Goal: Task Accomplishment & Management: Complete application form

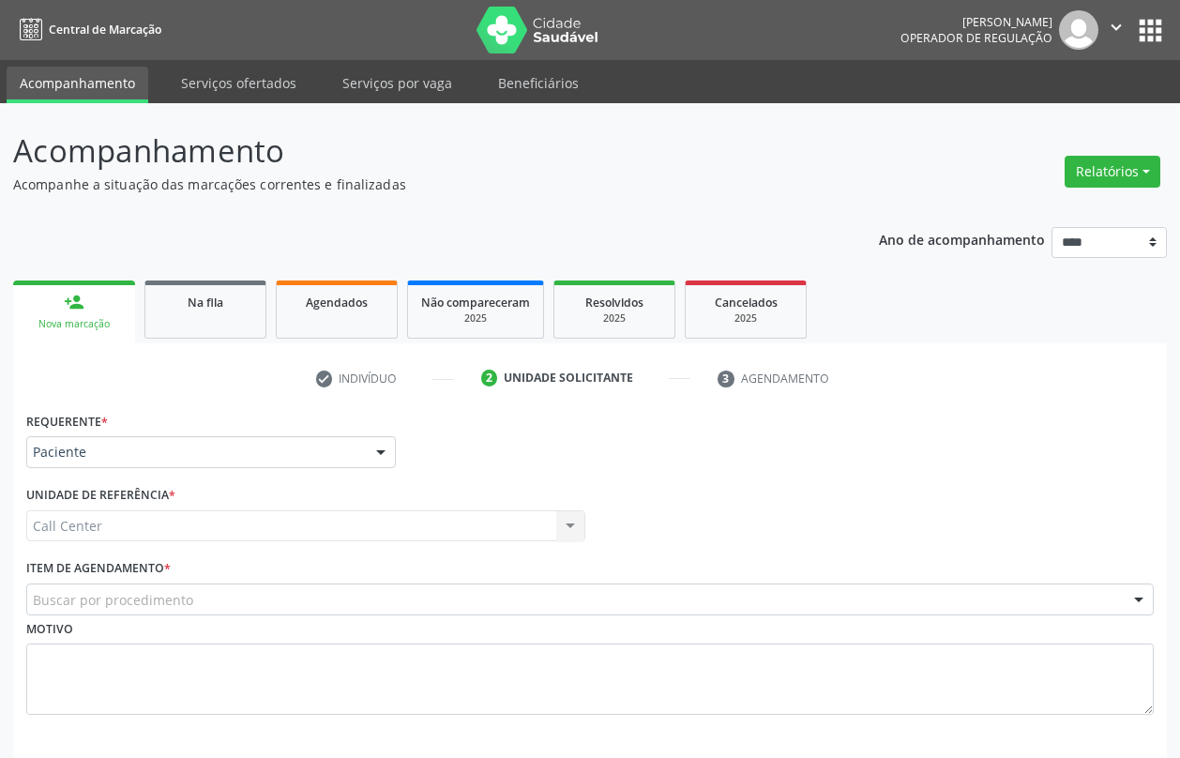
scroll to position [80, 0]
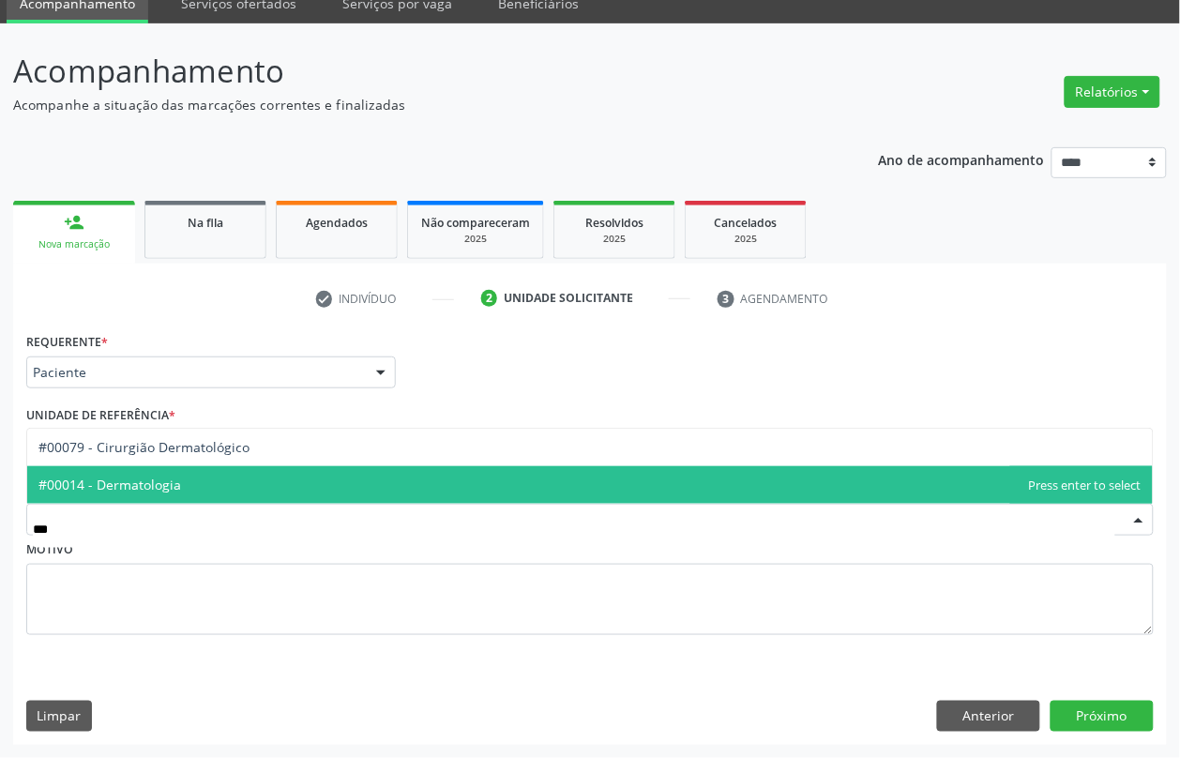
click at [160, 489] on span "#00014 - Dermatologia" at bounding box center [109, 485] width 143 height 18
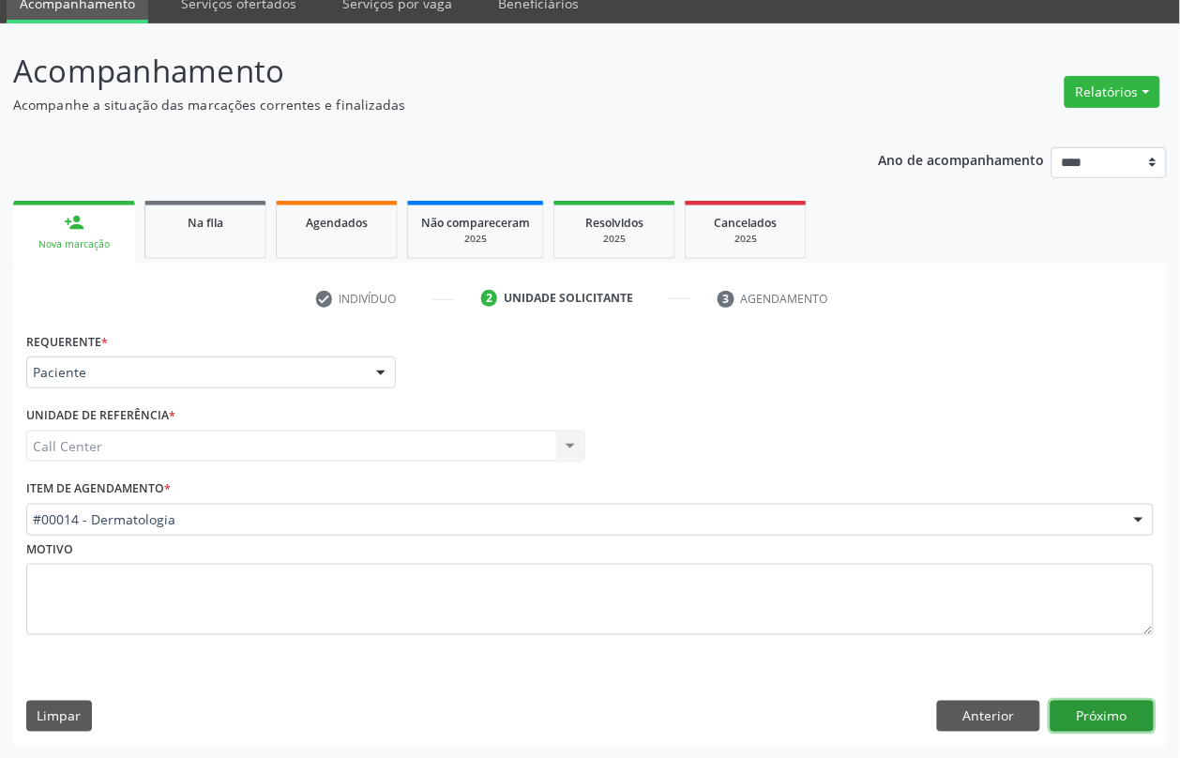
click at [1112, 713] on button "Próximo" at bounding box center [1102, 717] width 103 height 32
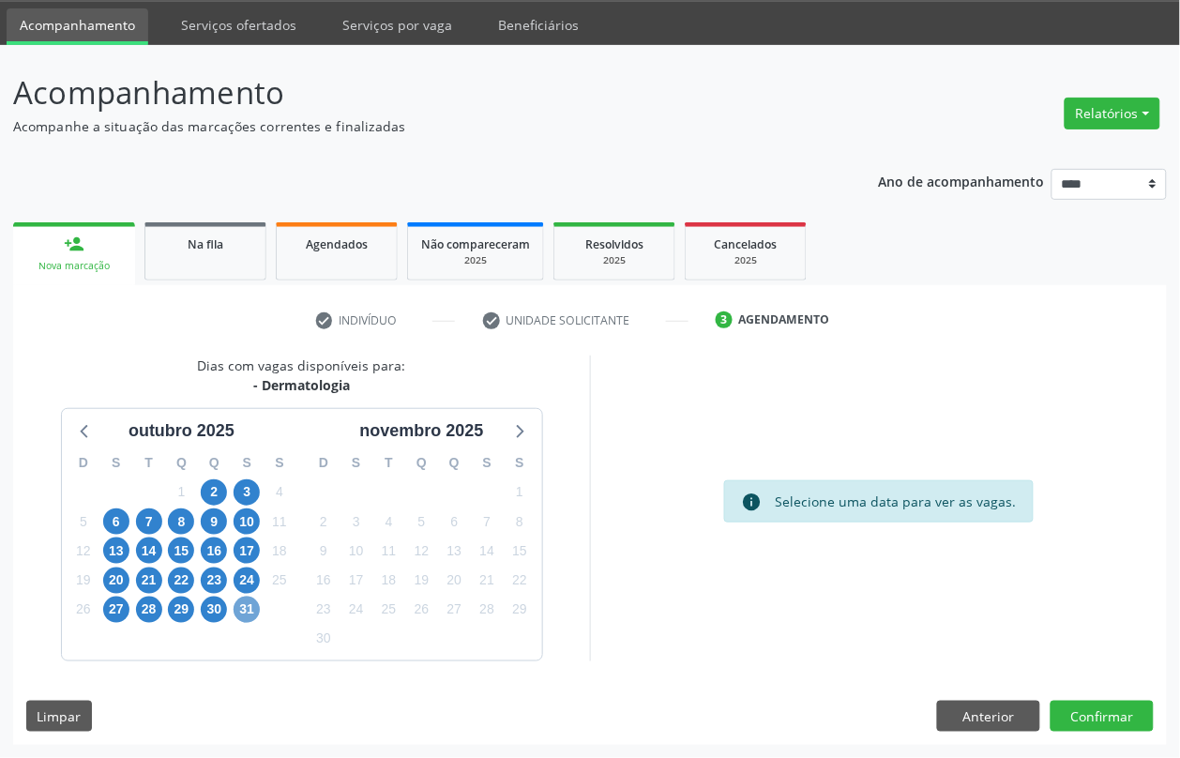
click at [249, 607] on span "31" at bounding box center [247, 610] width 26 height 26
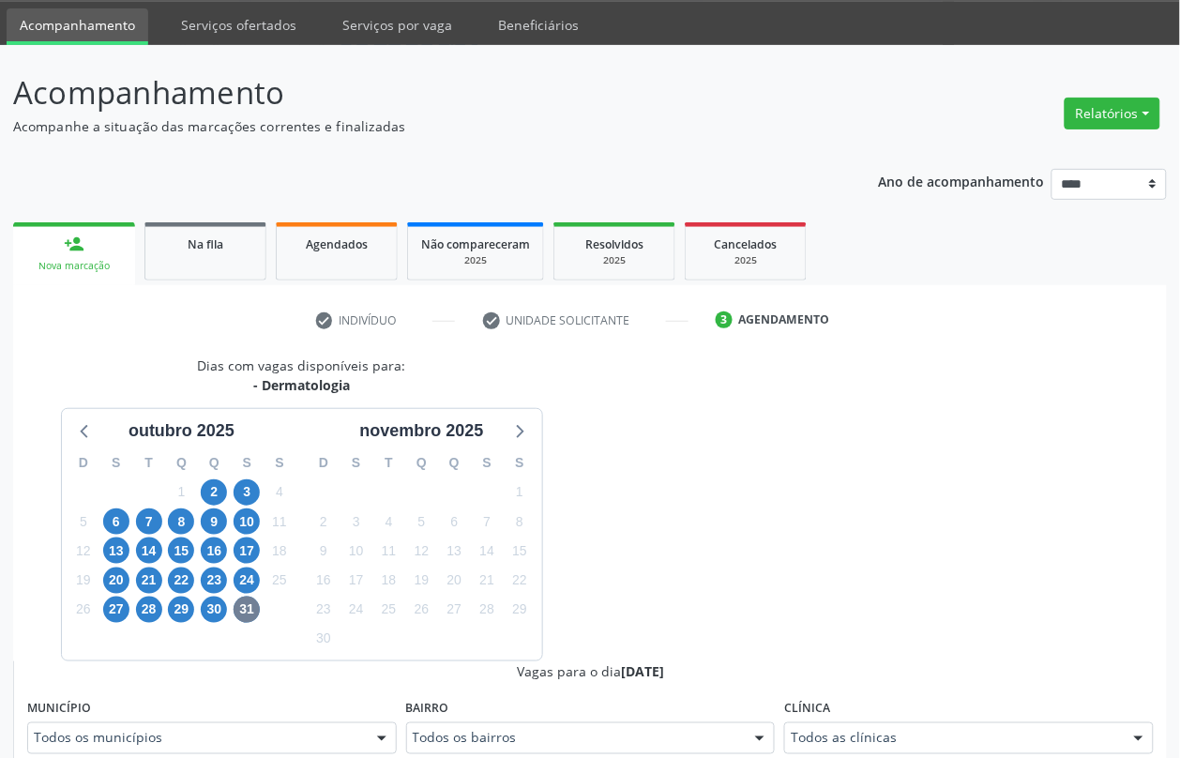
scroll to position [67, 0]
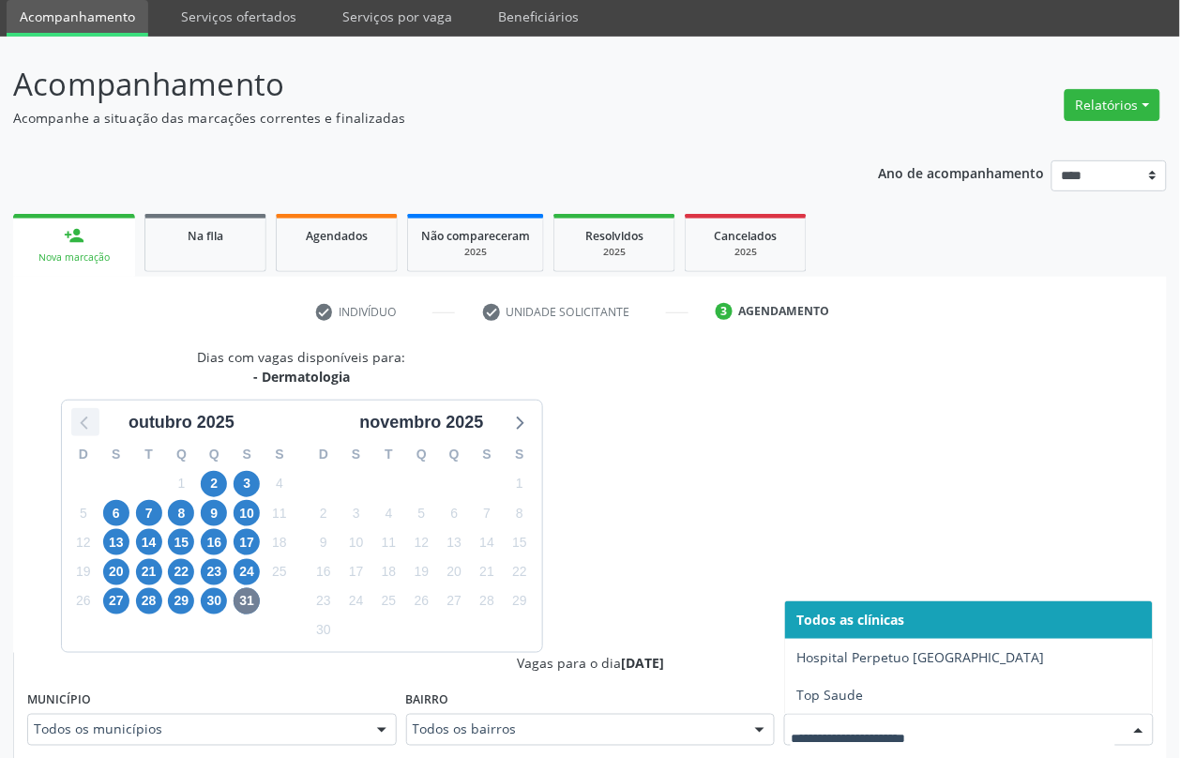
click at [83, 432] on icon at bounding box center [85, 422] width 24 height 24
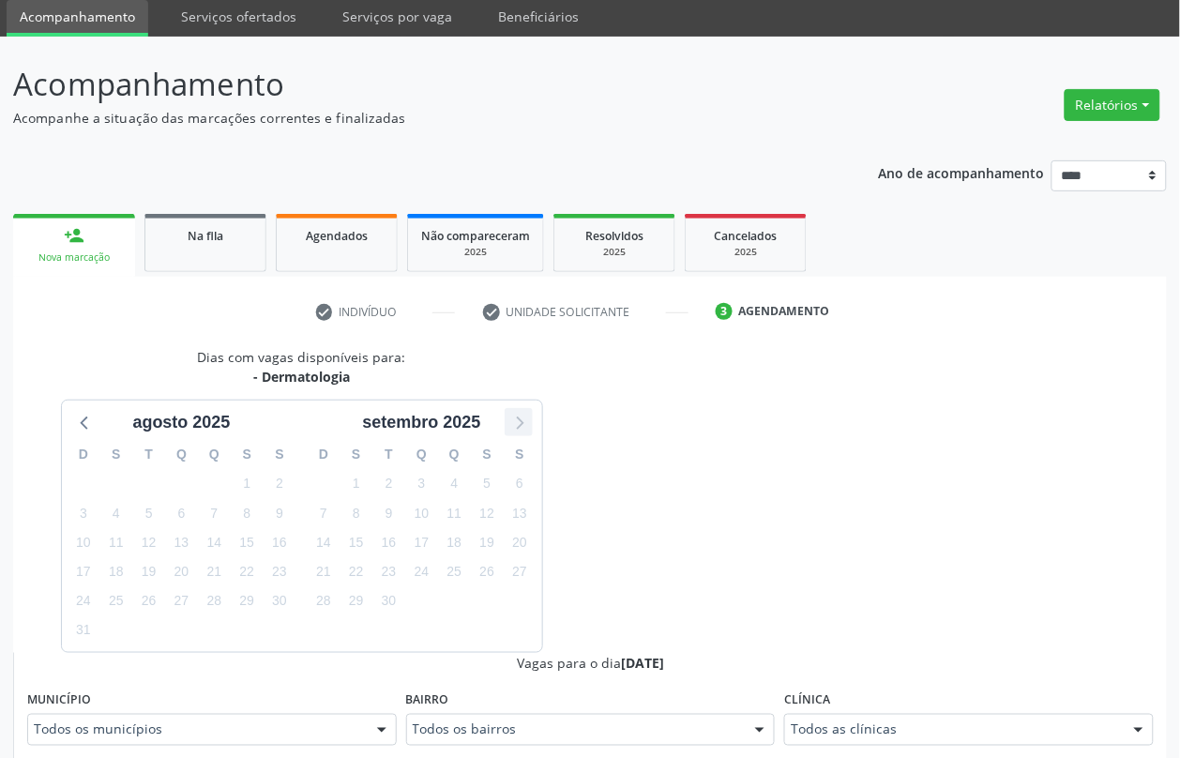
click at [531, 428] on icon at bounding box center [519, 422] width 24 height 24
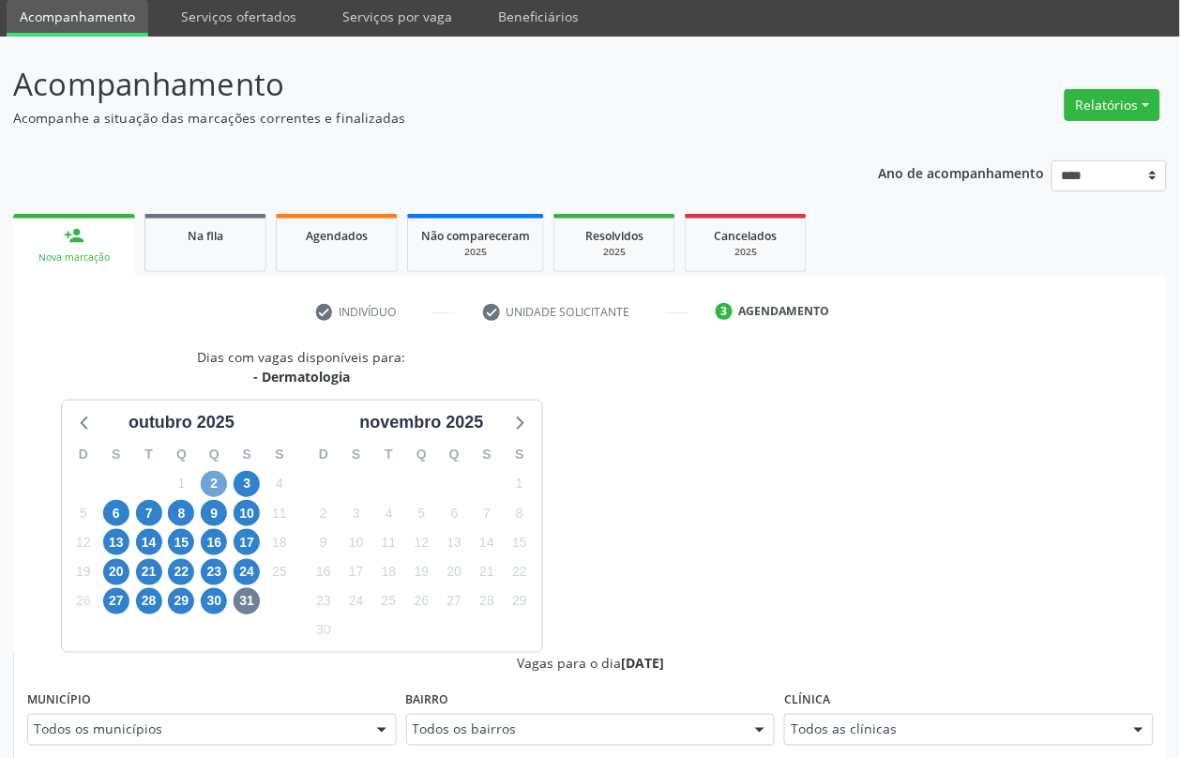
click at [213, 483] on span "2" at bounding box center [214, 484] width 26 height 26
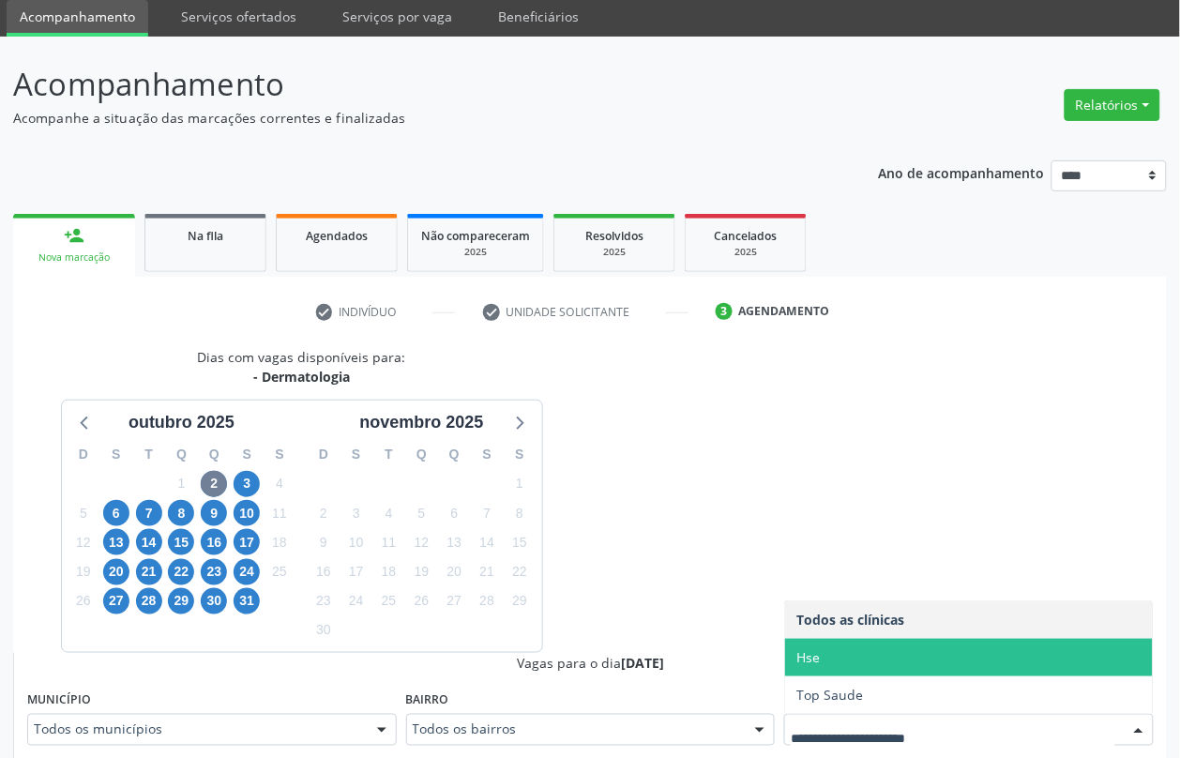
click at [819, 659] on span "Hse" at bounding box center [807, 657] width 23 height 18
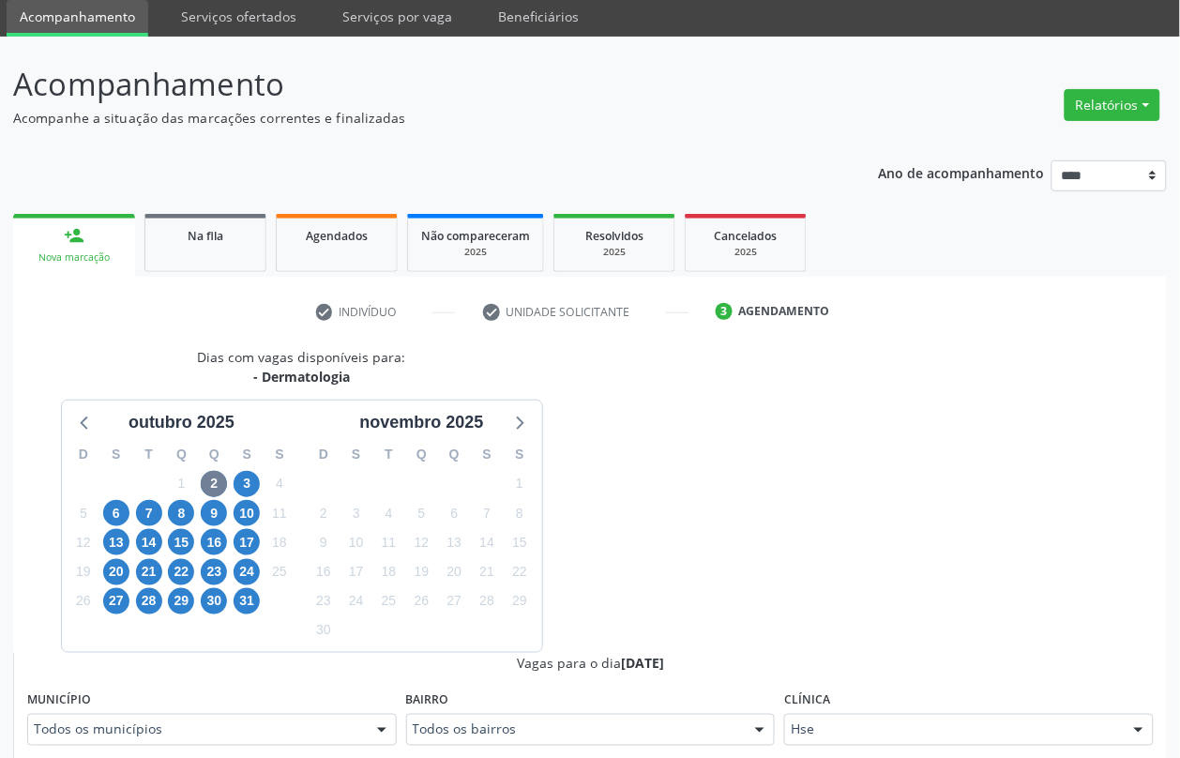
scroll to position [536, 0]
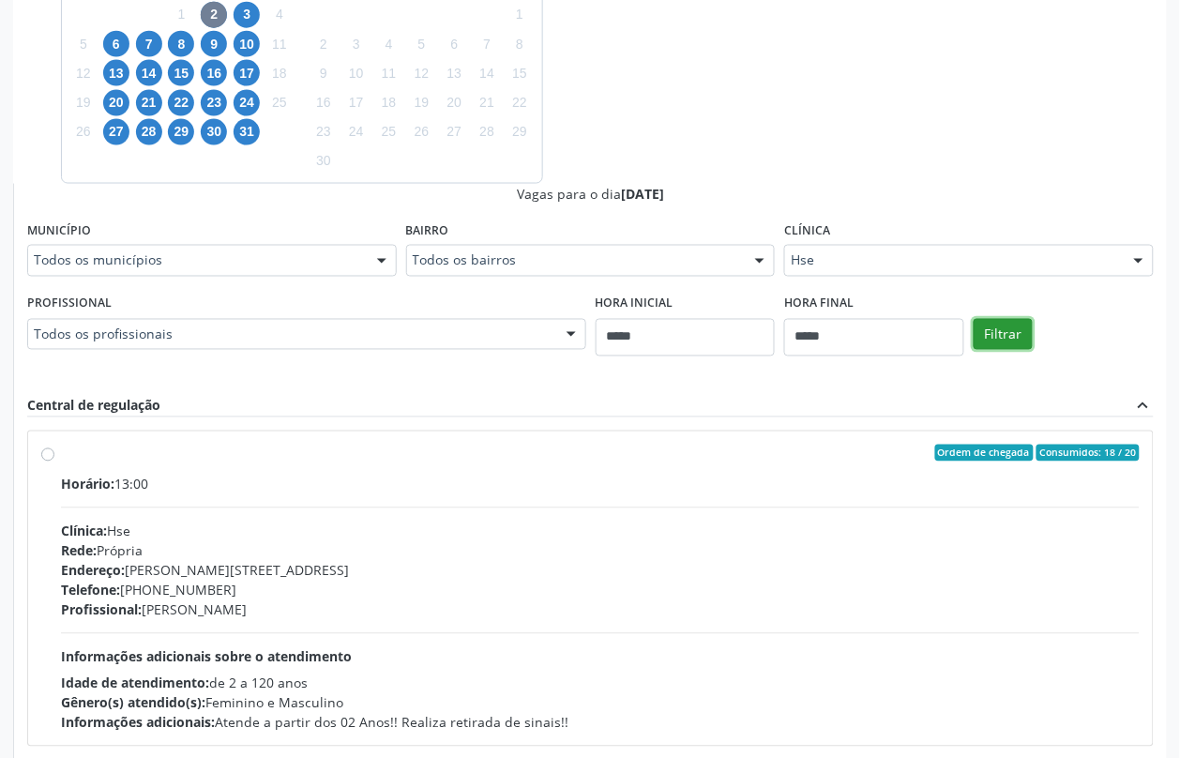
click at [1016, 342] on button "Filtrar" at bounding box center [1003, 335] width 59 height 32
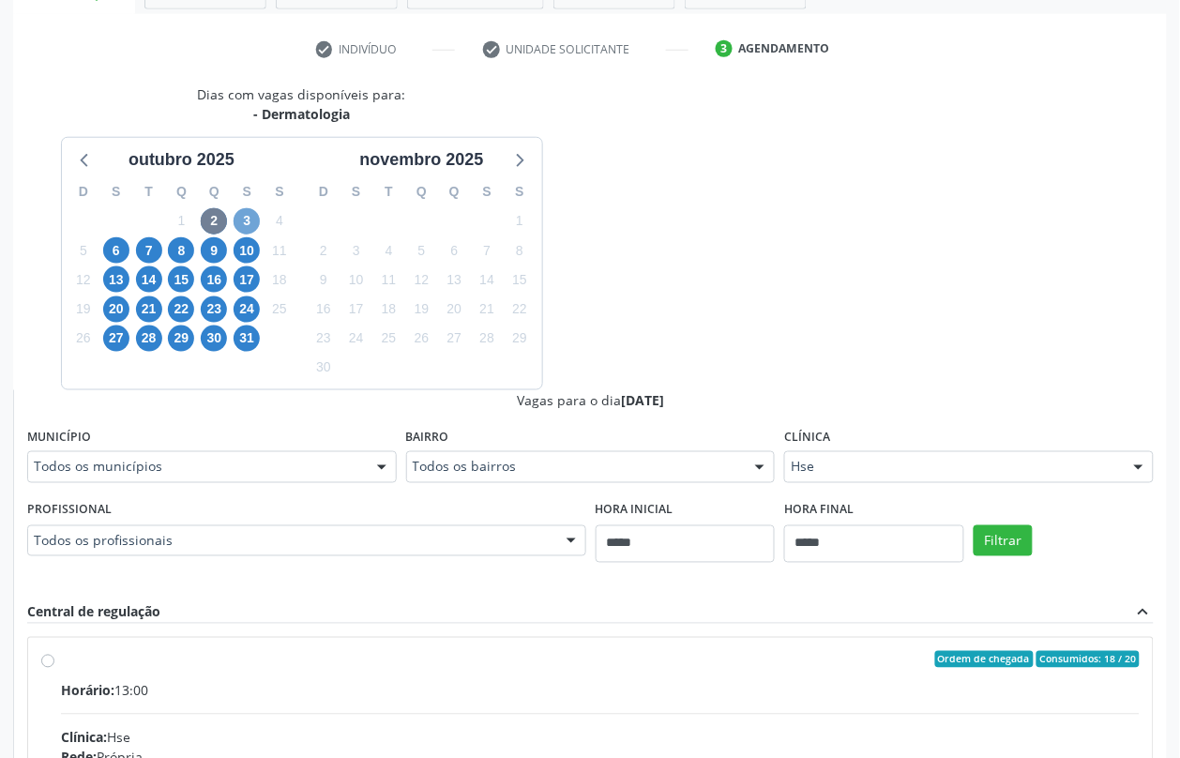
click at [249, 220] on span "3" at bounding box center [247, 221] width 26 height 26
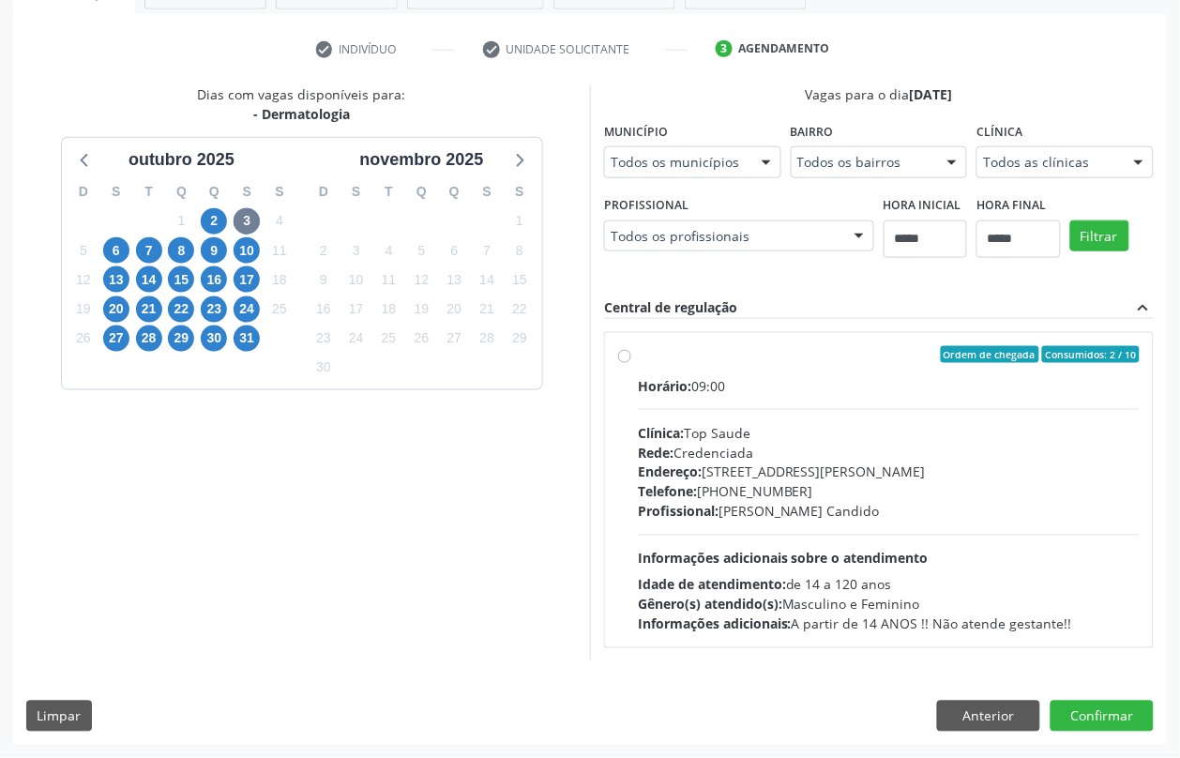
click at [976, 178] on div "Todos as clínicas" at bounding box center [1064, 162] width 177 height 32
click at [694, 334] on div "Dias com vagas disponíveis para: - Dermatologia outubro 2025 D S T Q Q S S 28 2…" at bounding box center [590, 372] width 1154 height 576
click at [947, 709] on button "Anterior" at bounding box center [988, 717] width 103 height 32
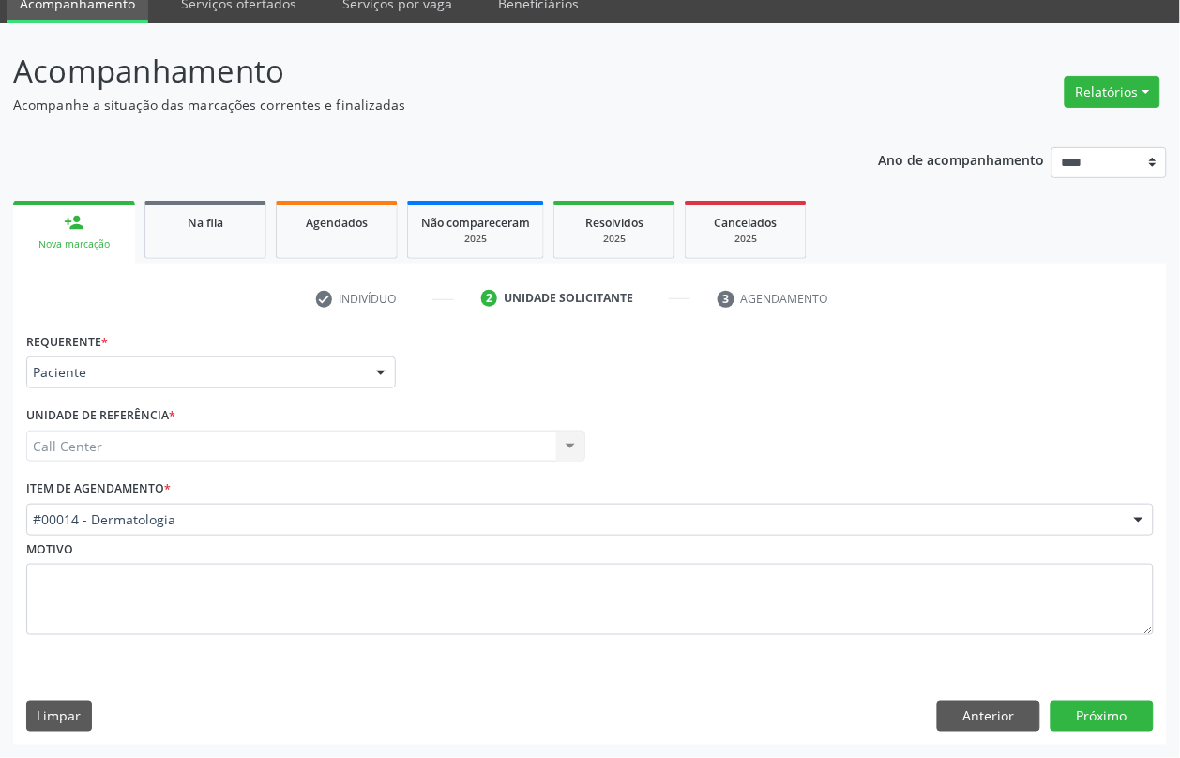
scroll to position [80, 0]
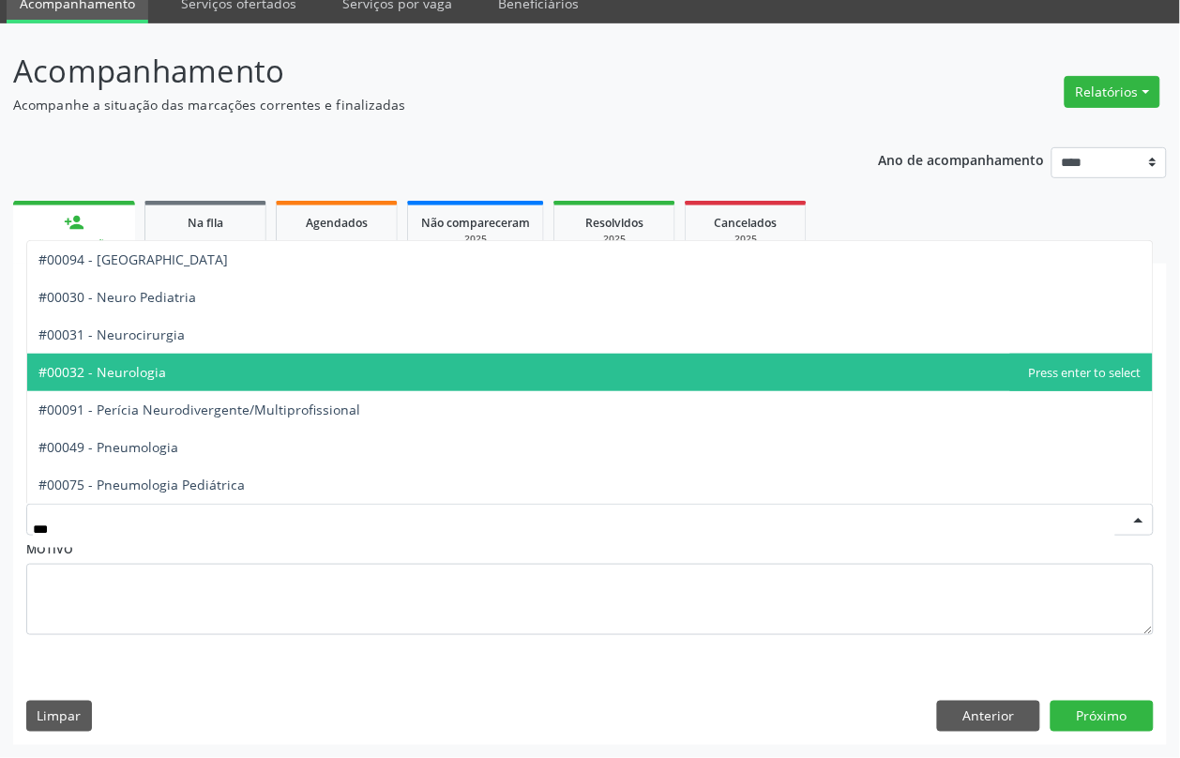
click at [179, 378] on span "#00032 - Neurologia" at bounding box center [590, 373] width 1126 height 38
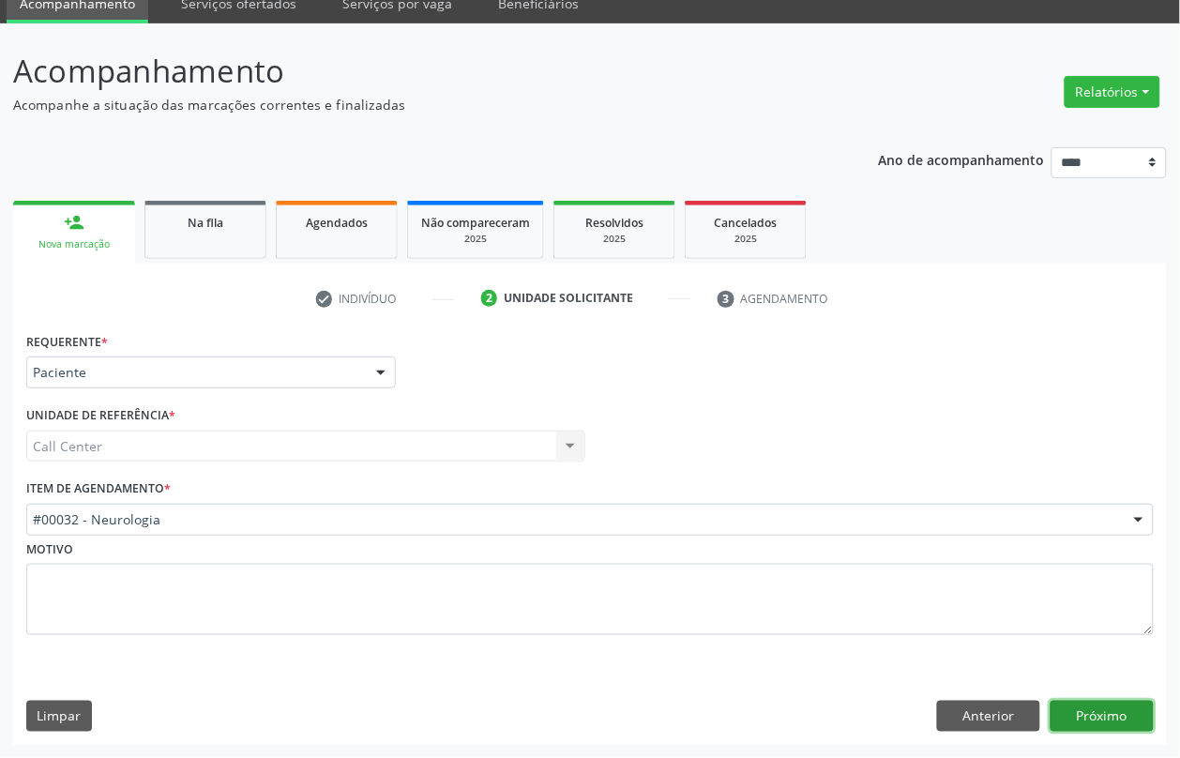
click at [1069, 708] on button "Próximo" at bounding box center [1102, 717] width 103 height 32
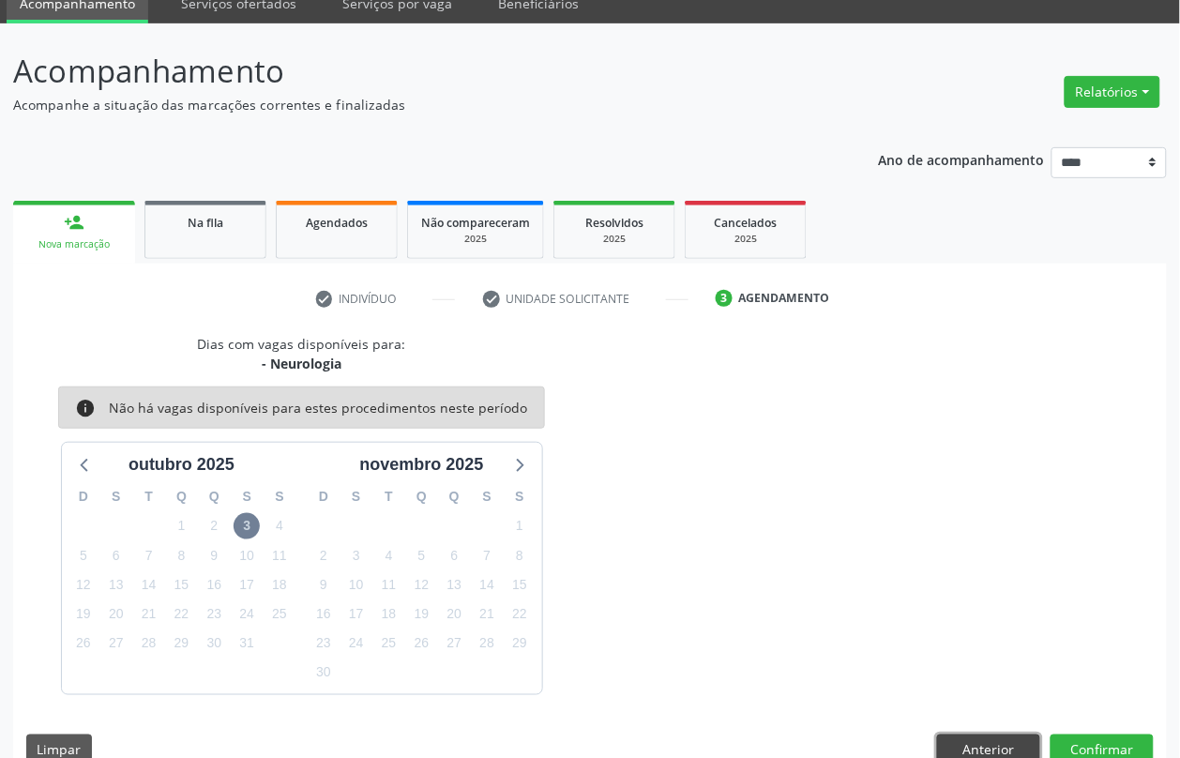
click at [968, 749] on button "Anterior" at bounding box center [988, 750] width 103 height 32
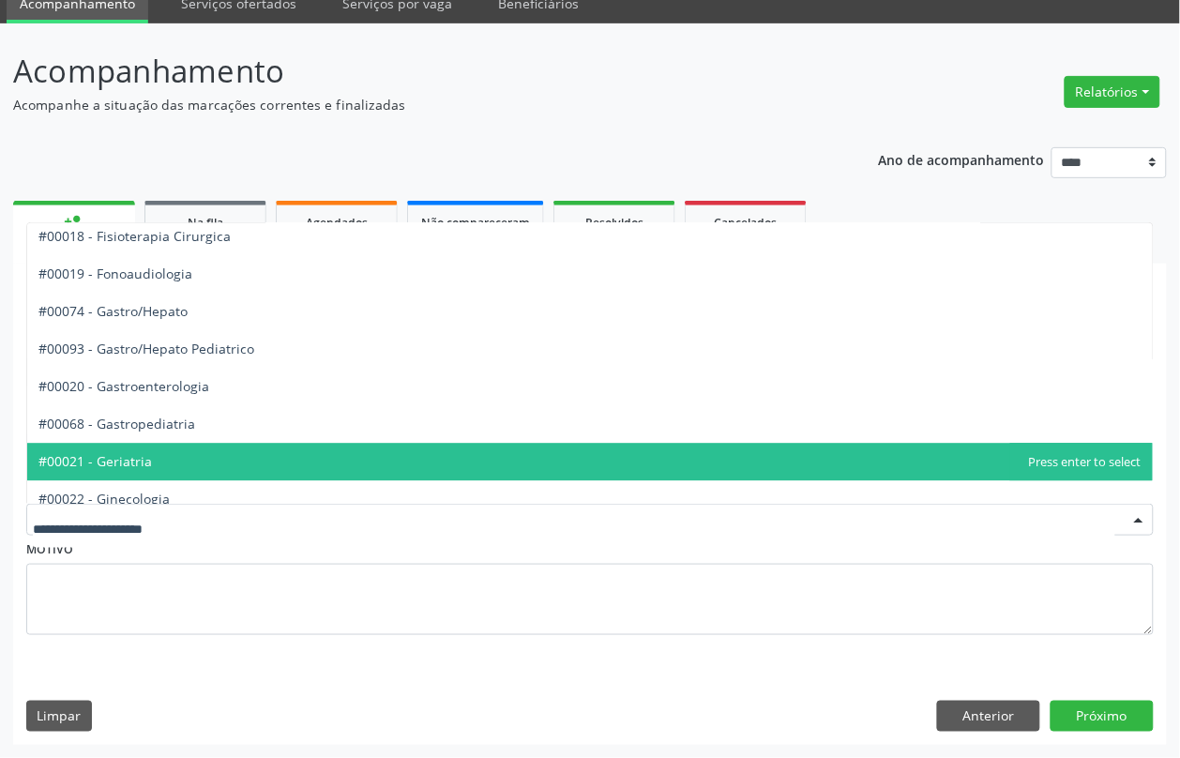
scroll to position [1173, 0]
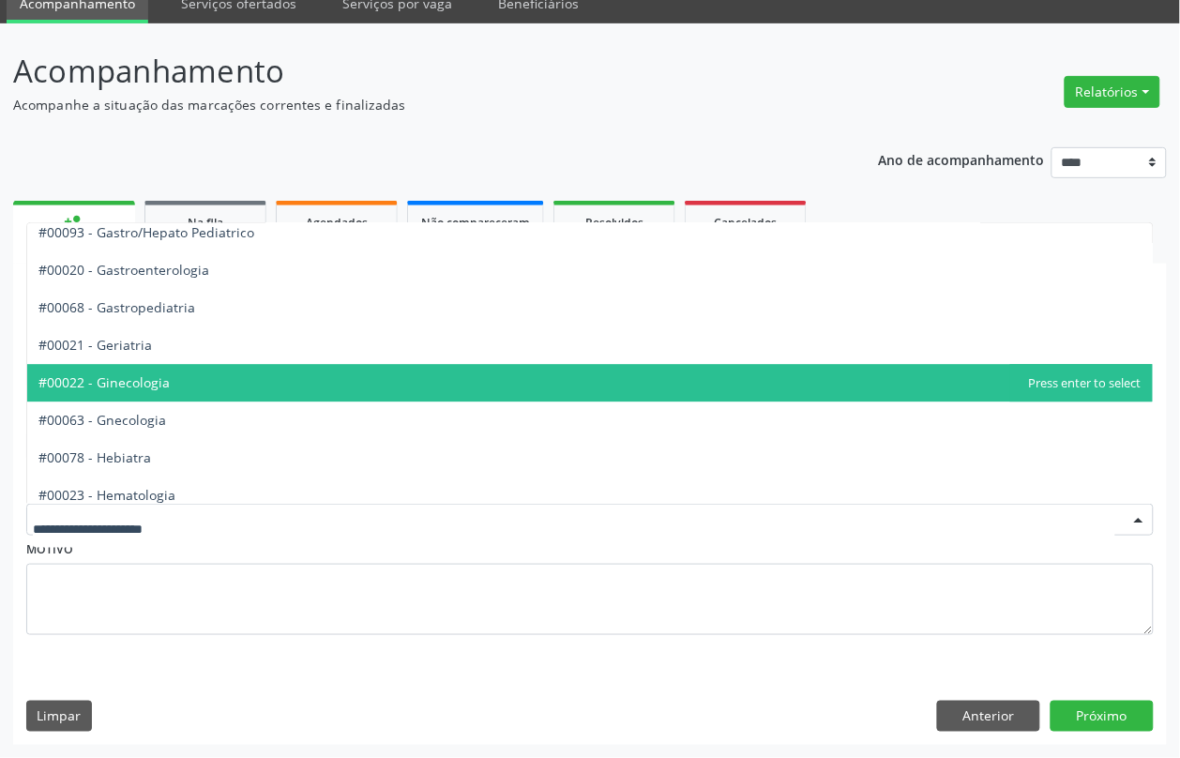
click at [216, 390] on span "#00022 - Ginecologia" at bounding box center [590, 383] width 1126 height 38
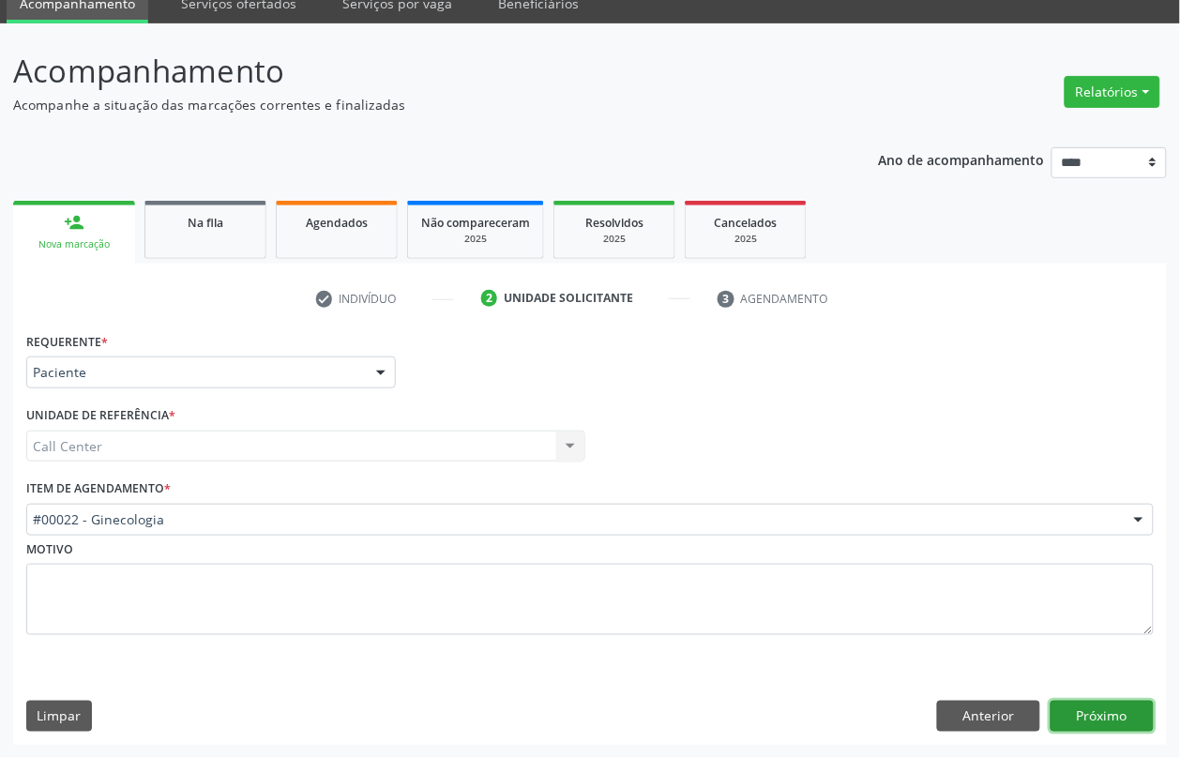
click at [1085, 711] on button "Próximo" at bounding box center [1102, 717] width 103 height 32
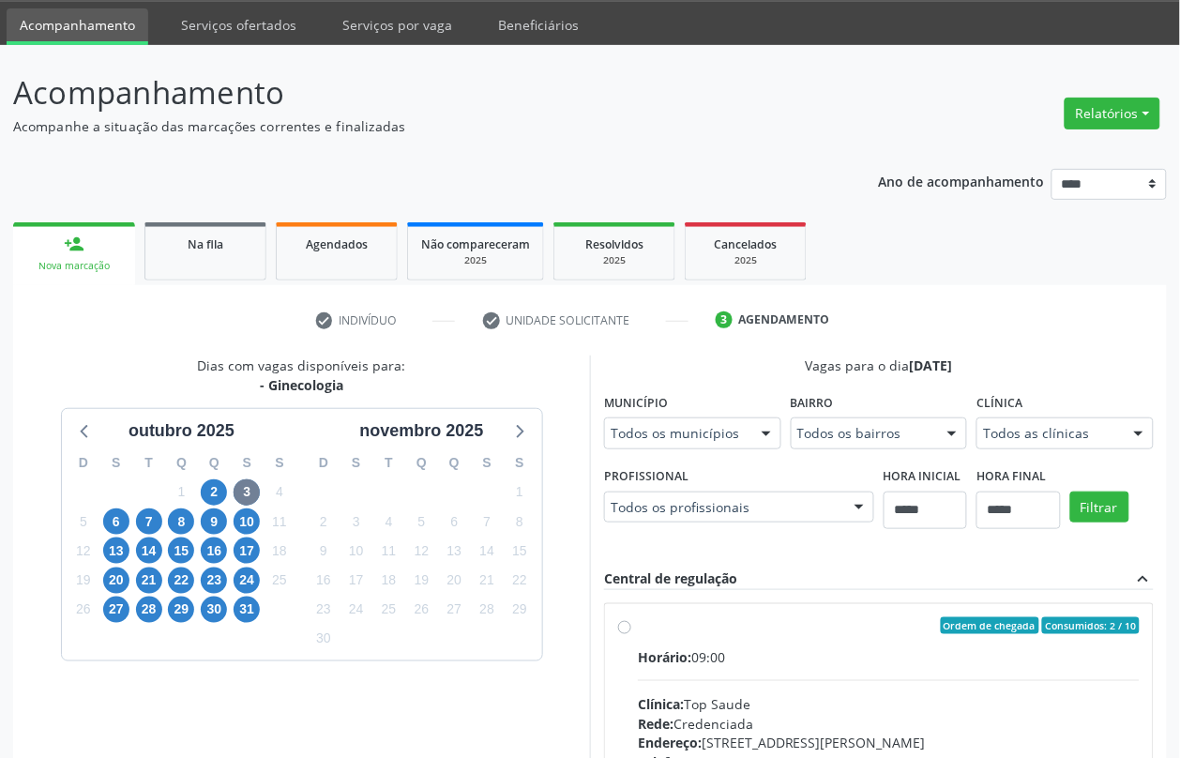
scroll to position [80, 0]
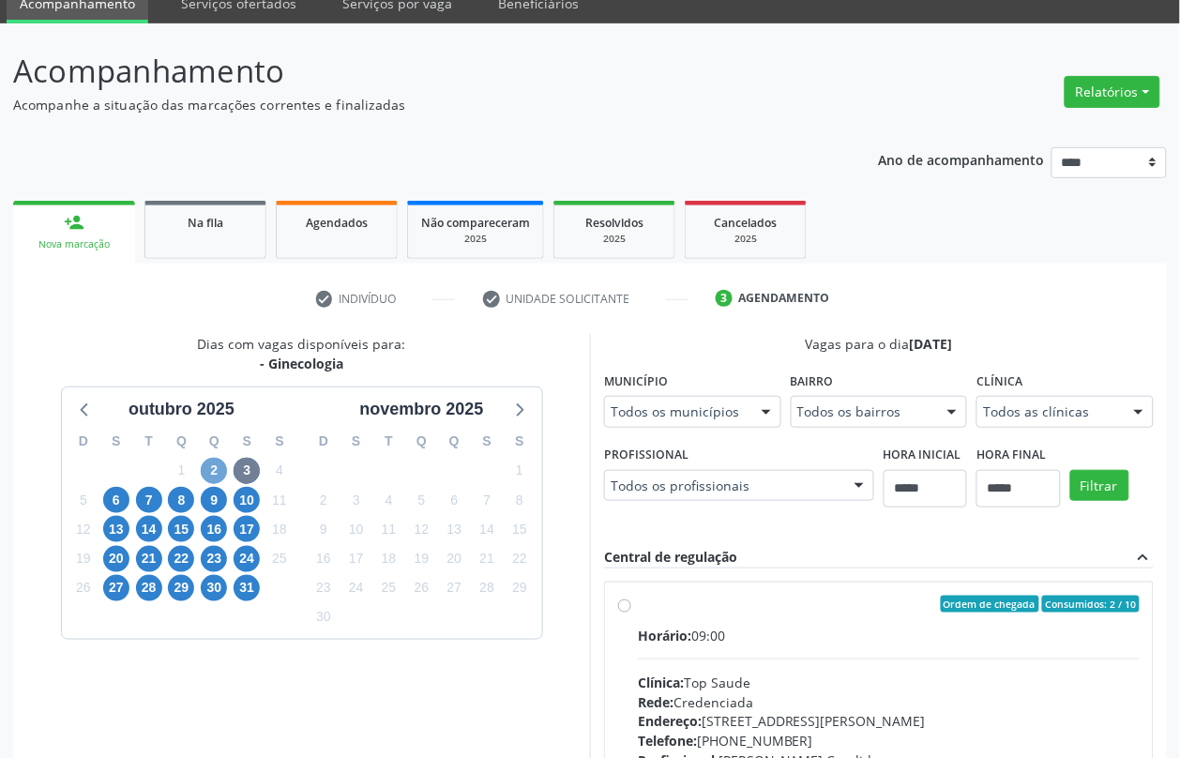
click at [223, 466] on span "2" at bounding box center [214, 471] width 26 height 26
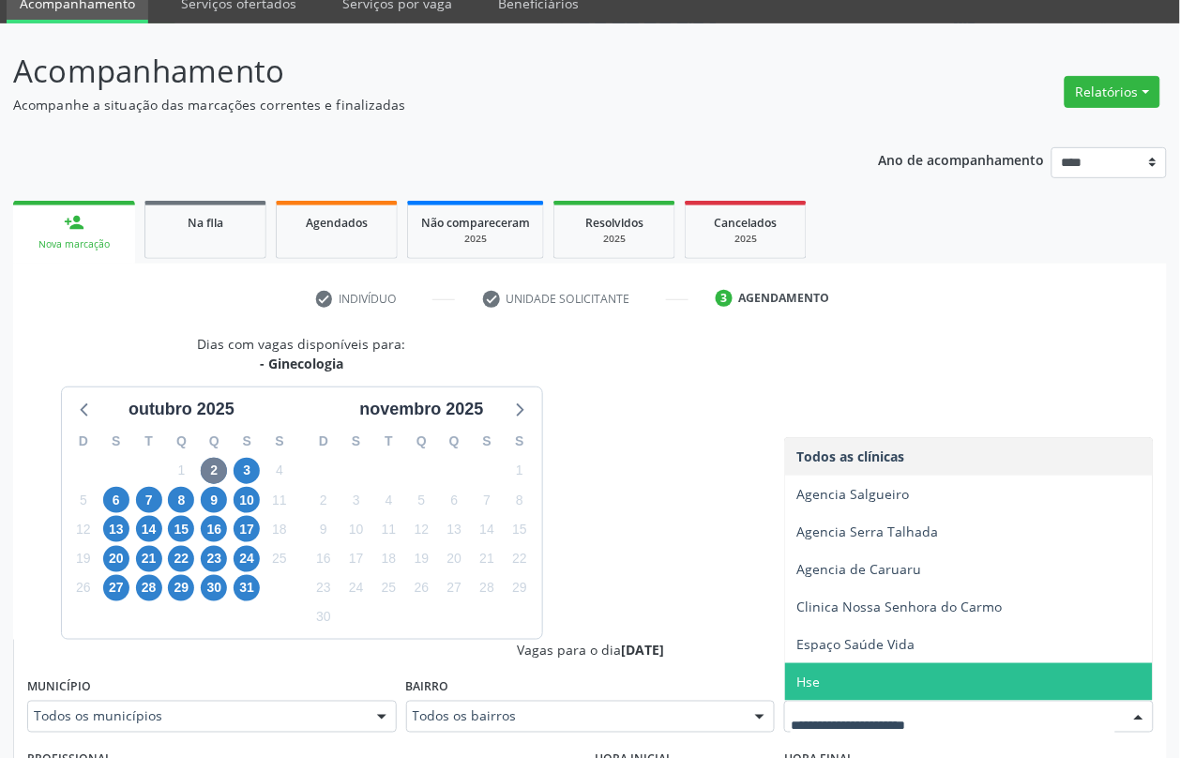
click at [809, 677] on span "Hse" at bounding box center [807, 682] width 23 height 18
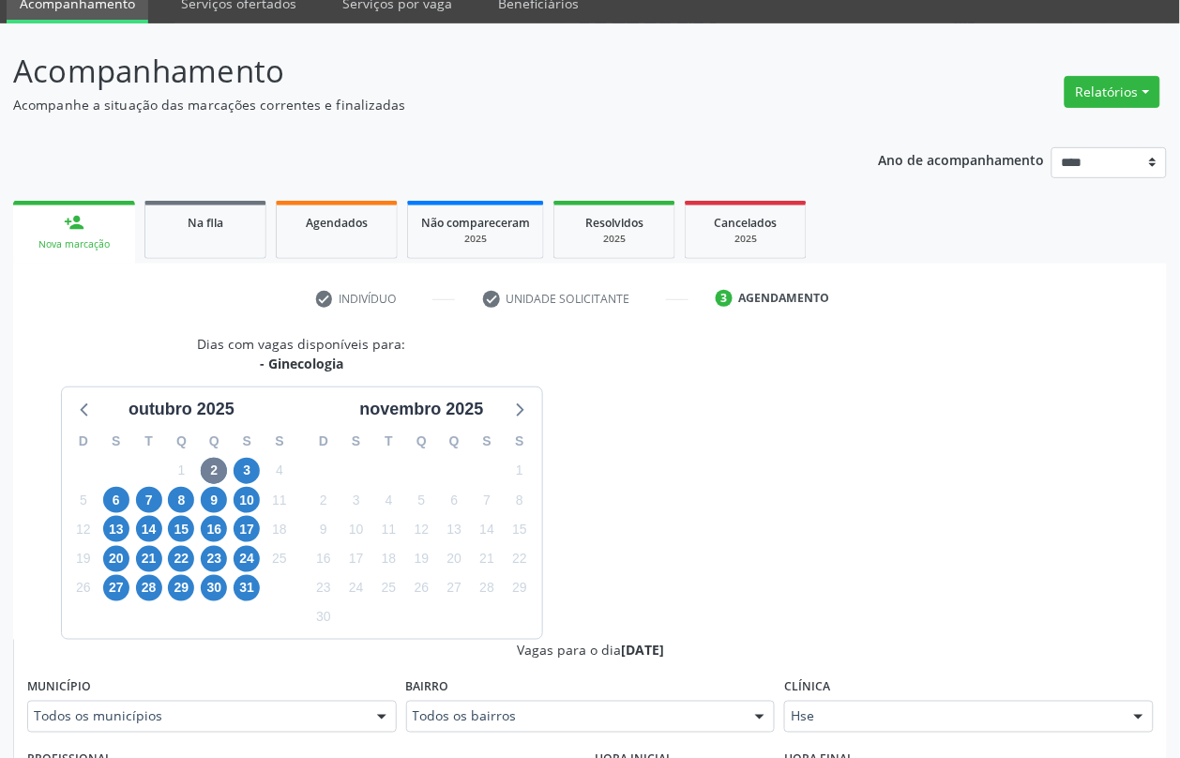
scroll to position [431, 0]
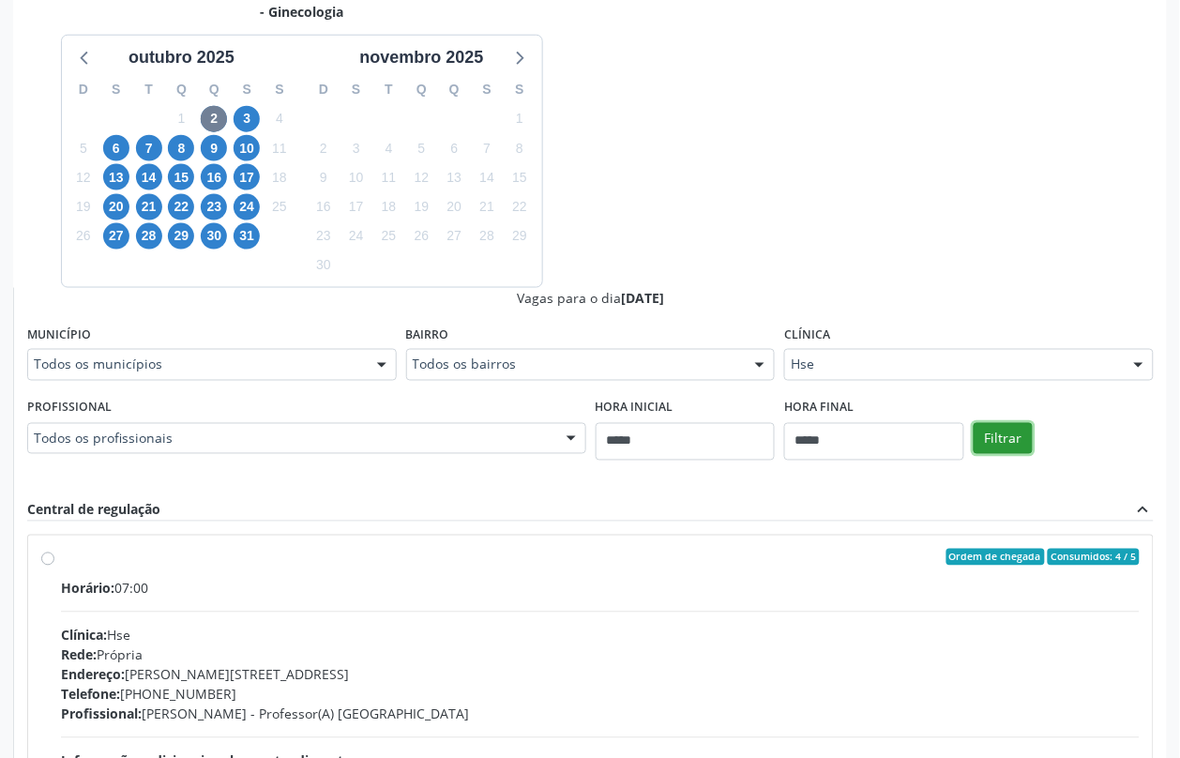
click at [1020, 450] on button "Filtrar" at bounding box center [1003, 439] width 59 height 32
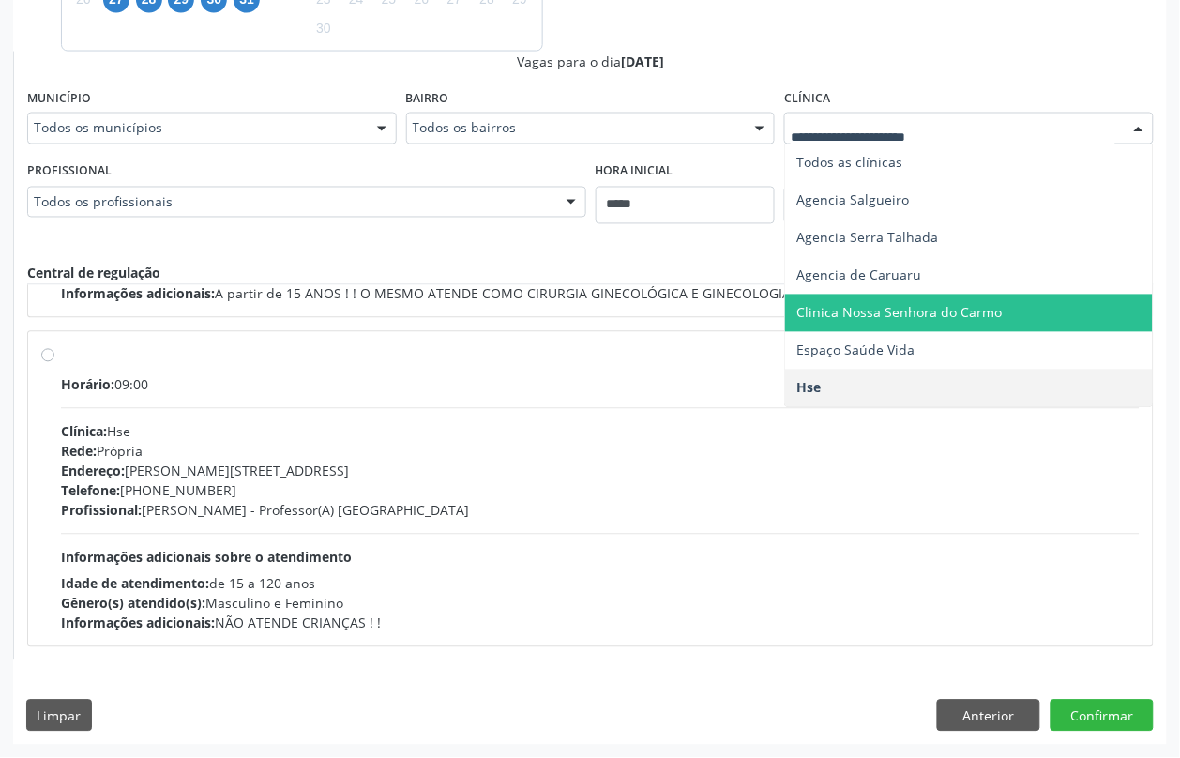
scroll to position [433, 0]
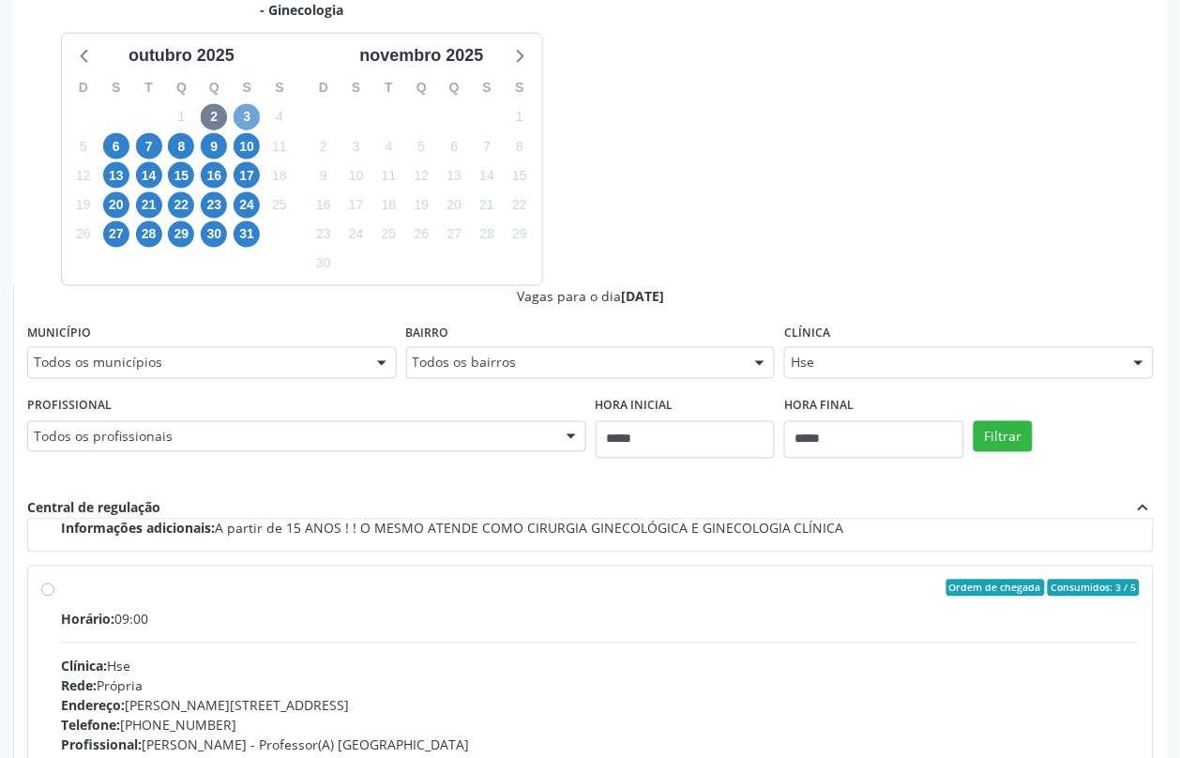
click at [249, 117] on span "3" at bounding box center [247, 117] width 26 height 26
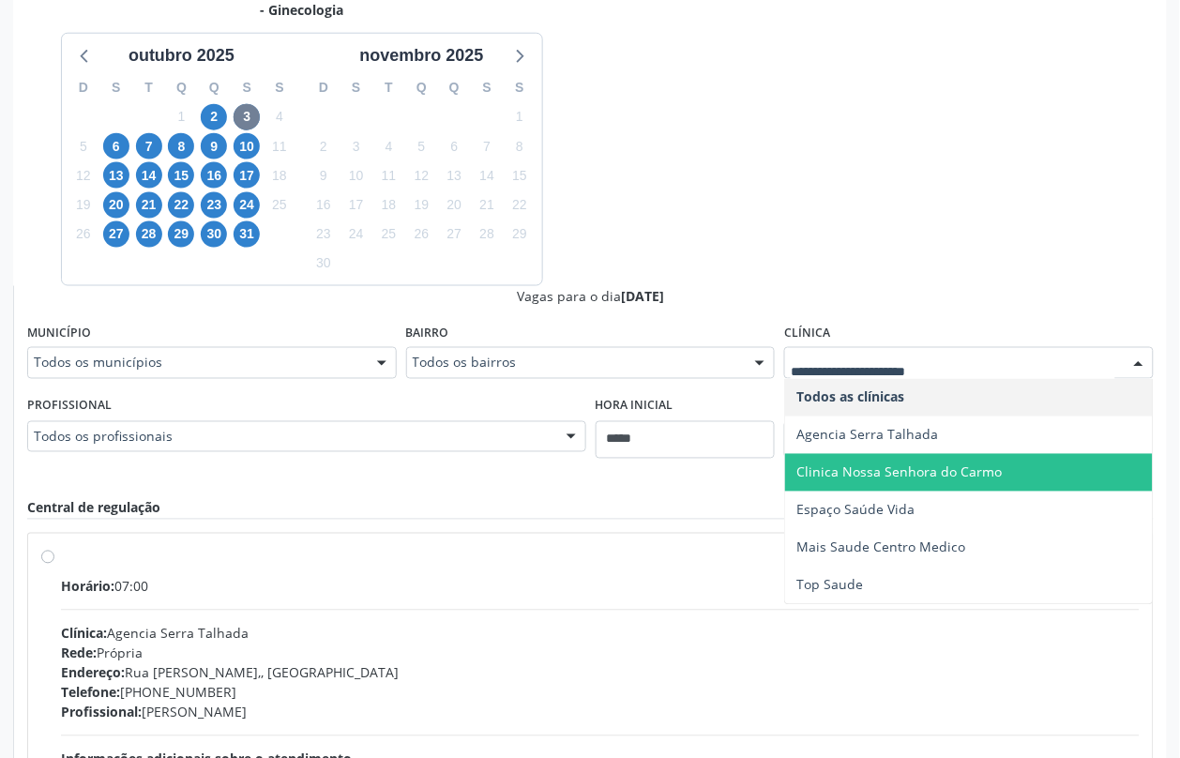
scroll to position [668, 0]
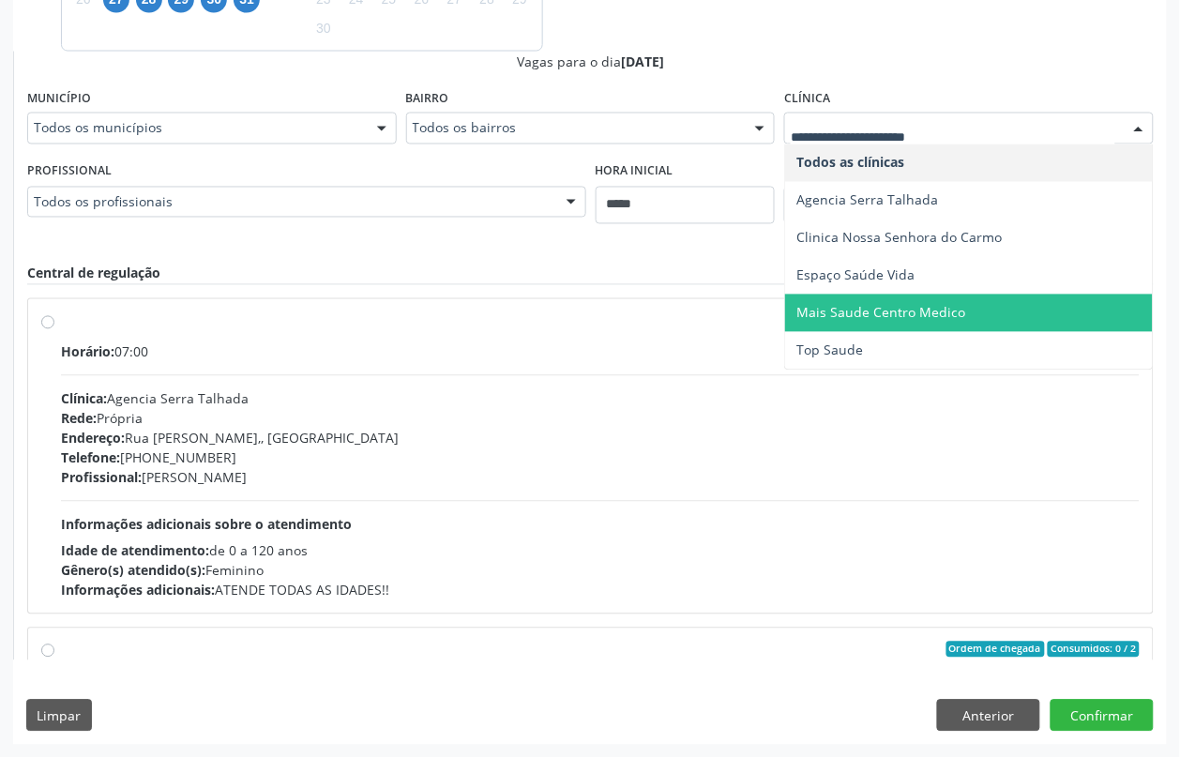
click at [930, 314] on span "Mais Saude Centro Medico" at bounding box center [880, 313] width 169 height 18
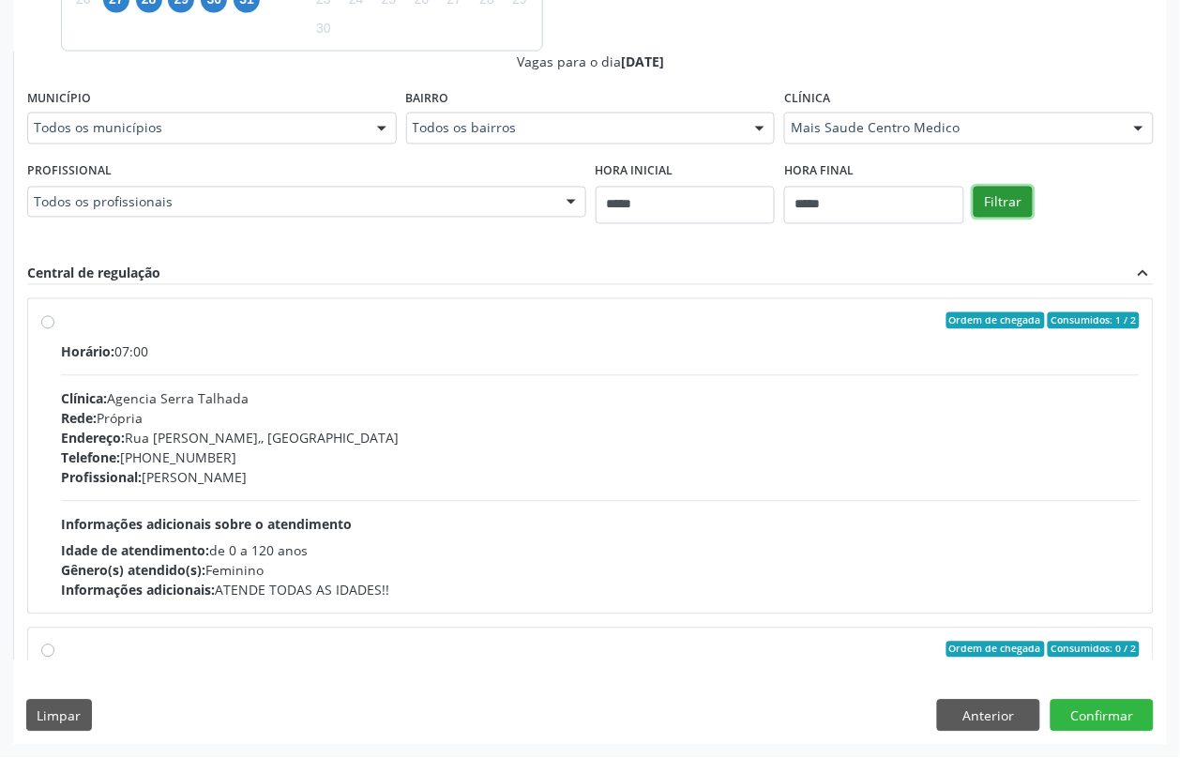
click at [1009, 208] on button "Filtrar" at bounding box center [1003, 203] width 59 height 32
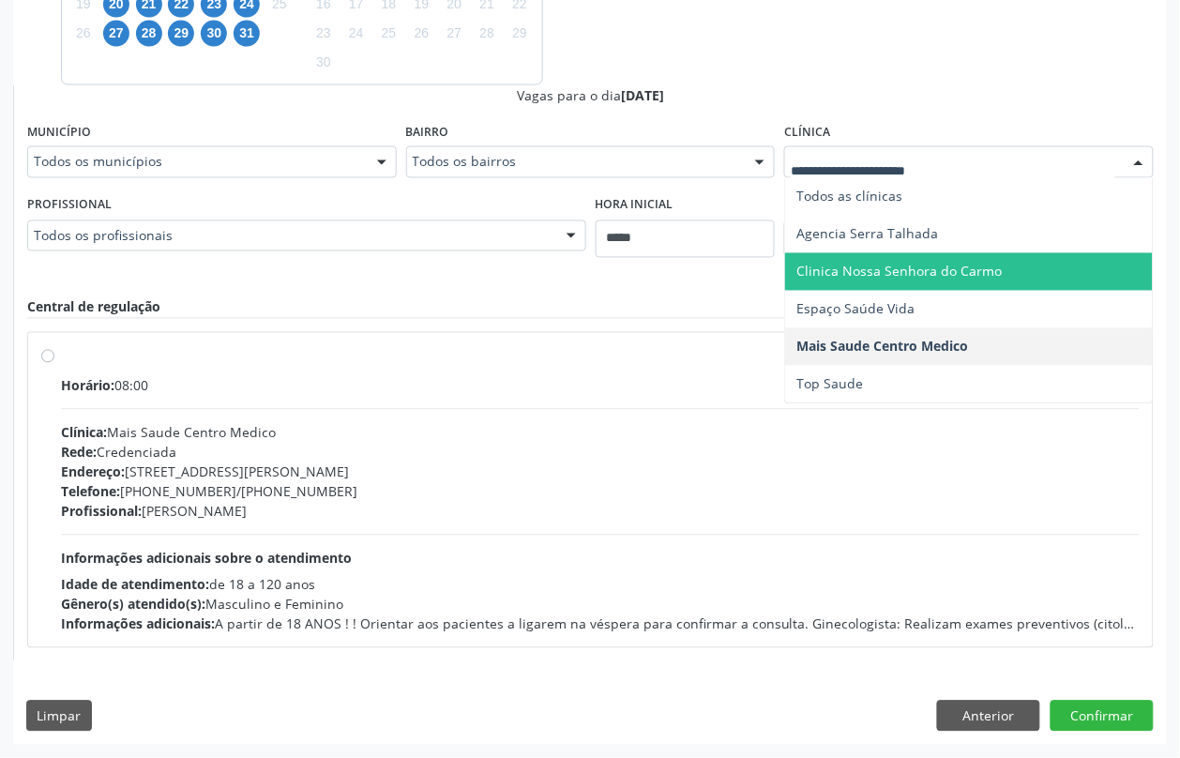
scroll to position [401, 0]
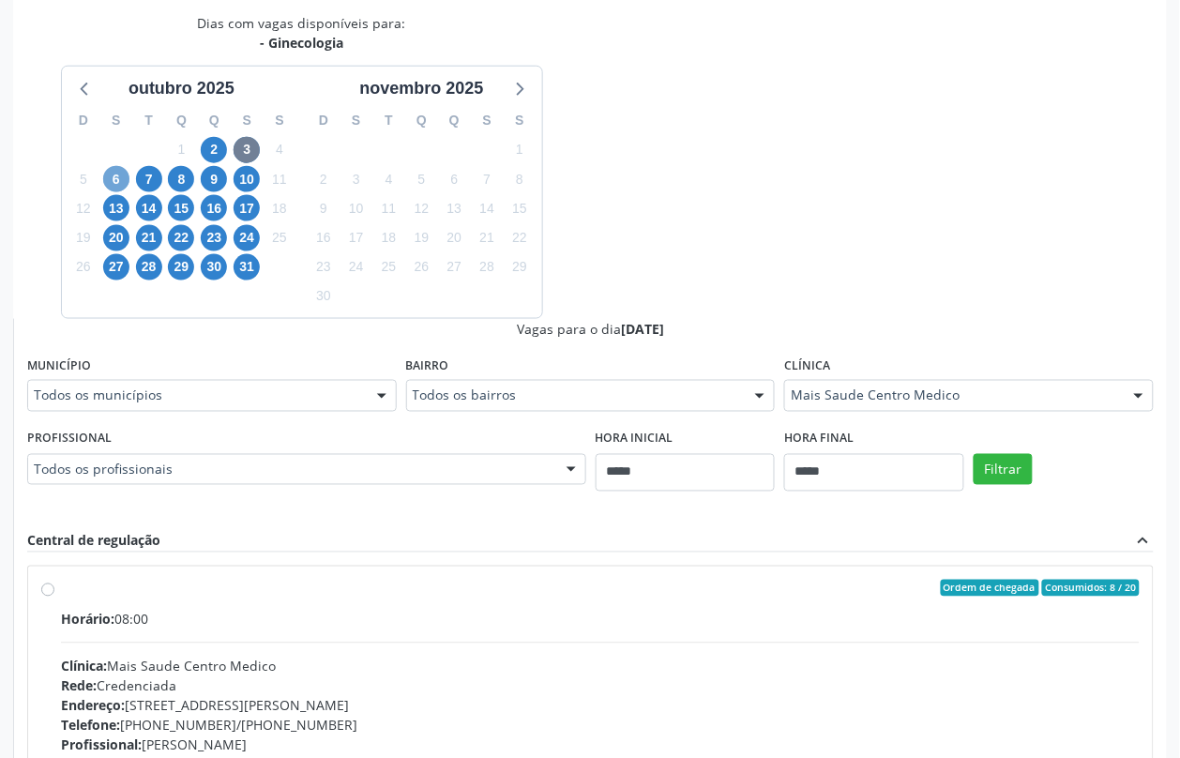
click at [119, 179] on span "6" at bounding box center [116, 179] width 26 height 26
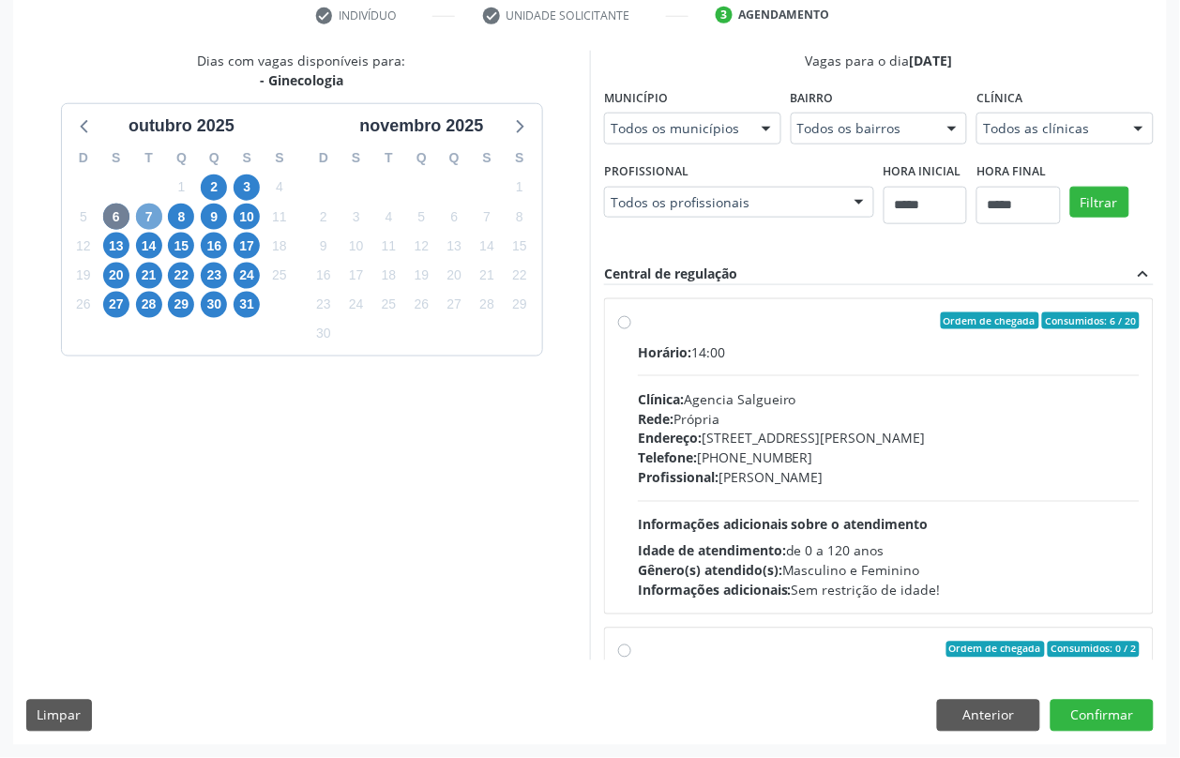
click at [143, 204] on span "7" at bounding box center [149, 217] width 26 height 26
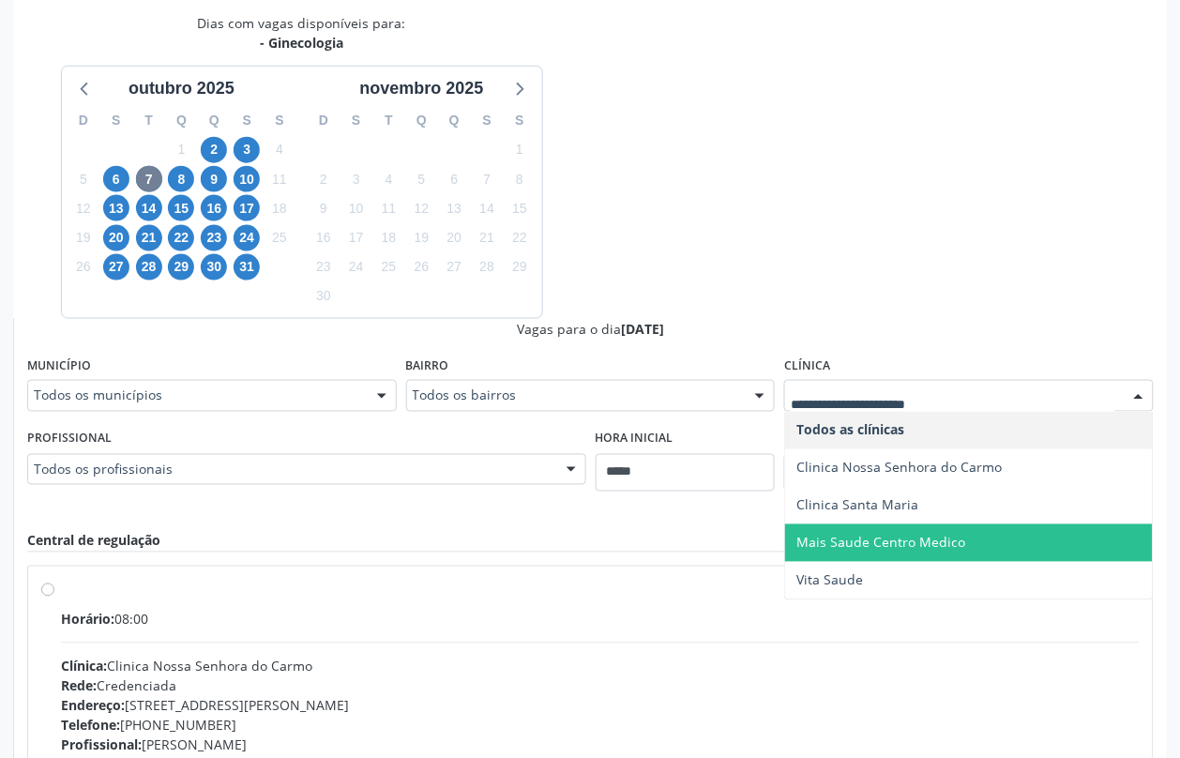
click at [859, 534] on span "Mais Saude Centro Medico" at bounding box center [880, 543] width 169 height 18
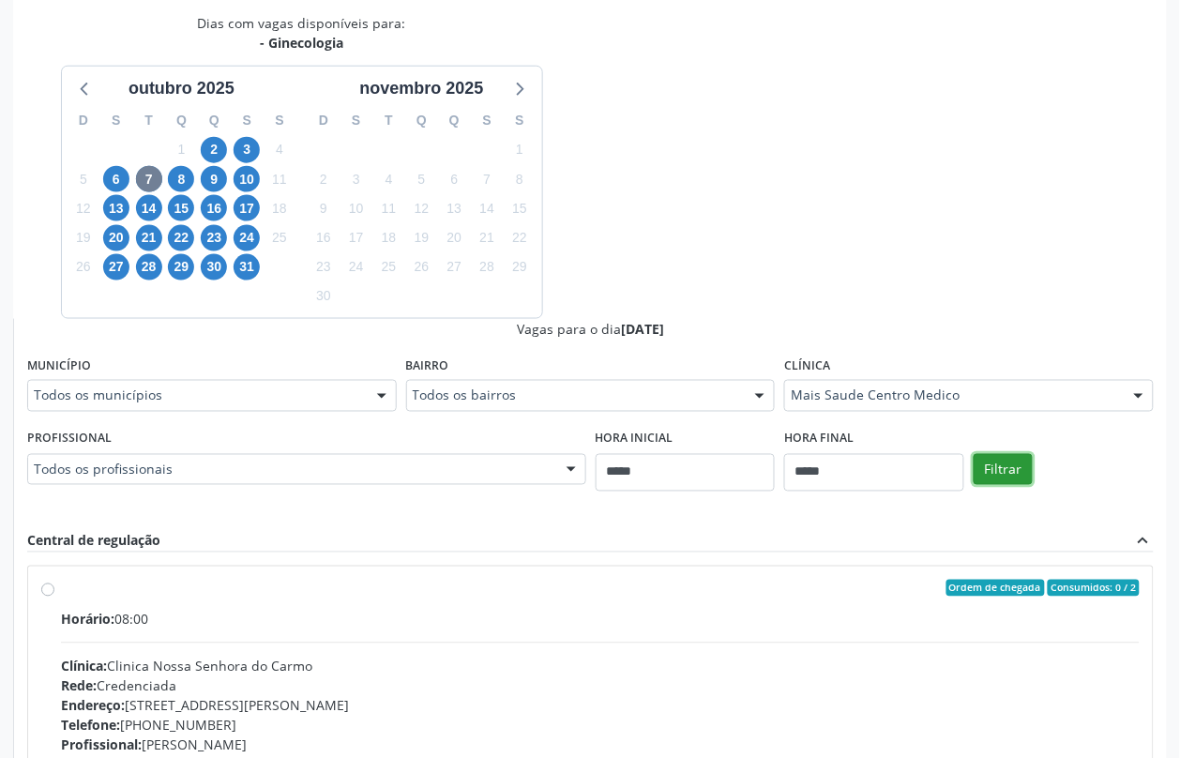
click at [992, 457] on button "Filtrar" at bounding box center [1003, 470] width 59 height 32
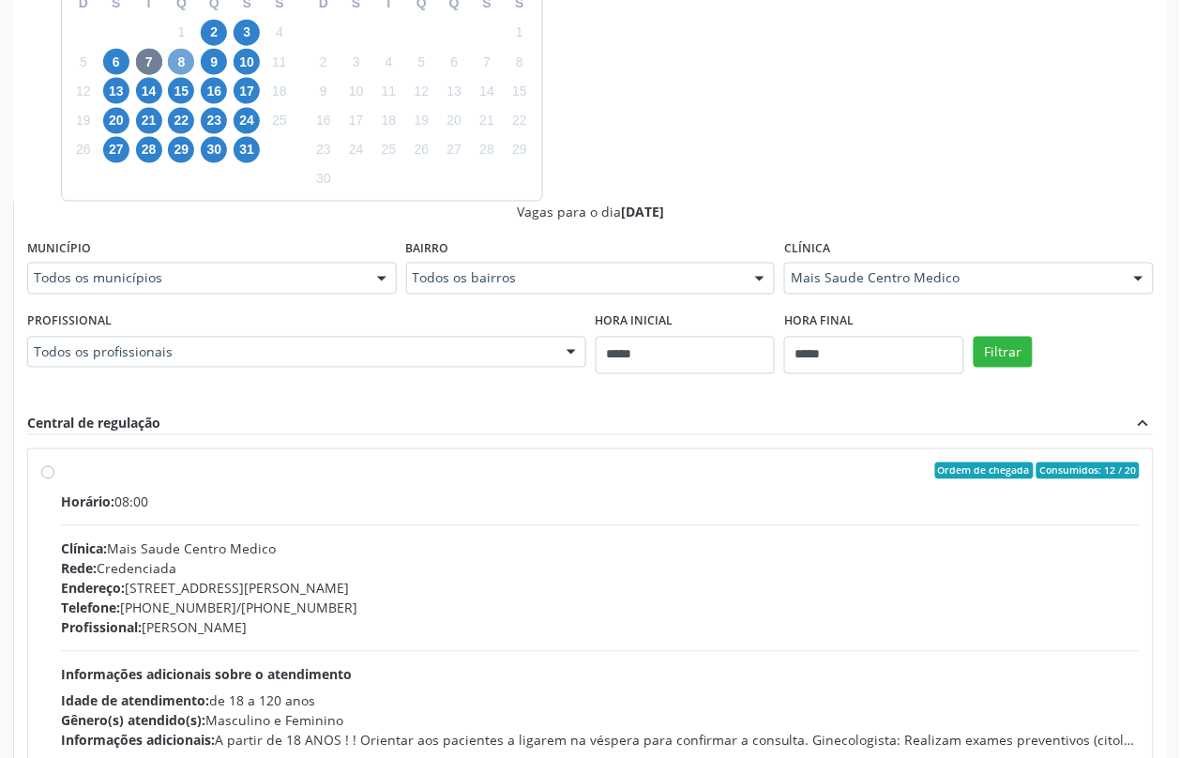
click at [183, 58] on span "8" at bounding box center [181, 62] width 26 height 26
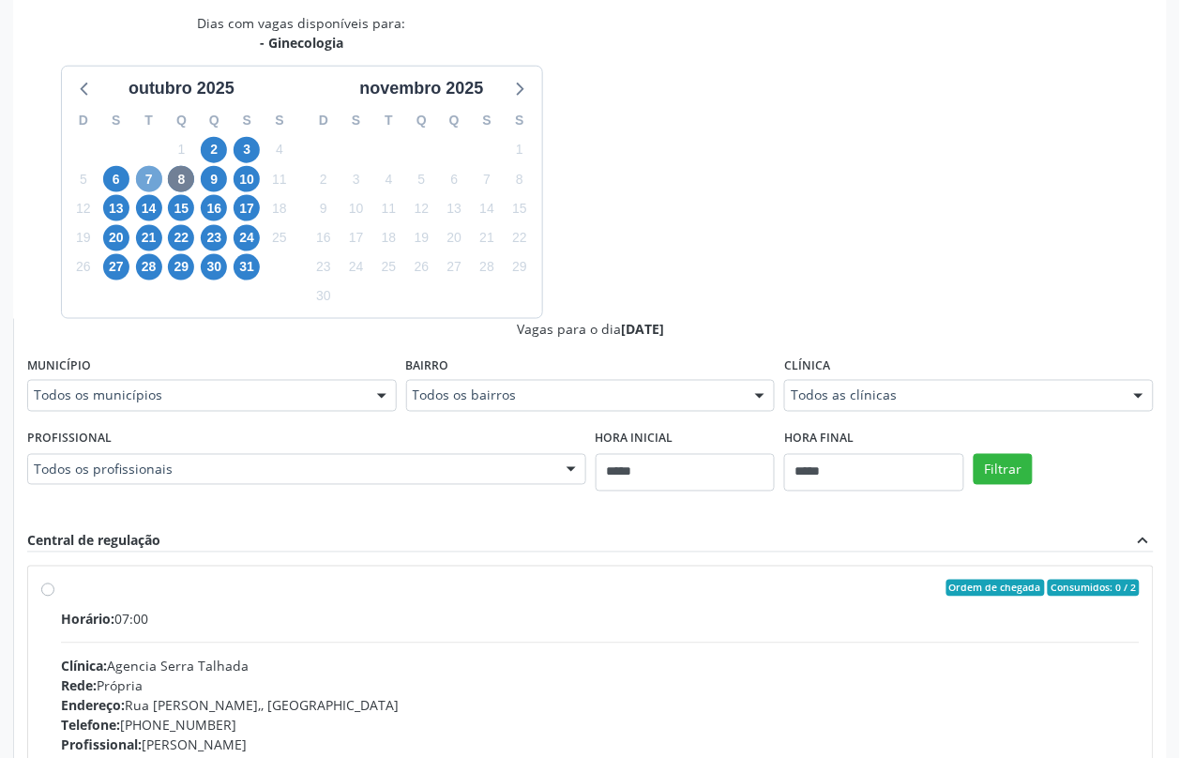
click at [142, 176] on span "7" at bounding box center [149, 179] width 26 height 26
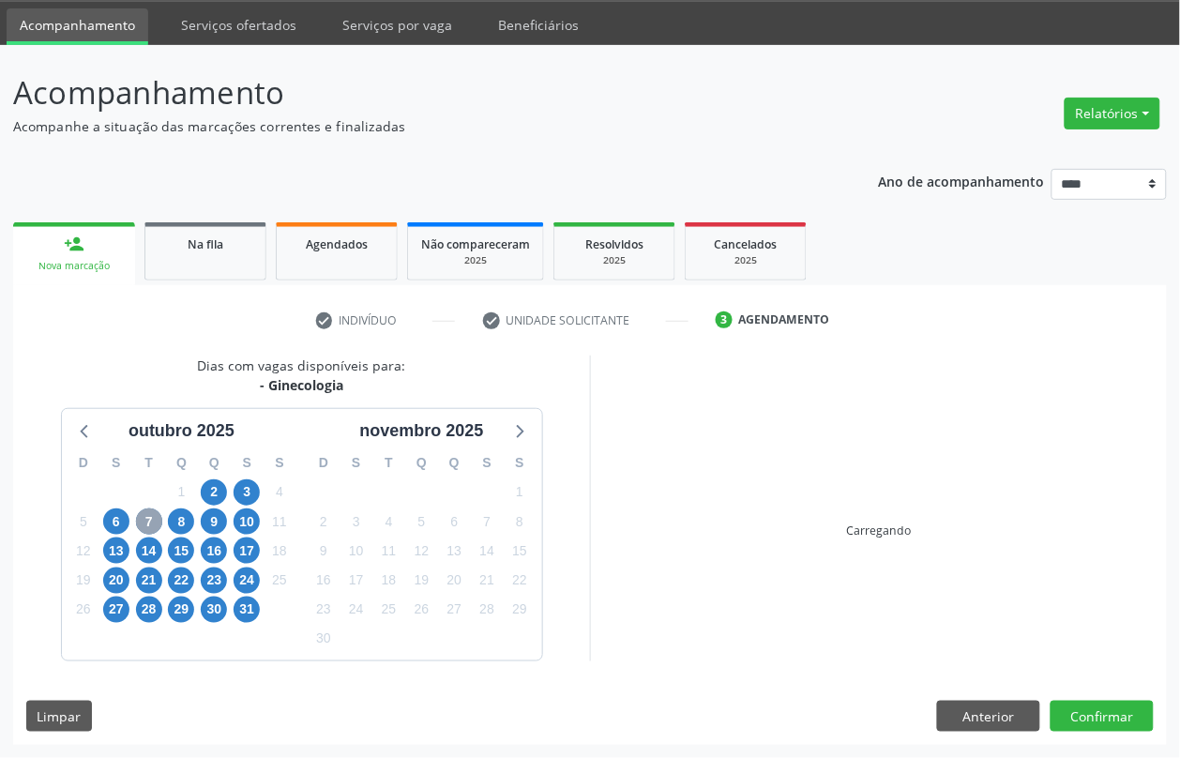
scroll to position [401, 0]
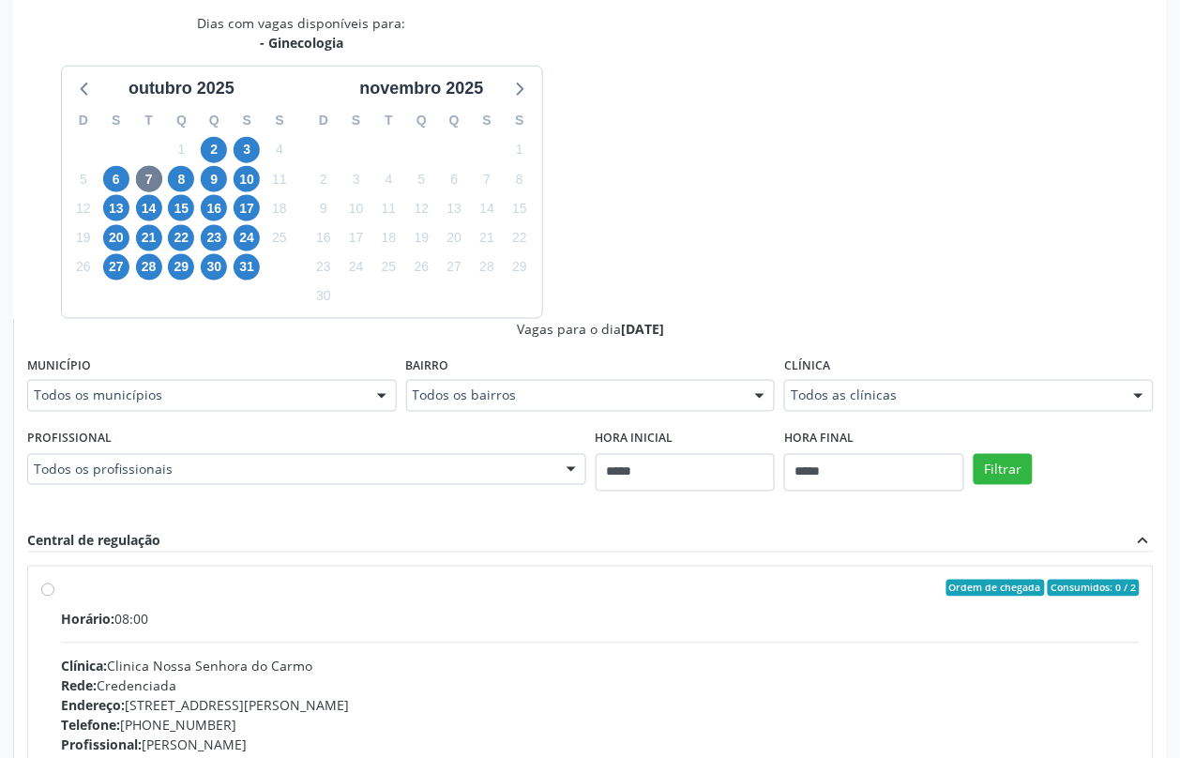
click at [872, 411] on fieldset "Clínica Todos as clínicas Todos as clínicas Clinica Nossa Senhora do Carmo Clin…" at bounding box center [969, 388] width 370 height 73
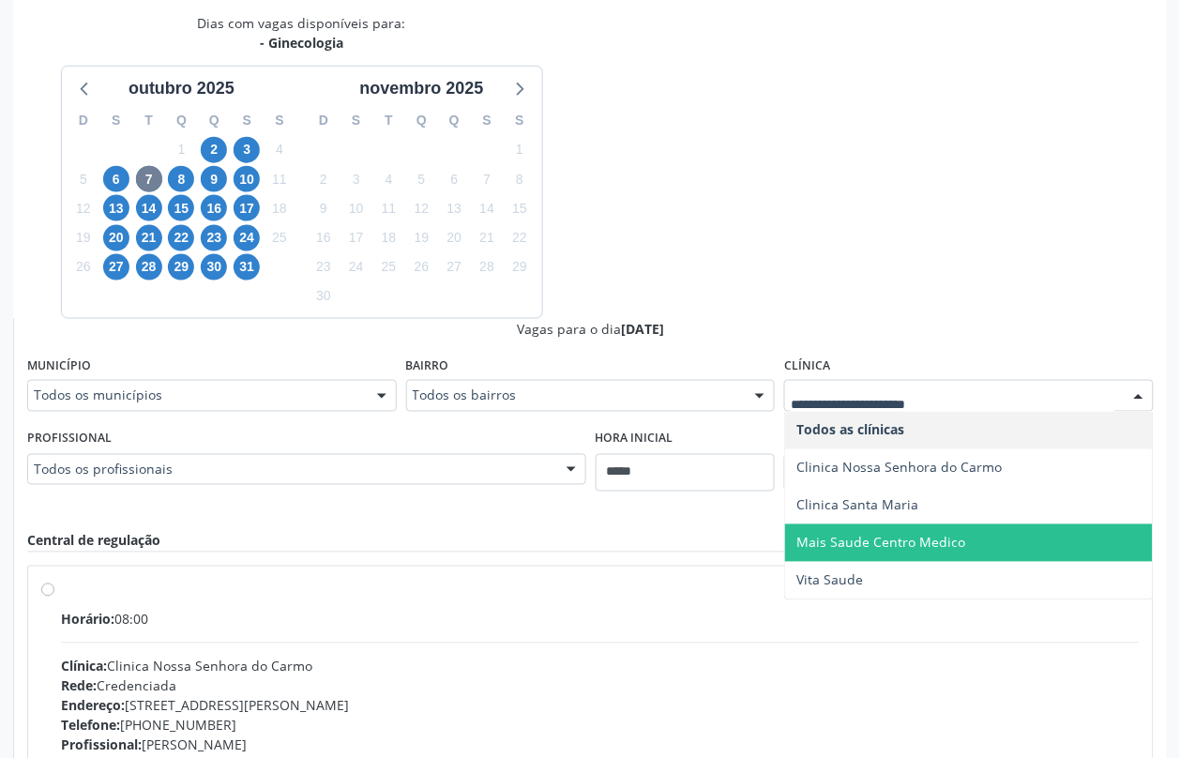
click at [855, 527] on span "Mais Saude Centro Medico" at bounding box center [969, 543] width 368 height 38
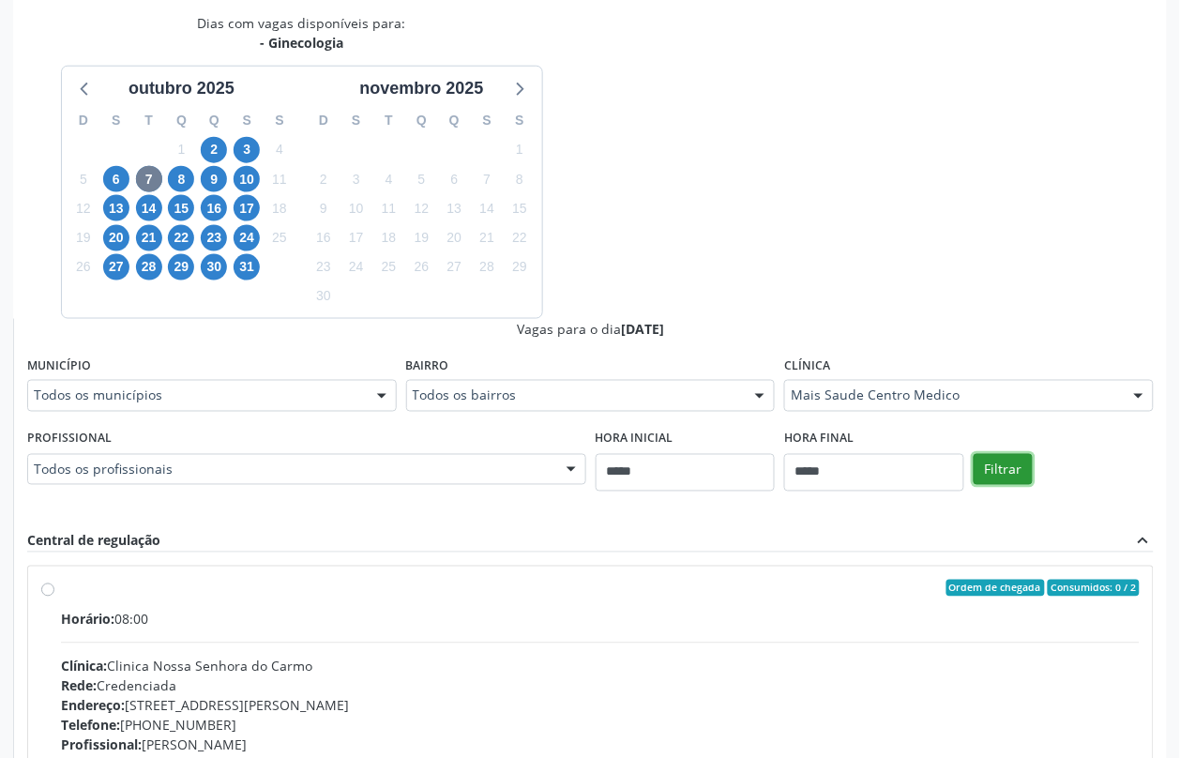
click at [995, 464] on button "Filtrar" at bounding box center [1003, 470] width 59 height 32
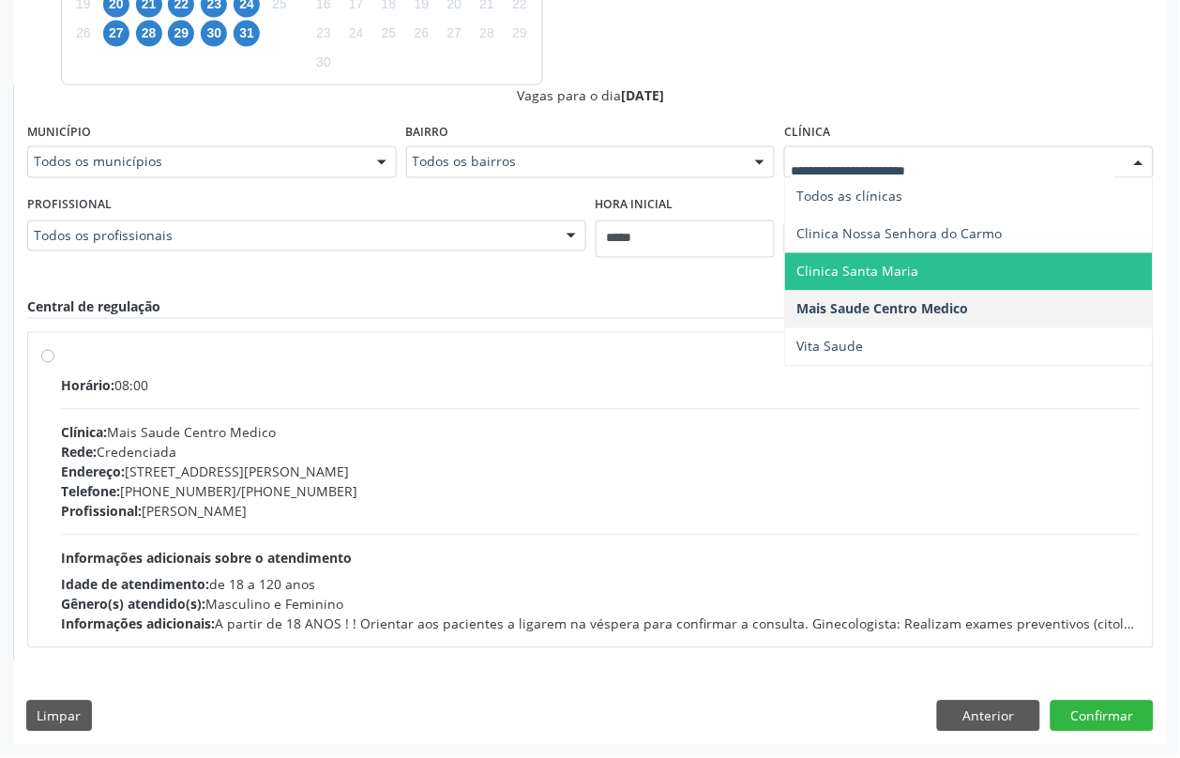
drag, startPoint x: 898, startPoint y: 153, endPoint x: 880, endPoint y: 172, distance: 25.9
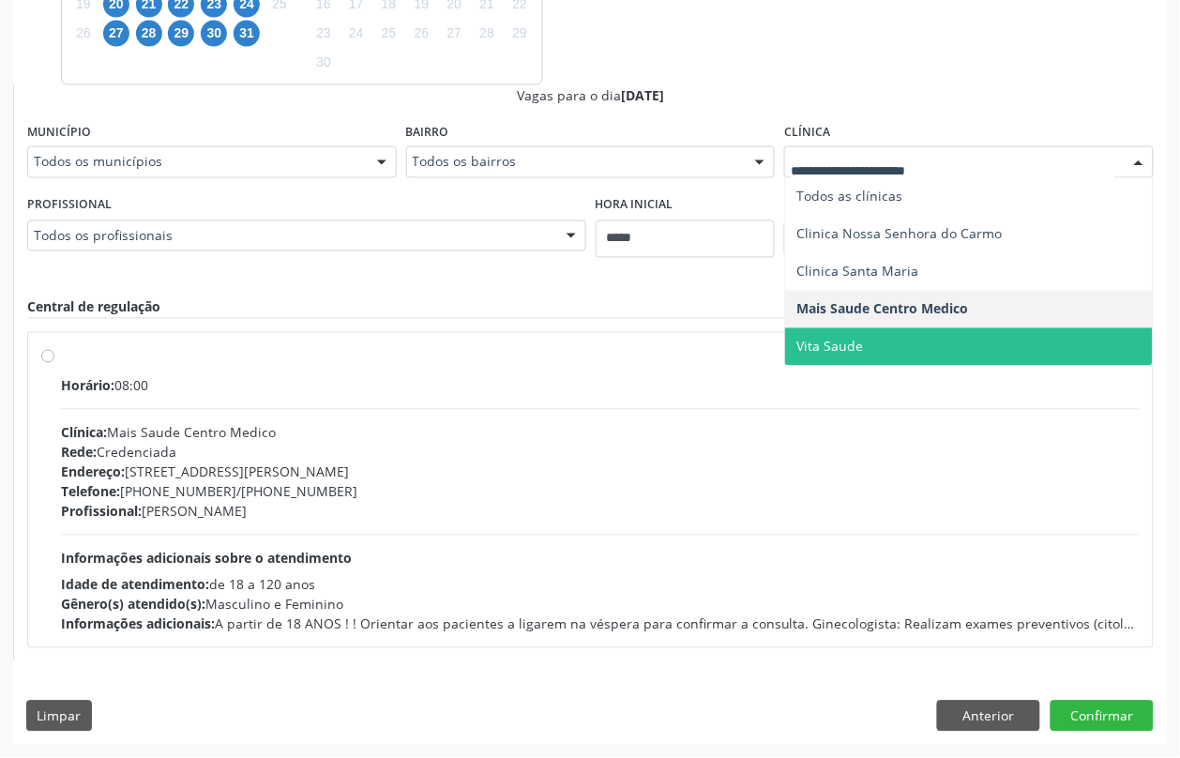
click at [845, 348] on span "Vita Saude" at bounding box center [829, 347] width 67 height 18
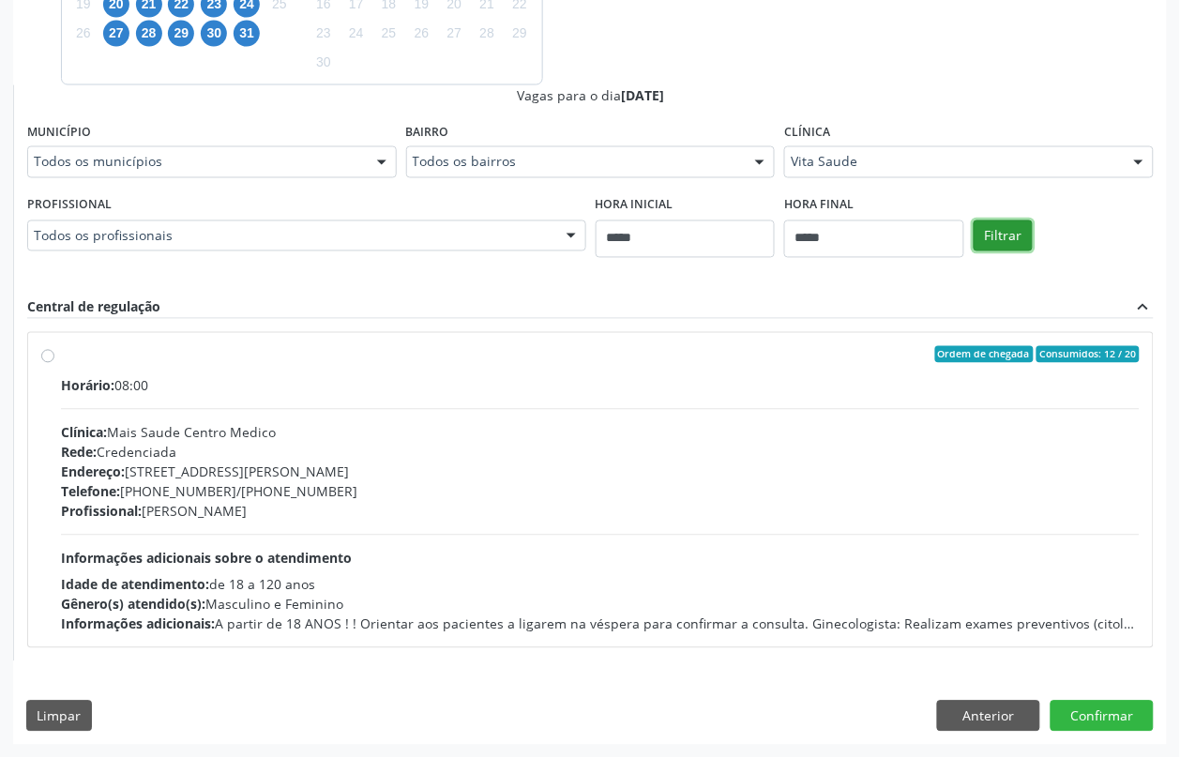
click at [1016, 239] on button "Filtrar" at bounding box center [1003, 236] width 59 height 32
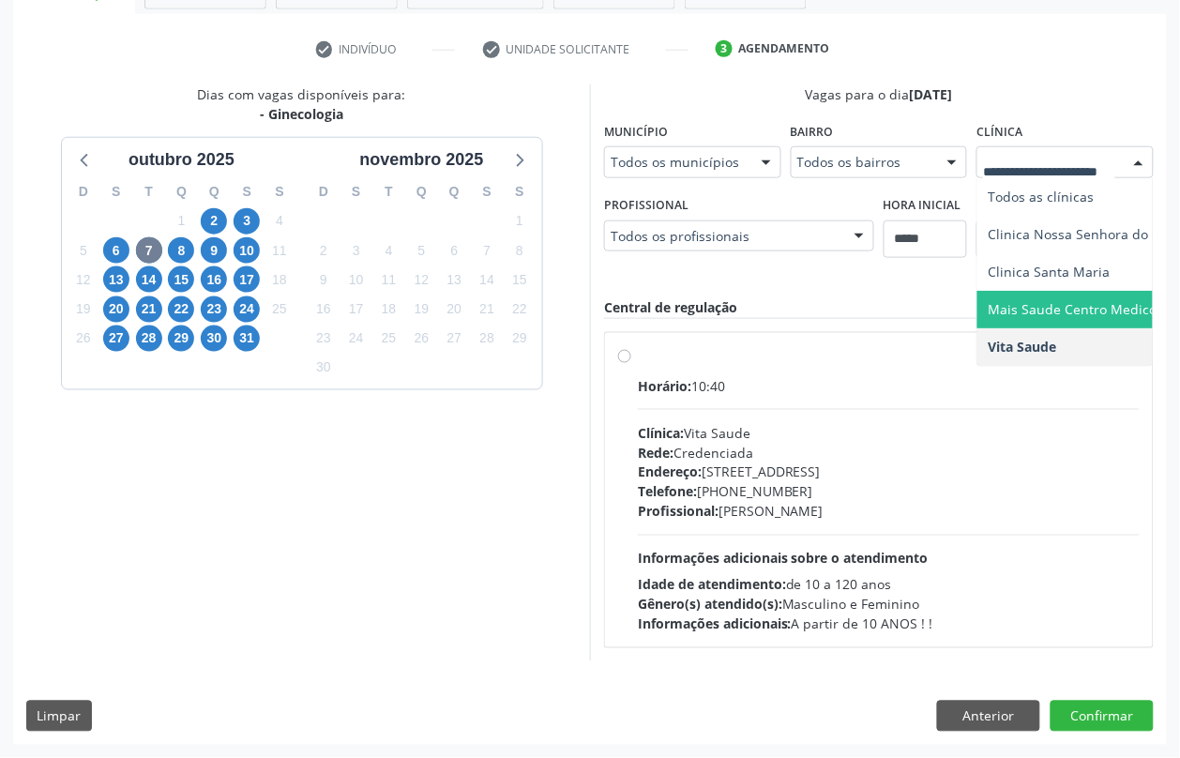
click at [1032, 305] on span "Mais Saude Centro Medico" at bounding box center [1073, 309] width 169 height 18
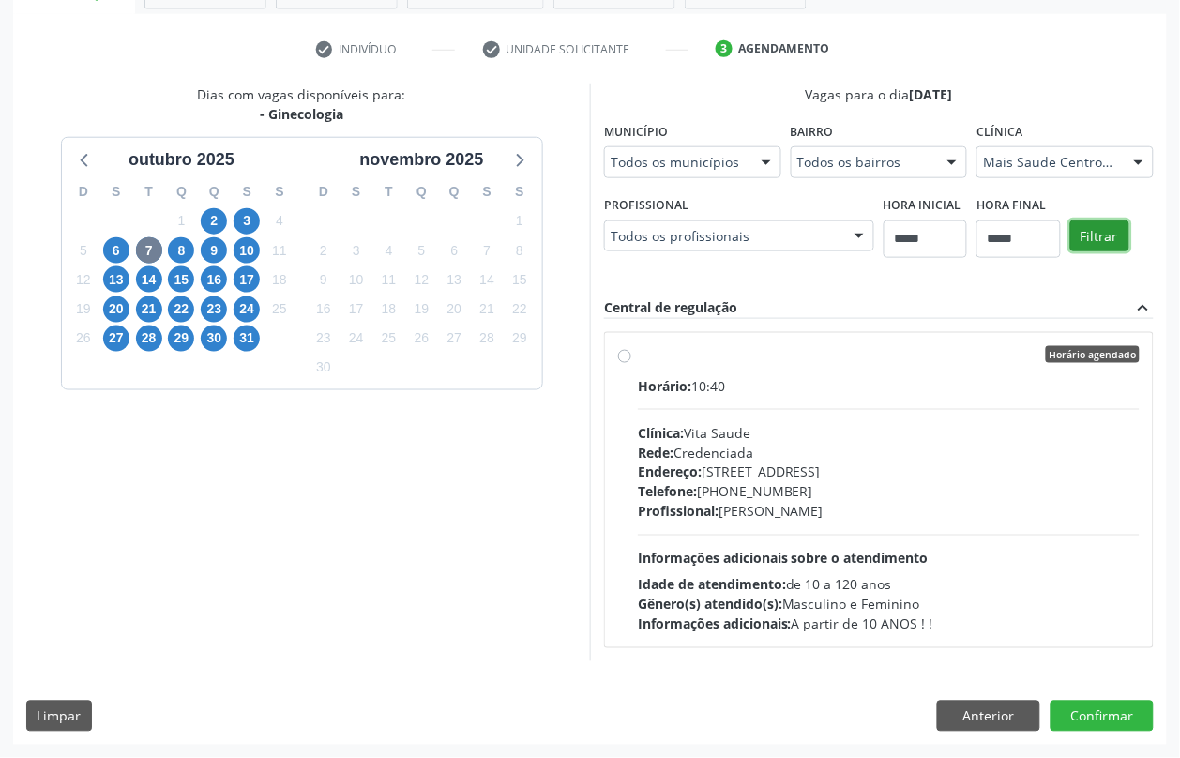
click at [1086, 225] on button "Filtrar" at bounding box center [1099, 236] width 59 height 32
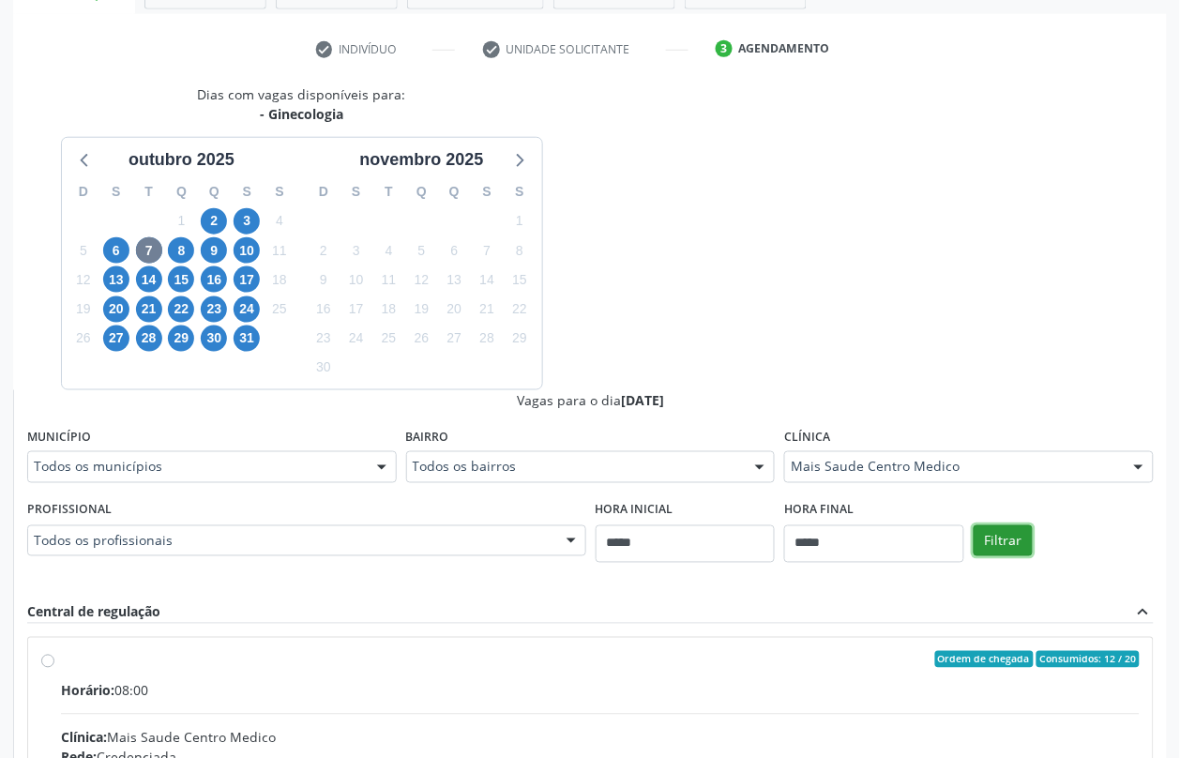
scroll to position [635, 0]
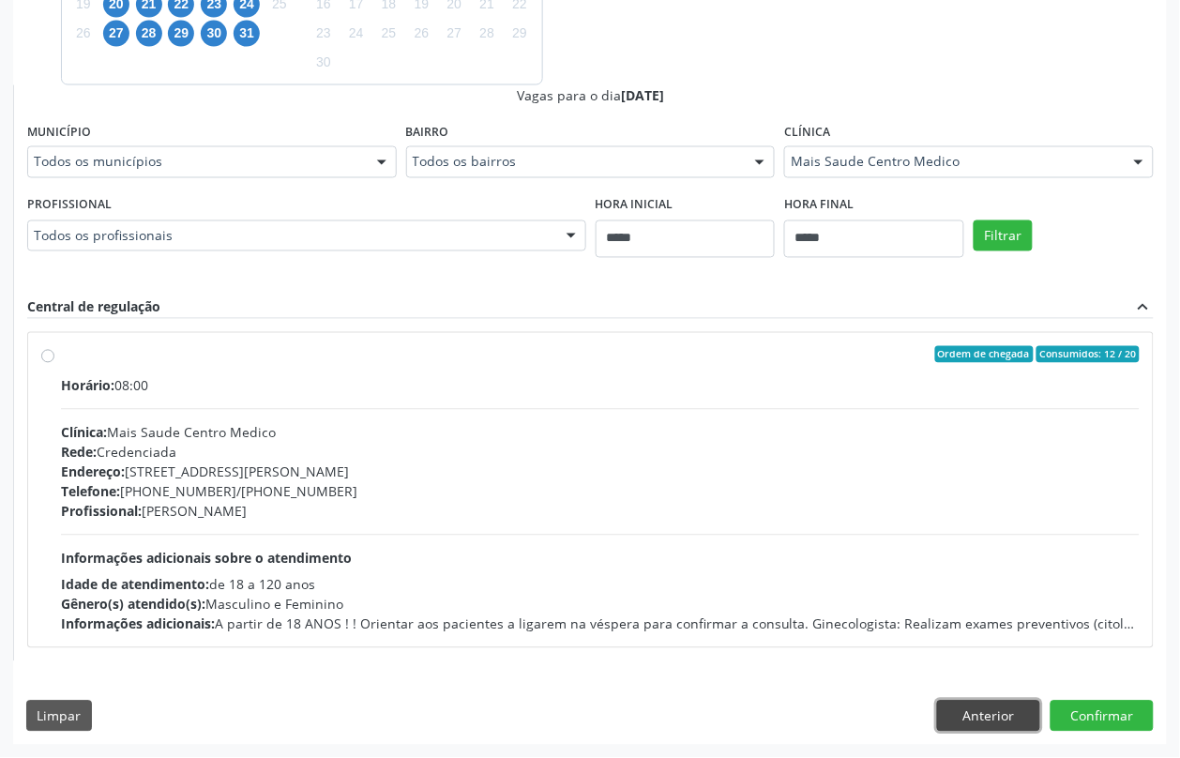
click at [963, 720] on button "Anterior" at bounding box center [988, 717] width 103 height 32
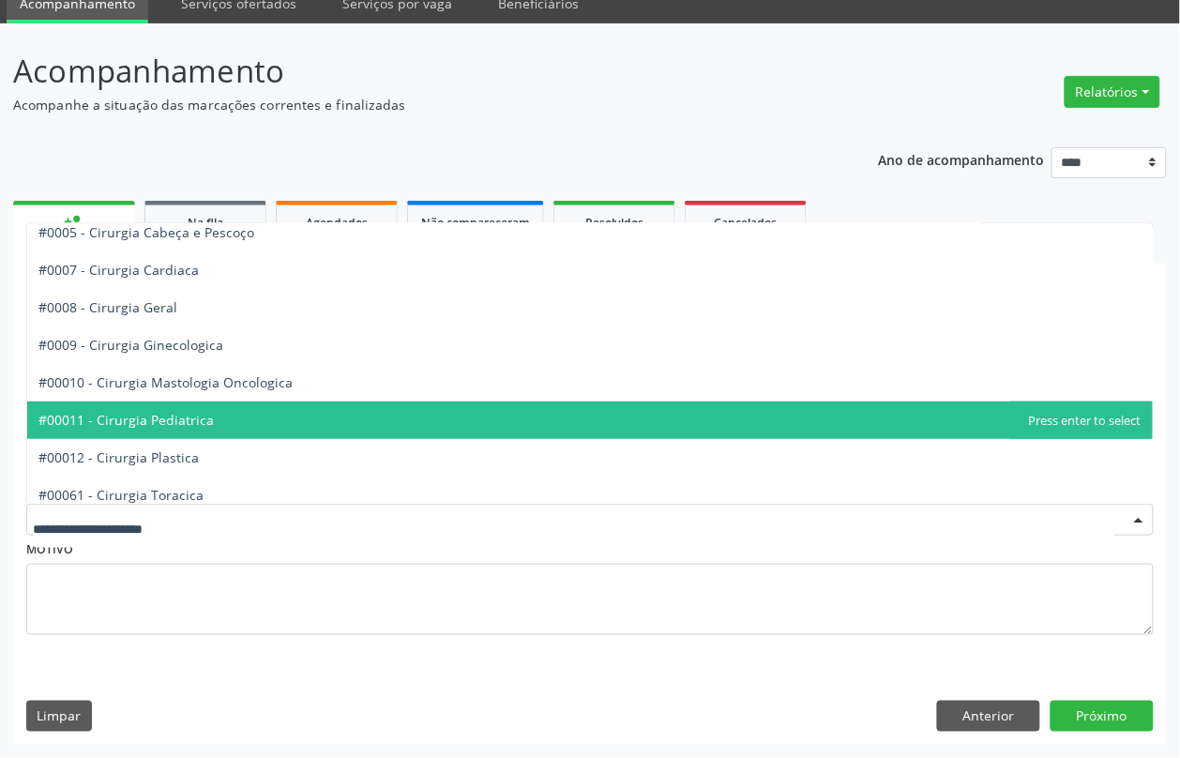
scroll to position [0, 0]
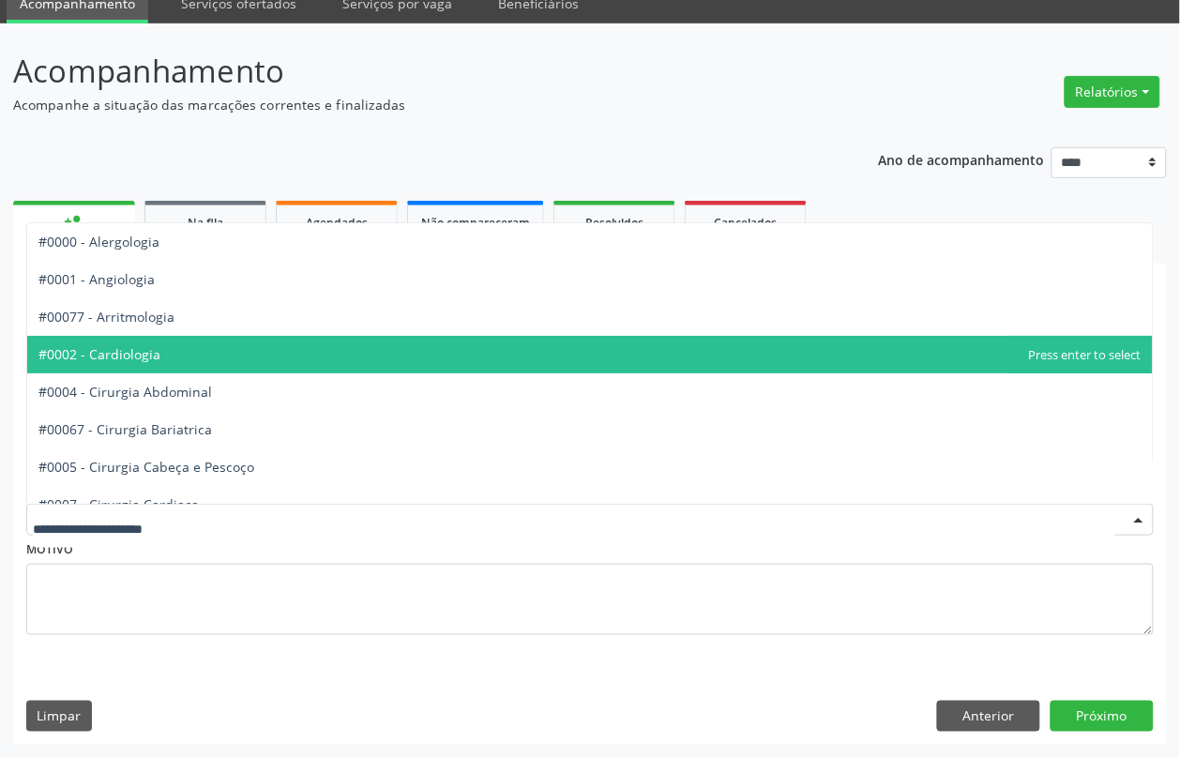
click at [129, 361] on span "#0002 - Cardiologia" at bounding box center [99, 354] width 122 height 18
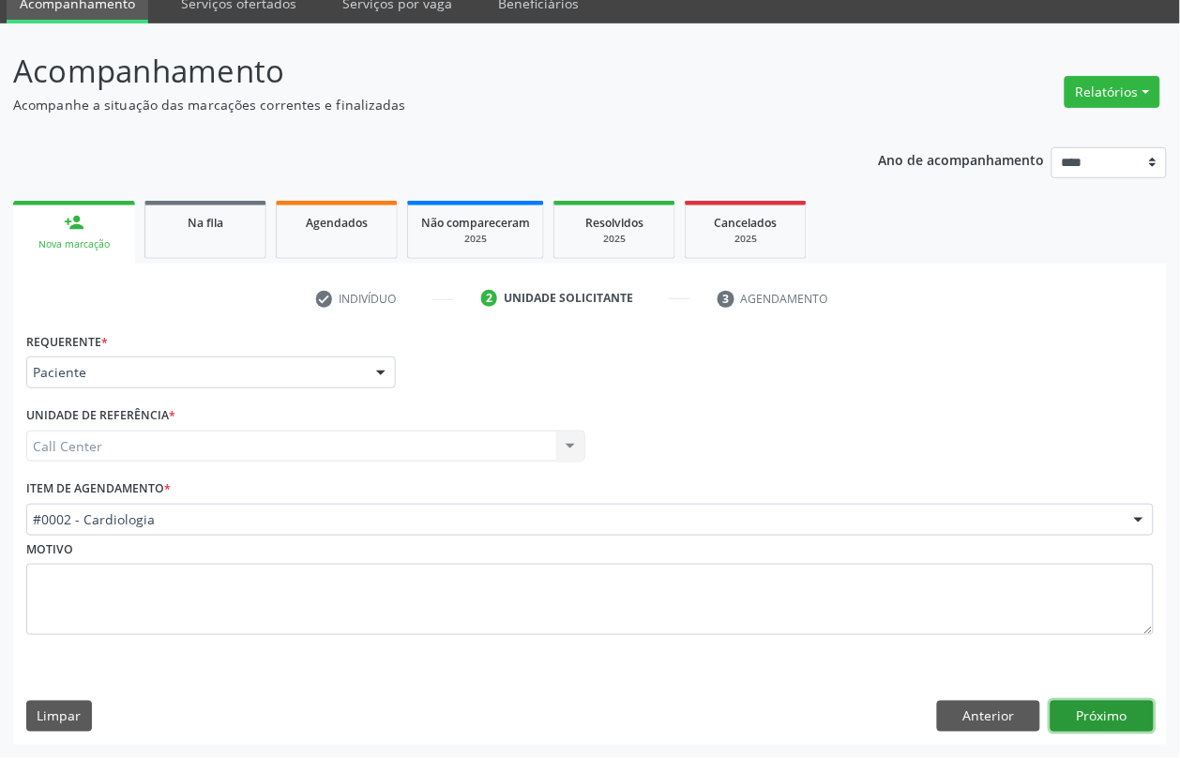
click at [1093, 718] on button "Próximo" at bounding box center [1102, 717] width 103 height 32
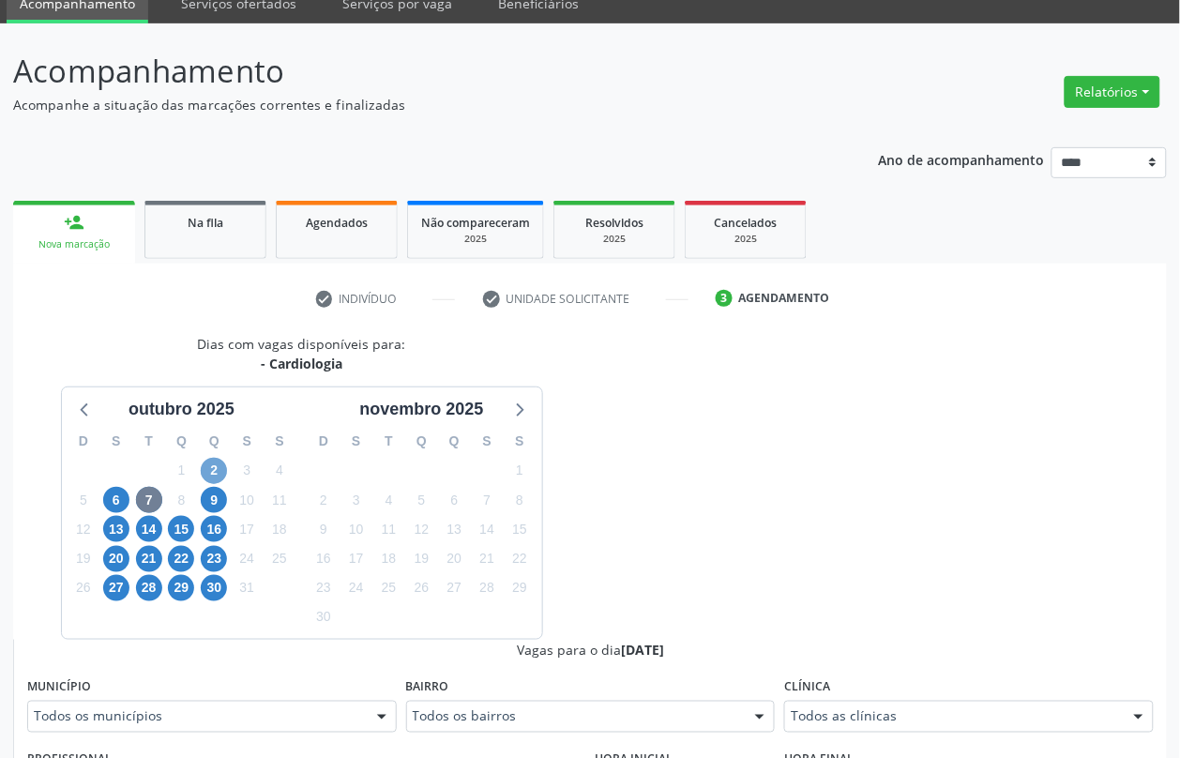
click at [217, 474] on span "2" at bounding box center [214, 471] width 26 height 26
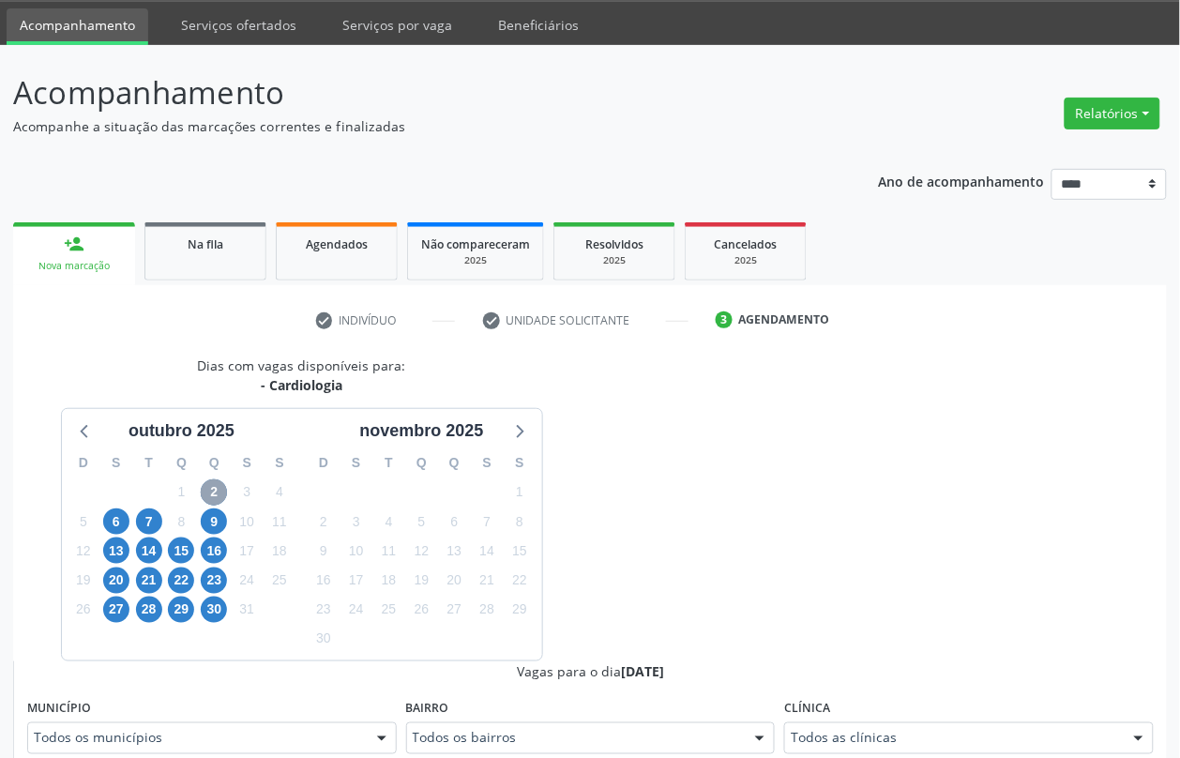
scroll to position [80, 0]
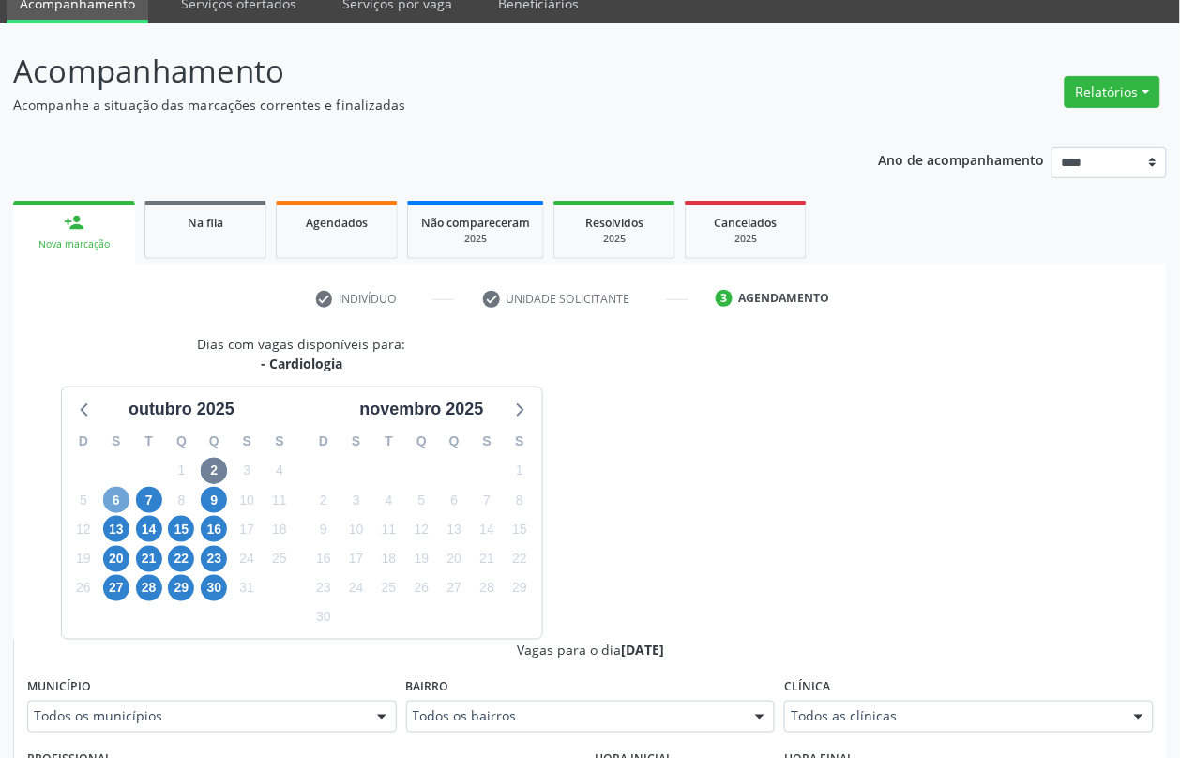
click at [109, 499] on span "6" at bounding box center [116, 500] width 26 height 26
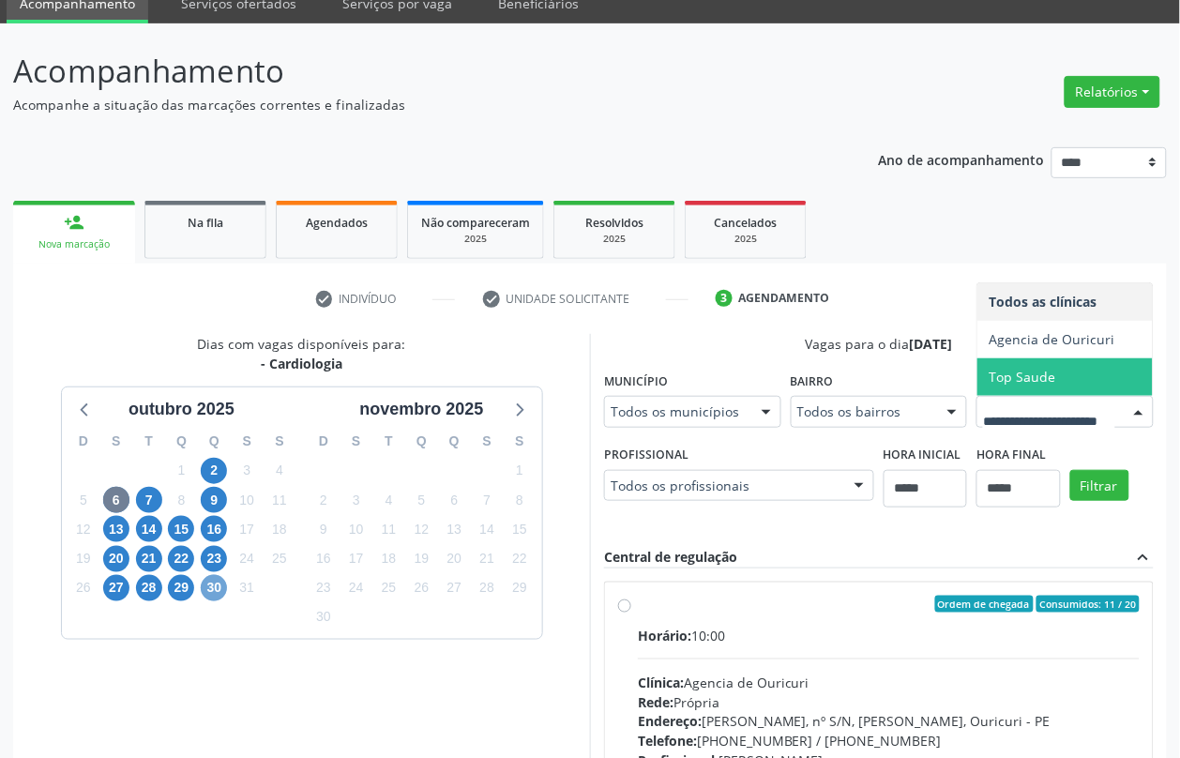
click at [217, 588] on span "30" at bounding box center [214, 588] width 26 height 26
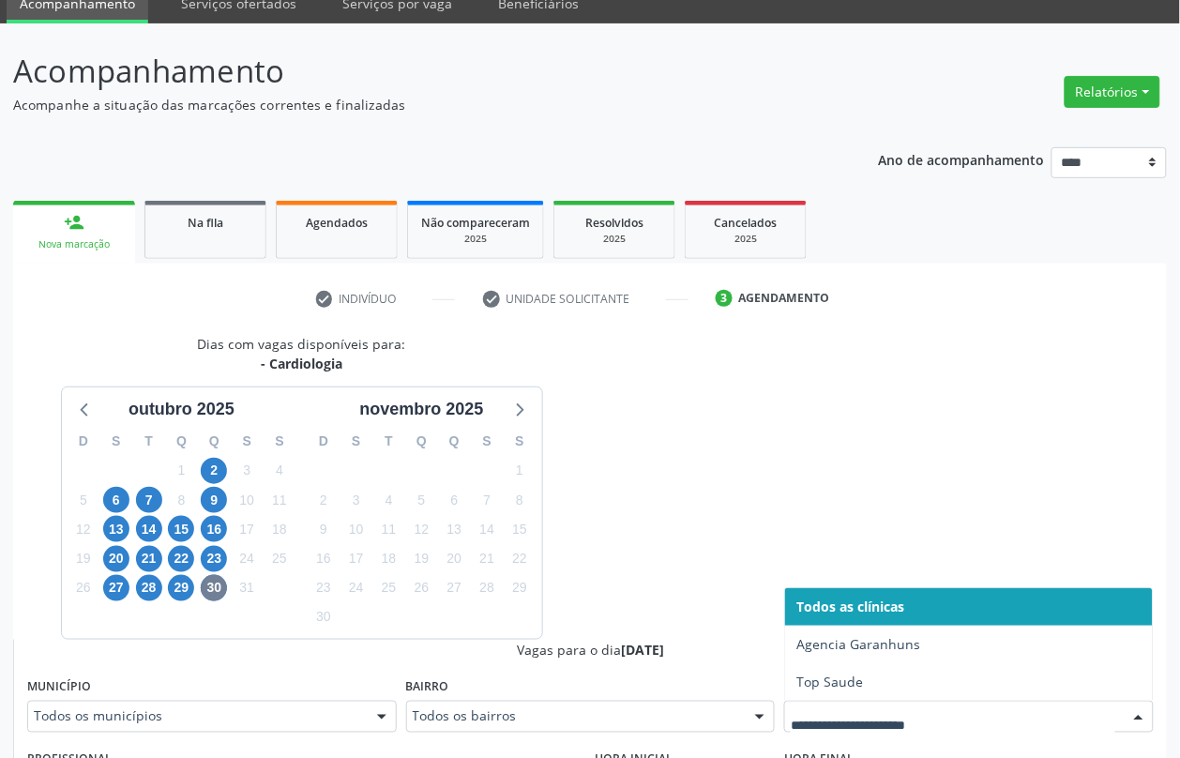
drag, startPoint x: 877, startPoint y: 715, endPoint x: 861, endPoint y: 714, distance: 16.0
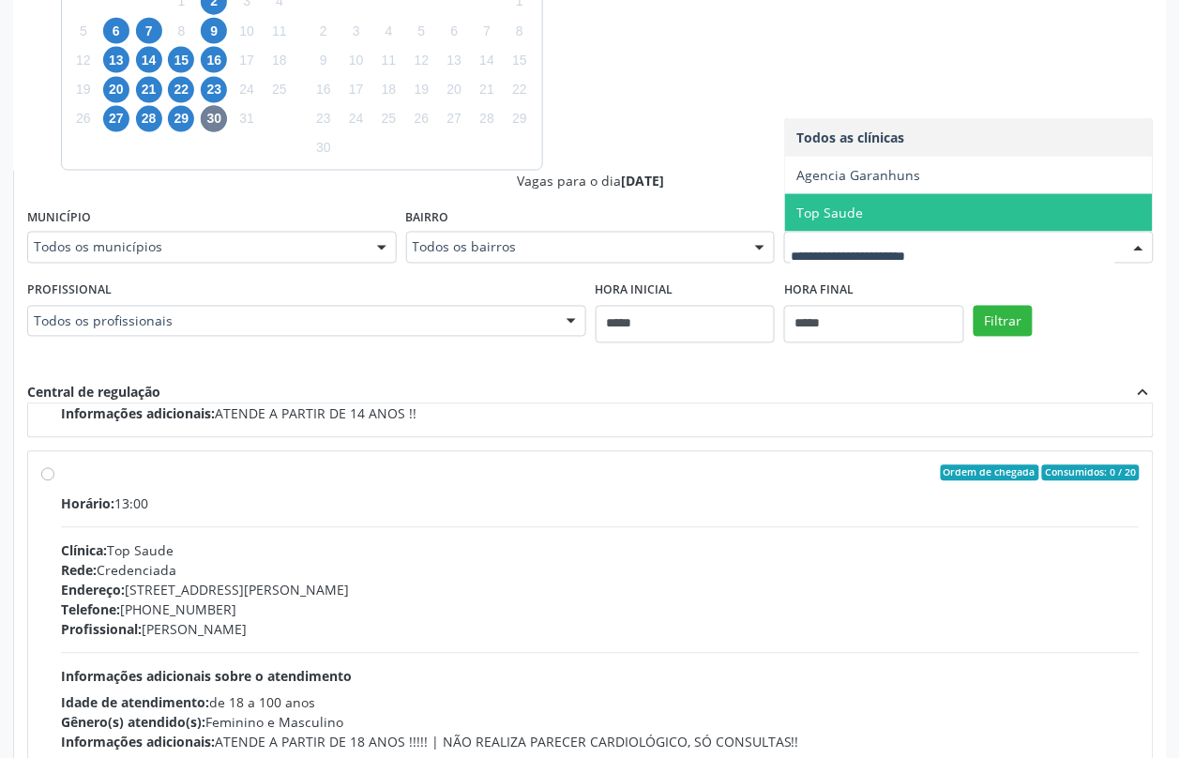
scroll to position [668, 0]
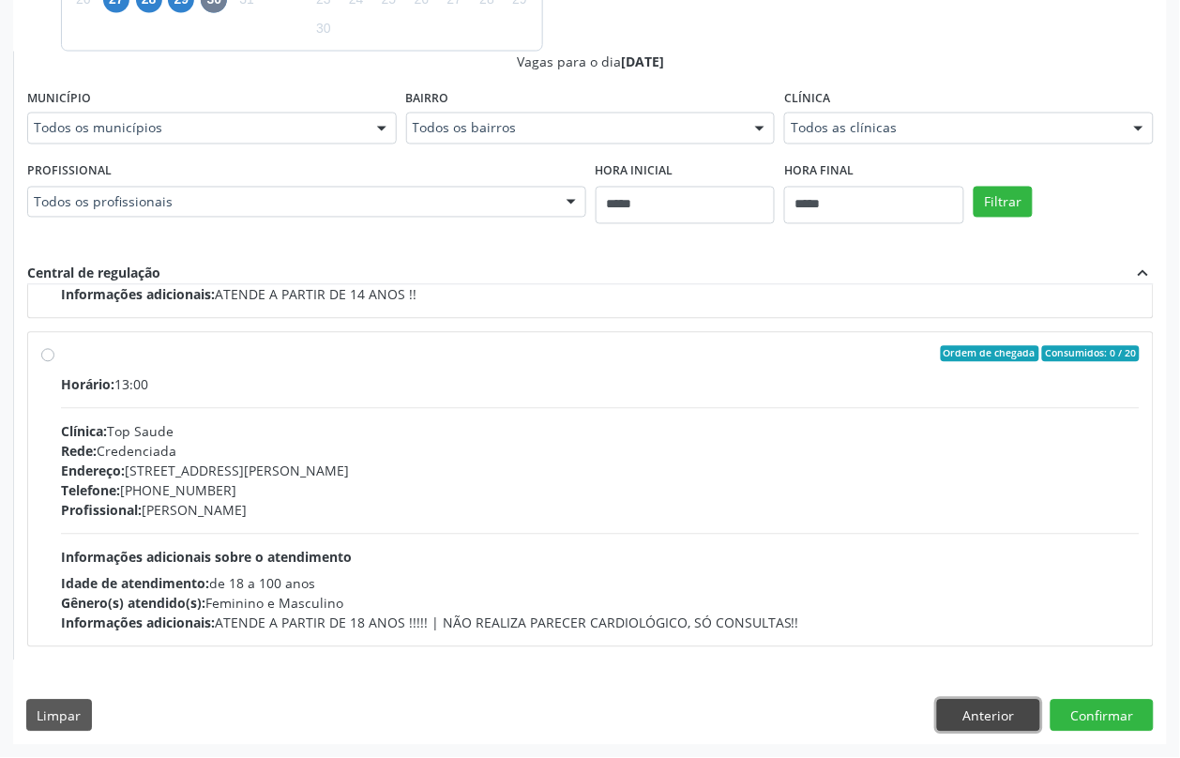
click at [999, 706] on button "Anterior" at bounding box center [988, 716] width 103 height 32
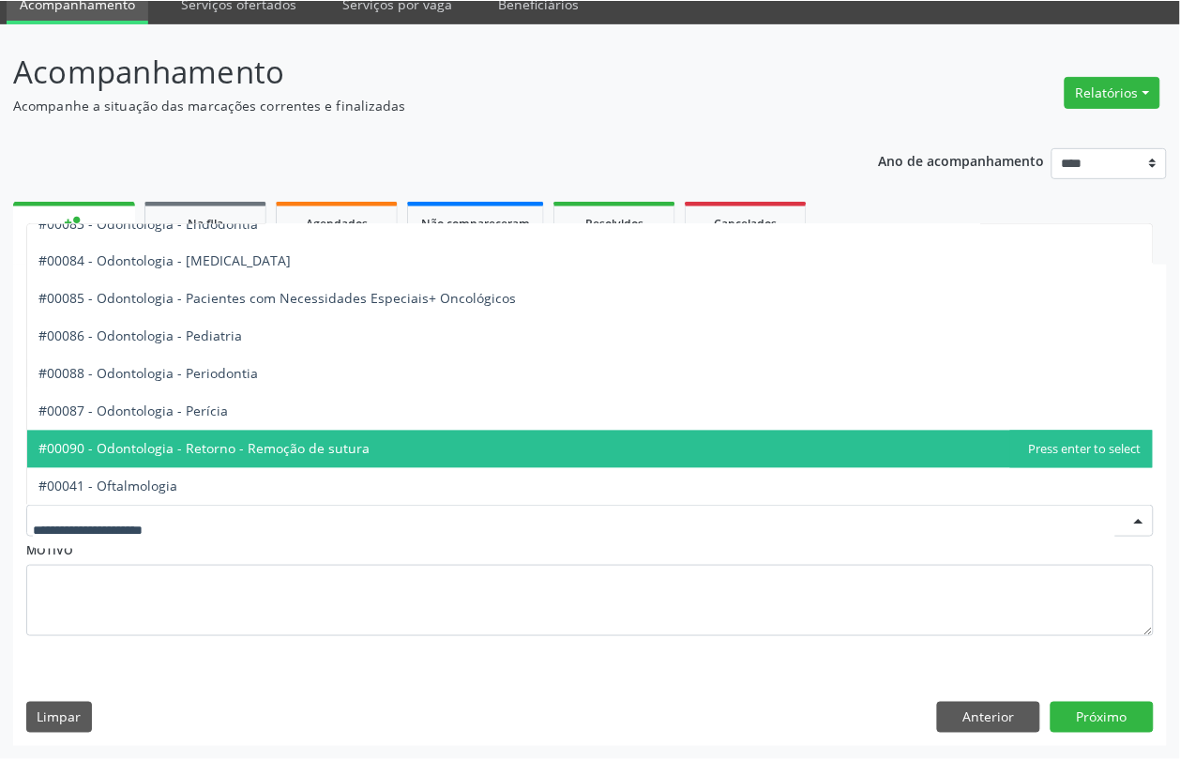
scroll to position [2697, 0]
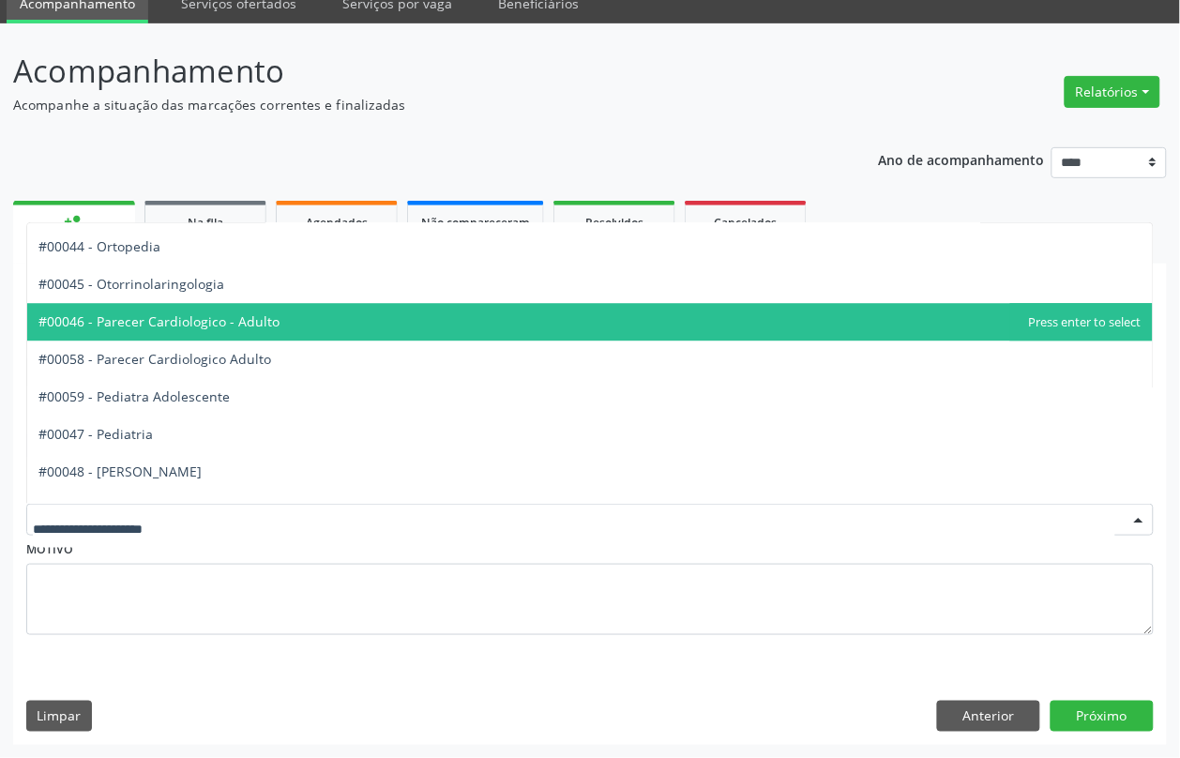
click at [291, 325] on span "#00046 - Parecer Cardiologico - Adulto" at bounding box center [590, 322] width 1126 height 38
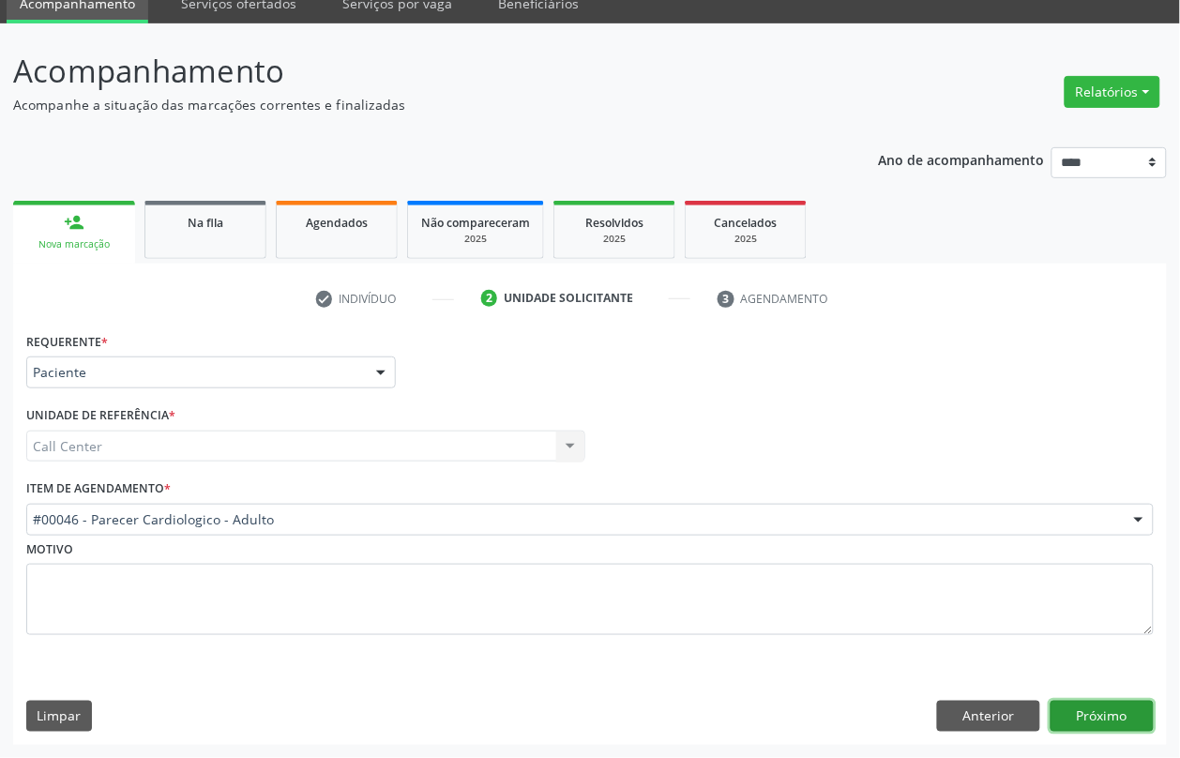
click at [1108, 704] on button "Próximo" at bounding box center [1102, 717] width 103 height 32
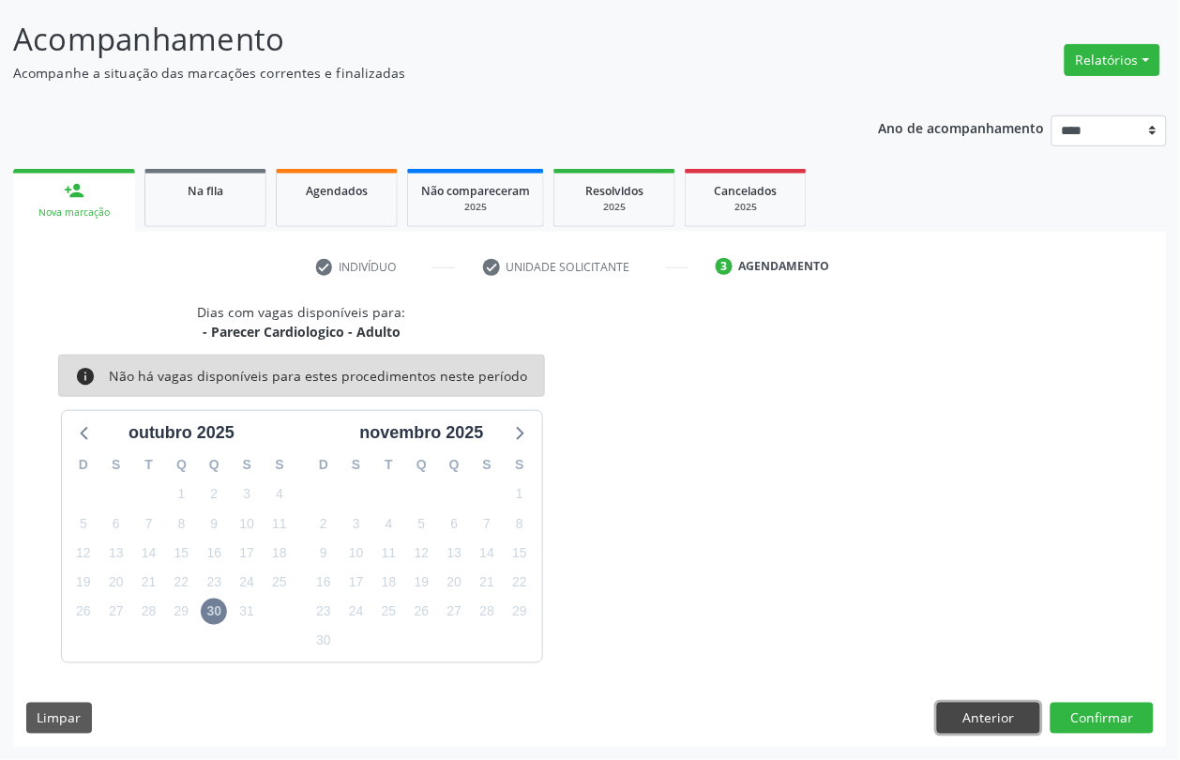
drag, startPoint x: 985, startPoint y: 714, endPoint x: 915, endPoint y: 686, distance: 75.8
click at [983, 713] on button "Anterior" at bounding box center [988, 719] width 103 height 32
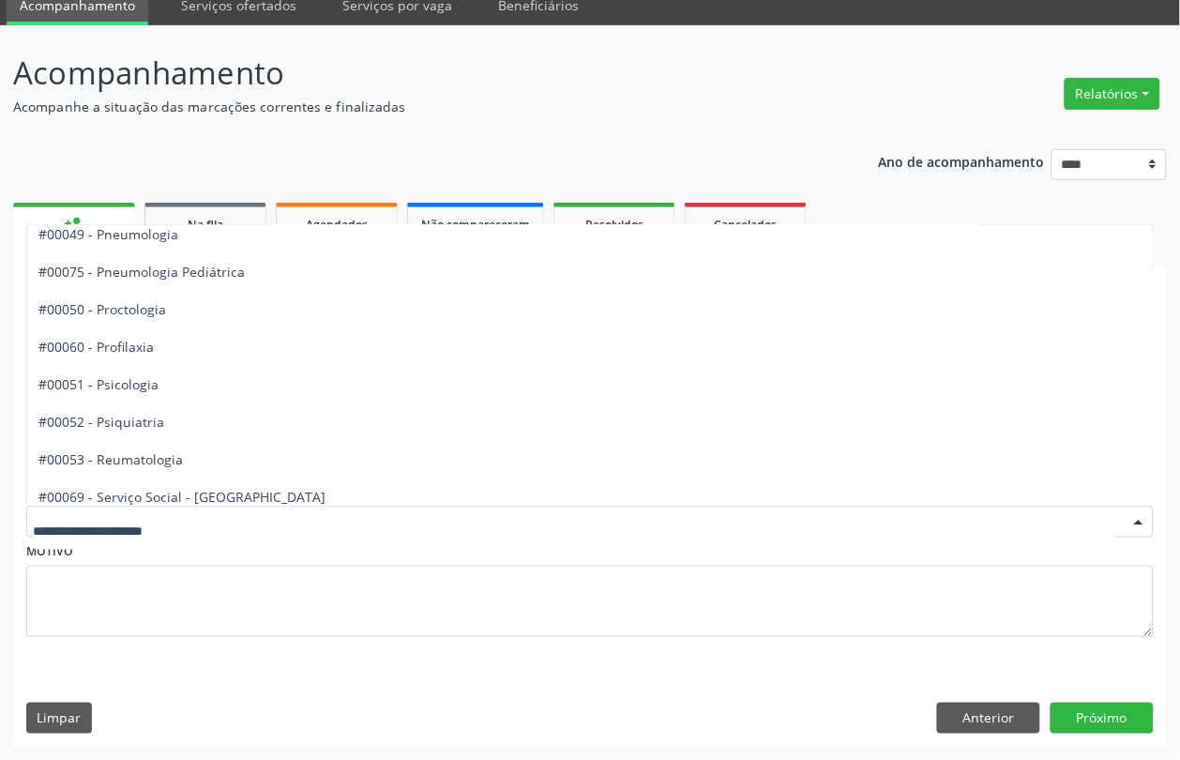
scroll to position [3166, 0]
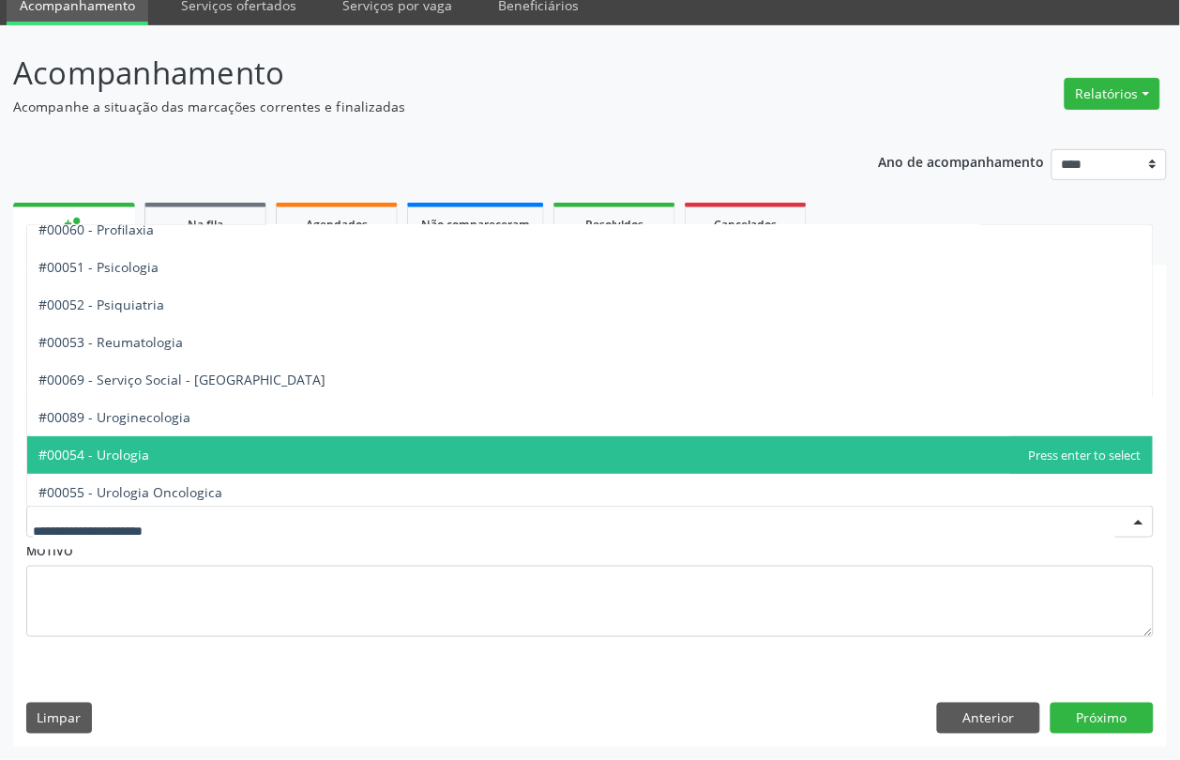
click at [221, 450] on span "#00054 - Urologia" at bounding box center [590, 455] width 1126 height 38
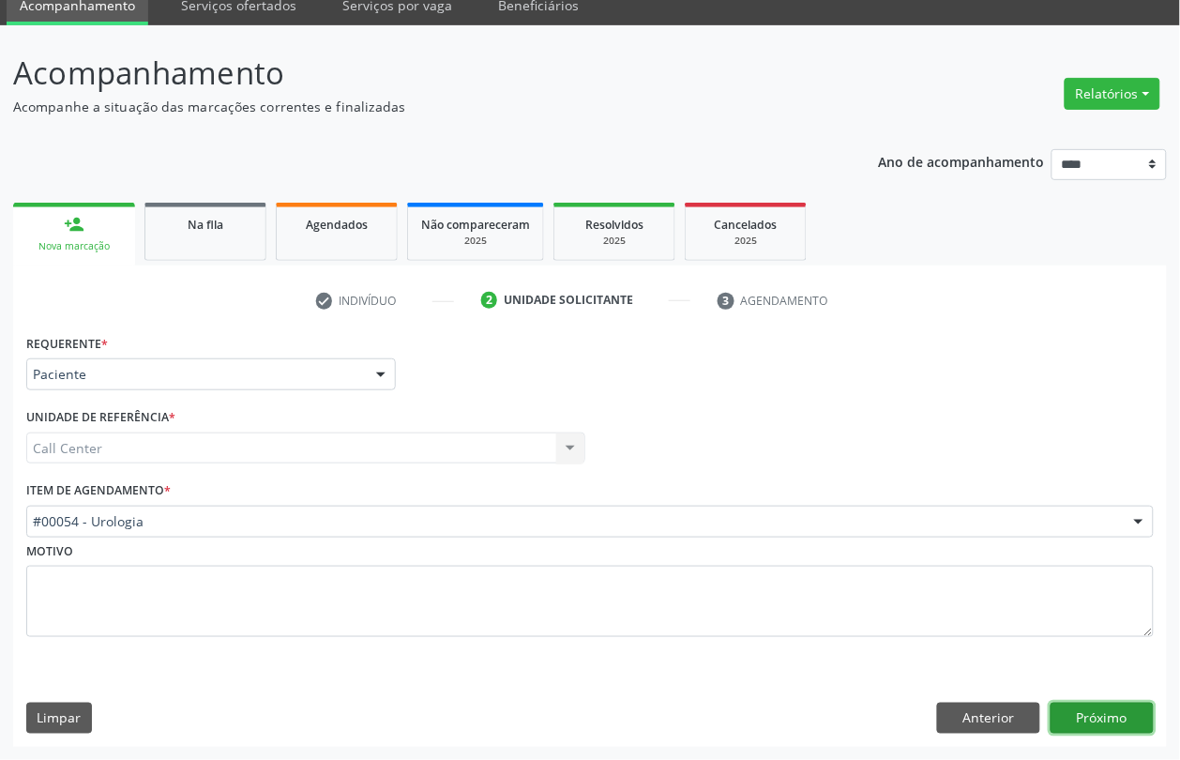
click at [1072, 713] on button "Próximo" at bounding box center [1102, 719] width 103 height 32
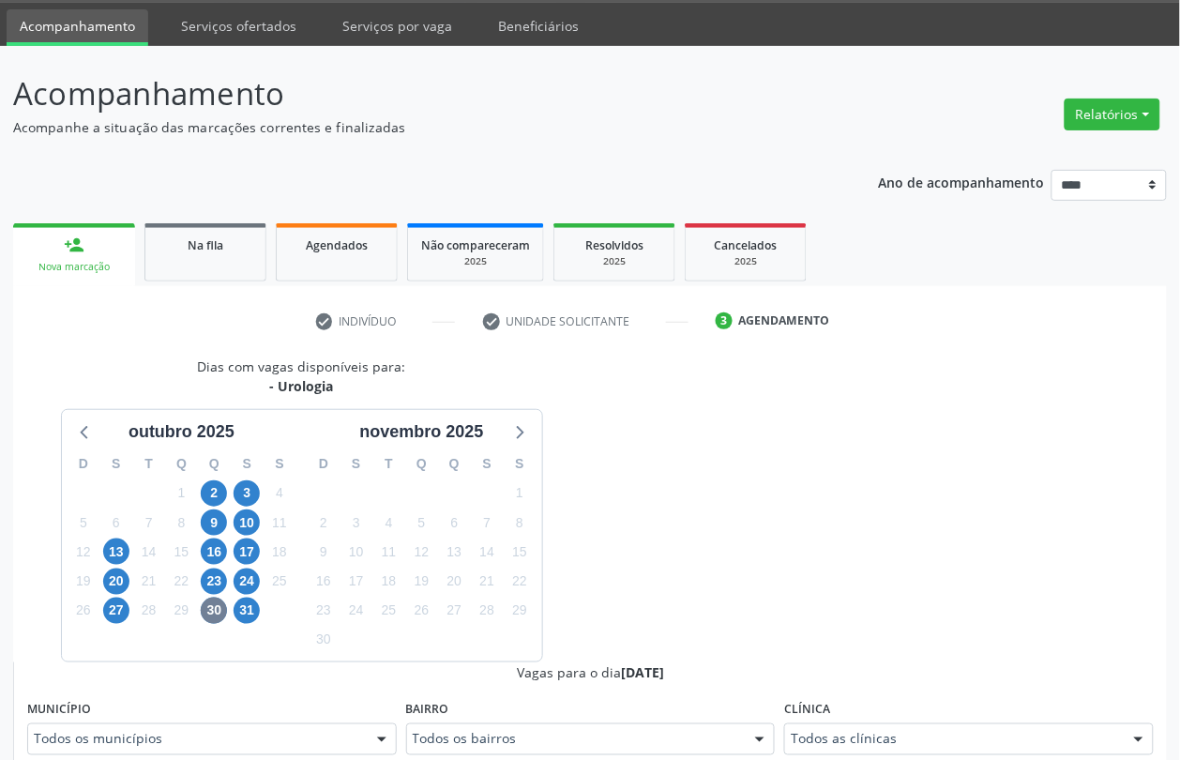
scroll to position [78, 0]
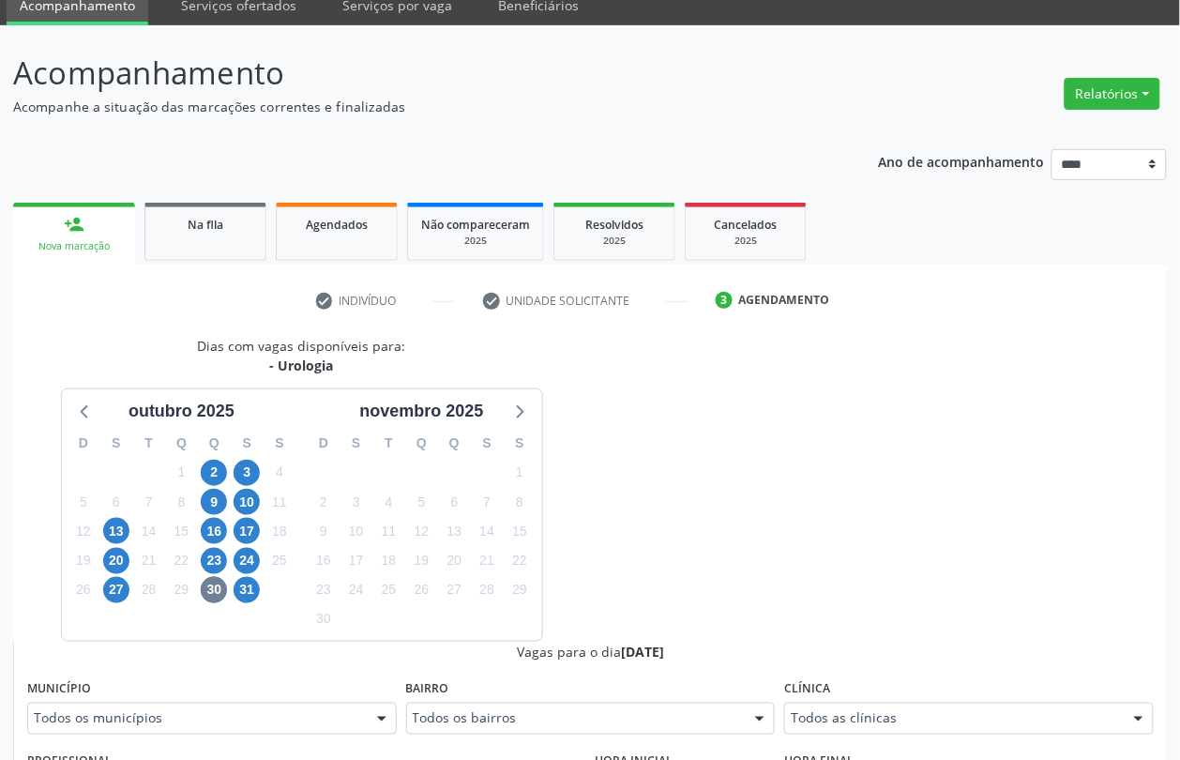
click at [264, 592] on div "1" at bounding box center [280, 589] width 33 height 29
click at [251, 589] on span "31" at bounding box center [247, 590] width 26 height 26
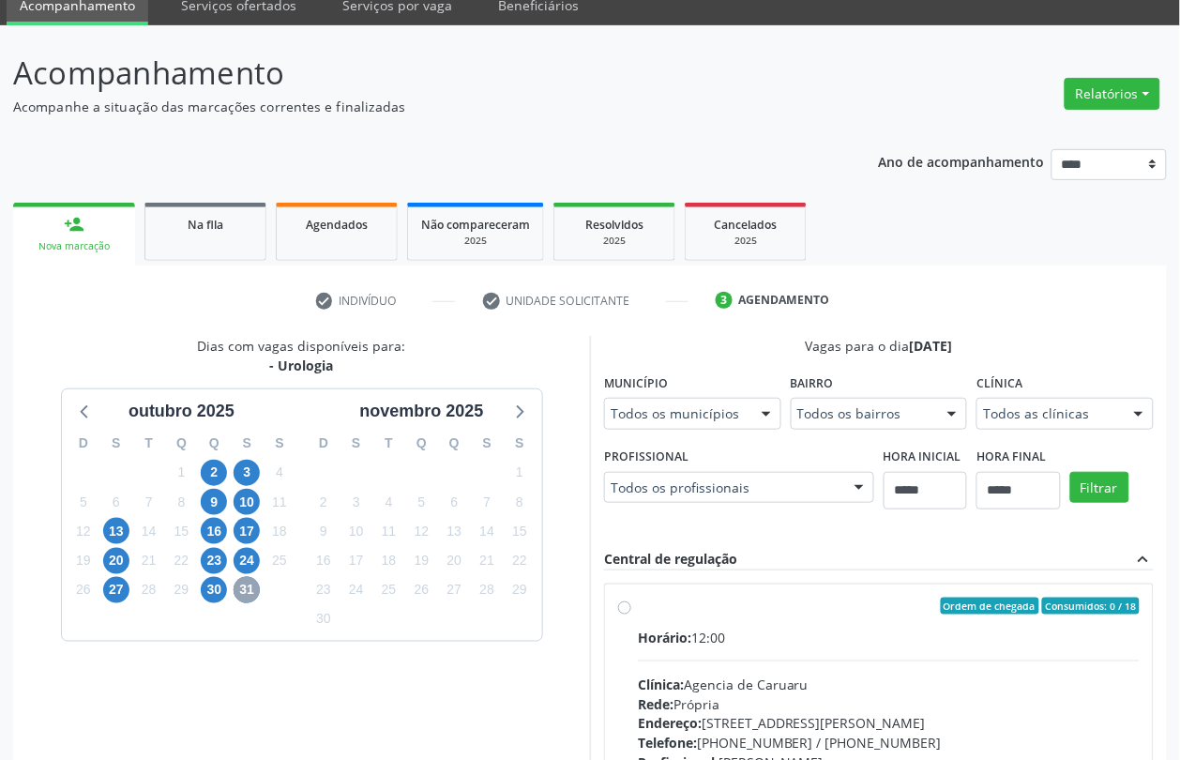
scroll to position [328, 0]
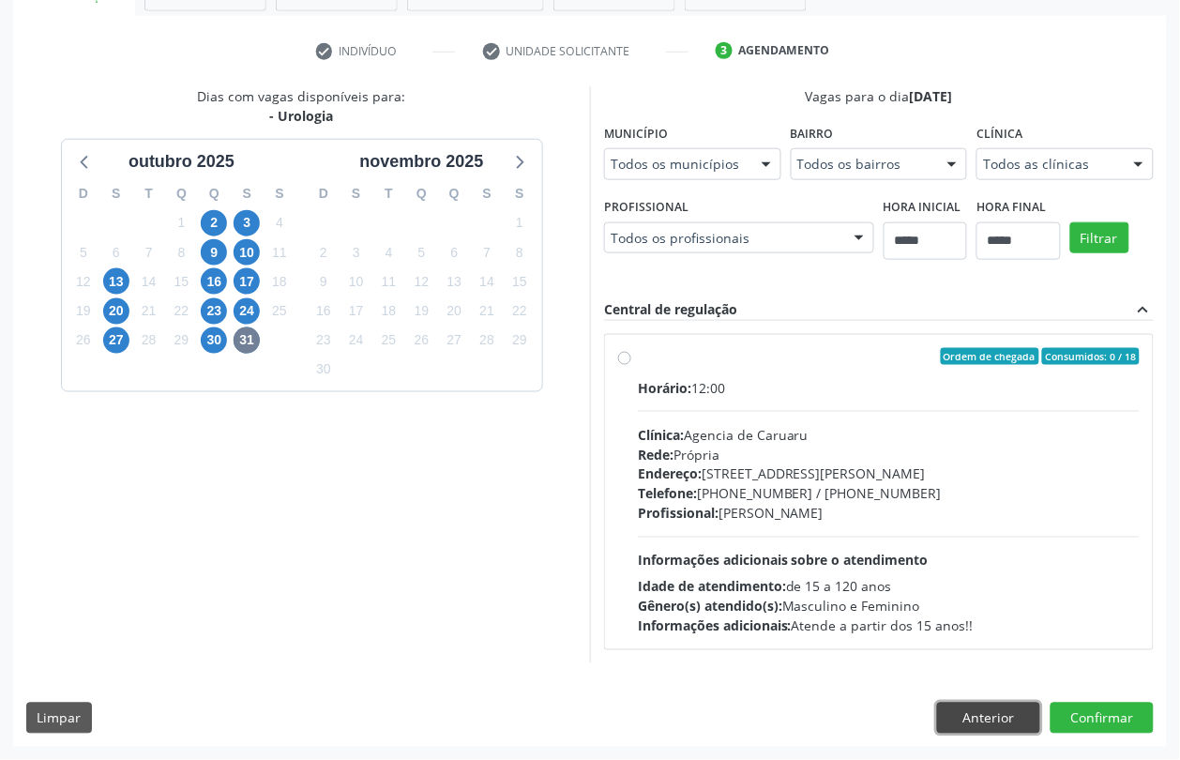
click at [1005, 723] on button "Anterior" at bounding box center [988, 719] width 103 height 32
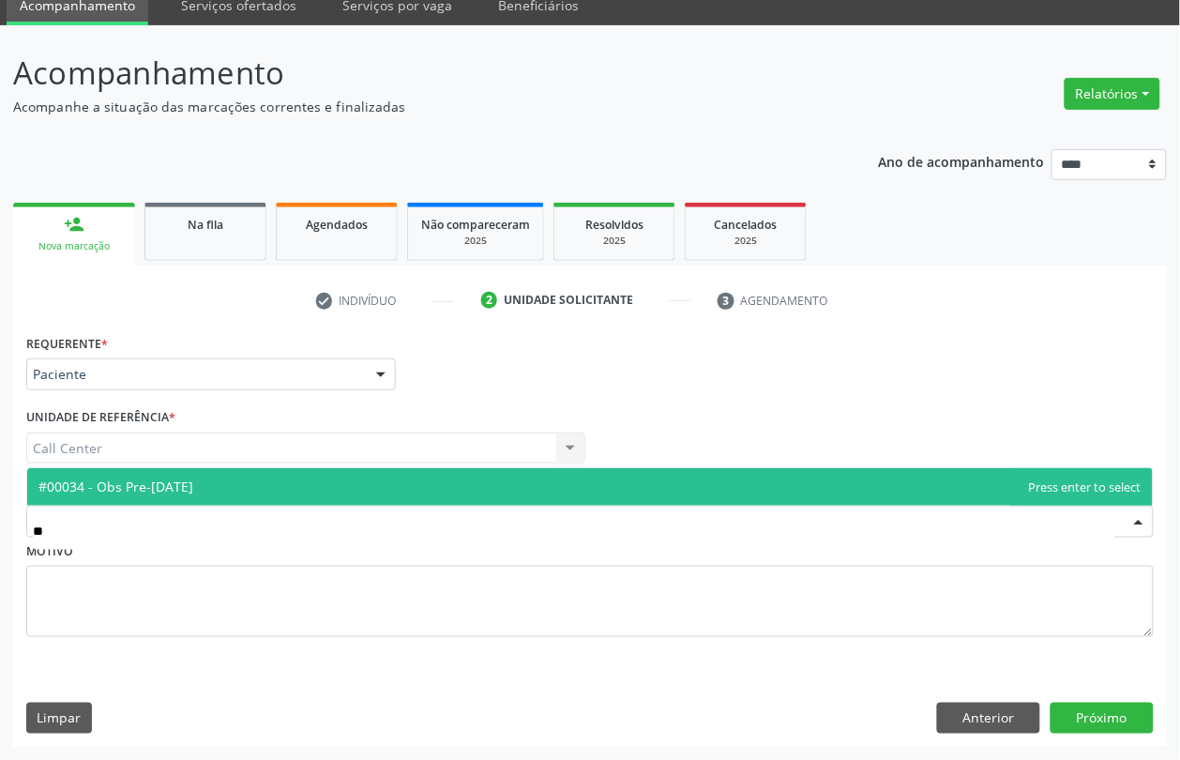
scroll to position [0, 0]
type input "***"
click at [237, 476] on span "#00034 - Obs Pre-[DATE]" at bounding box center [590, 487] width 1126 height 38
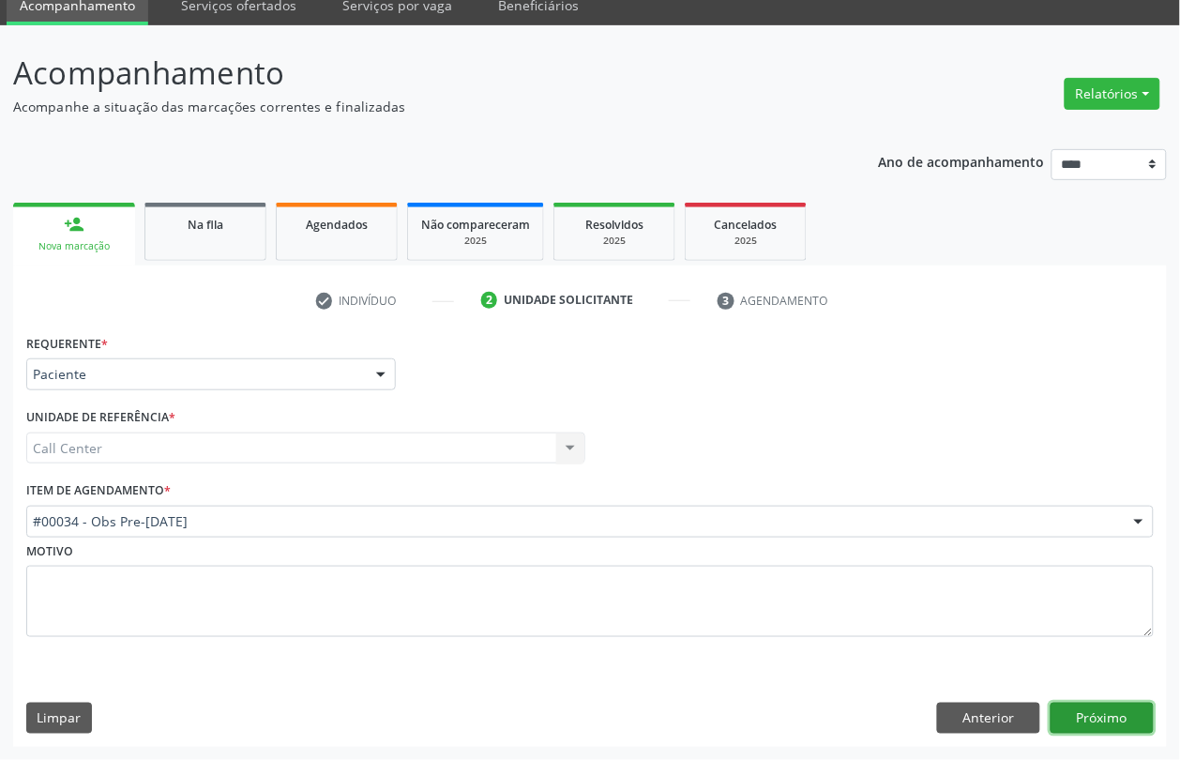
click at [1094, 714] on button "Próximo" at bounding box center [1102, 719] width 103 height 32
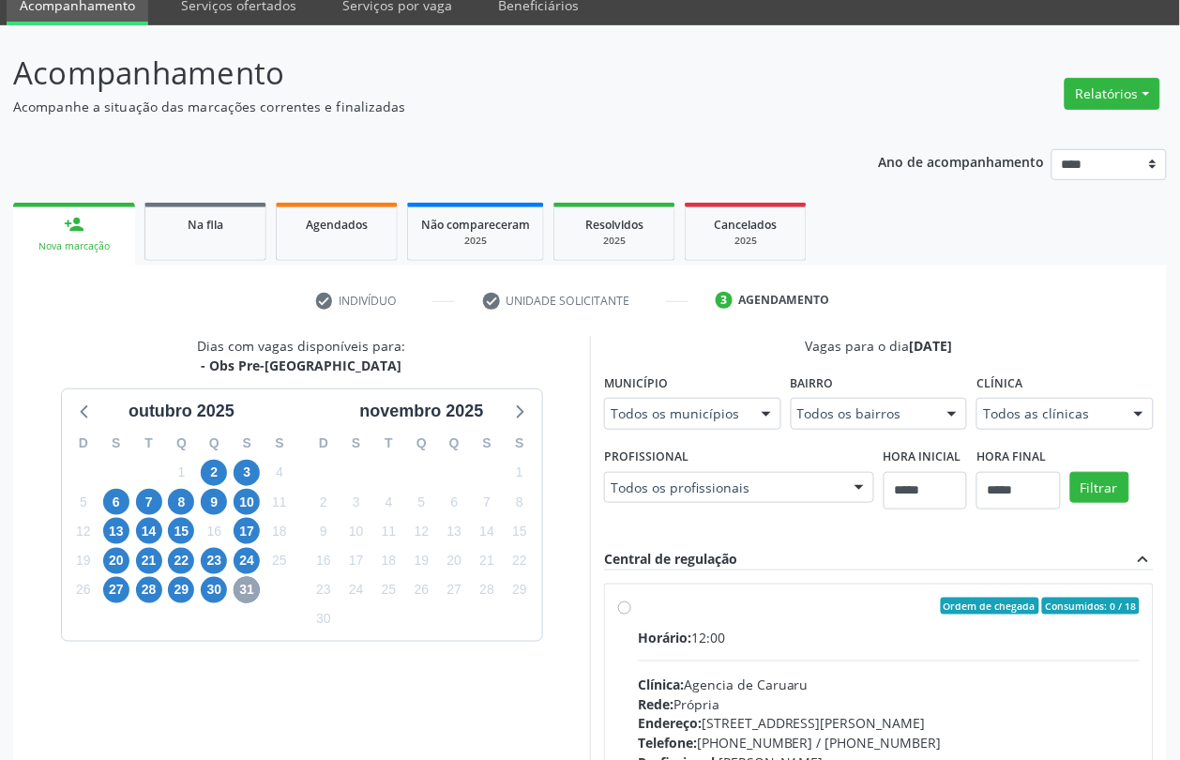
click at [254, 587] on span "31" at bounding box center [247, 590] width 26 height 26
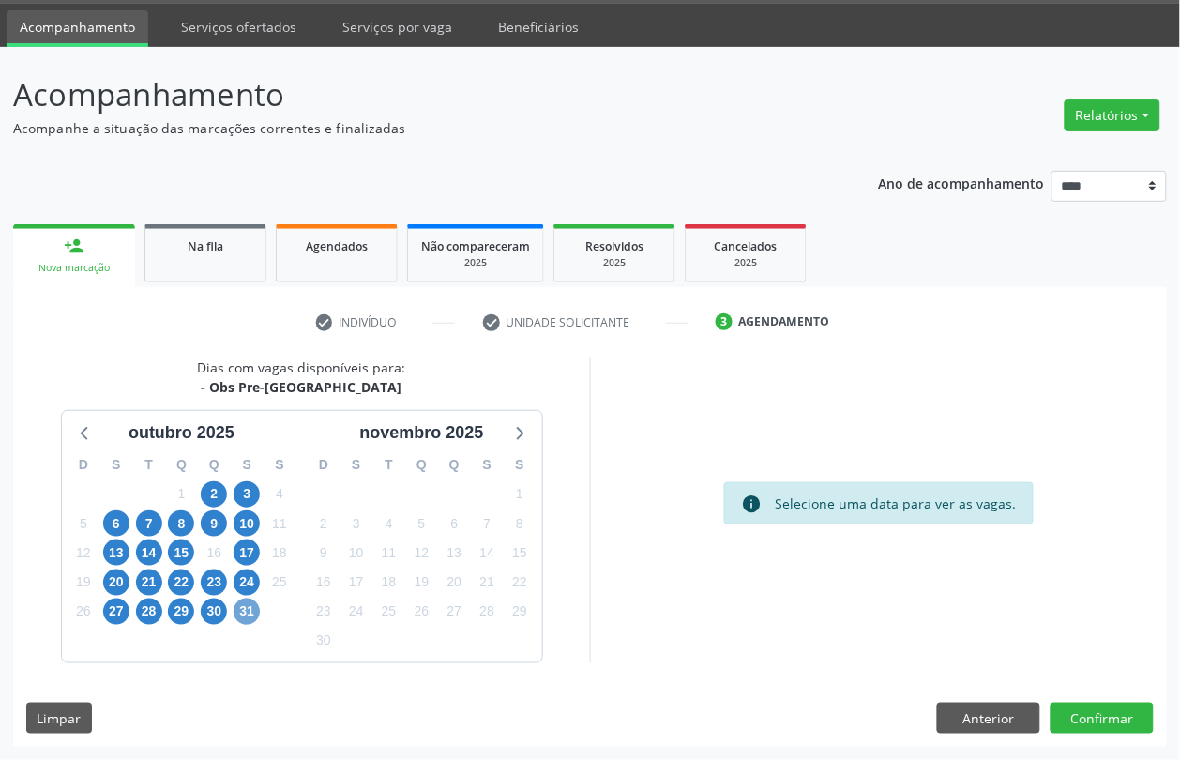
click at [236, 619] on span "31" at bounding box center [247, 611] width 26 height 26
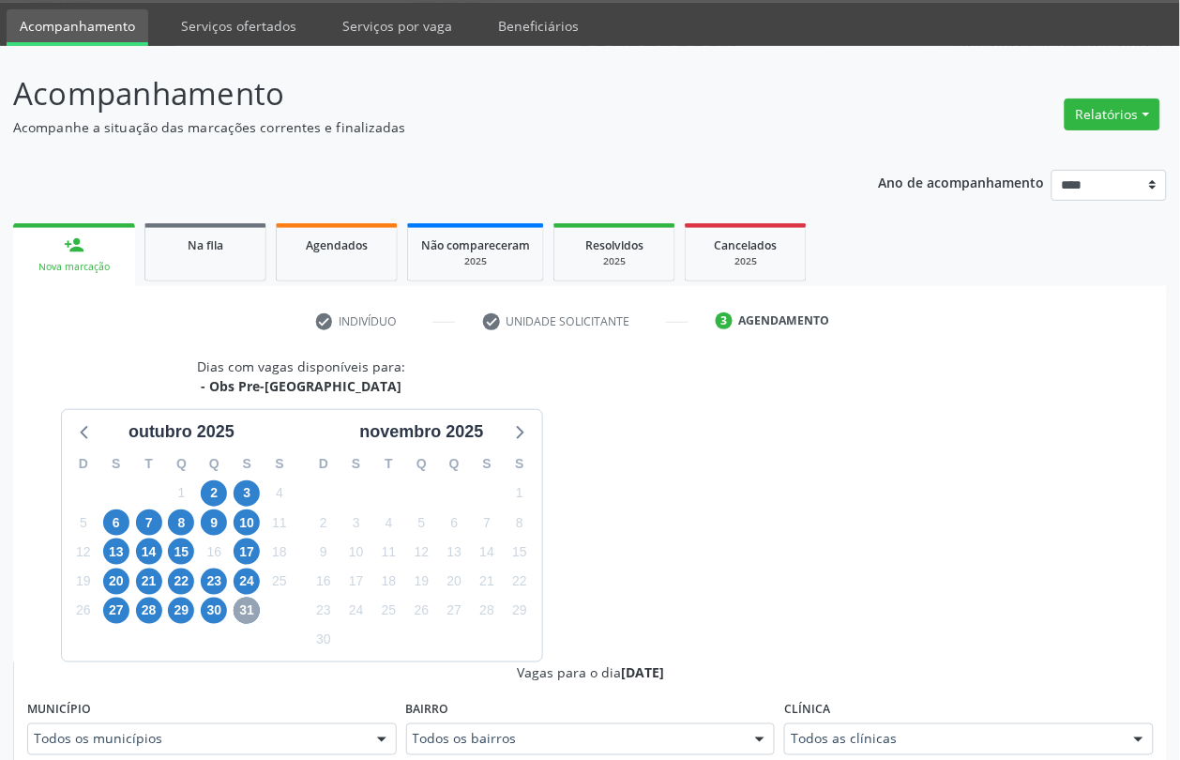
scroll to position [78, 0]
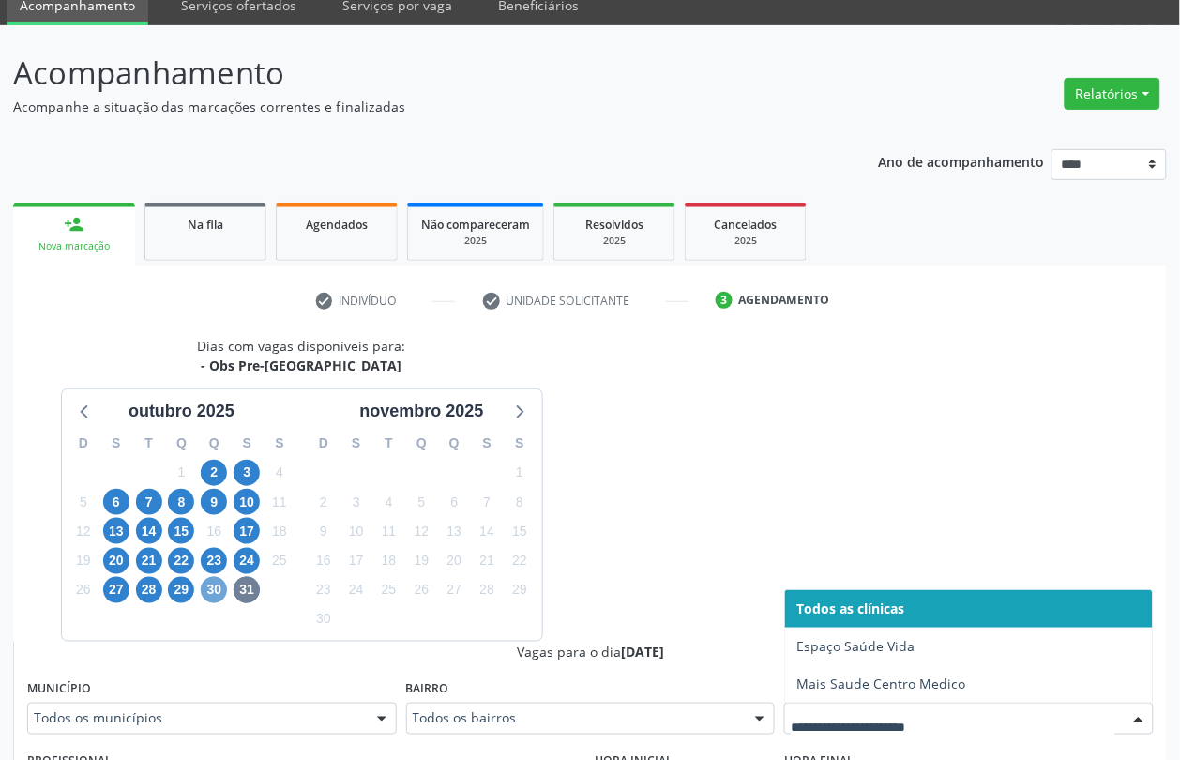
click at [214, 592] on span "30" at bounding box center [214, 590] width 26 height 26
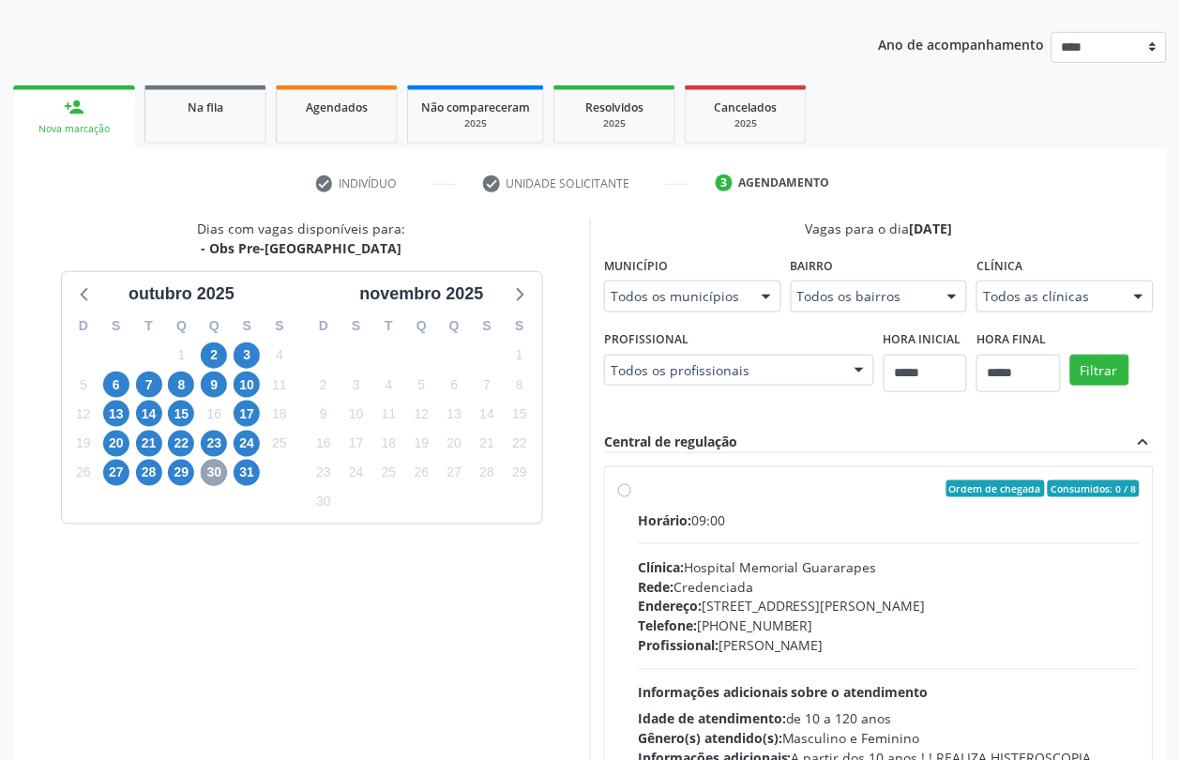
scroll to position [328, 0]
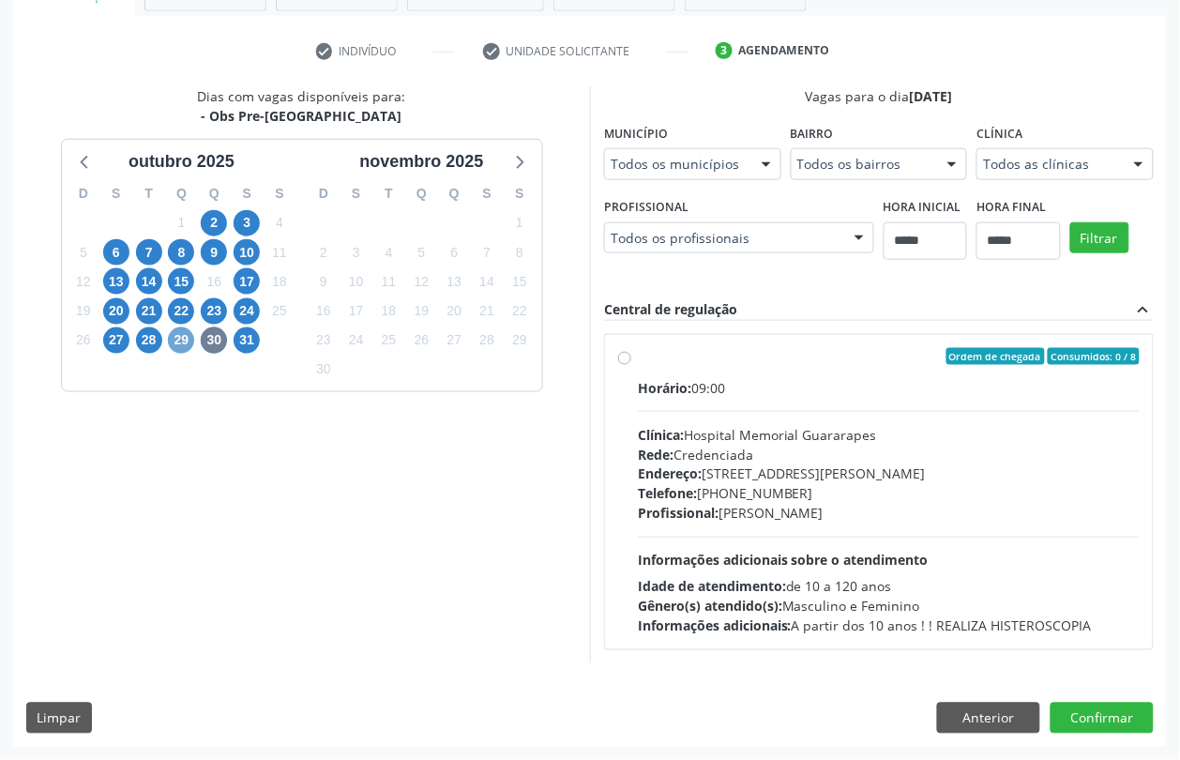
click at [178, 336] on span "29" at bounding box center [181, 340] width 26 height 26
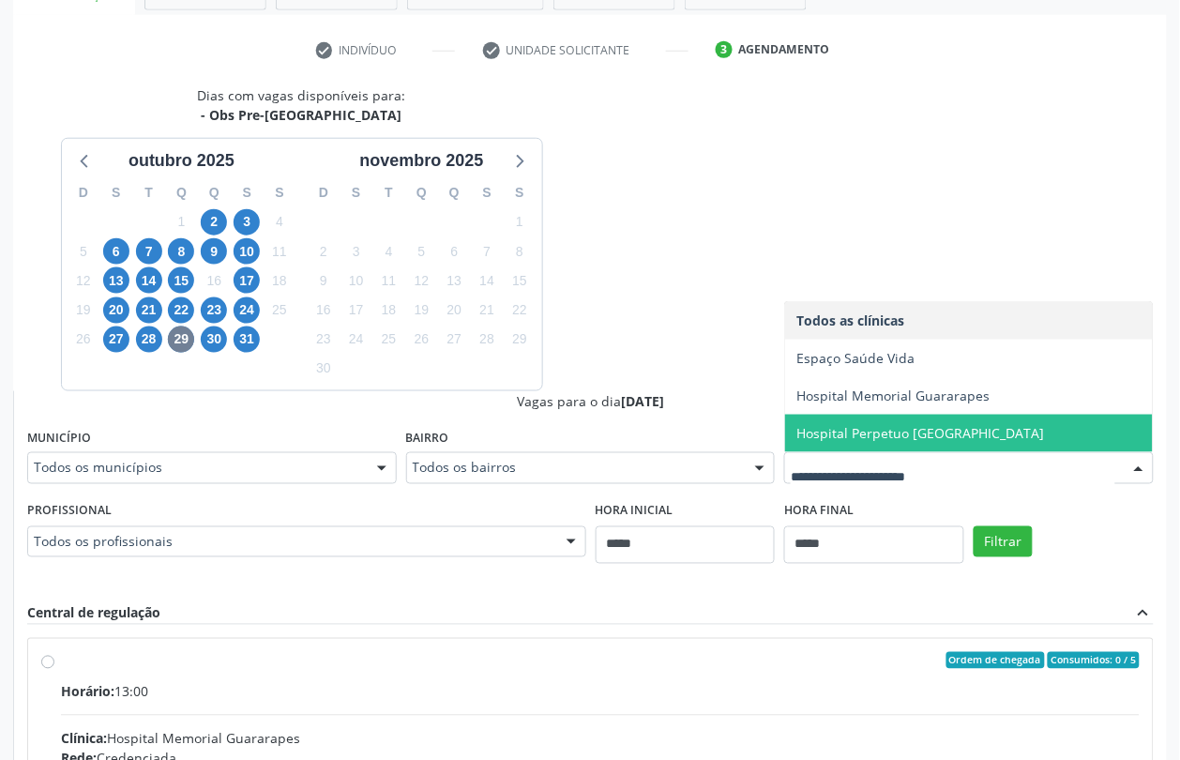
scroll to position [667, 0]
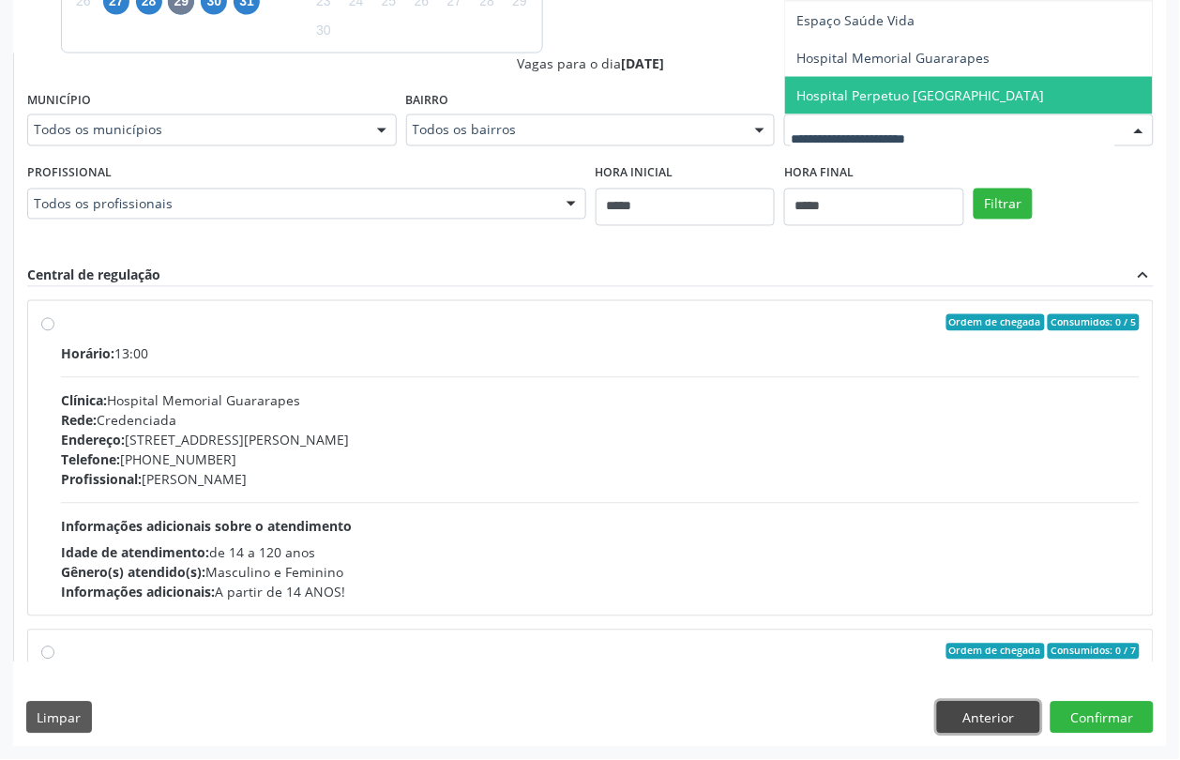
click at [990, 705] on button "Anterior" at bounding box center [988, 718] width 103 height 32
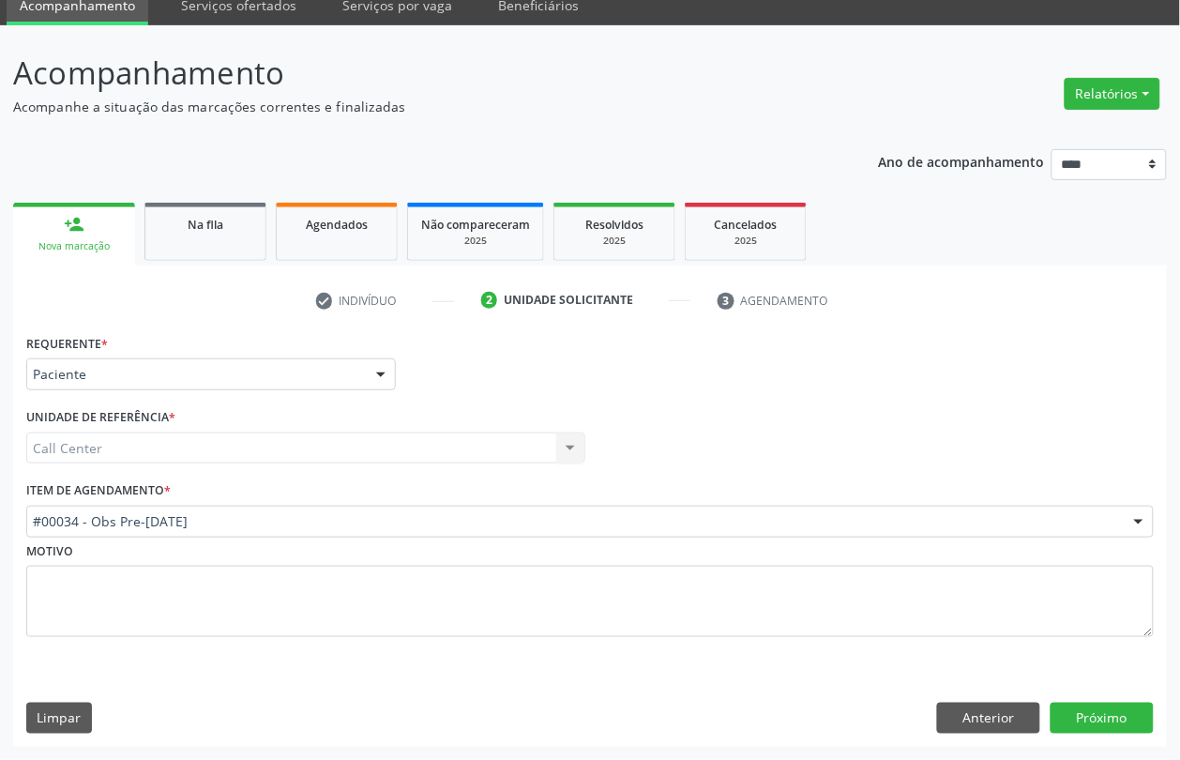
scroll to position [78, 0]
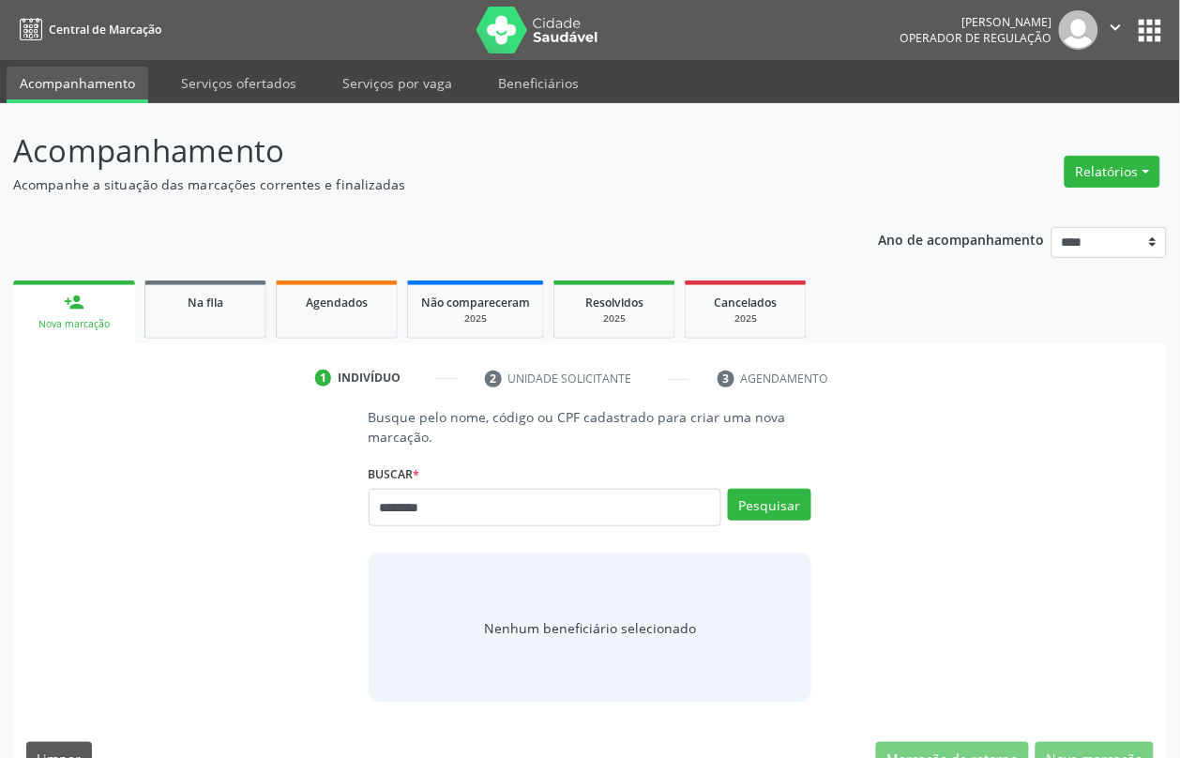
type input "********"
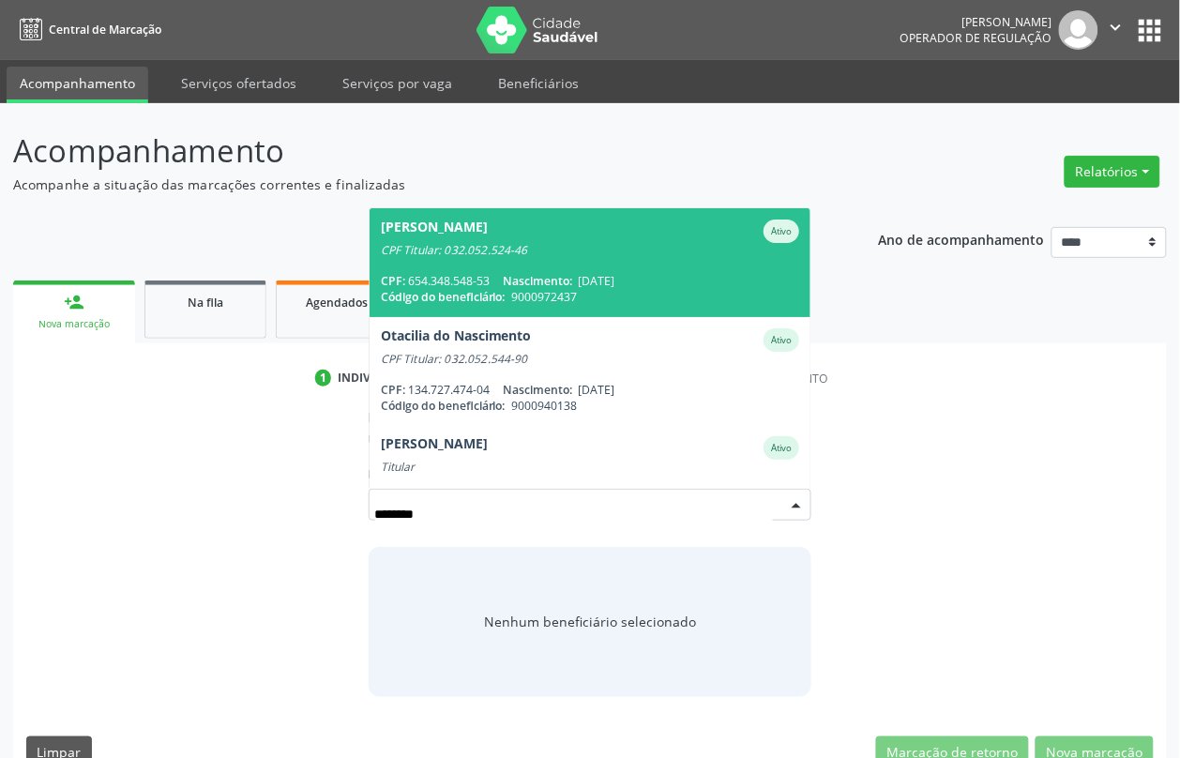
click at [631, 295] on div "Código do beneficiário: 9000972437" at bounding box center [590, 297] width 419 height 16
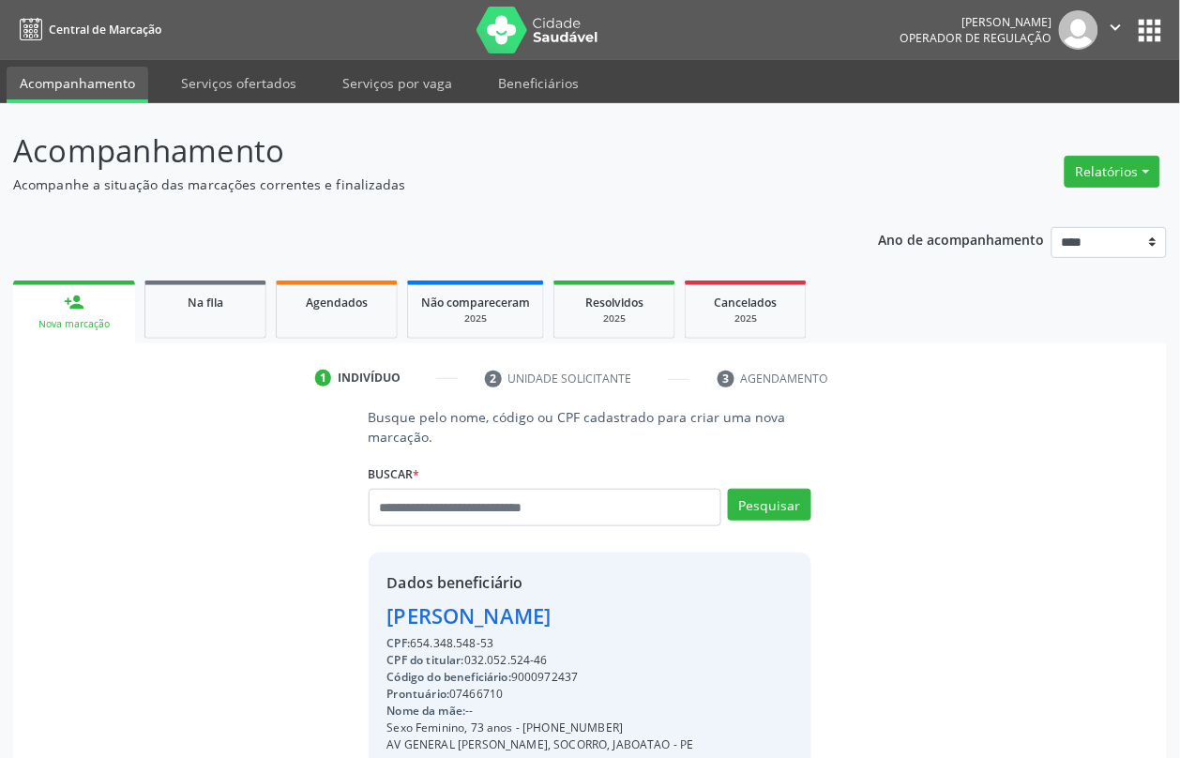
scroll to position [235, 0]
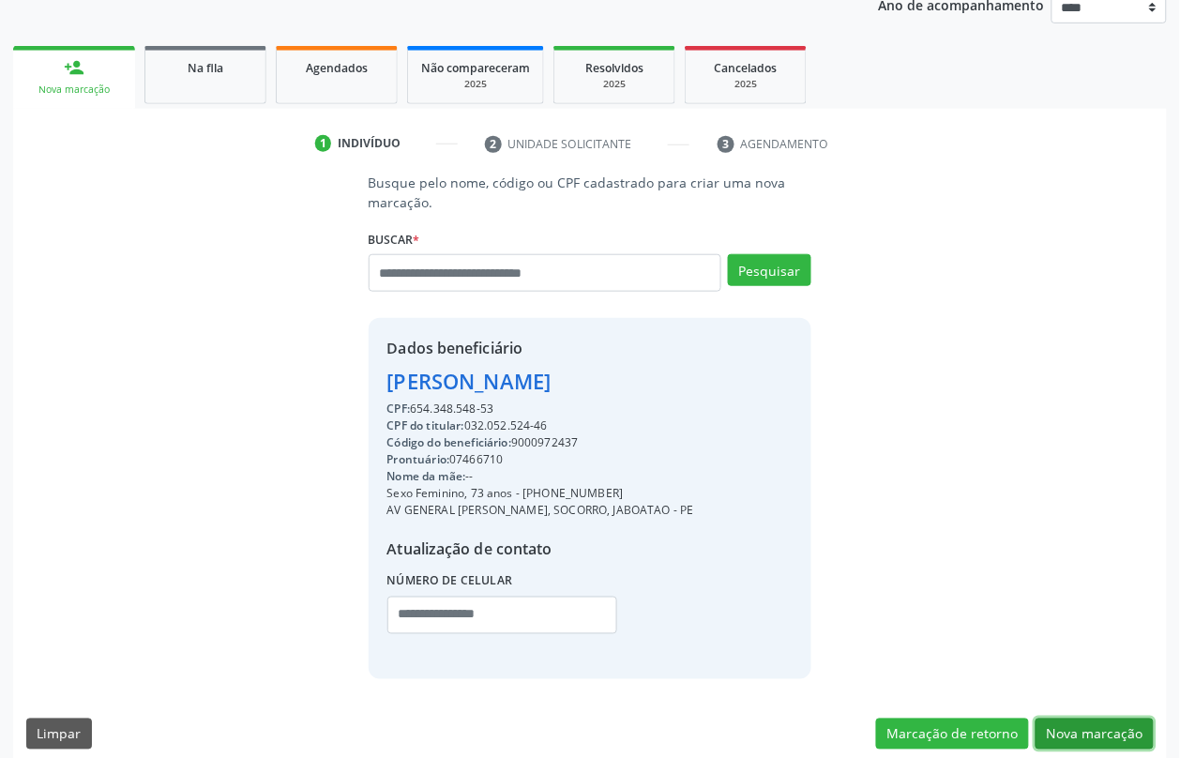
click at [1065, 737] on button "Nova marcação" at bounding box center [1095, 735] width 118 height 32
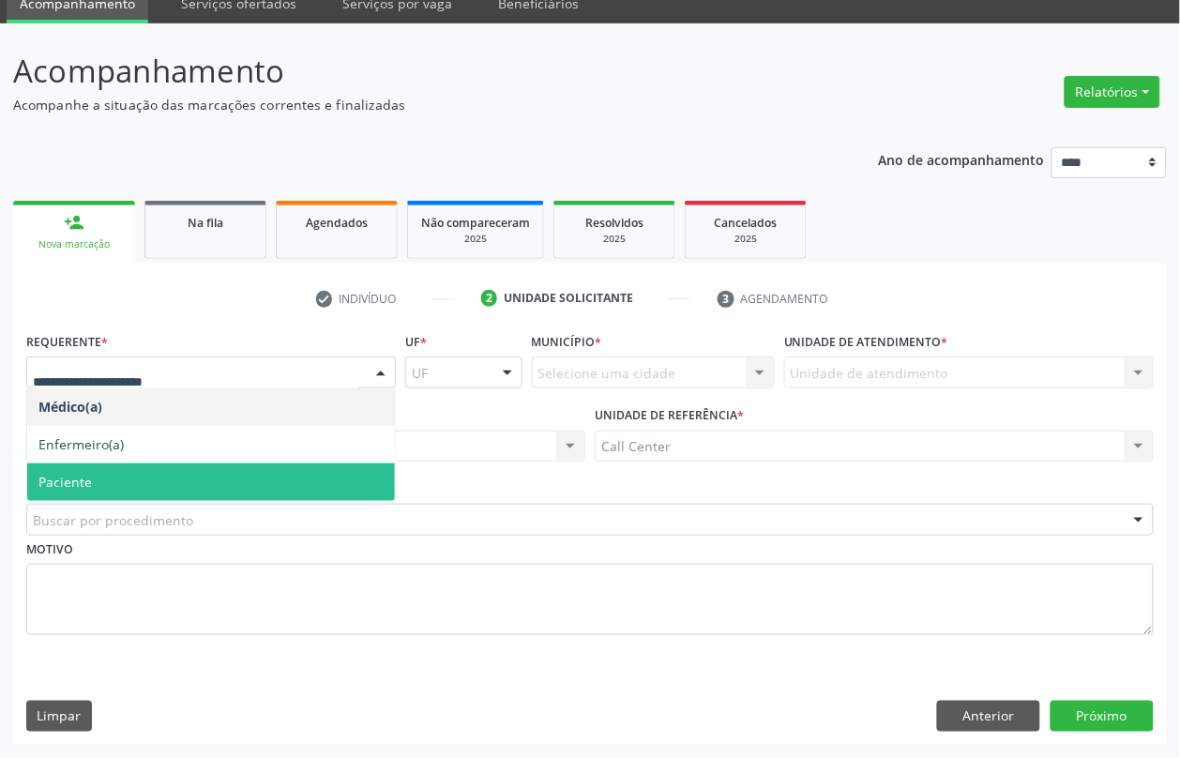
click at [52, 488] on span "Paciente" at bounding box center [64, 482] width 53 height 18
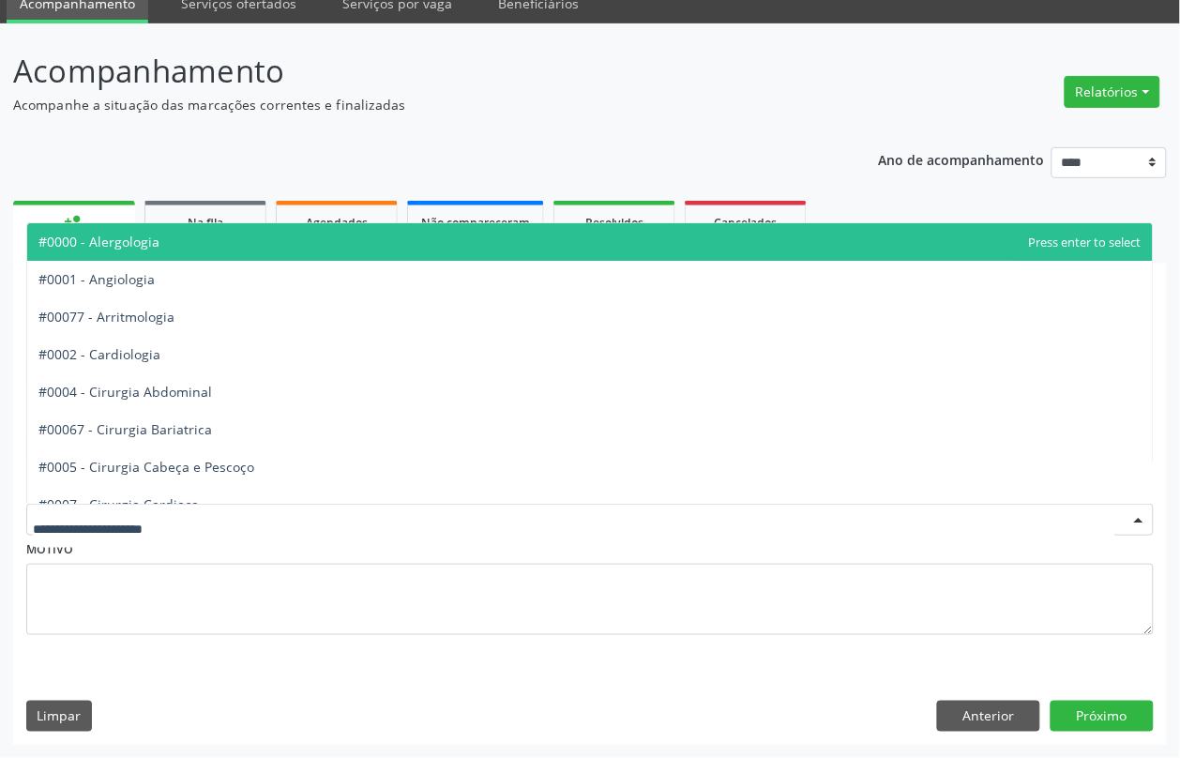
click at [59, 508] on div at bounding box center [590, 520] width 1128 height 32
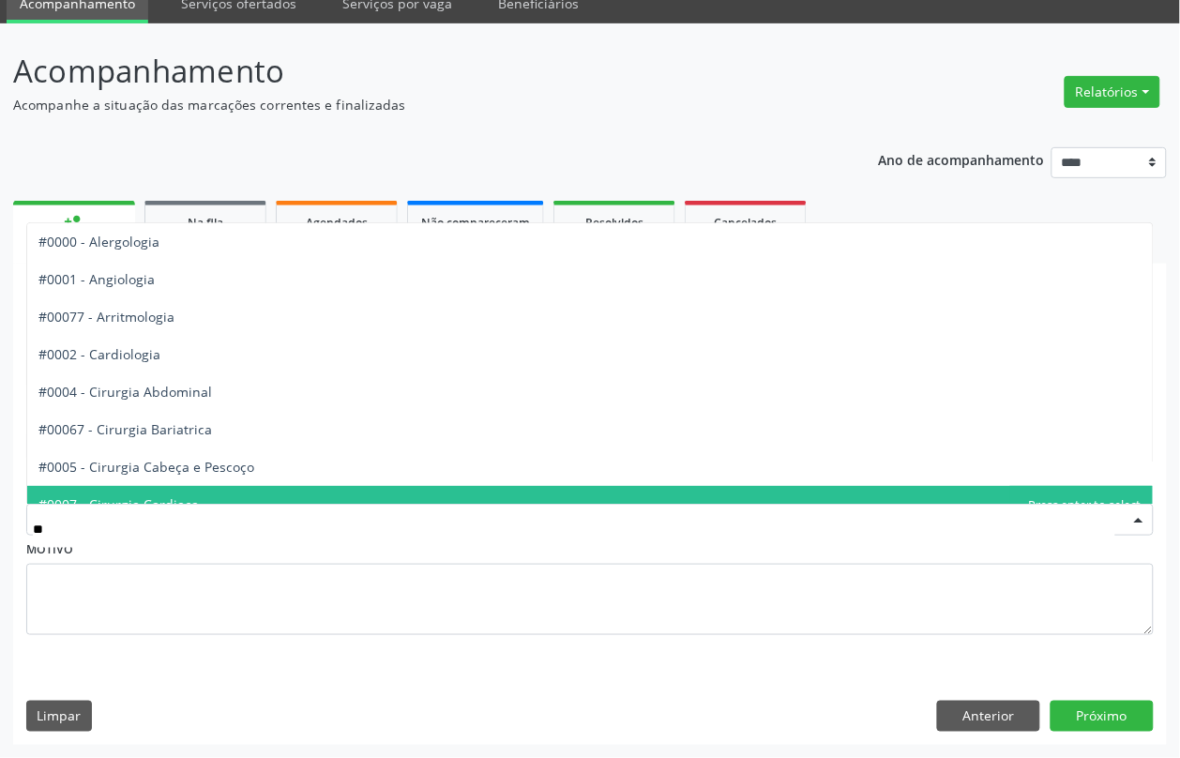
type input "***"
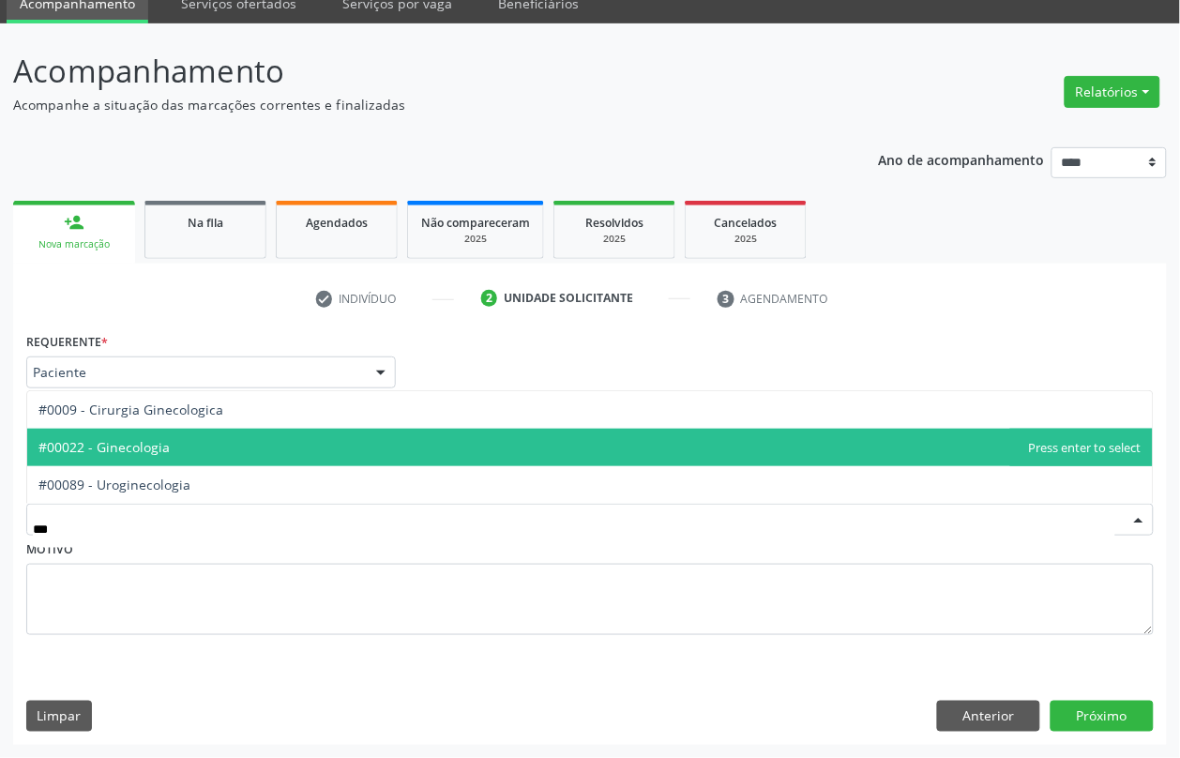
click at [125, 458] on span "#00022 - Ginecologia" at bounding box center [590, 448] width 1126 height 38
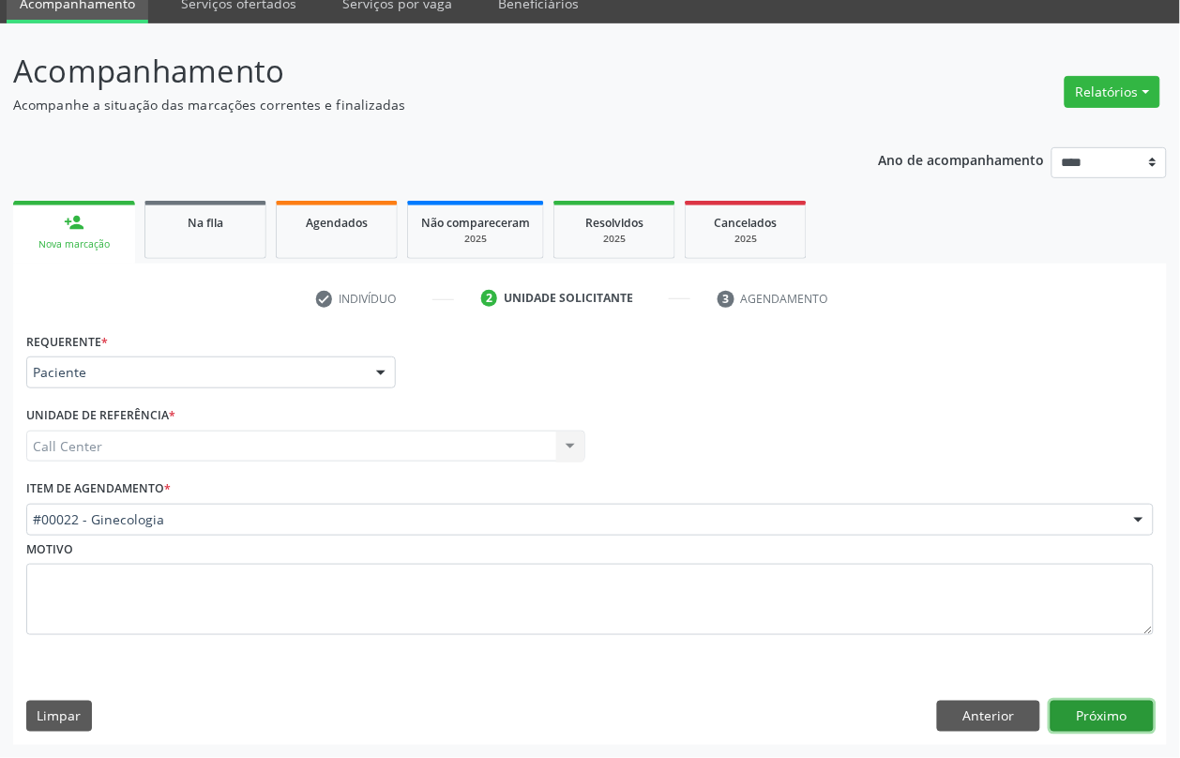
click at [1082, 713] on button "Próximo" at bounding box center [1102, 717] width 103 height 32
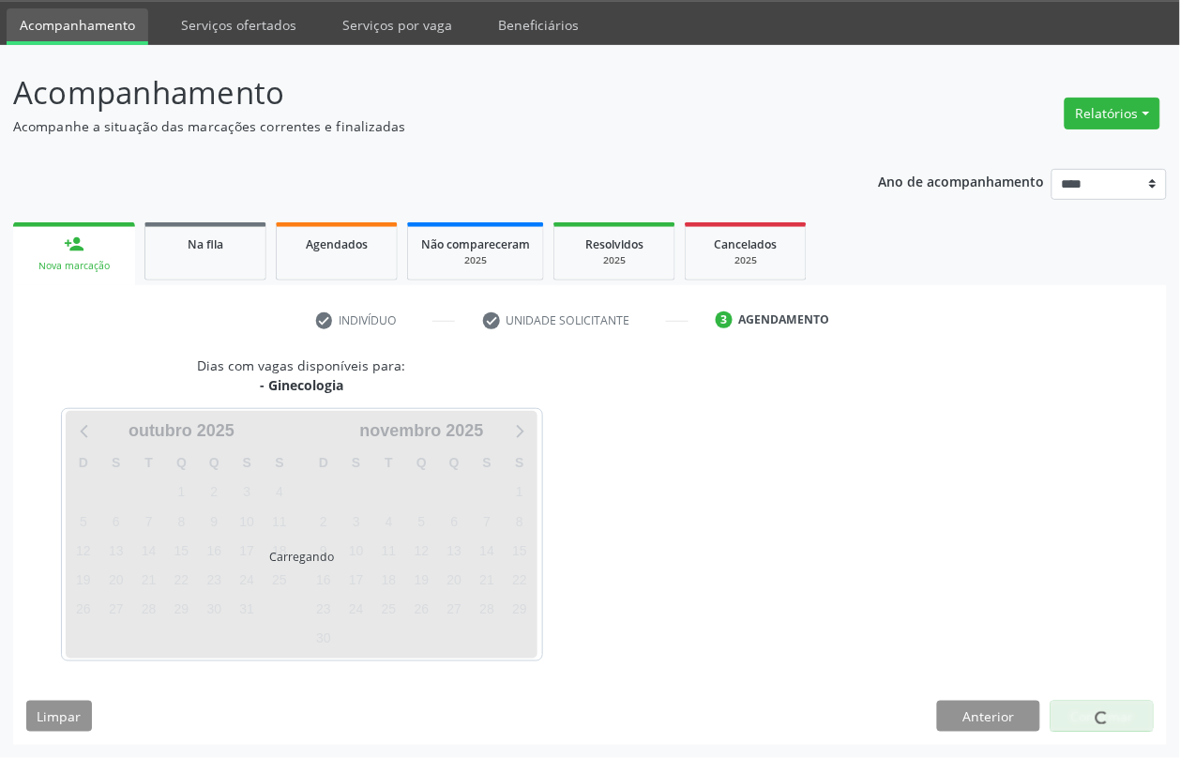
scroll to position [58, 0]
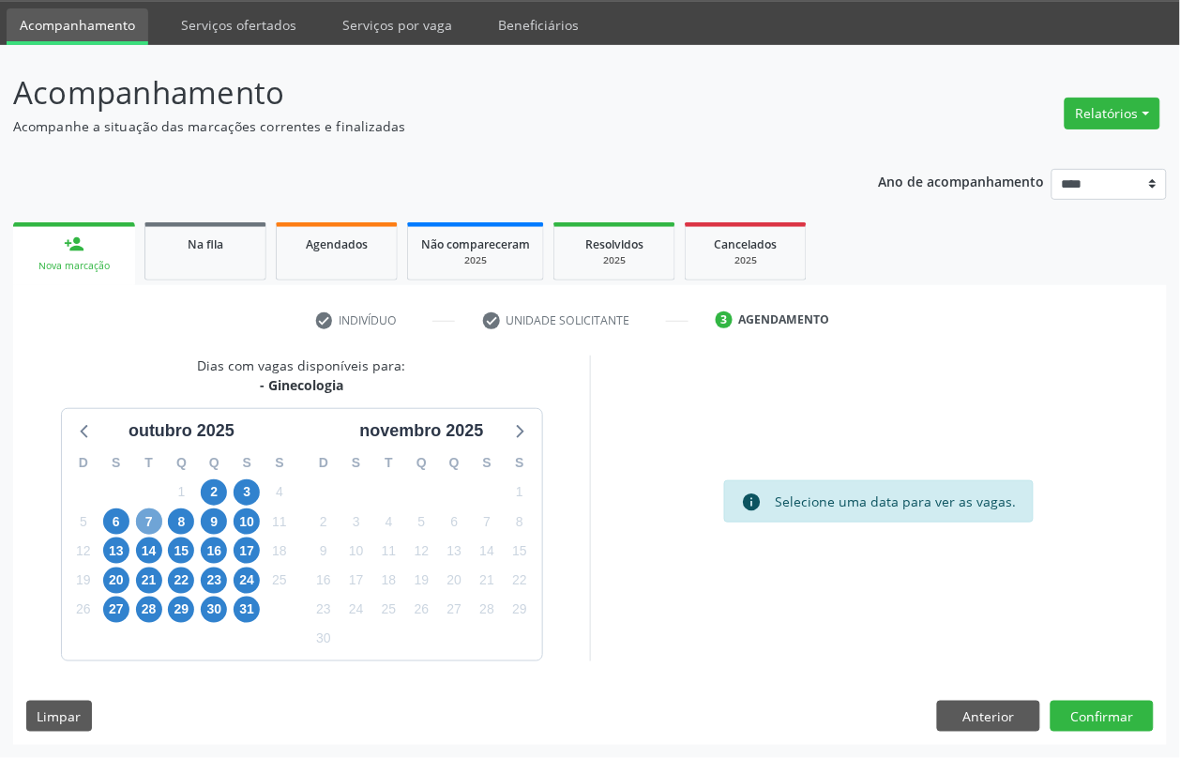
click at [144, 517] on span "7" at bounding box center [149, 521] width 26 height 26
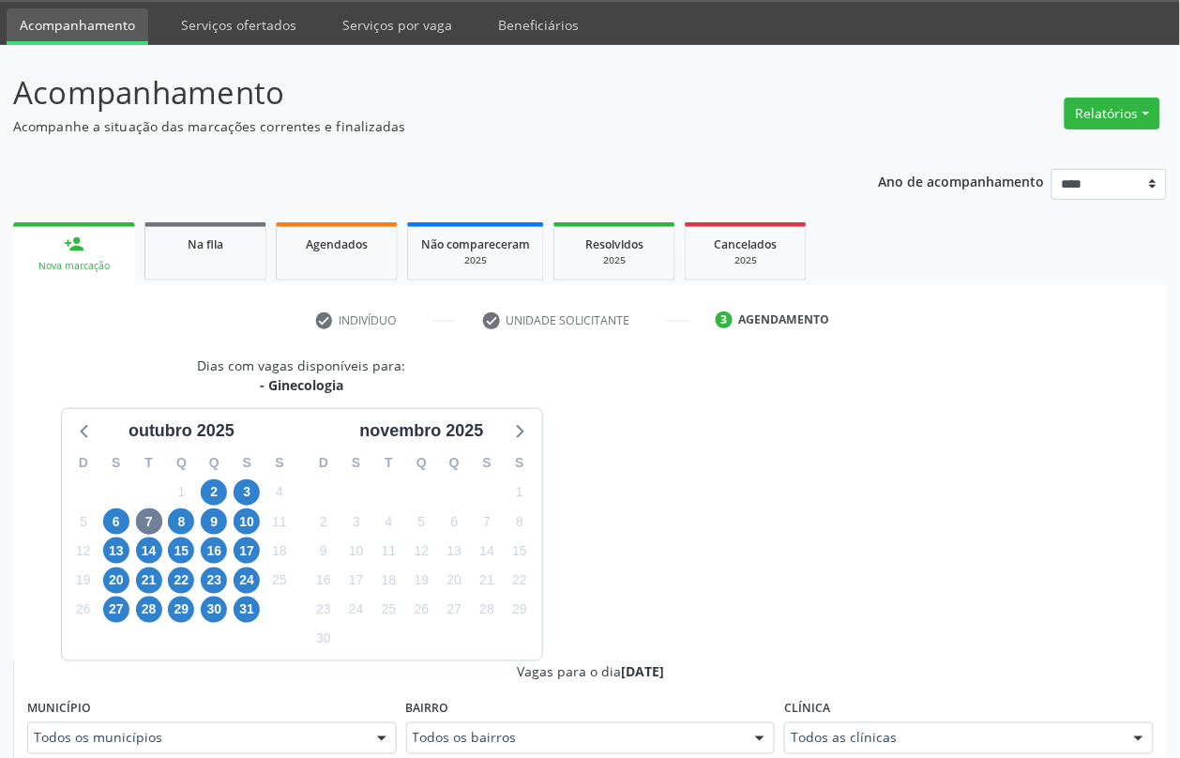
scroll to position [67, 0]
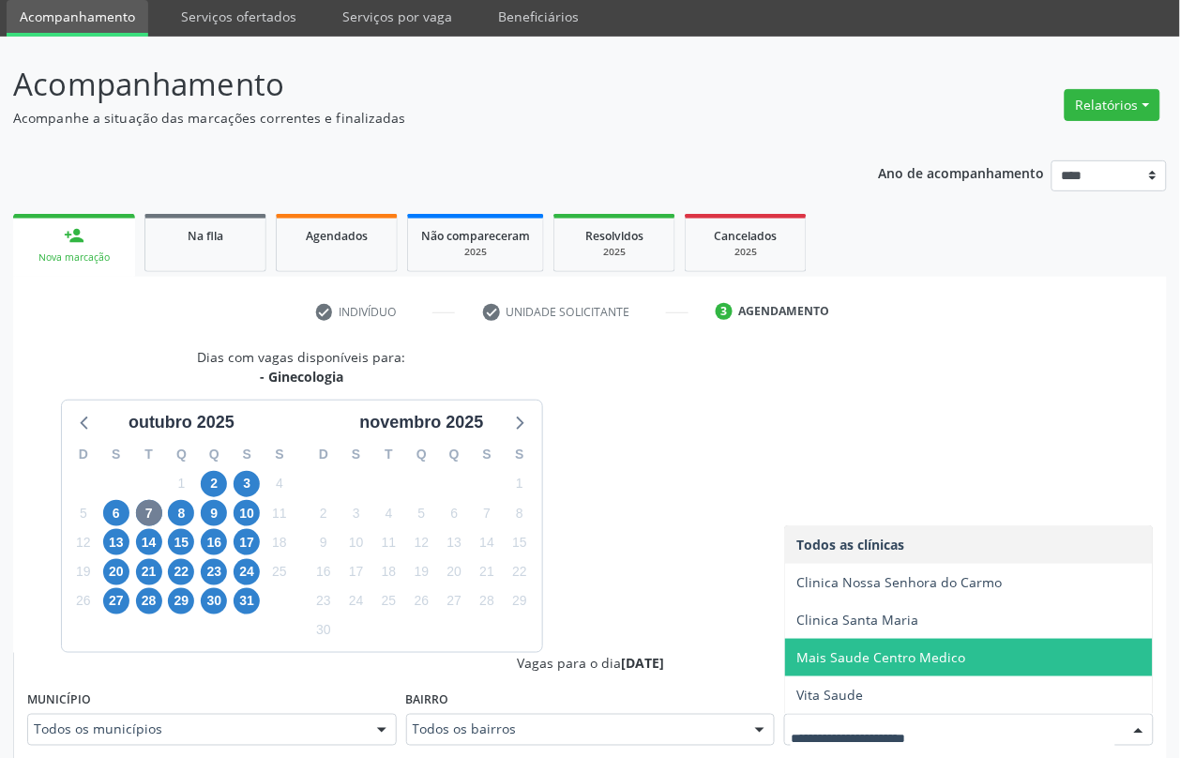
click at [842, 659] on span "Mais Saude Centro Medico" at bounding box center [880, 657] width 169 height 18
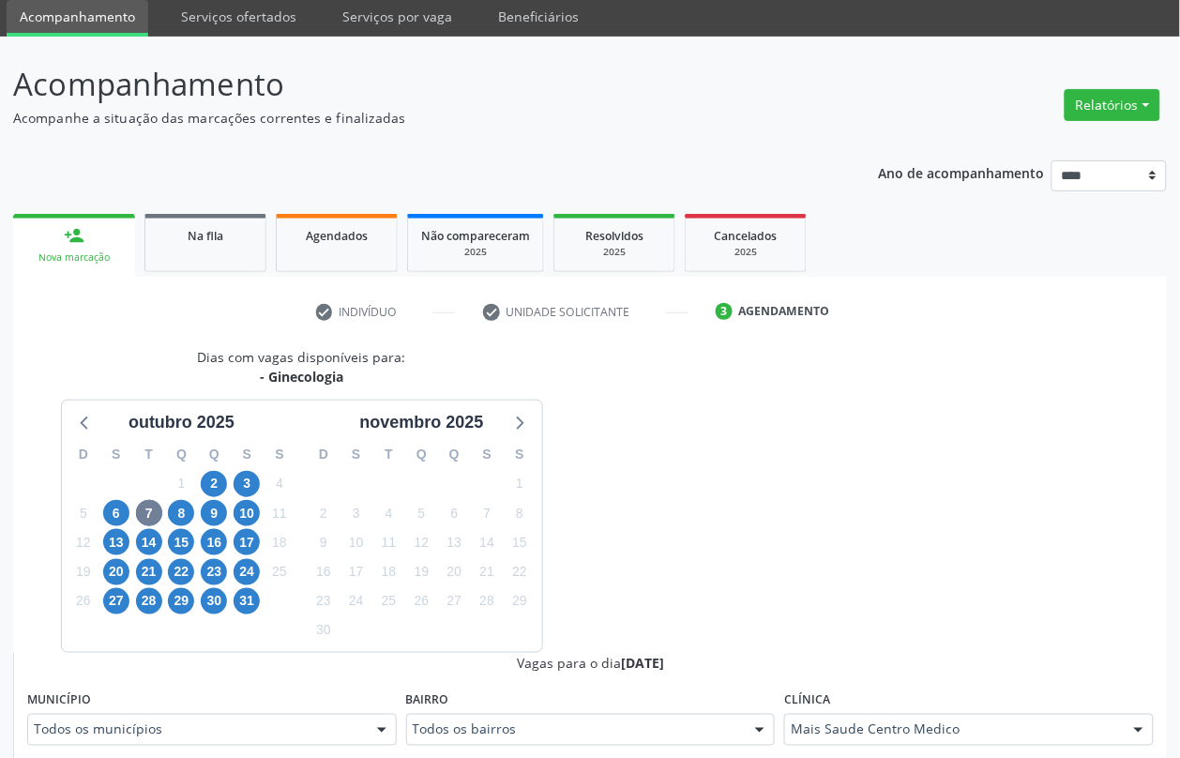
scroll to position [301, 0]
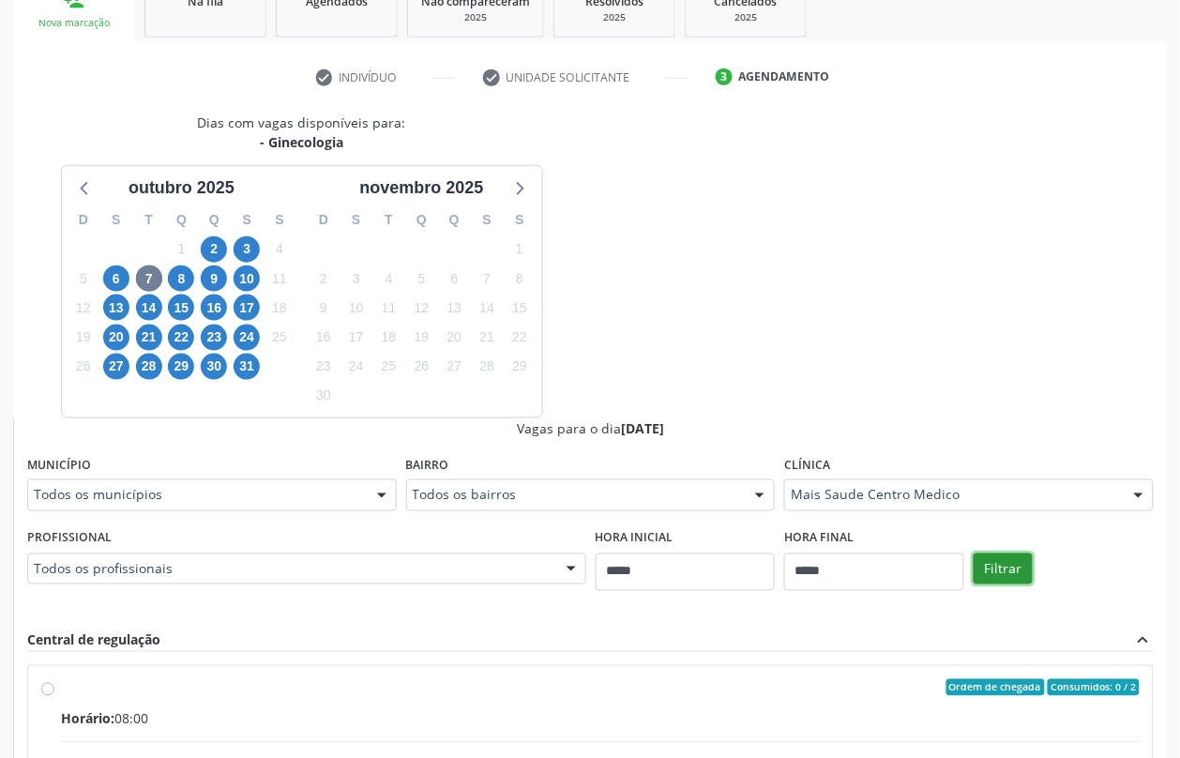
click at [1007, 558] on button "Filtrar" at bounding box center [1003, 569] width 59 height 32
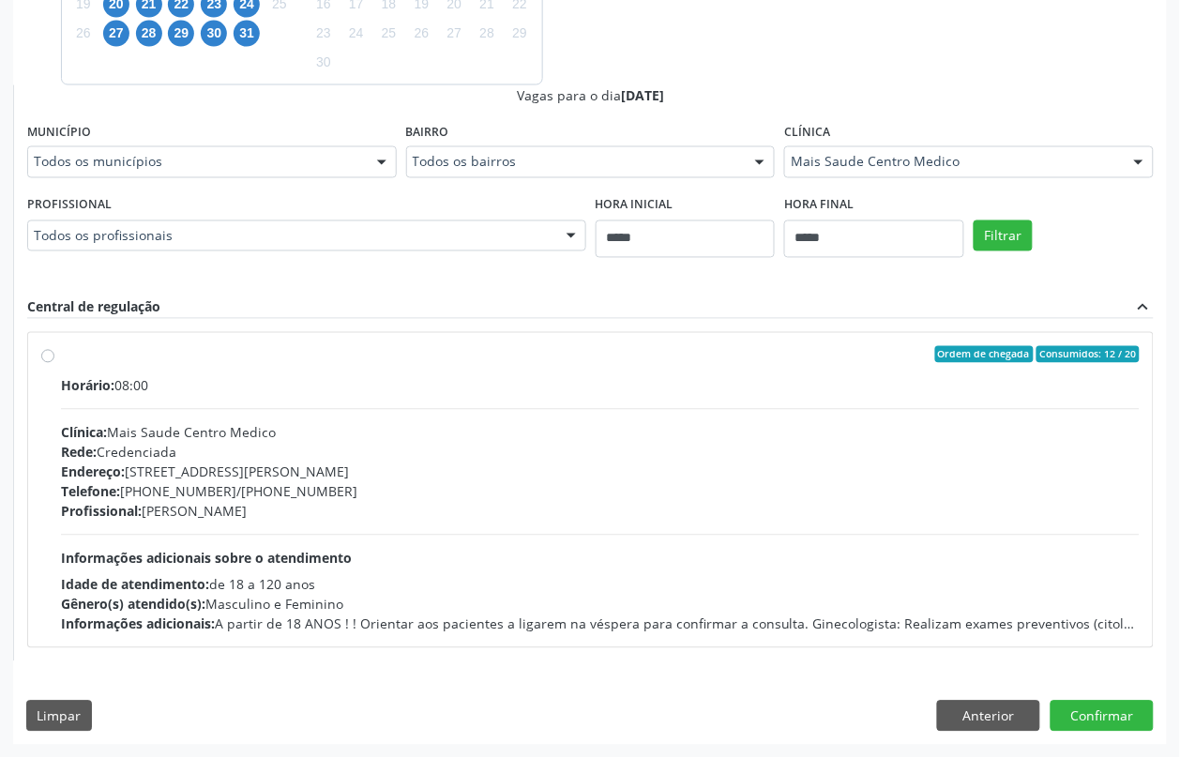
click at [134, 464] on div "Endereço: Rua Gervasio Pires, nº 252, Boa Vista, Recife - PE" at bounding box center [600, 472] width 1079 height 20
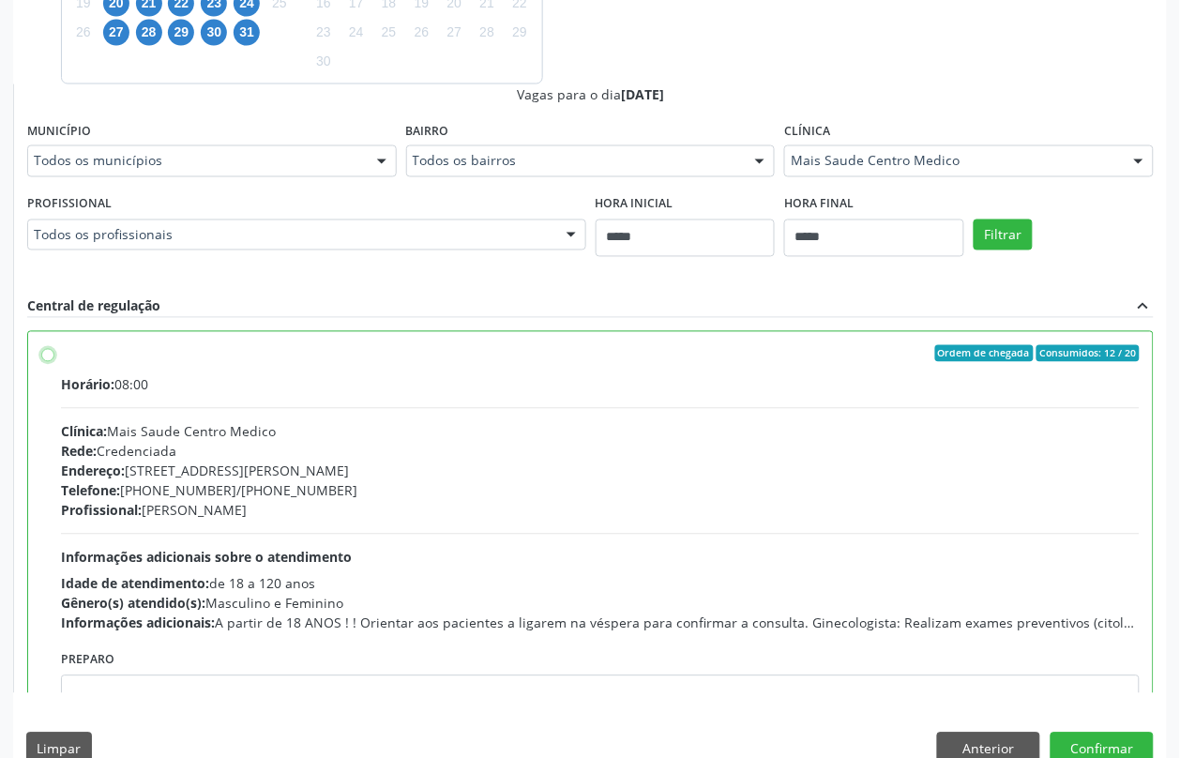
scroll to position [94, 0]
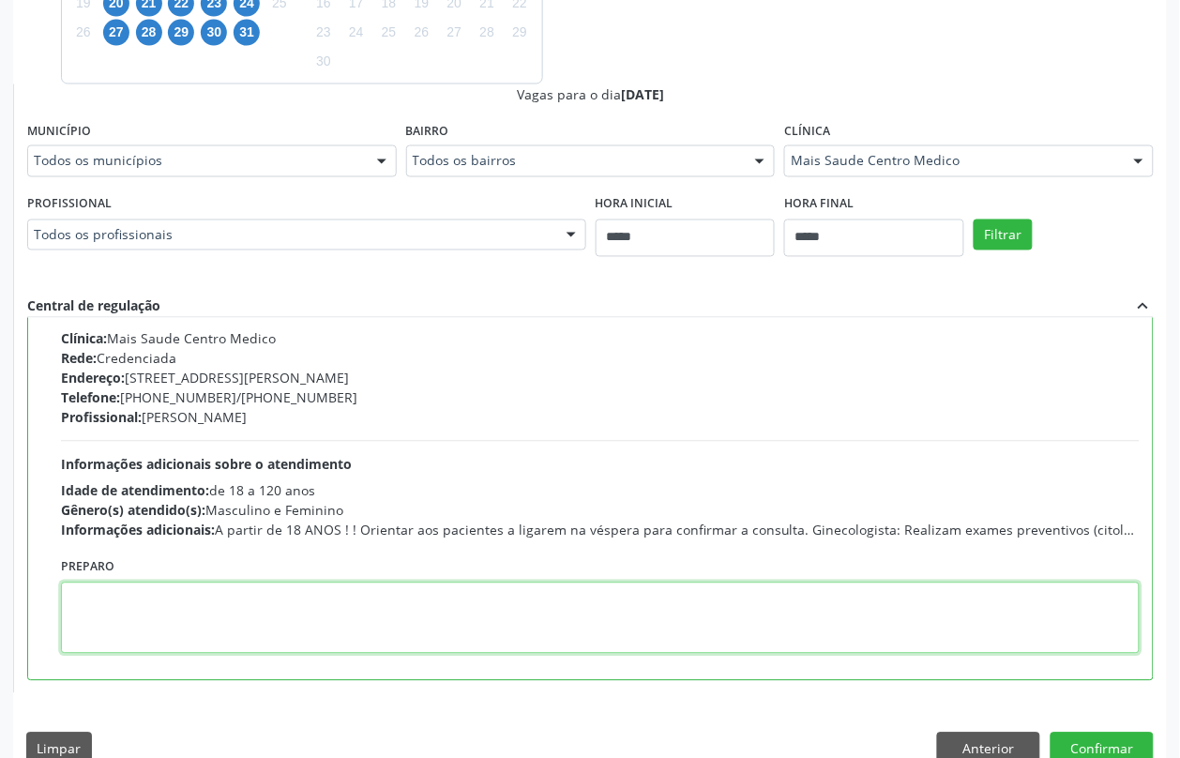
paste textarea "**********"
type textarea "**********"
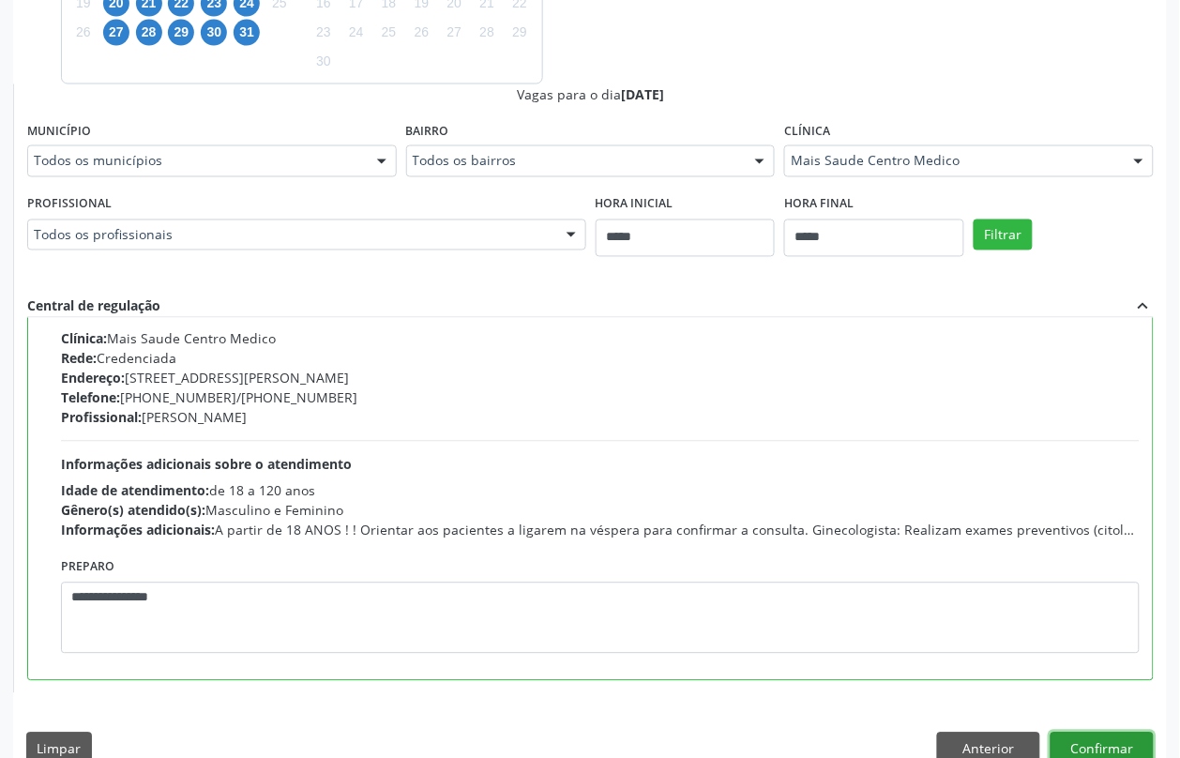
click at [1113, 748] on button "Confirmar" at bounding box center [1102, 749] width 103 height 32
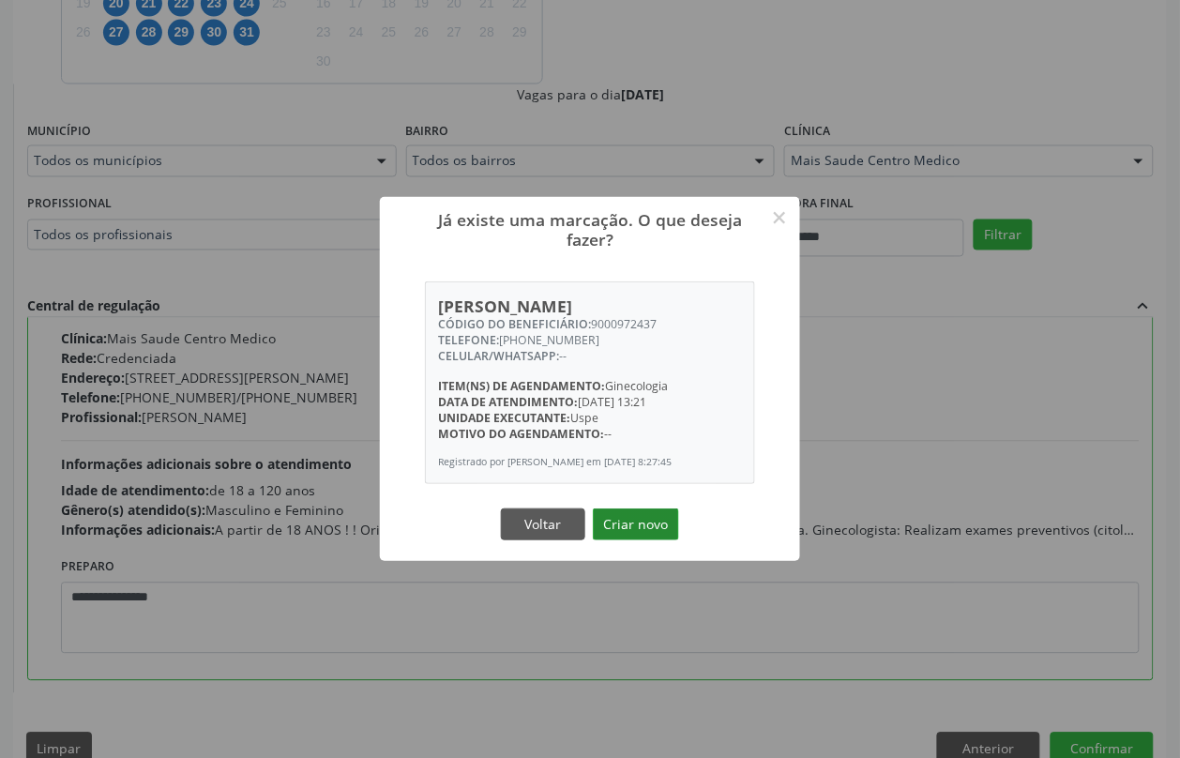
click at [621, 531] on button "Criar novo" at bounding box center [636, 524] width 86 height 32
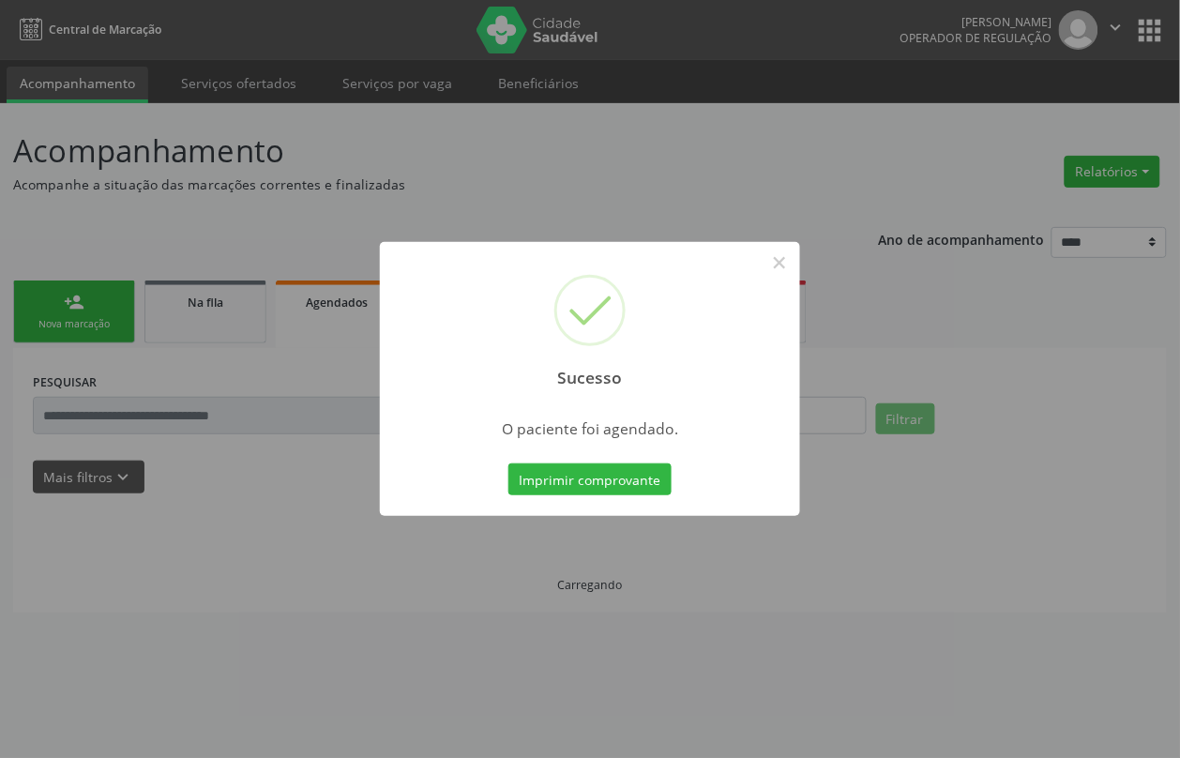
scroll to position [0, 0]
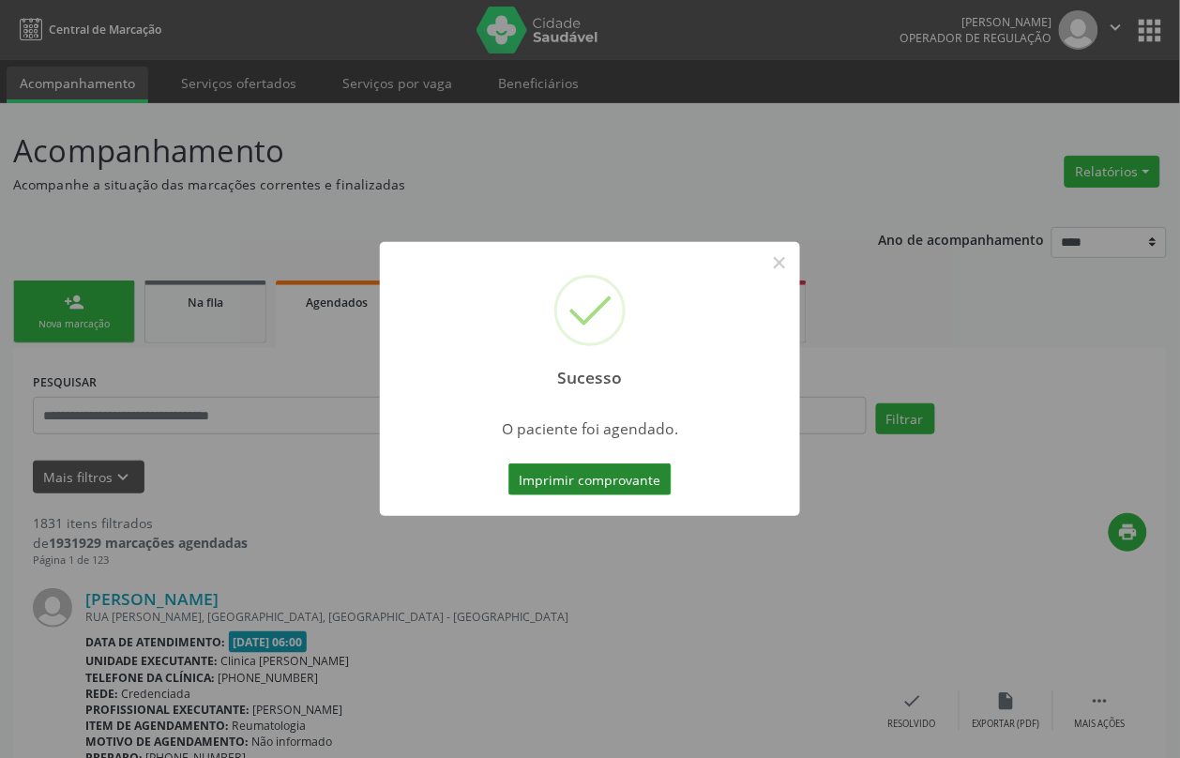
click at [564, 465] on button "Imprimir comprovante" at bounding box center [589, 479] width 163 height 32
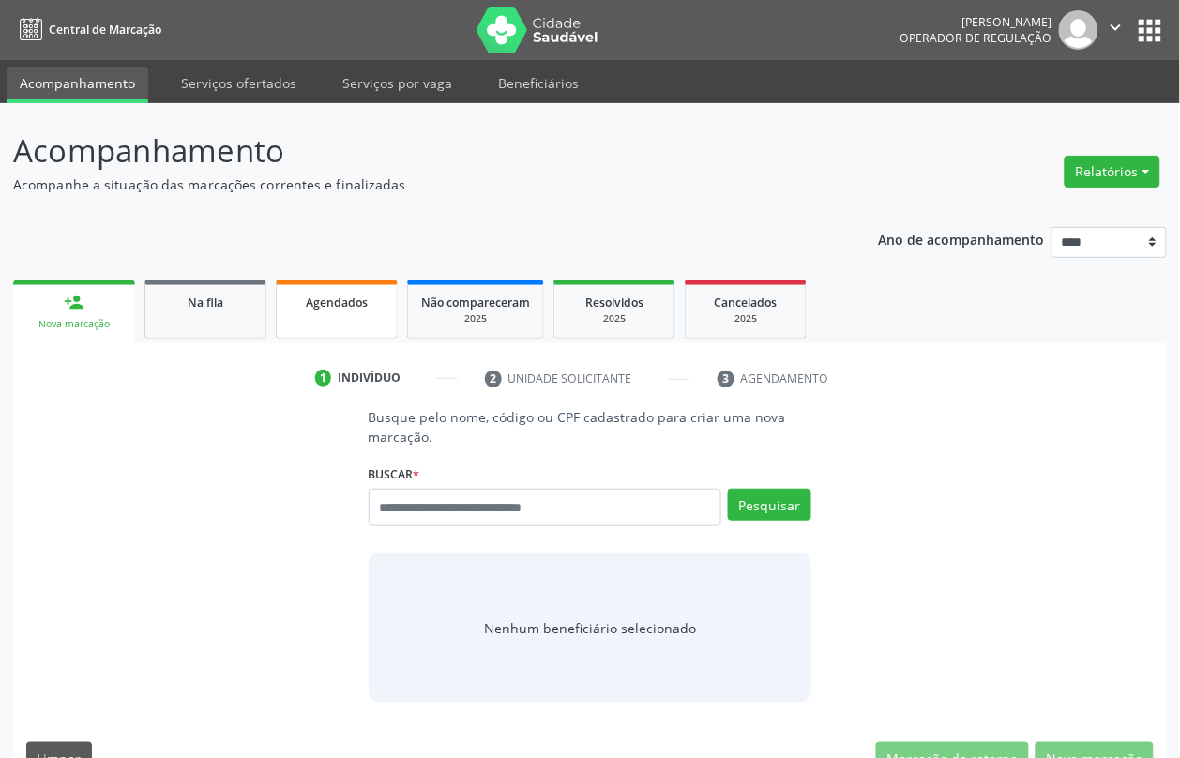
click at [336, 307] on span "Agendados" at bounding box center [337, 303] width 62 height 16
select select "*"
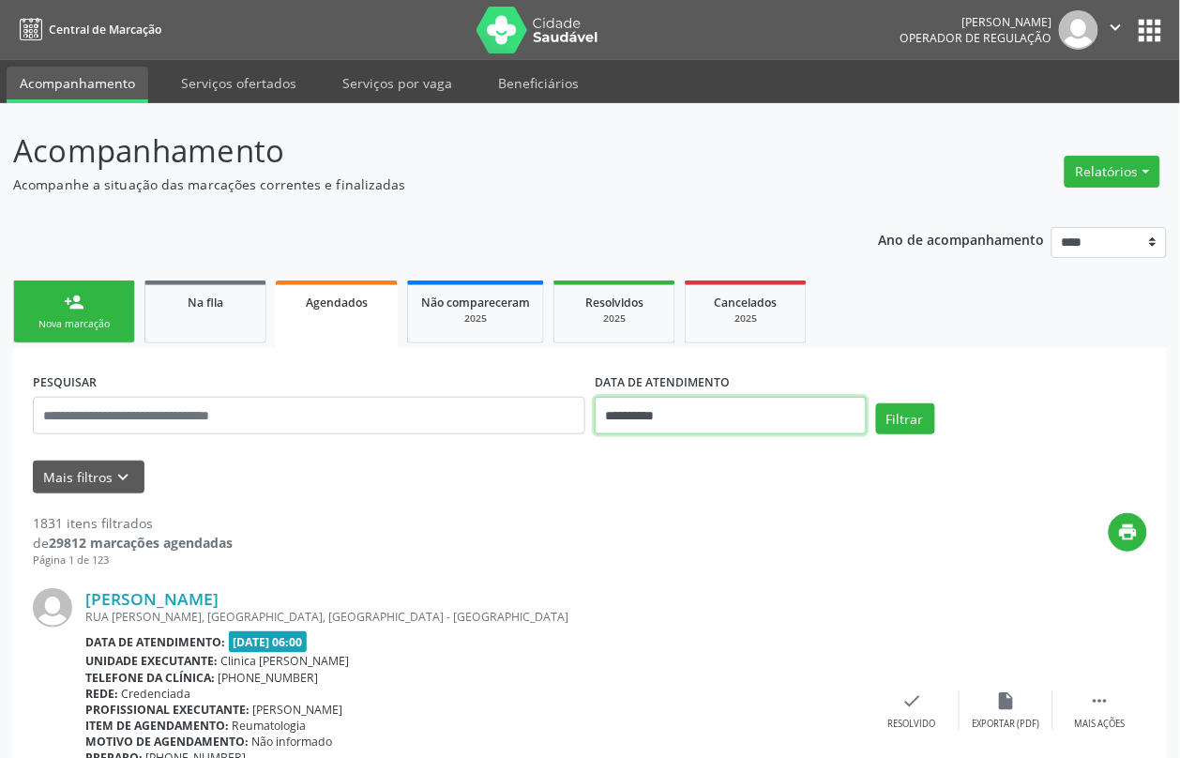
click at [650, 416] on input "**********" at bounding box center [731, 416] width 272 height 38
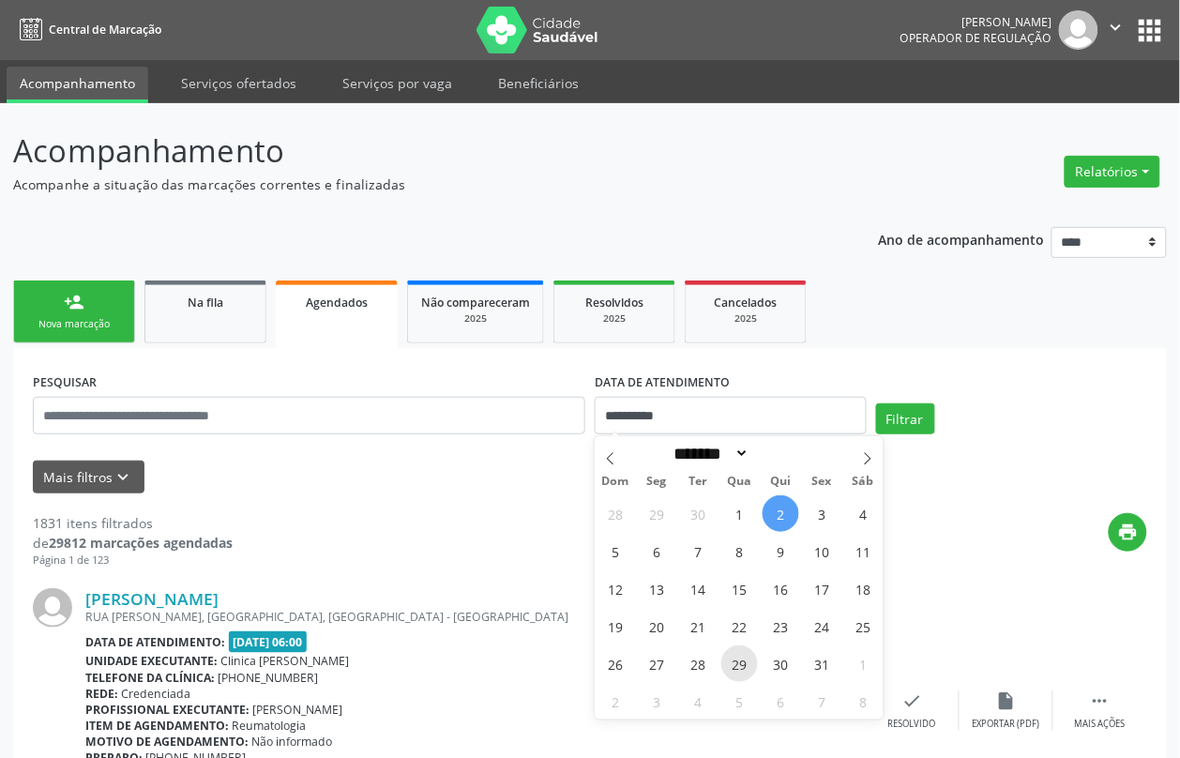
click at [733, 666] on span "29" at bounding box center [739, 663] width 37 height 37
type input "**********"
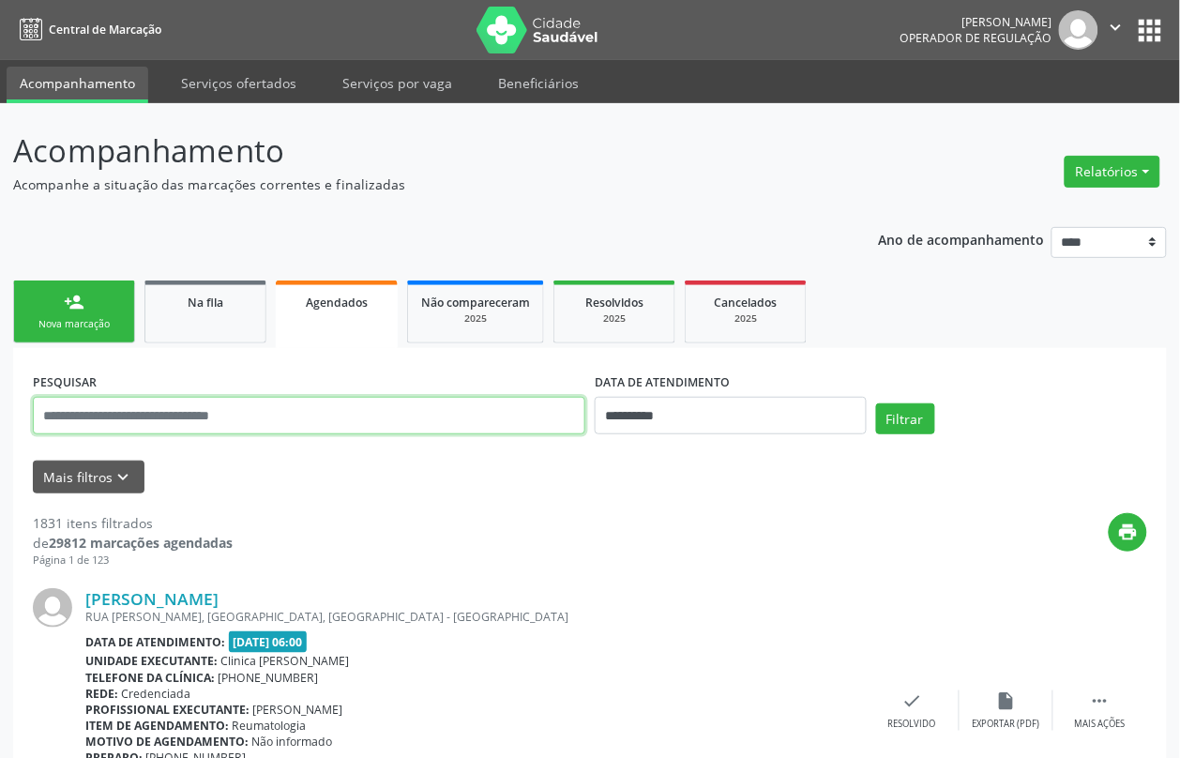
paste input "**********"
type input "**********"
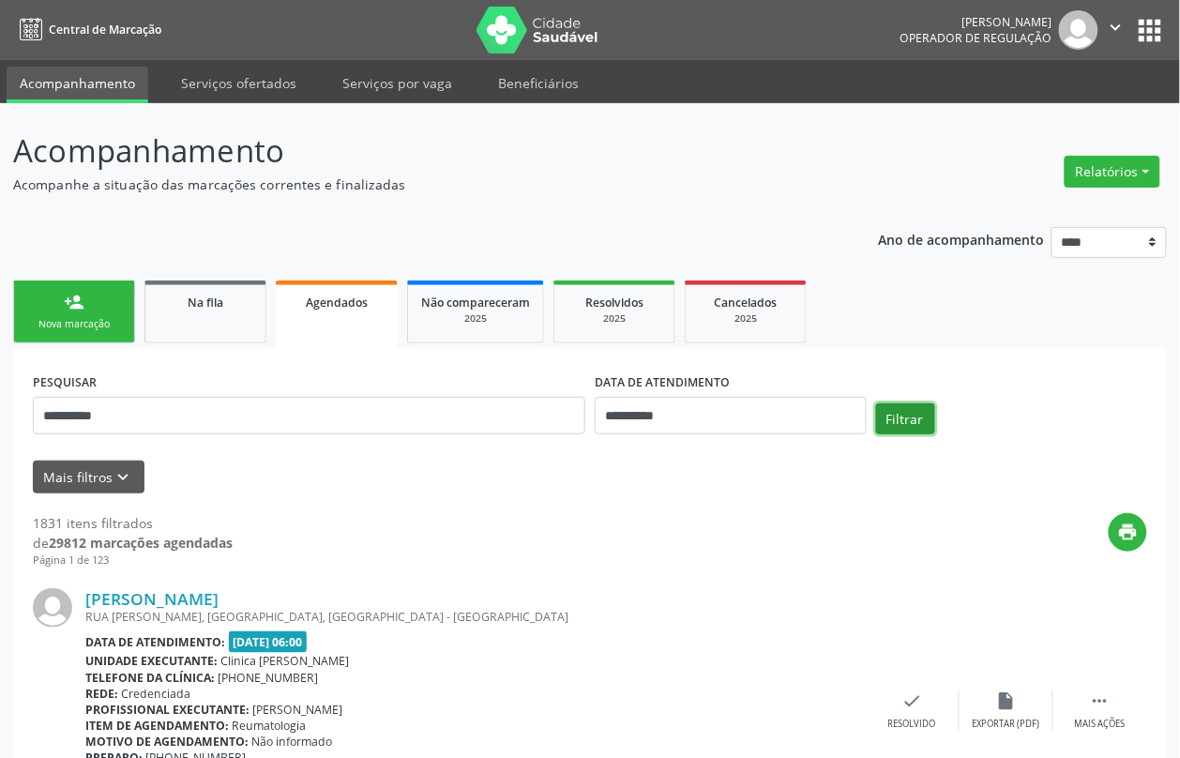
click at [898, 415] on button "Filtrar" at bounding box center [905, 419] width 59 height 32
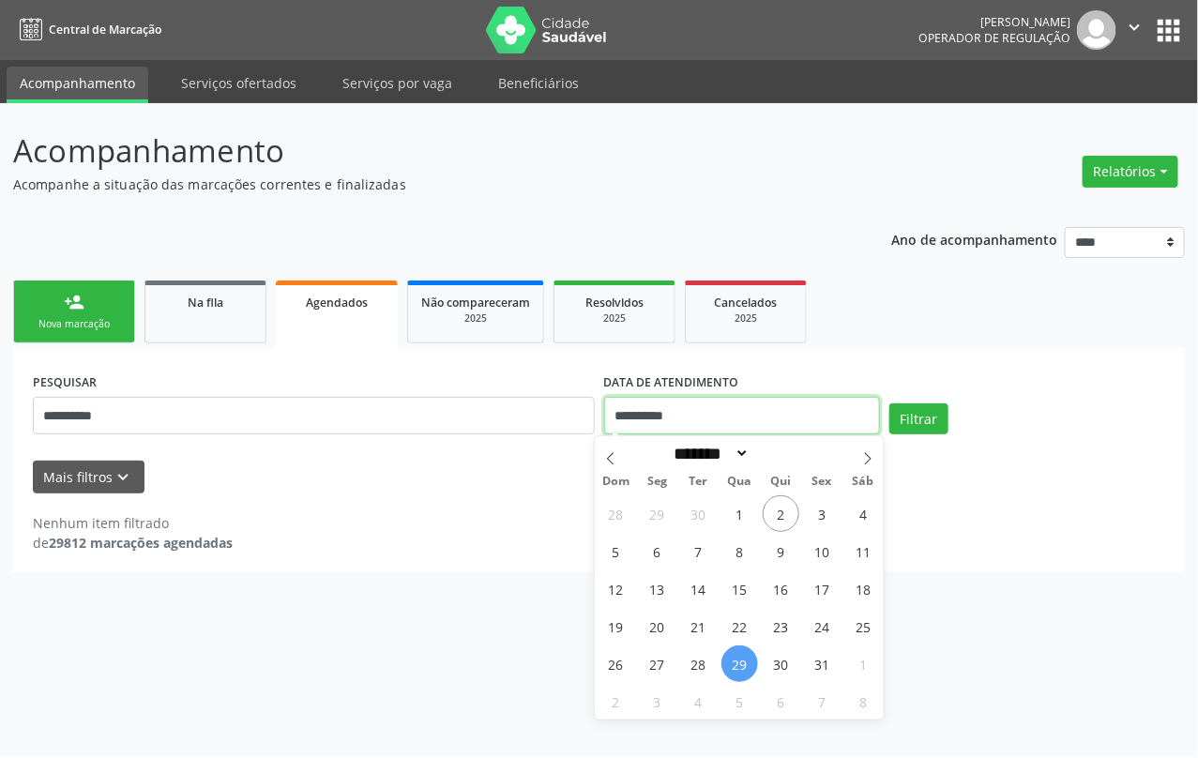
click at [724, 413] on input "**********" at bounding box center [742, 416] width 276 height 38
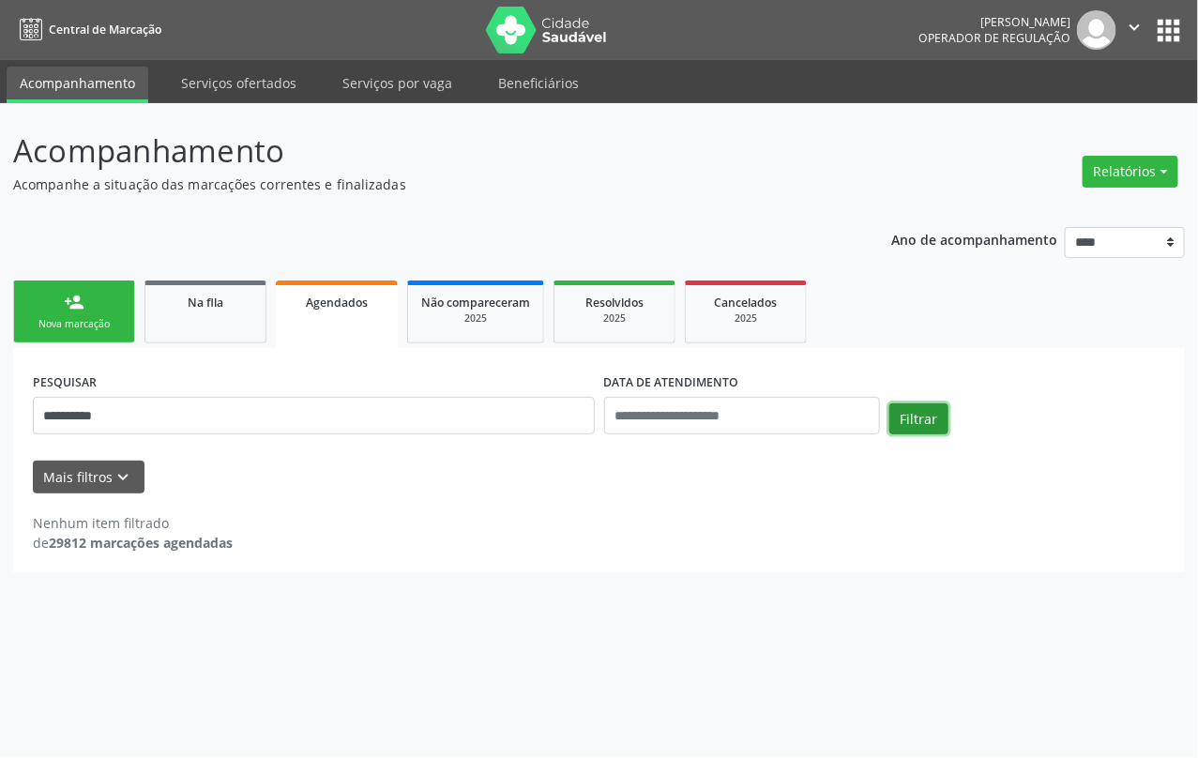
click at [916, 420] on button "Filtrar" at bounding box center [918, 419] width 59 height 32
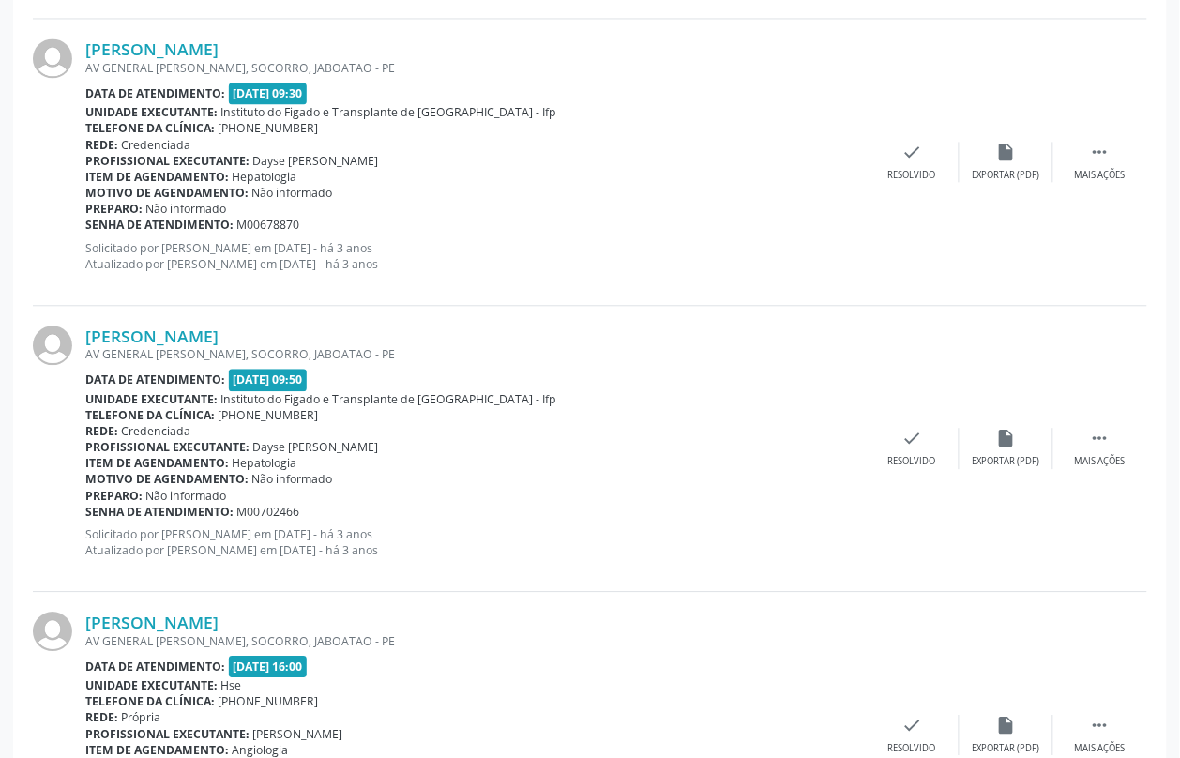
scroll to position [4194, 0]
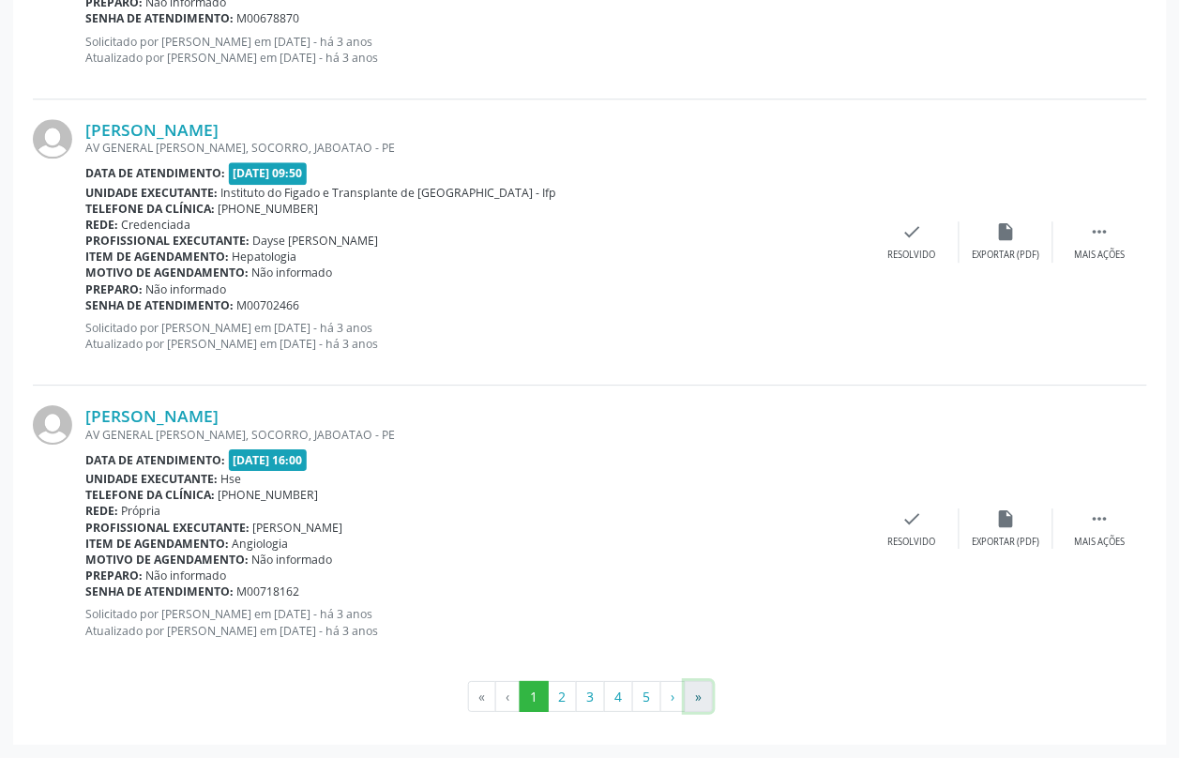
click at [704, 701] on button "»" at bounding box center [699, 697] width 28 height 32
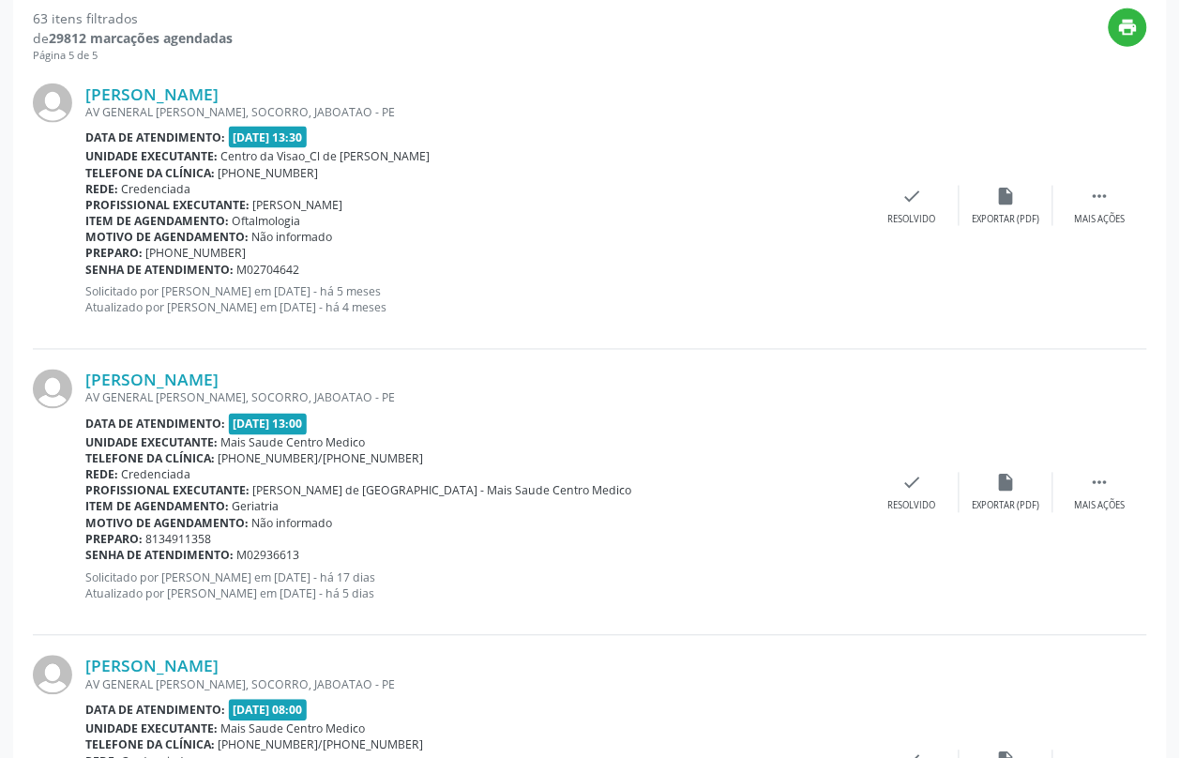
scroll to position [739, 0]
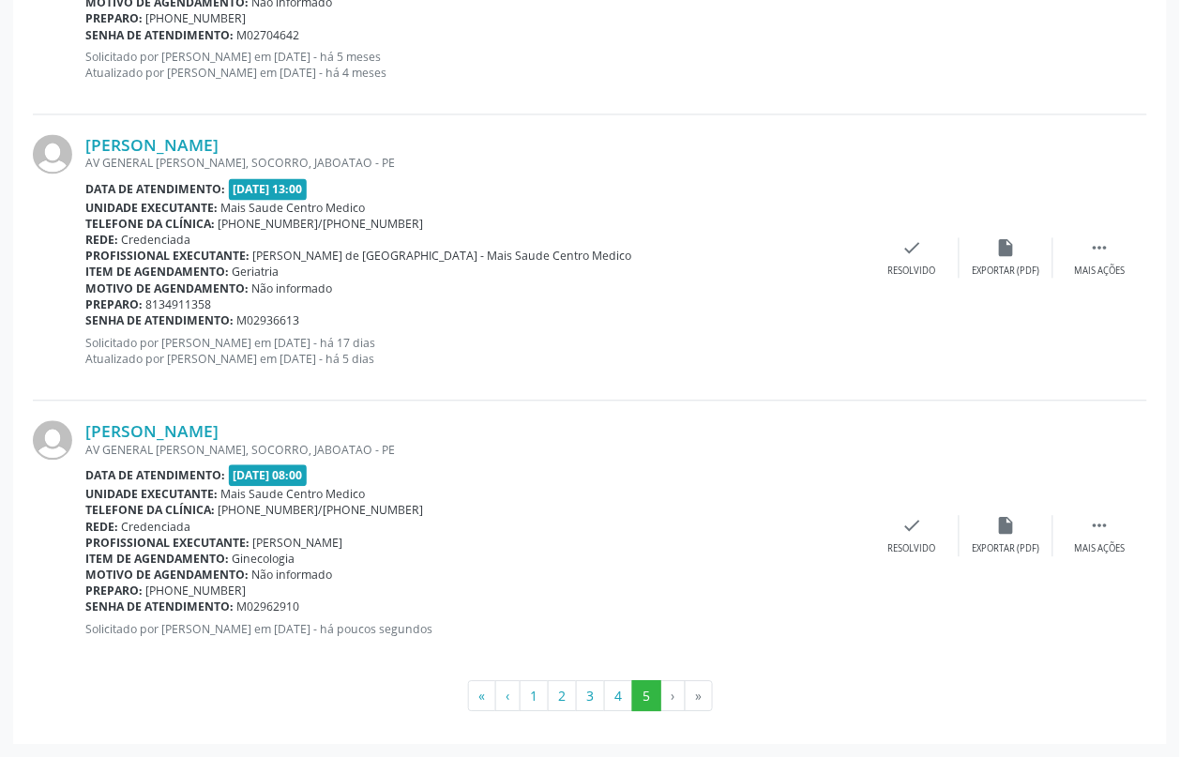
click at [697, 696] on li "»" at bounding box center [699, 697] width 27 height 32
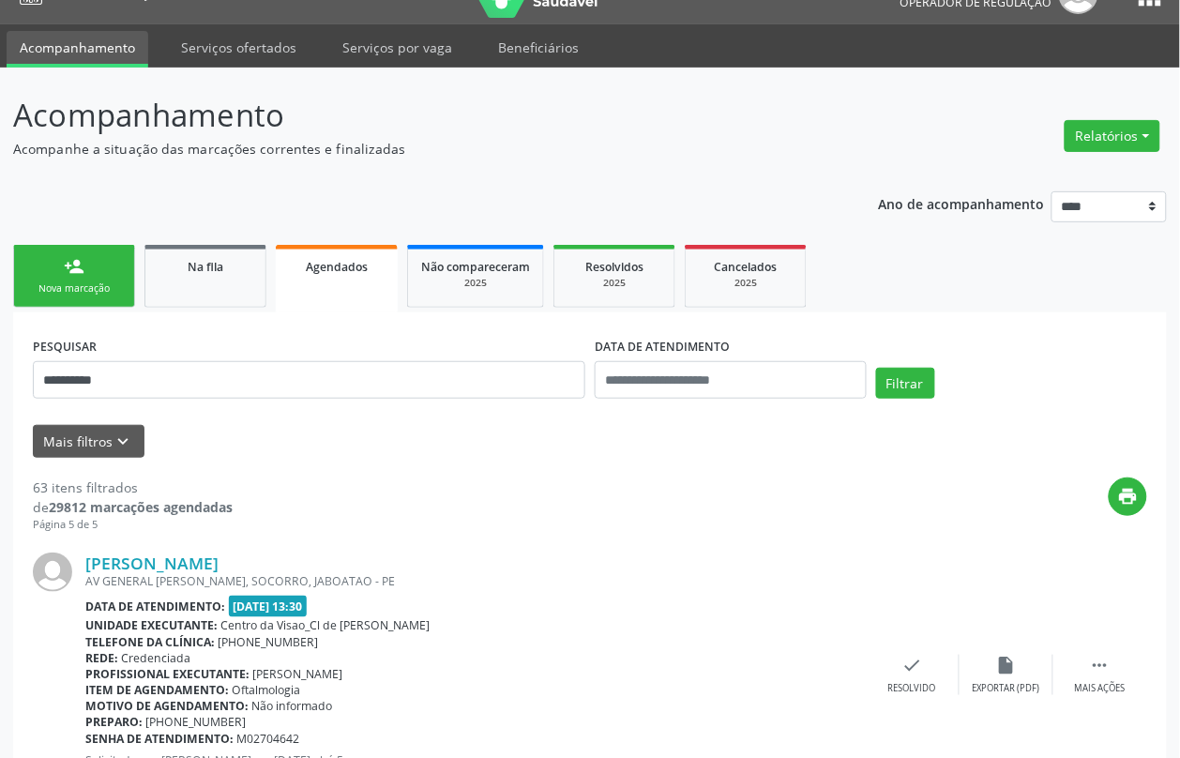
scroll to position [0, 0]
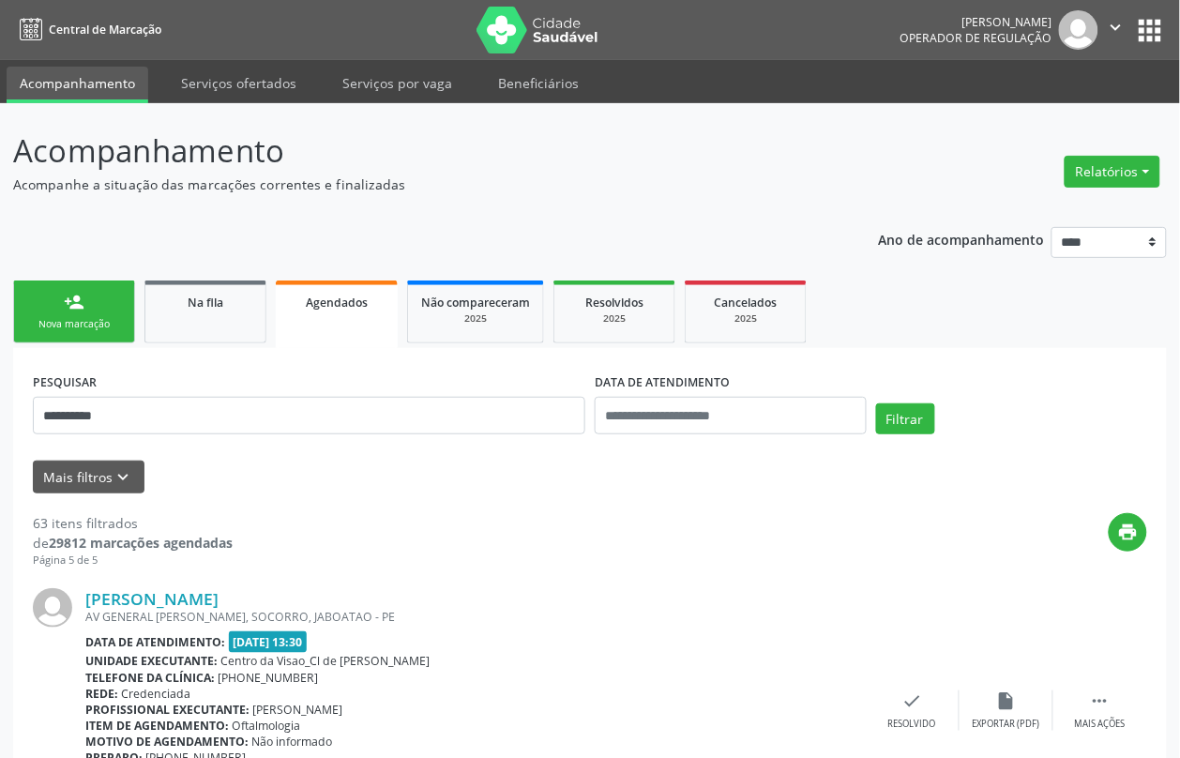
click at [39, 307] on link "person_add Nova marcação" at bounding box center [74, 311] width 122 height 63
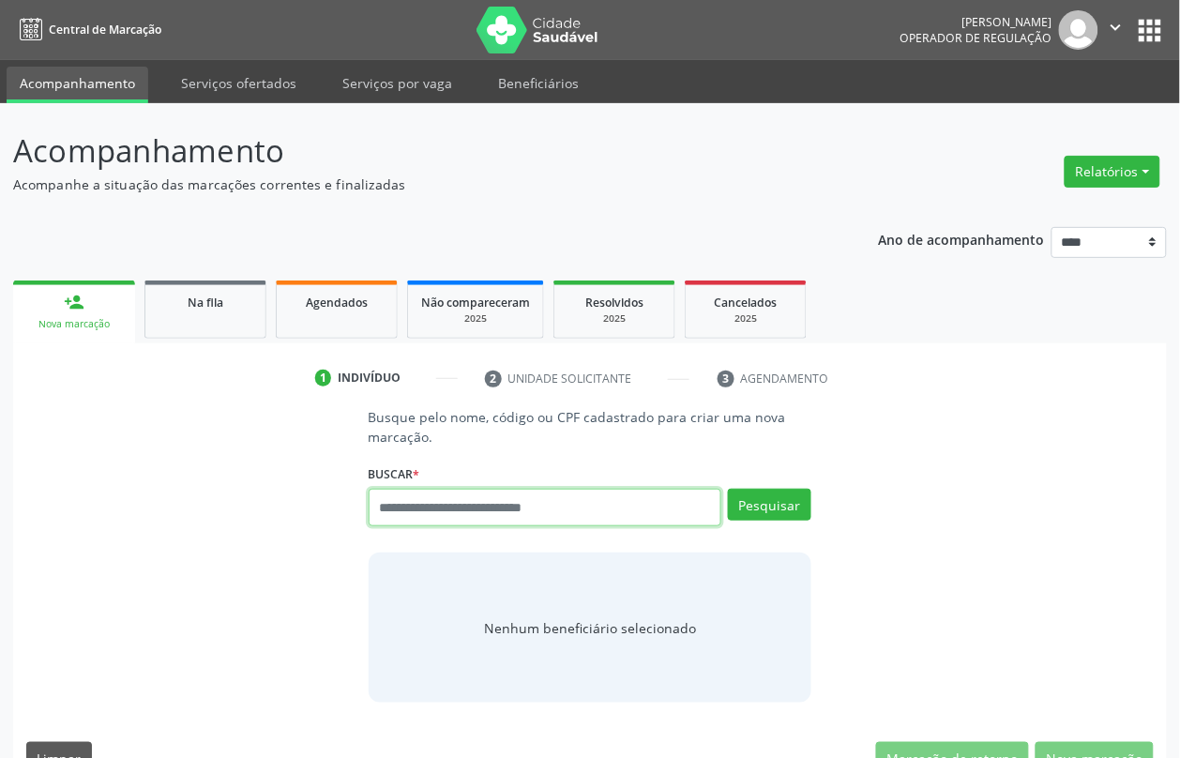
click at [531, 507] on input "text" at bounding box center [546, 508] width 354 height 38
type input "*********"
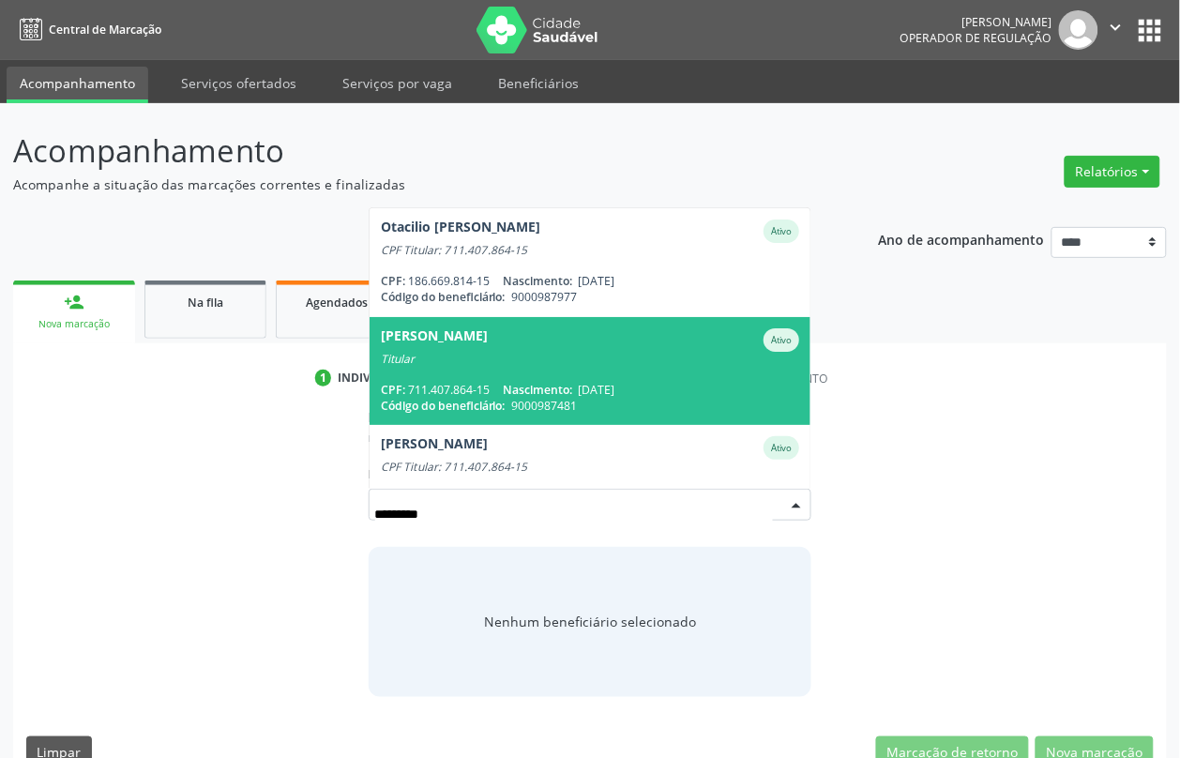
scroll to position [40, 0]
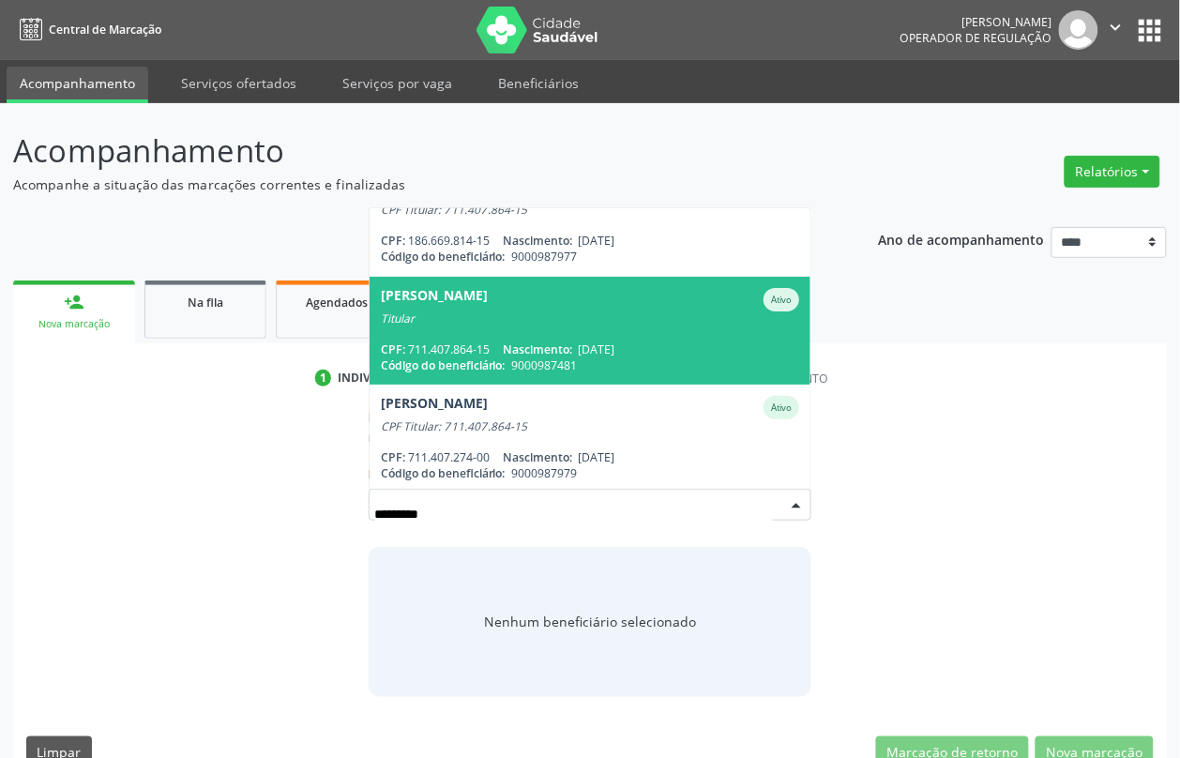
click at [572, 341] on span "Nascimento:" at bounding box center [537, 349] width 69 height 16
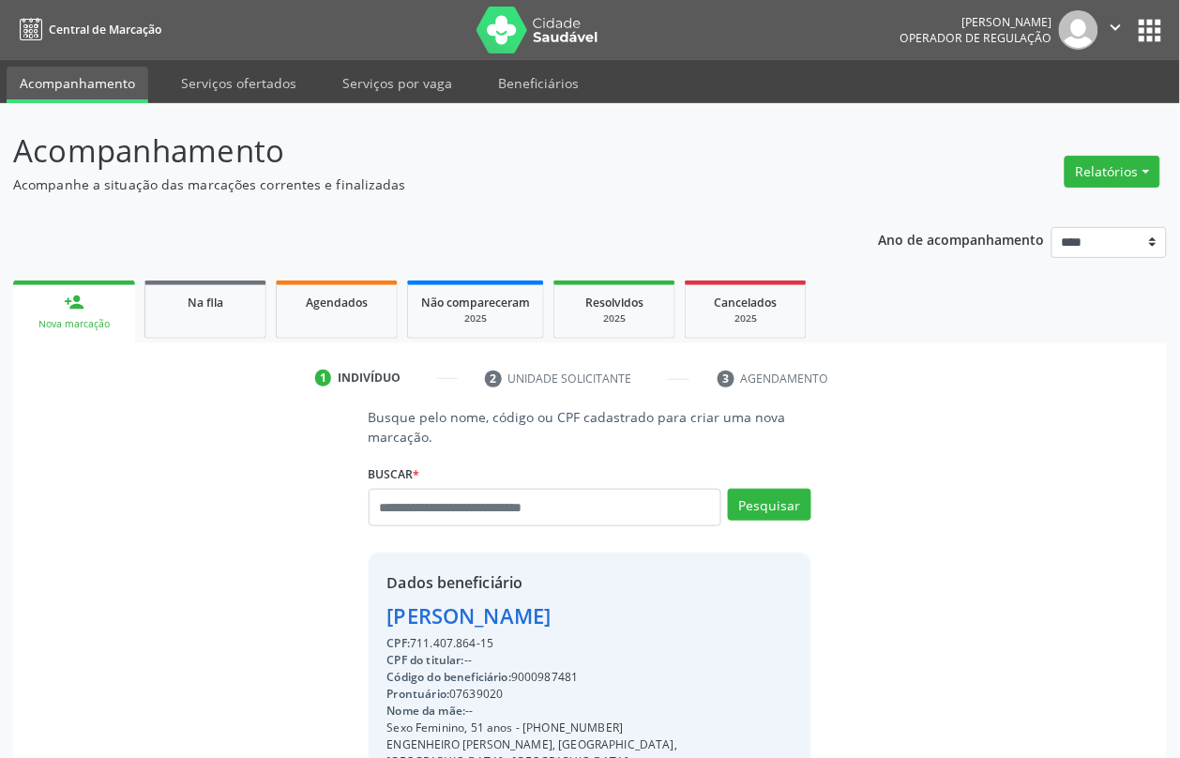
scroll to position [251, 0]
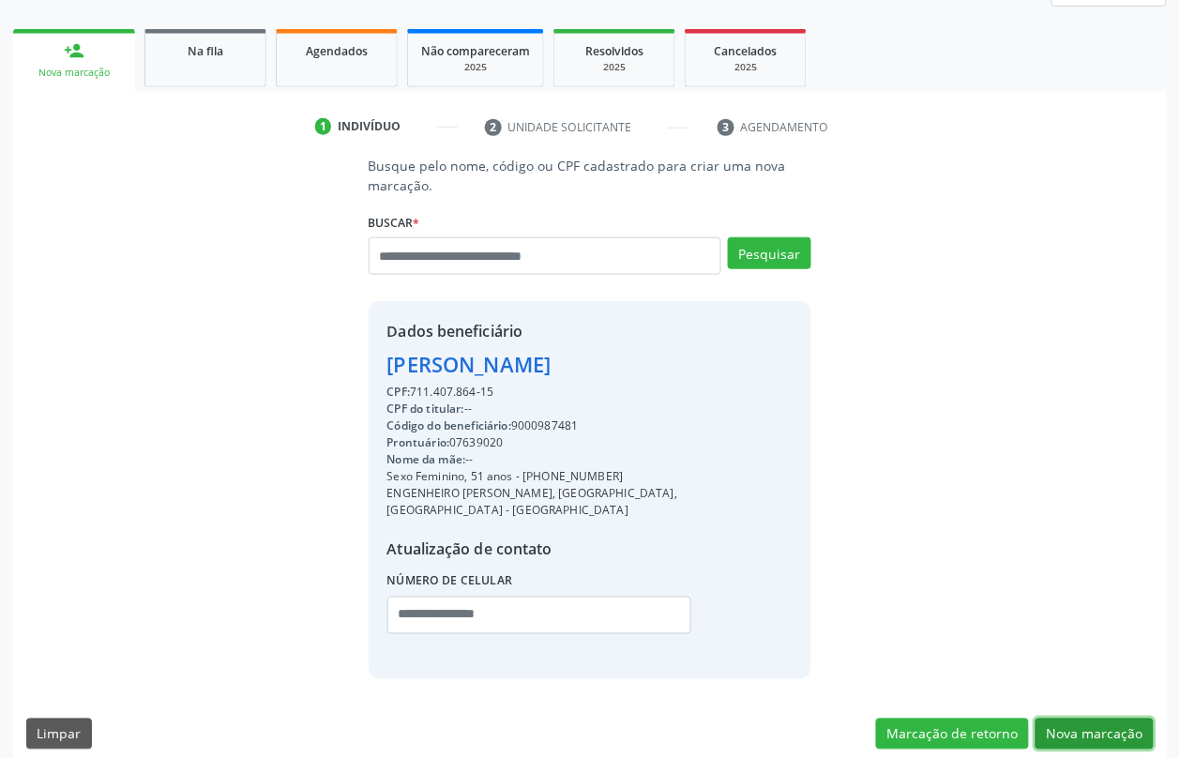
click at [1063, 719] on button "Nova marcação" at bounding box center [1095, 735] width 118 height 32
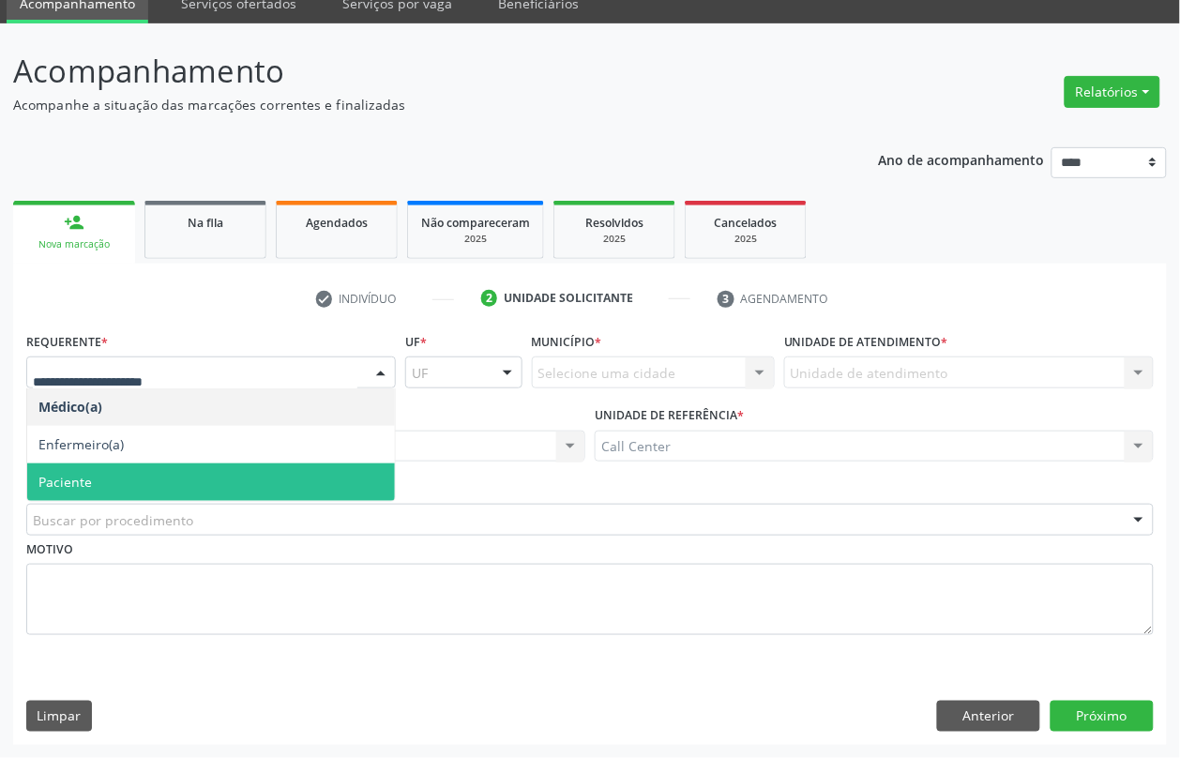
click at [97, 484] on span "Paciente" at bounding box center [211, 482] width 368 height 38
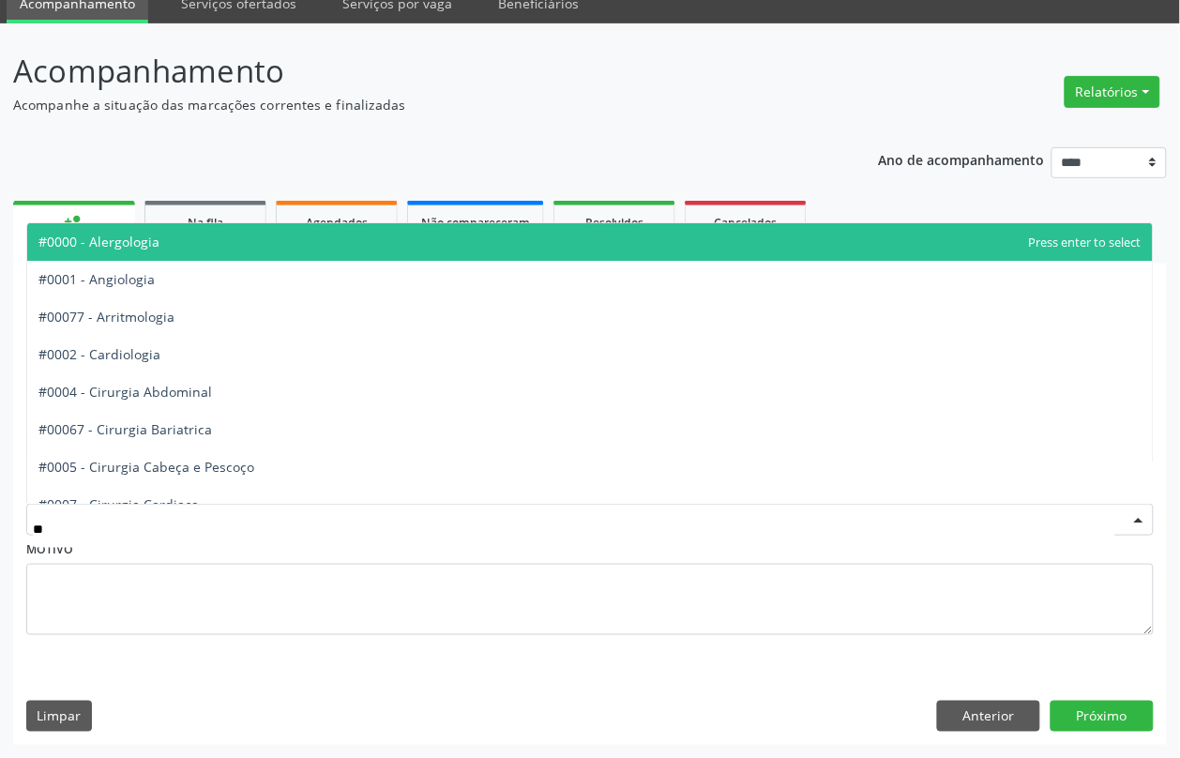
type input "***"
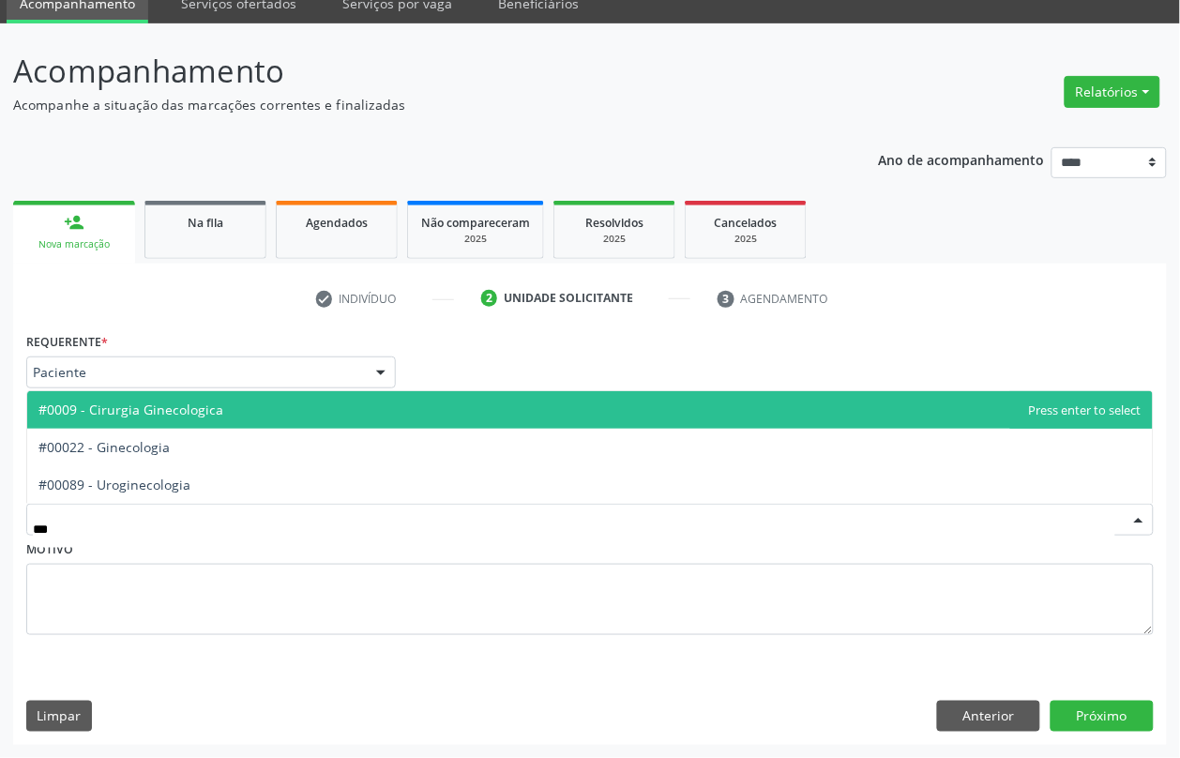
click at [179, 416] on span "#0009 - Cirurgia Ginecologica" at bounding box center [130, 410] width 185 height 18
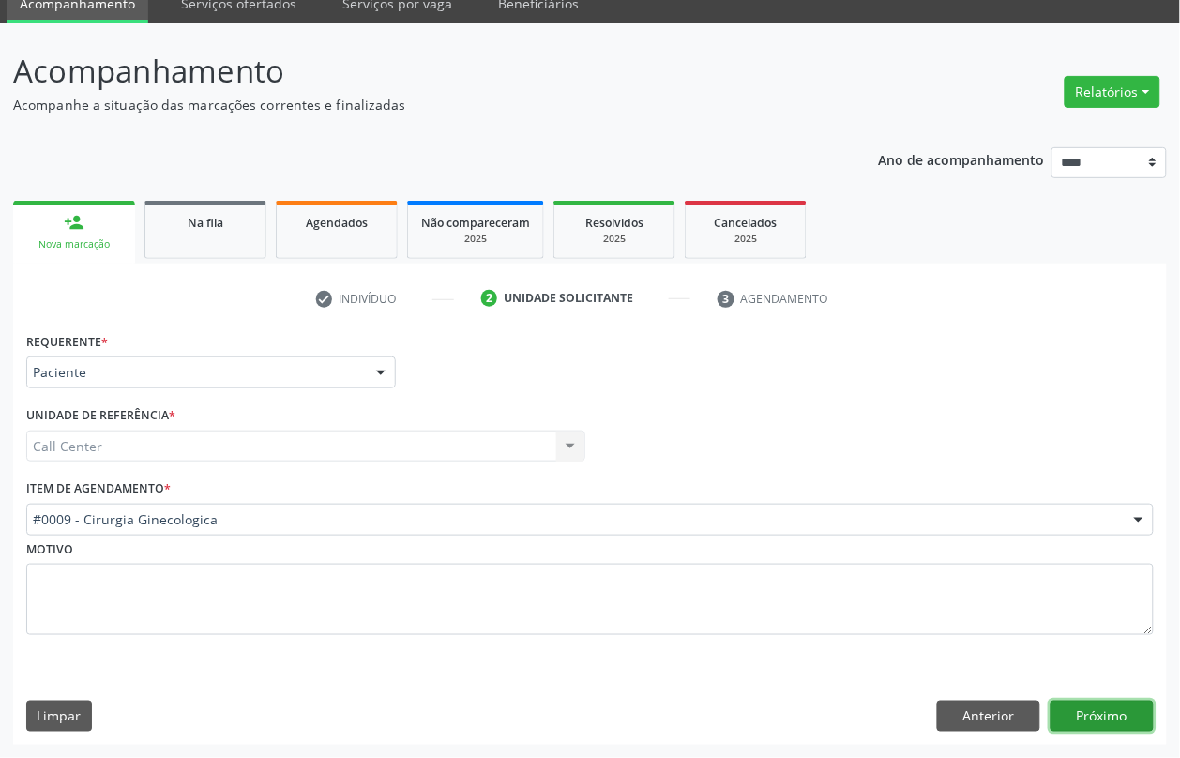
click at [1086, 710] on button "Próximo" at bounding box center [1102, 717] width 103 height 32
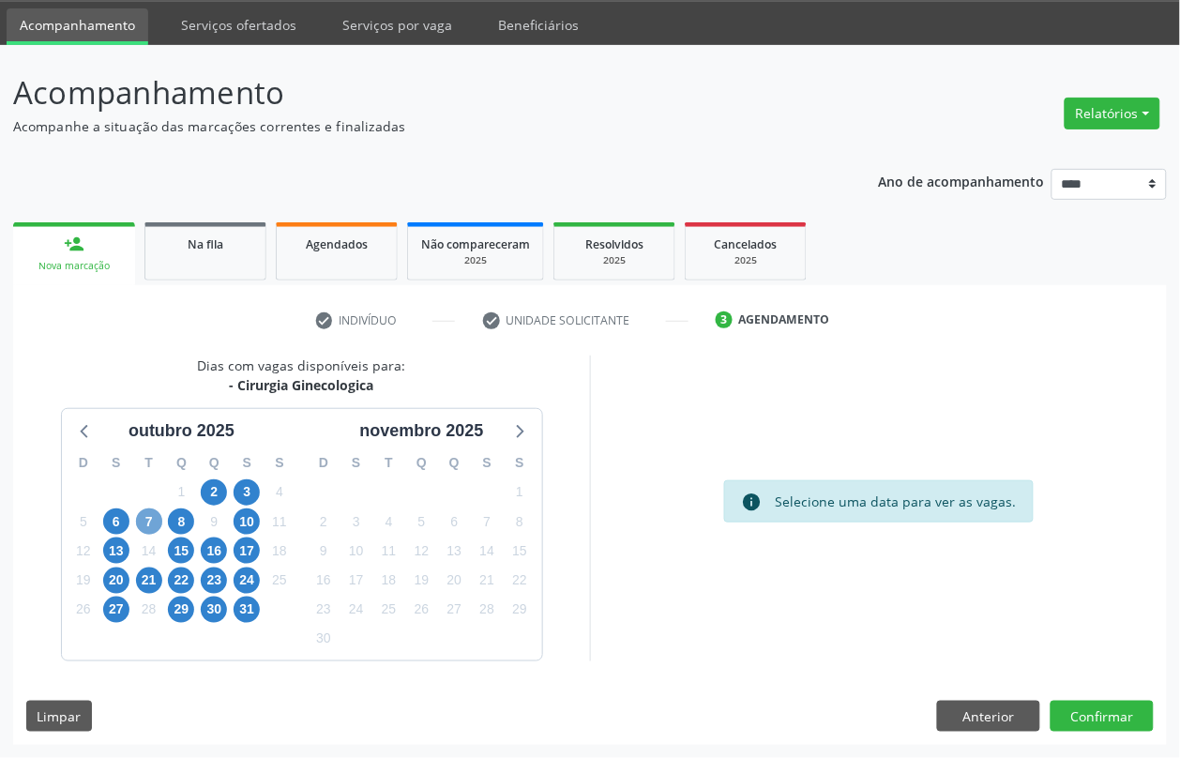
click at [148, 518] on span "7" at bounding box center [149, 521] width 26 height 26
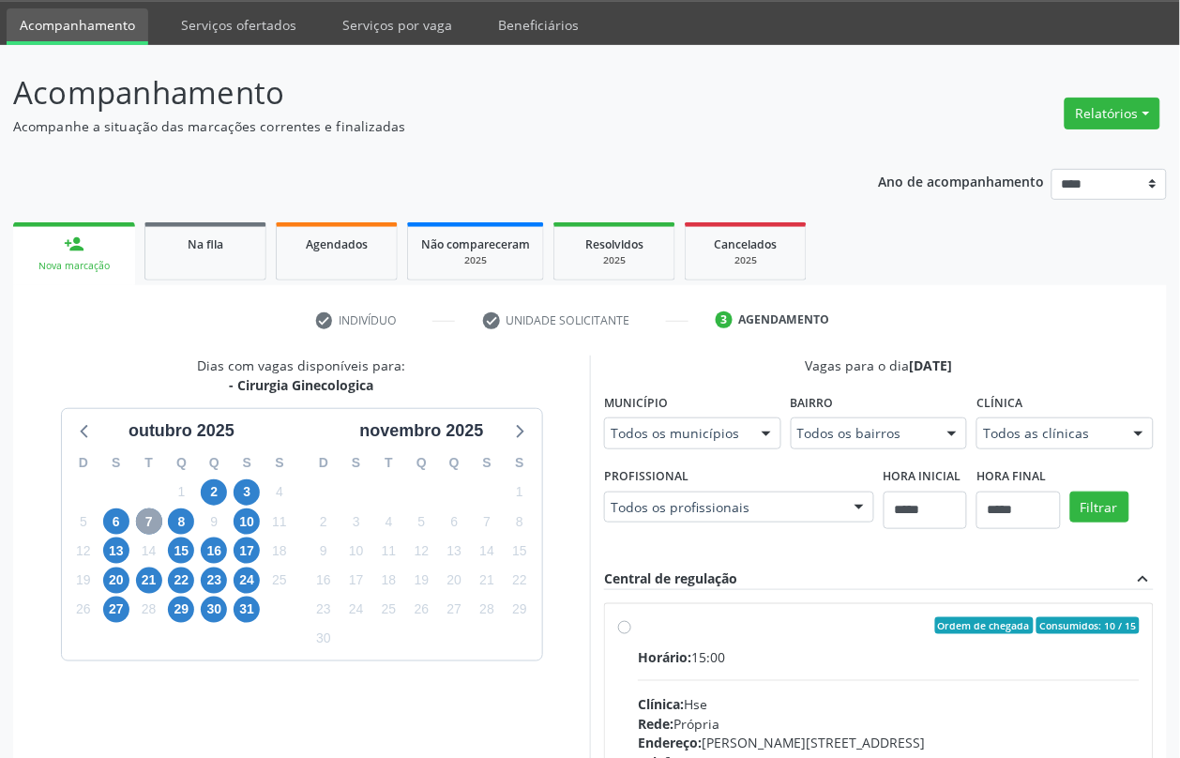
scroll to position [293, 0]
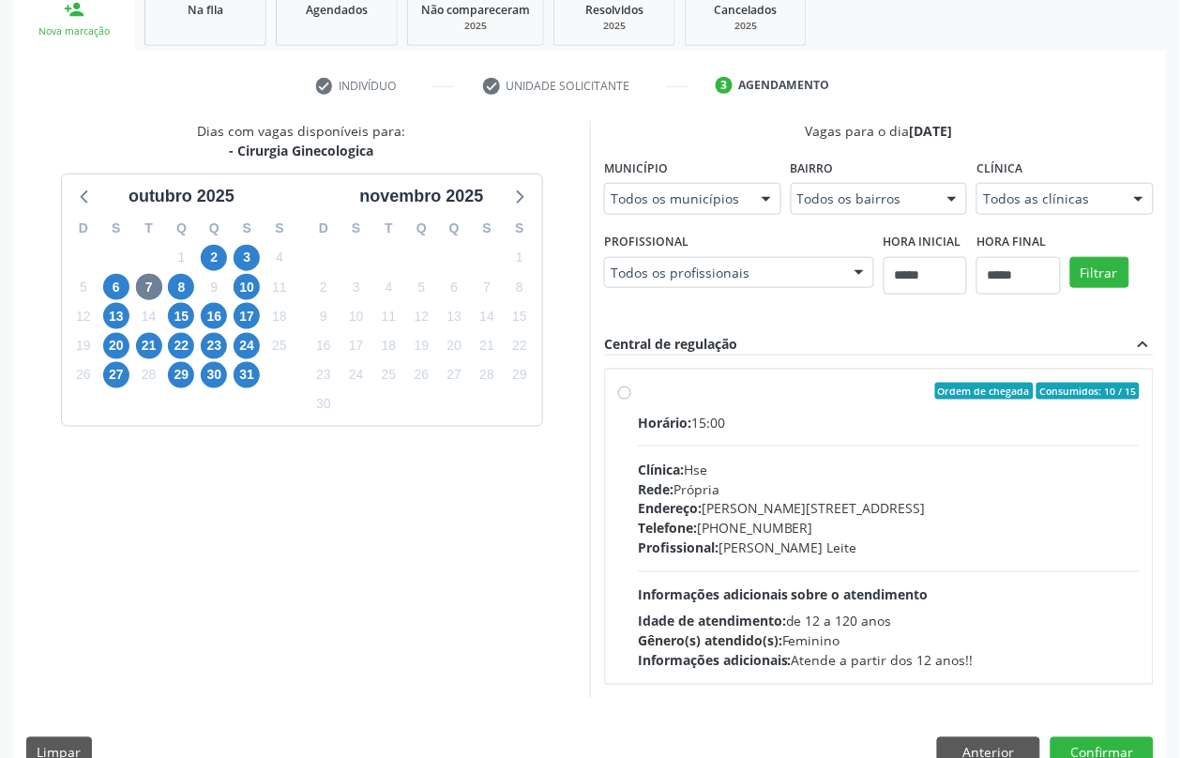
click at [676, 483] on div "Rede: Própria" at bounding box center [889, 489] width 502 height 20
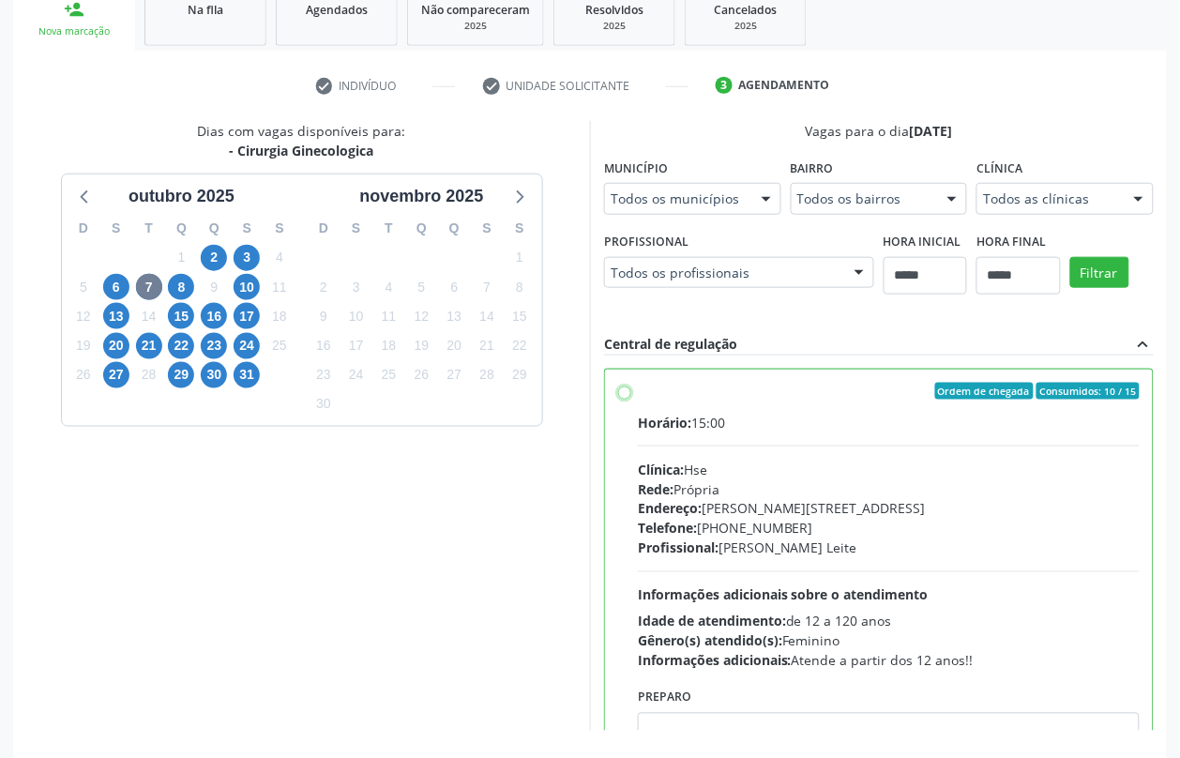
scroll to position [94, 0]
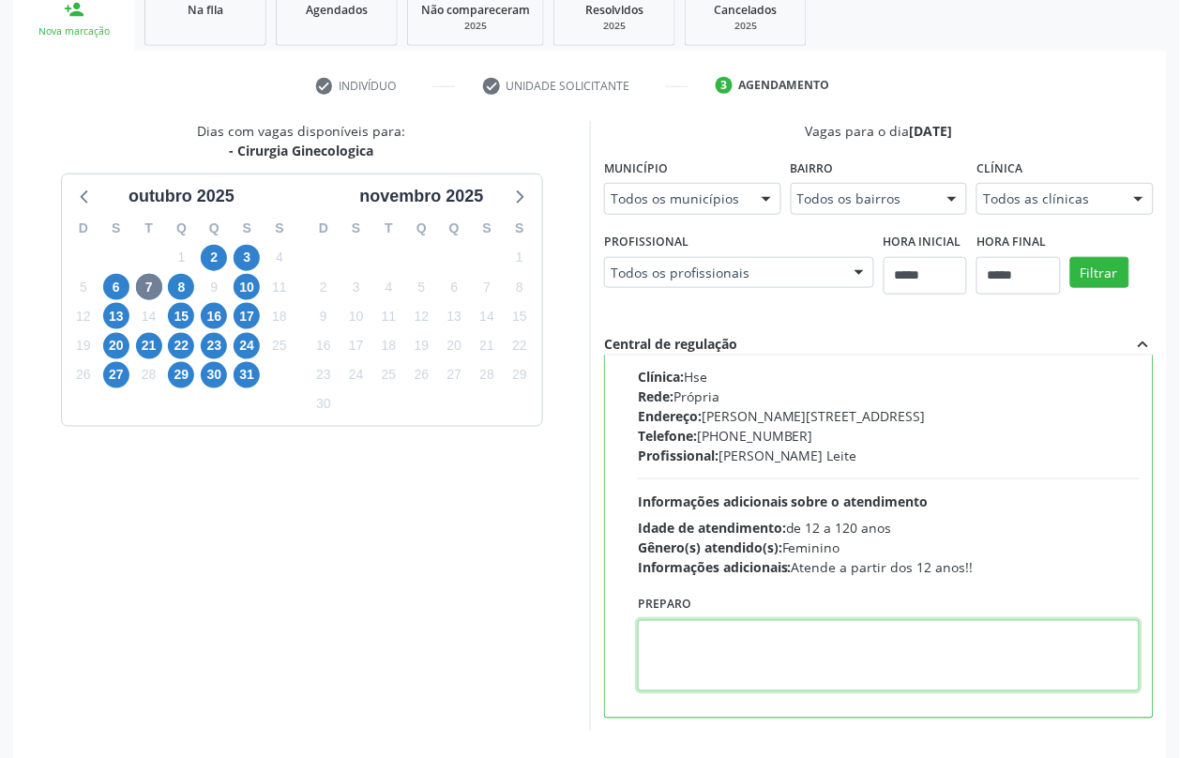
paste textarea "**********"
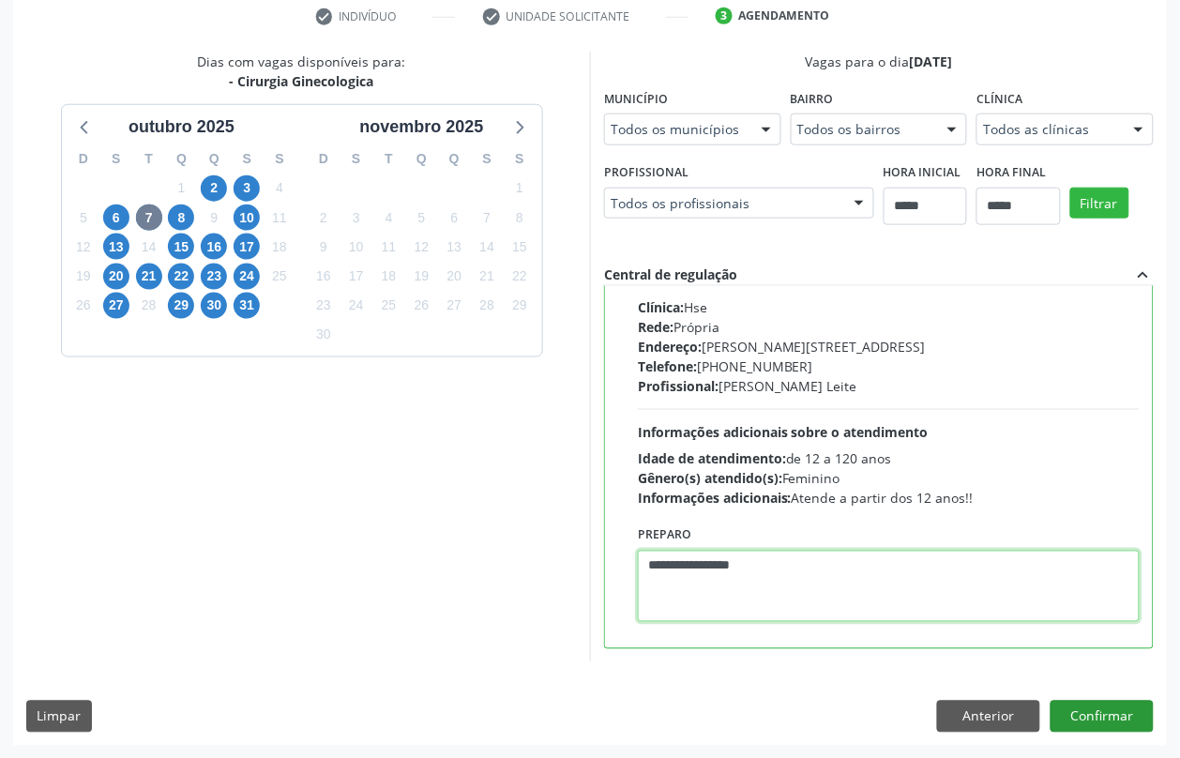
type textarea "**********"
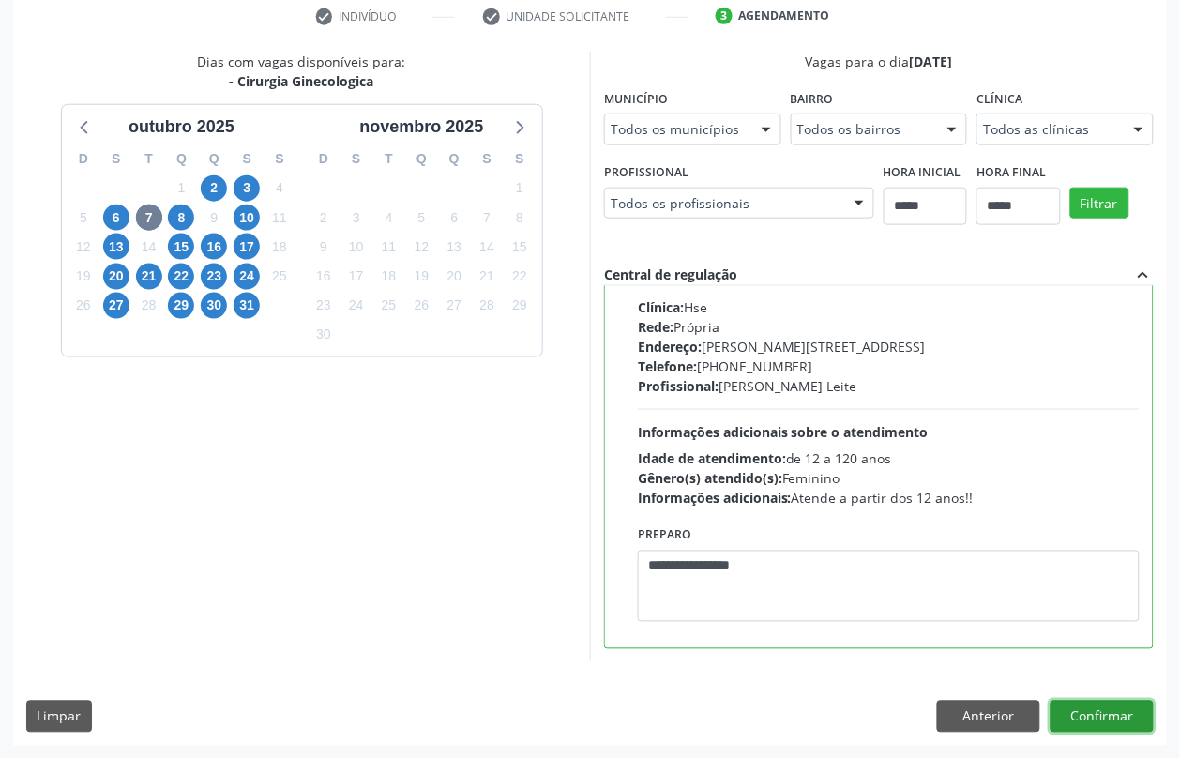
click at [1124, 714] on button "Confirmar" at bounding box center [1102, 717] width 103 height 32
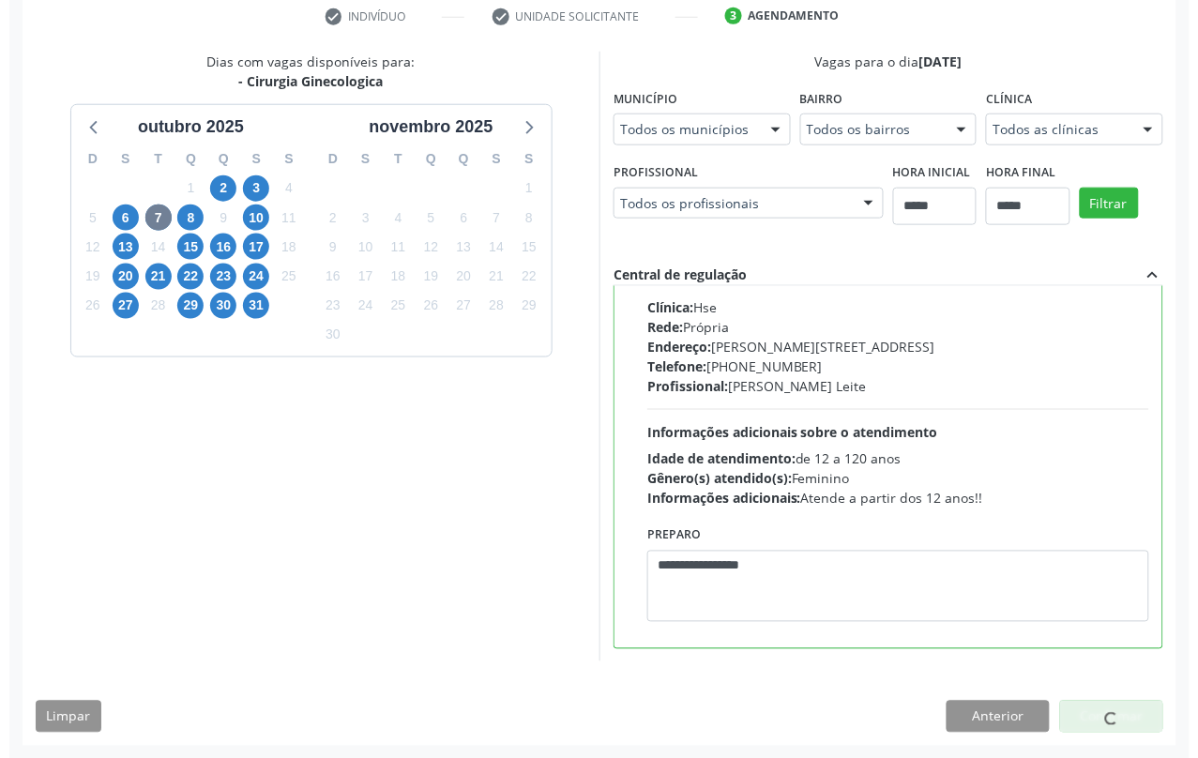
scroll to position [0, 0]
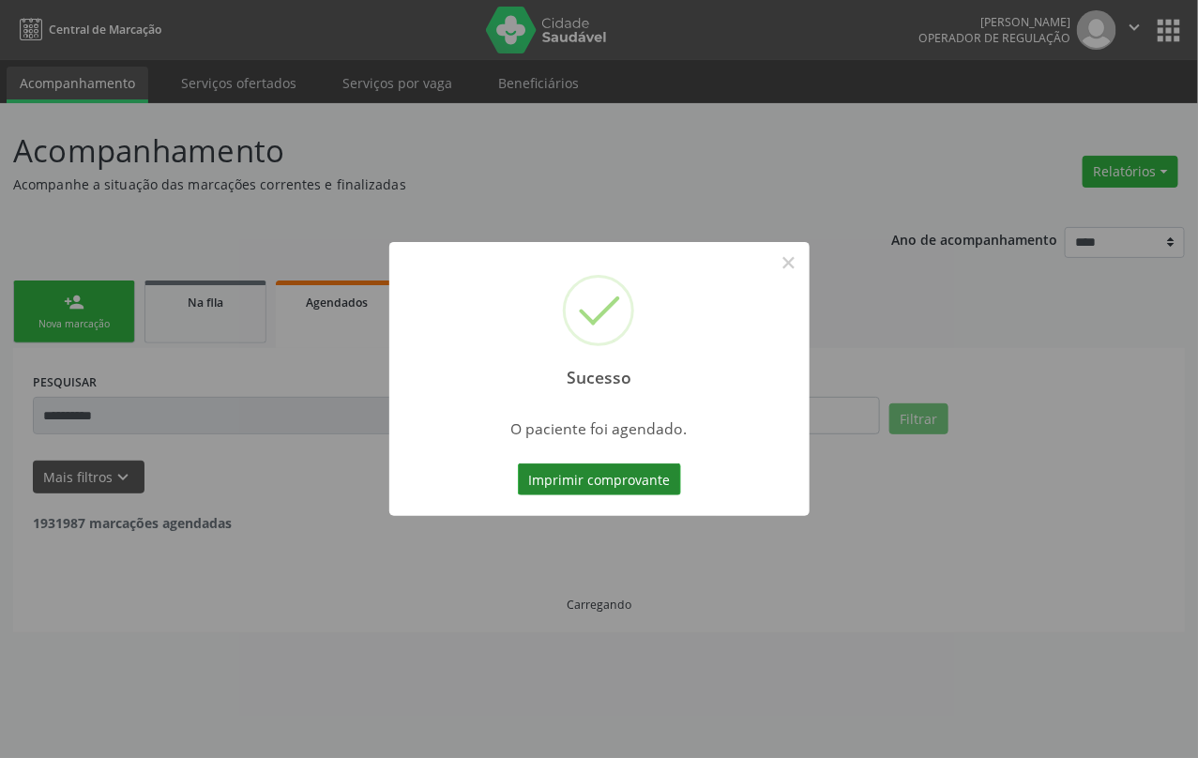
click at [614, 467] on button "Imprimir comprovante" at bounding box center [599, 479] width 163 height 32
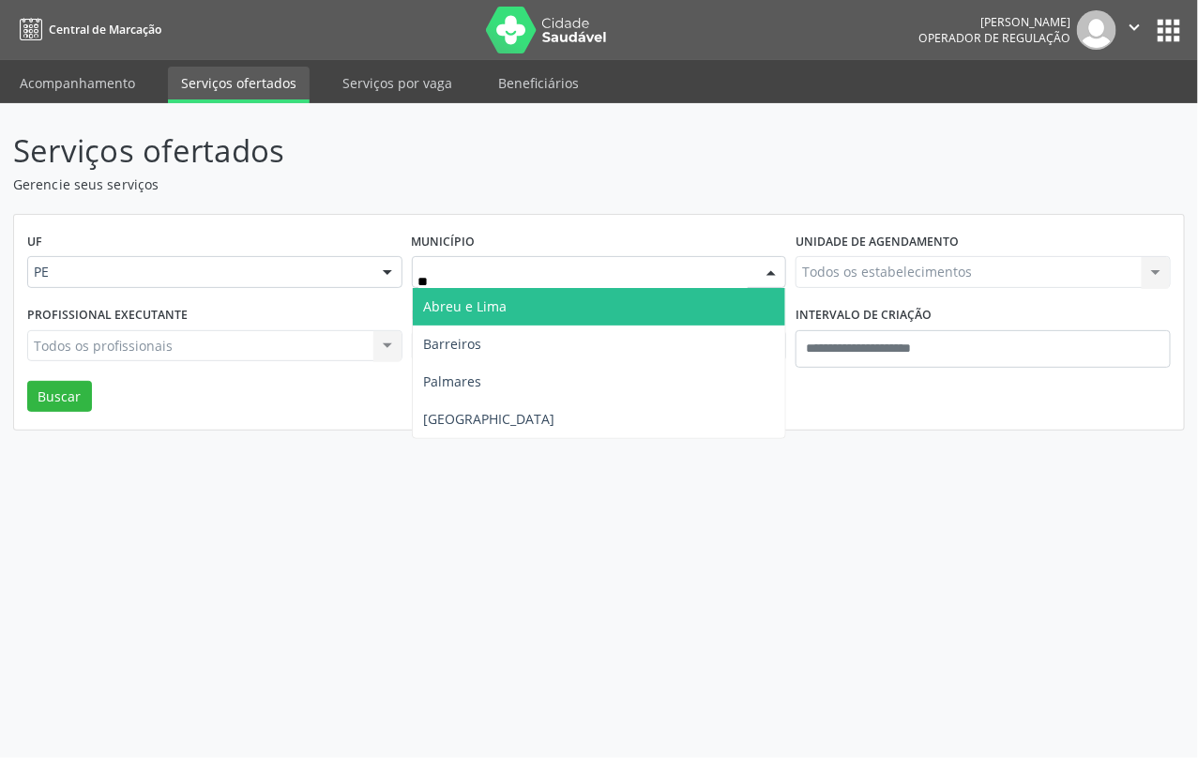
type input "***"
click at [498, 310] on span "Recife" at bounding box center [599, 307] width 373 height 38
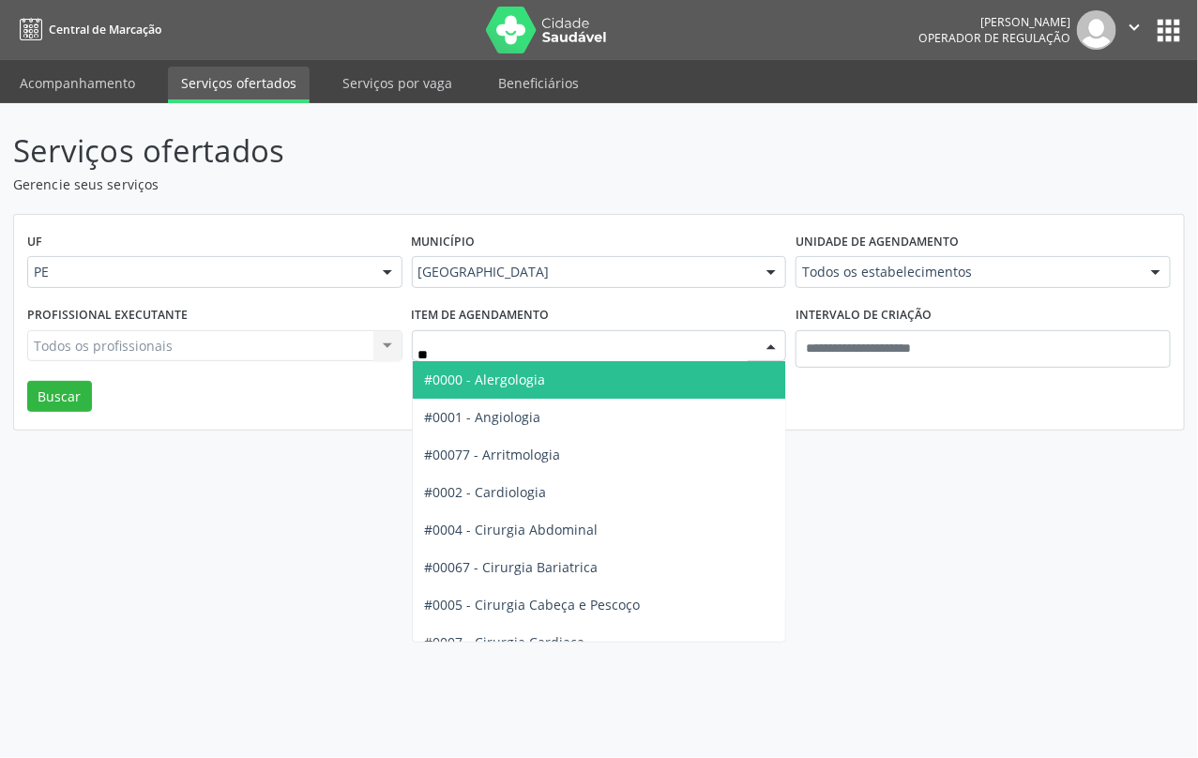
type input "***"
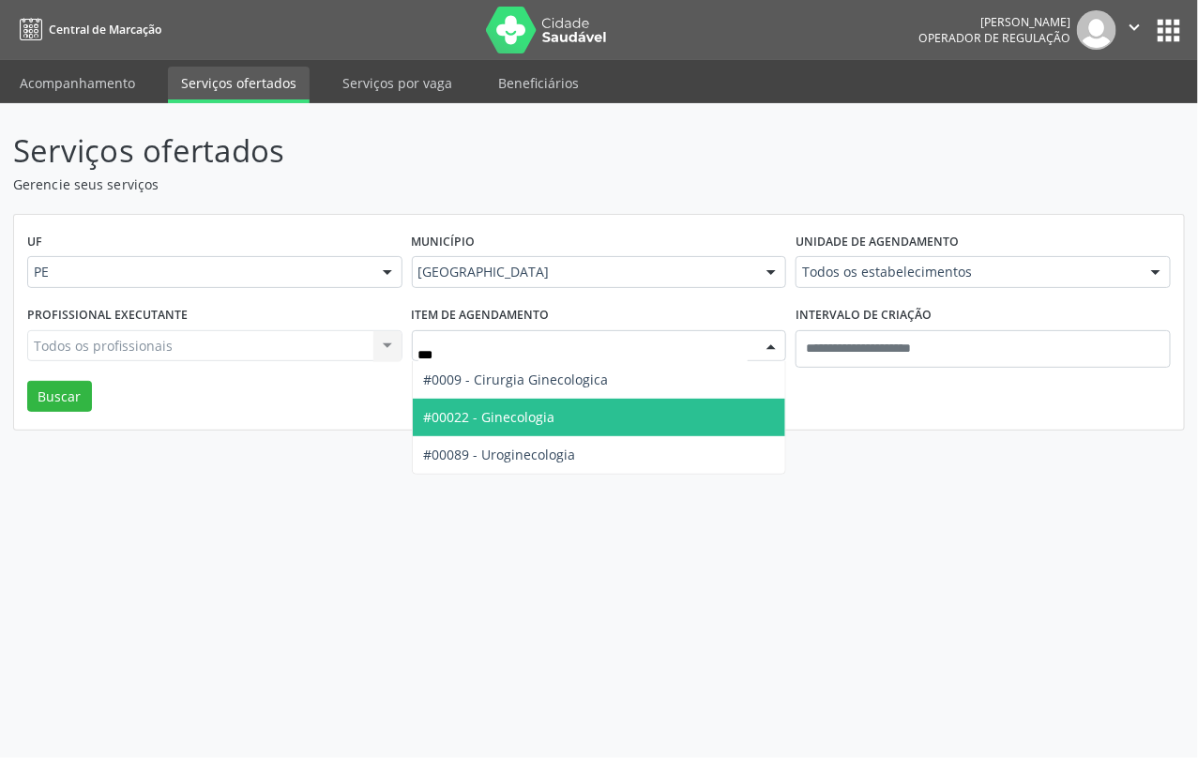
click at [507, 416] on span "#00022 - Ginecologia" at bounding box center [489, 417] width 131 height 18
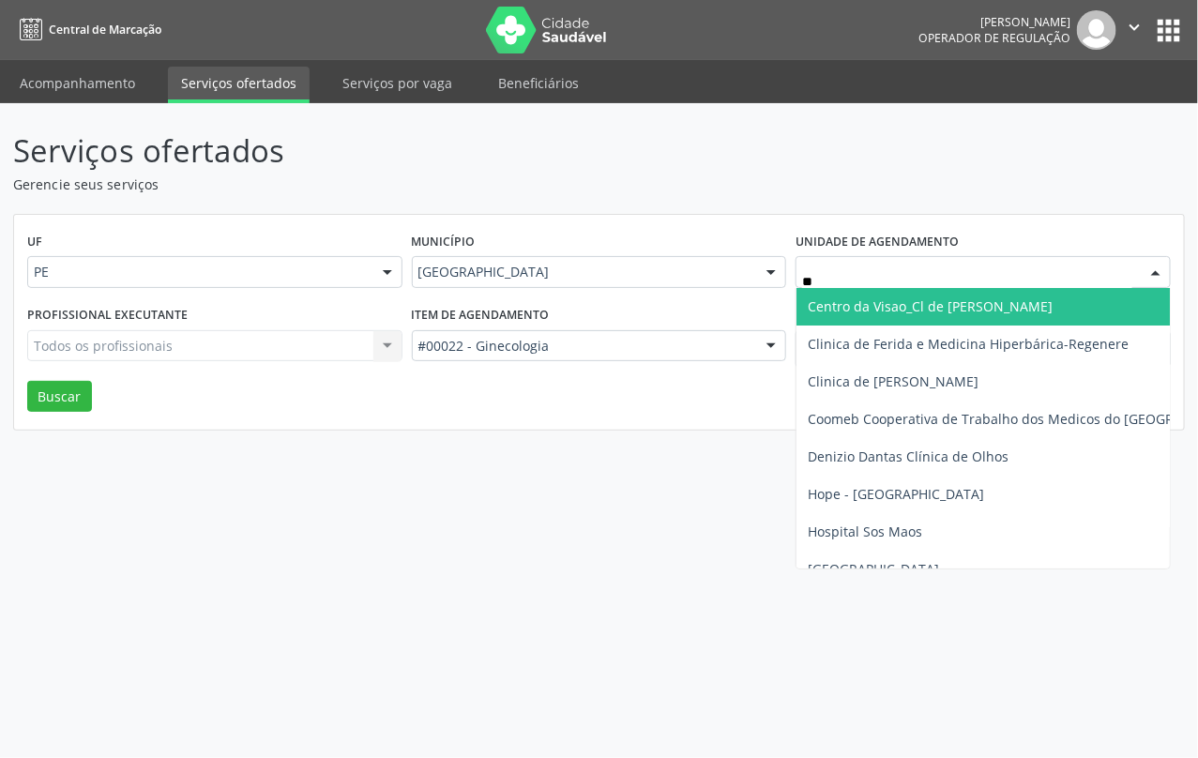
type input "***"
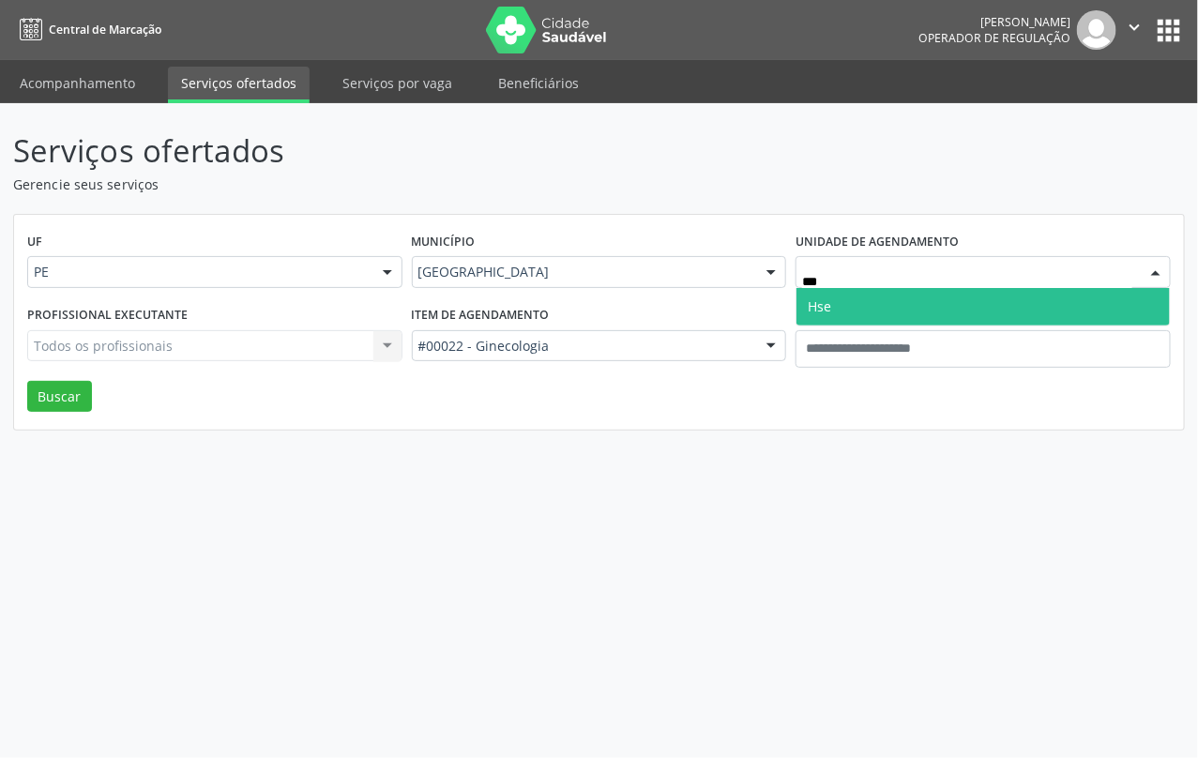
click at [816, 310] on span "Hse" at bounding box center [819, 306] width 23 height 18
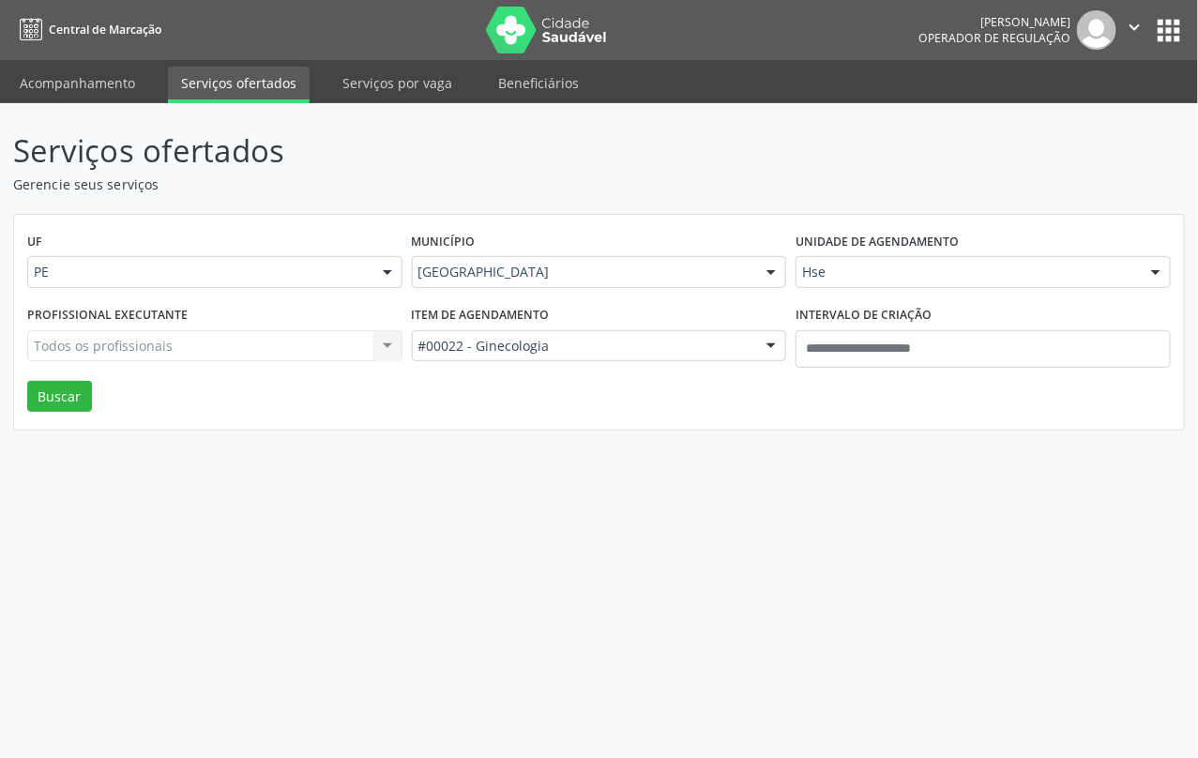
click at [258, 353] on div "Todos os profissionais Todos os profissionais Nenhum resultado encontrado para:…" at bounding box center [214, 346] width 375 height 32
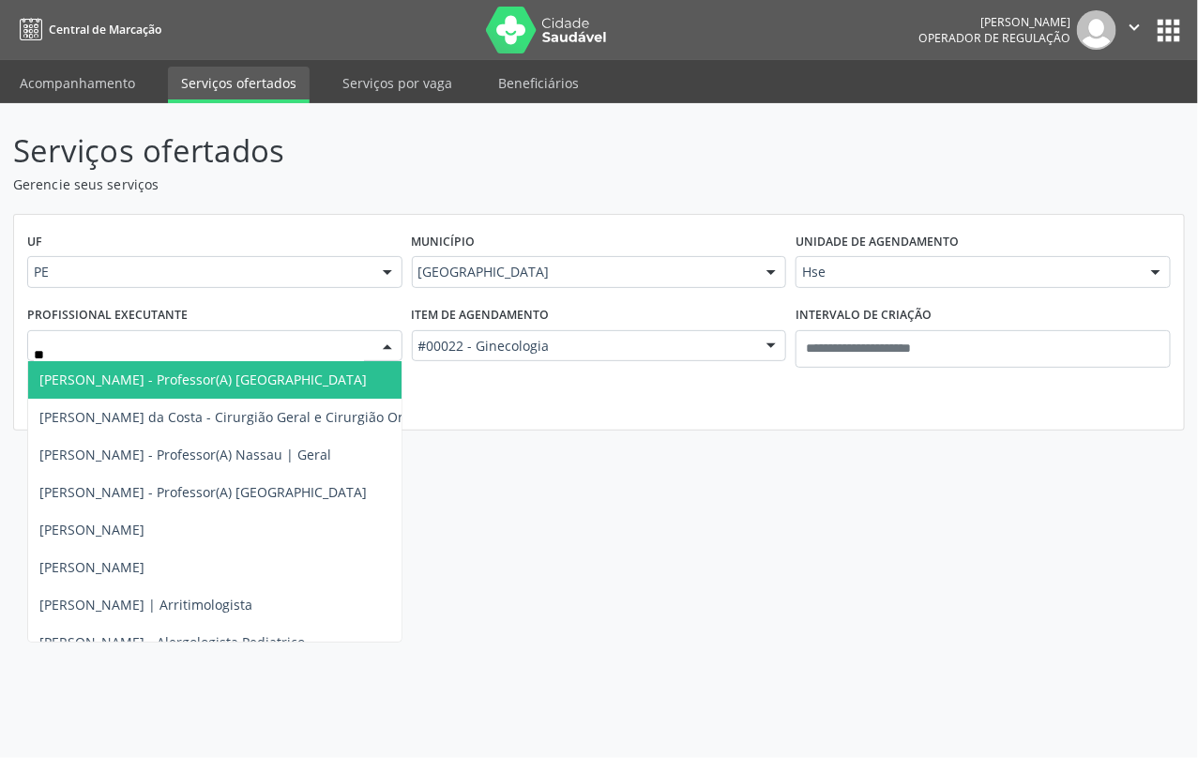
type input "*"
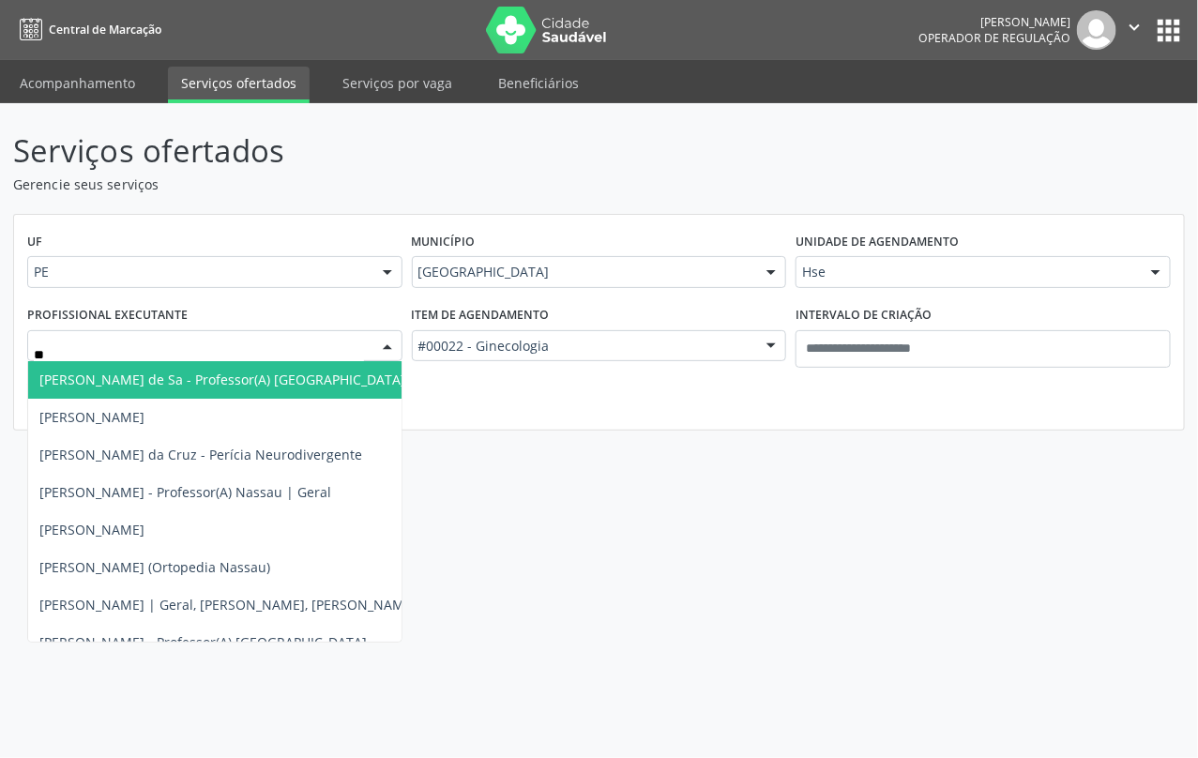
type input "***"
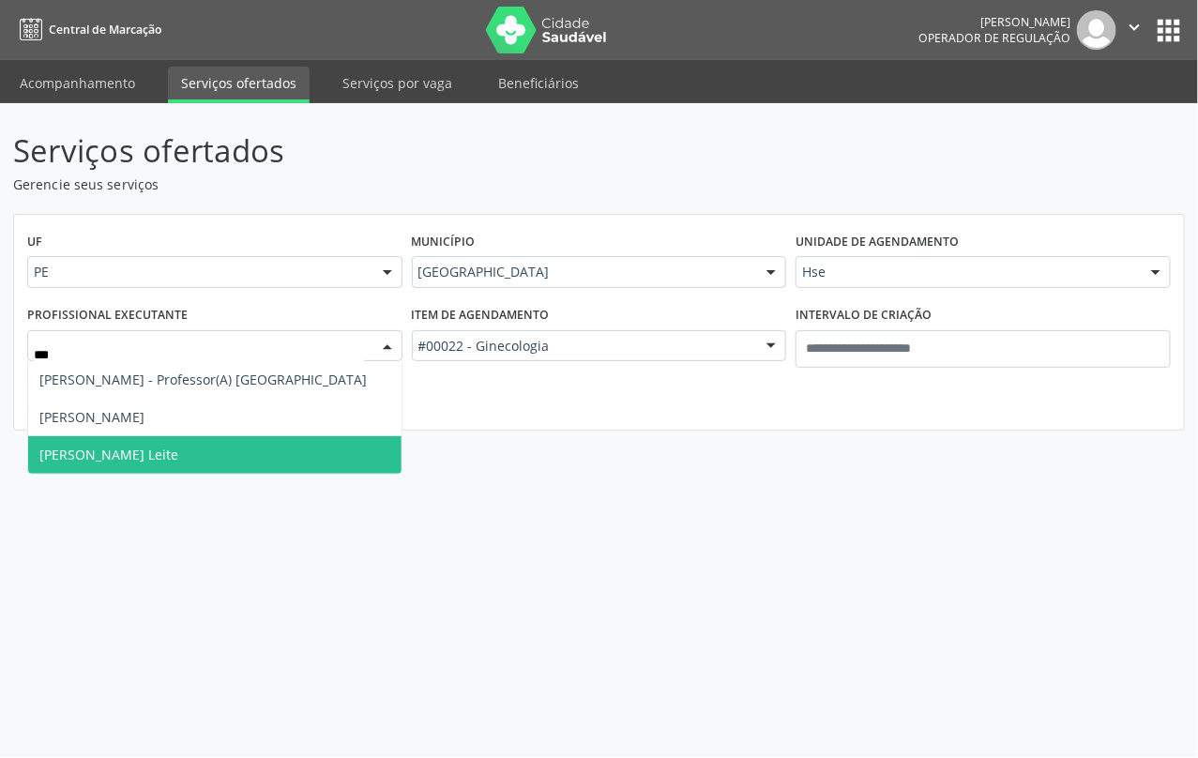
click at [137, 460] on span "Thayna Rezende Leite" at bounding box center [108, 455] width 139 height 18
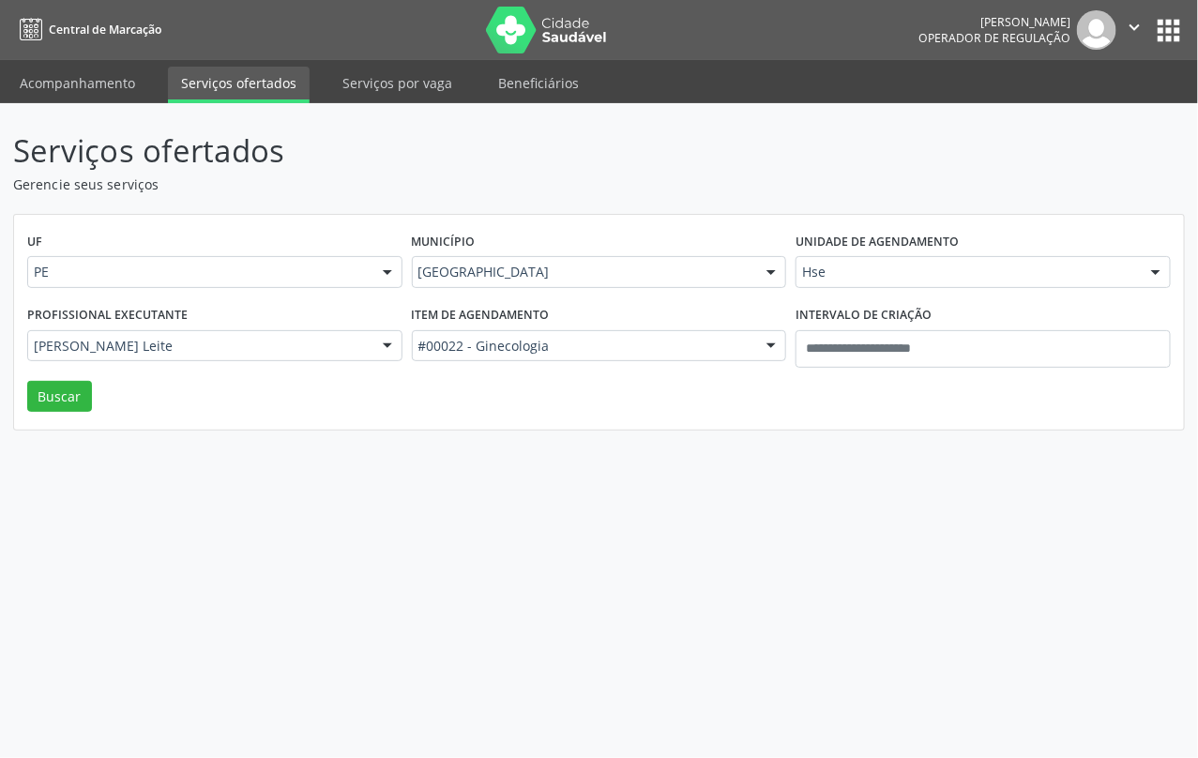
click at [62, 415] on div "UF PE PE Nenhum resultado encontrado para: " " Não há nenhuma opção para ser ex…" at bounding box center [599, 323] width 1170 height 216
click at [72, 403] on button "Buscar" at bounding box center [59, 397] width 65 height 32
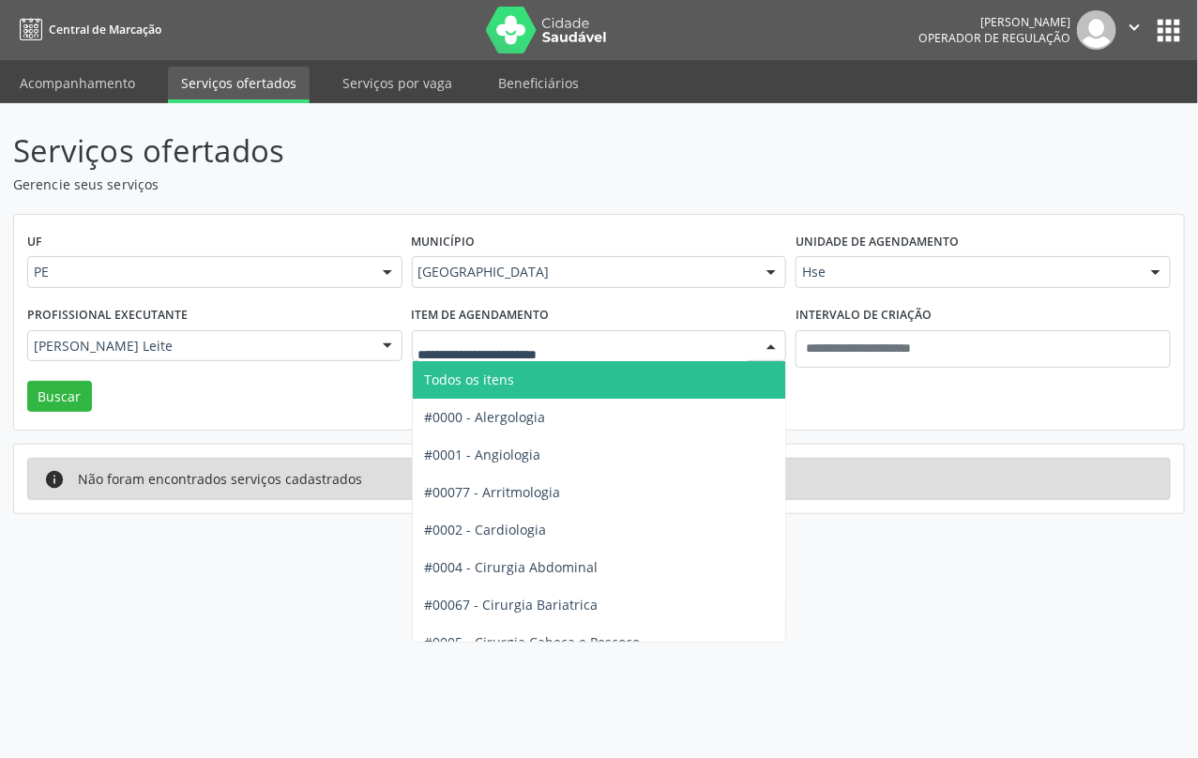
click at [504, 381] on span "Todos os itens" at bounding box center [469, 380] width 90 height 18
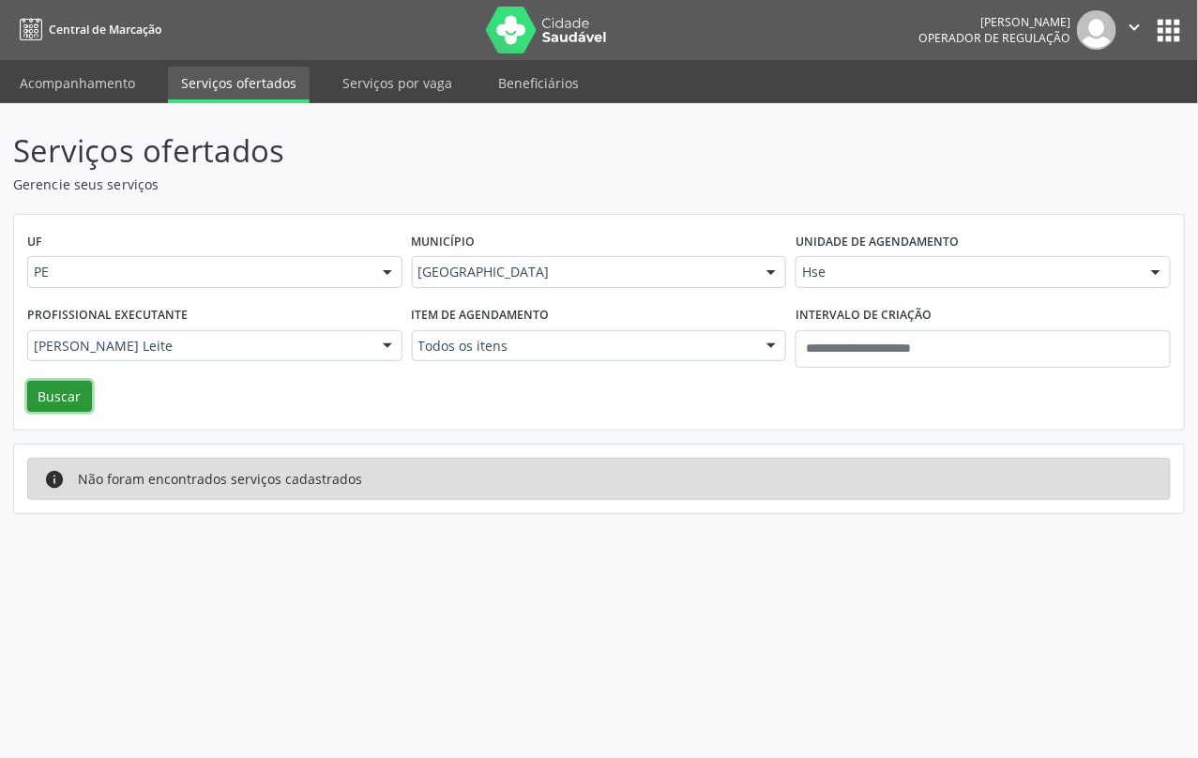
click at [57, 389] on button "Buscar" at bounding box center [59, 397] width 65 height 32
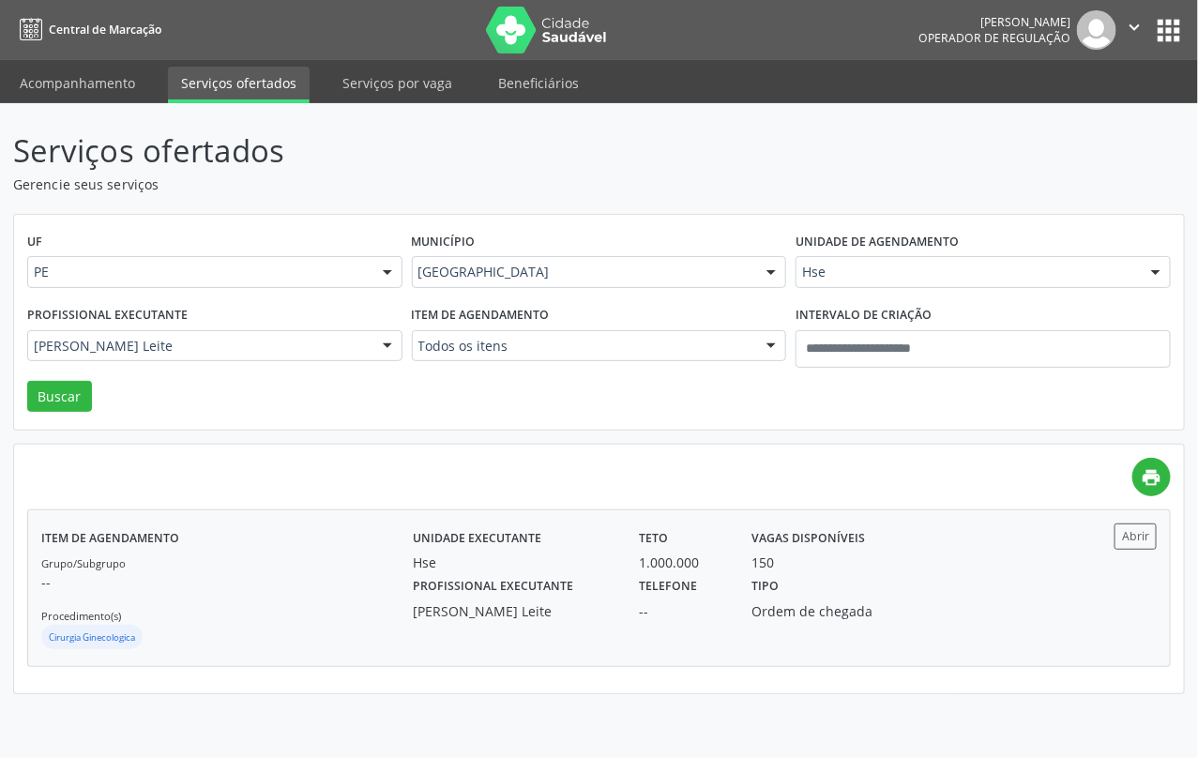
click at [190, 588] on p "--" at bounding box center [226, 582] width 371 height 20
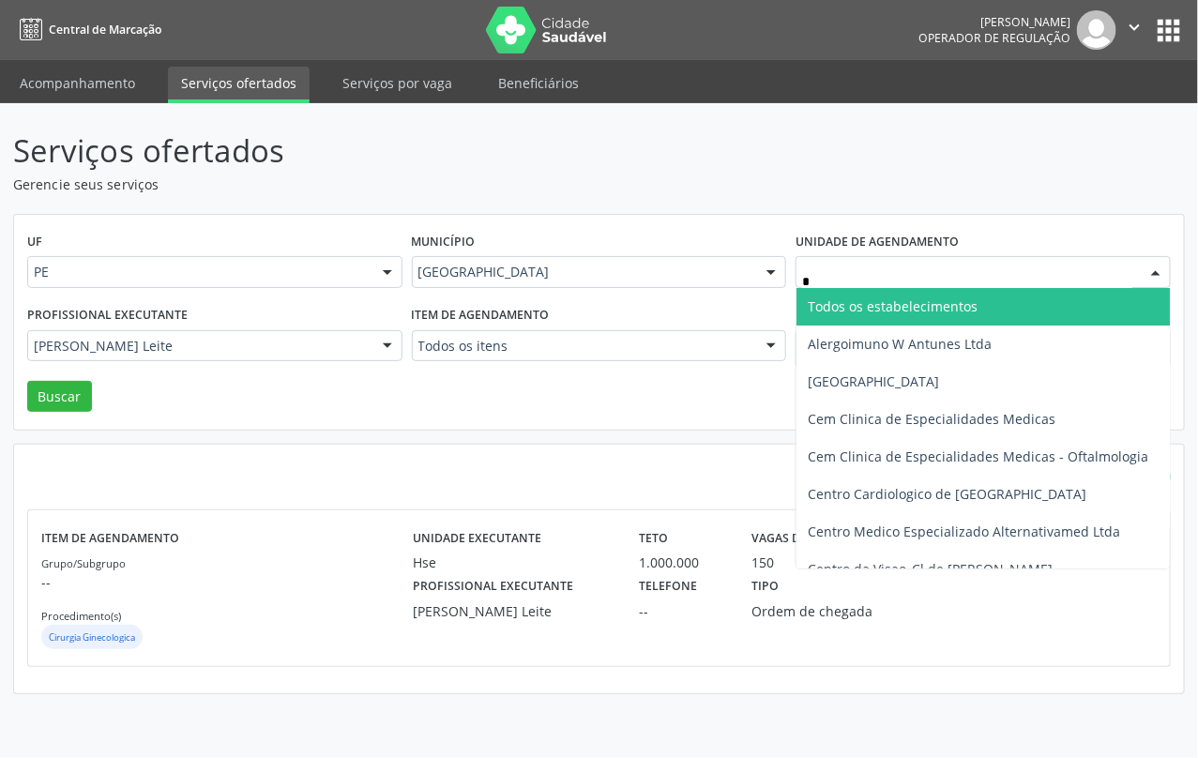
type input "**"
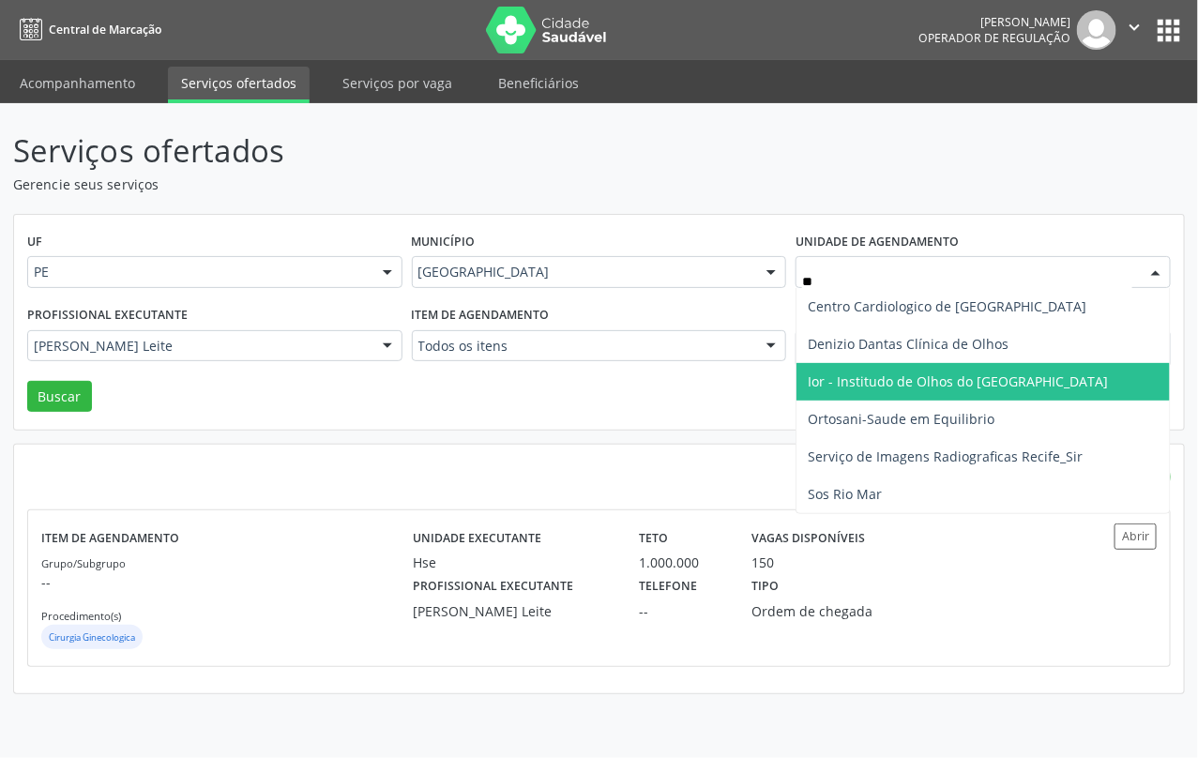
click at [878, 391] on span "Ior - Institudo de Olhos do [GEOGRAPHIC_DATA]" at bounding box center [982, 382] width 373 height 38
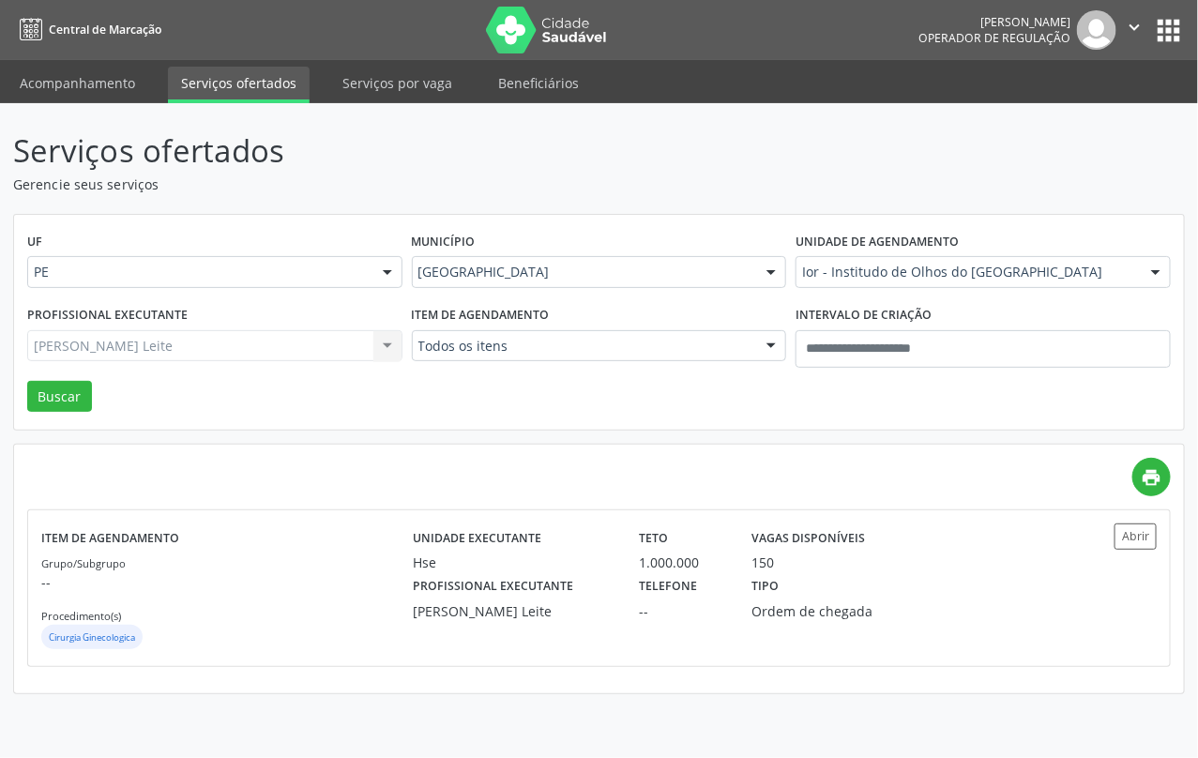
click at [298, 357] on div "Thayna Rezende Leite Todos os profissionais Adalberto Aguiar Interaminense Juni…" at bounding box center [214, 346] width 375 height 32
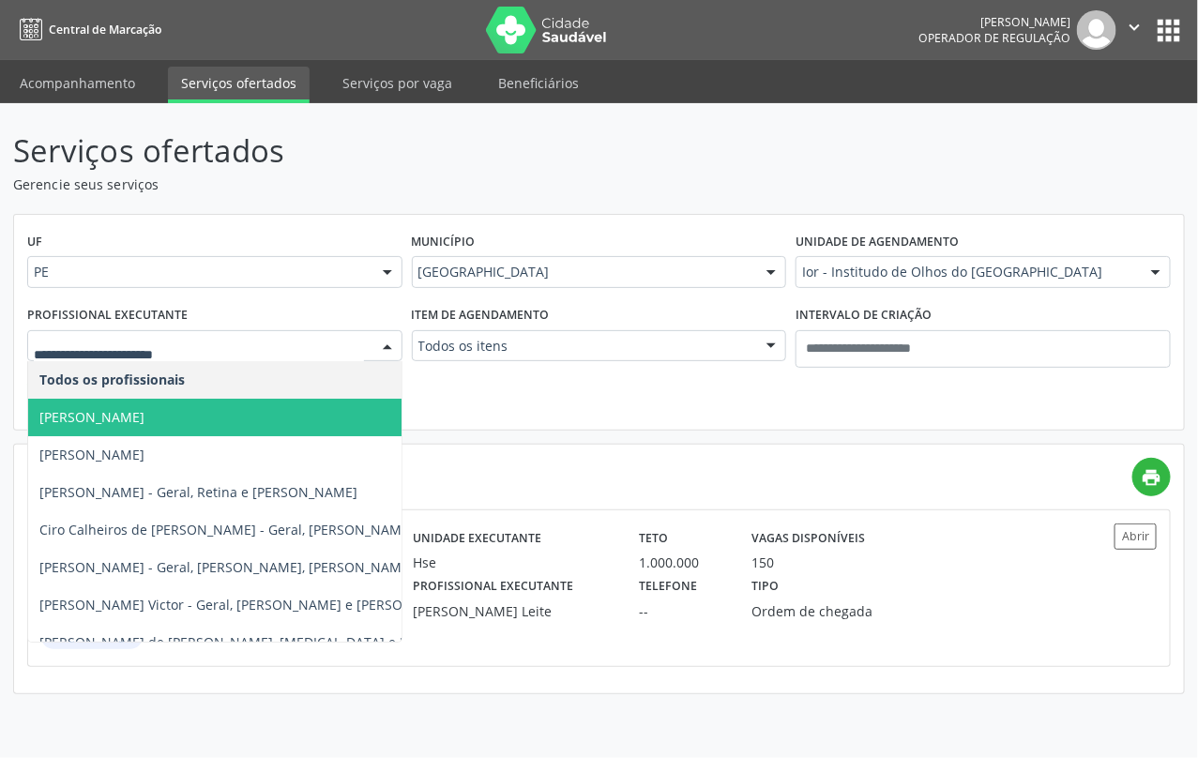
click at [212, 429] on span "Adriana Maia Valenca" at bounding box center [286, 418] width 517 height 38
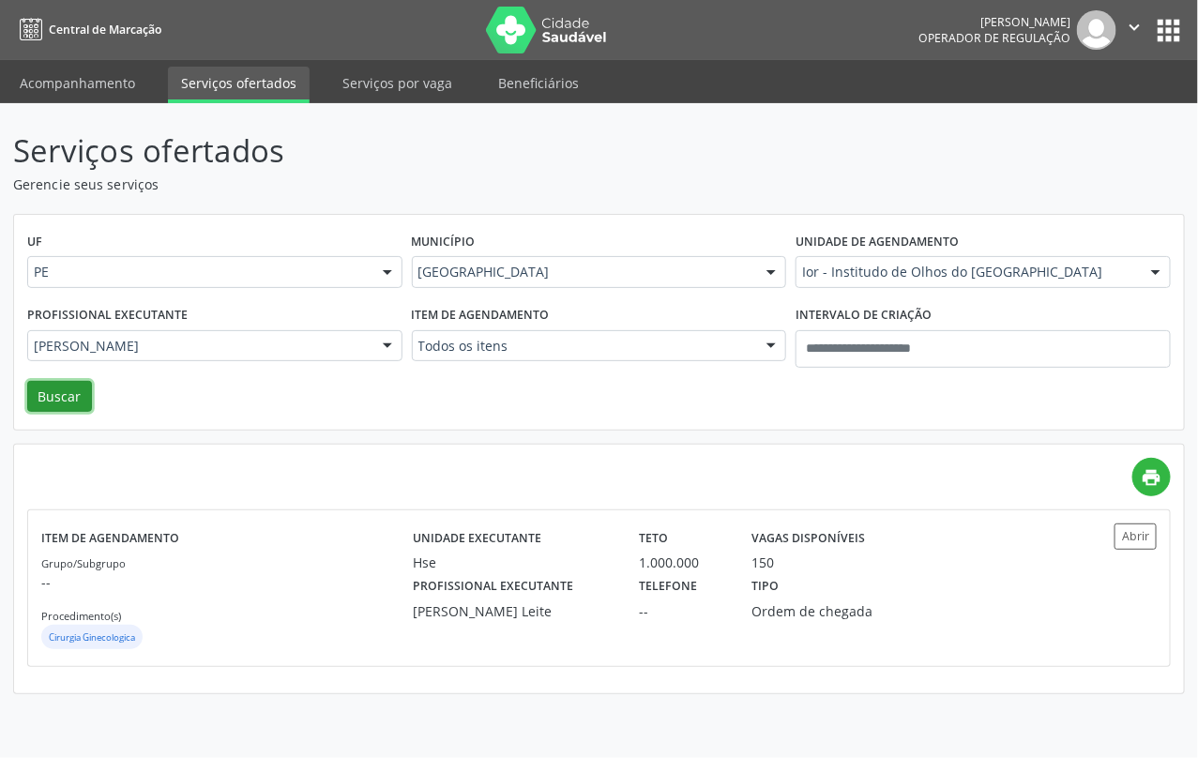
click at [71, 396] on button "Buscar" at bounding box center [59, 397] width 65 height 32
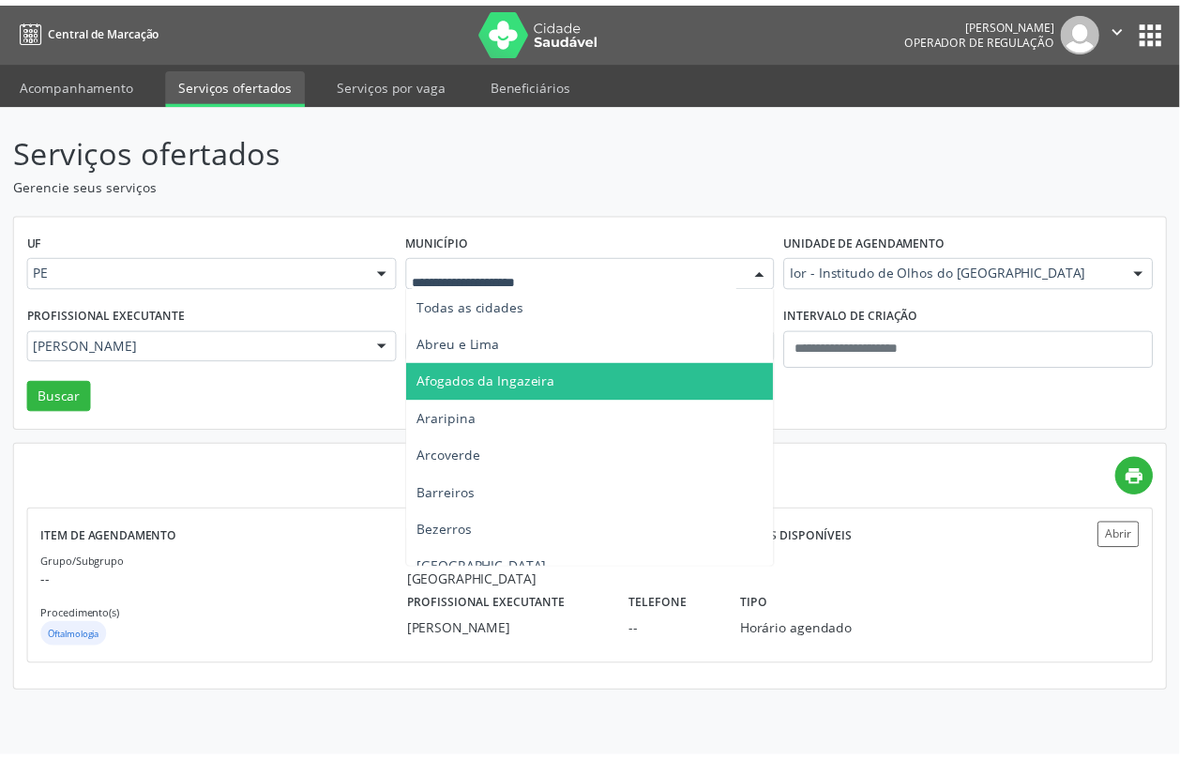
scroll to position [469, 0]
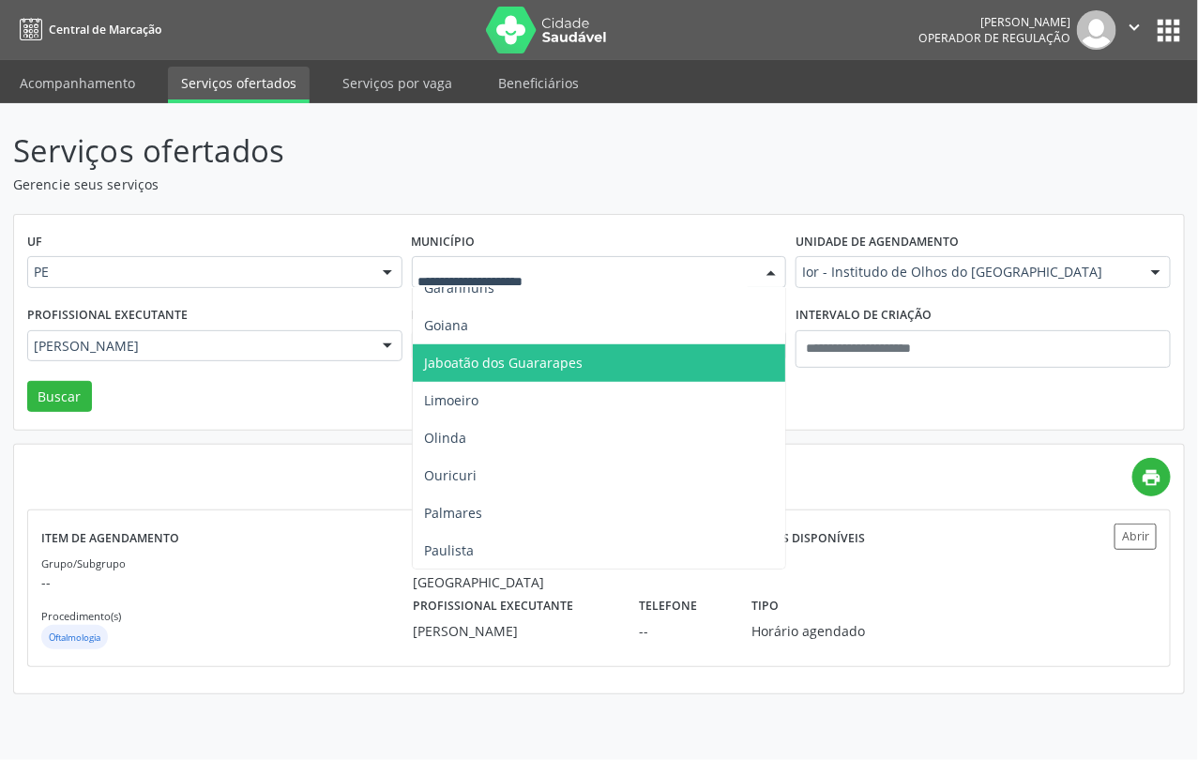
click at [519, 363] on span "Jaboatão dos Guararapes" at bounding box center [503, 363] width 159 height 18
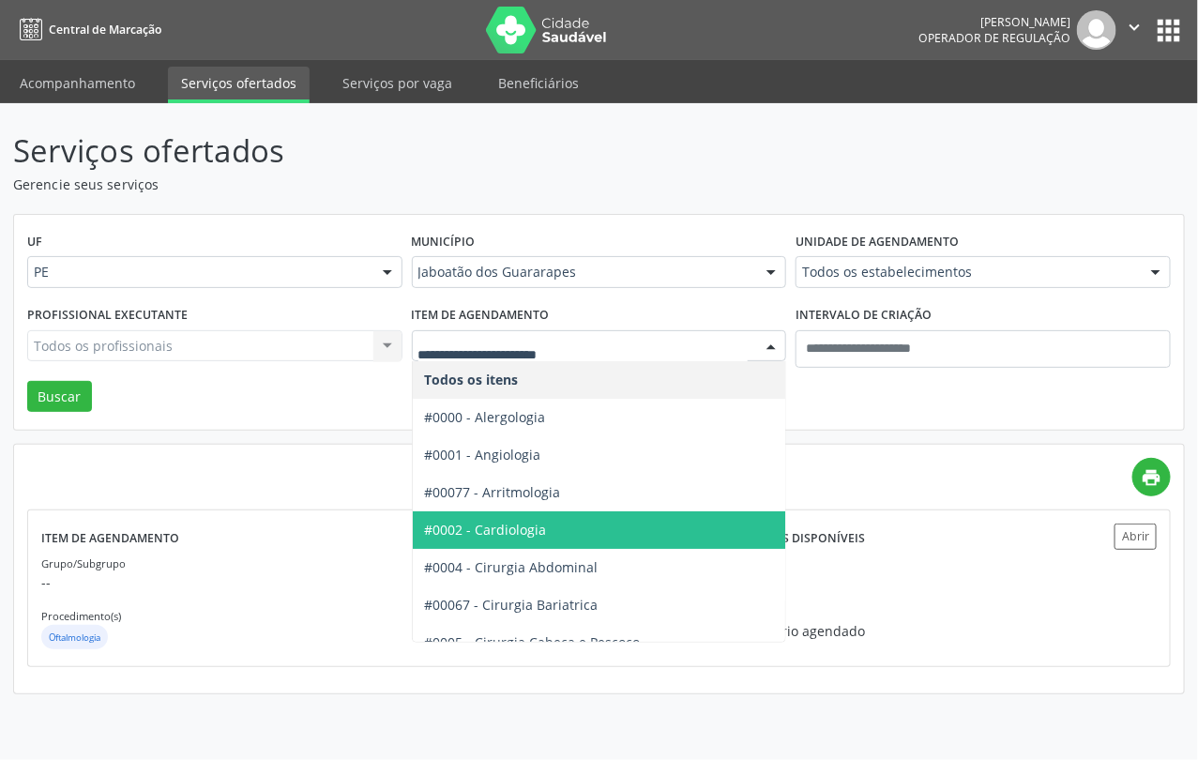
click at [494, 521] on span "#0002 - Cardiologia" at bounding box center [485, 530] width 122 height 18
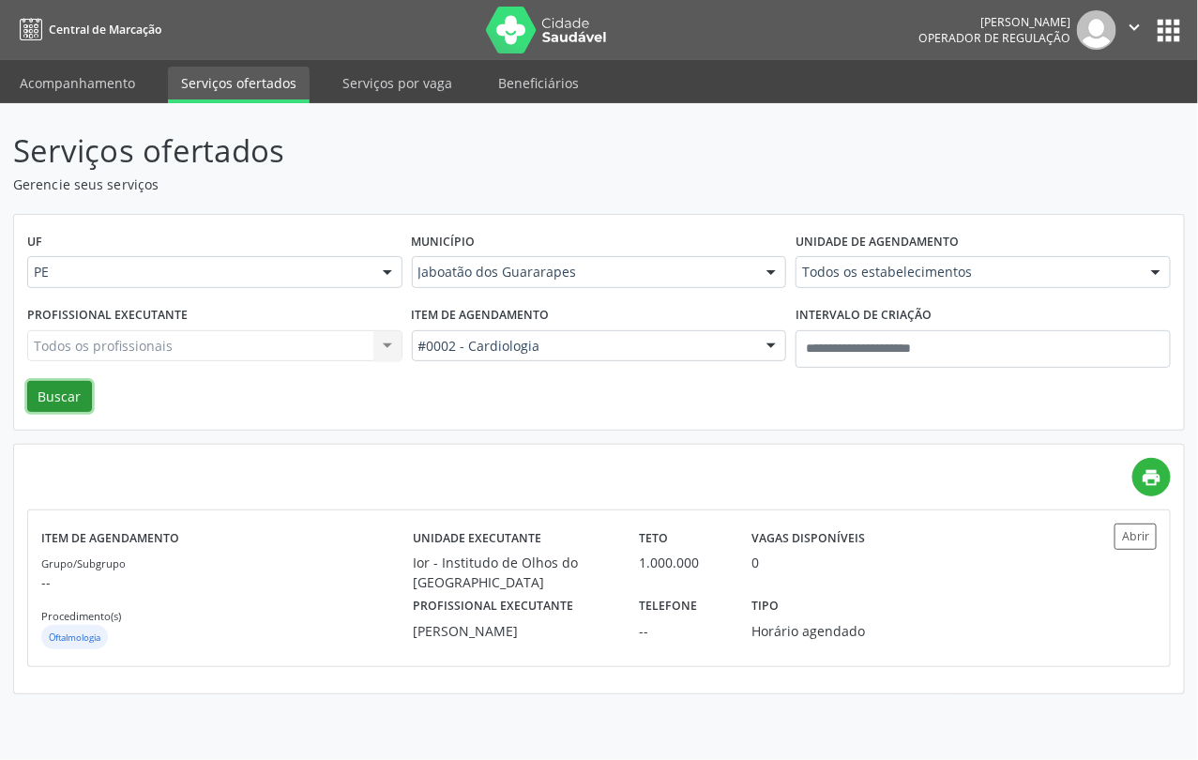
click at [63, 396] on button "Buscar" at bounding box center [59, 397] width 65 height 32
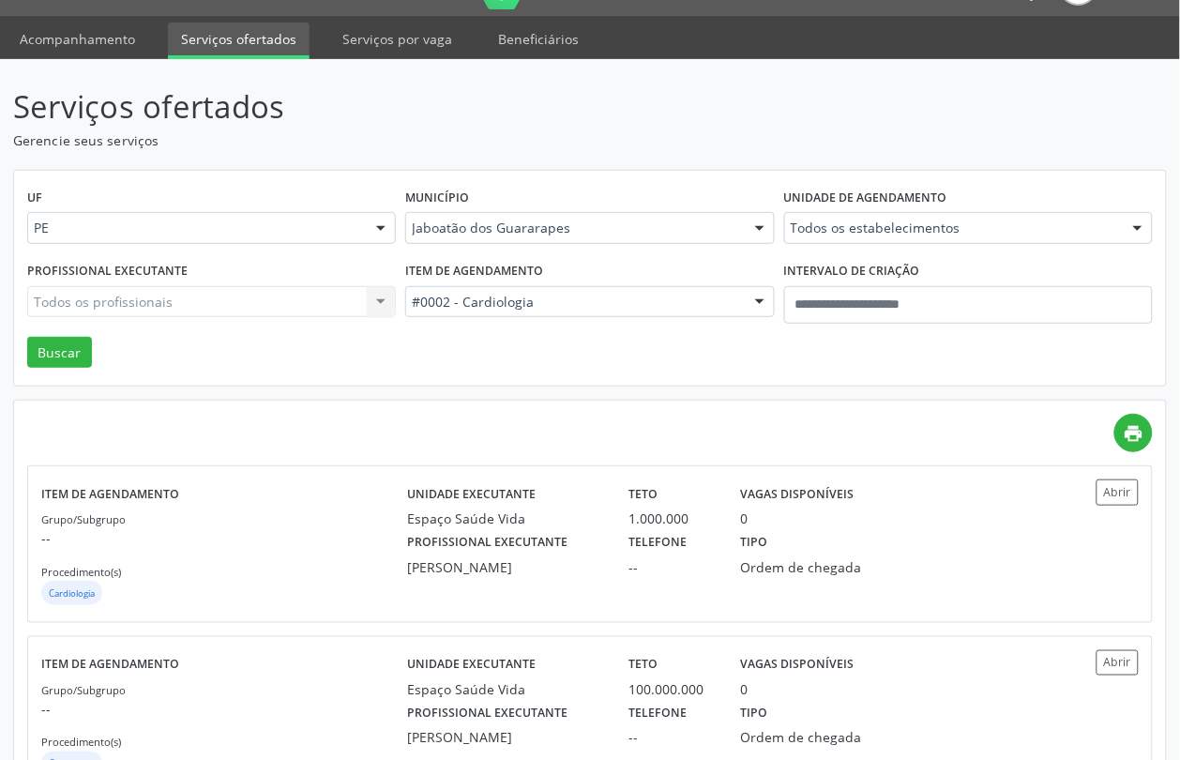
scroll to position [0, 0]
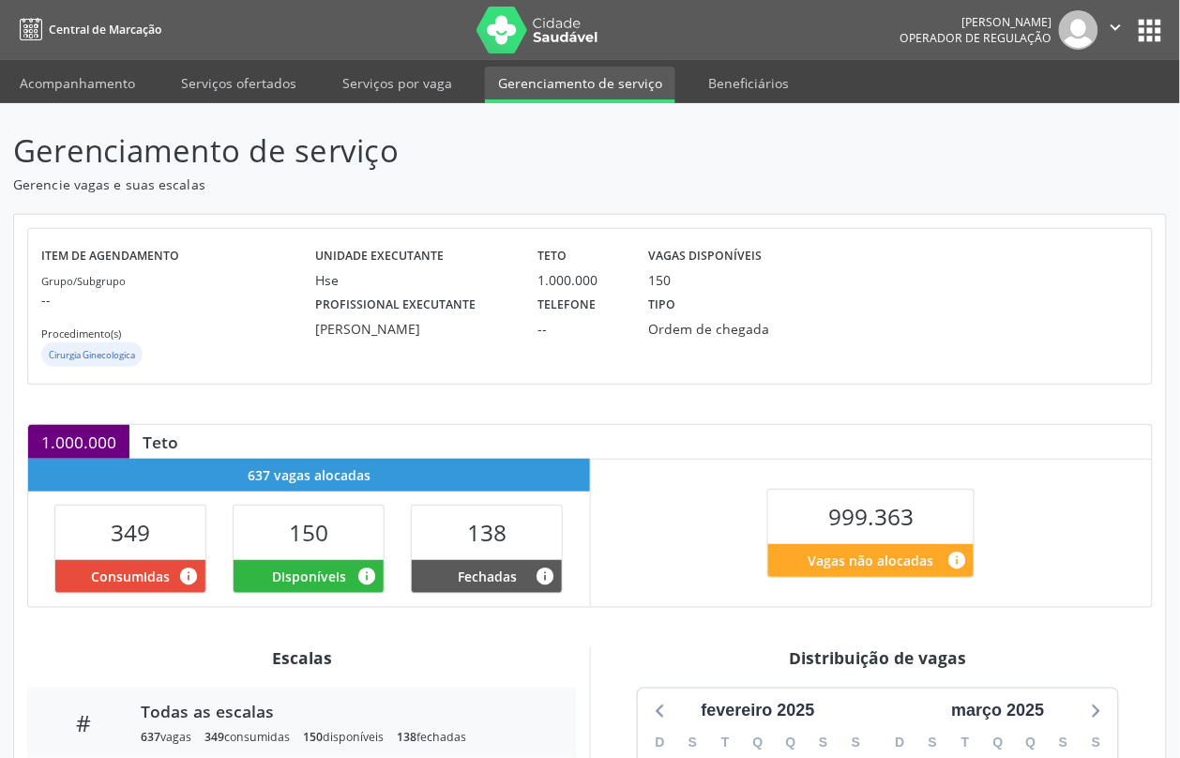
scroll to position [334, 0]
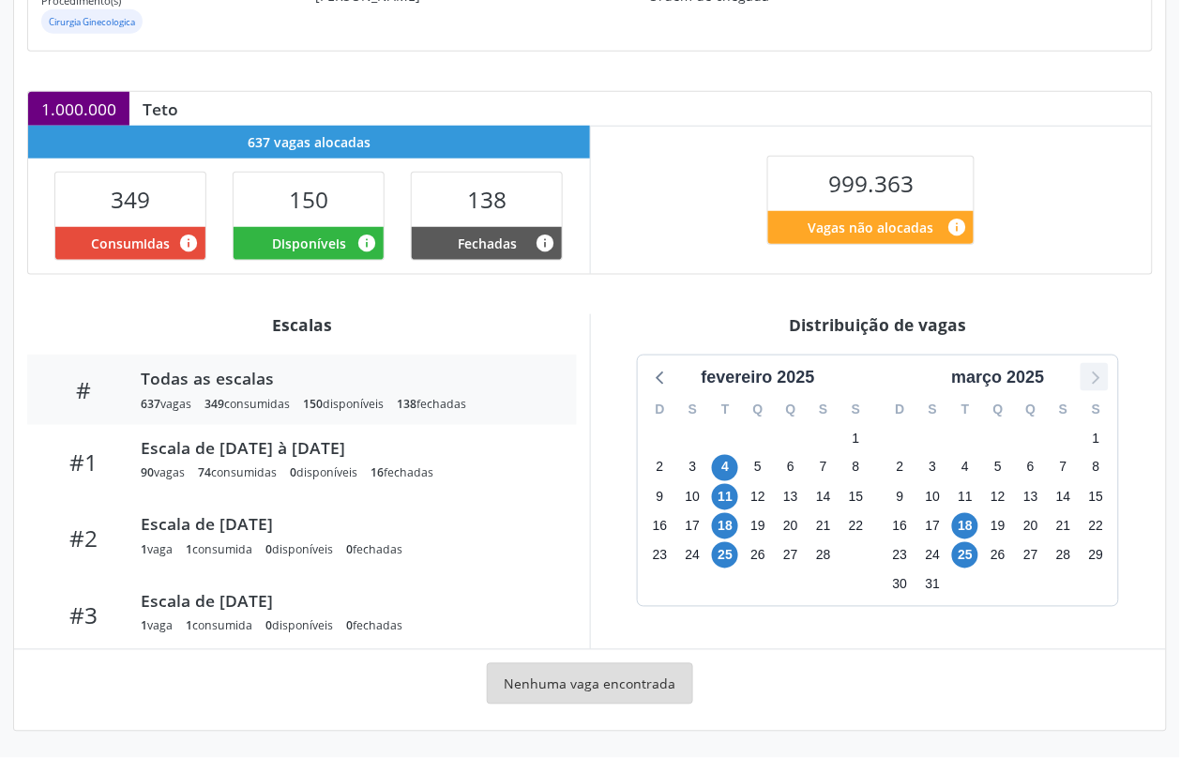
click at [1098, 378] on icon at bounding box center [1097, 377] width 8 height 13
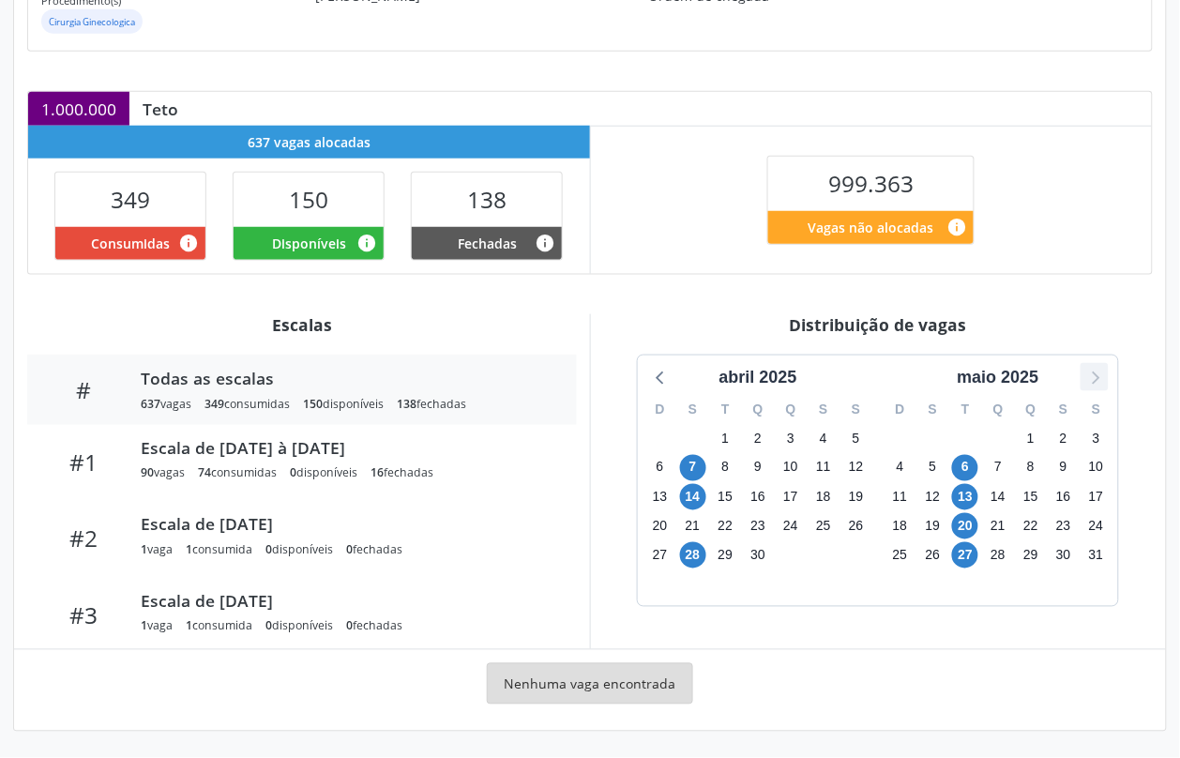
click at [1098, 378] on icon at bounding box center [1094, 377] width 24 height 24
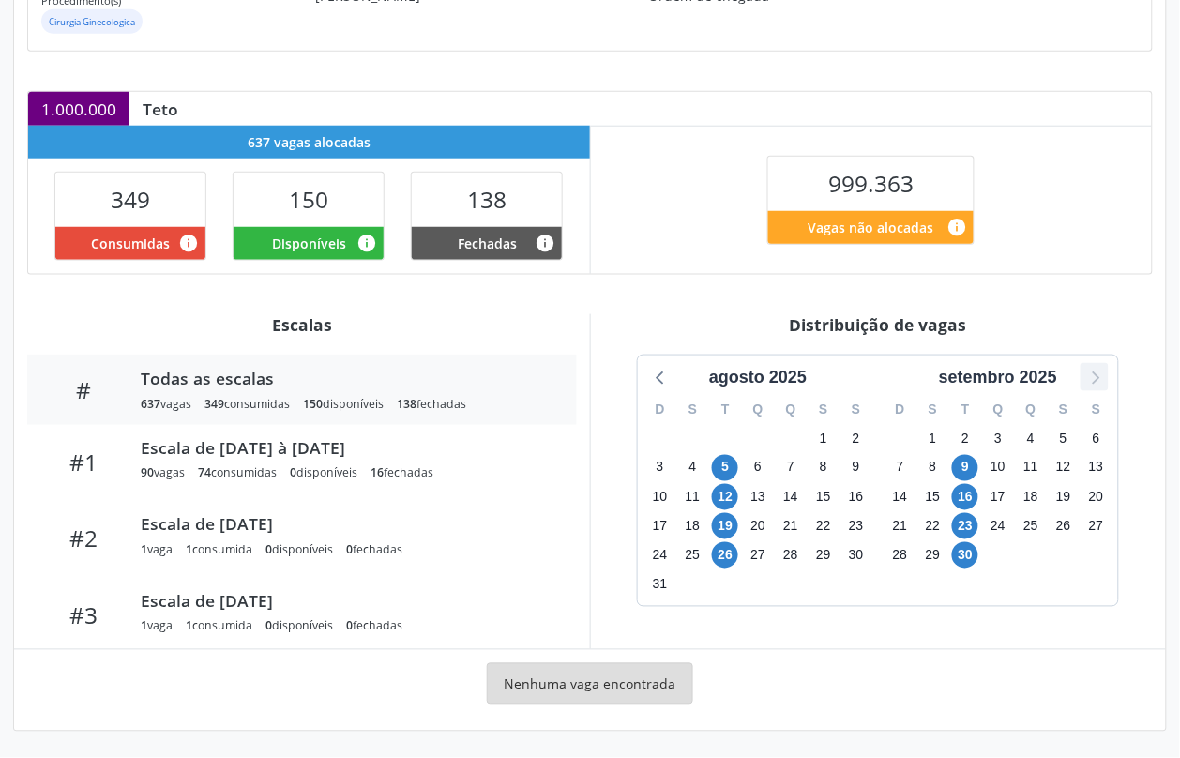
click at [1090, 381] on icon at bounding box center [1094, 377] width 24 height 24
click at [723, 467] on span "7" at bounding box center [725, 468] width 26 height 26
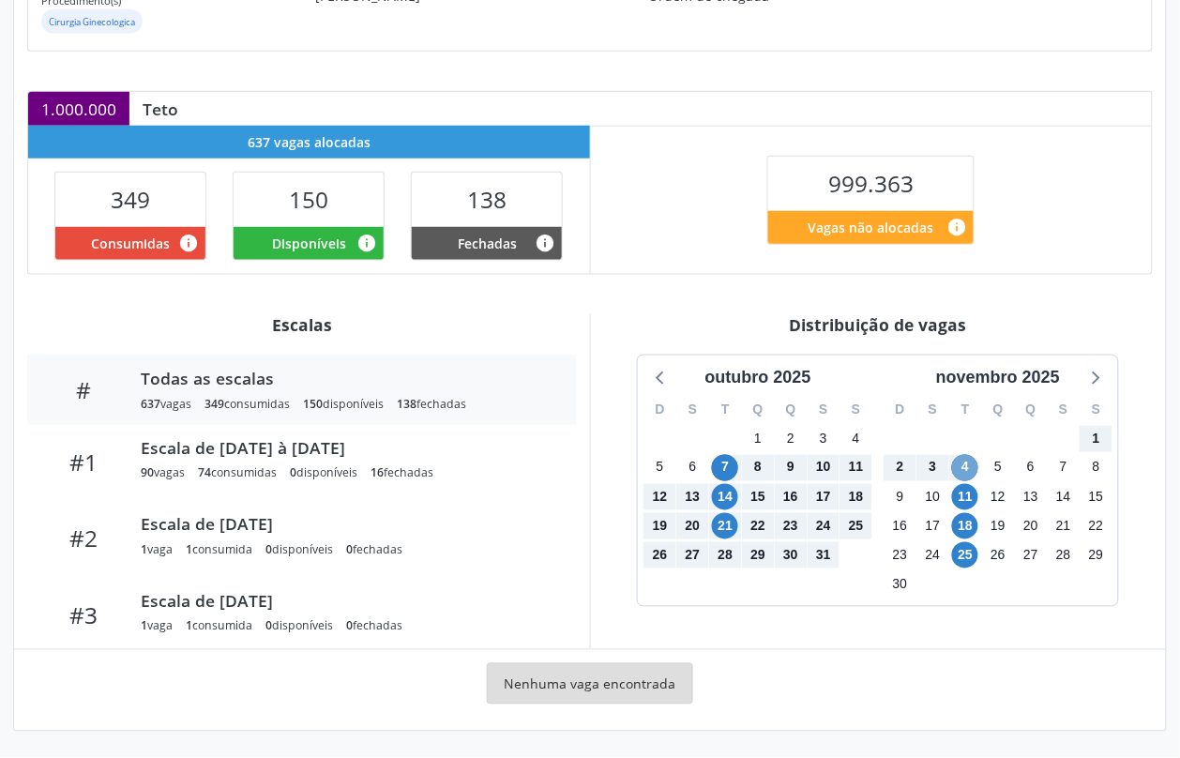
click at [968, 466] on span "4" at bounding box center [965, 468] width 26 height 26
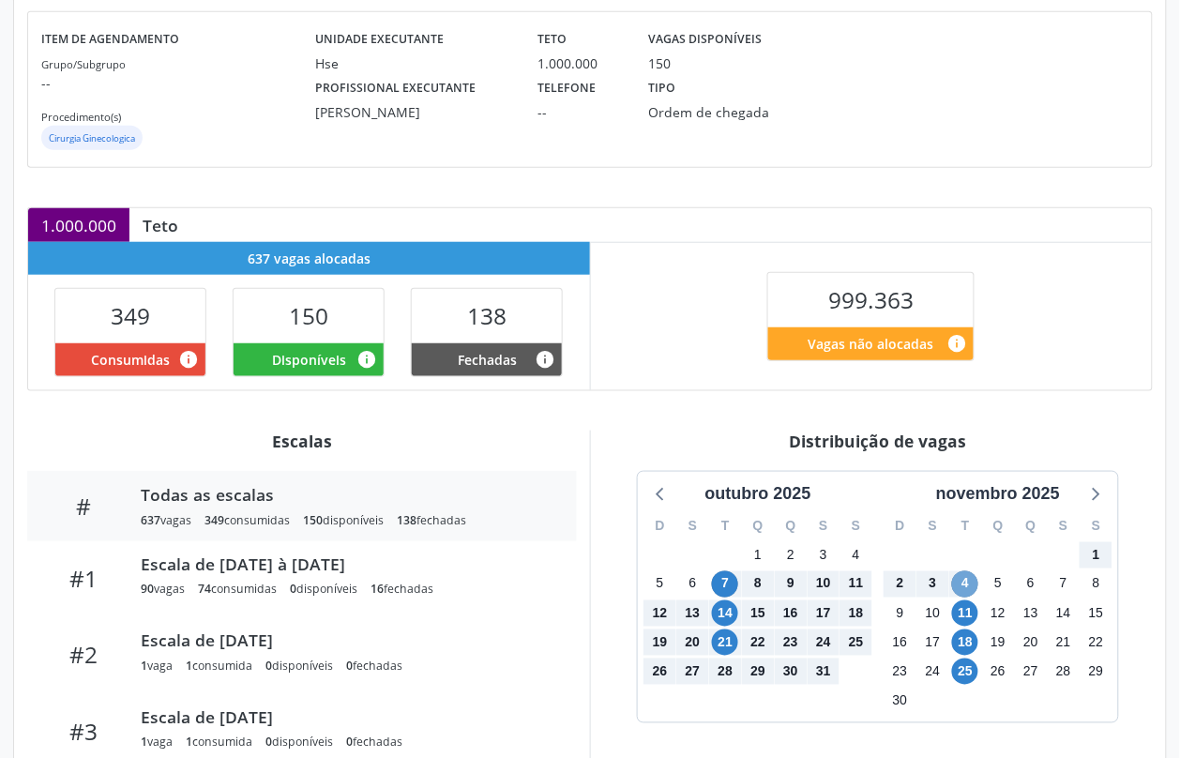
scroll to position [0, 0]
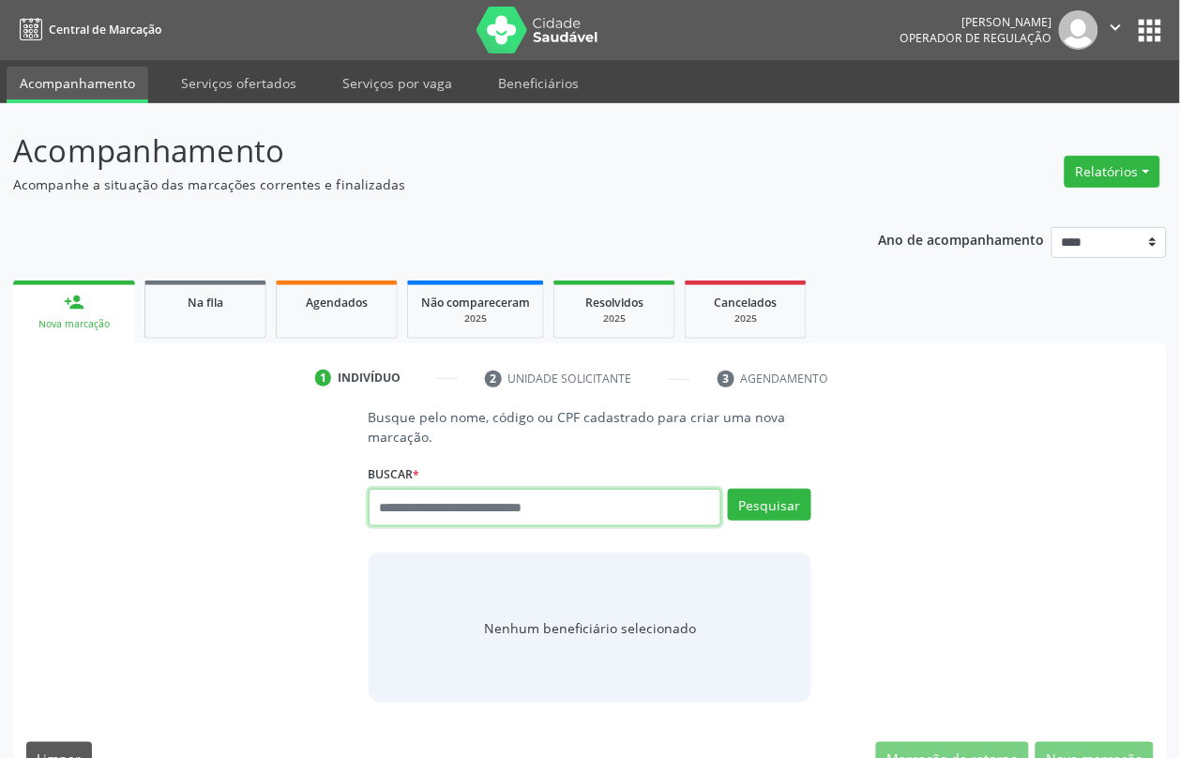
paste input "**********"
type input "**********"
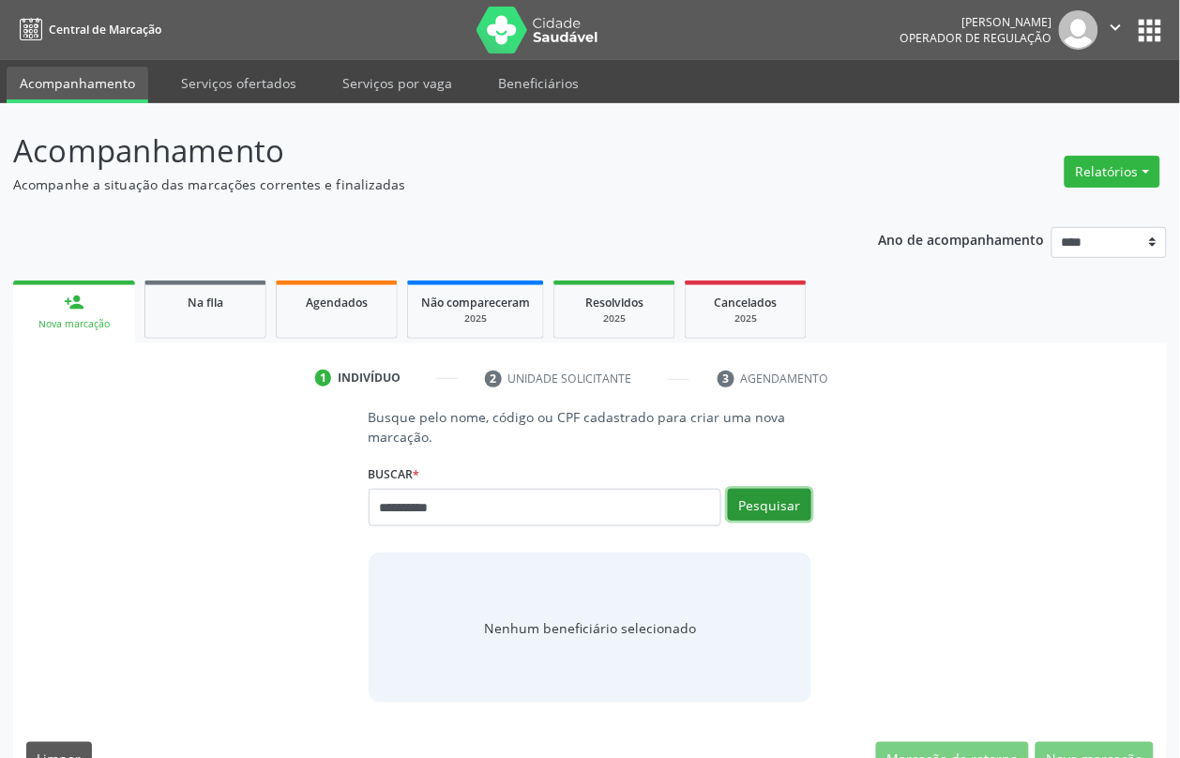
click at [769, 517] on button "Pesquisar" at bounding box center [769, 505] width 83 height 32
type input "**********"
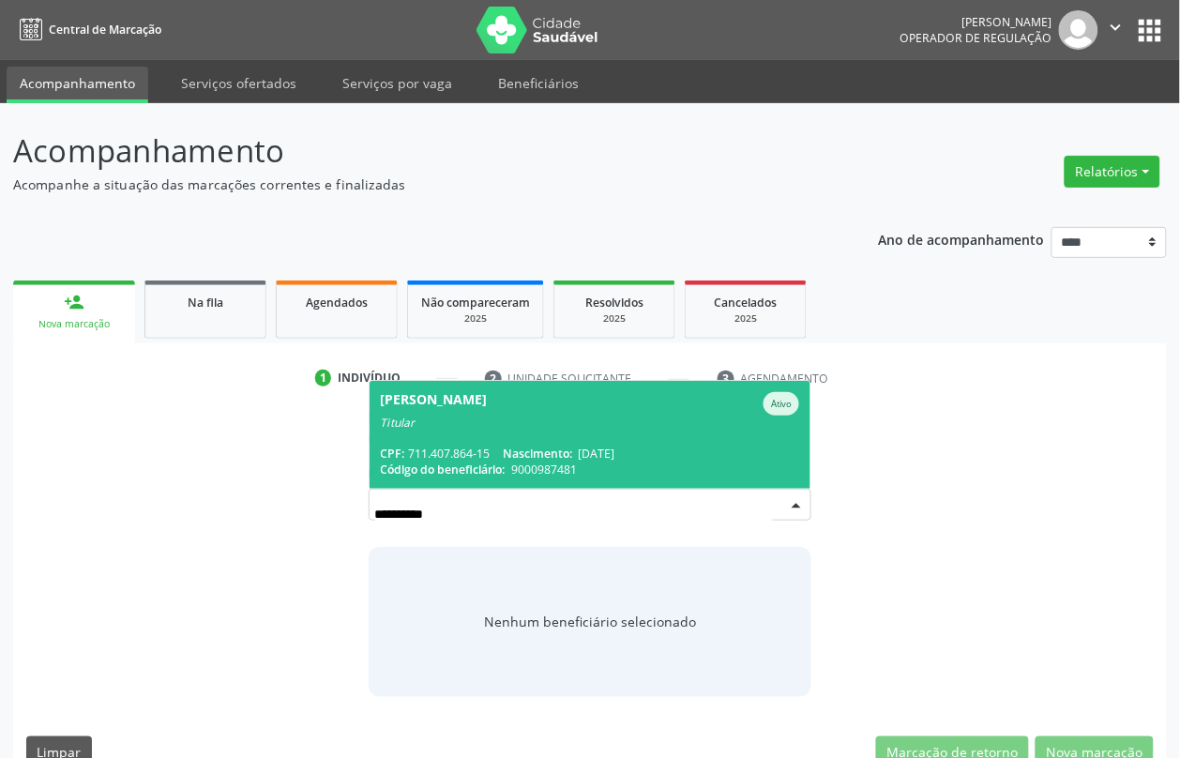
click at [516, 433] on span "[PERSON_NAME] Ativo Titular CPF: 711.407.864-15 Nascimento: [DATE] Código do be…" at bounding box center [591, 435] width 442 height 108
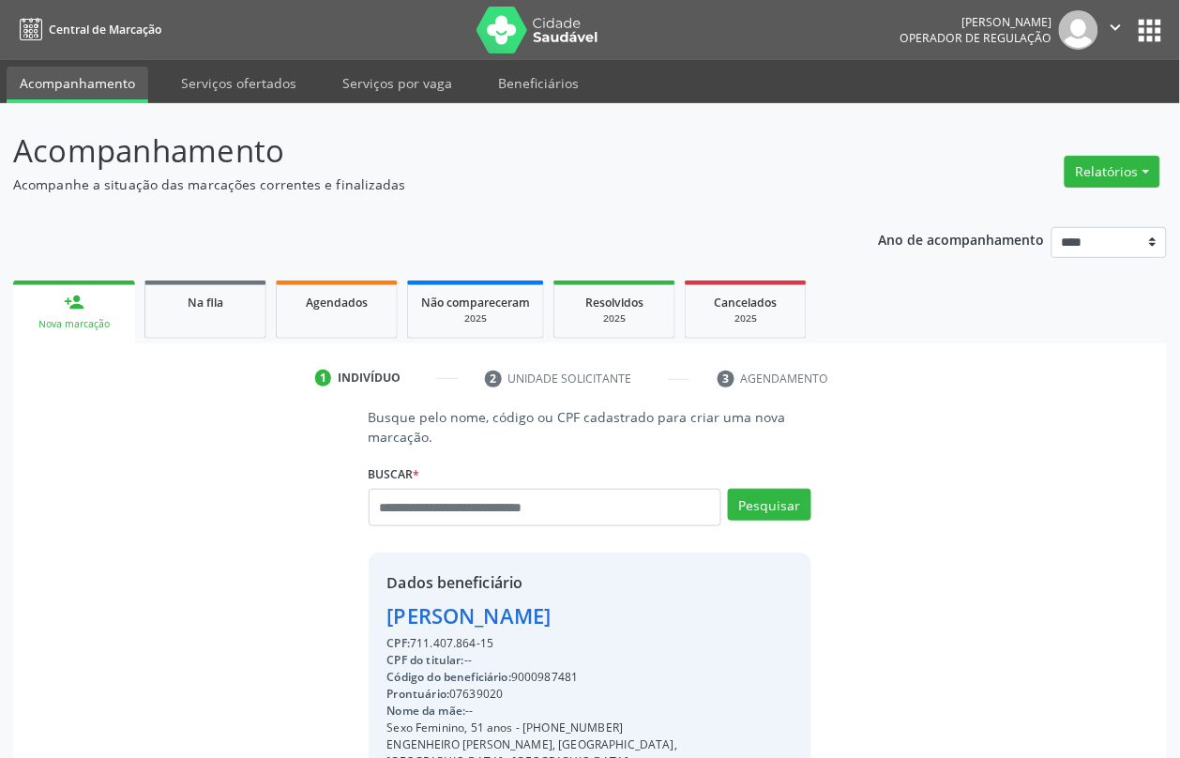
scroll to position [251, 0]
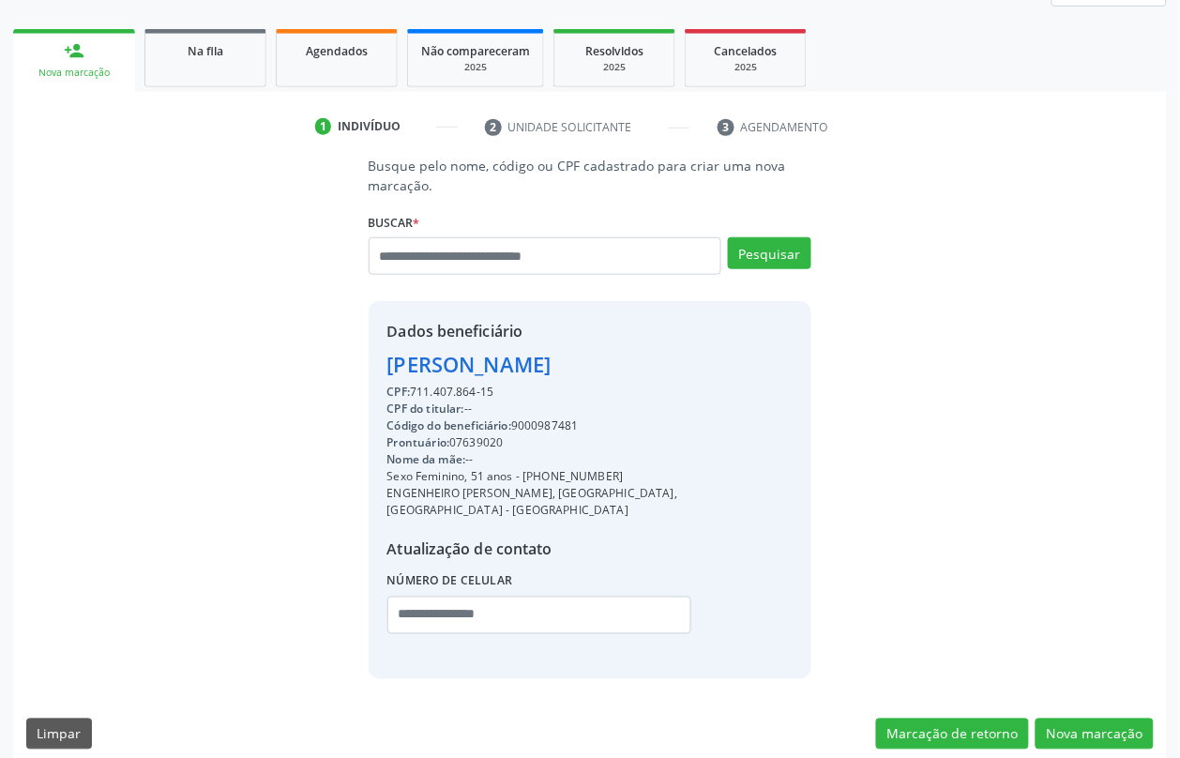
click at [442, 391] on div "CPF: 711.407.864-15" at bounding box center [590, 392] width 406 height 17
copy div "711.407.864"
paste input "**********"
type input "**********"
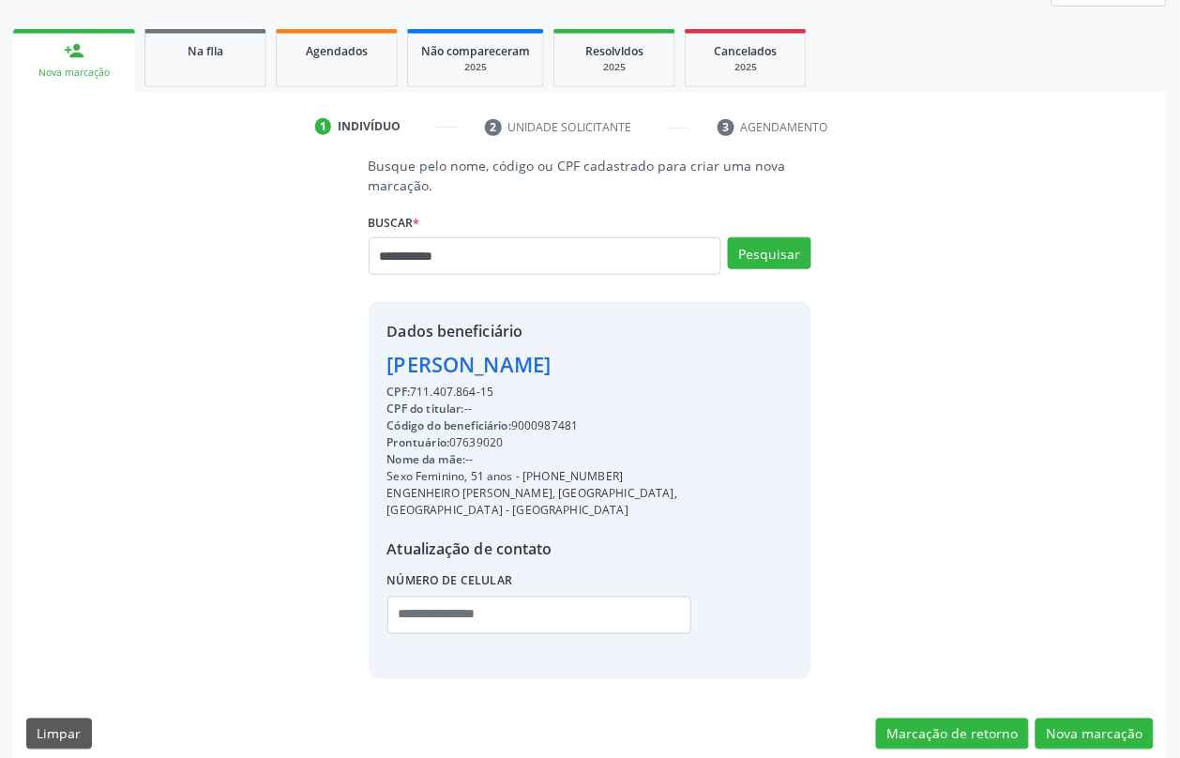
click at [760, 231] on div "**********" at bounding box center [591, 248] width 444 height 80
click at [760, 259] on button "Pesquisar" at bounding box center [769, 253] width 83 height 32
type input "**********"
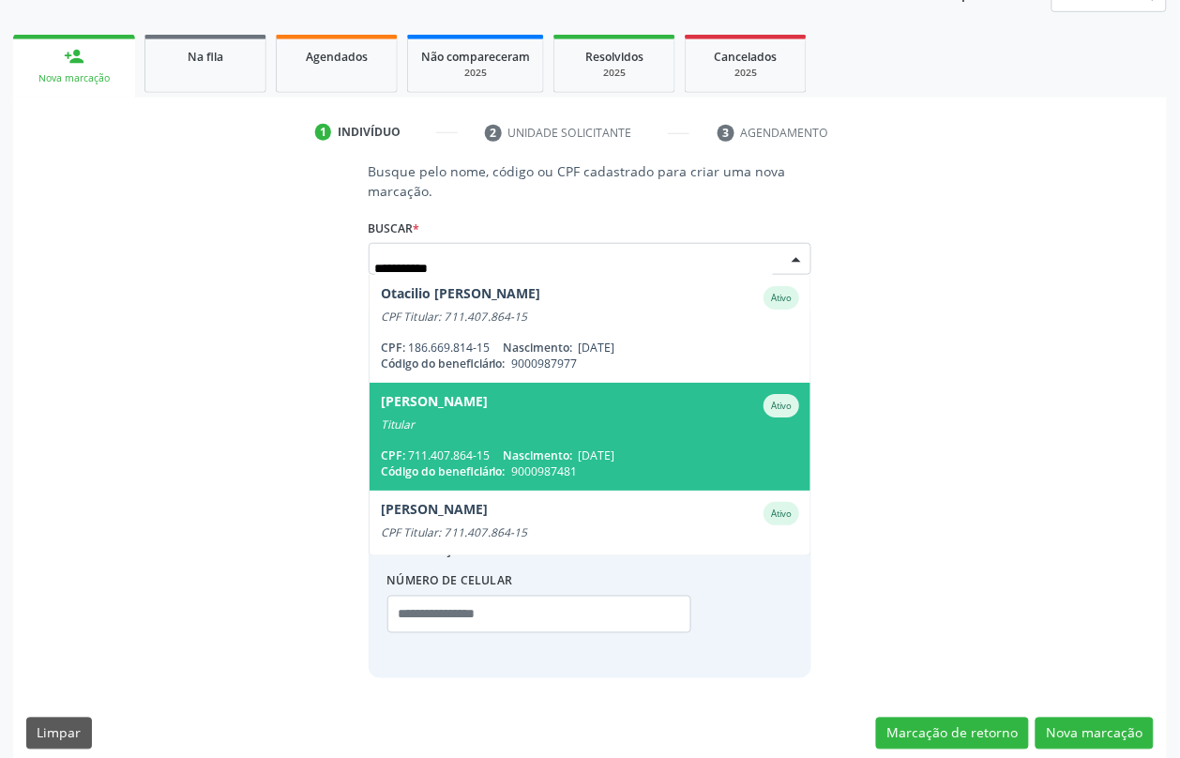
scroll to position [40, 0]
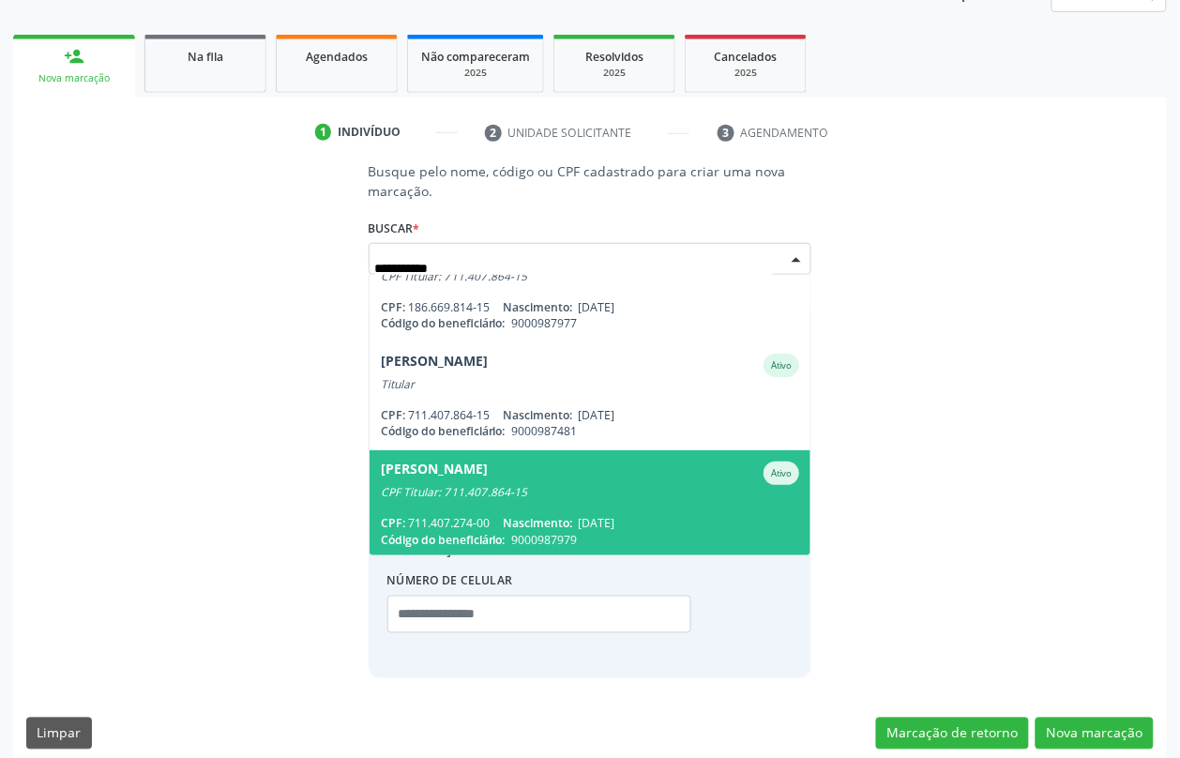
click at [622, 492] on div "CPF Titular: 711.407.864-15" at bounding box center [590, 492] width 419 height 15
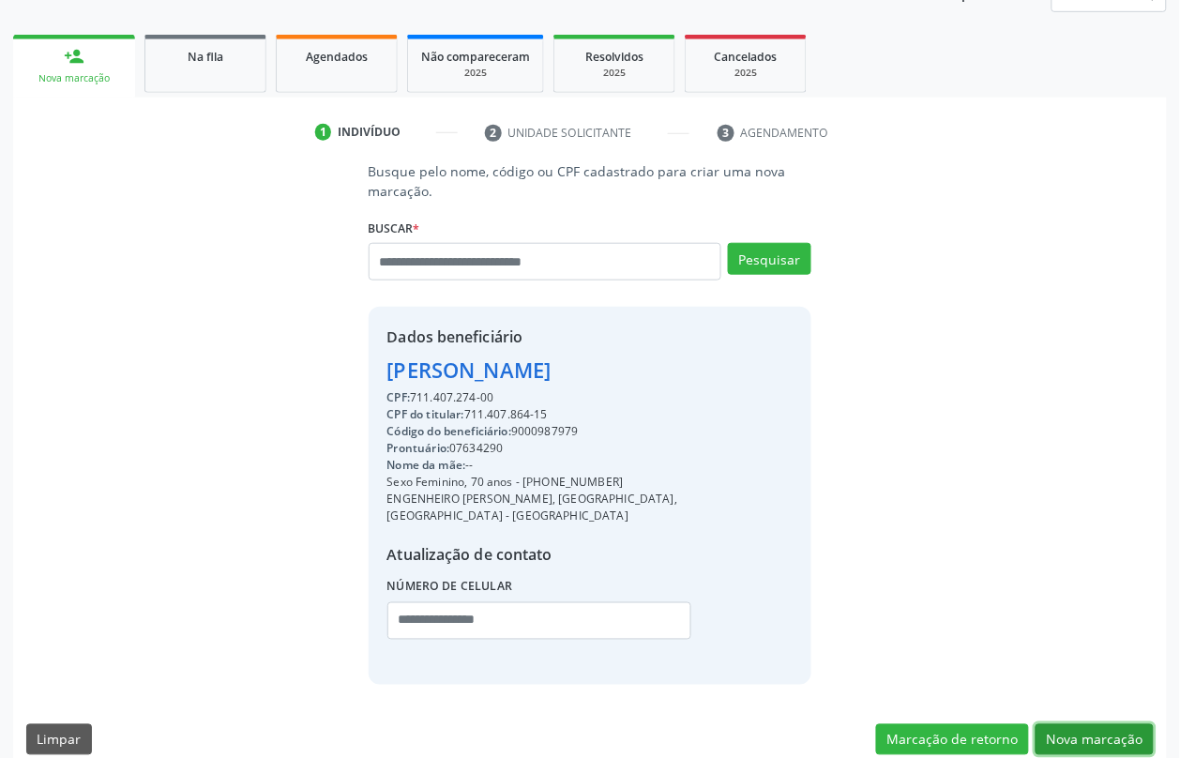
click at [1091, 724] on button "Nova marcação" at bounding box center [1095, 740] width 118 height 32
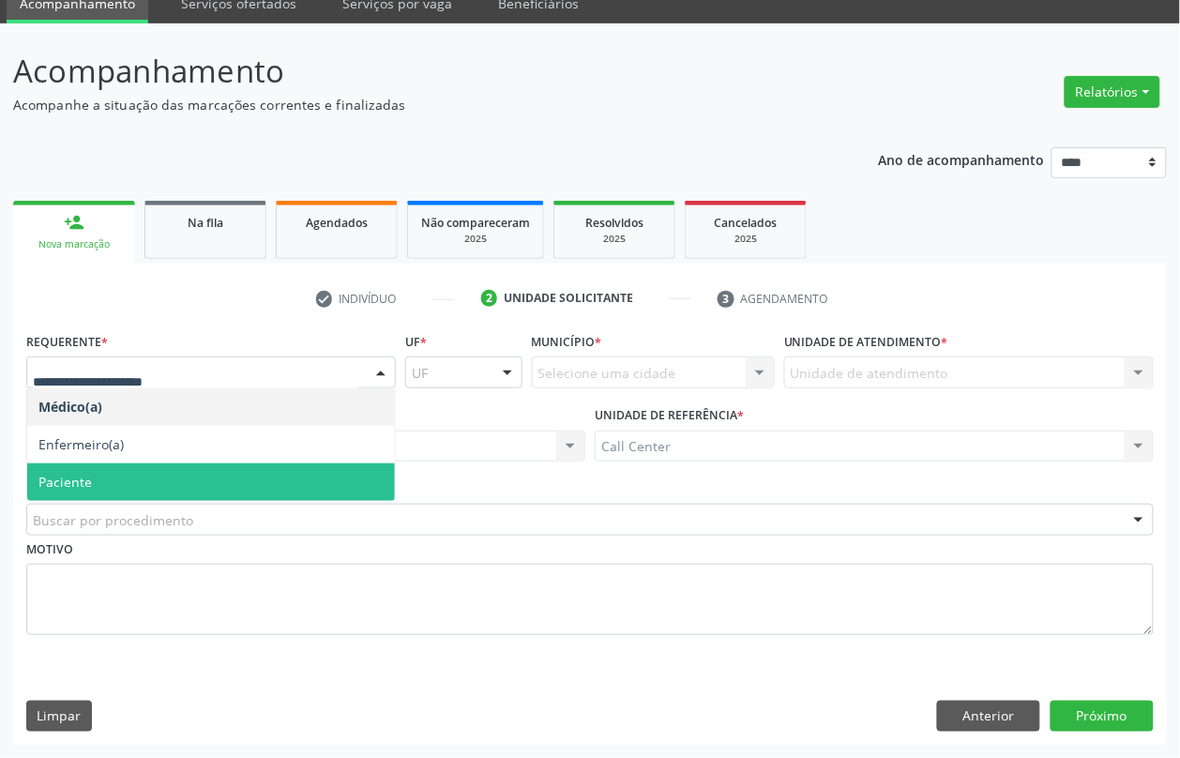
click at [104, 471] on span "Paciente" at bounding box center [211, 482] width 368 height 38
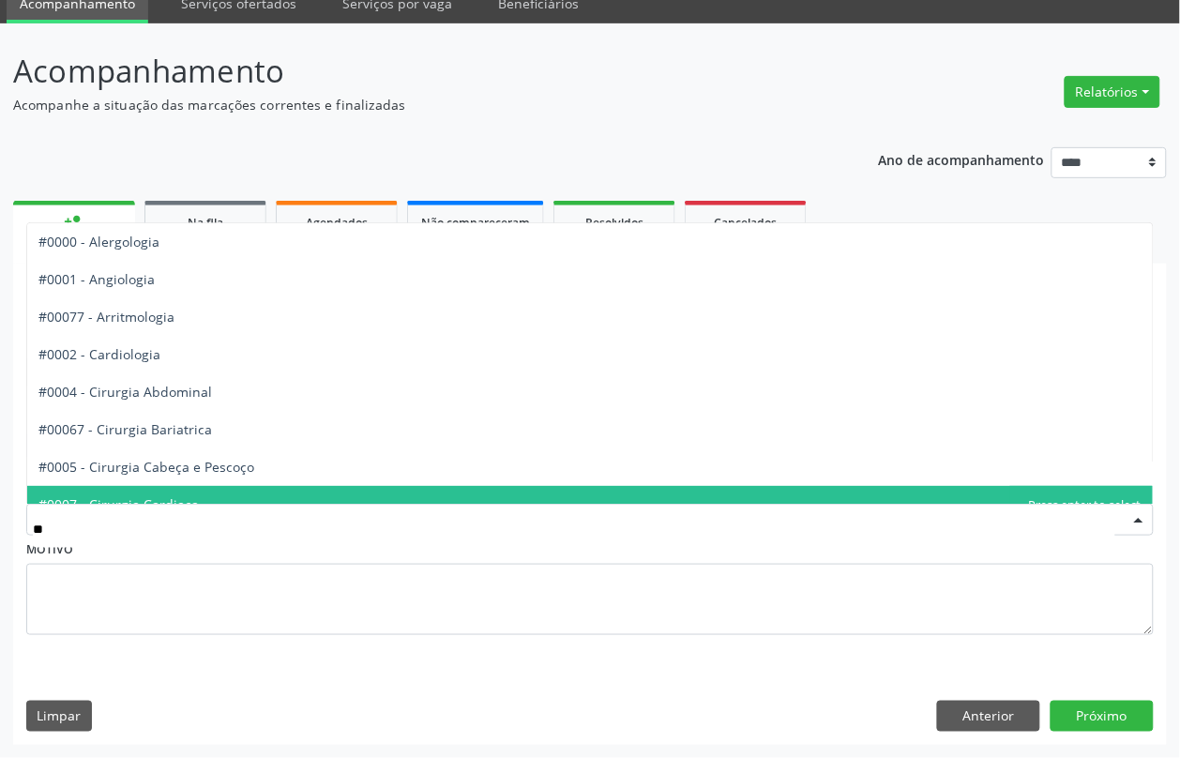
type input "***"
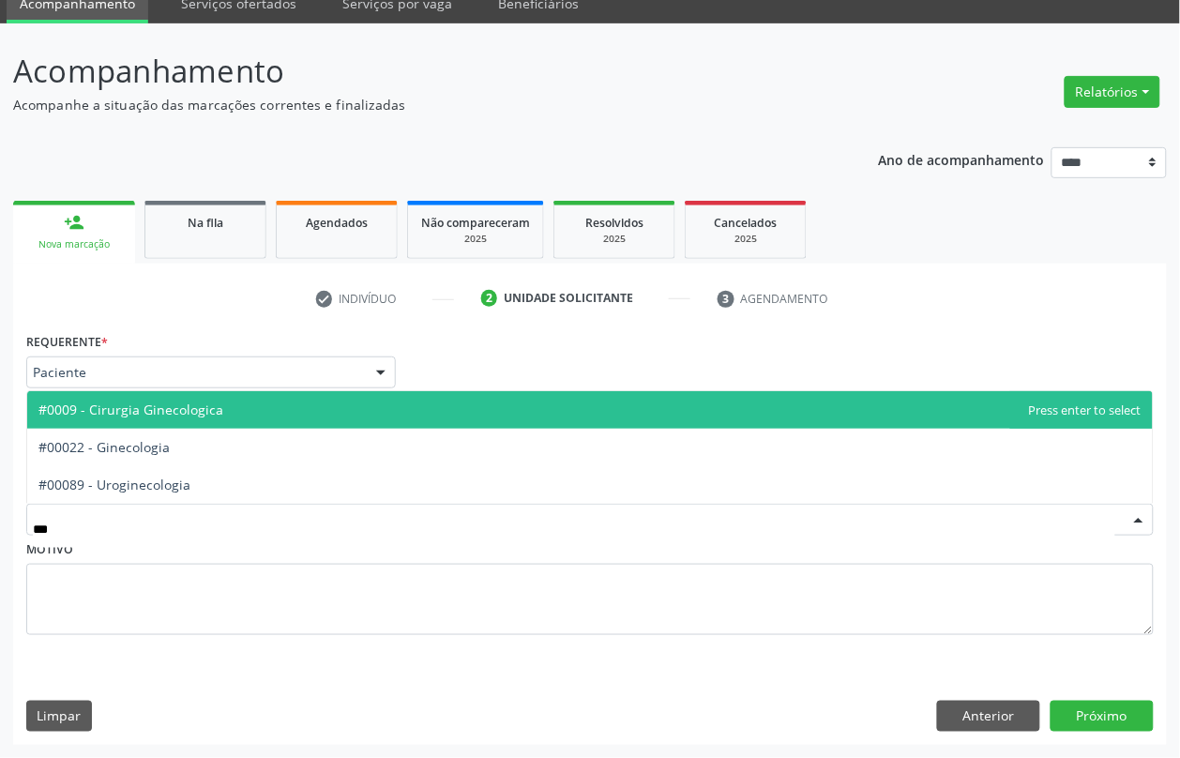
click at [189, 419] on span "#0009 - Cirurgia Ginecologica" at bounding box center [590, 410] width 1126 height 38
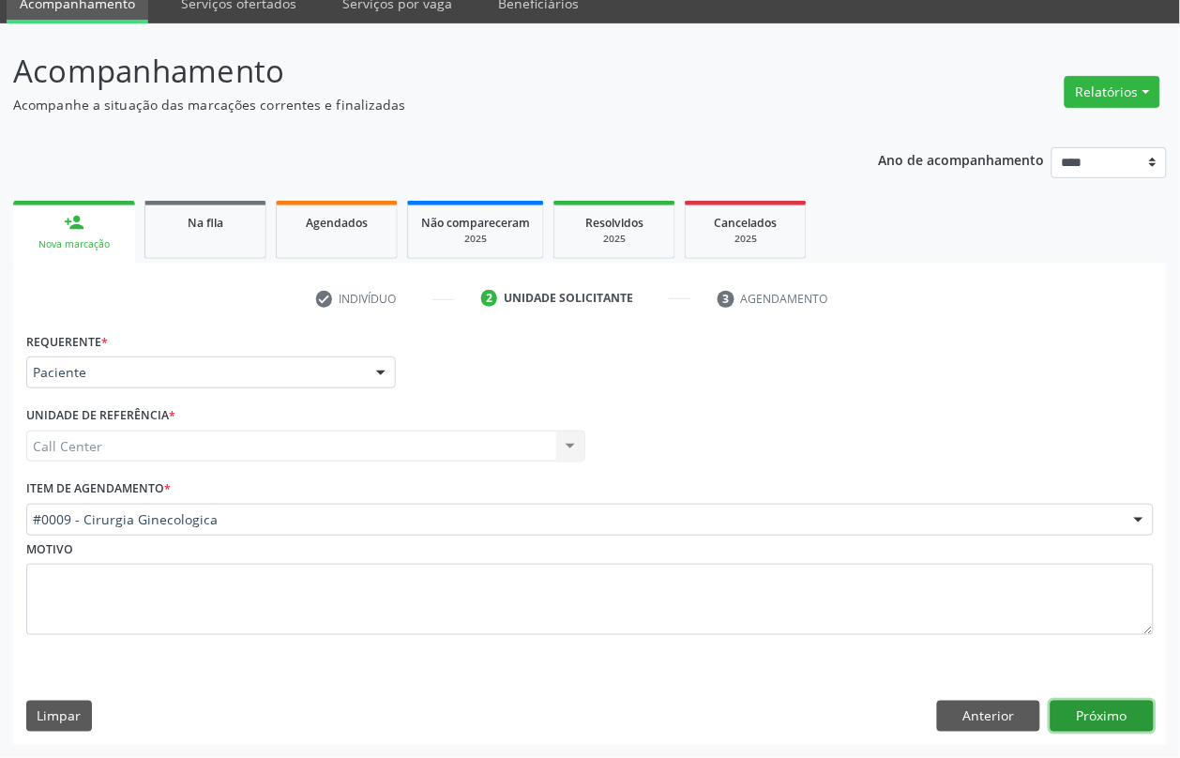
click at [1121, 711] on button "Próximo" at bounding box center [1102, 717] width 103 height 32
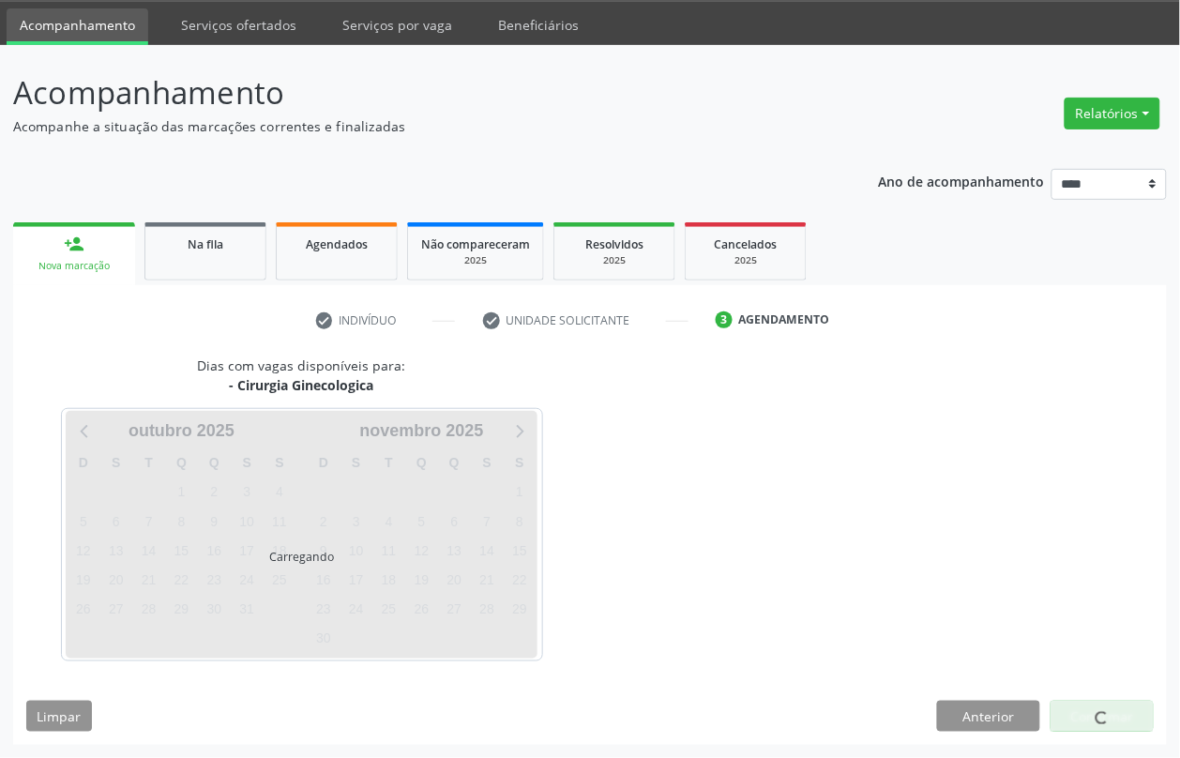
scroll to position [58, 0]
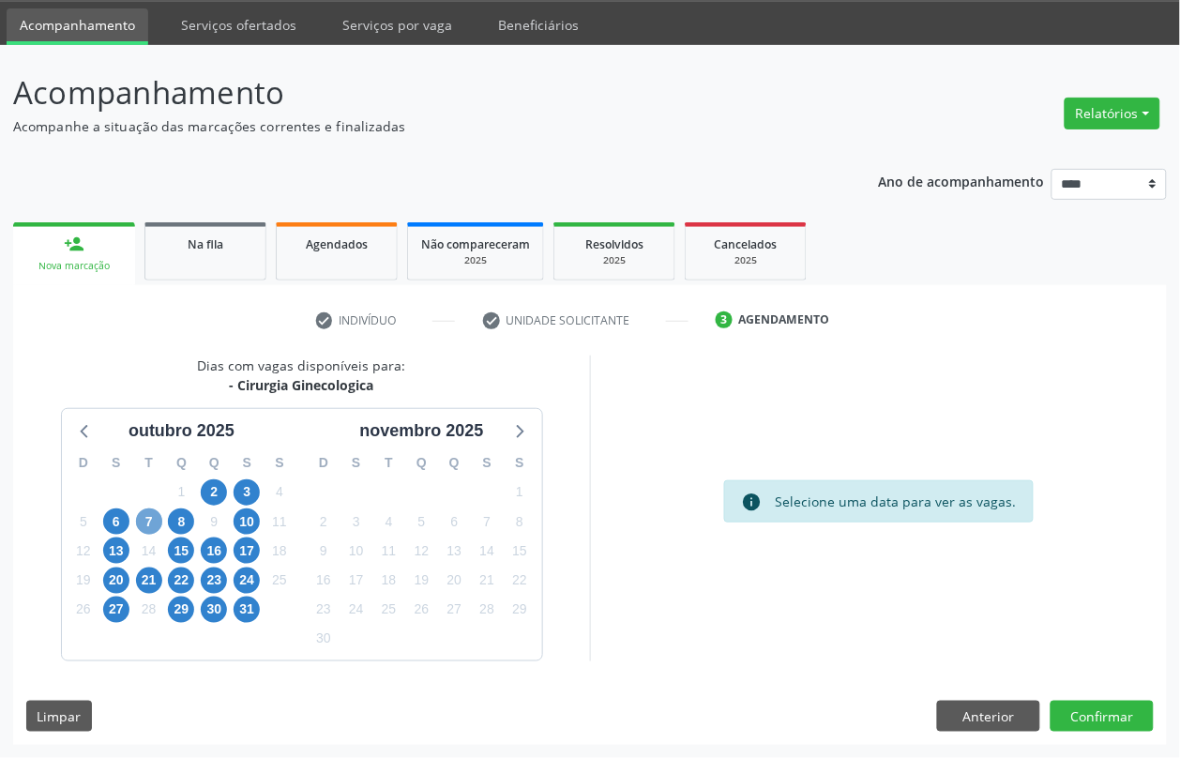
click at [156, 532] on span "7" at bounding box center [149, 521] width 26 height 26
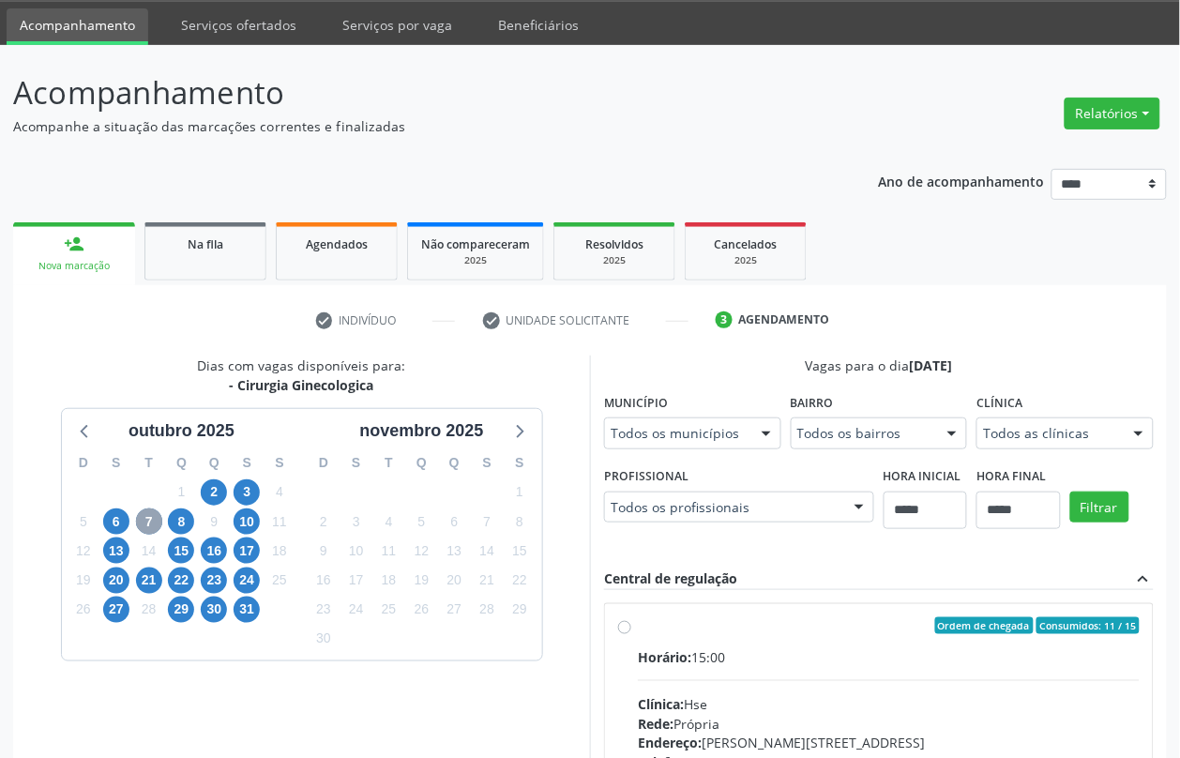
scroll to position [329, 0]
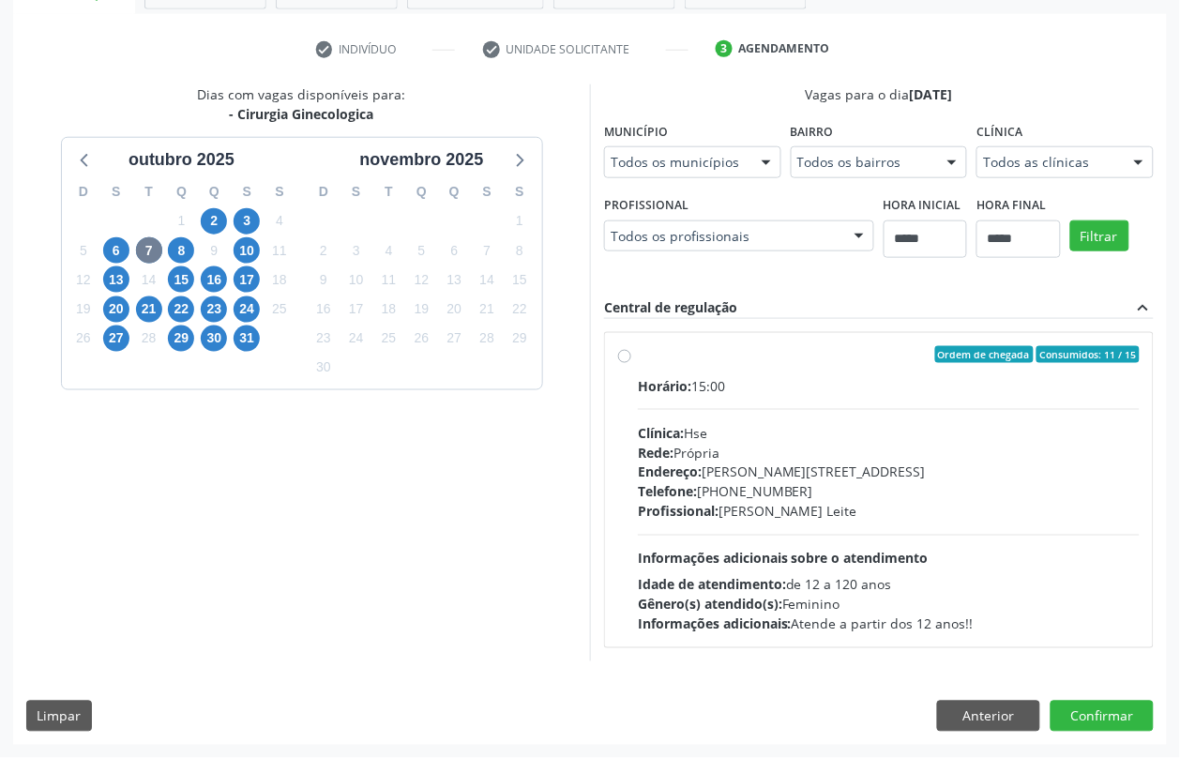
click at [734, 568] on div "Horário: 15:00 Clínica: Hse Rede: [PERSON_NAME]: [PERSON_NAME][STREET_ADDRESS] …" at bounding box center [889, 505] width 502 height 258
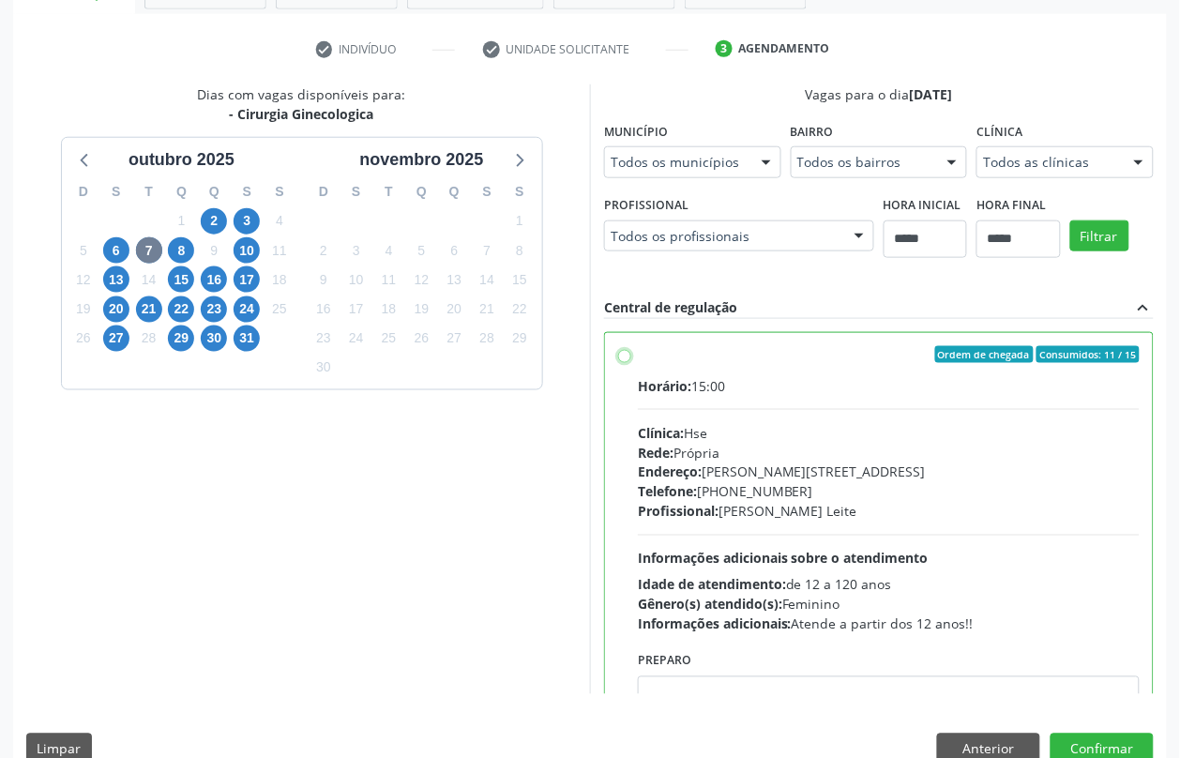
scroll to position [94, 0]
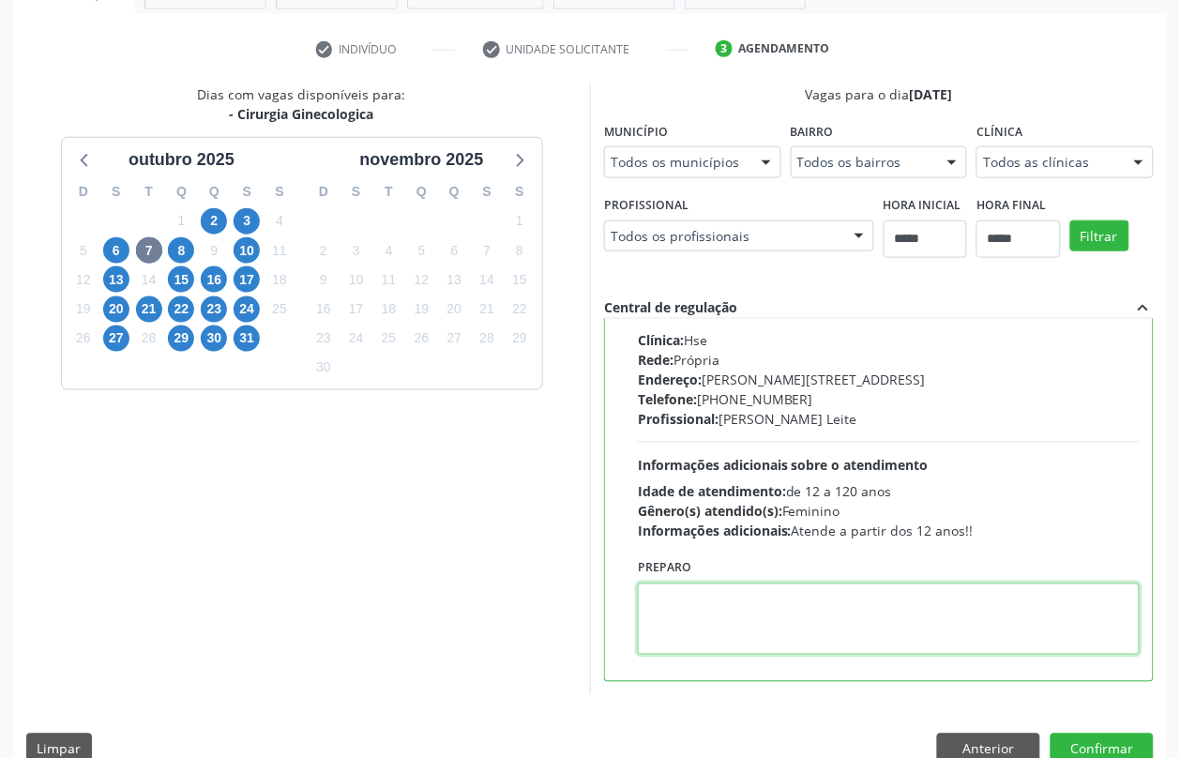
paste textarea "**********"
type textarea "**********"
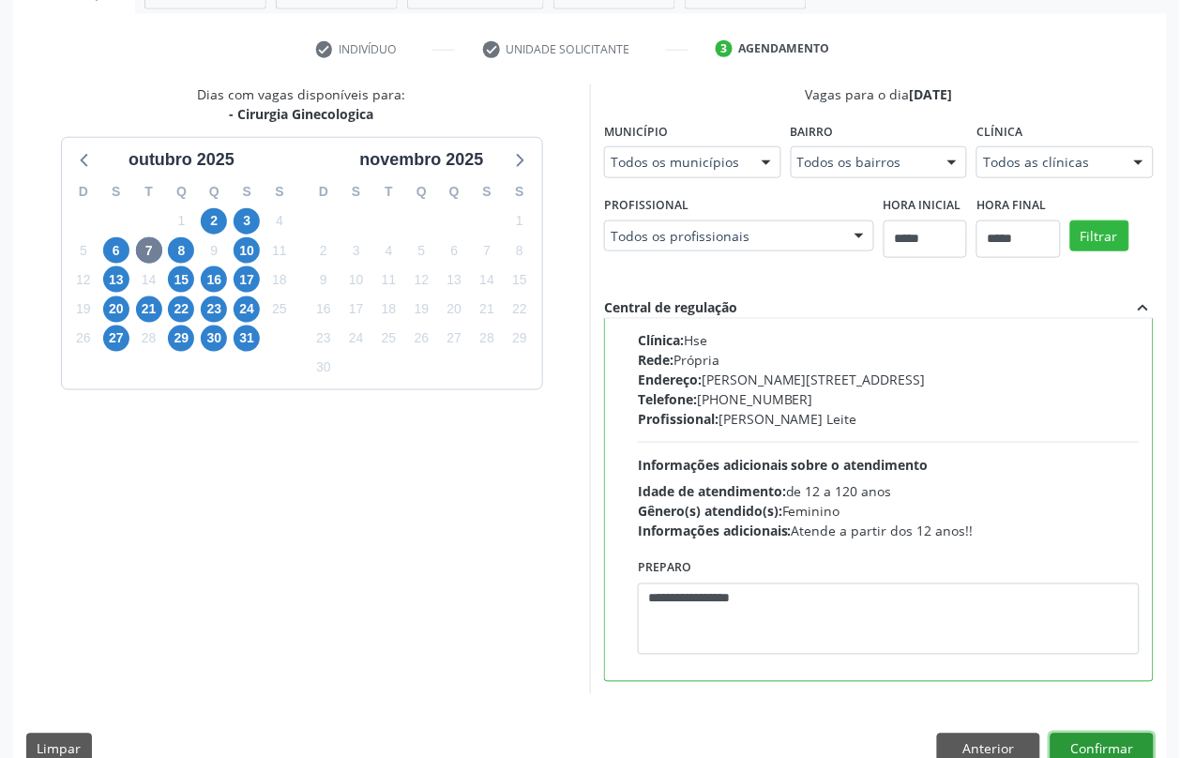
click at [1090, 749] on button "Confirmar" at bounding box center [1102, 750] width 103 height 32
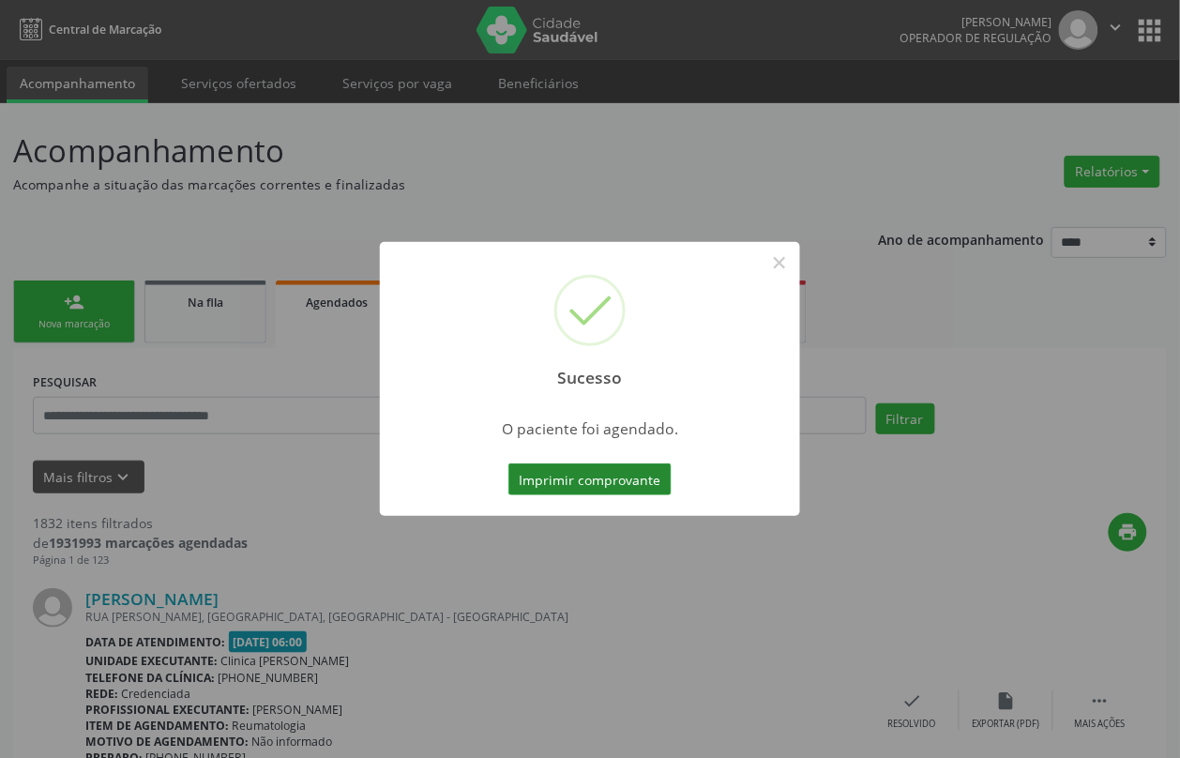
click at [570, 474] on button "Imprimir comprovante" at bounding box center [589, 479] width 163 height 32
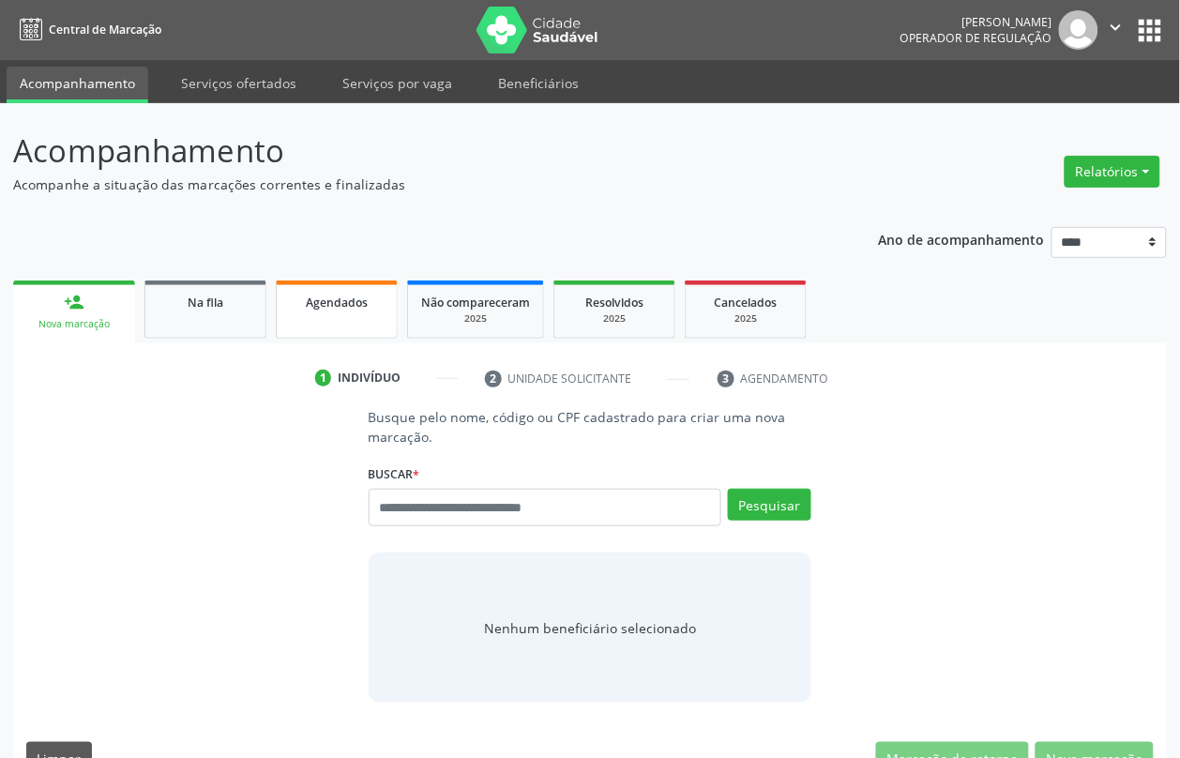
click at [356, 325] on link "Agendados" at bounding box center [337, 309] width 122 height 58
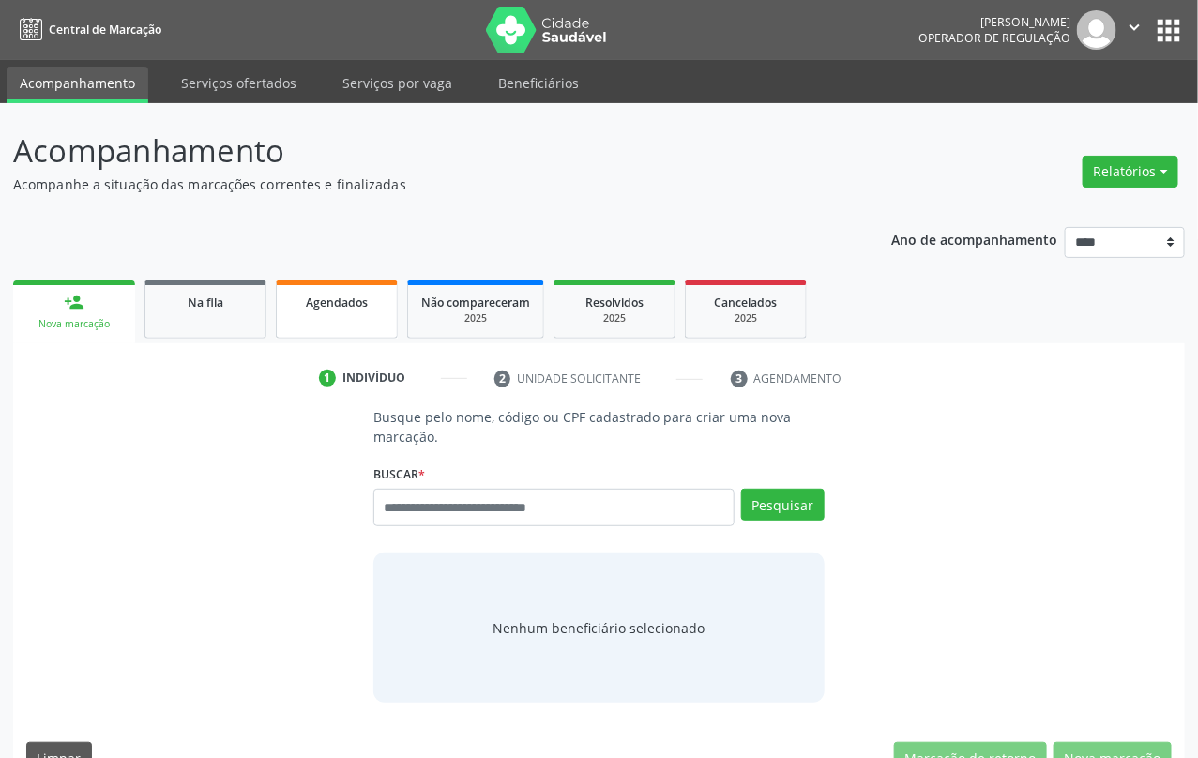
select select "*"
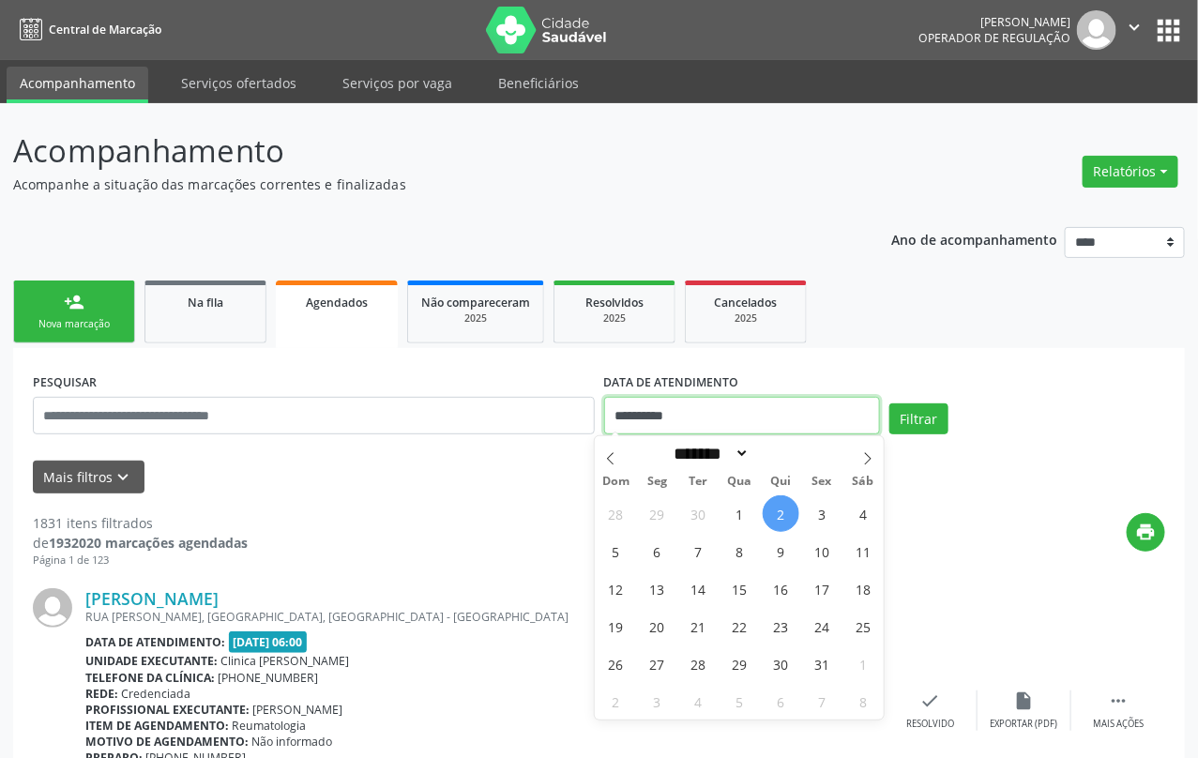
click at [630, 424] on input "**********" at bounding box center [742, 416] width 276 height 38
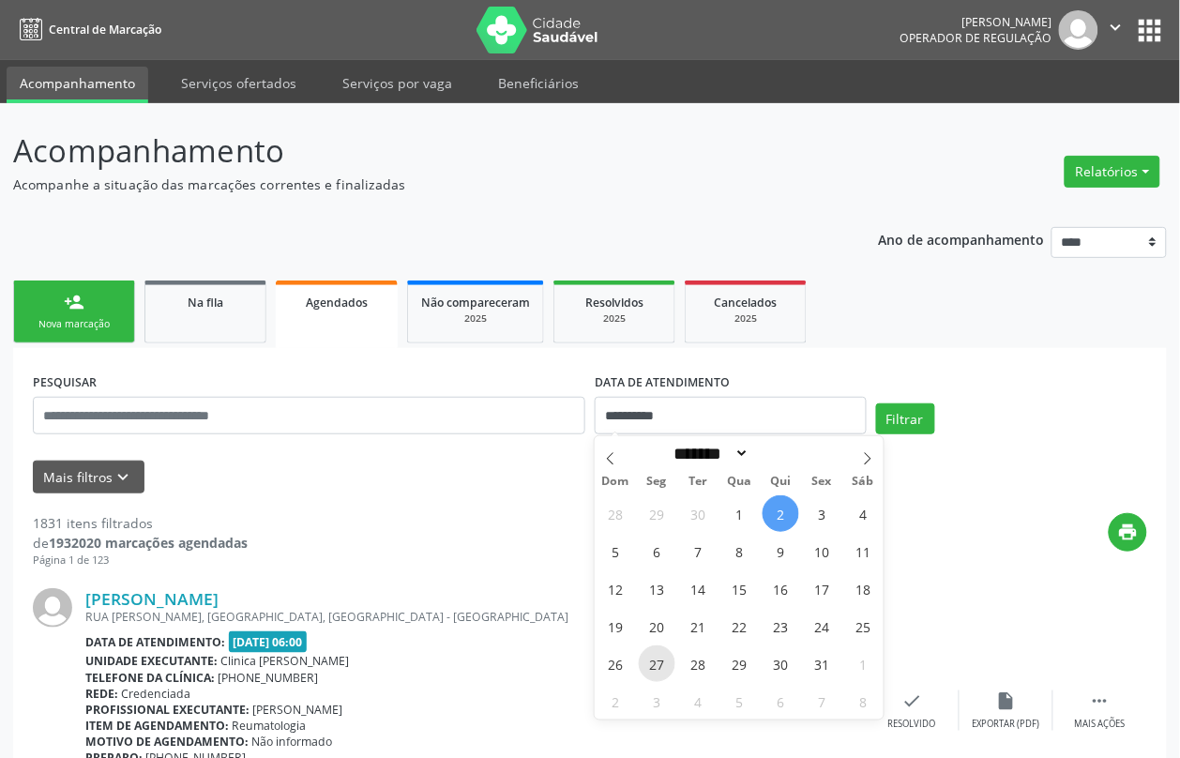
click at [659, 663] on span "27" at bounding box center [657, 663] width 37 height 37
type input "**********"
click at [658, 659] on span "27" at bounding box center [657, 663] width 37 height 37
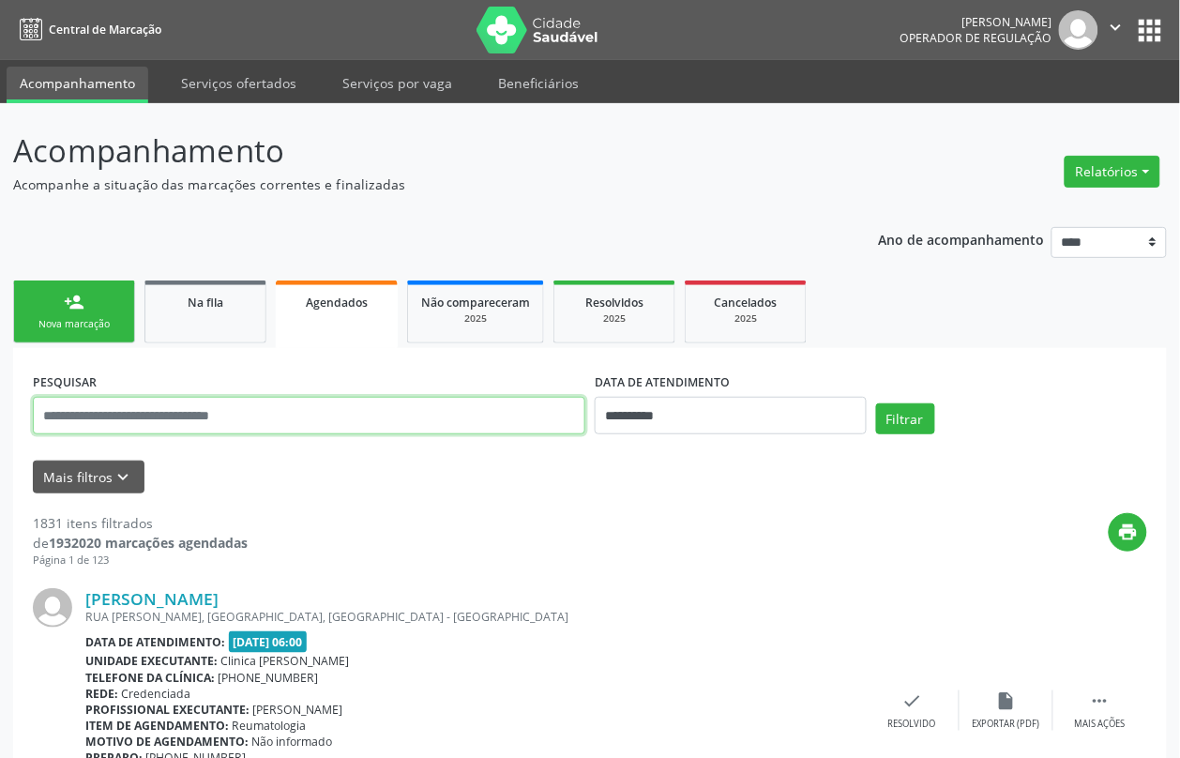
paste input "**********"
type input "**********"
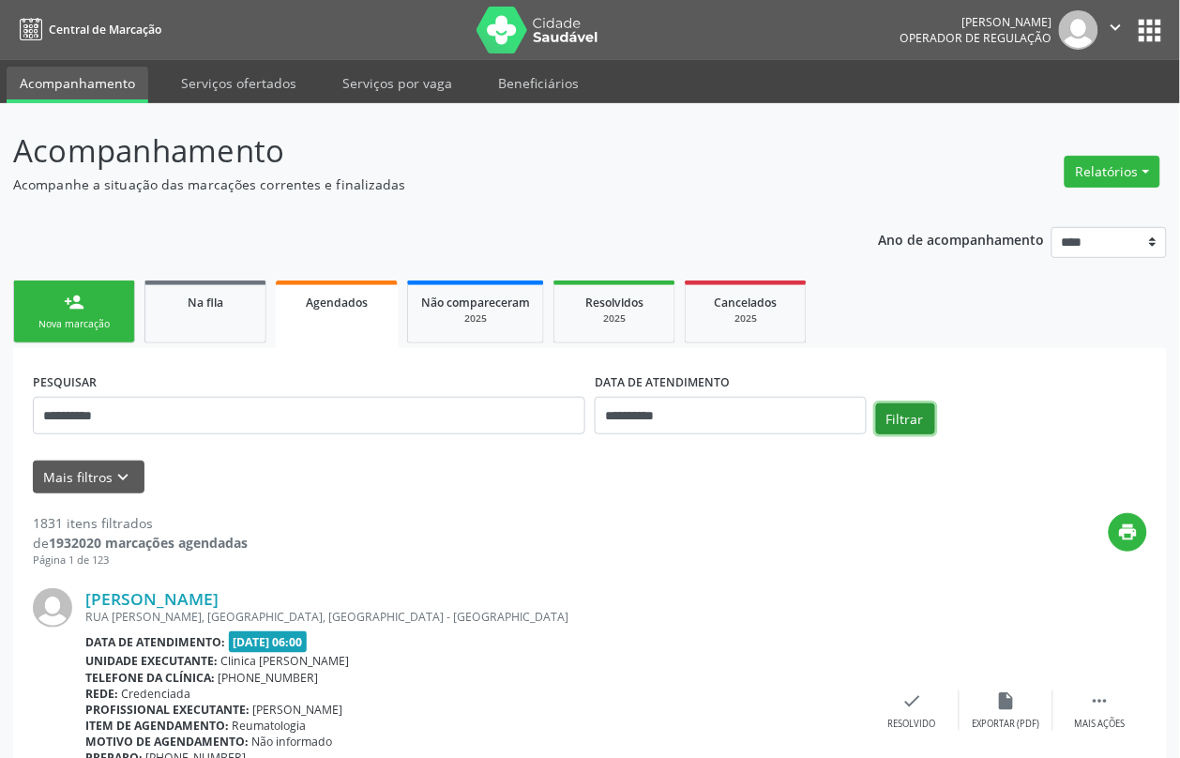
click at [930, 417] on button "Filtrar" at bounding box center [905, 419] width 59 height 32
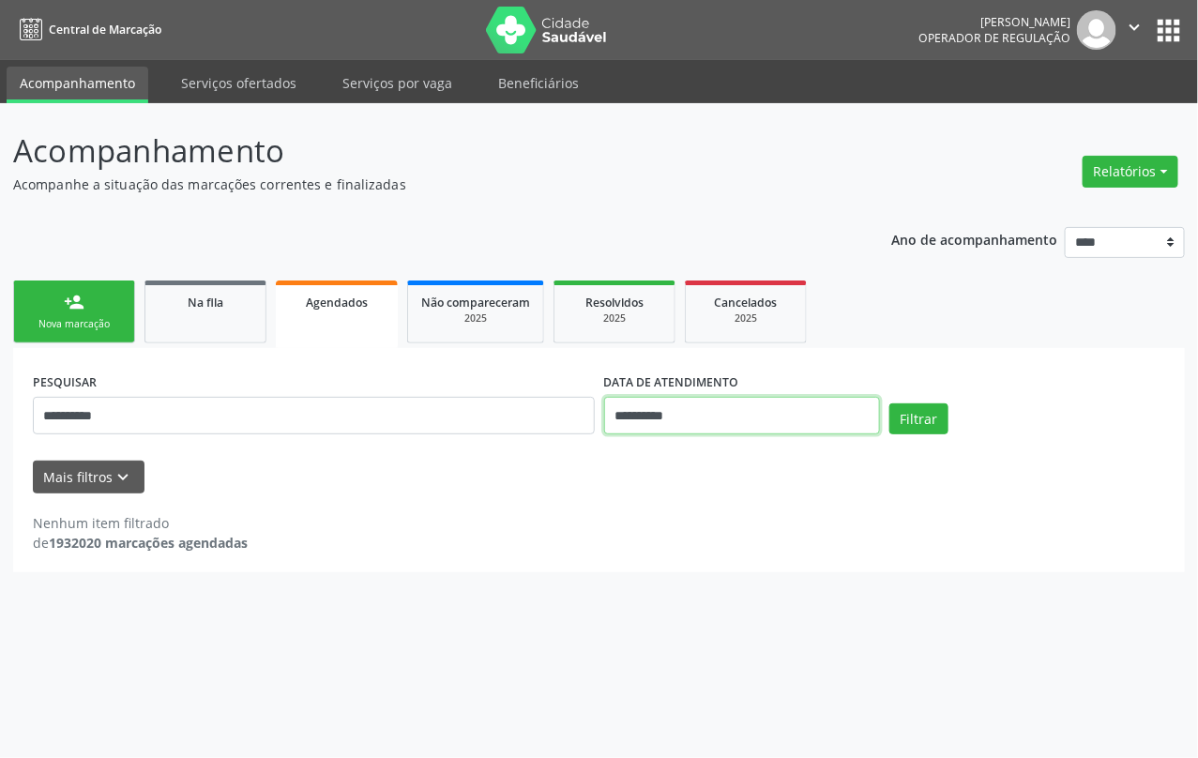
click at [716, 414] on input "**********" at bounding box center [742, 416] width 276 height 38
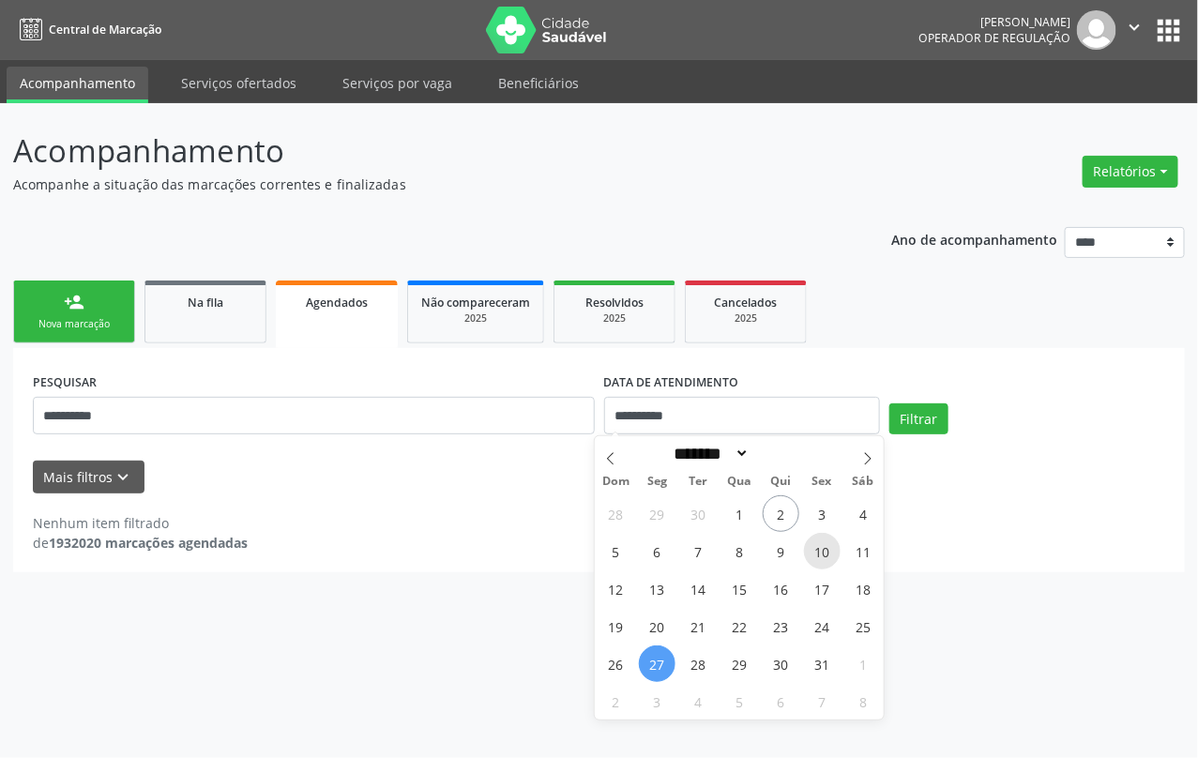
click at [832, 555] on span "10" at bounding box center [822, 551] width 37 height 37
type input "**********"
click at [832, 555] on span "10" at bounding box center [822, 551] width 37 height 37
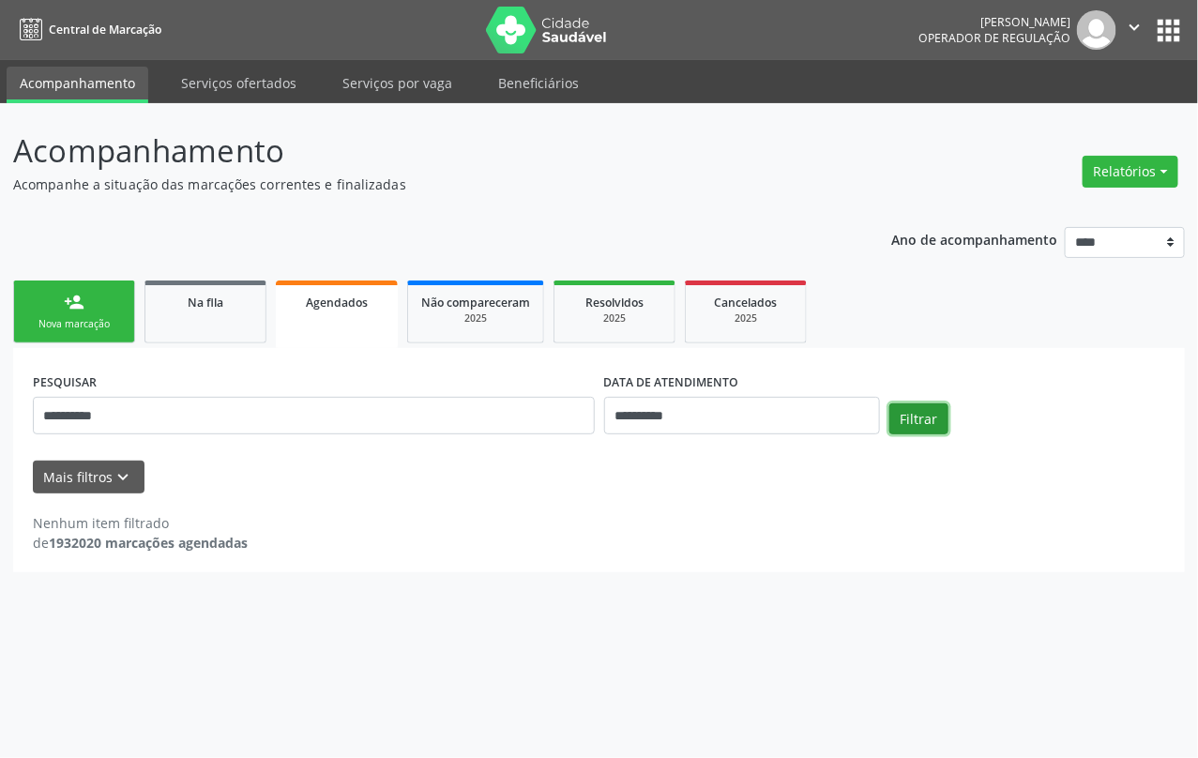
click at [930, 416] on button "Filtrar" at bounding box center [918, 419] width 59 height 32
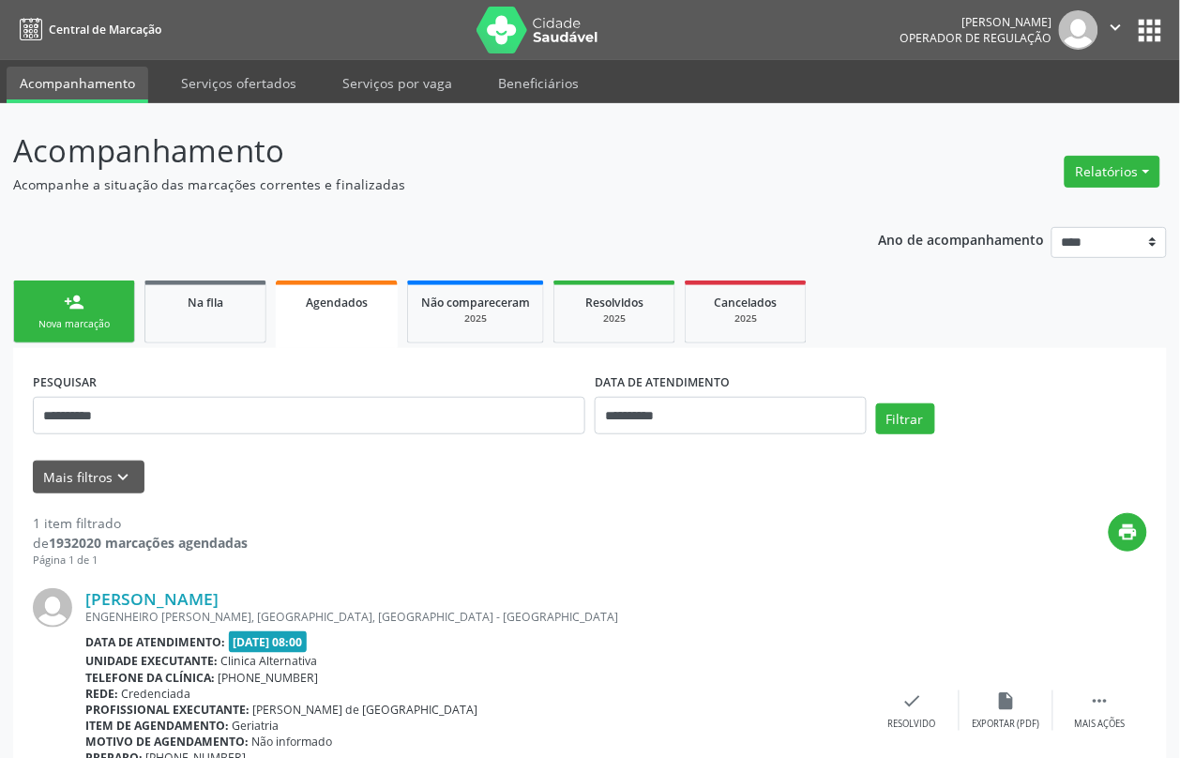
click at [14, 321] on link "person_add Nova marcação" at bounding box center [74, 311] width 122 height 63
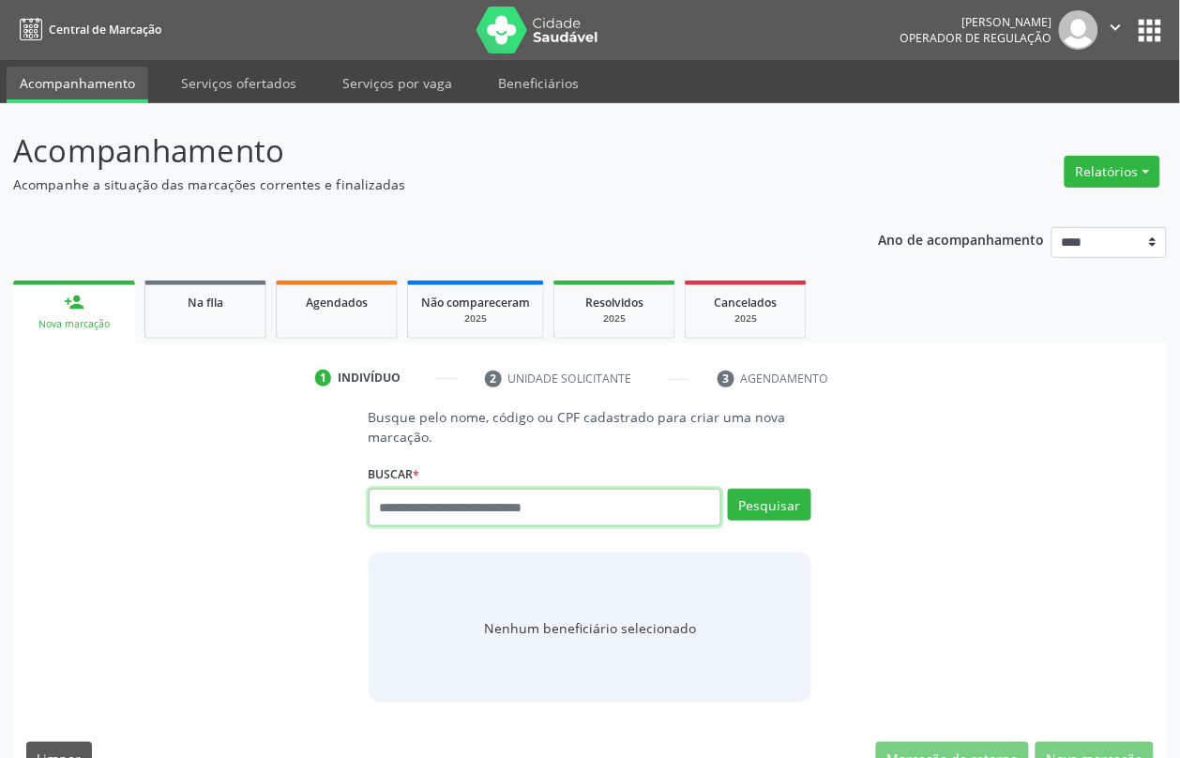
paste input "**********"
type input "**********"
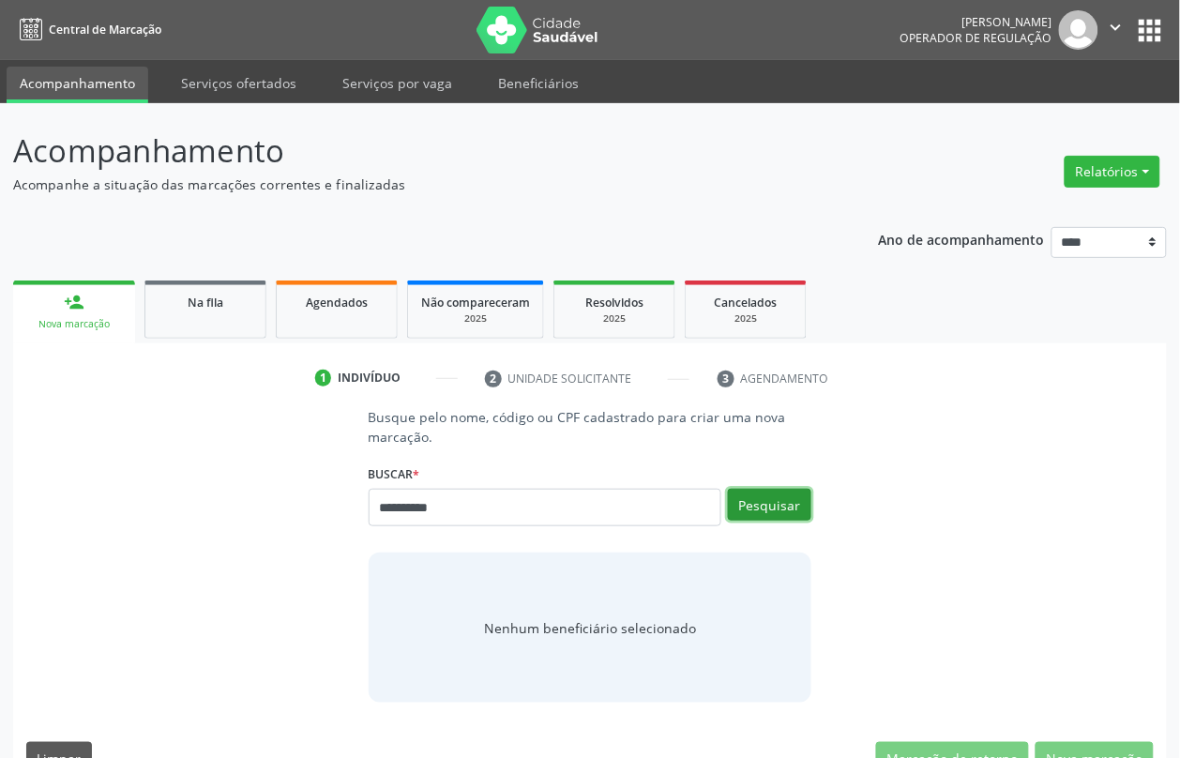
click at [784, 504] on button "Pesquisar" at bounding box center [769, 505] width 83 height 32
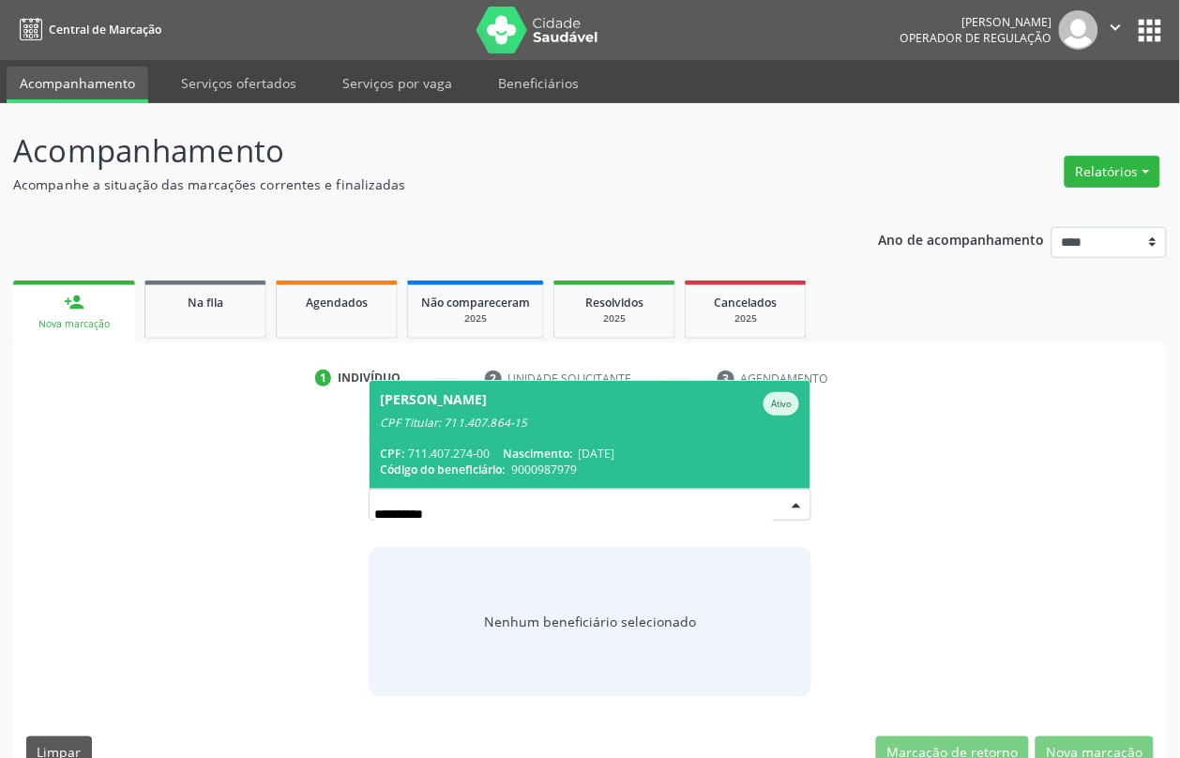
click at [513, 452] on div "CPF: 711.407.274-00 Nascimento: 03/12/1954" at bounding box center [590, 454] width 419 height 16
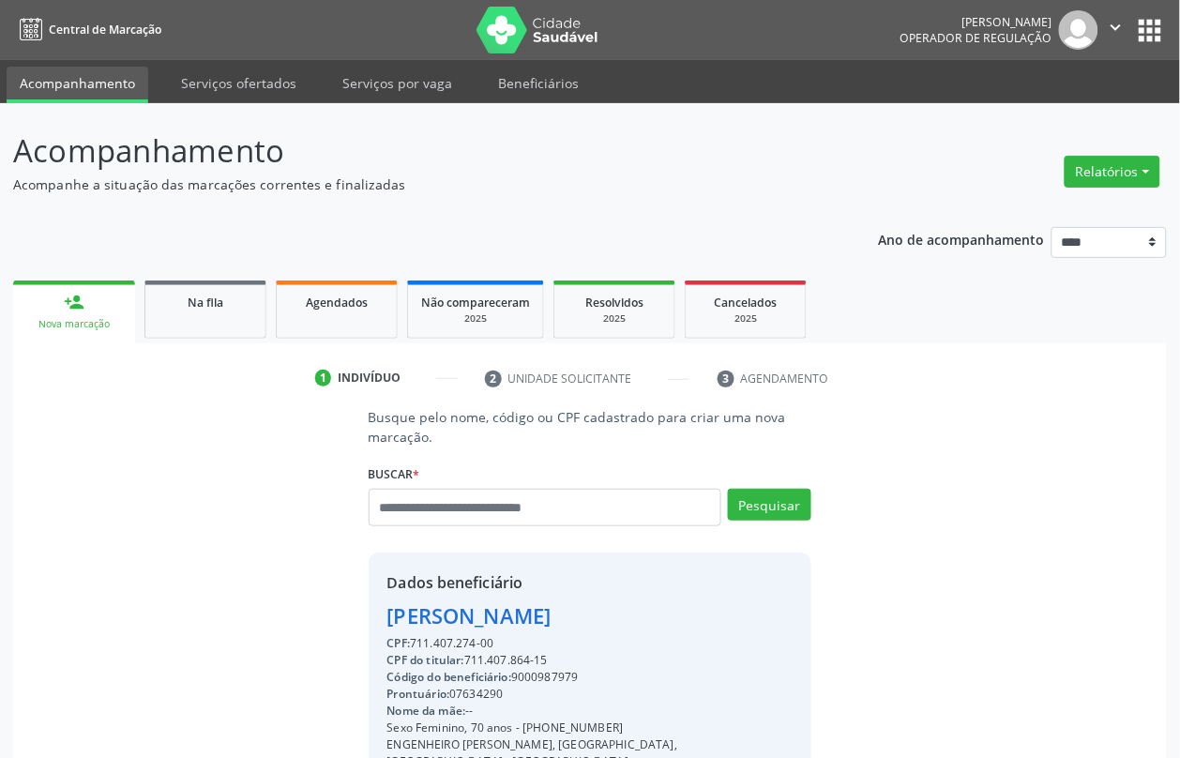
scroll to position [251, 0]
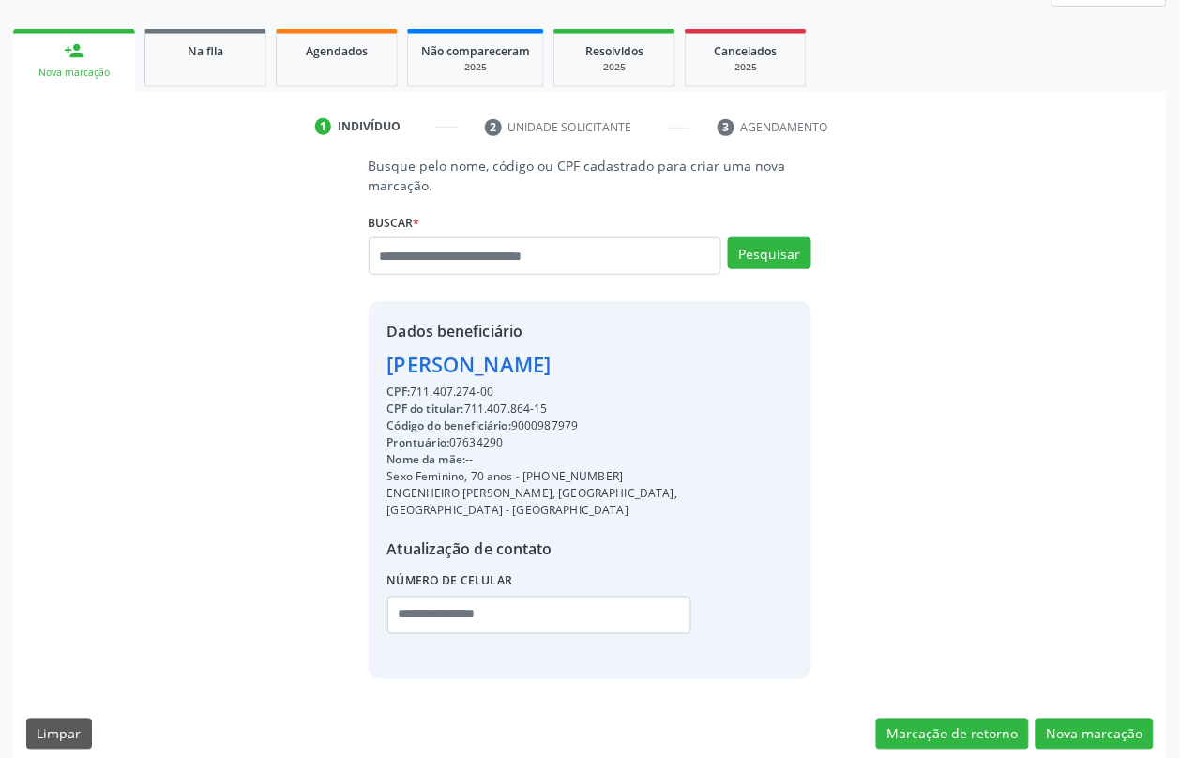
click at [494, 406] on div "CPF do titular: 711.407.864-15" at bounding box center [590, 409] width 406 height 17
copy div "711.407.864"
paste input "**********"
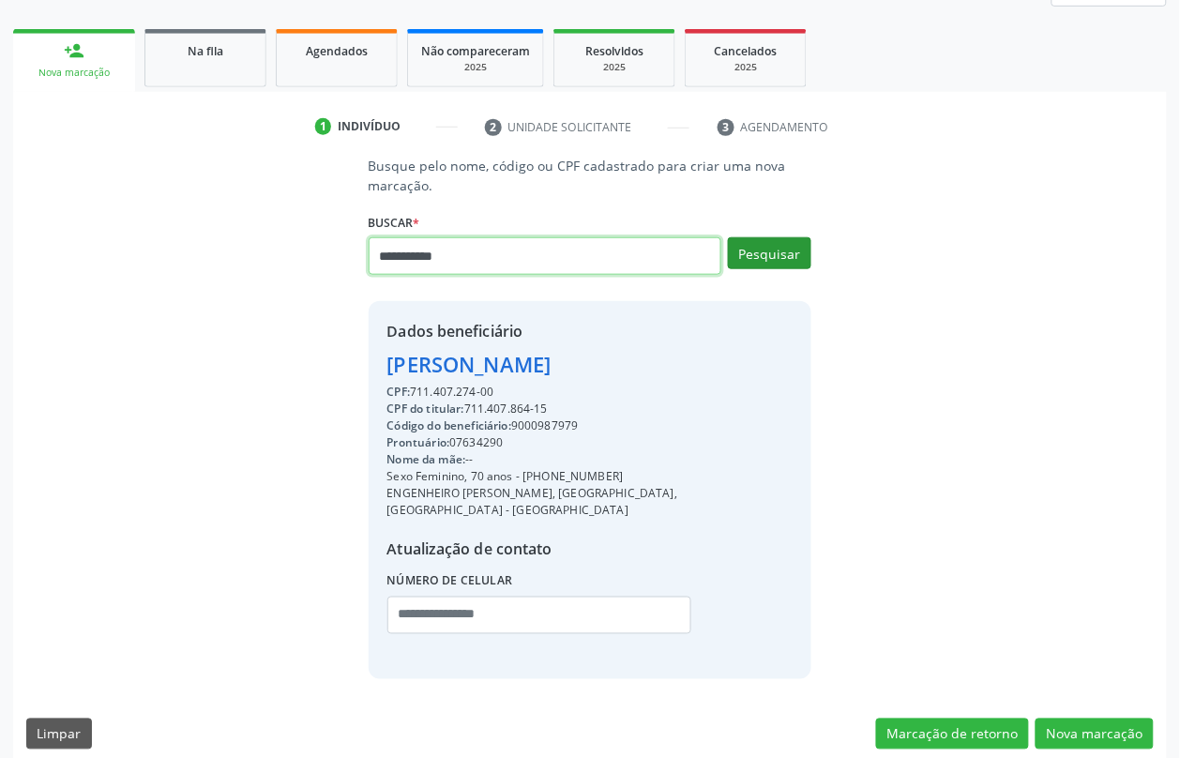
type input "**********"
click at [789, 245] on button "Pesquisar" at bounding box center [769, 253] width 83 height 32
type input "**********"
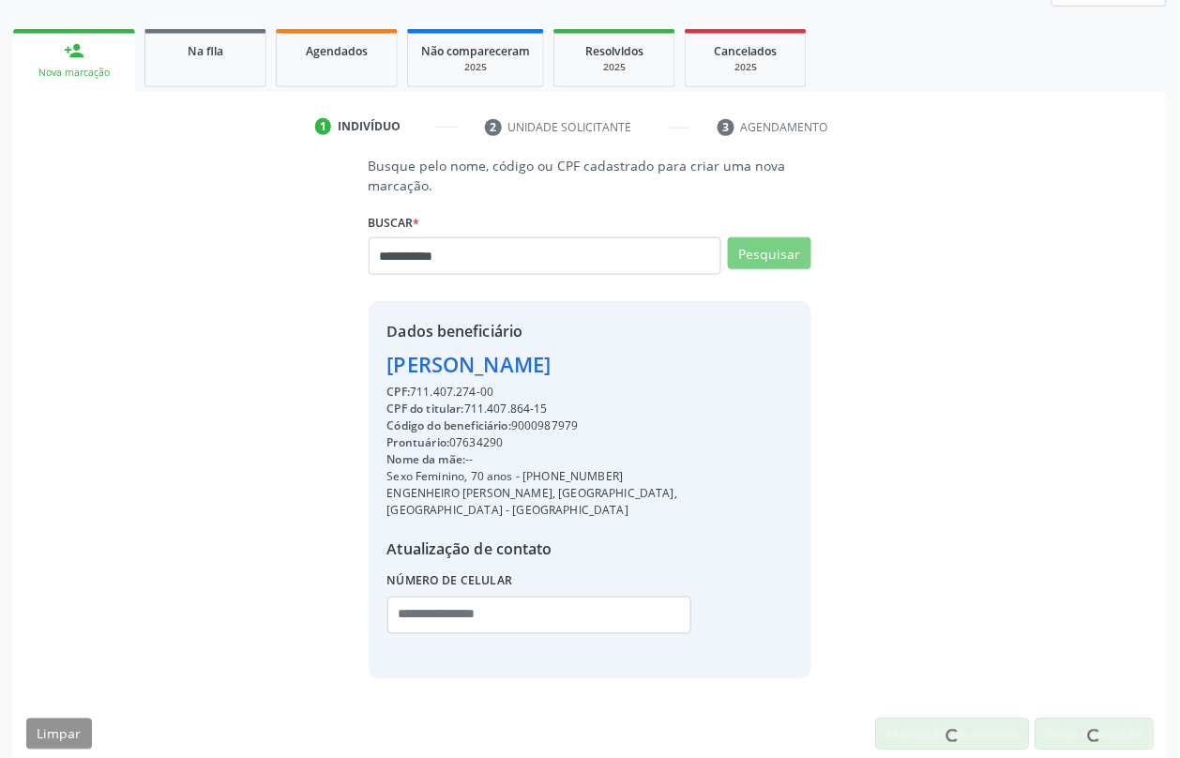
scroll to position [246, 0]
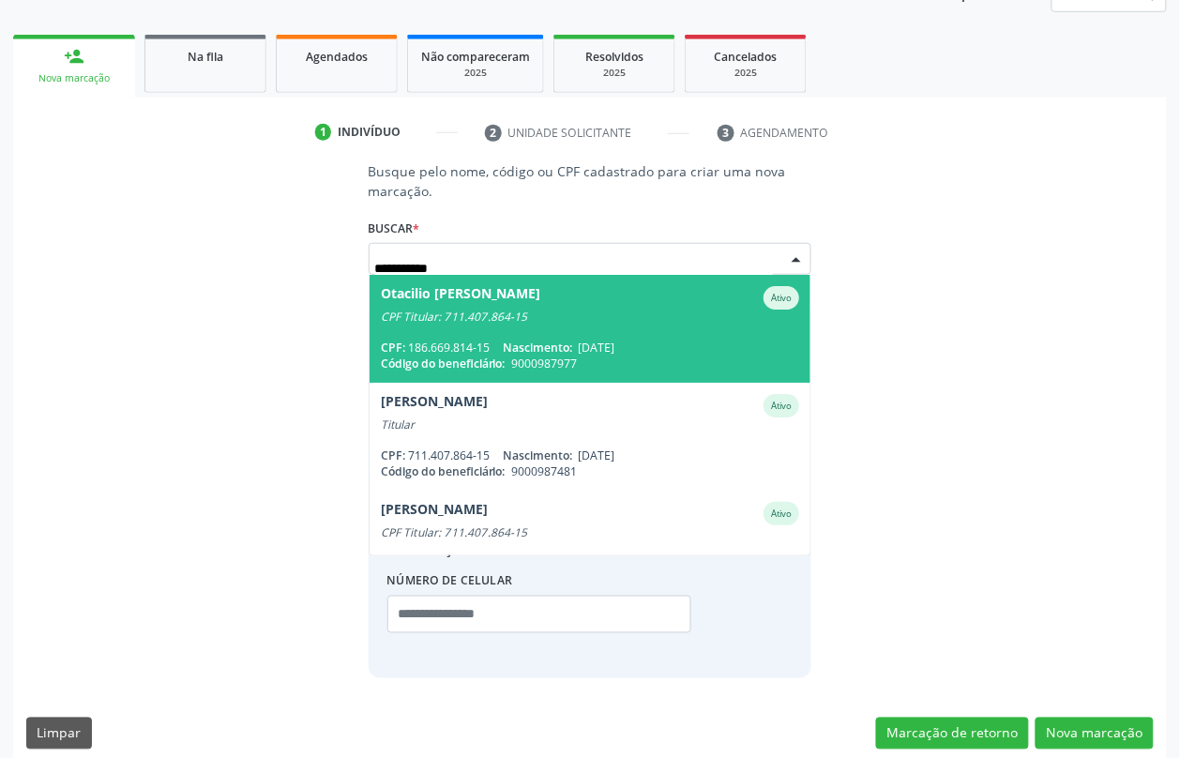
click at [556, 356] on span "9000987977" at bounding box center [544, 364] width 66 height 16
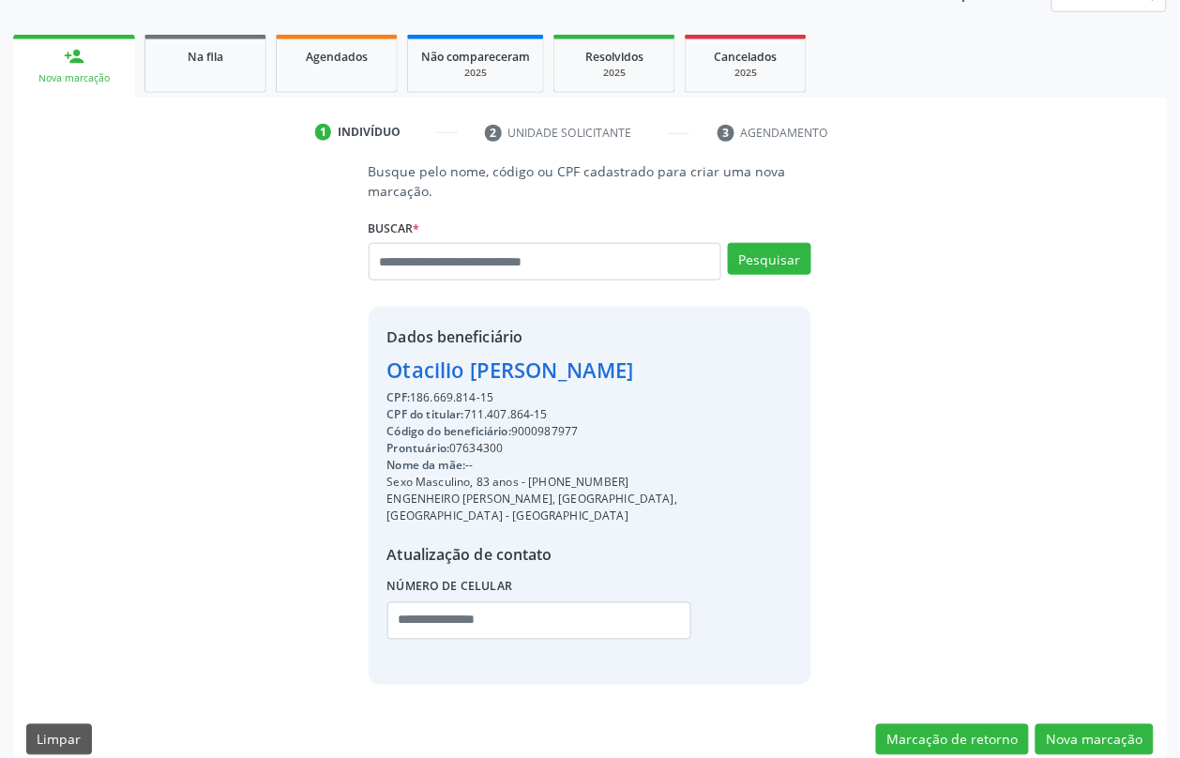
scroll to position [251, 0]
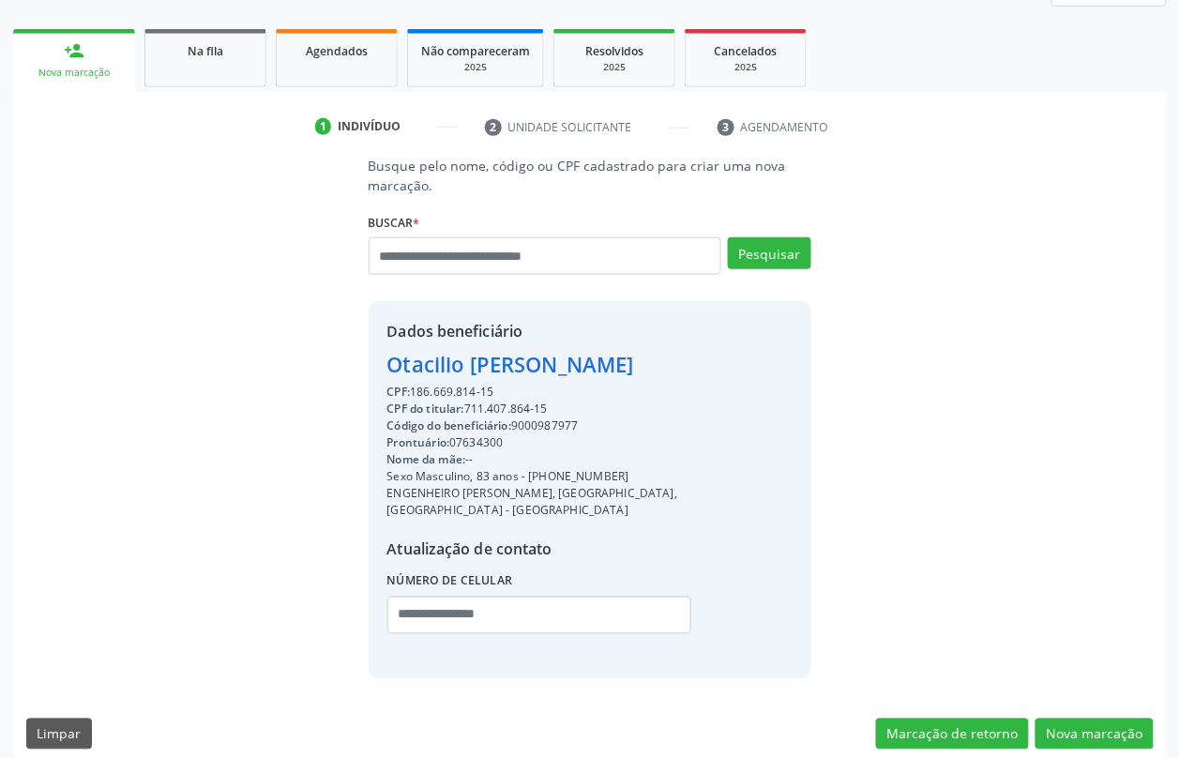
click at [563, 420] on div "Código do beneficiário: 9000987977" at bounding box center [590, 425] width 406 height 17
copy div "9000987977"
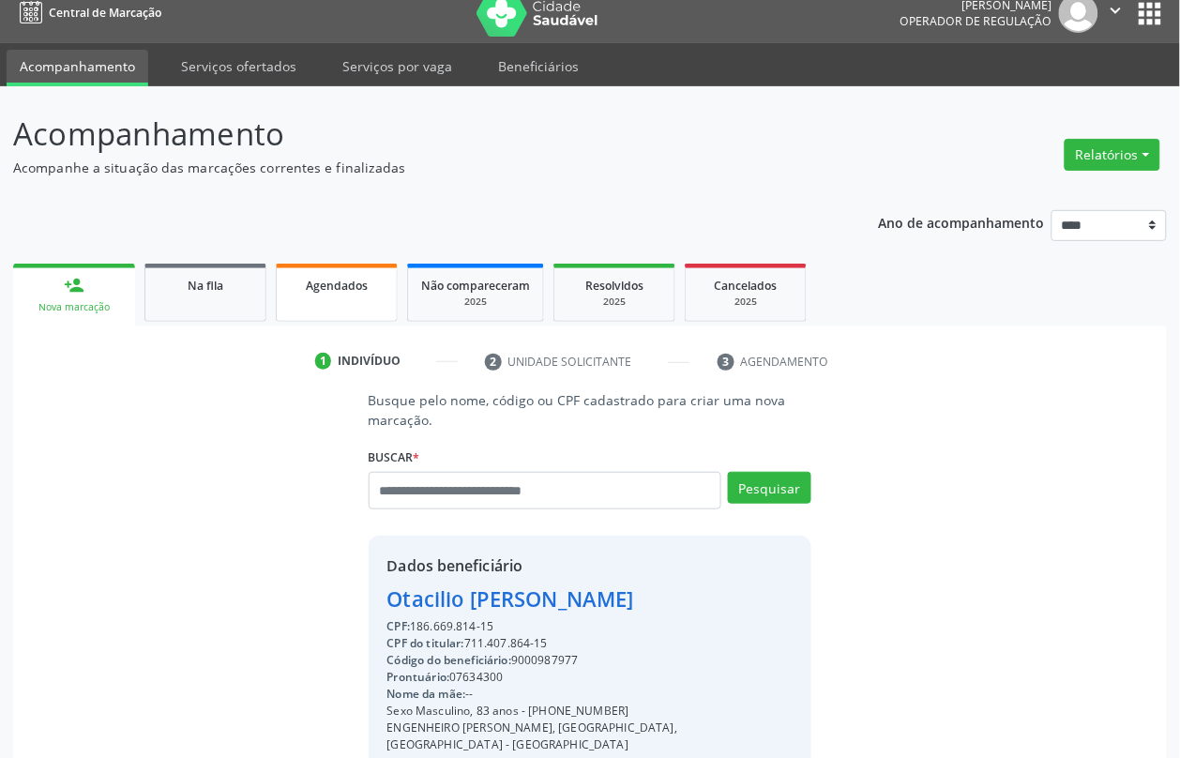
click at [345, 303] on link "Agendados" at bounding box center [337, 293] width 122 height 58
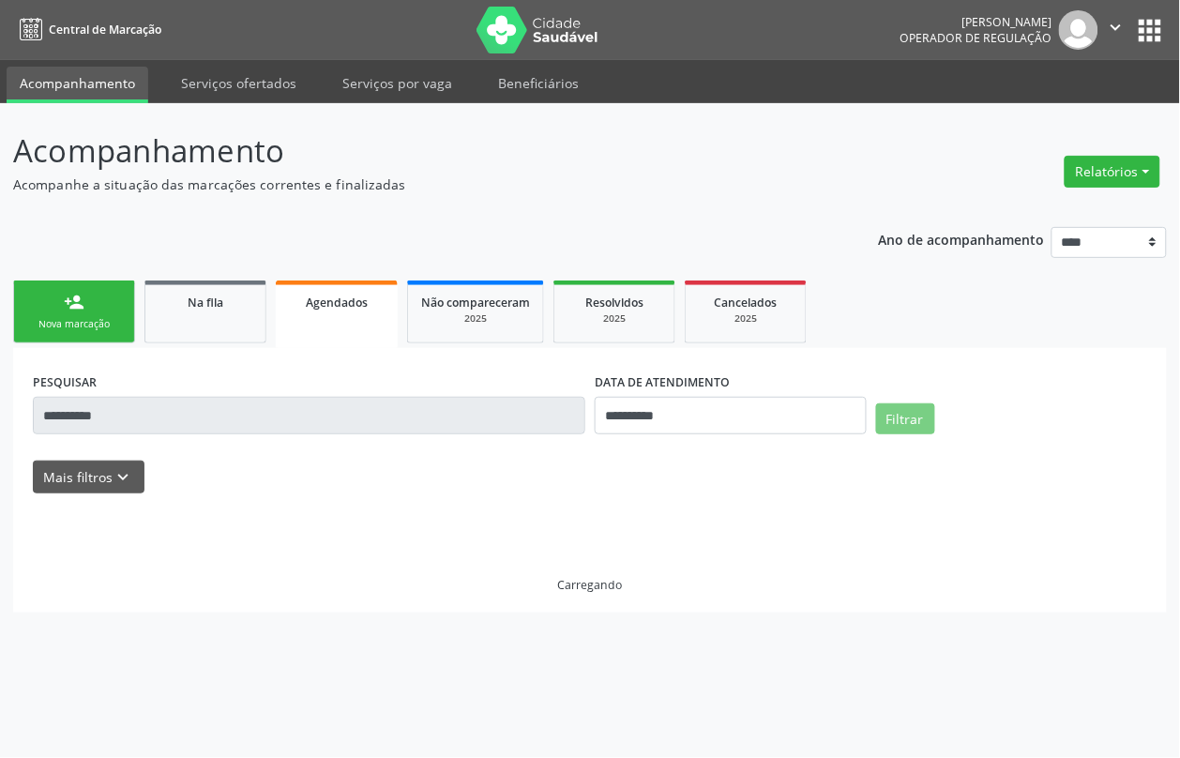
scroll to position [0, 0]
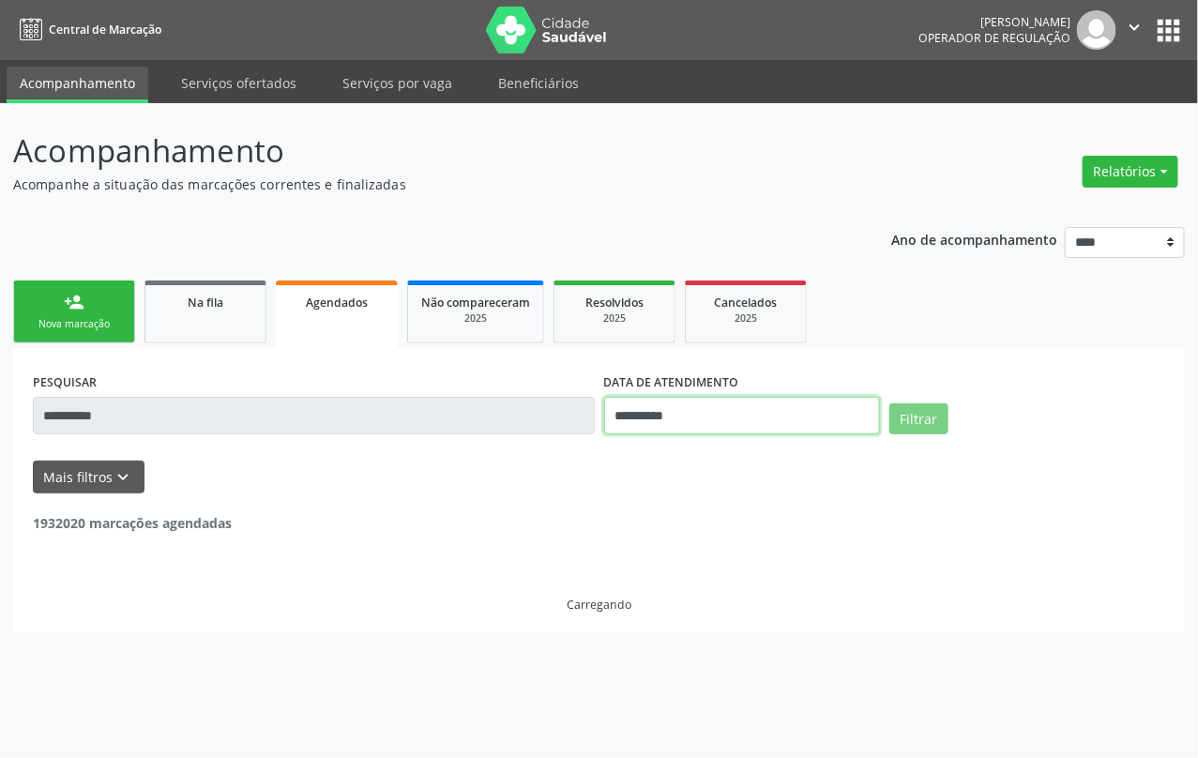
click at [658, 416] on input "**********" at bounding box center [742, 416] width 276 height 38
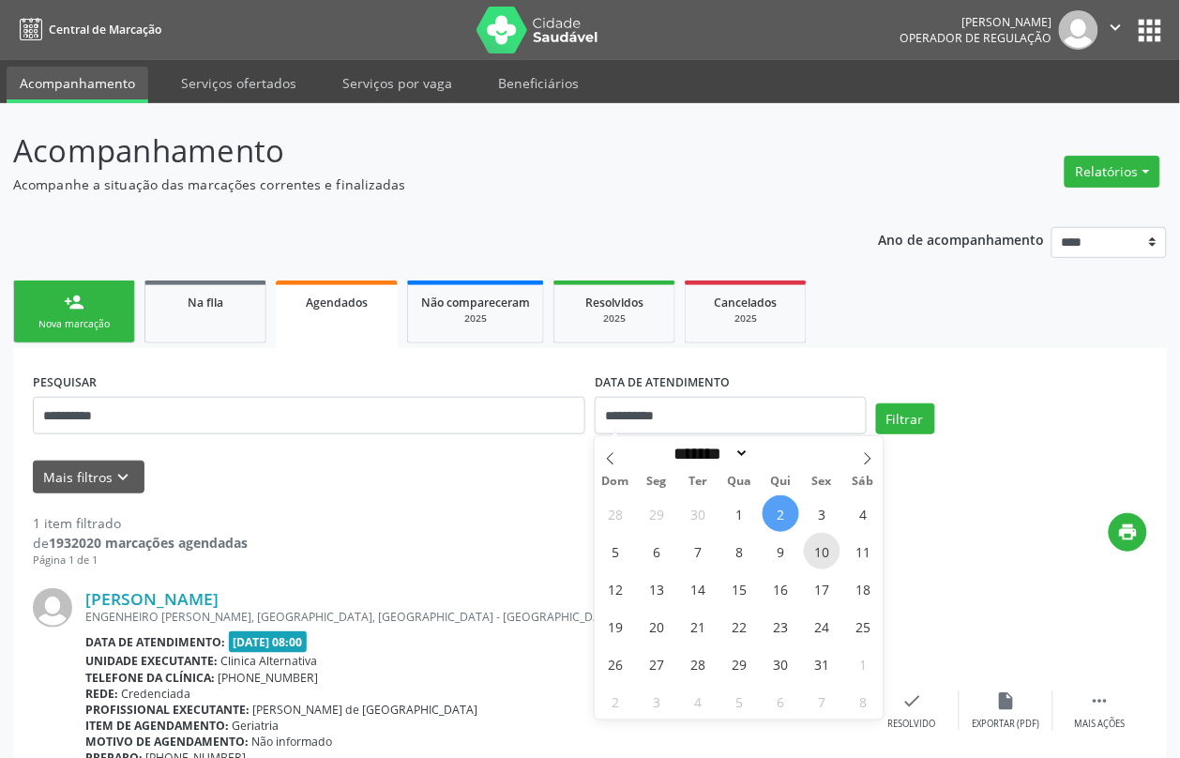
click at [836, 542] on span "10" at bounding box center [822, 551] width 37 height 37
type input "**********"
click at [836, 542] on span "10" at bounding box center [822, 551] width 37 height 37
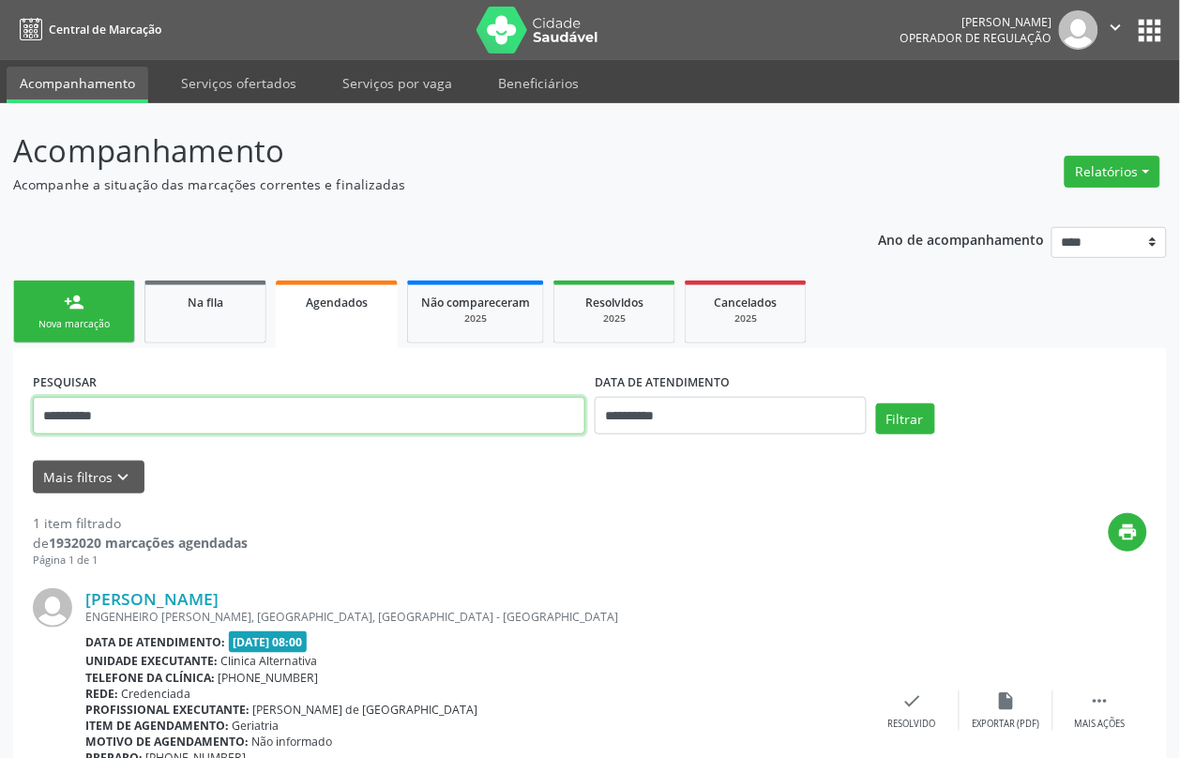
drag, startPoint x: 556, startPoint y: 415, endPoint x: 305, endPoint y: 409, distance: 251.5
click at [305, 409] on input "**********" at bounding box center [309, 416] width 553 height 38
paste input "text"
type input "**********"
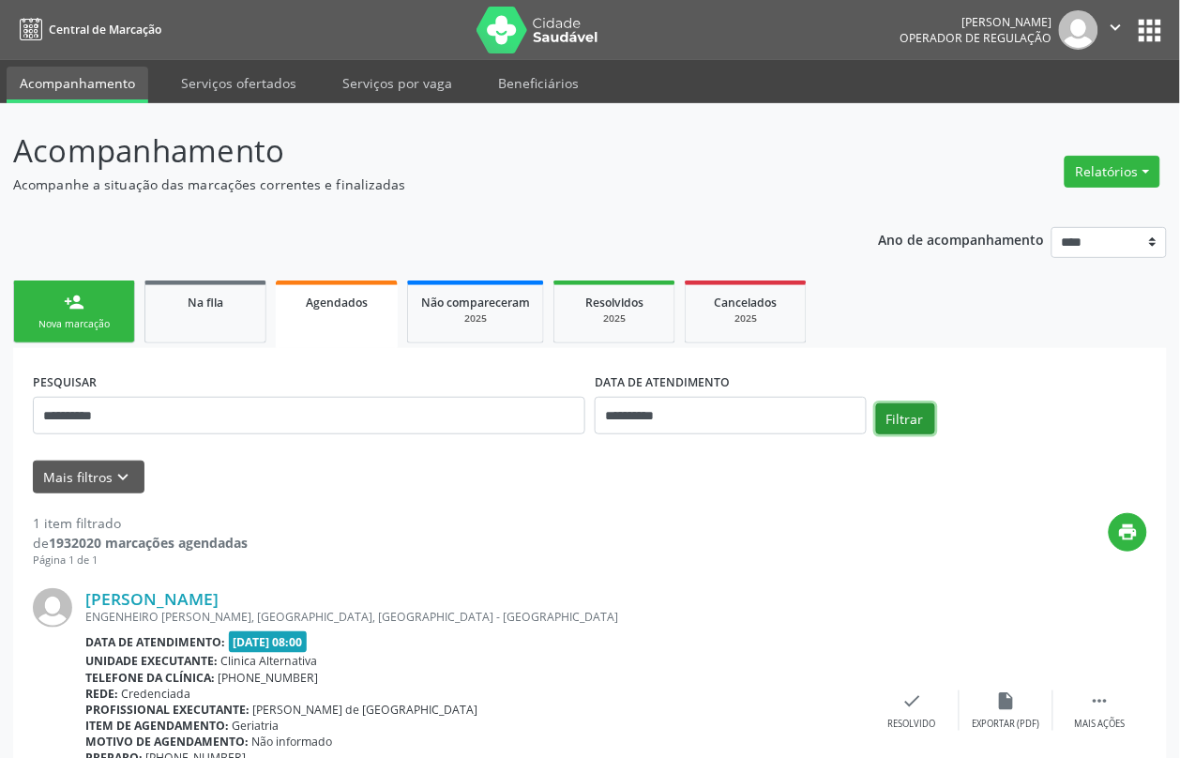
click at [912, 409] on button "Filtrar" at bounding box center [905, 419] width 59 height 32
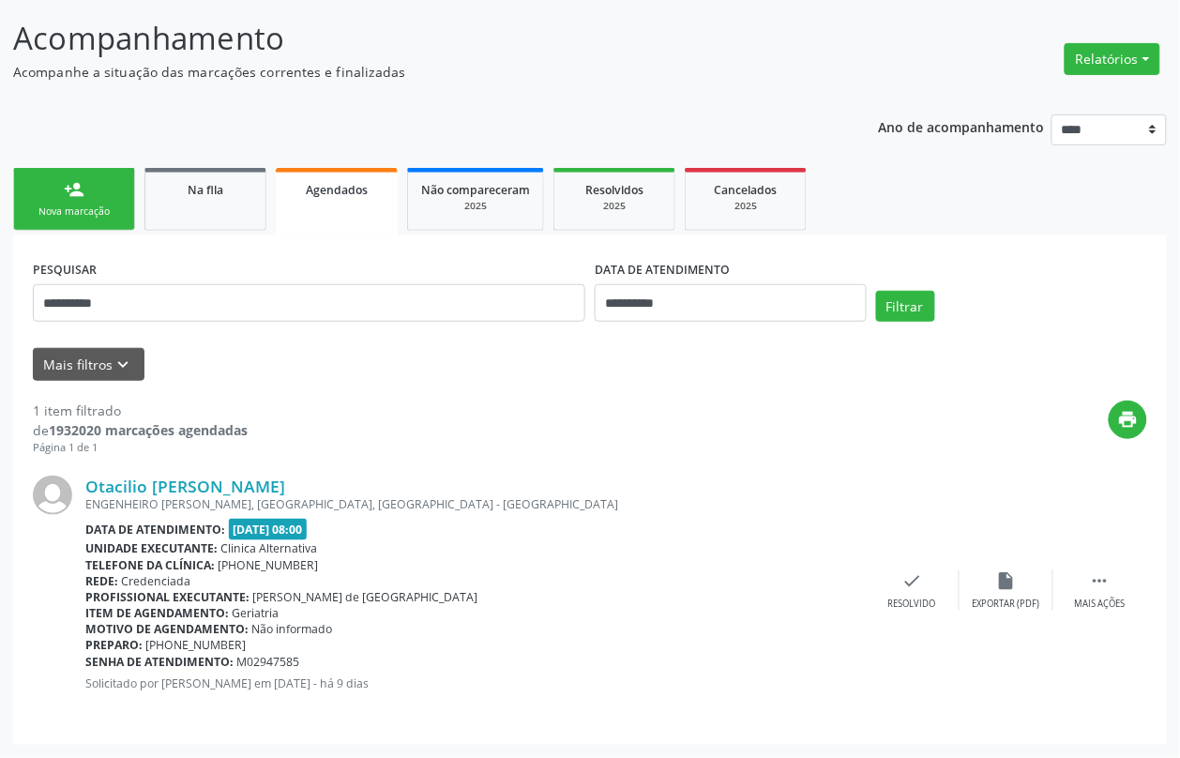
click at [83, 195] on div "person_add" at bounding box center [74, 189] width 21 height 21
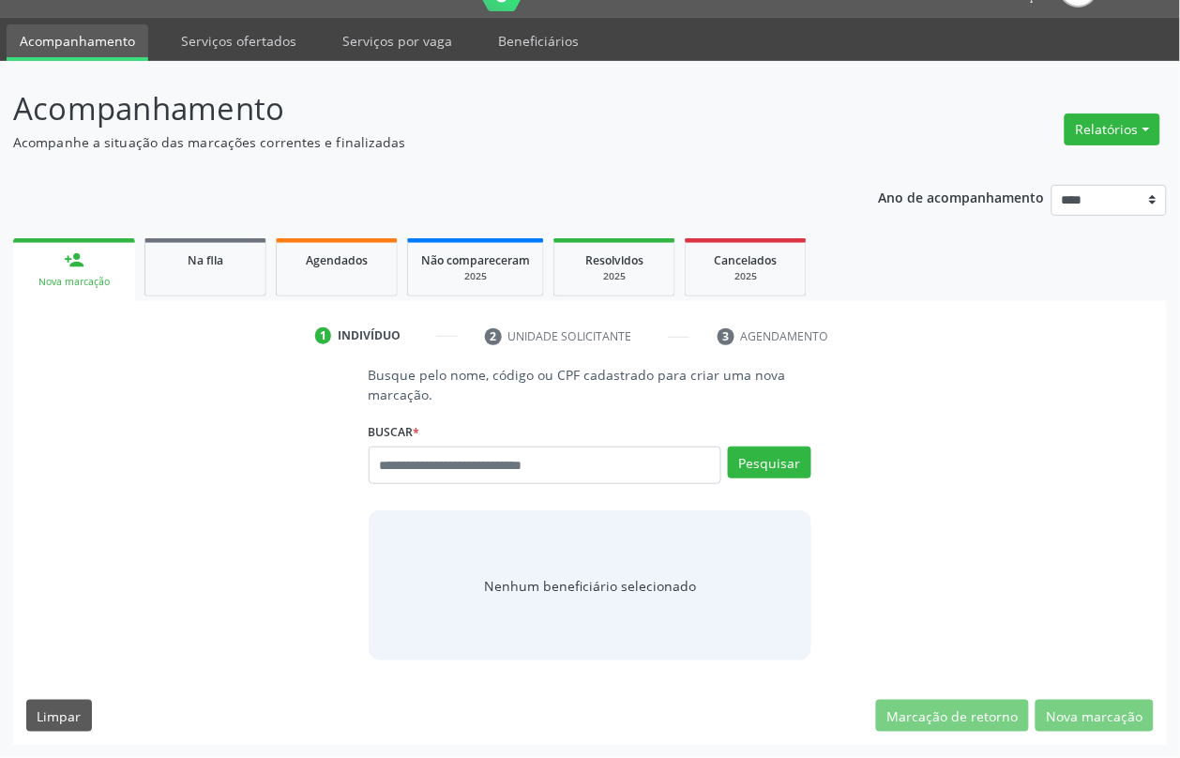
scroll to position [42, 0]
click at [376, 265] on div "Agendados" at bounding box center [337, 260] width 94 height 20
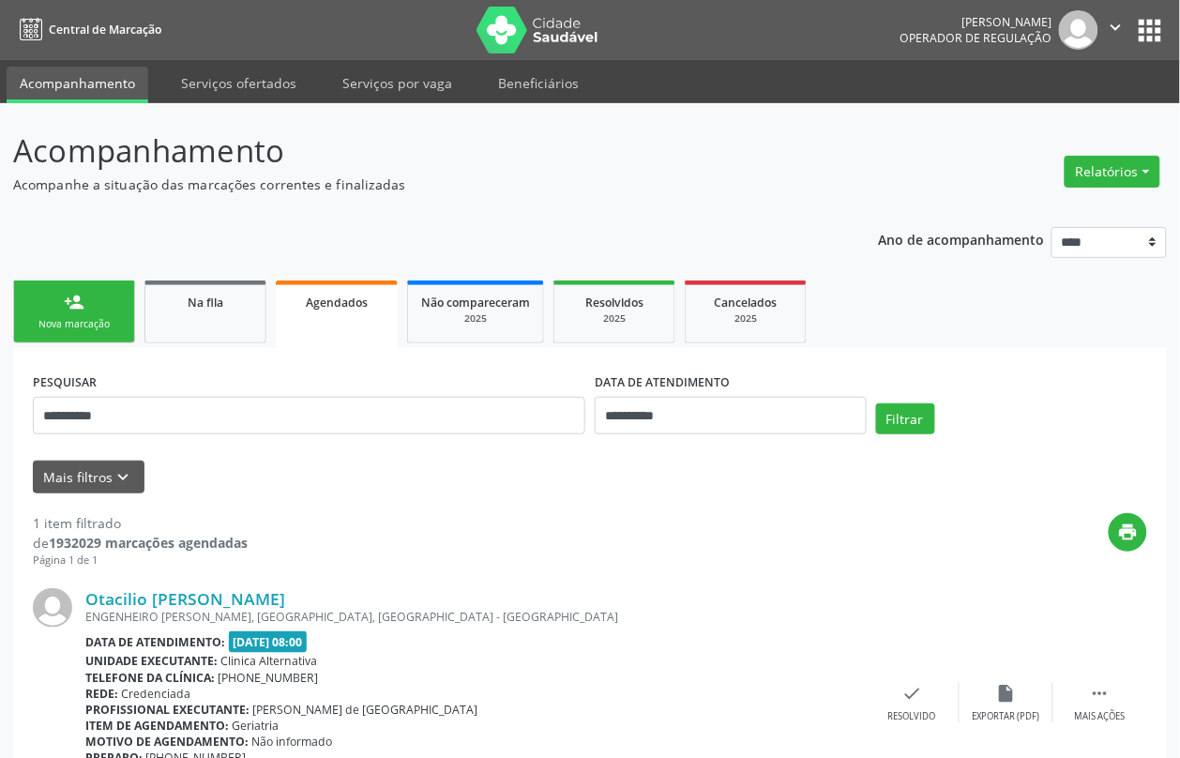
scroll to position [113, 0]
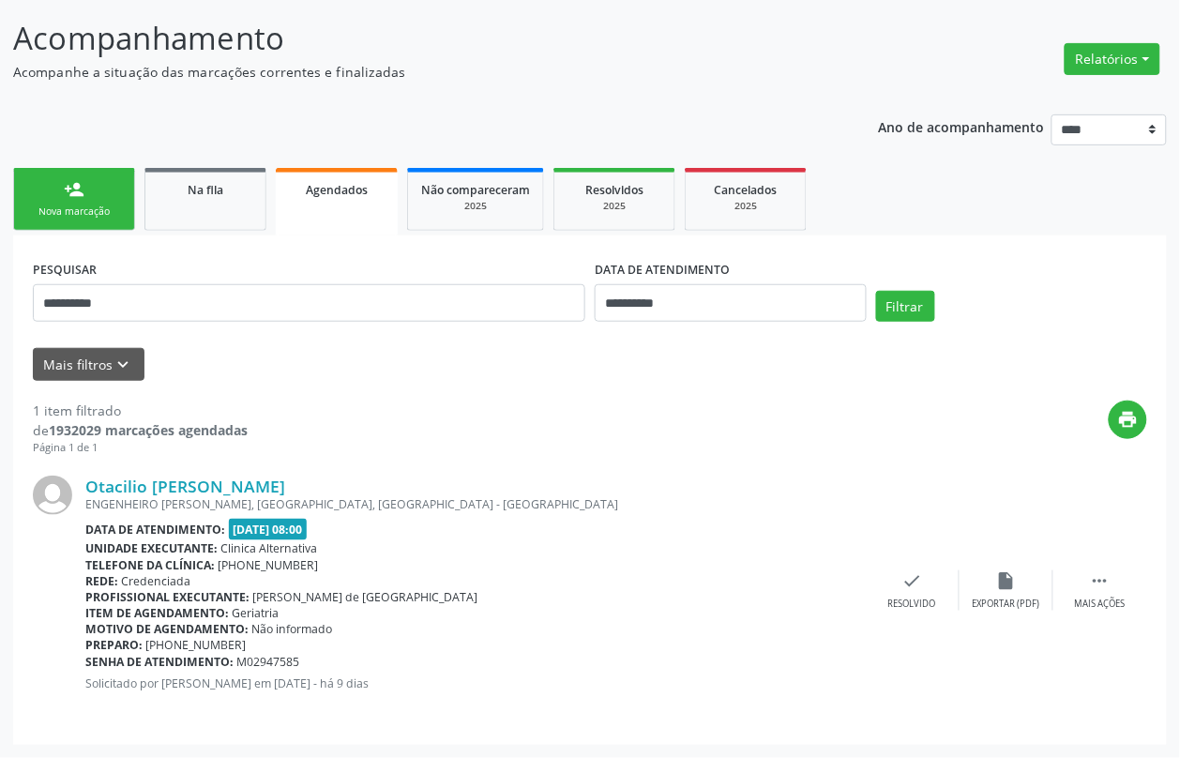
click at [70, 189] on div "person_add" at bounding box center [74, 189] width 21 height 21
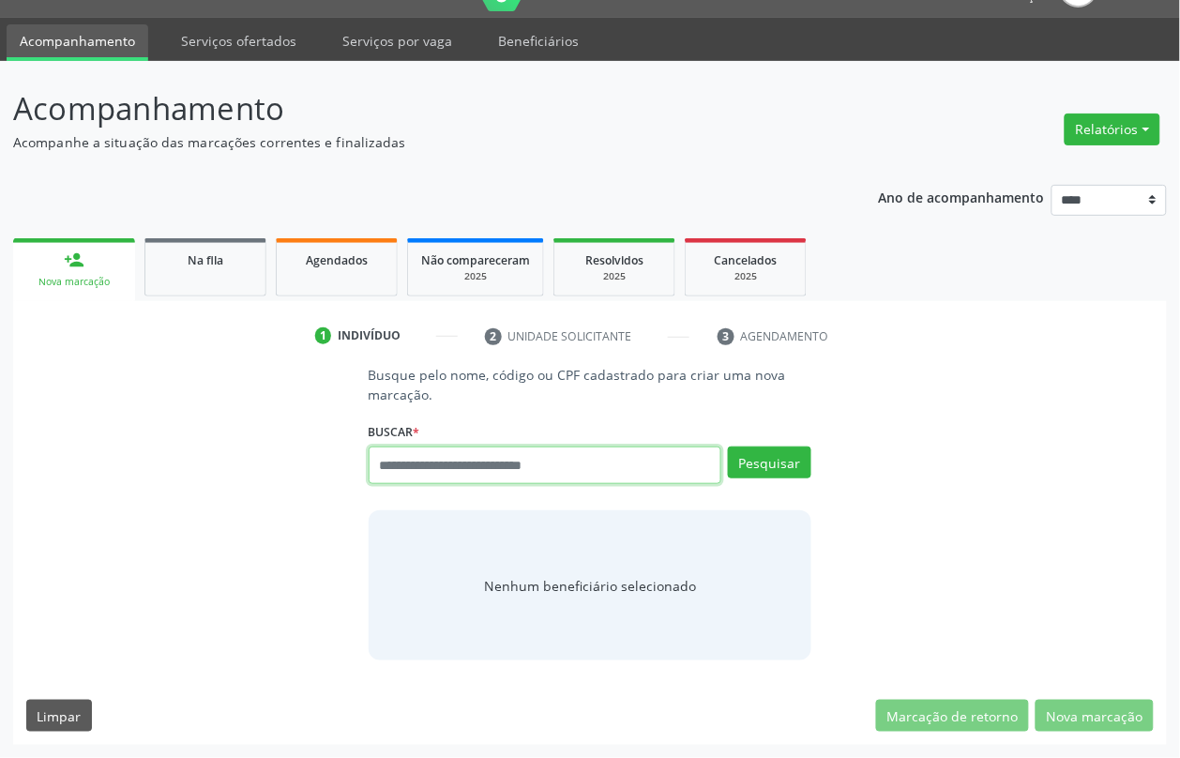
click at [472, 462] on input "text" at bounding box center [546, 466] width 354 height 38
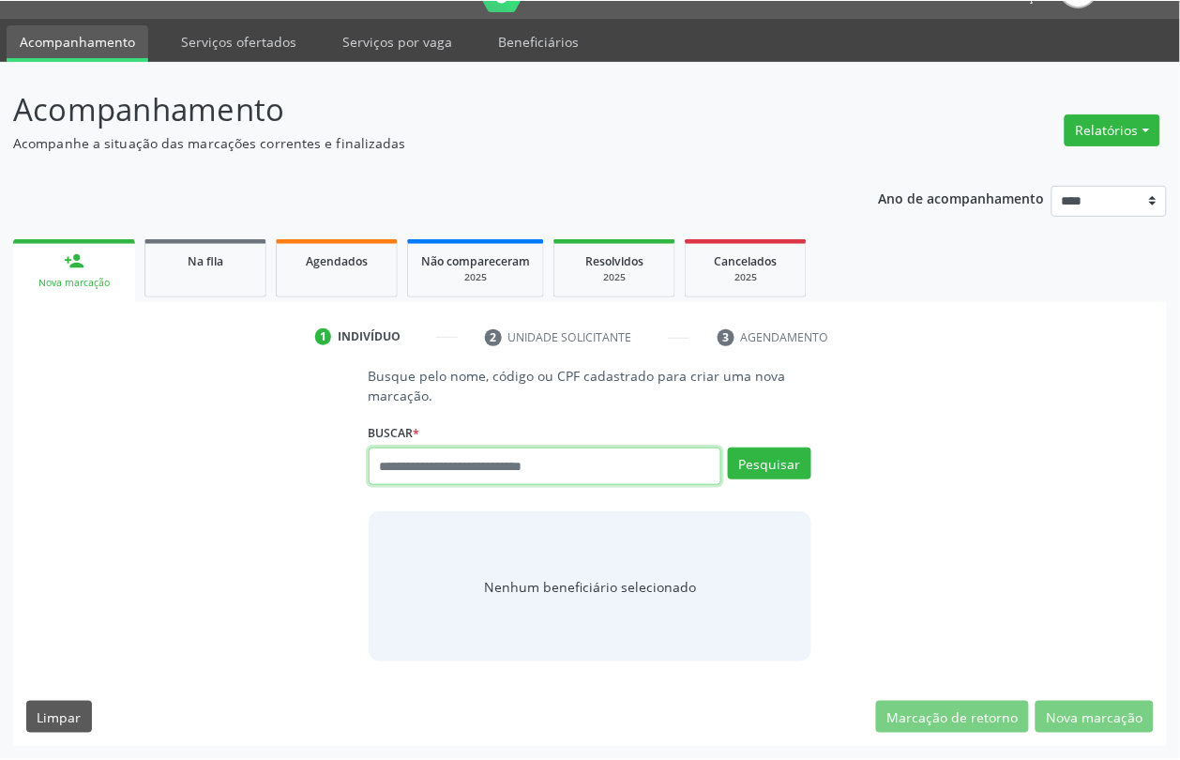
scroll to position [40, 0]
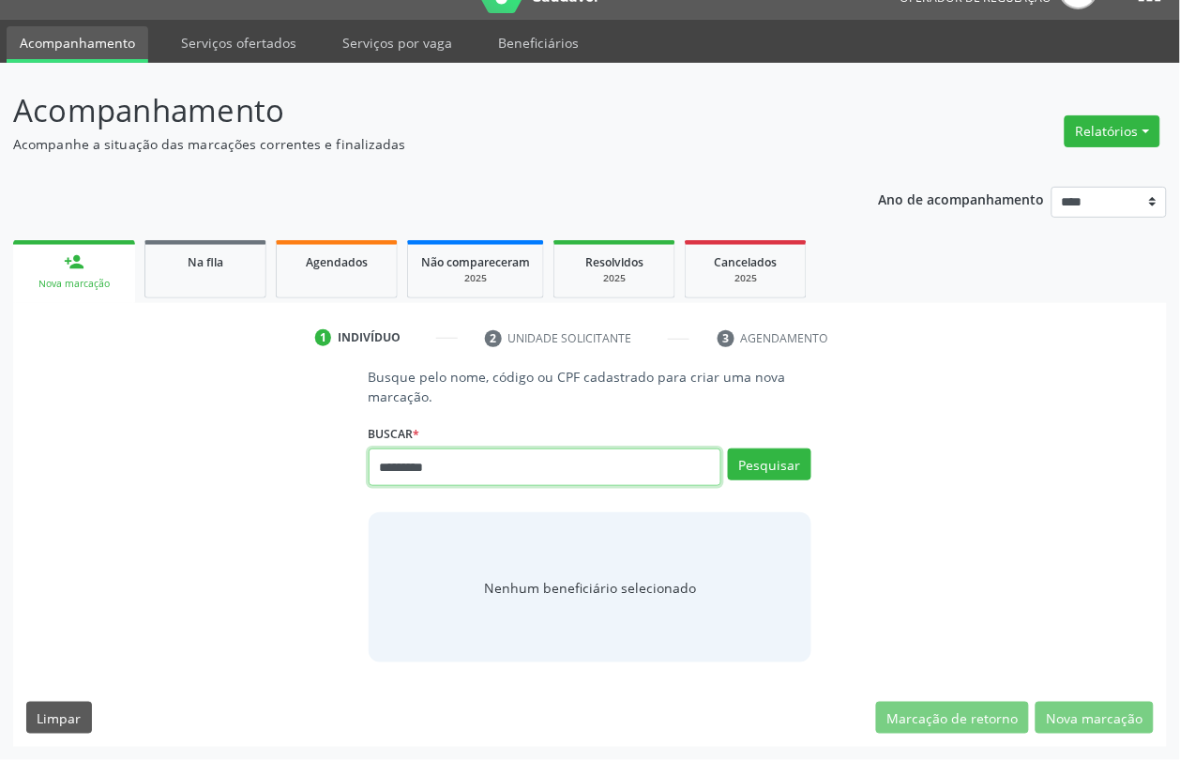
type input "*********"
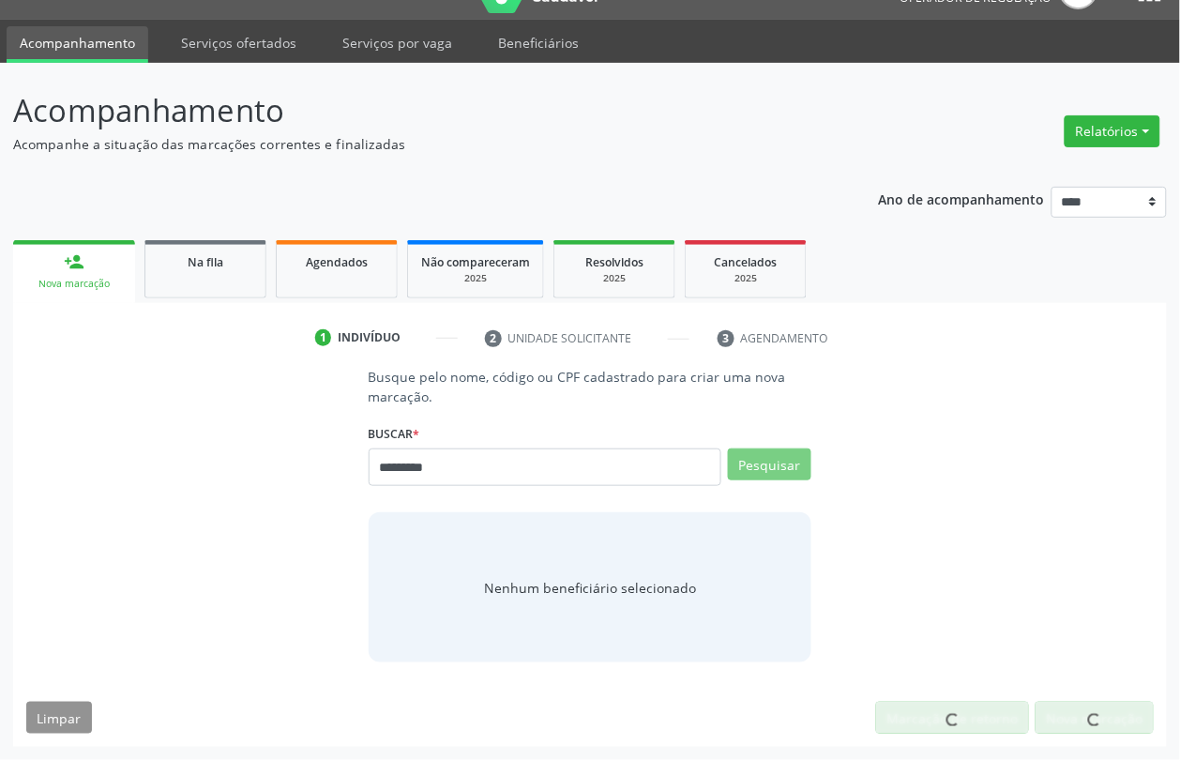
scroll to position [34, 0]
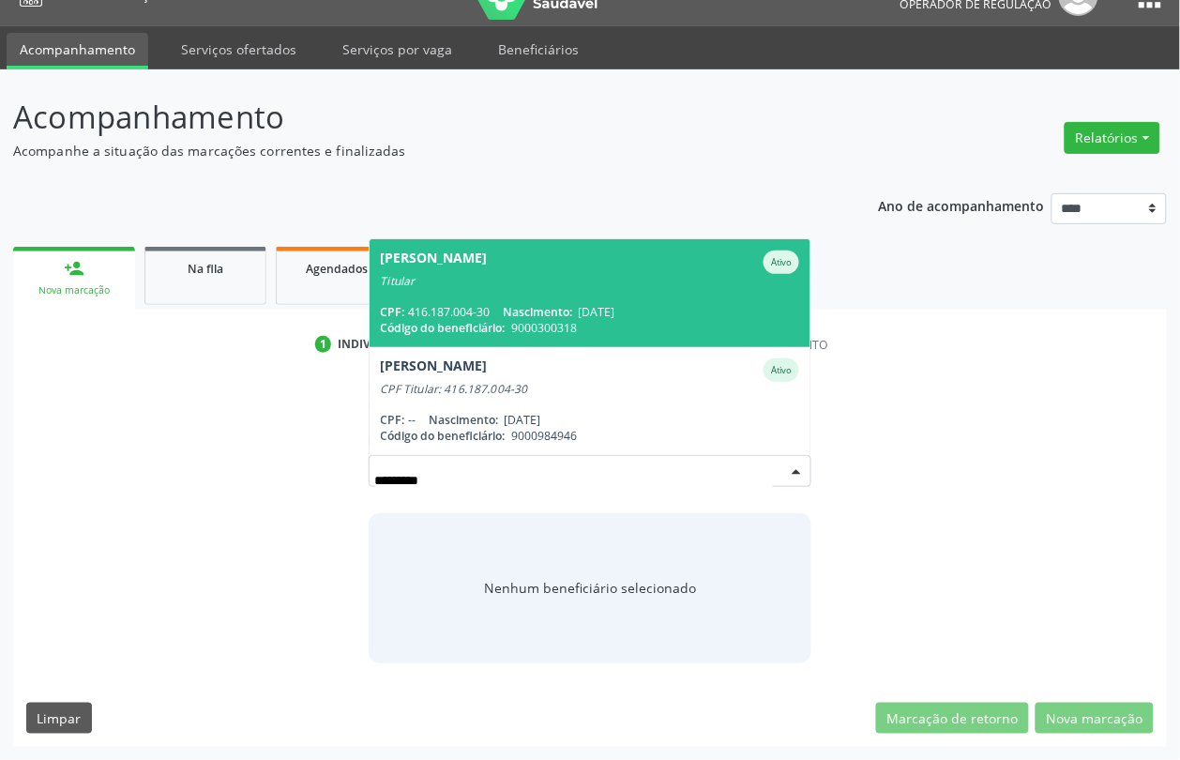
click at [615, 304] on span "27/05/1952" at bounding box center [597, 312] width 37 height 16
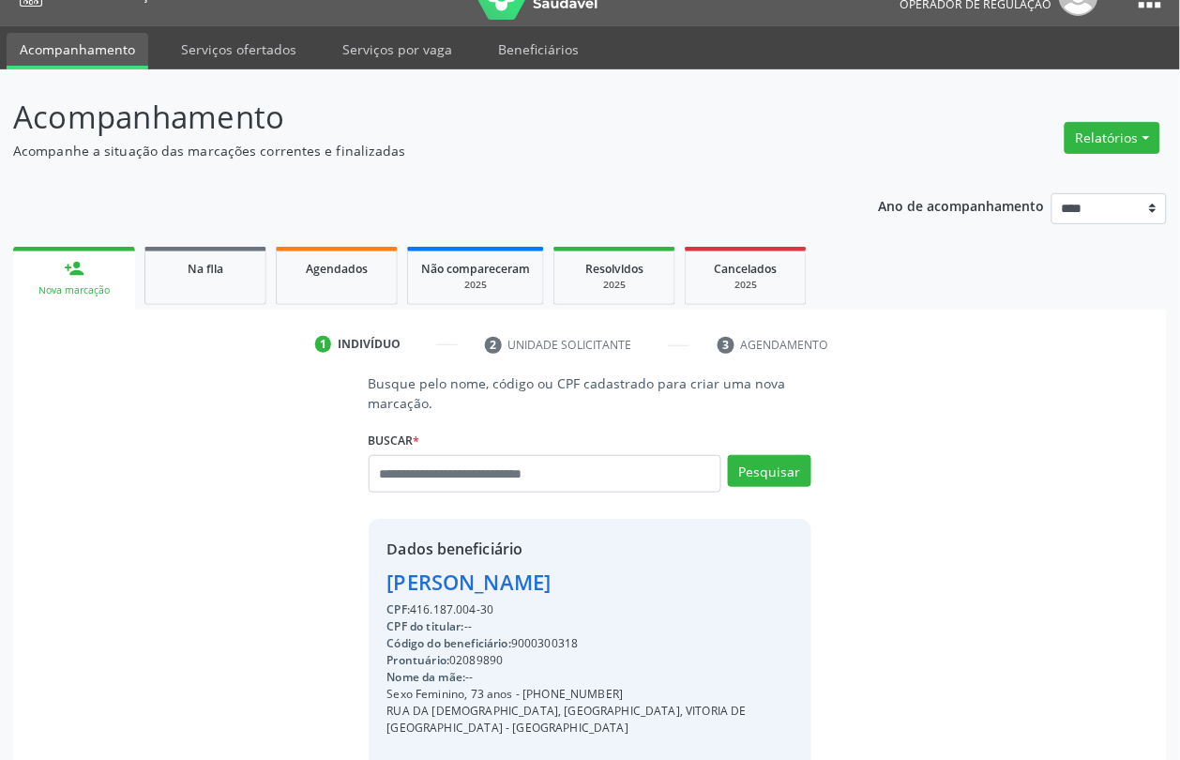
scroll to position [250, 0]
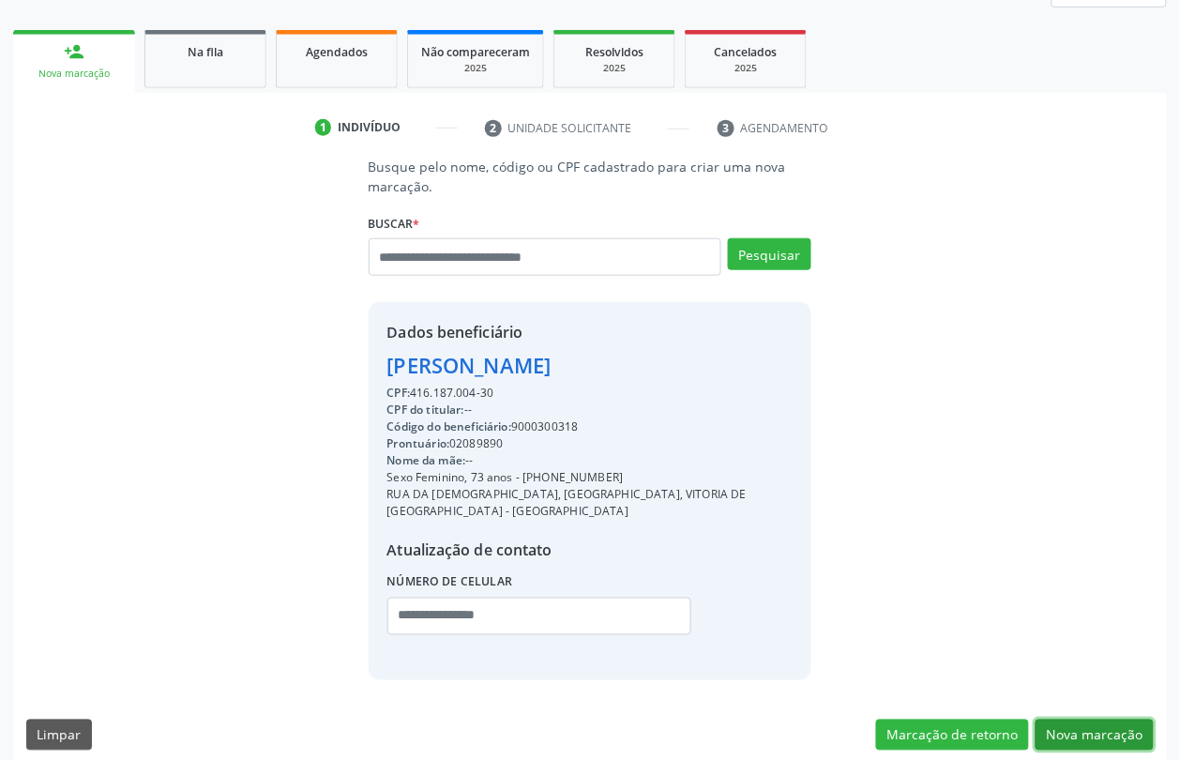
click at [1130, 719] on button "Nova marcação" at bounding box center [1095, 735] width 118 height 32
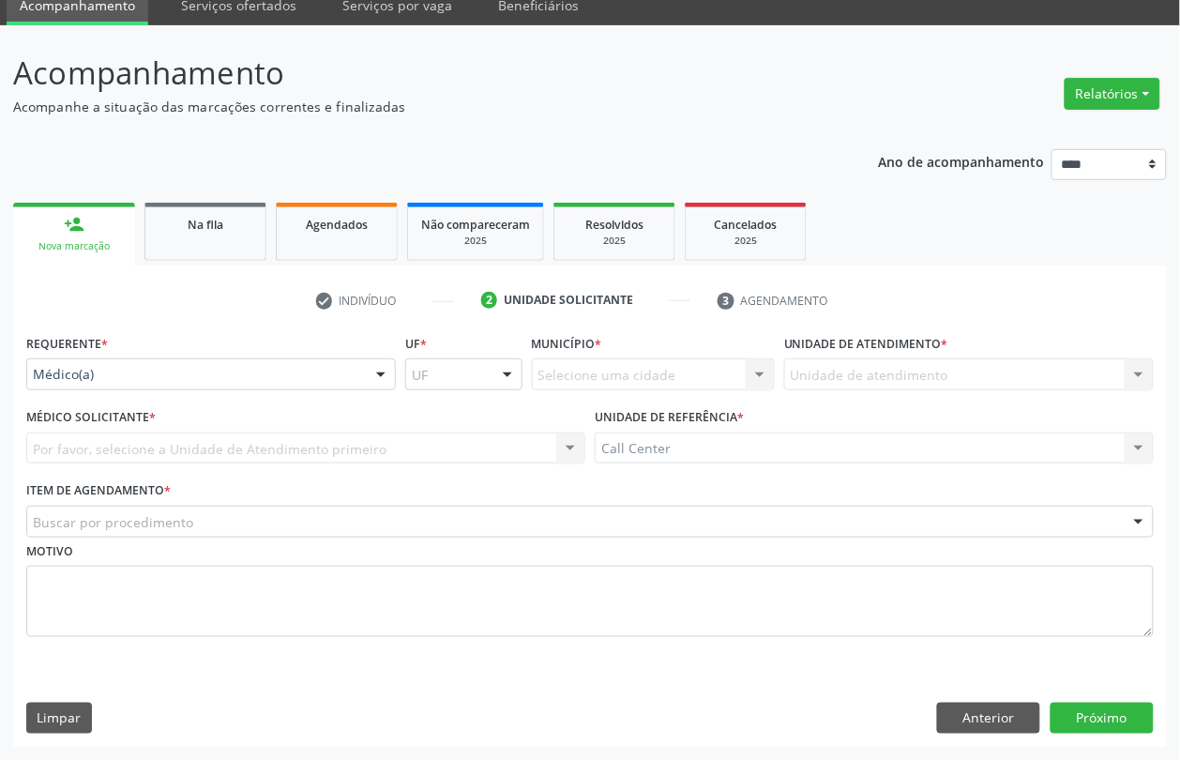
scroll to position [78, 0]
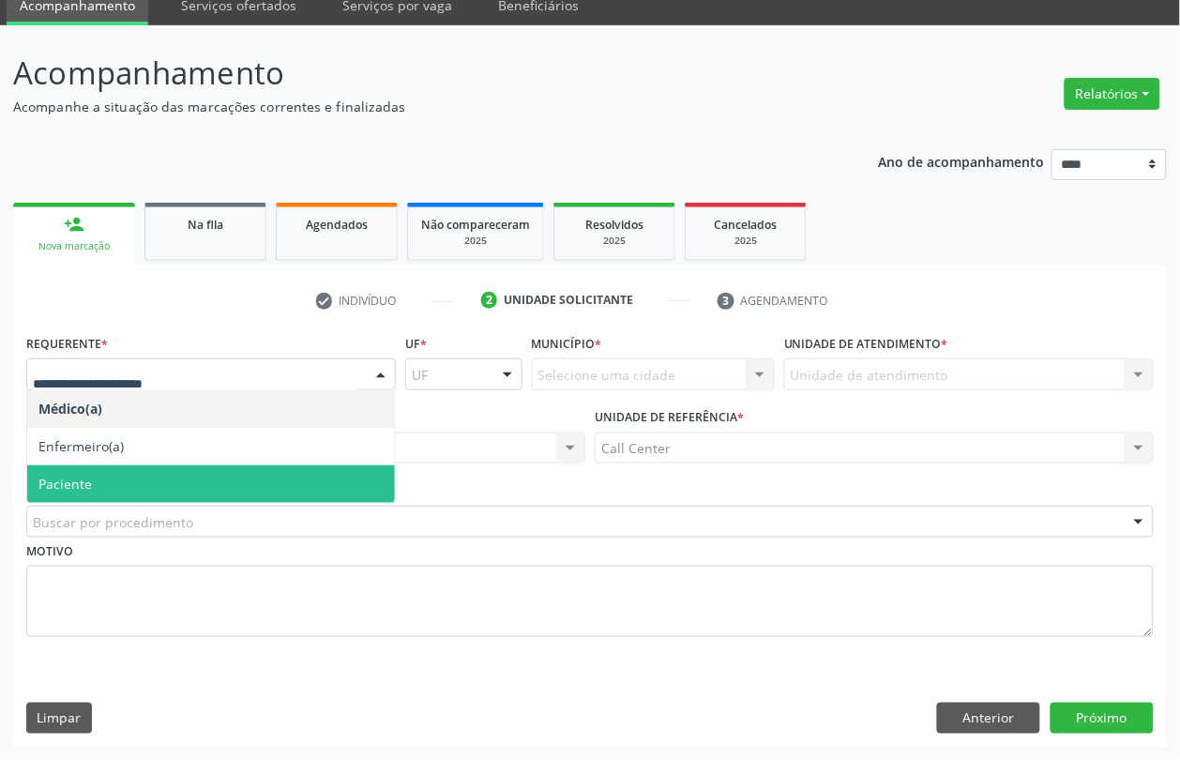
click at [153, 474] on span "Paciente" at bounding box center [211, 484] width 368 height 38
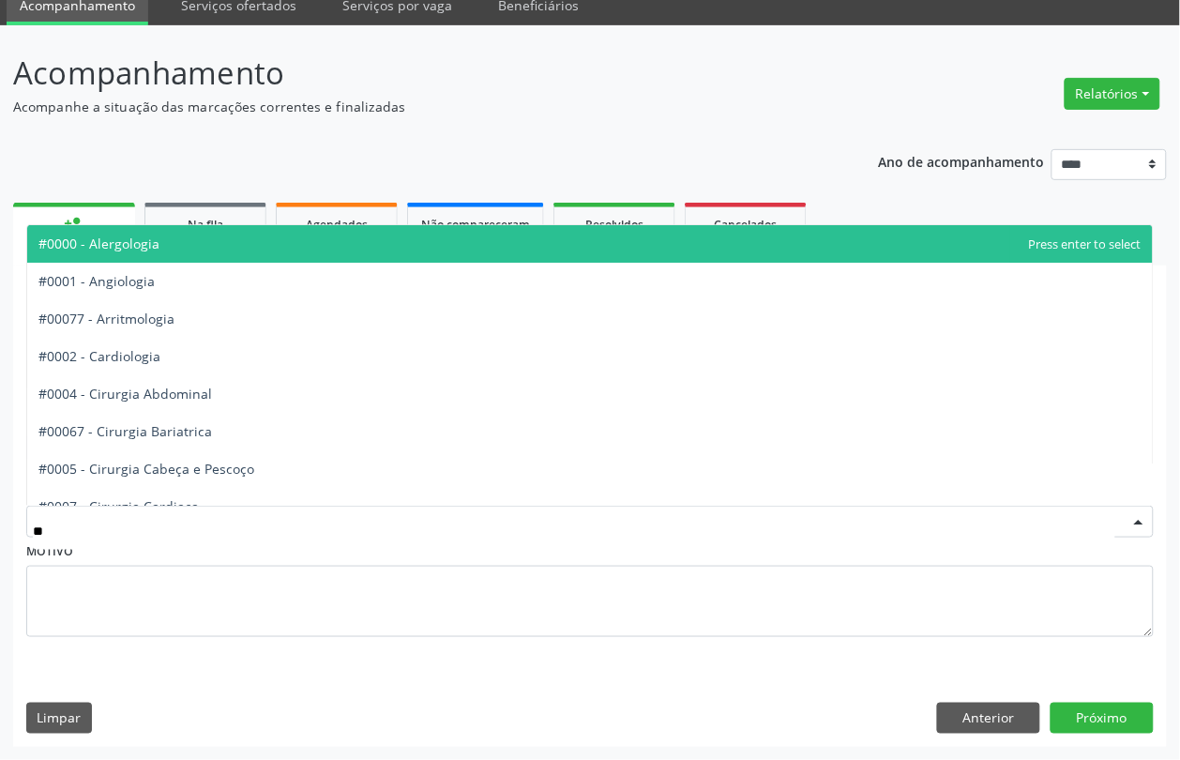
type input "***"
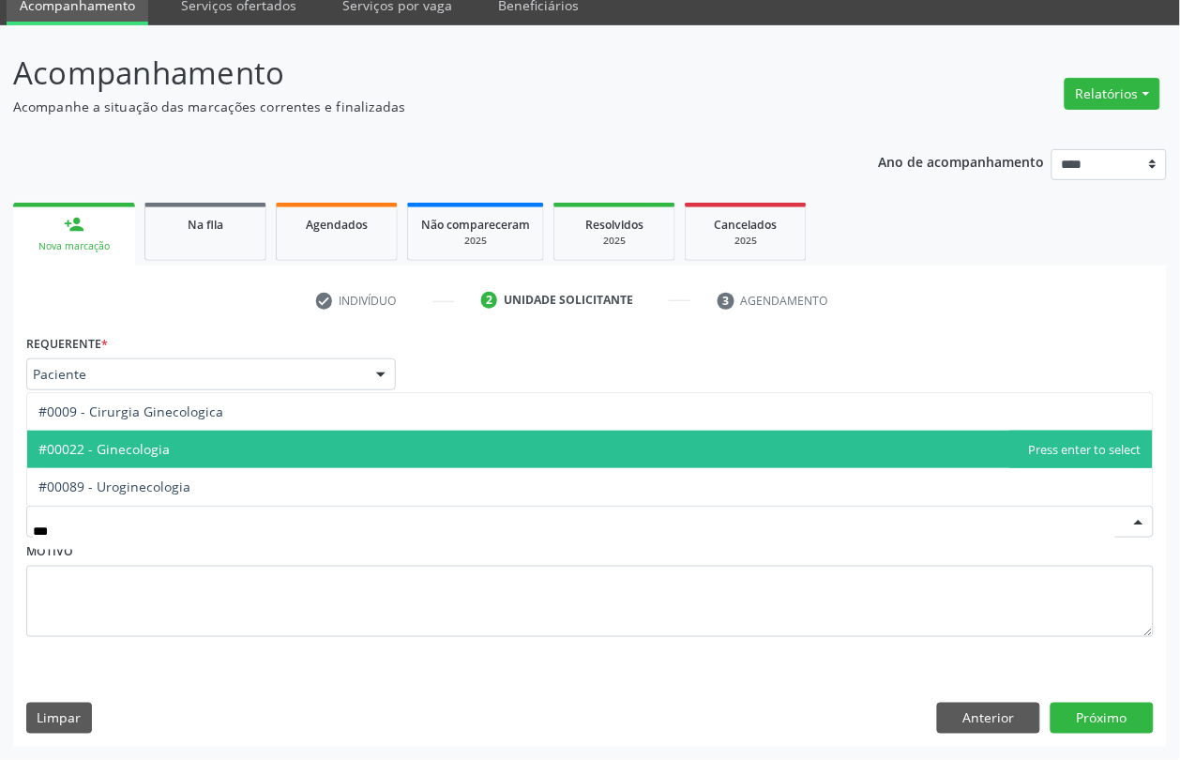
click at [131, 447] on span "#00022 - Ginecologia" at bounding box center [103, 449] width 131 height 18
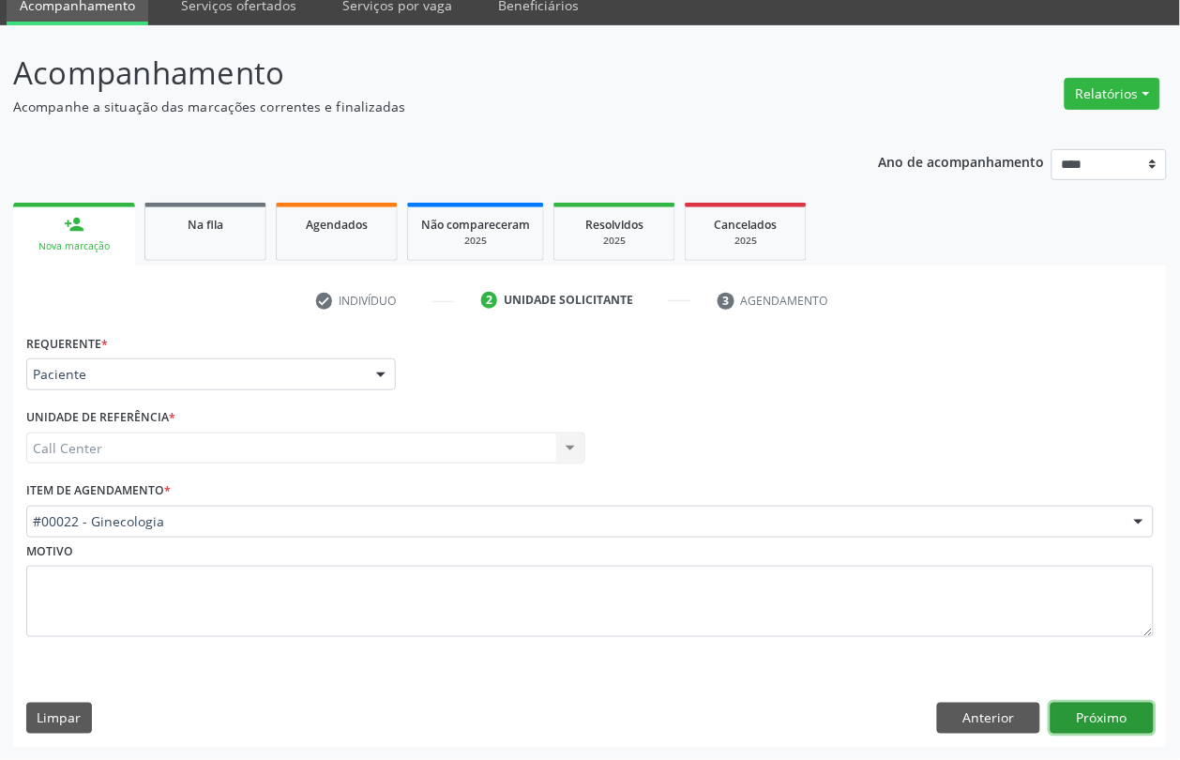
click at [1117, 719] on button "Próximo" at bounding box center [1102, 719] width 103 height 32
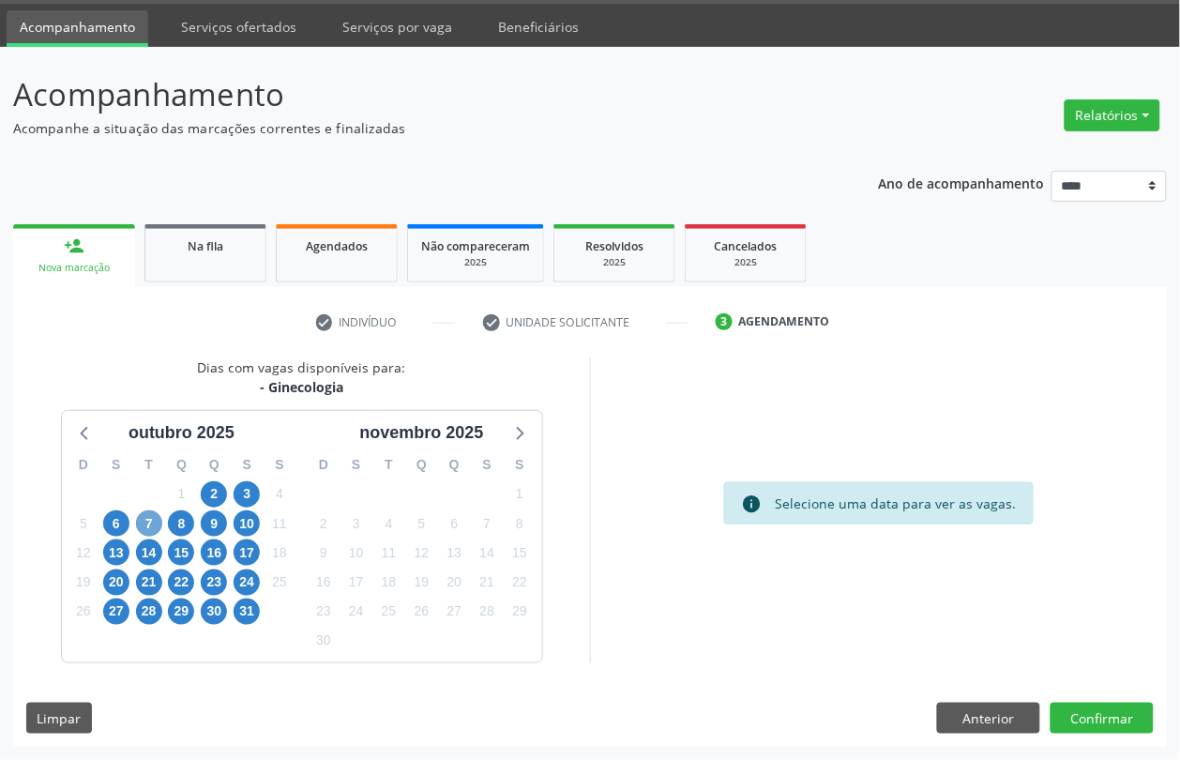
click at [150, 519] on span "7" at bounding box center [149, 523] width 26 height 26
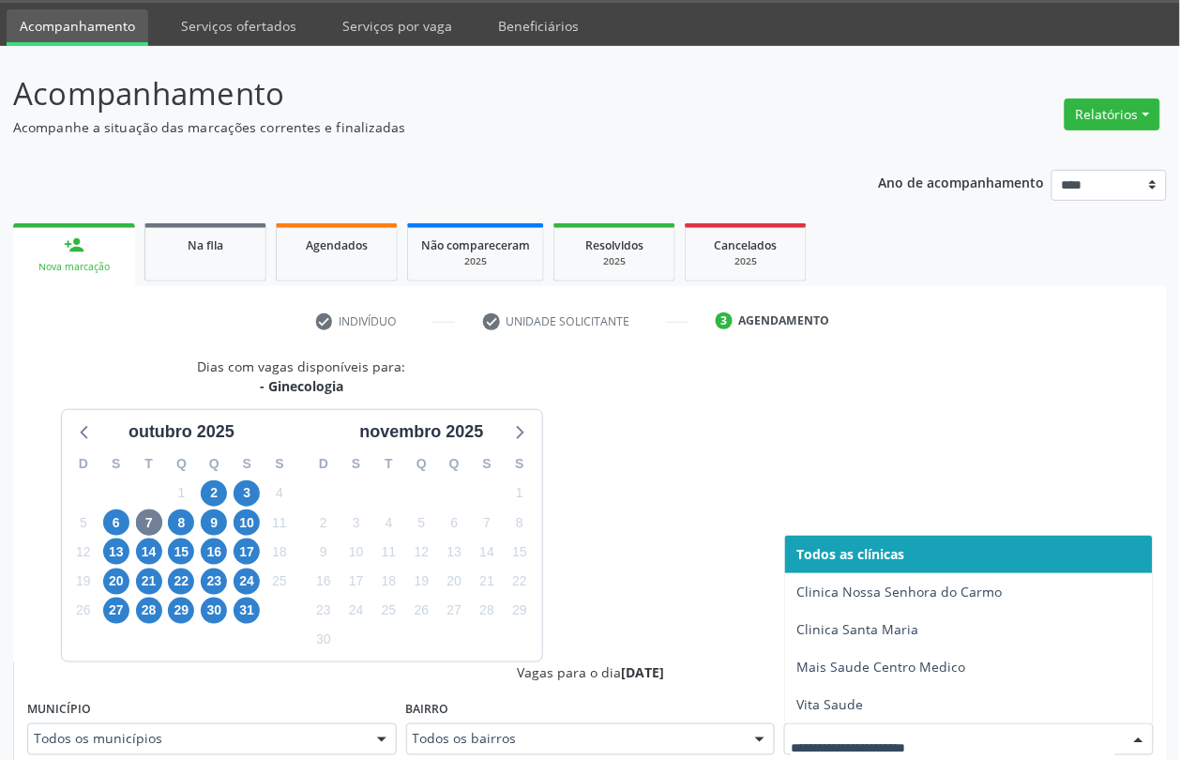
scroll to position [66, 0]
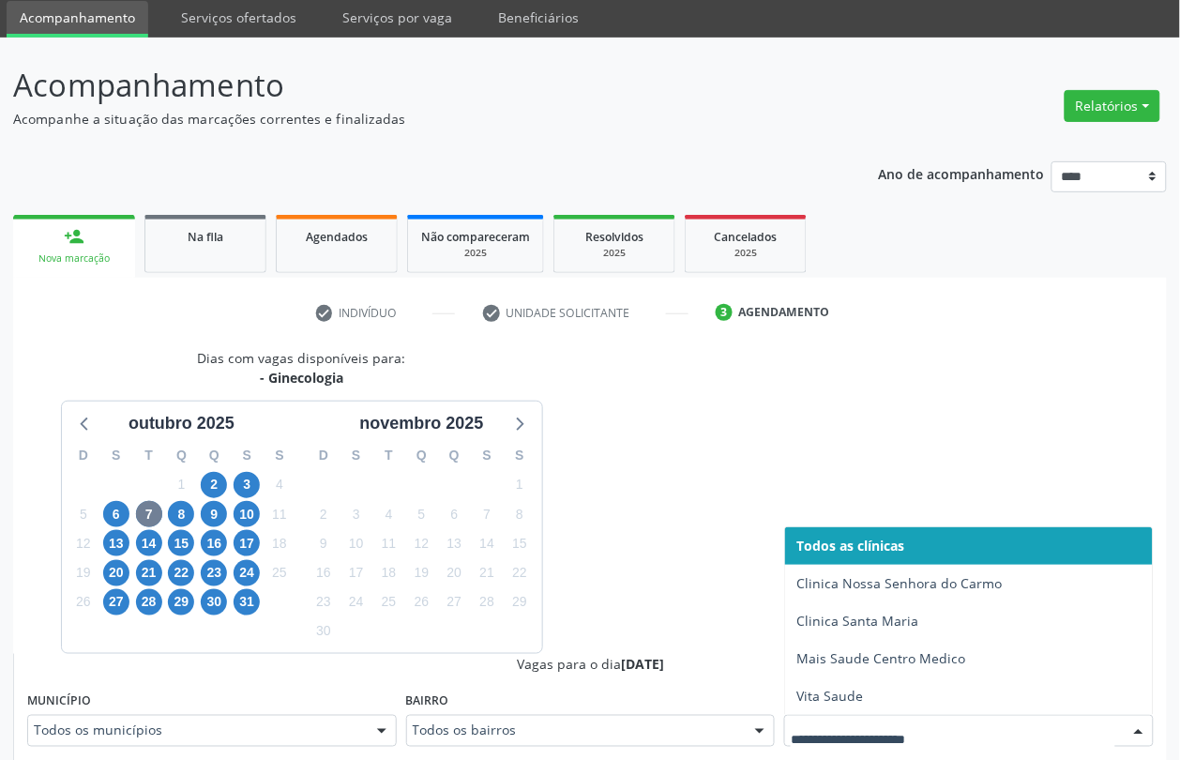
click at [888, 728] on div at bounding box center [969, 731] width 370 height 32
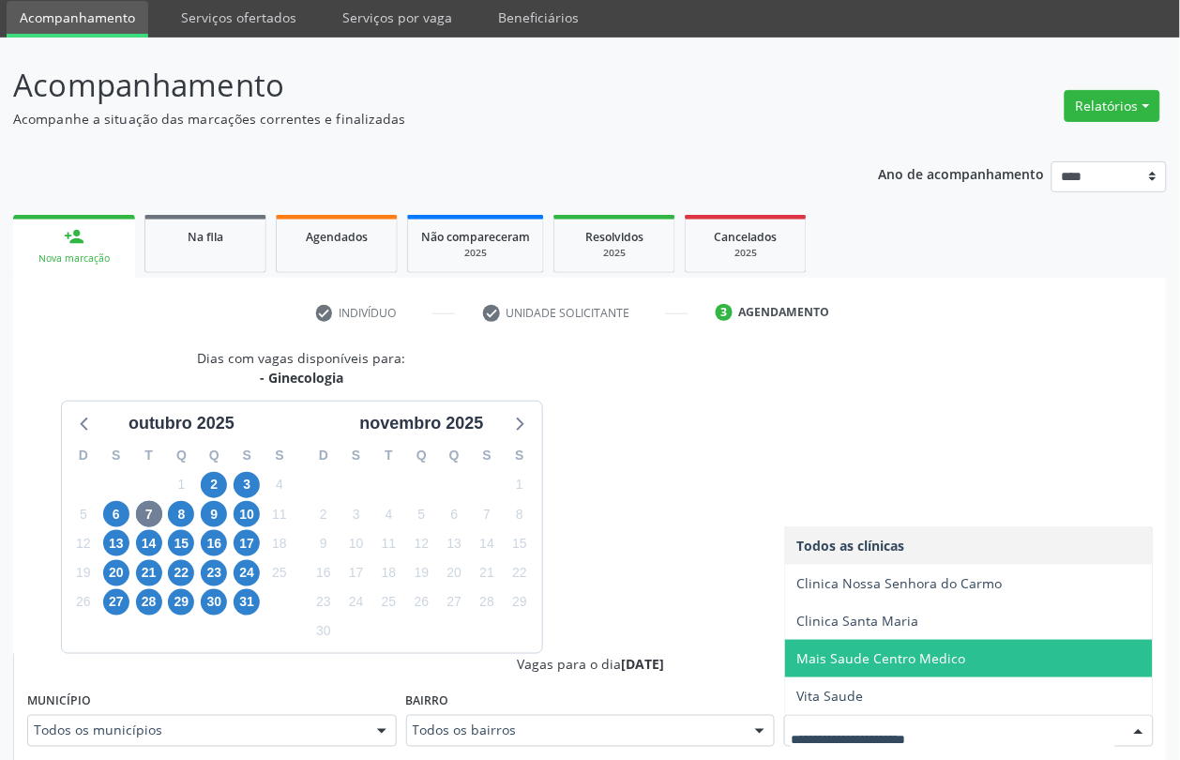
click at [871, 662] on span "Mais Saude Centro Medico" at bounding box center [880, 658] width 169 height 18
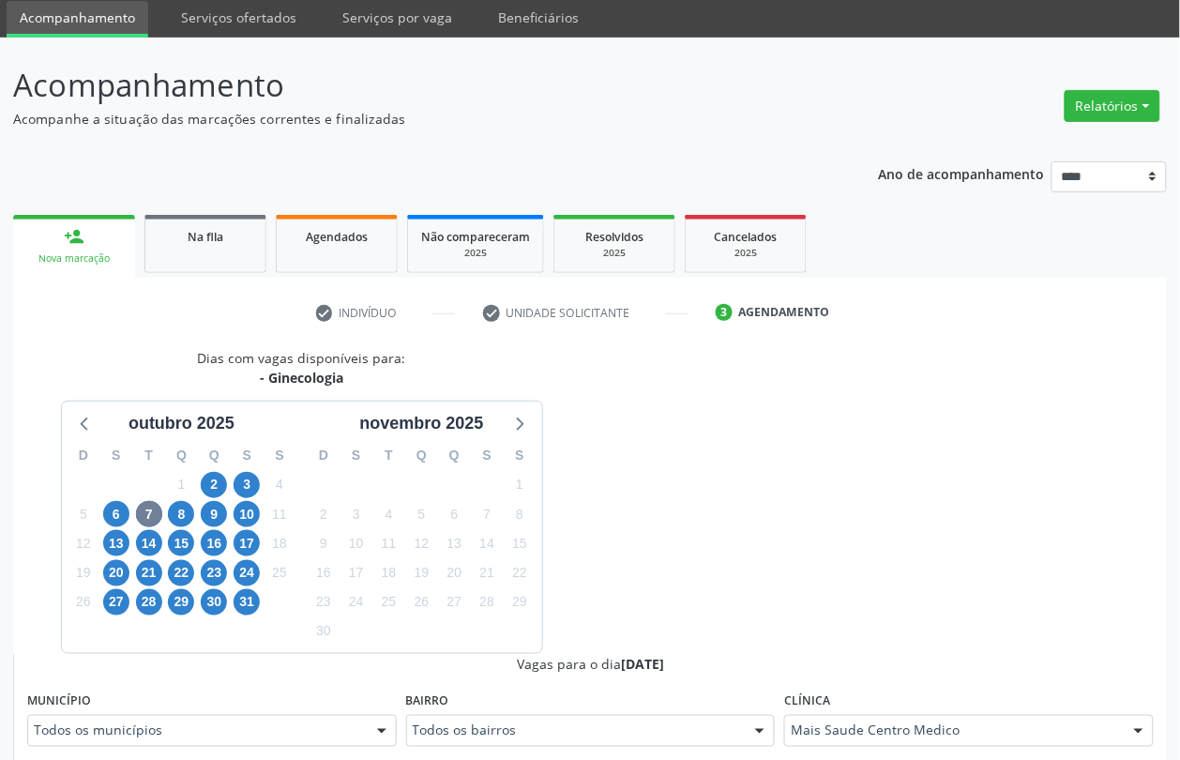
scroll to position [535, 0]
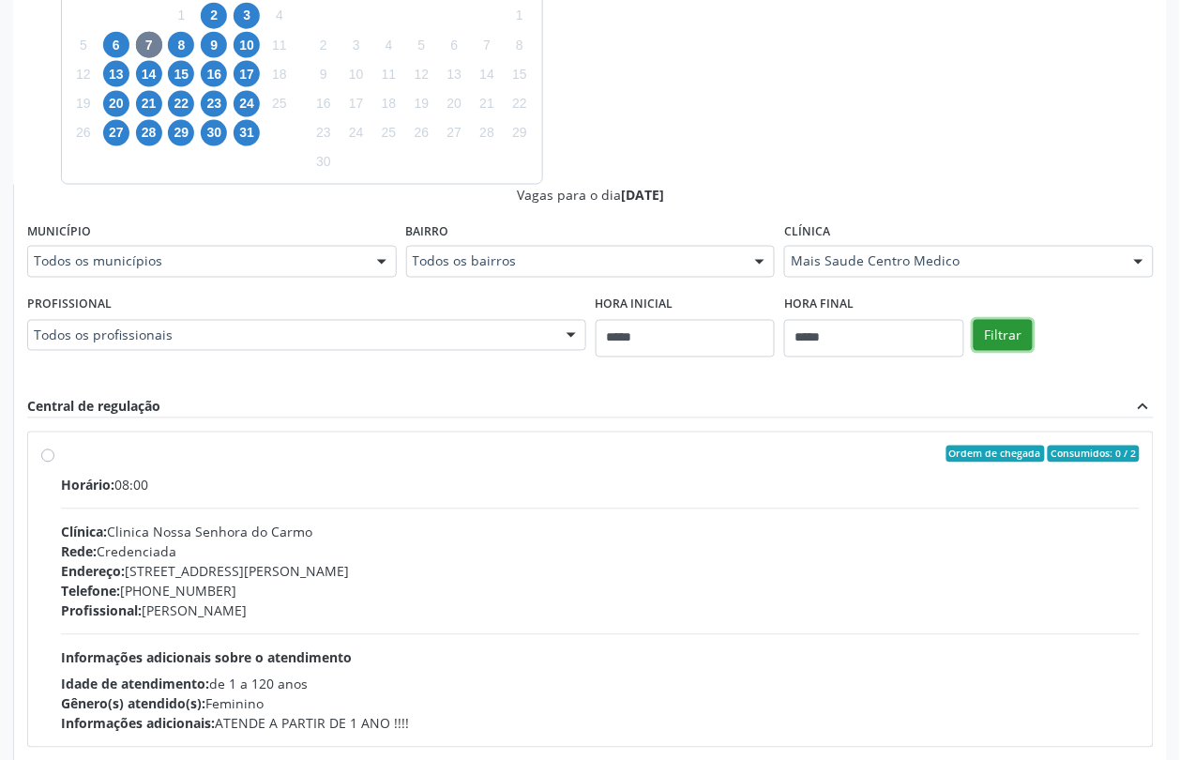
click at [1020, 344] on button "Filtrar" at bounding box center [1003, 336] width 59 height 32
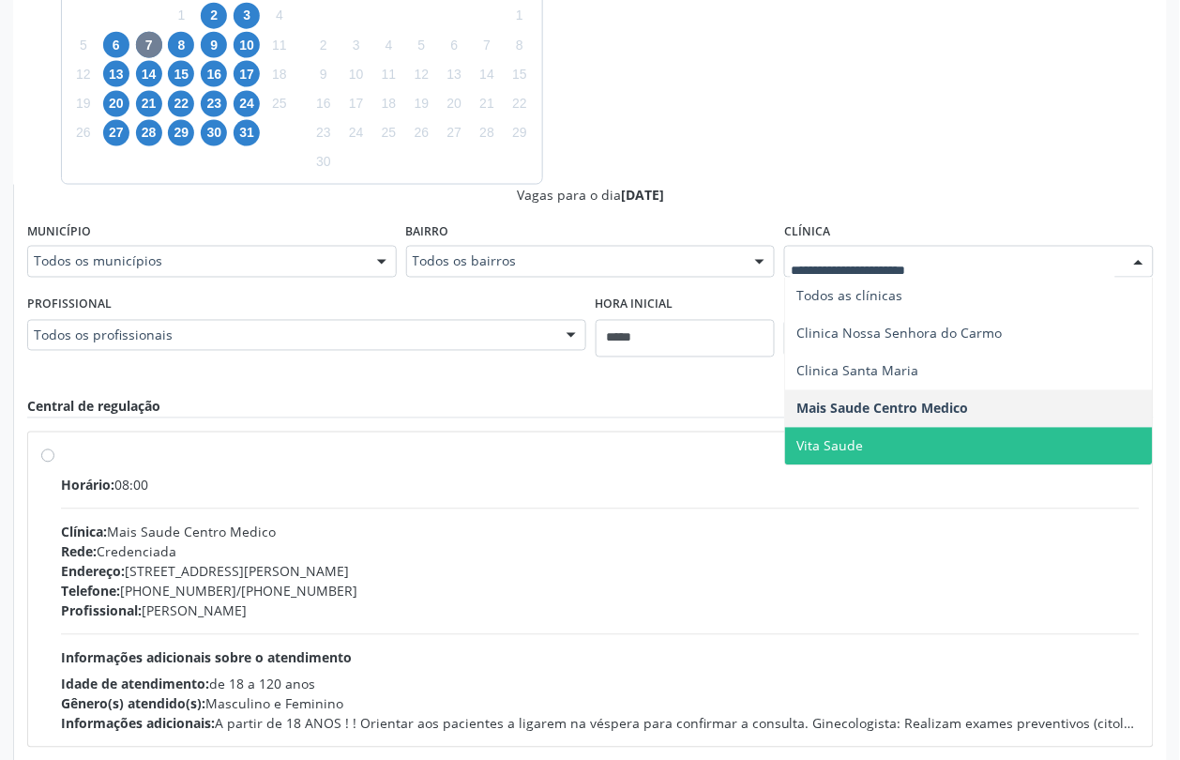
click at [915, 442] on span "Vita Saude" at bounding box center [969, 447] width 368 height 38
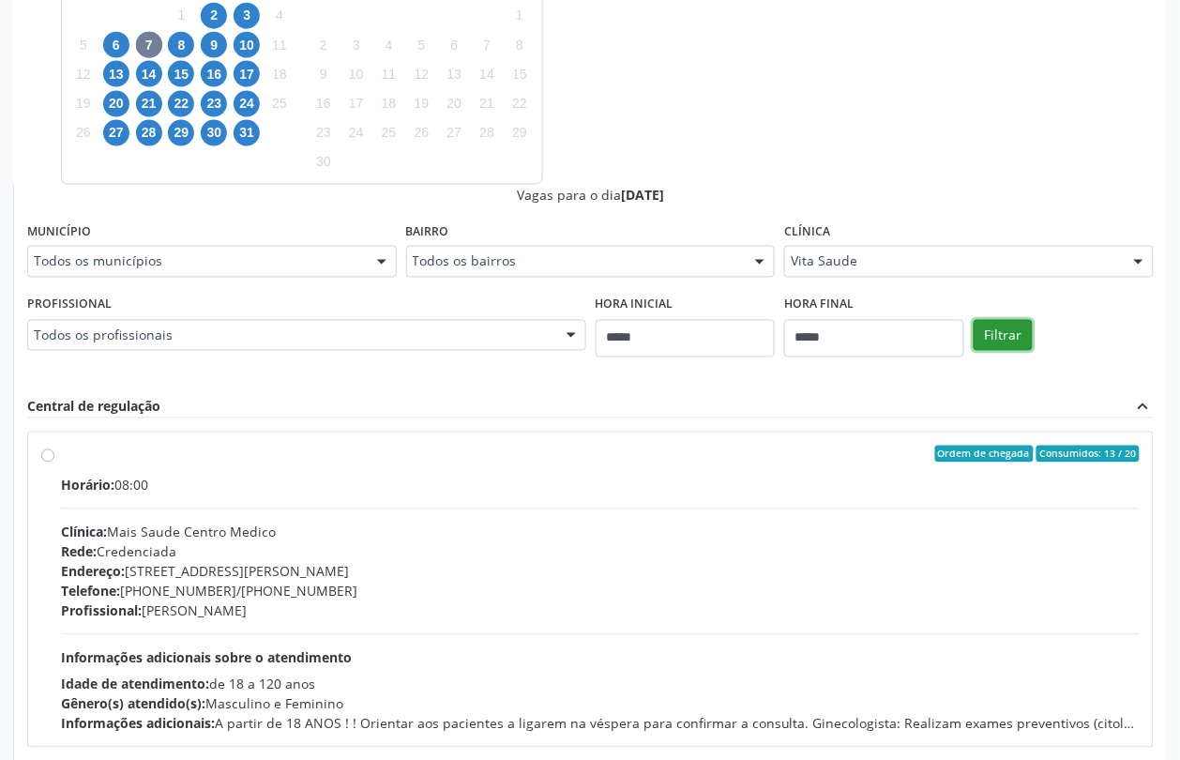
click at [1005, 345] on button "Filtrar" at bounding box center [1003, 336] width 59 height 32
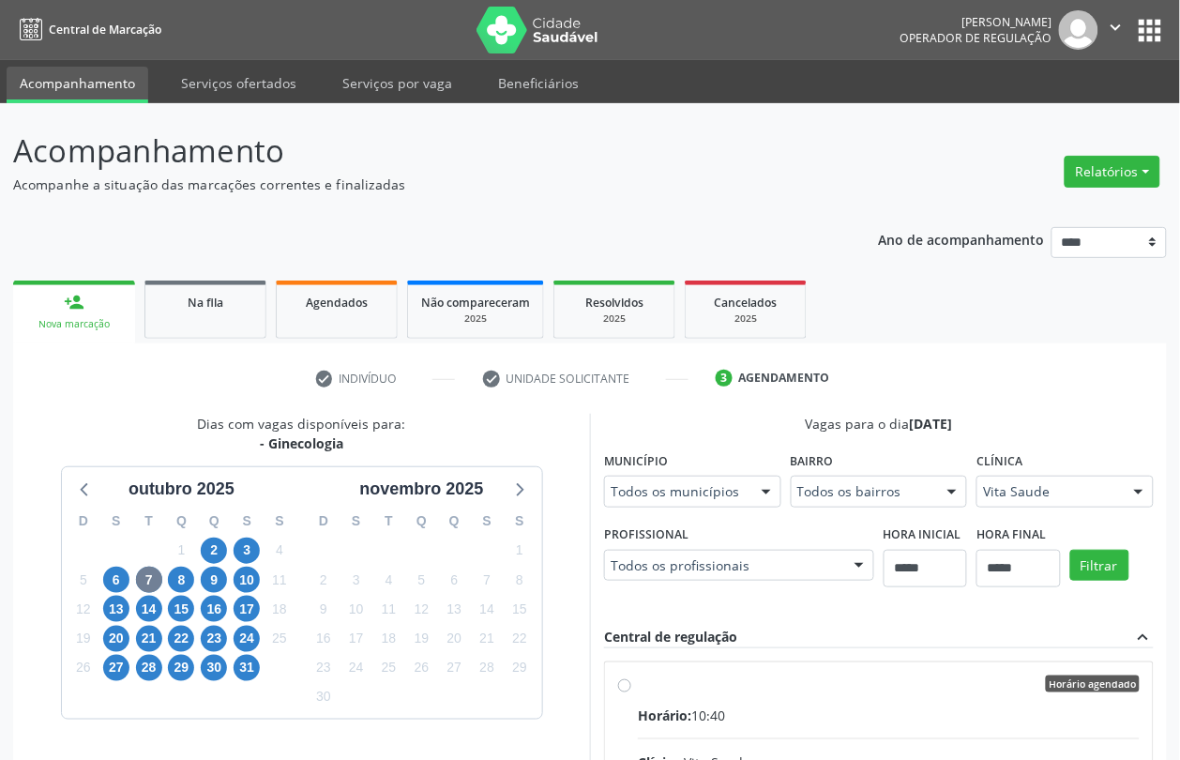
scroll to position [328, 0]
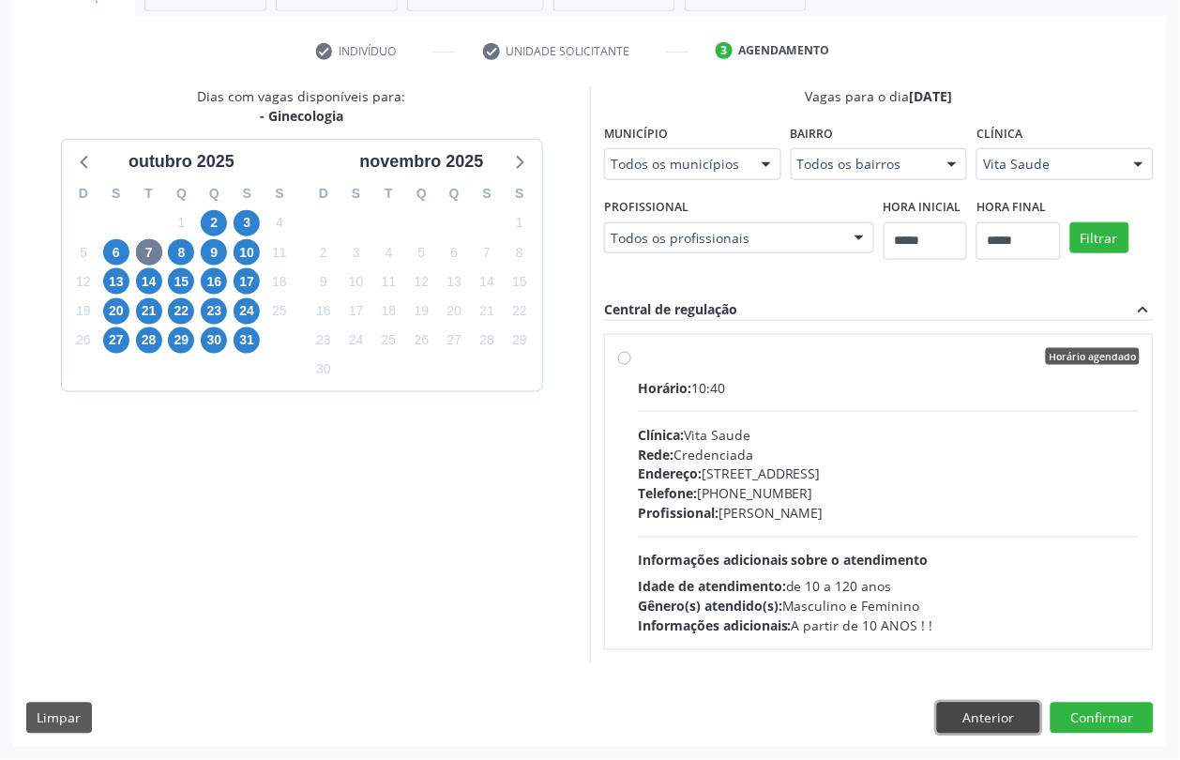
click at [980, 716] on button "Anterior" at bounding box center [988, 719] width 103 height 32
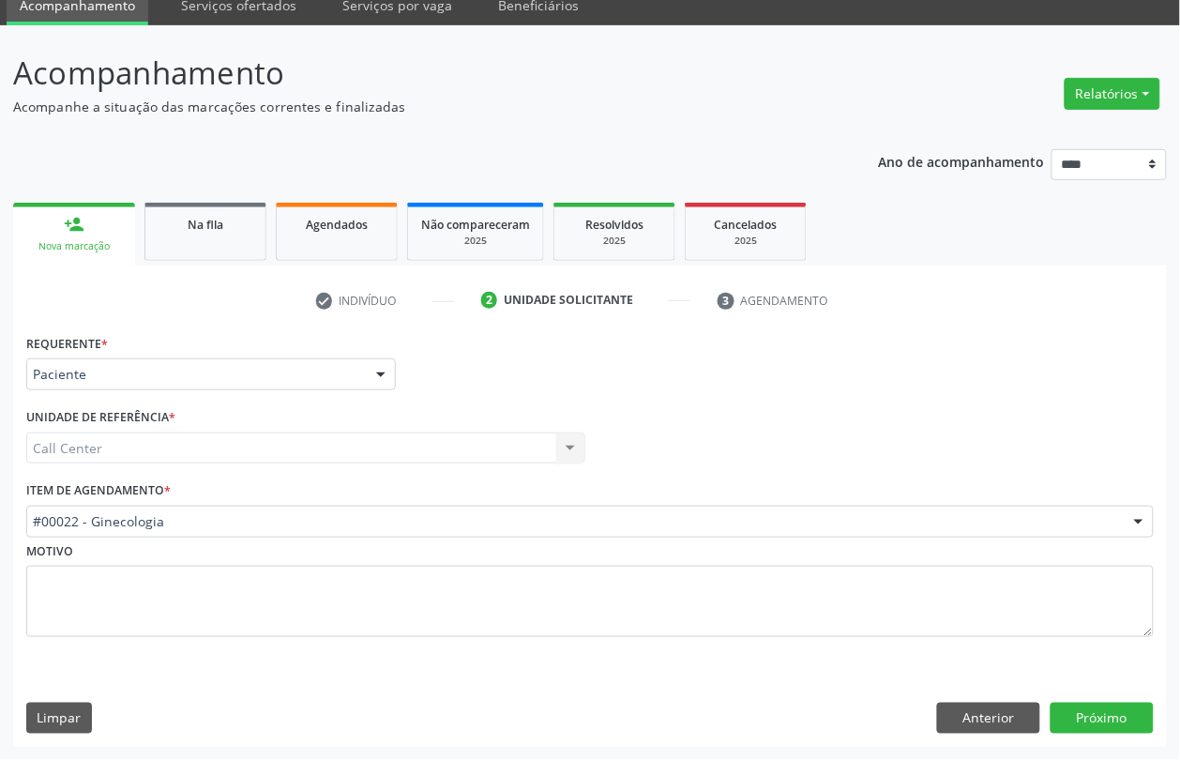
scroll to position [78, 0]
click at [981, 716] on button "Anterior" at bounding box center [988, 719] width 103 height 32
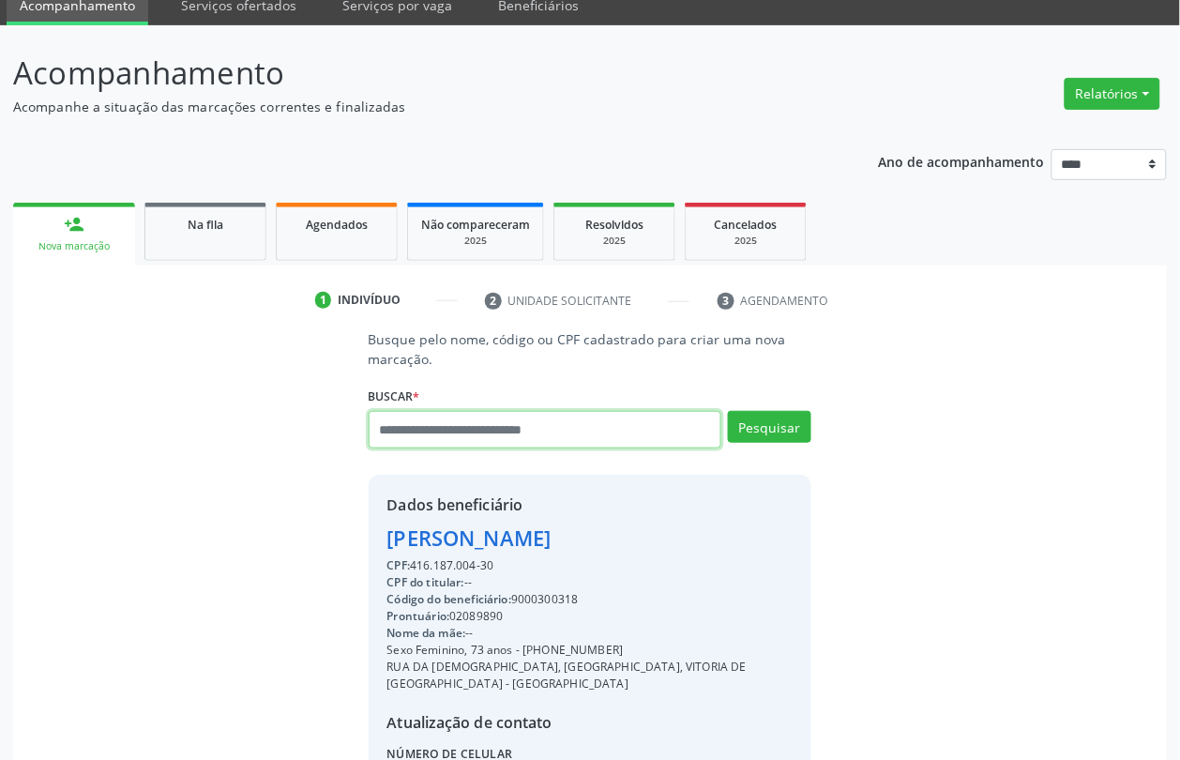
click at [514, 429] on input "text" at bounding box center [546, 430] width 354 height 38
type input "*********"
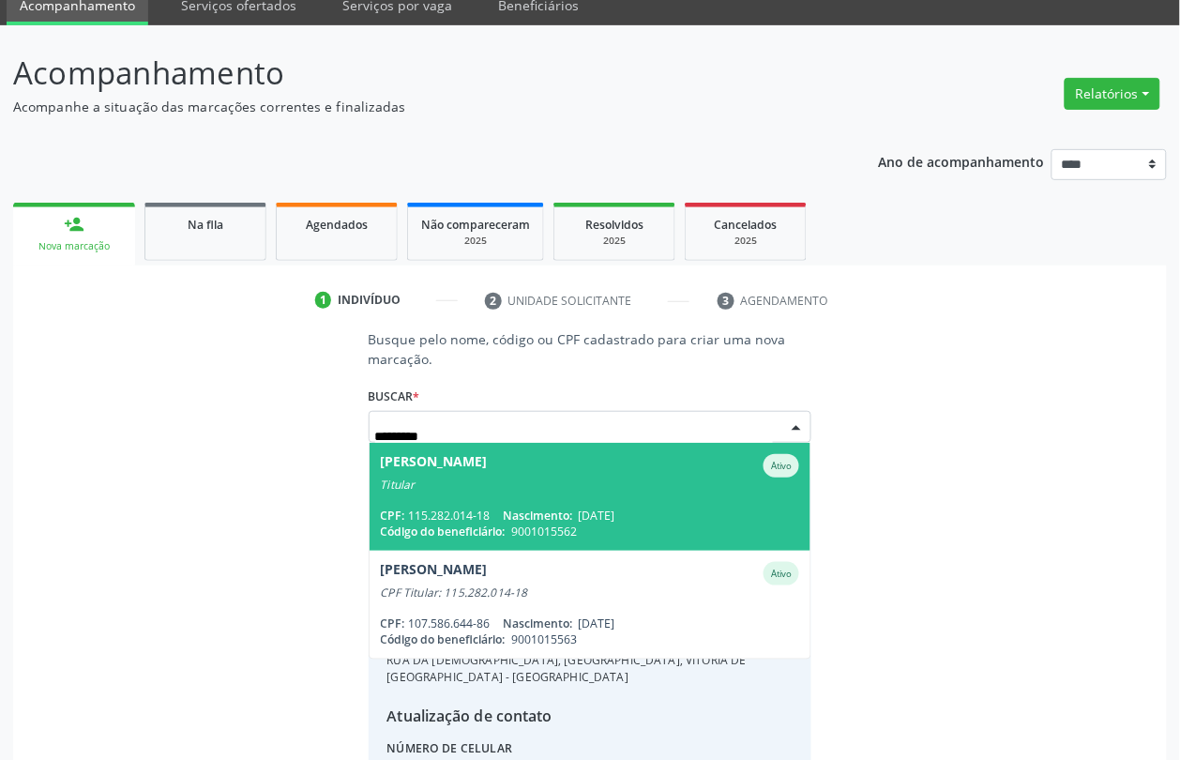
scroll to position [245, 0]
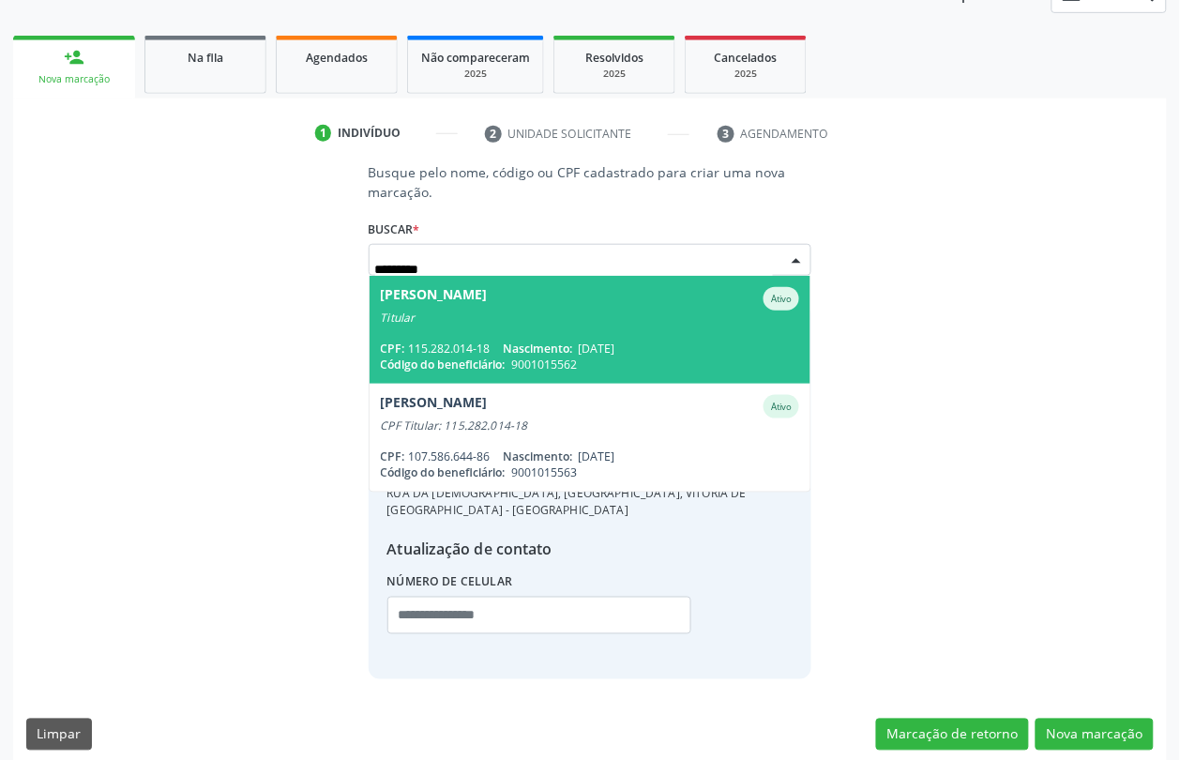
click at [598, 331] on span "Daniely Maria de Oliveira Marques Ativo Titular CPF: 115.282.014-18 Nascimento:…" at bounding box center [591, 330] width 442 height 108
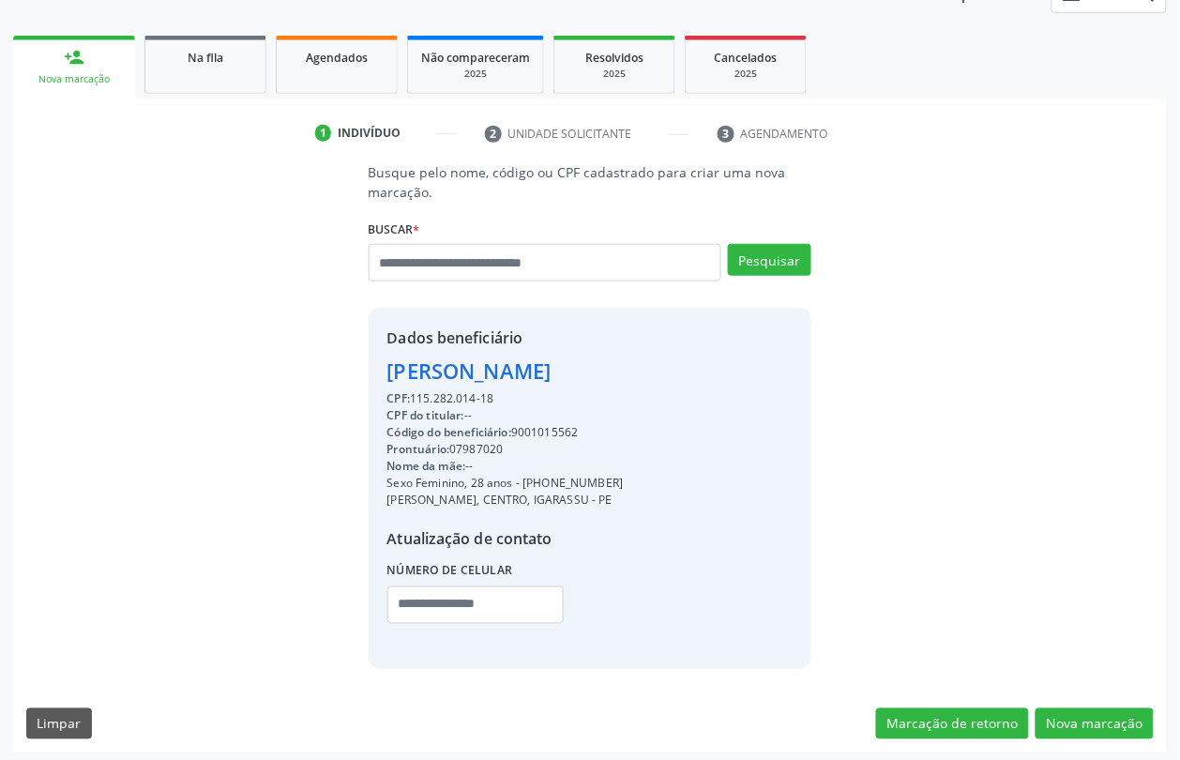
scroll to position [250, 0]
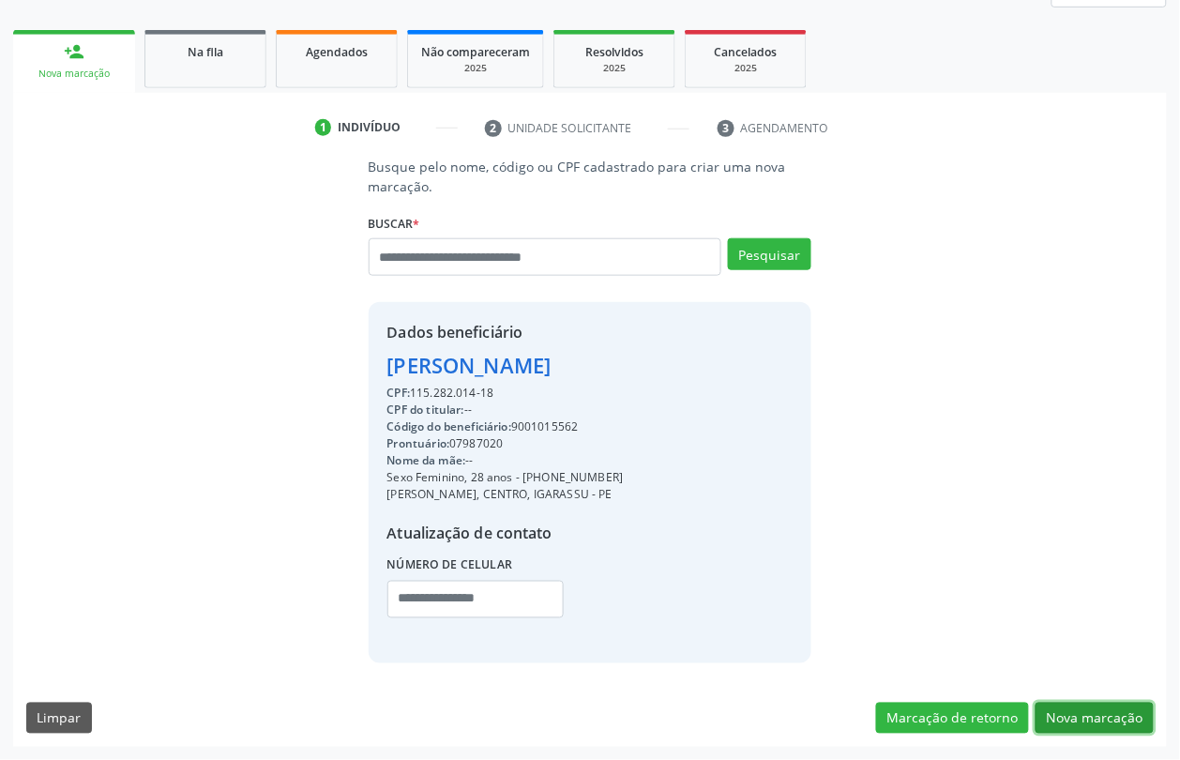
click at [1085, 713] on button "Nova marcação" at bounding box center [1095, 719] width 118 height 32
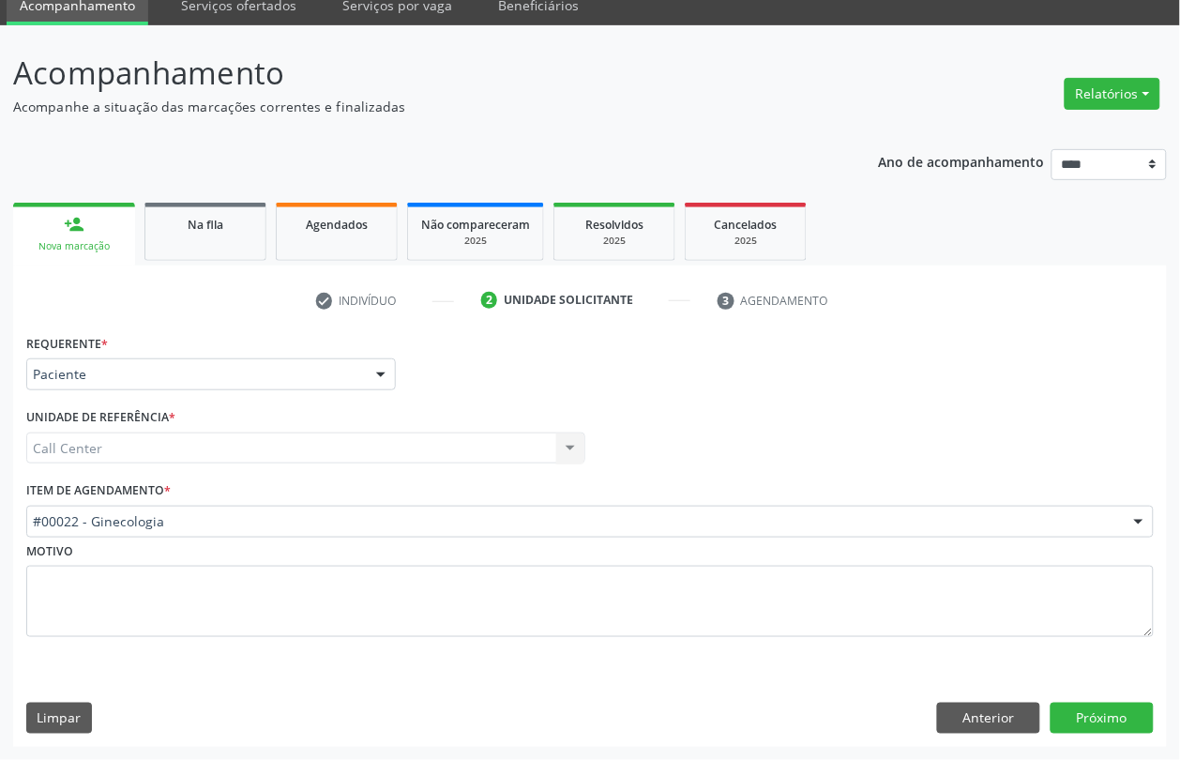
scroll to position [78, 0]
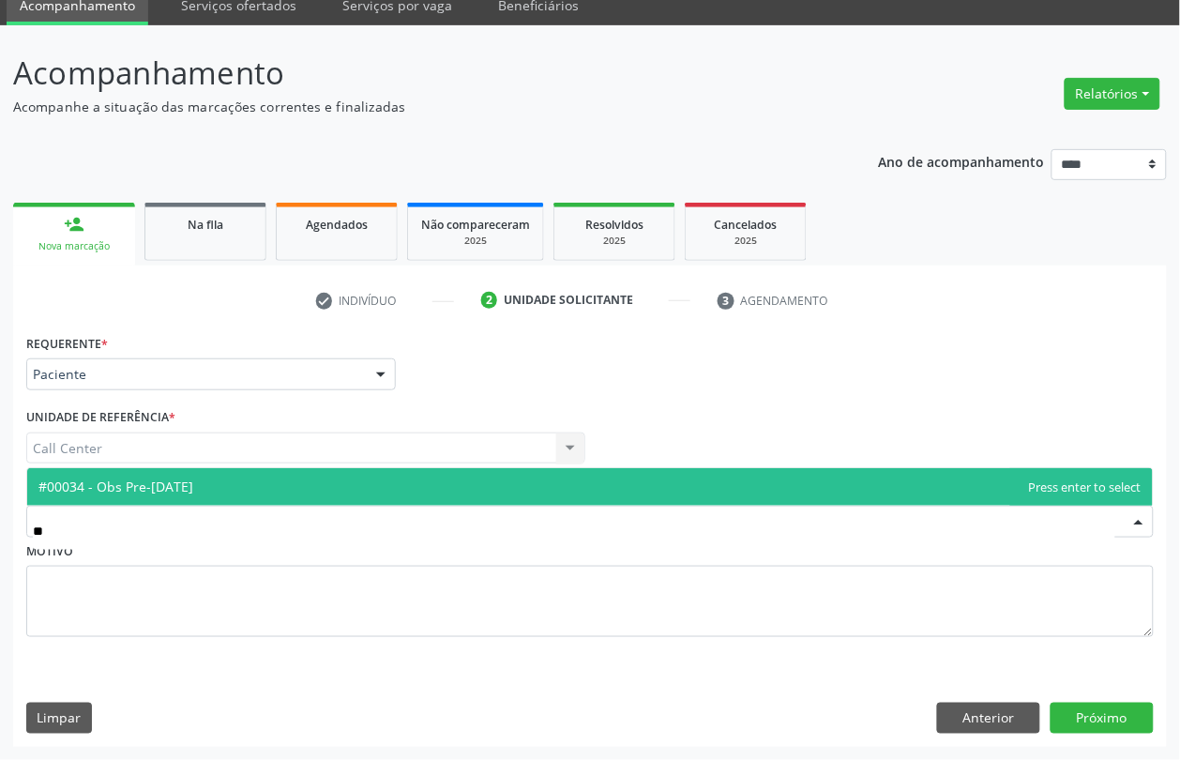
type input "***"
click at [183, 478] on span "#00034 - Obs Pre-[DATE]" at bounding box center [590, 487] width 1126 height 38
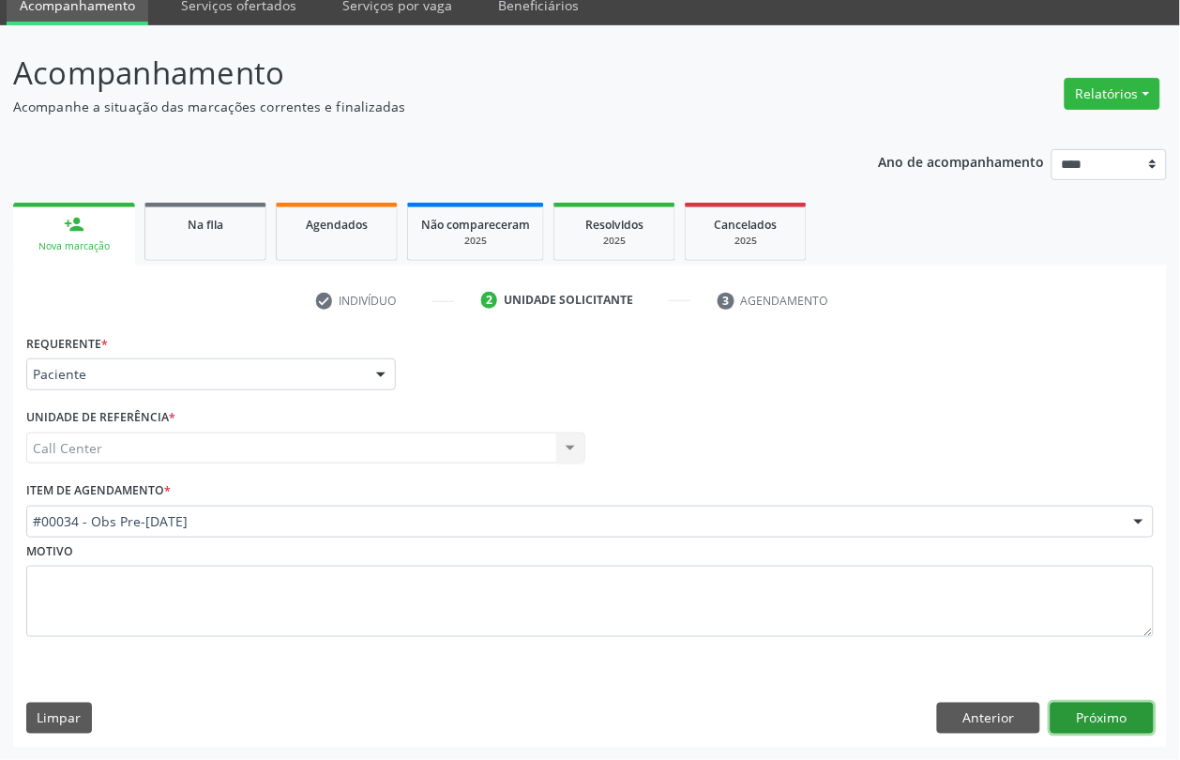
click at [1100, 727] on button "Próximo" at bounding box center [1102, 719] width 103 height 32
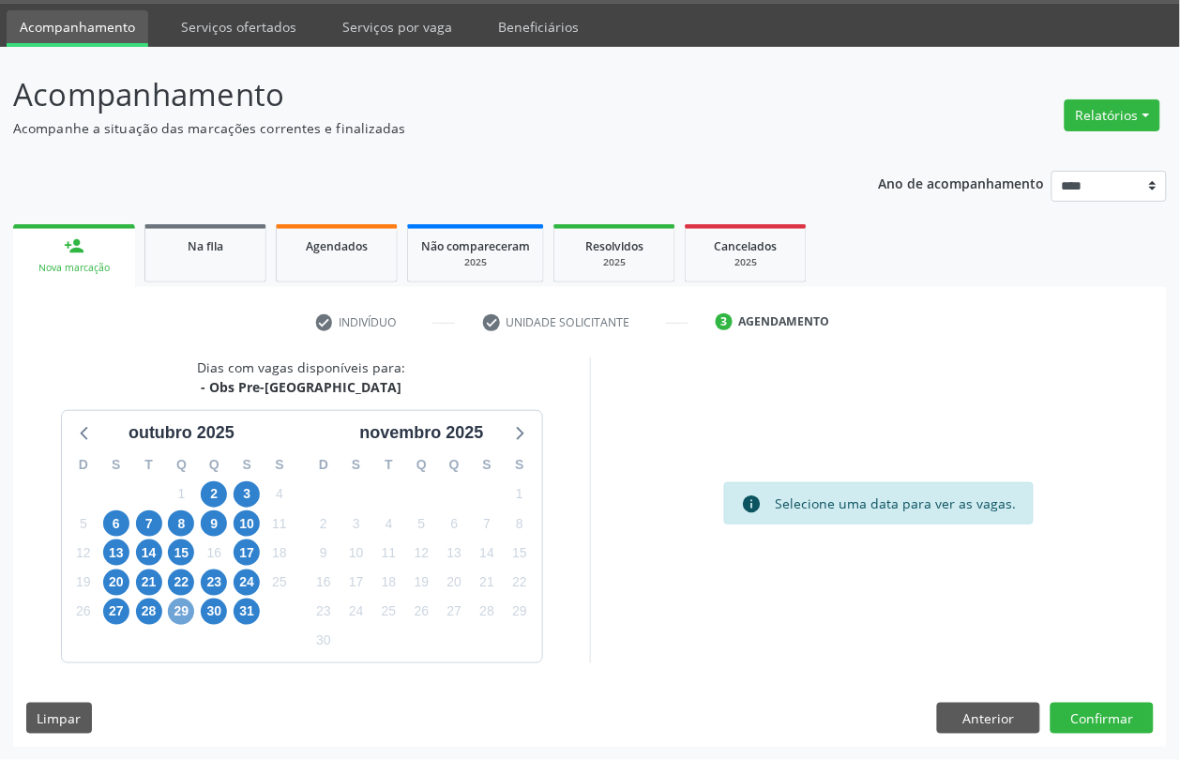
click at [183, 605] on span "29" at bounding box center [181, 611] width 26 height 26
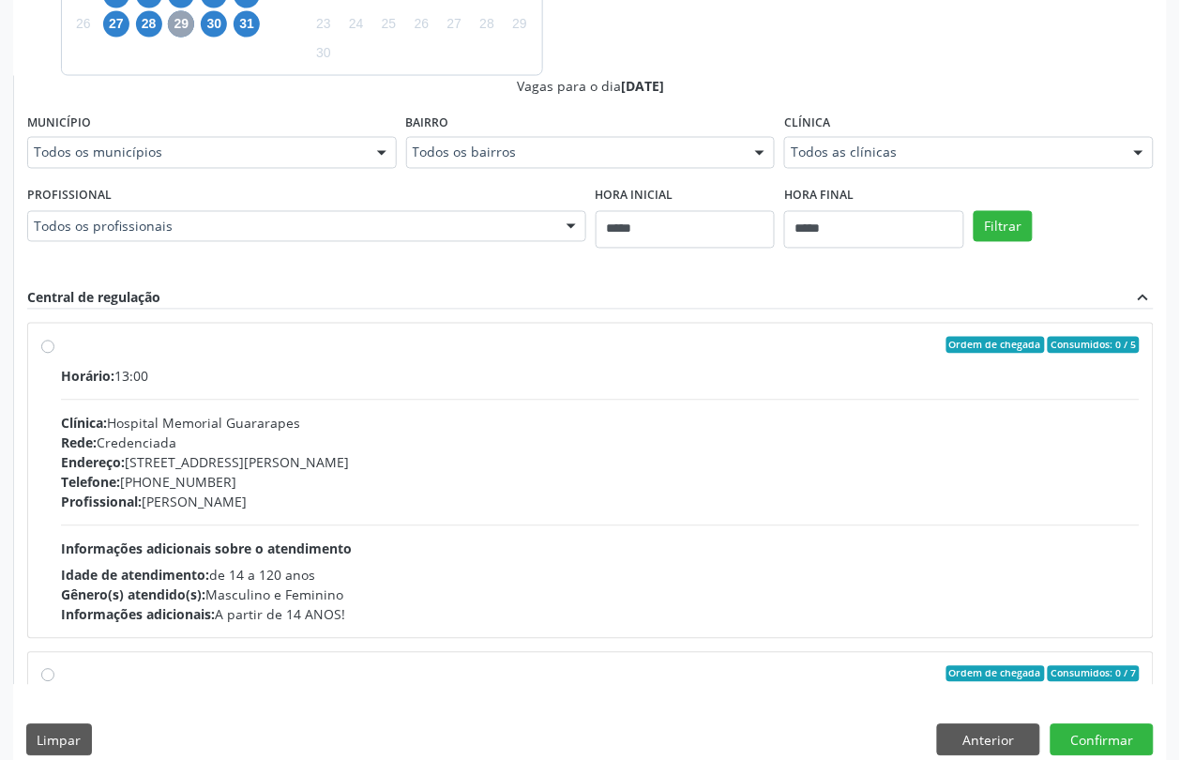
scroll to position [409, 0]
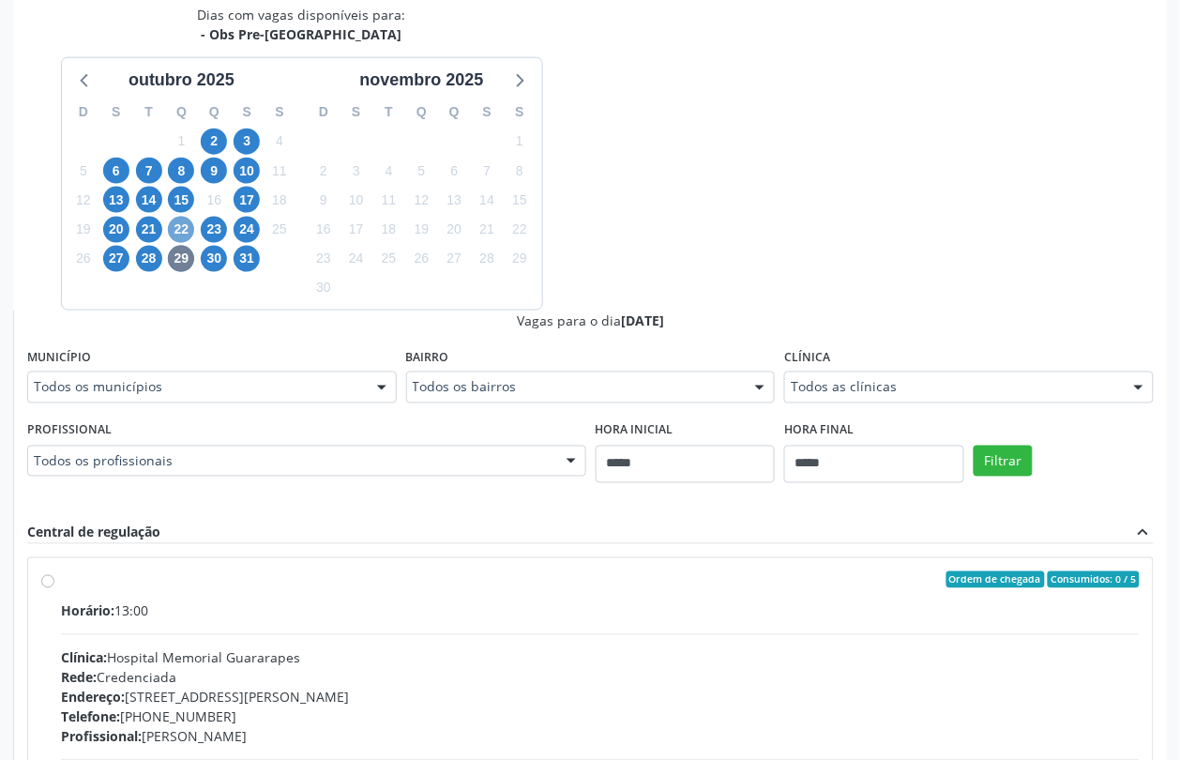
click at [181, 228] on span "22" at bounding box center [181, 230] width 26 height 26
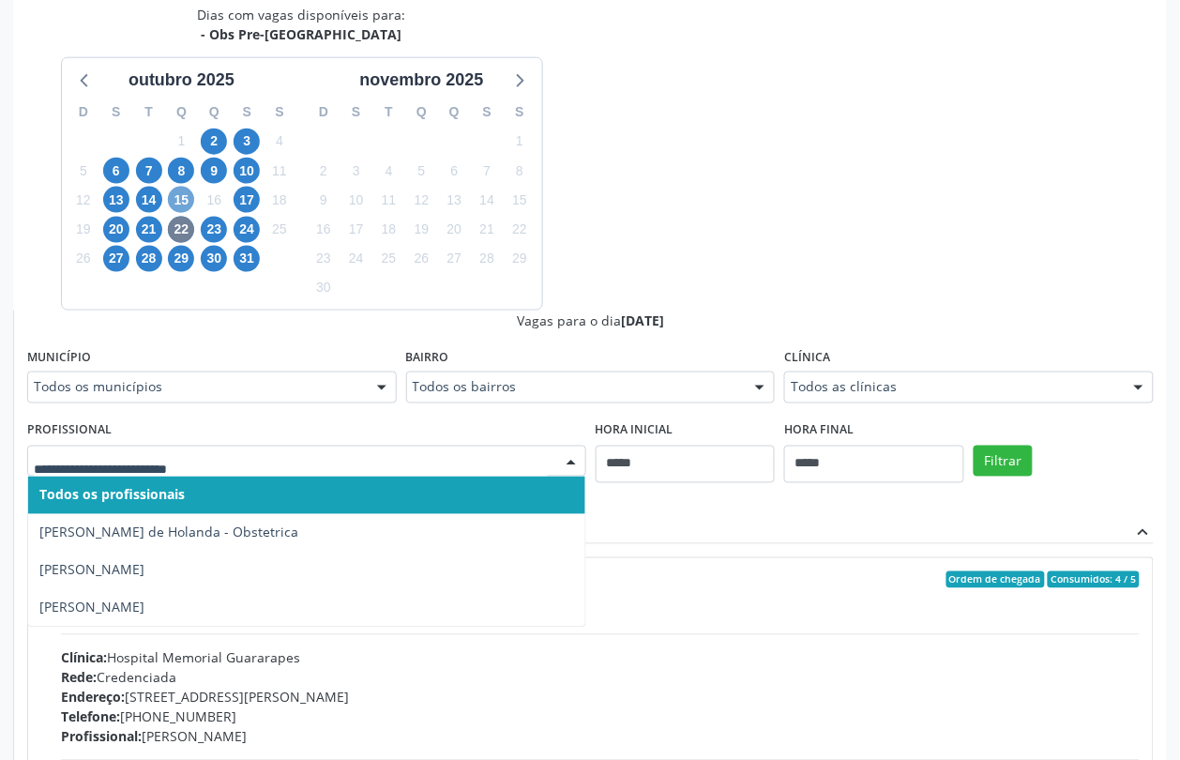
click at [185, 195] on span "15" at bounding box center [181, 200] width 26 height 26
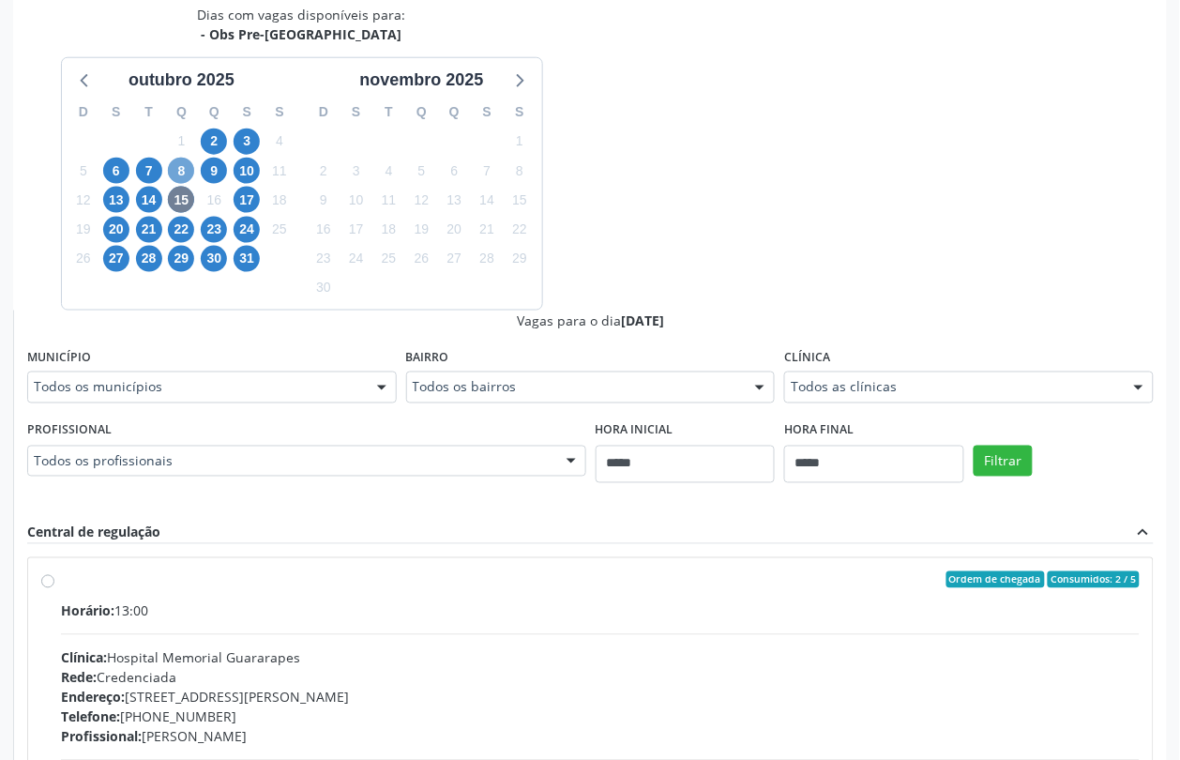
click at [184, 172] on span "8" at bounding box center [181, 171] width 26 height 26
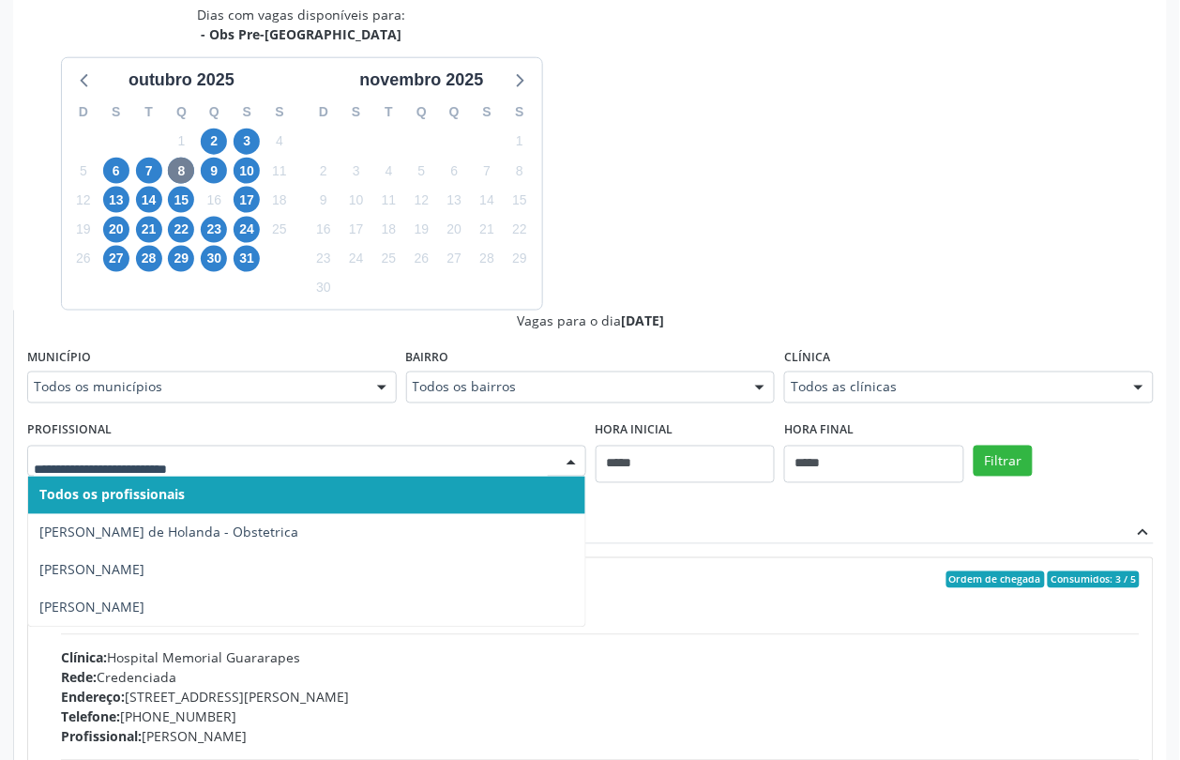
click at [494, 474] on div at bounding box center [306, 462] width 559 height 32
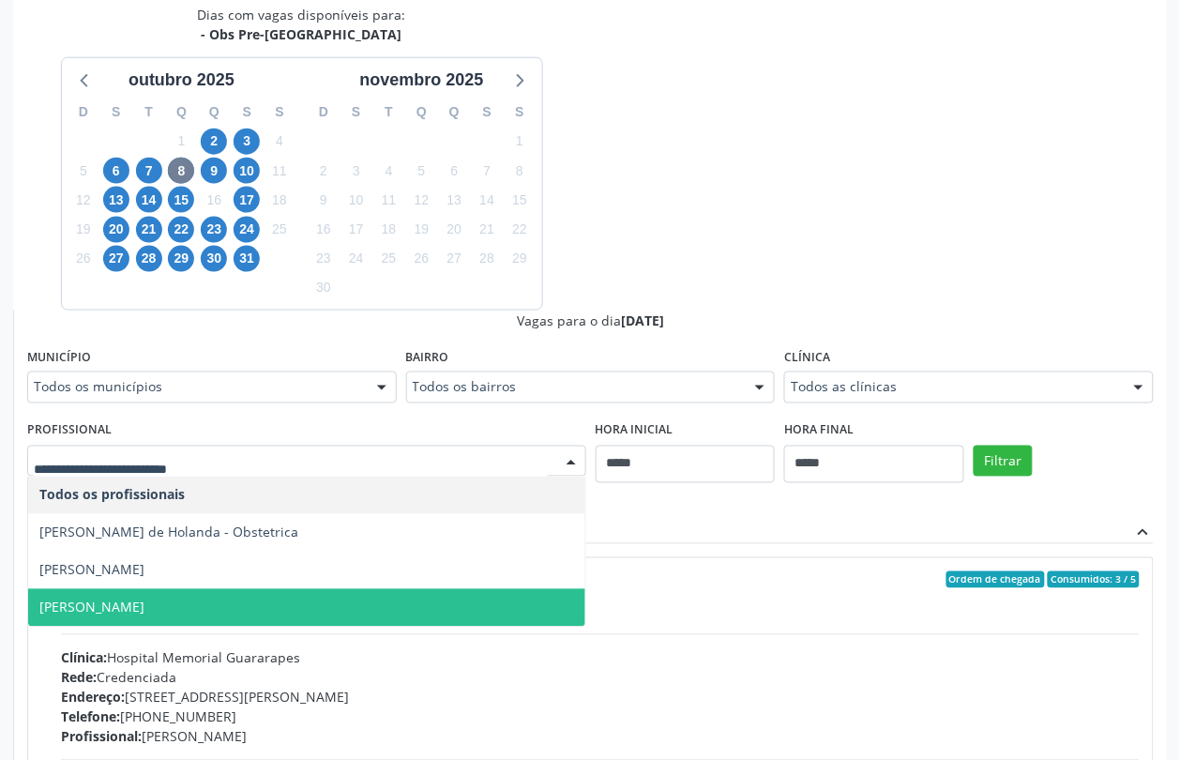
click at [377, 591] on span "Helaine Cristina Fonseca Rosenthal" at bounding box center [306, 608] width 557 height 38
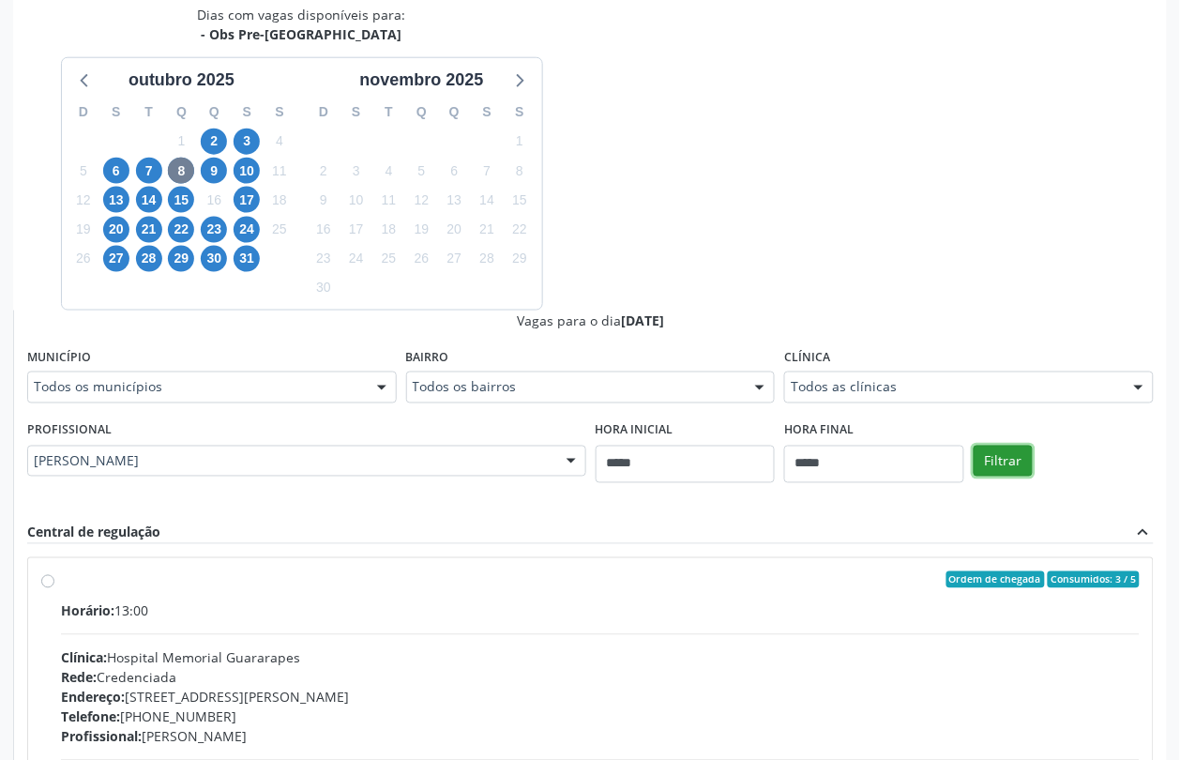
click at [983, 461] on button "Filtrar" at bounding box center [1003, 462] width 59 height 32
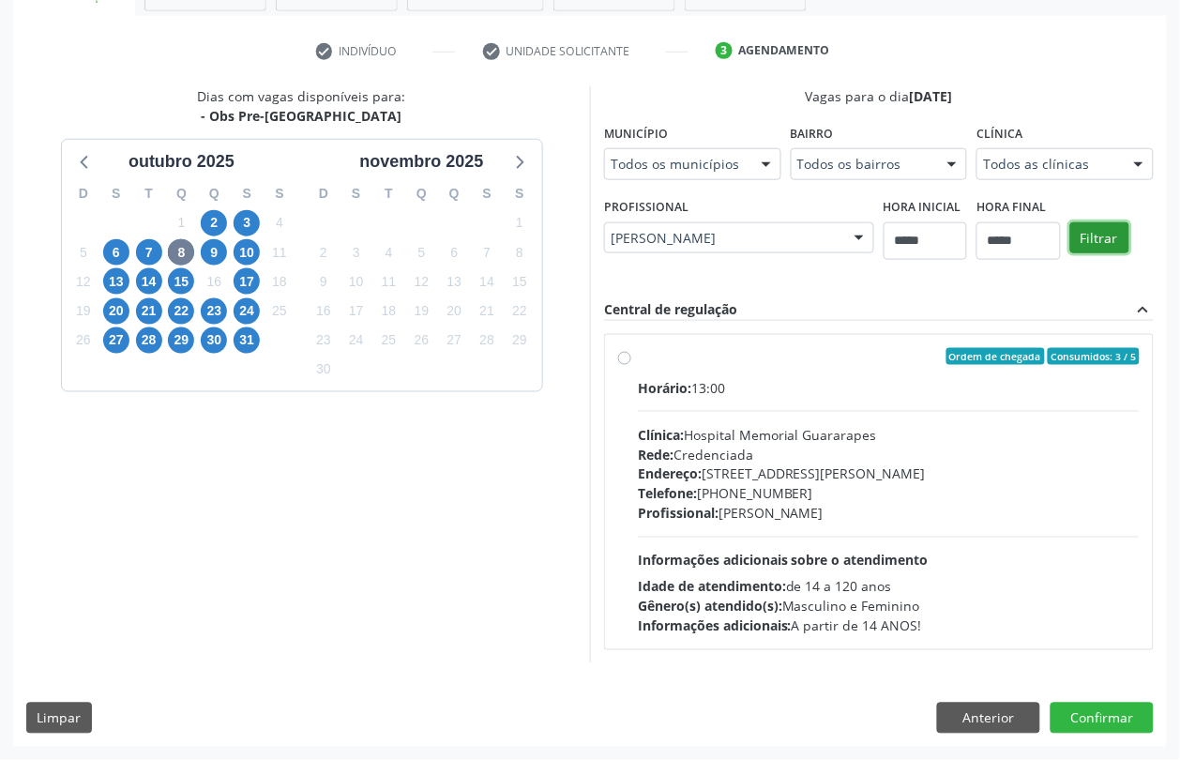
scroll to position [328, 0]
click at [780, 475] on div "Endereço: R Doutor Luis Rigueira, nº 774, Jaboatão dos Guararapes - PE" at bounding box center [889, 474] width 502 height 20
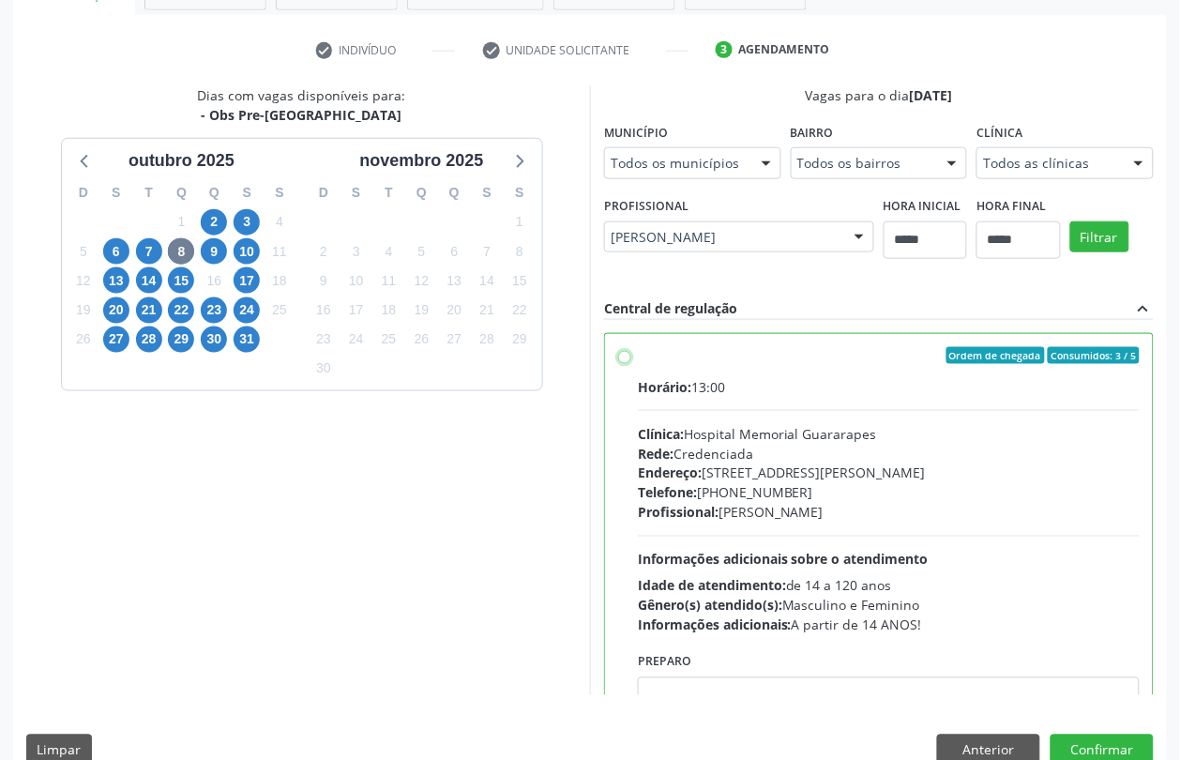
scroll to position [94, 0]
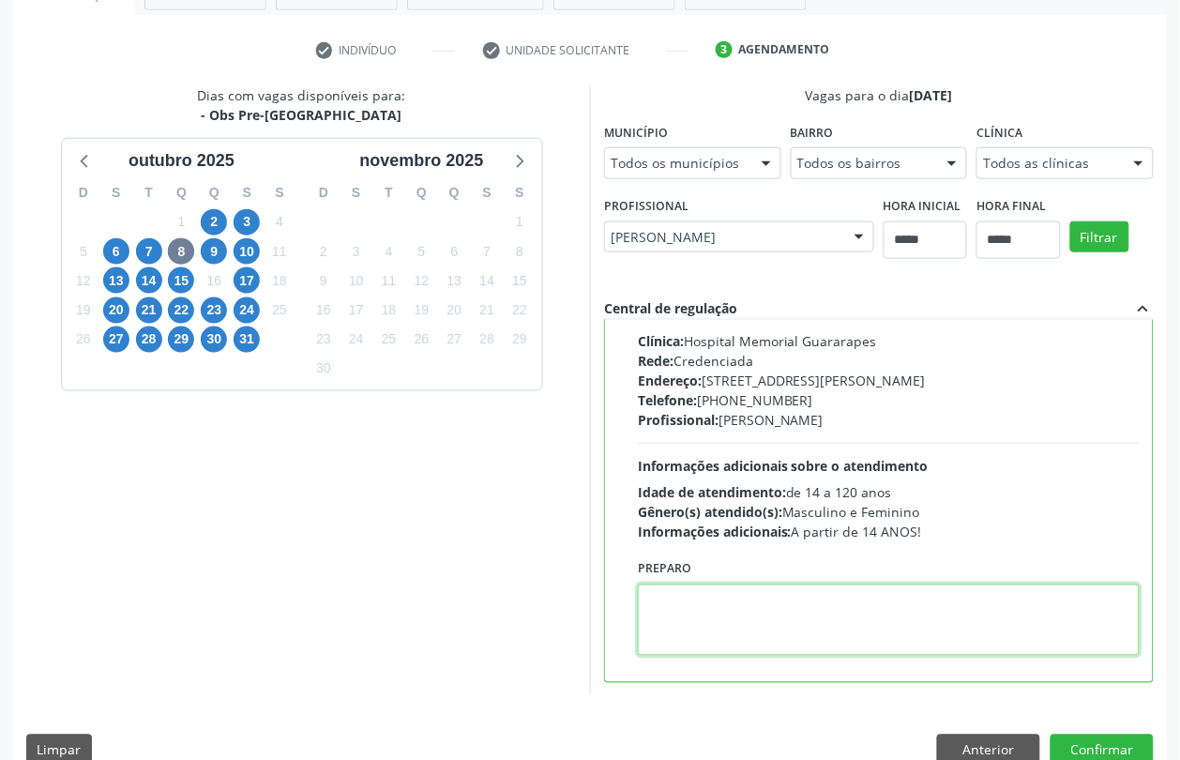
drag, startPoint x: 725, startPoint y: 657, endPoint x: 822, endPoint y: 610, distance: 107.4
paste textarea "**********"
type textarea "**********"
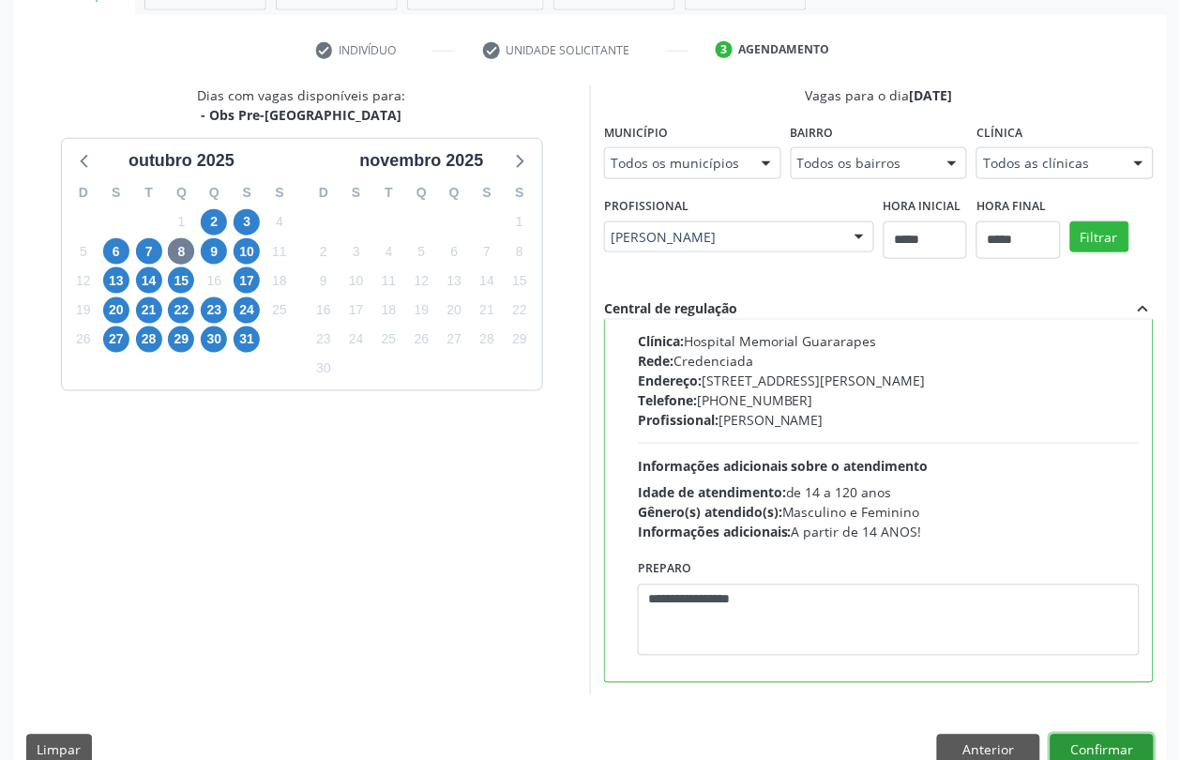
click at [1081, 734] on button "Confirmar" at bounding box center [1102, 750] width 103 height 32
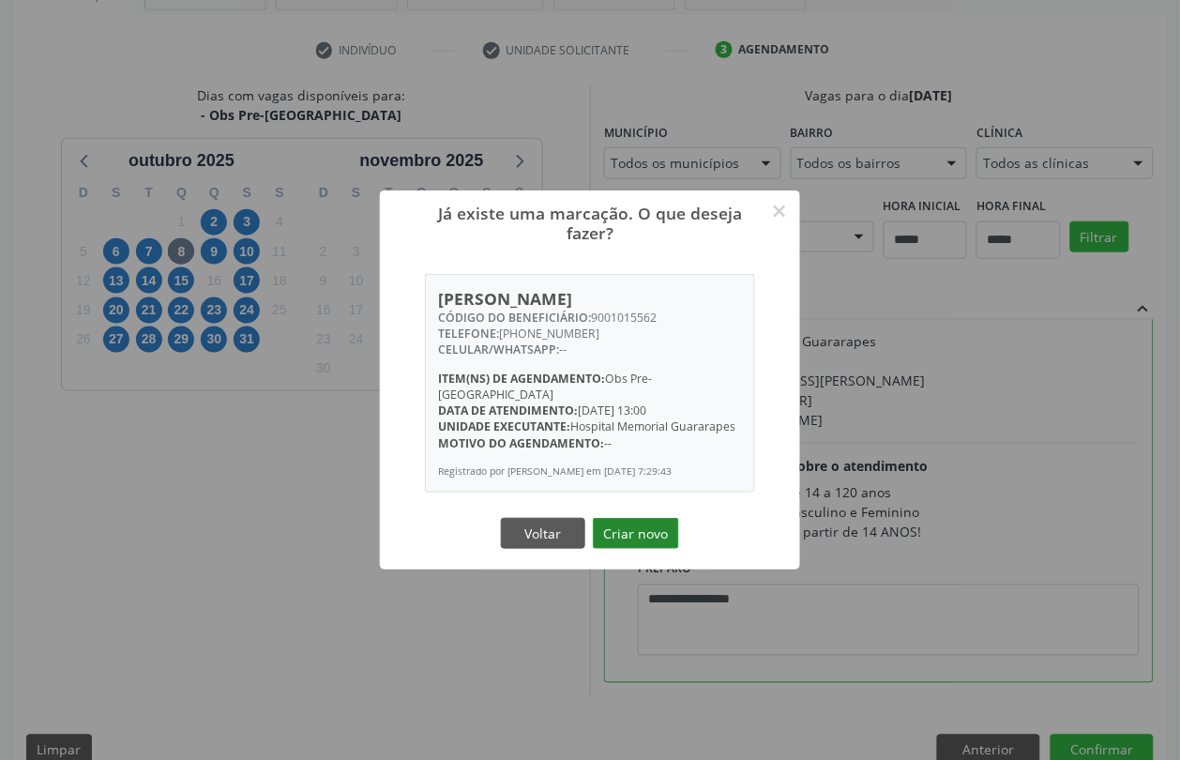
click at [640, 531] on button "Criar novo" at bounding box center [636, 534] width 86 height 32
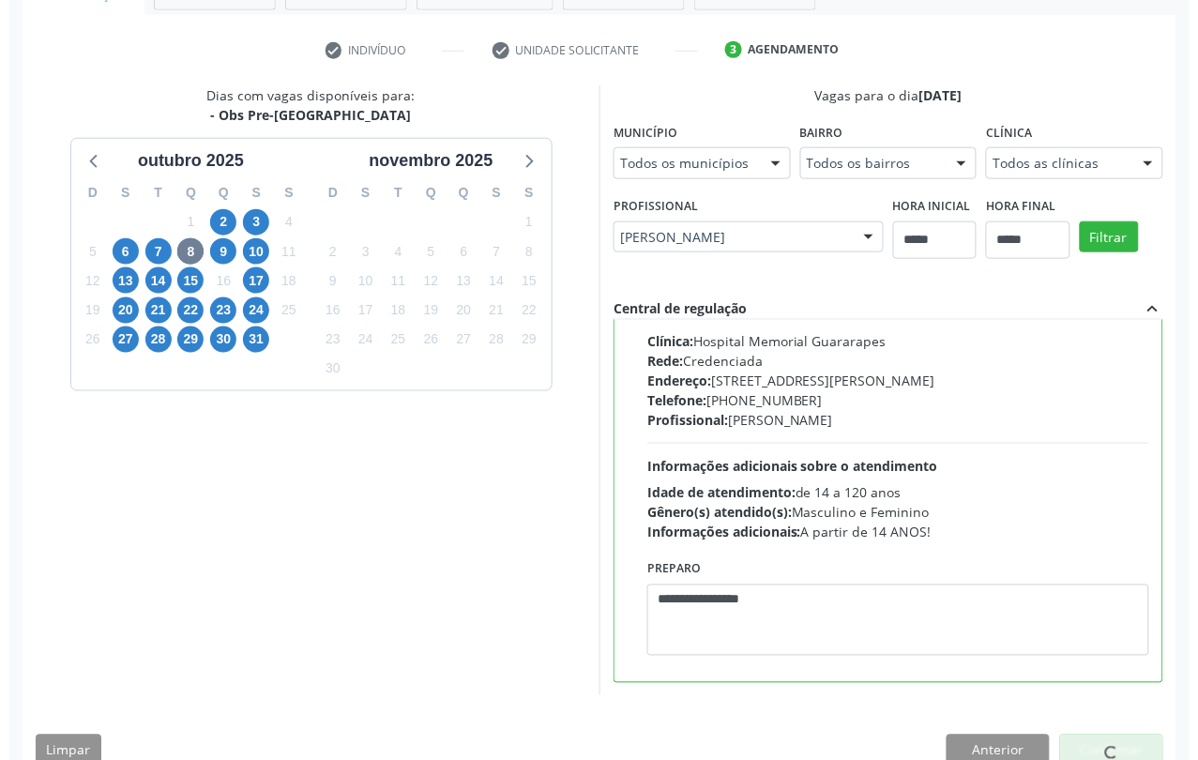
scroll to position [0, 0]
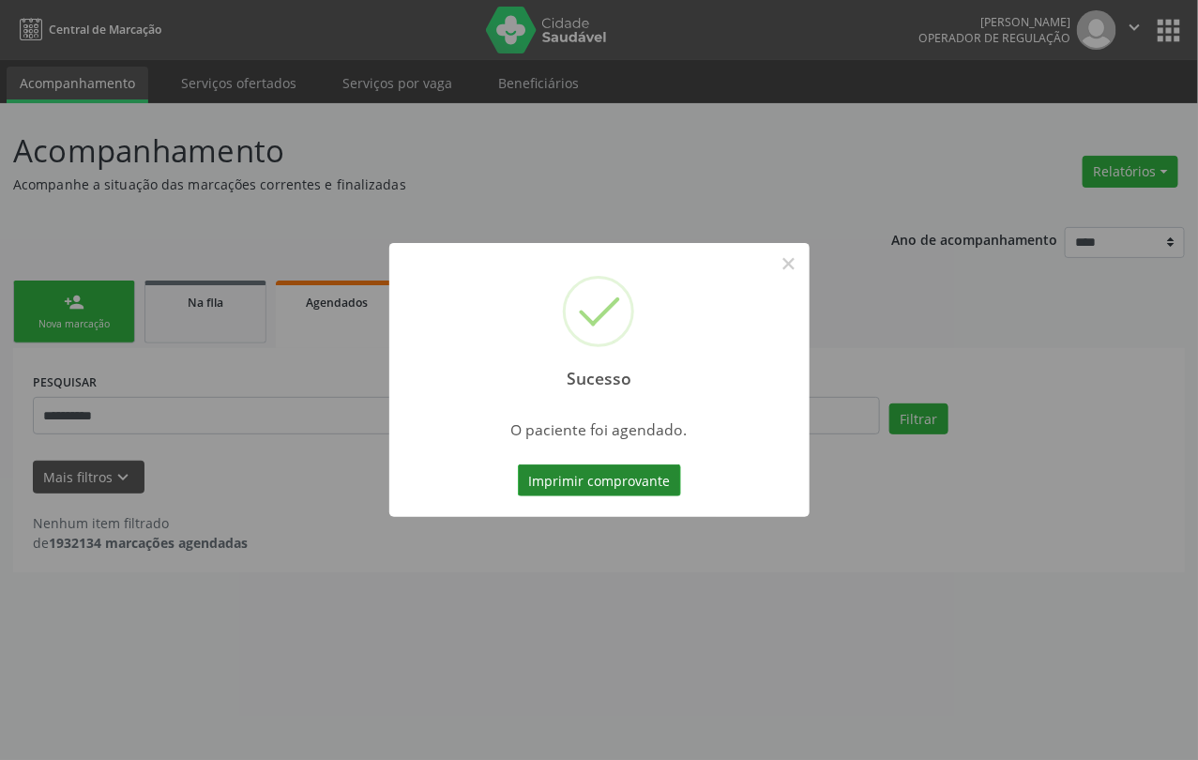
click at [636, 490] on button "Imprimir comprovante" at bounding box center [599, 480] width 163 height 32
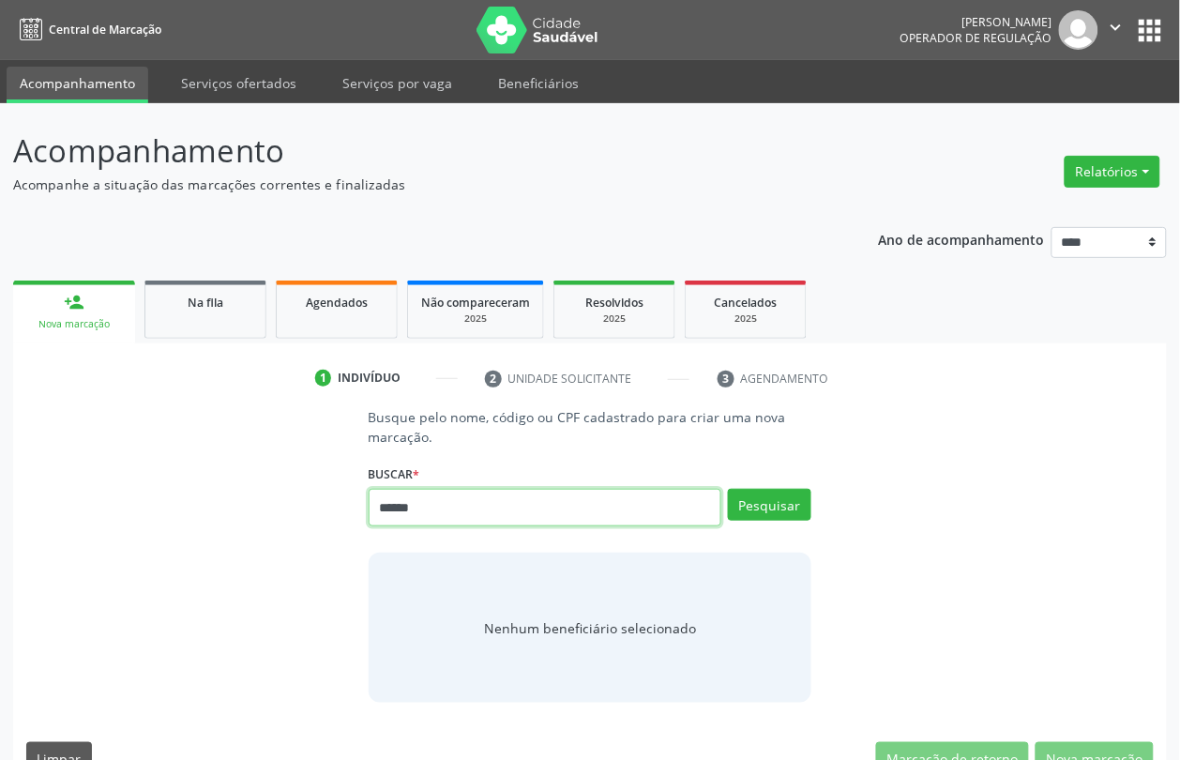
type input "******"
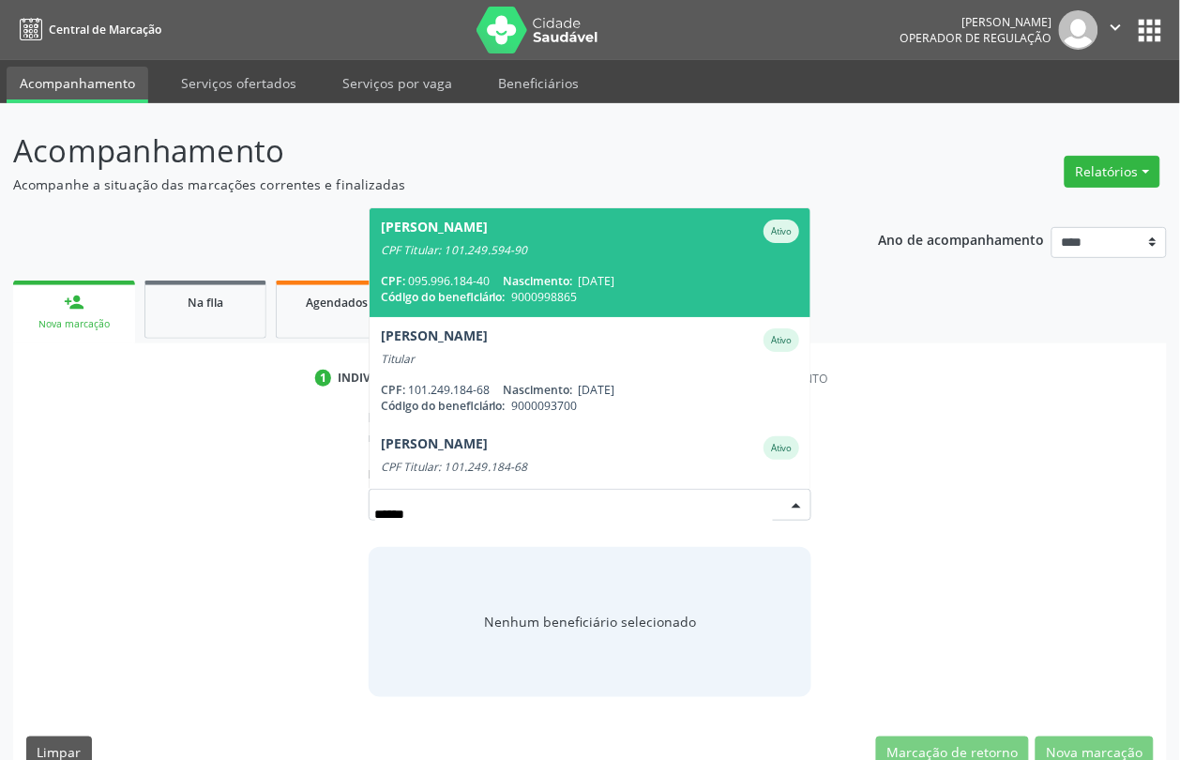
scroll to position [148, 0]
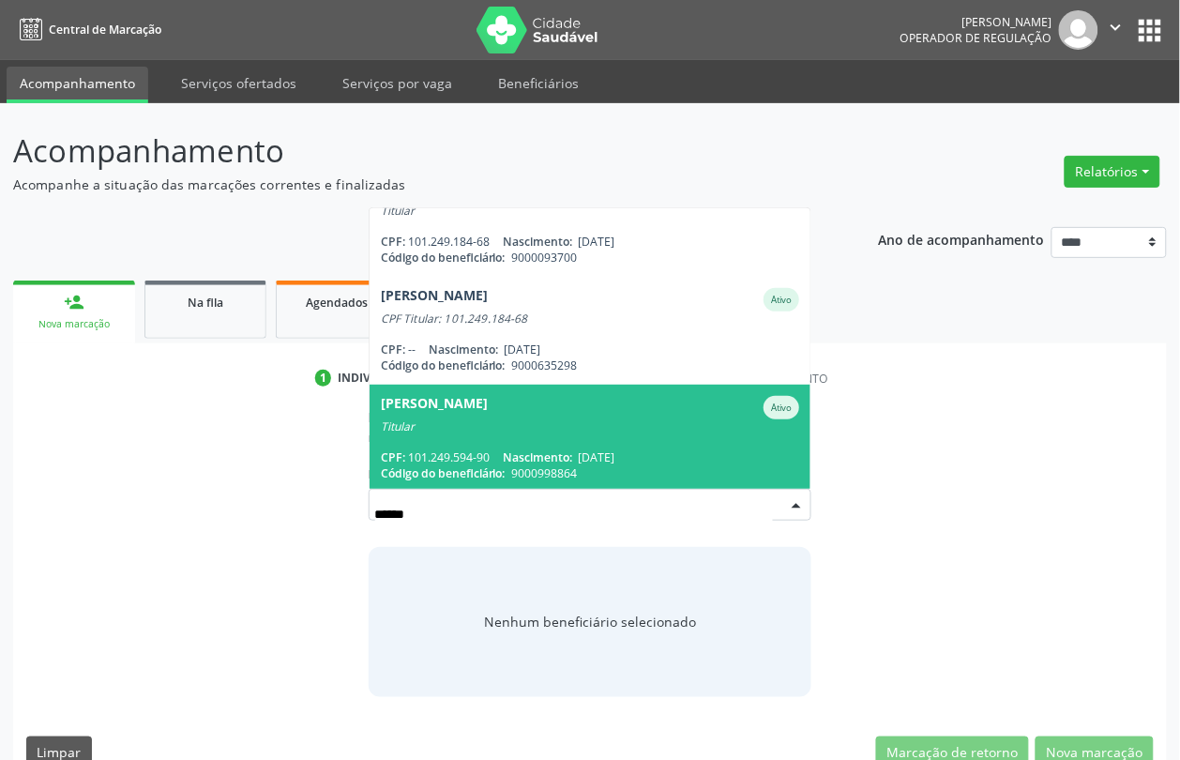
click at [705, 432] on span "[PERSON_NAME] Ativo Titular CPF: 101.249.594-90 Nascimento: [DATE] Código do be…" at bounding box center [591, 439] width 442 height 108
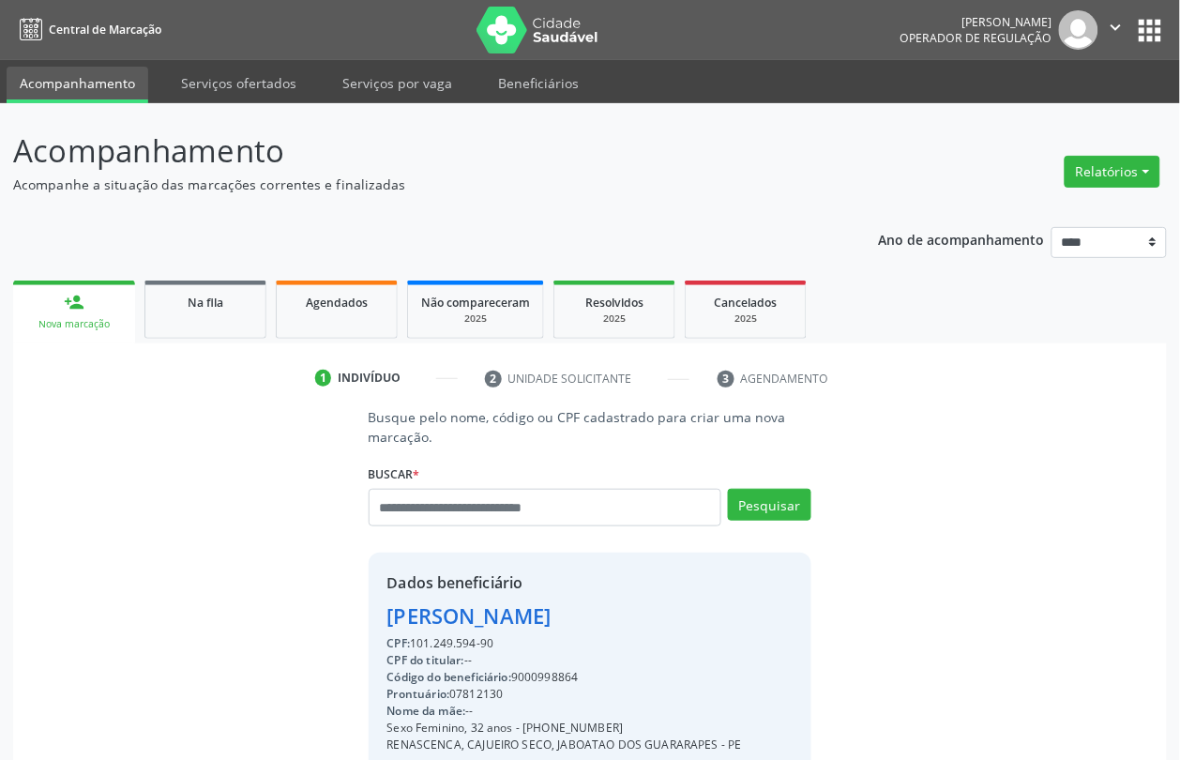
scroll to position [250, 0]
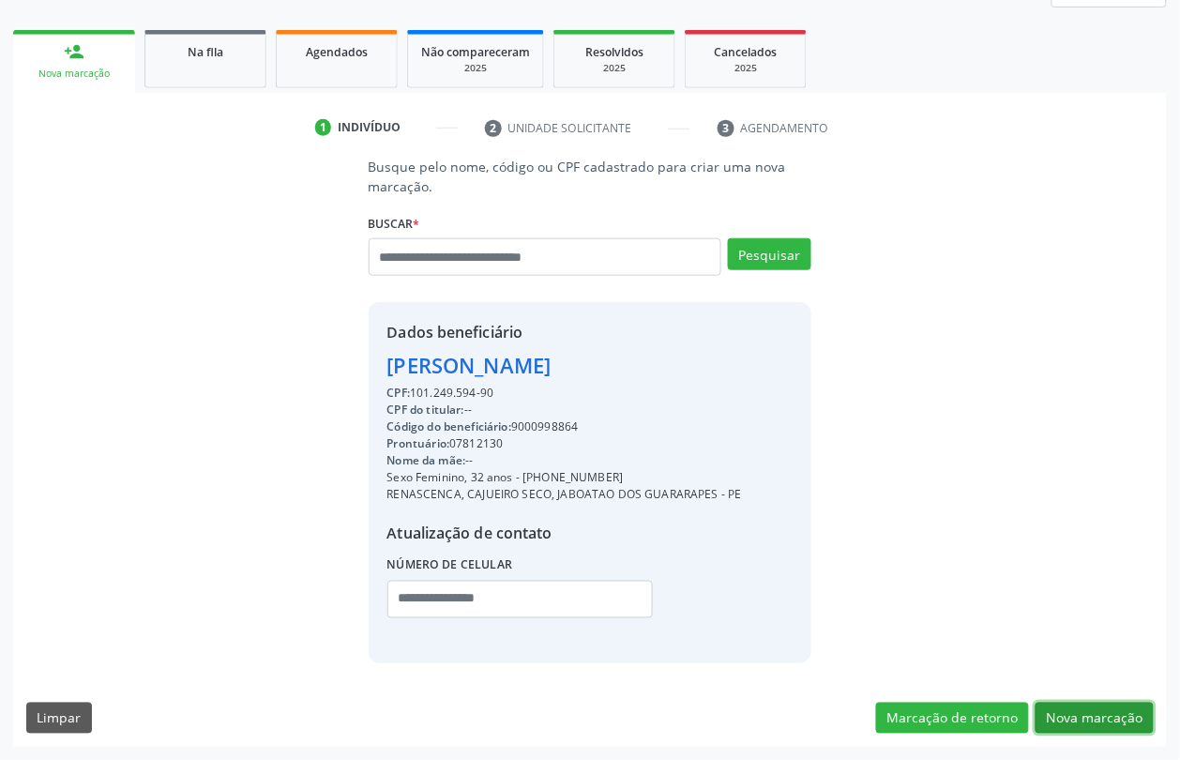
click at [1109, 709] on button "Nova marcação" at bounding box center [1095, 719] width 118 height 32
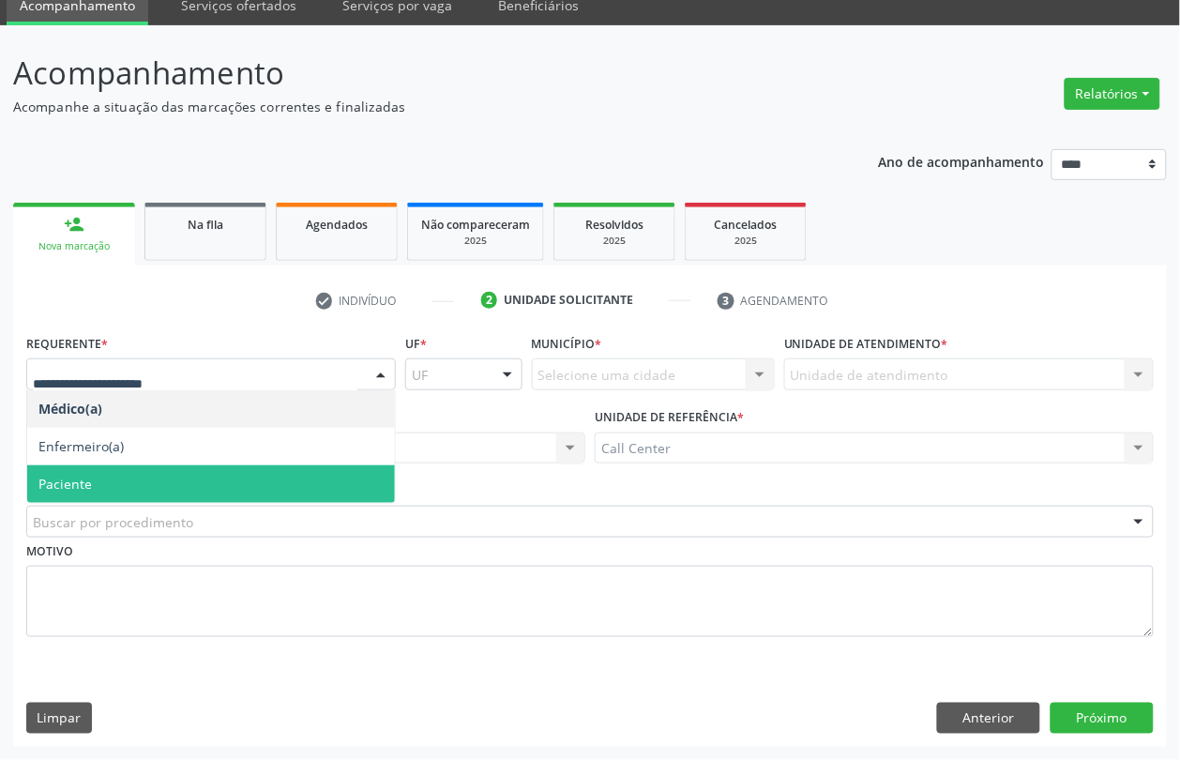
click at [108, 491] on span "Paciente" at bounding box center [211, 484] width 368 height 38
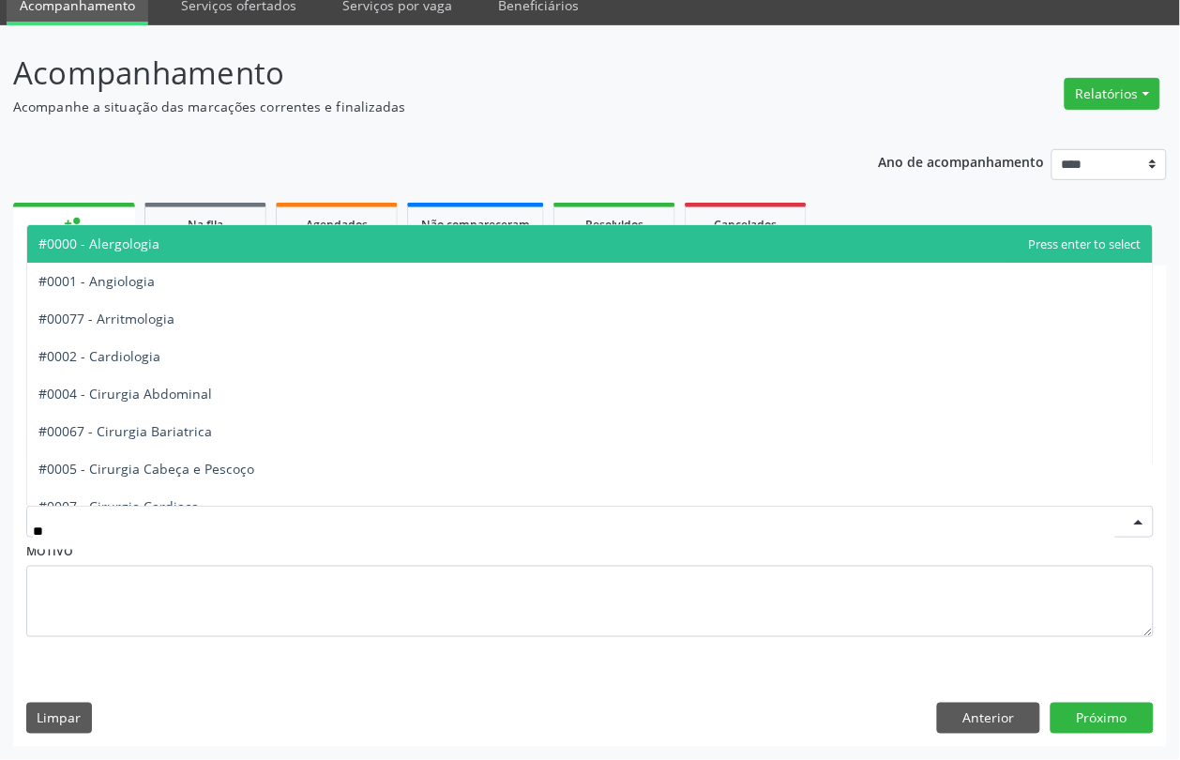
type input "***"
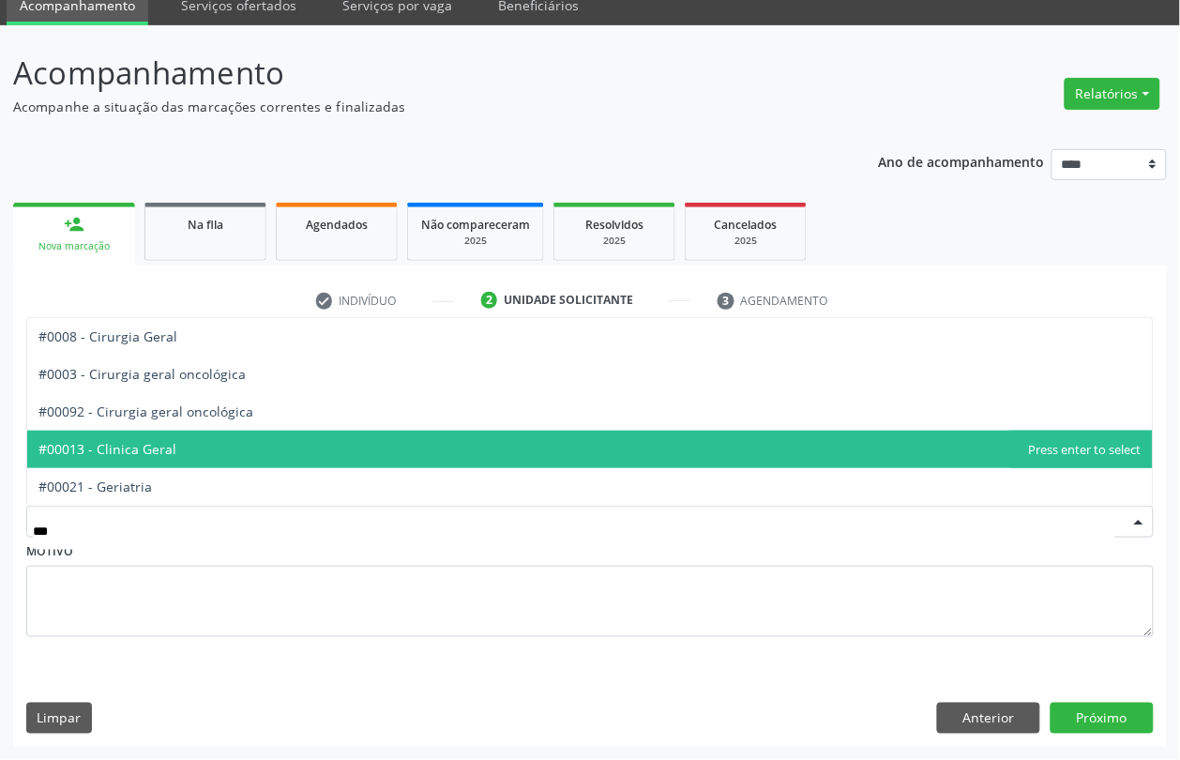
drag, startPoint x: 115, startPoint y: 441, endPoint x: 122, endPoint y: 451, distance: 12.2
click at [122, 451] on span "#00013 - Clinica Geral" at bounding box center [107, 449] width 138 height 18
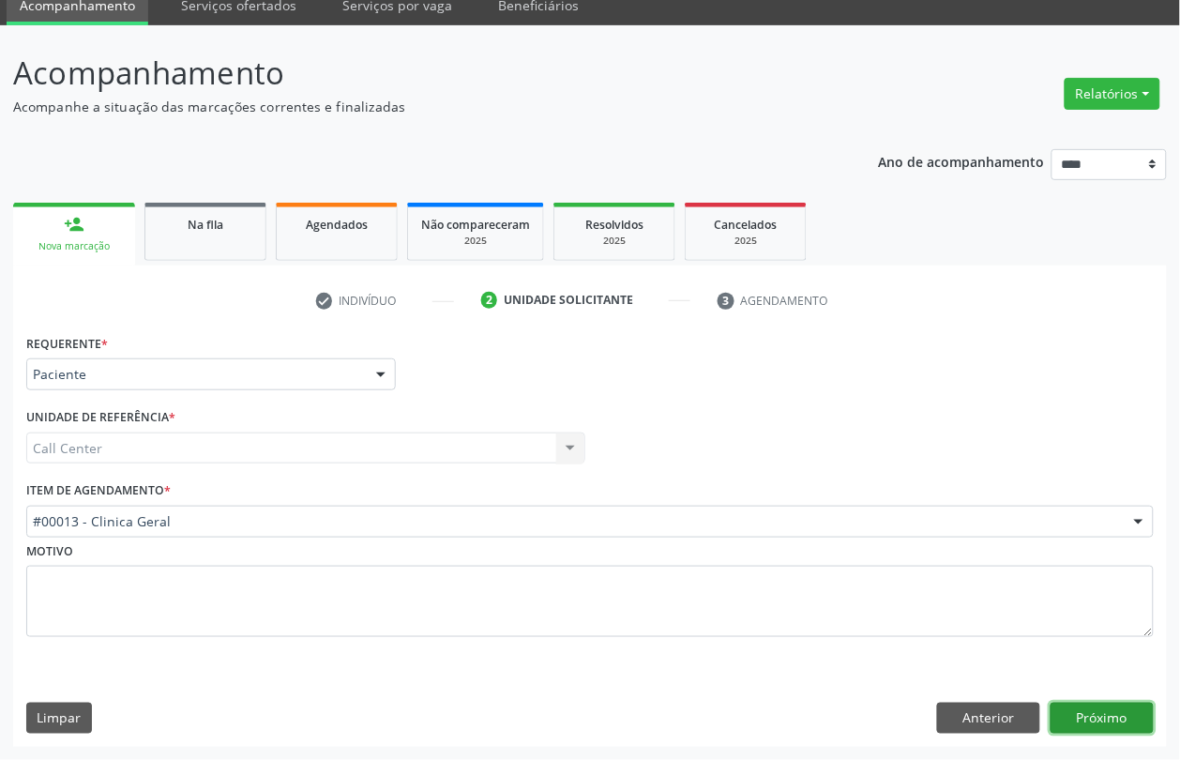
click at [1077, 728] on button "Próximo" at bounding box center [1102, 719] width 103 height 32
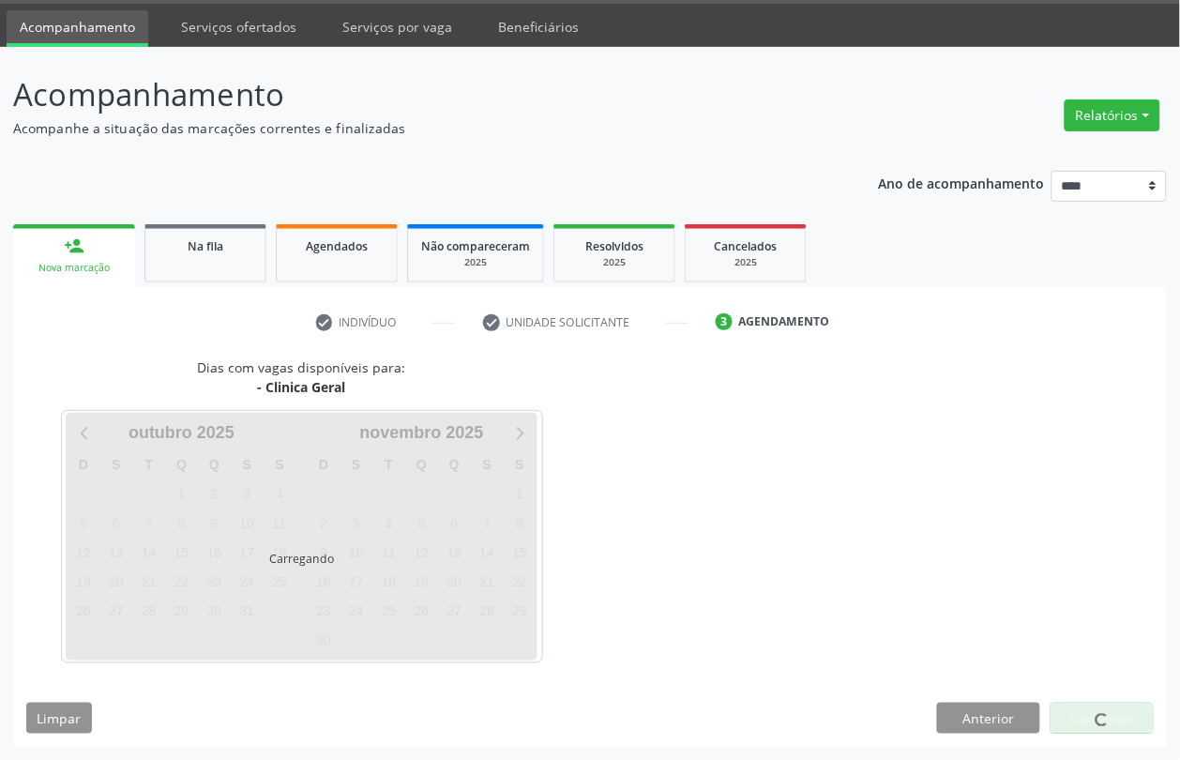
scroll to position [57, 0]
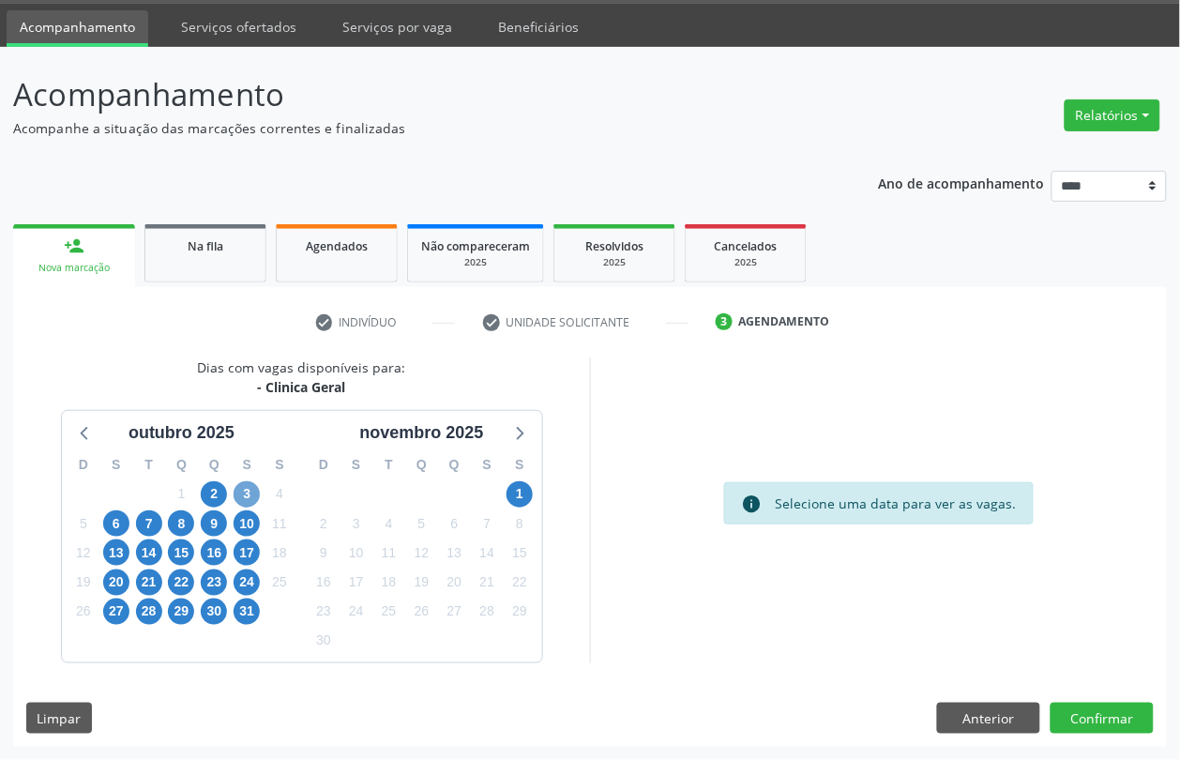
click at [246, 492] on span "3" at bounding box center [247, 494] width 26 height 26
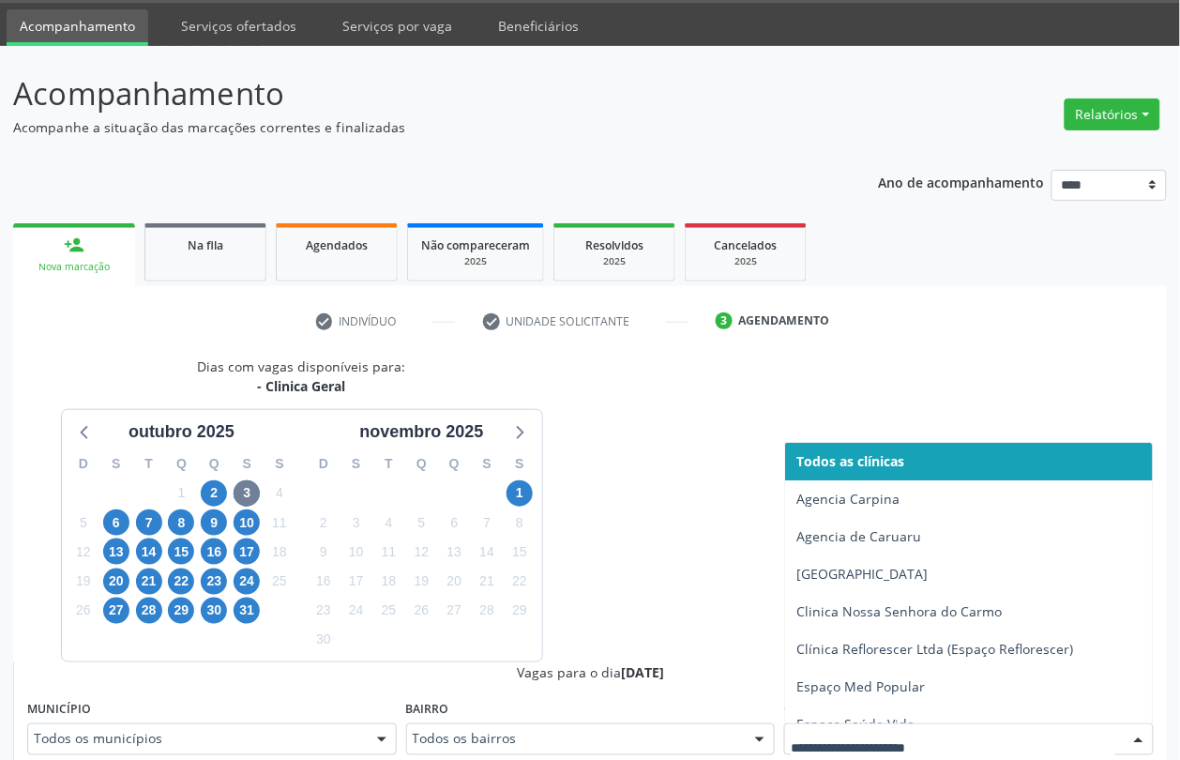
scroll to position [66, 0]
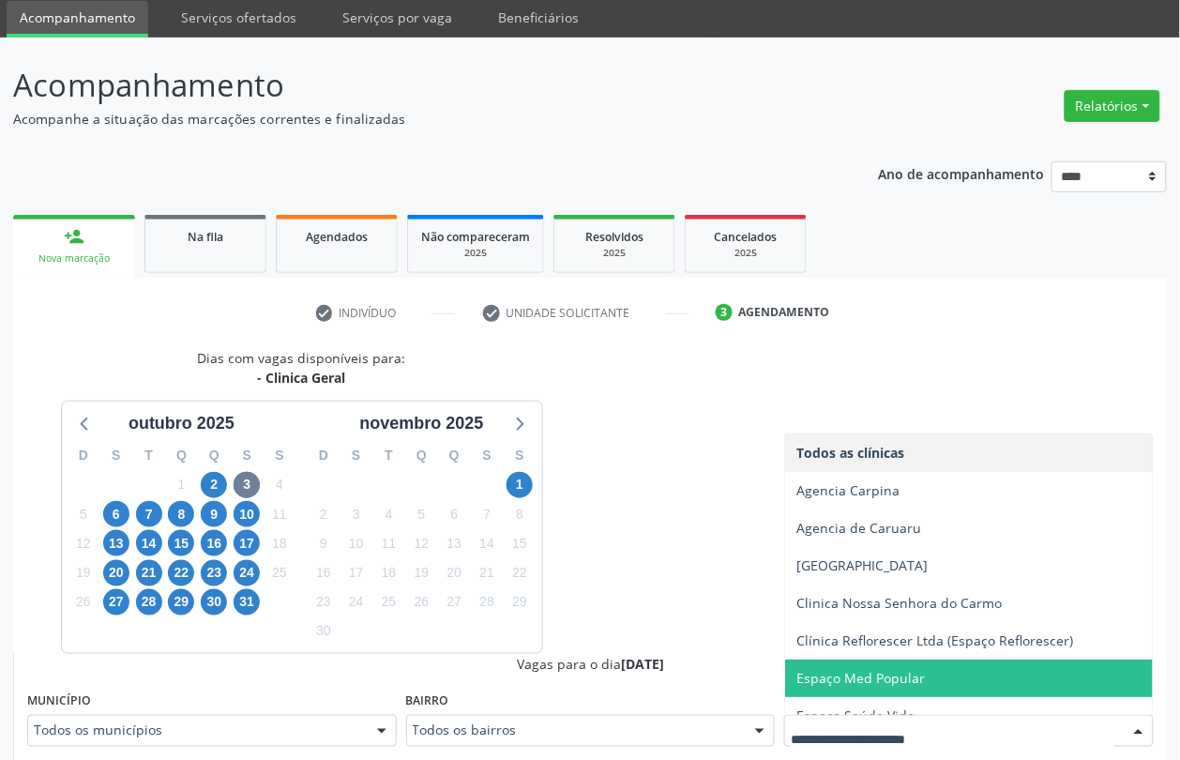
click at [865, 671] on span "Espaço Med Popular" at bounding box center [860, 678] width 129 height 18
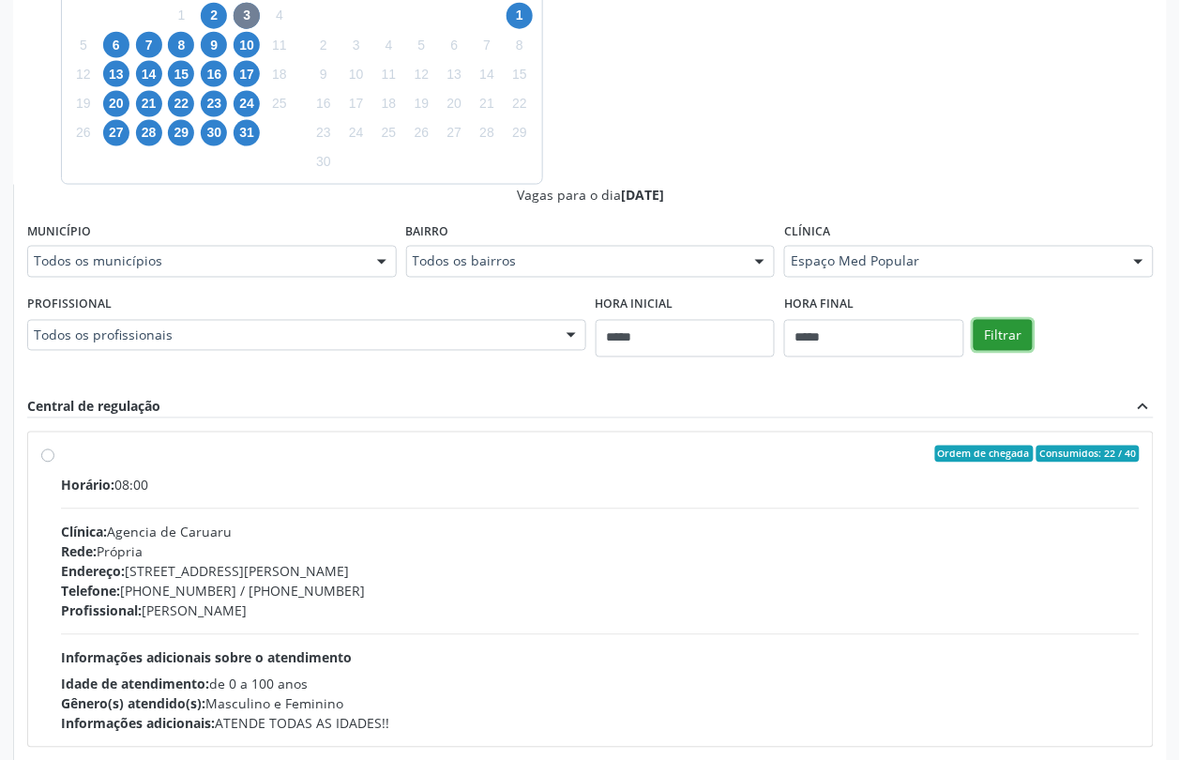
click at [1006, 345] on button "Filtrar" at bounding box center [1003, 336] width 59 height 32
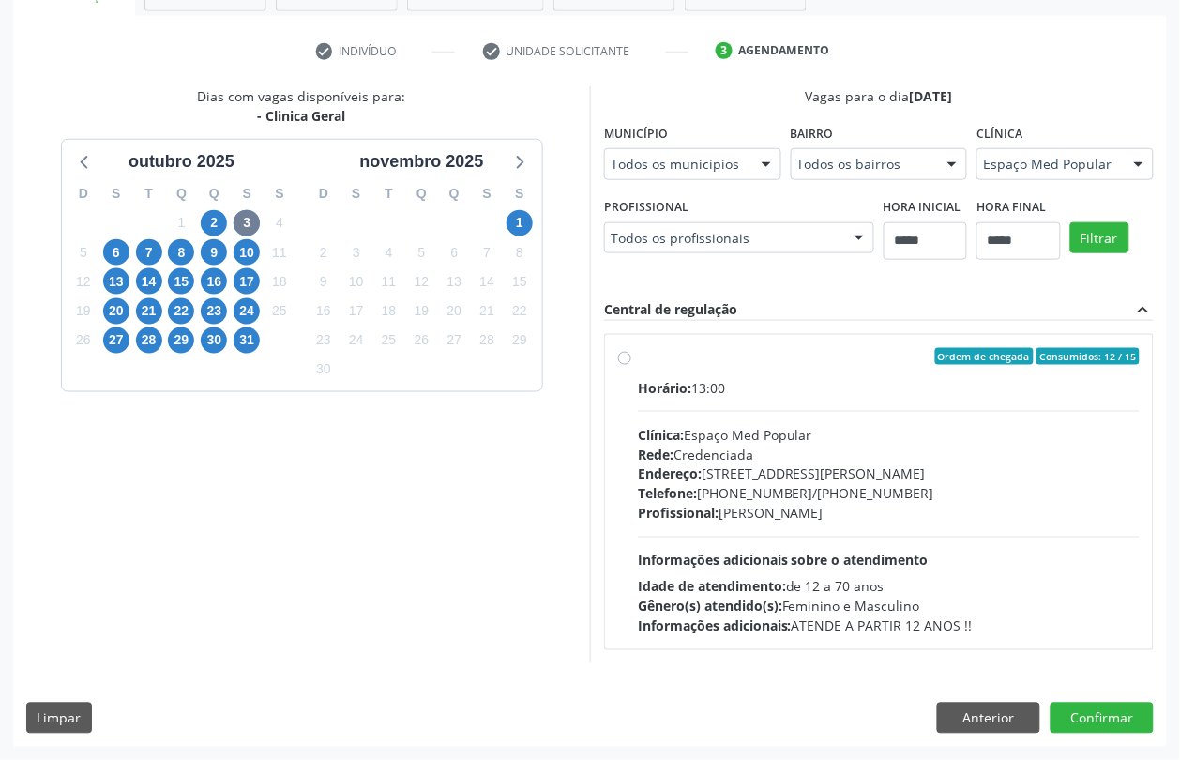
click at [725, 516] on div "Profissional: [PERSON_NAME]" at bounding box center [889, 514] width 502 height 20
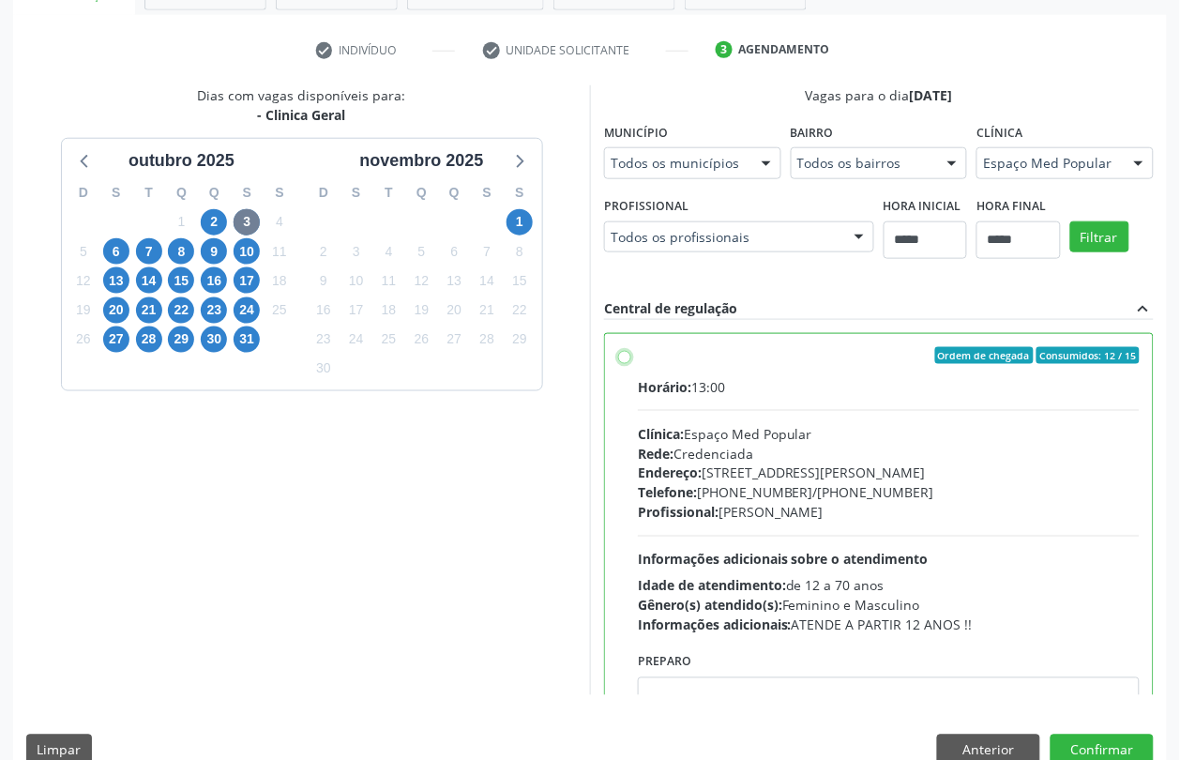
scroll to position [94, 0]
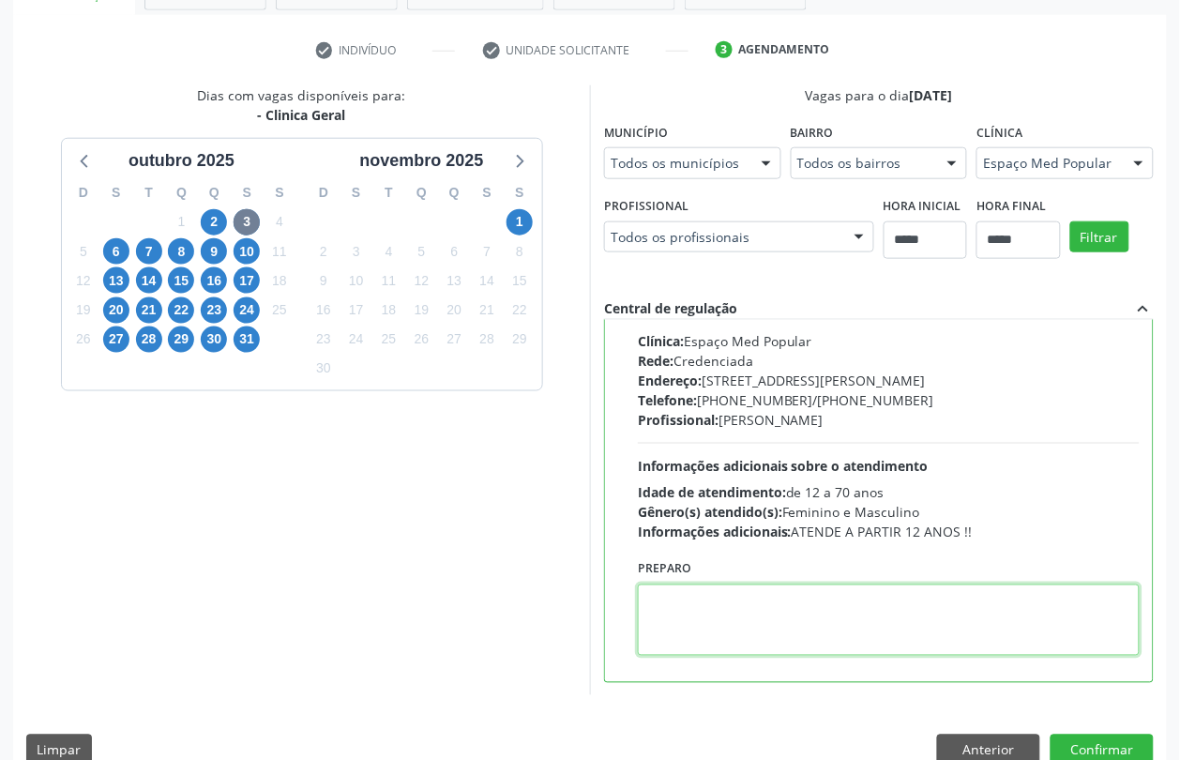
paste textarea "**********"
type textarea "**********"
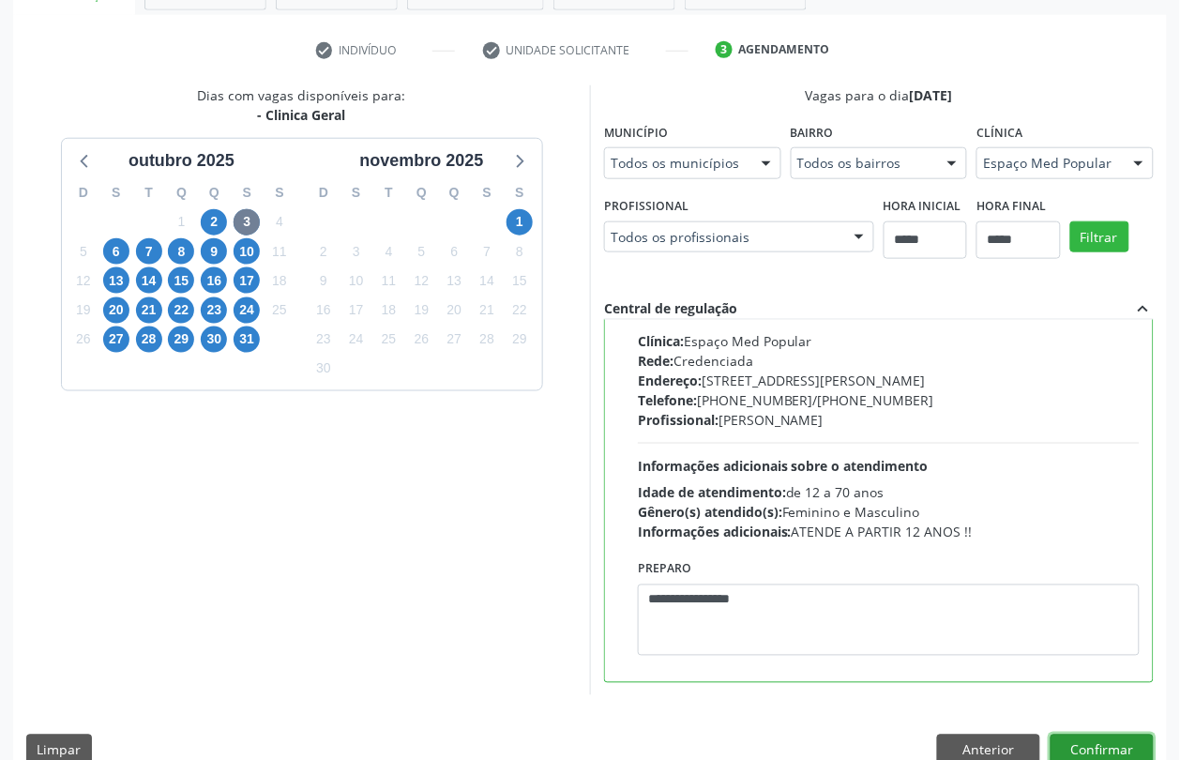
click at [1090, 734] on button "Confirmar" at bounding box center [1102, 750] width 103 height 32
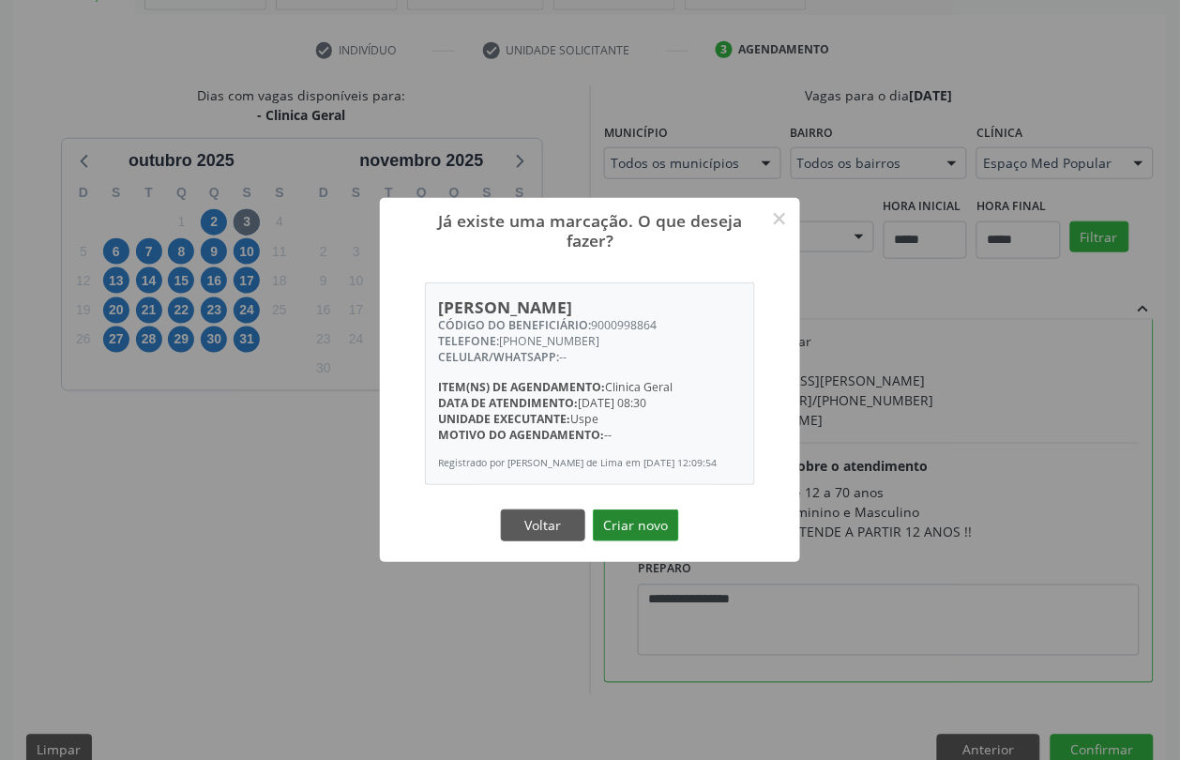
click at [633, 525] on button "Criar novo" at bounding box center [636, 525] width 86 height 32
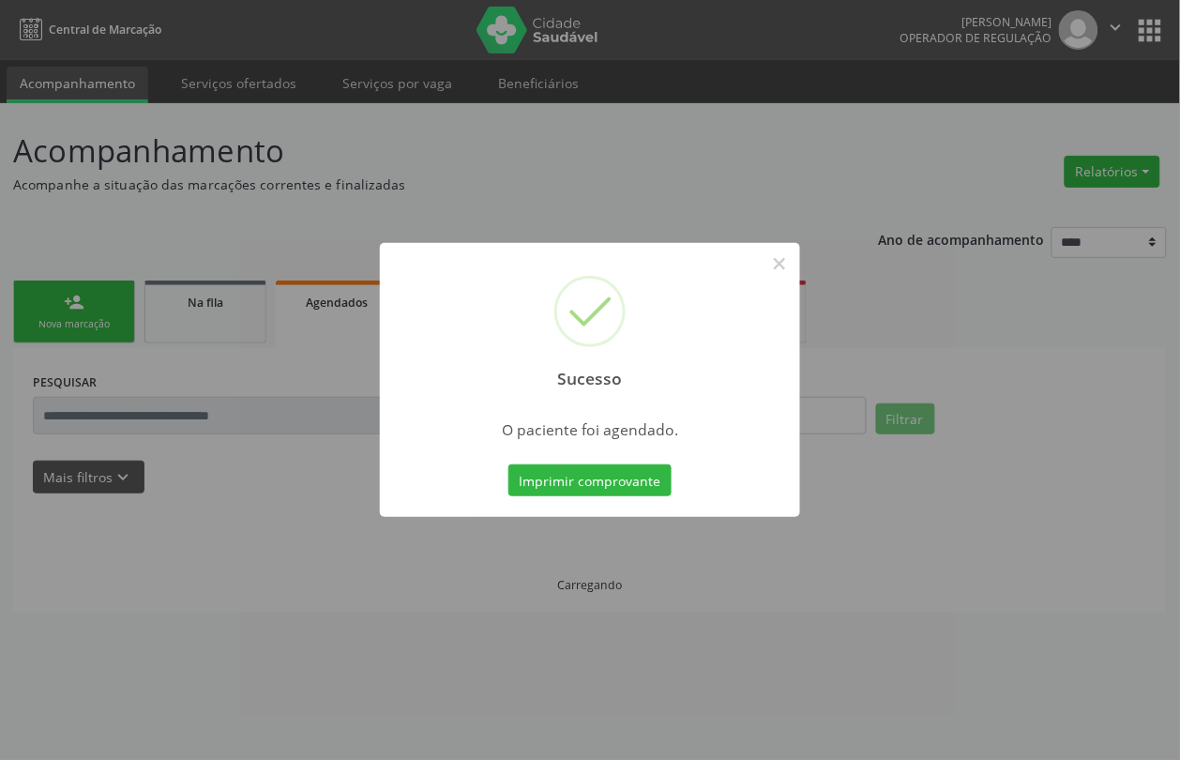
scroll to position [0, 0]
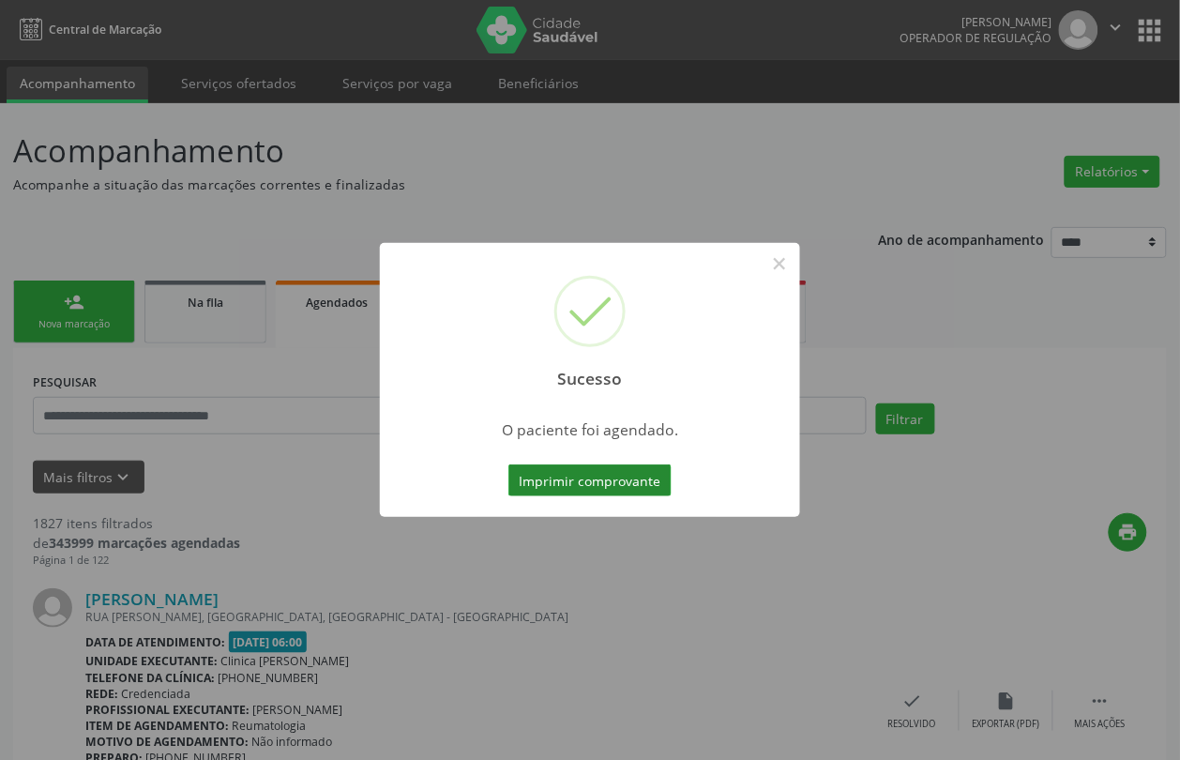
click at [617, 472] on button "Imprimir comprovante" at bounding box center [589, 480] width 163 height 32
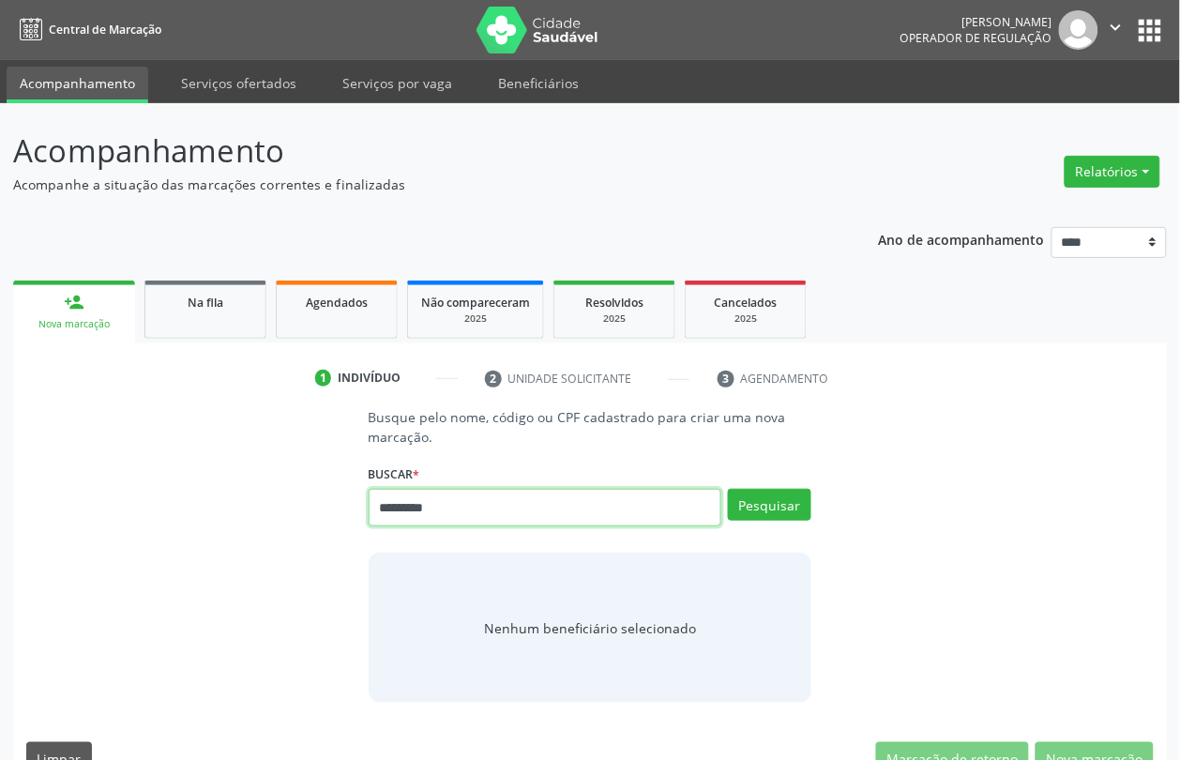
type input "*********"
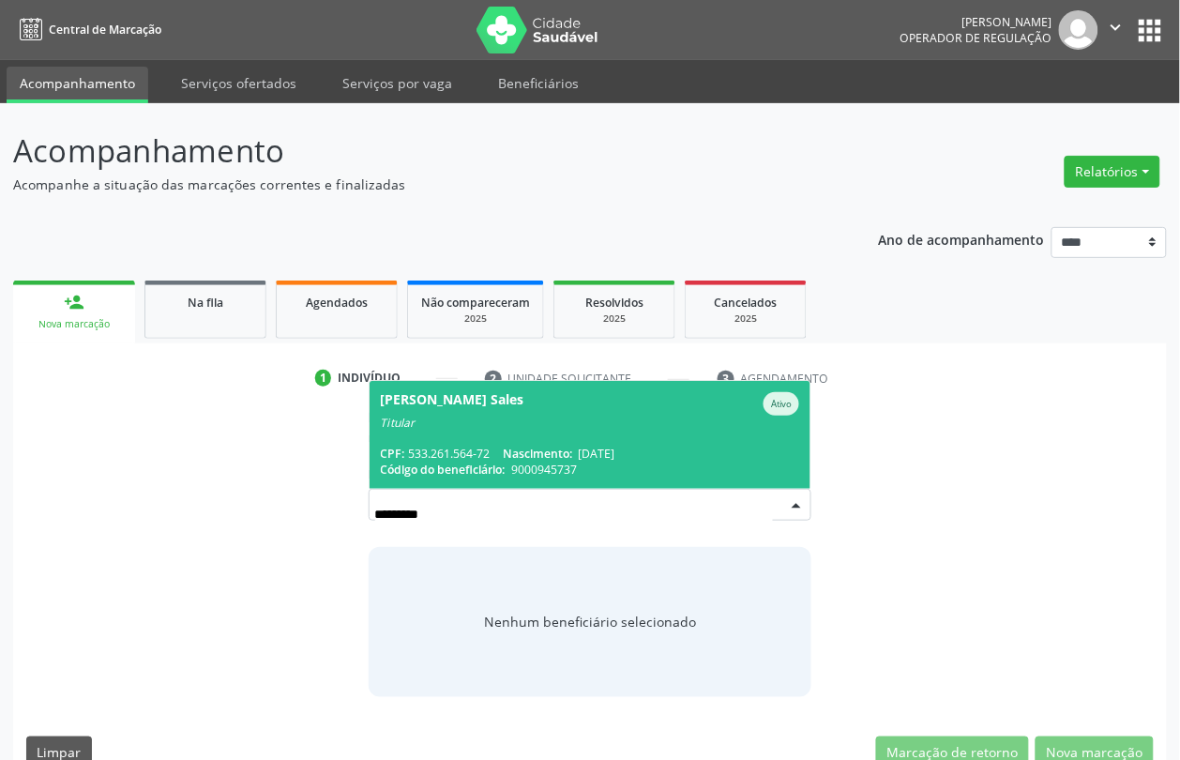
click at [573, 418] on div "Titular" at bounding box center [590, 423] width 419 height 15
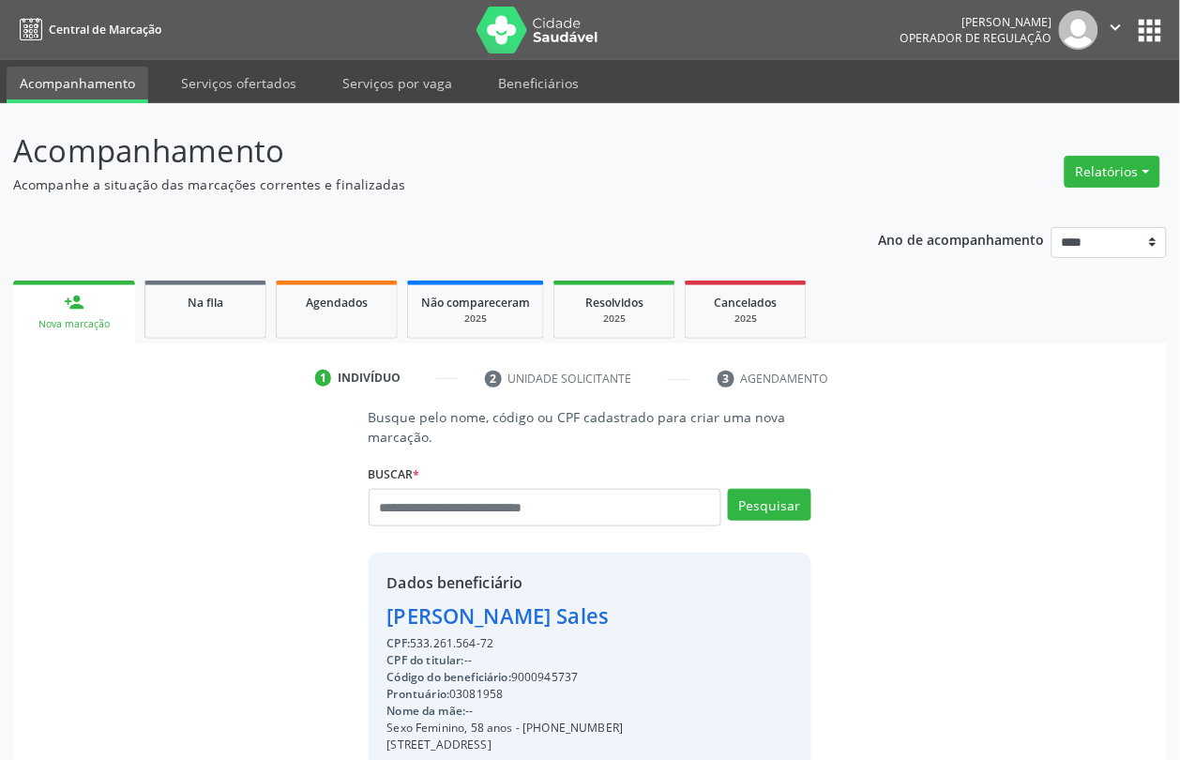
scroll to position [250, 0]
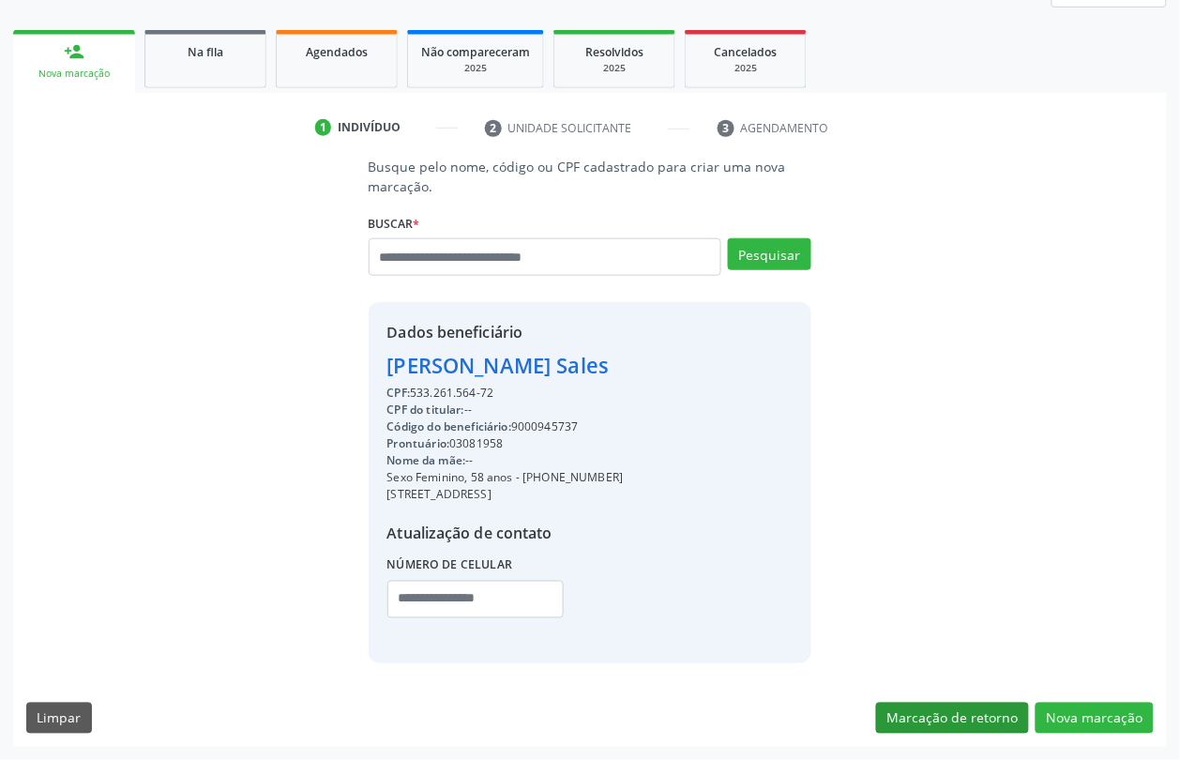
drag, startPoint x: 1084, startPoint y: 700, endPoint x: 992, endPoint y: 705, distance: 93.0
click at [1084, 704] on div "Busque pelo nome, código ou CPF cadastrado para criar uma nova marcação. [GEOGR…" at bounding box center [590, 452] width 1154 height 590
click at [1107, 724] on button "Nova marcação" at bounding box center [1095, 719] width 118 height 32
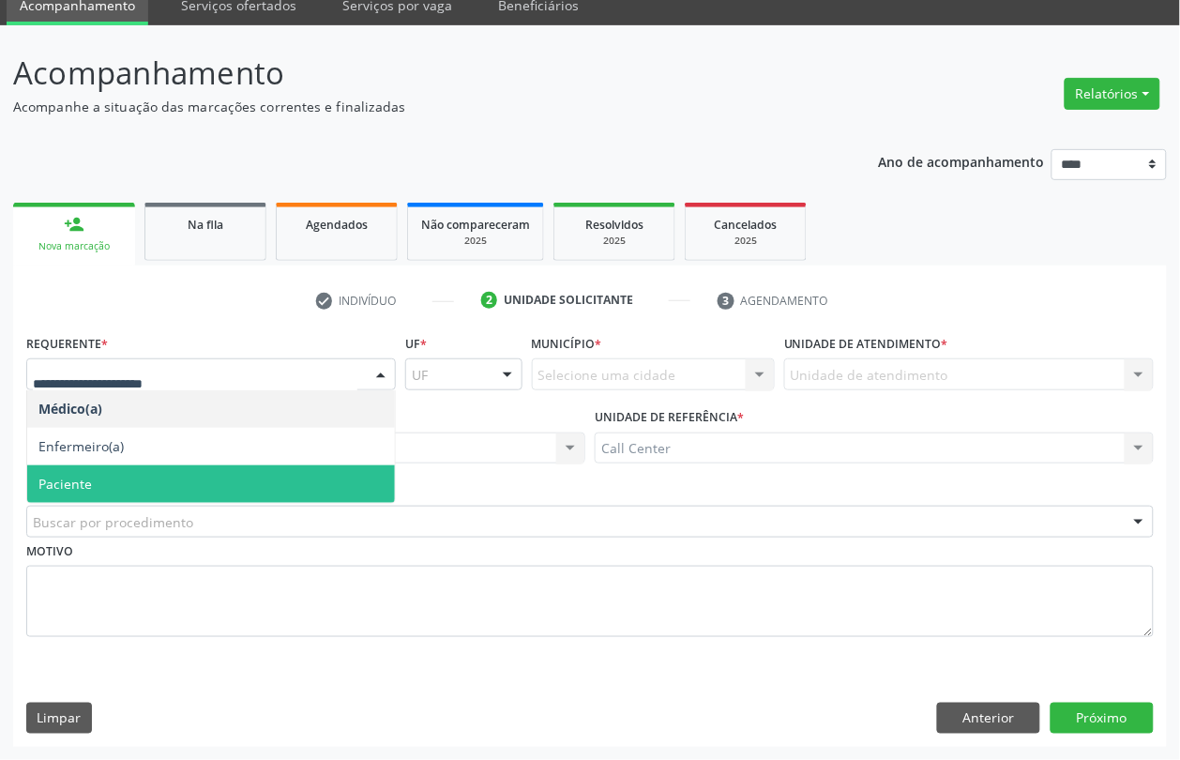
drag, startPoint x: 75, startPoint y: 469, endPoint x: 78, endPoint y: 479, distance: 10.7
click at [75, 470] on span "Paciente" at bounding box center [211, 484] width 368 height 38
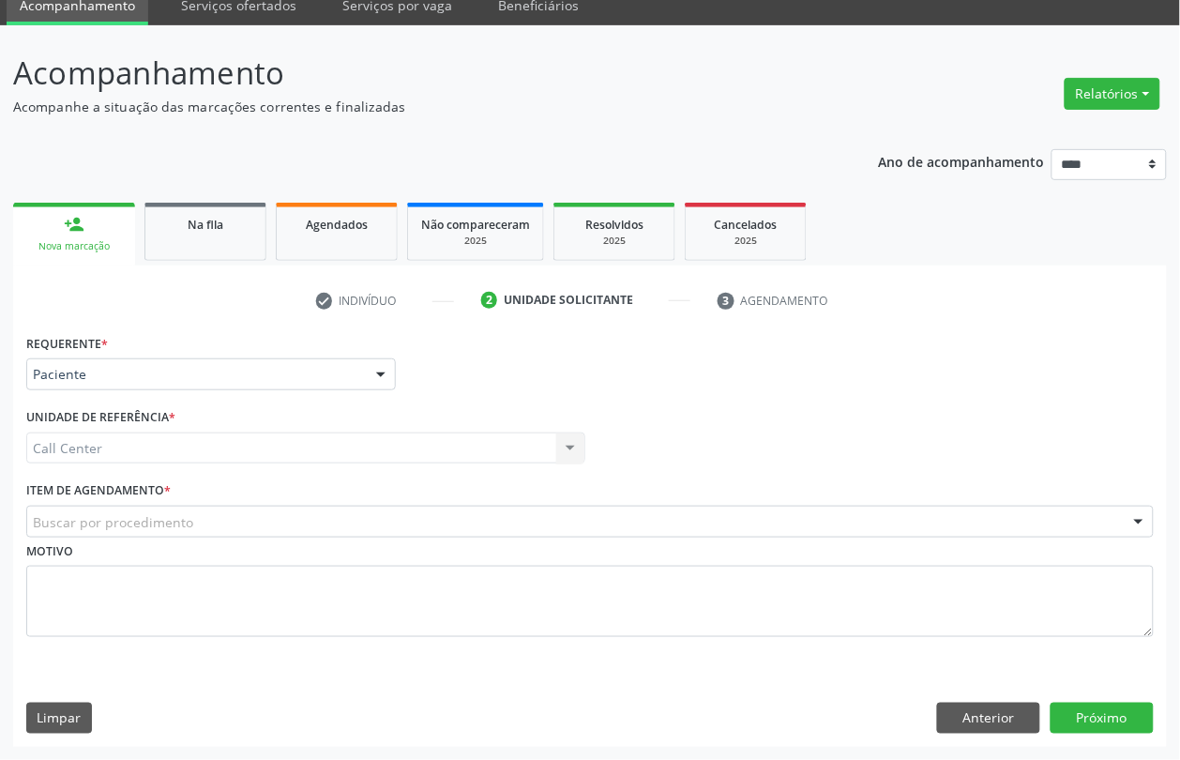
click at [87, 495] on label "Item de agendamento *" at bounding box center [98, 491] width 144 height 29
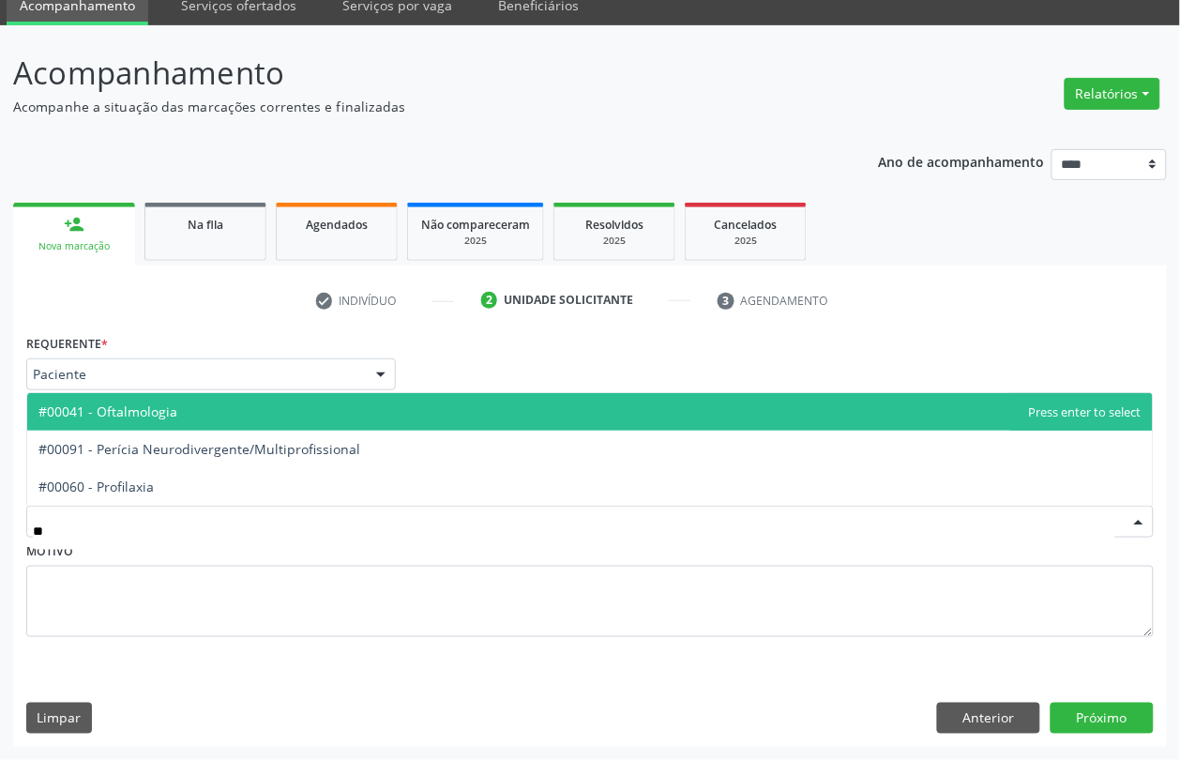
type input "***"
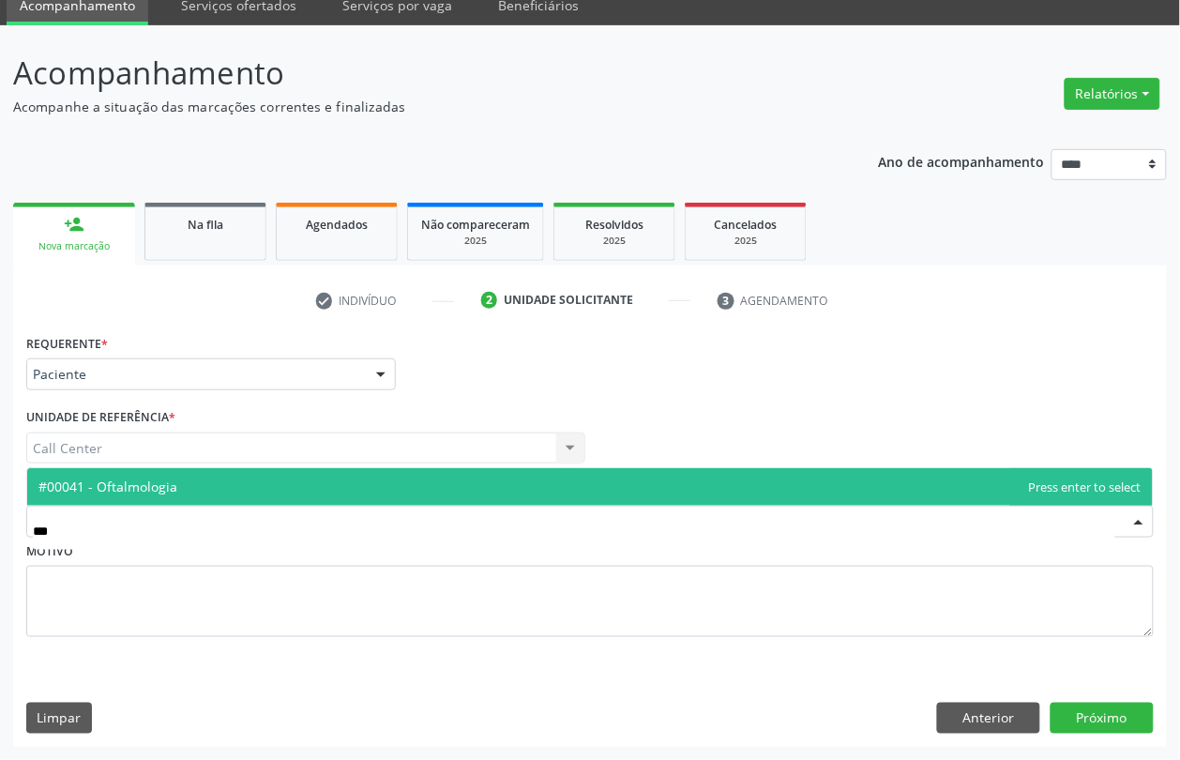
click at [129, 498] on span "#00041 - Oftalmologia" at bounding box center [590, 487] width 1126 height 38
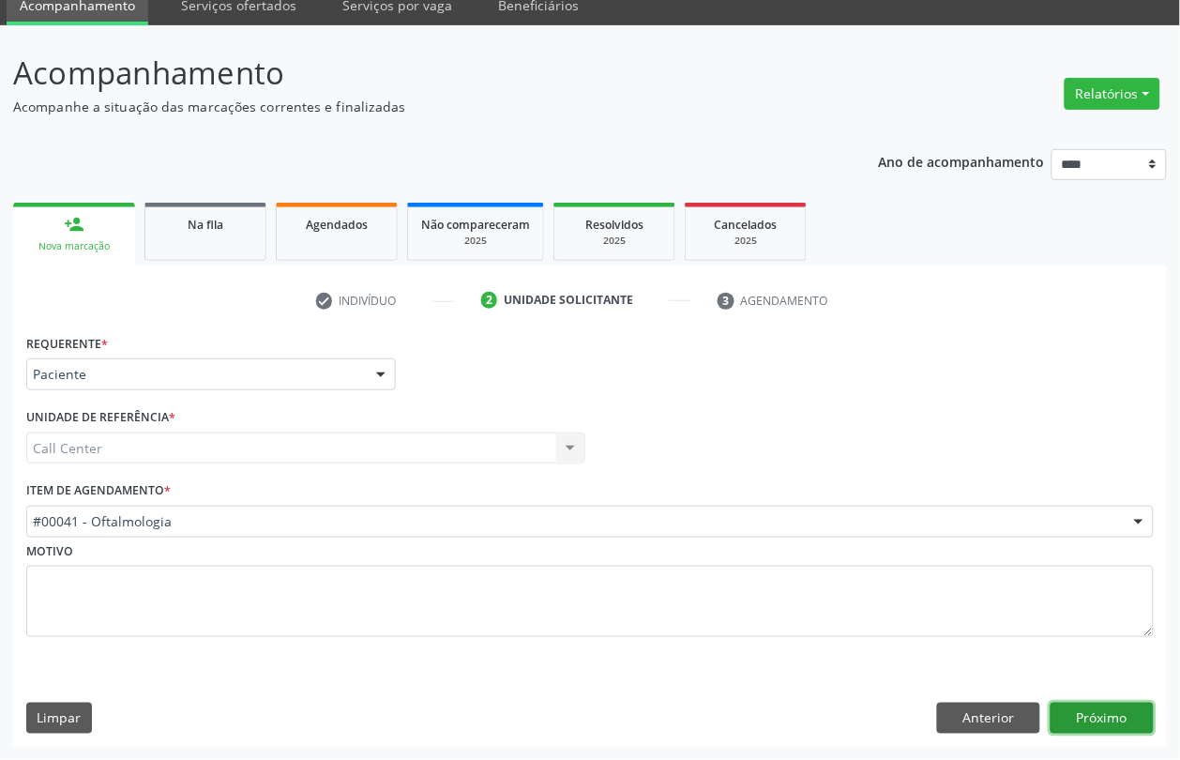
click at [1112, 708] on button "Próximo" at bounding box center [1102, 719] width 103 height 32
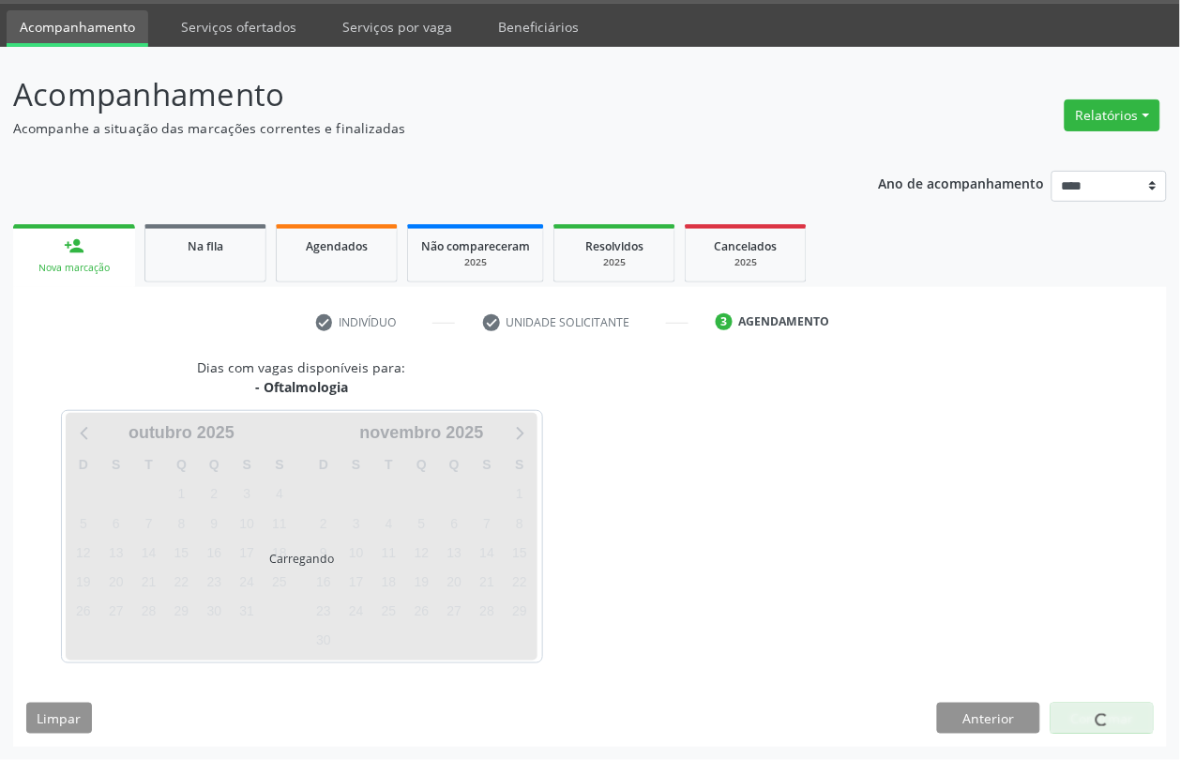
scroll to position [57, 0]
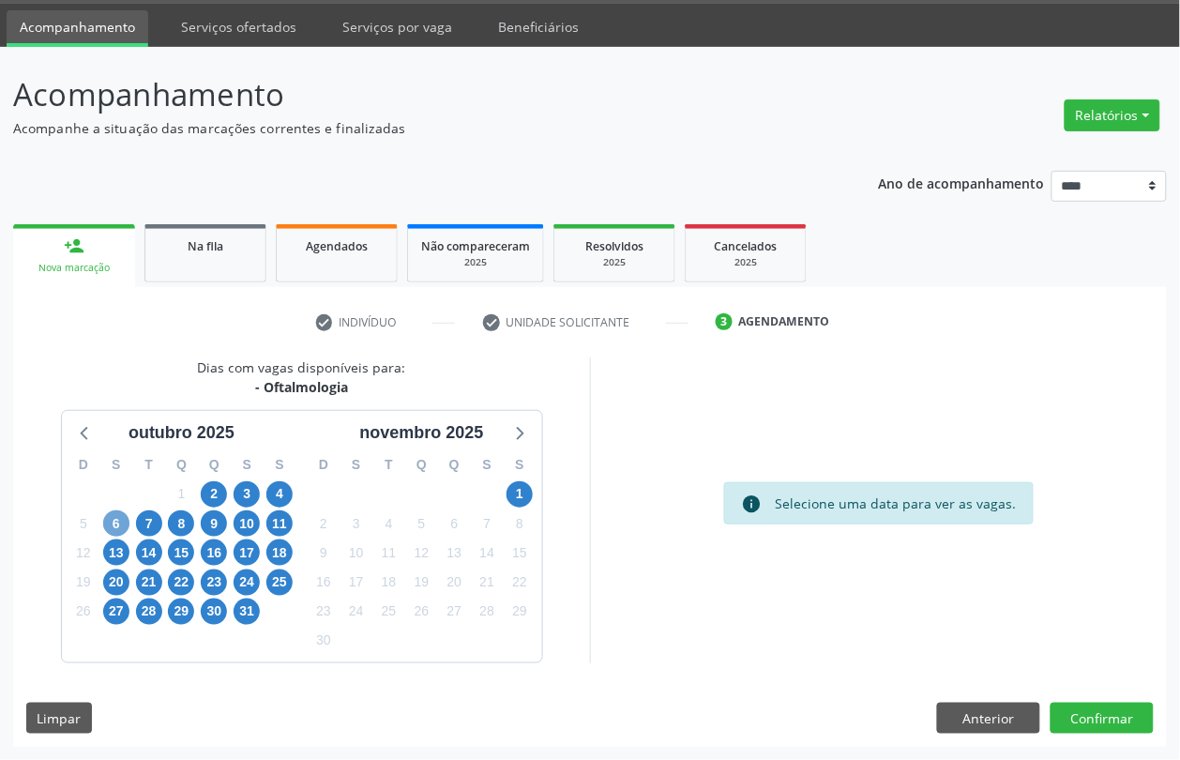
click at [117, 523] on span "6" at bounding box center [116, 523] width 26 height 26
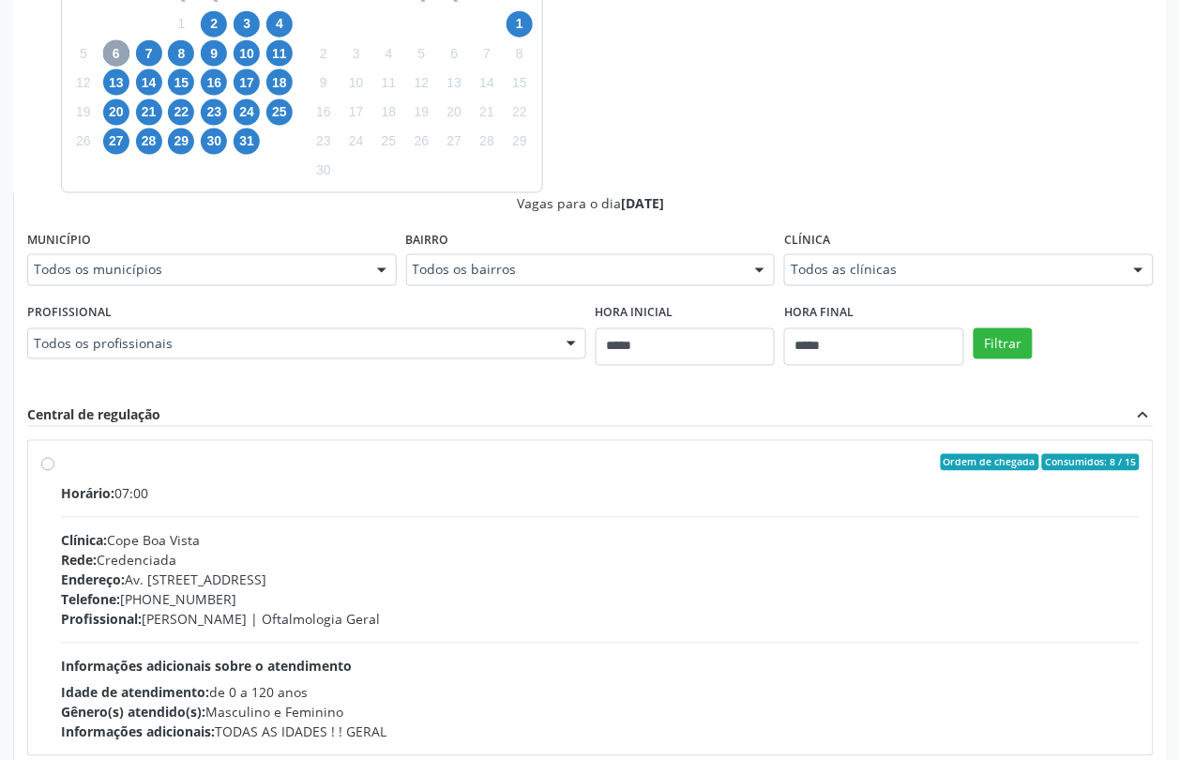
scroll to position [117, 0]
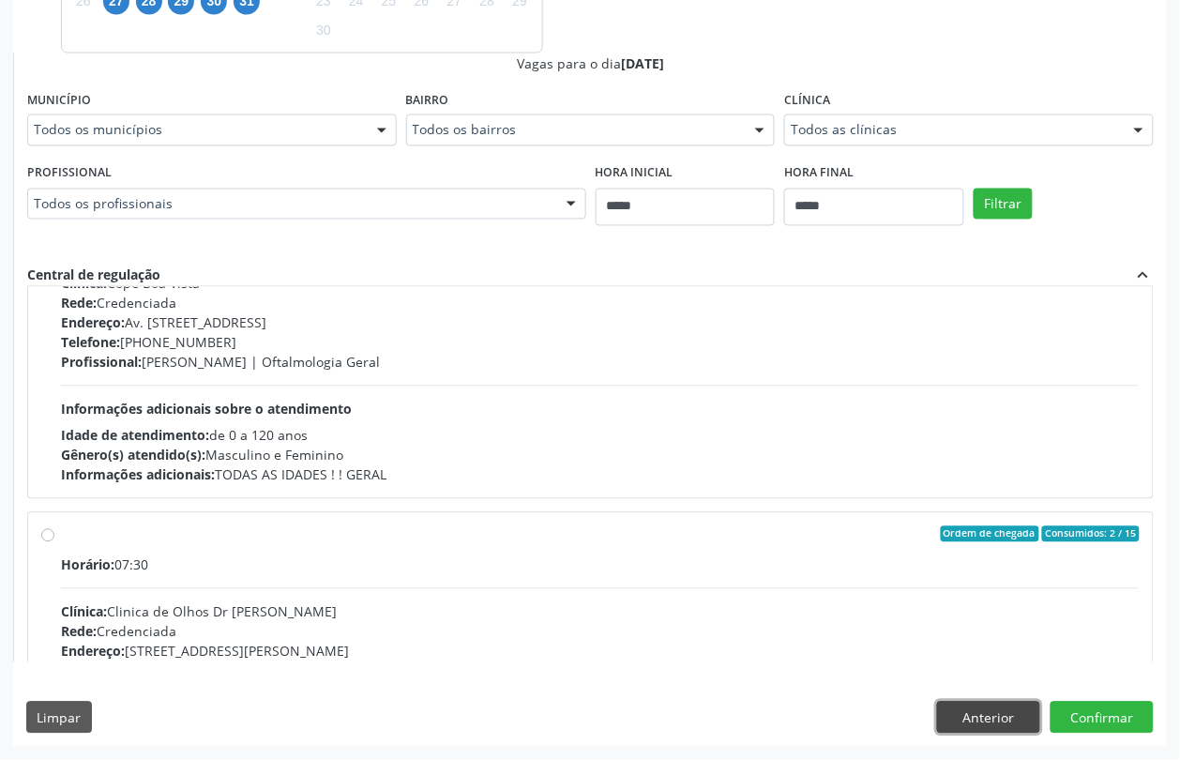
click at [981, 704] on button "Anterior" at bounding box center [988, 718] width 103 height 32
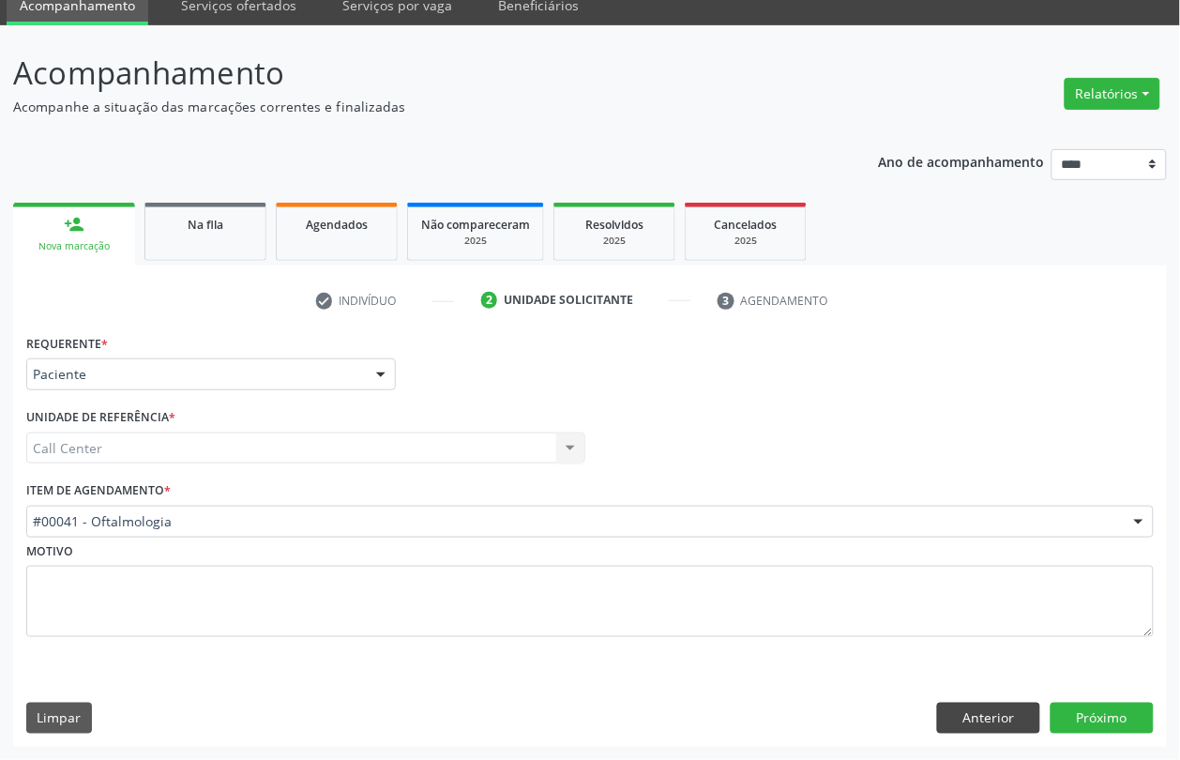
scroll to position [78, 0]
click at [944, 704] on button "Anterior" at bounding box center [988, 719] width 103 height 32
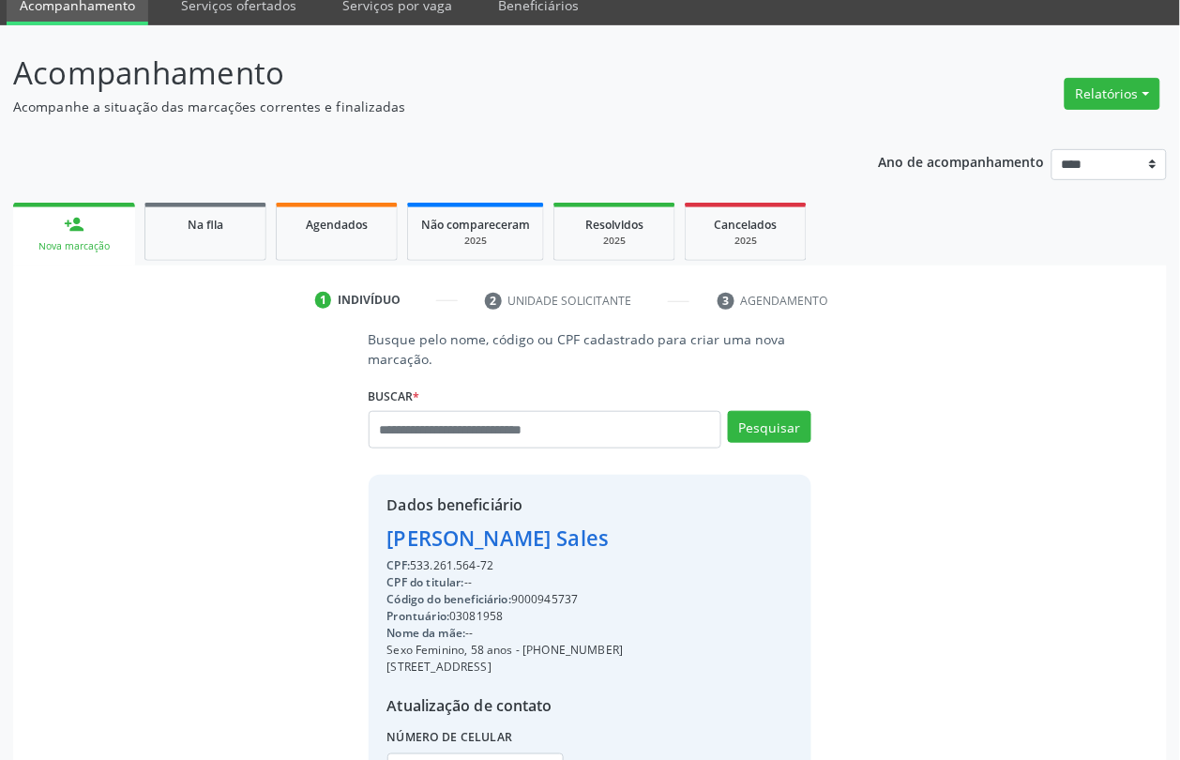
click at [535, 596] on div "Código do beneficiário: 9000945737" at bounding box center [505, 599] width 236 height 17
click at [535, 594] on div "Código do beneficiário: 9000945737" at bounding box center [505, 599] width 236 height 17
copy div "9000945737"
drag, startPoint x: 631, startPoint y: 228, endPoint x: 601, endPoint y: 344, distance: 120.1
click at [633, 230] on span "Resolvidos" at bounding box center [614, 225] width 58 height 16
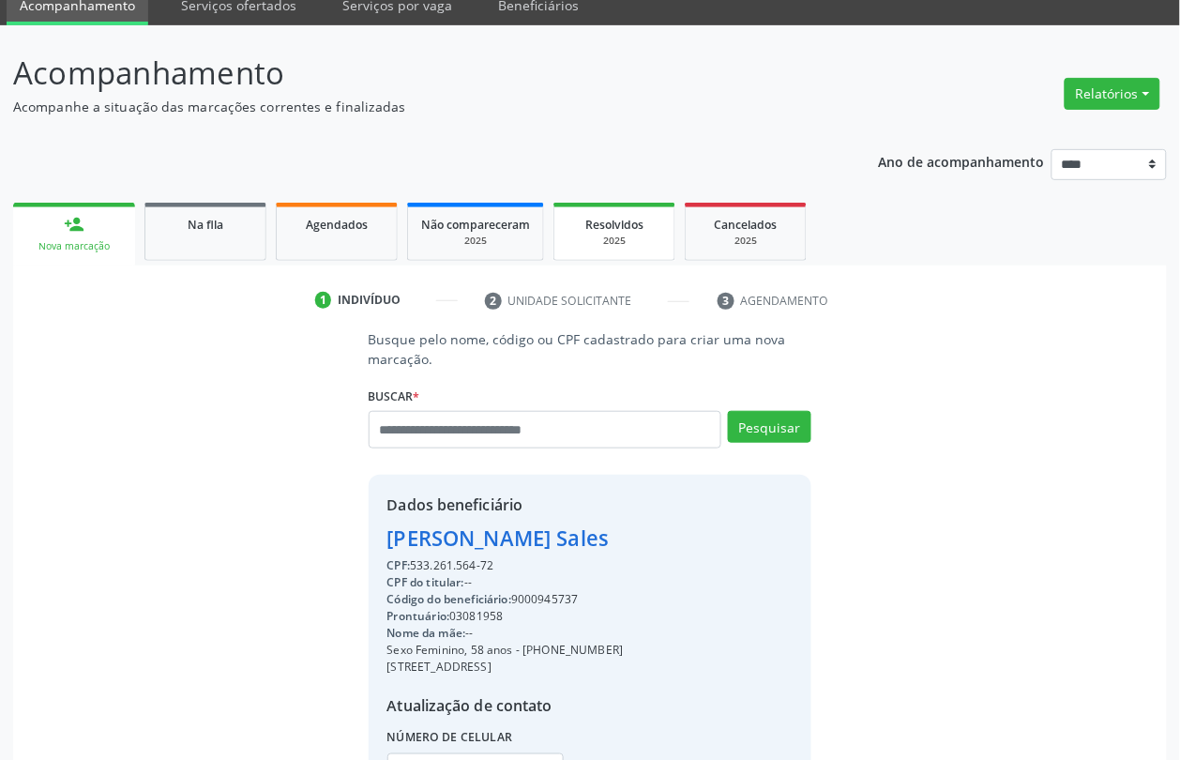
scroll to position [0, 0]
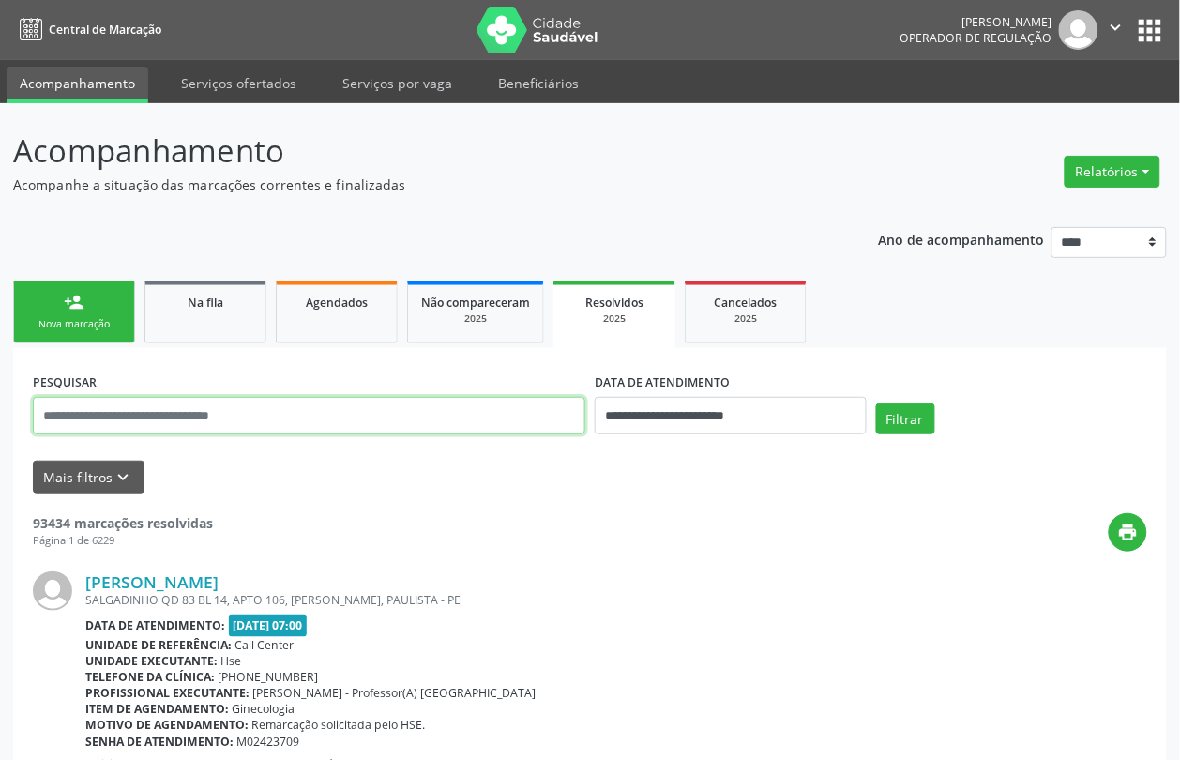
paste input "**********"
type input "**********"
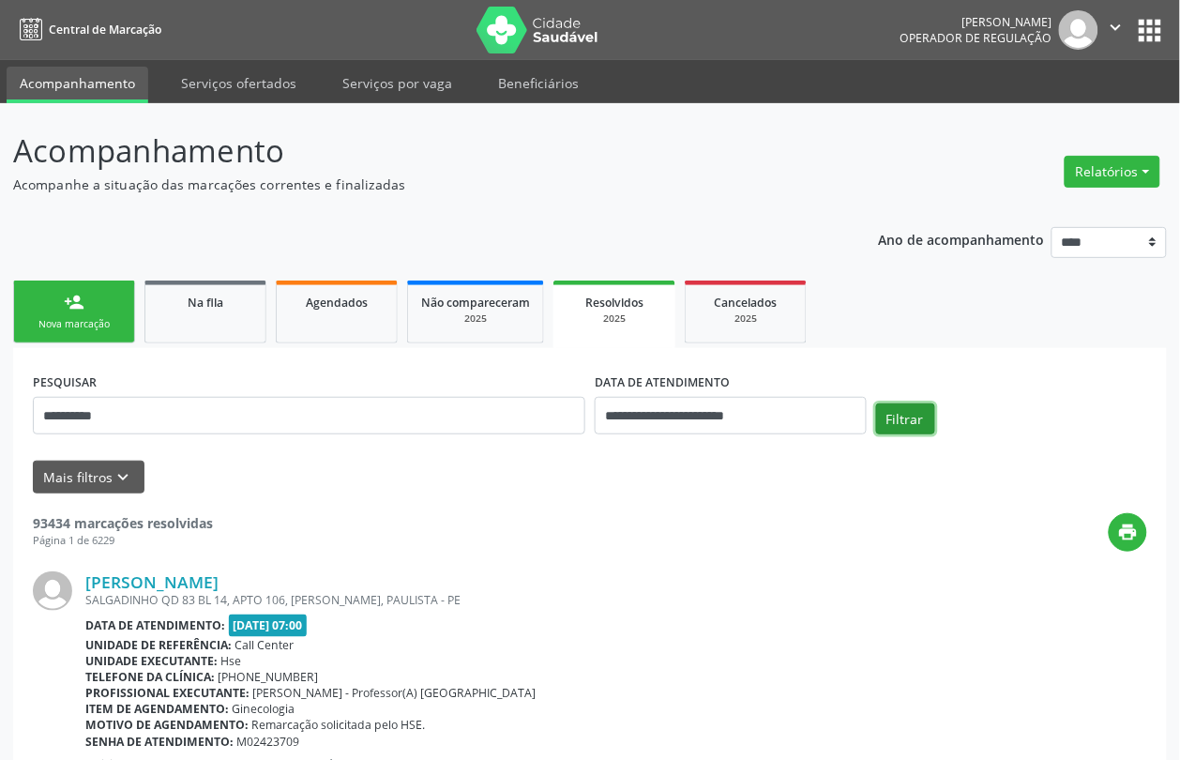
click at [925, 424] on button "Filtrar" at bounding box center [905, 419] width 59 height 32
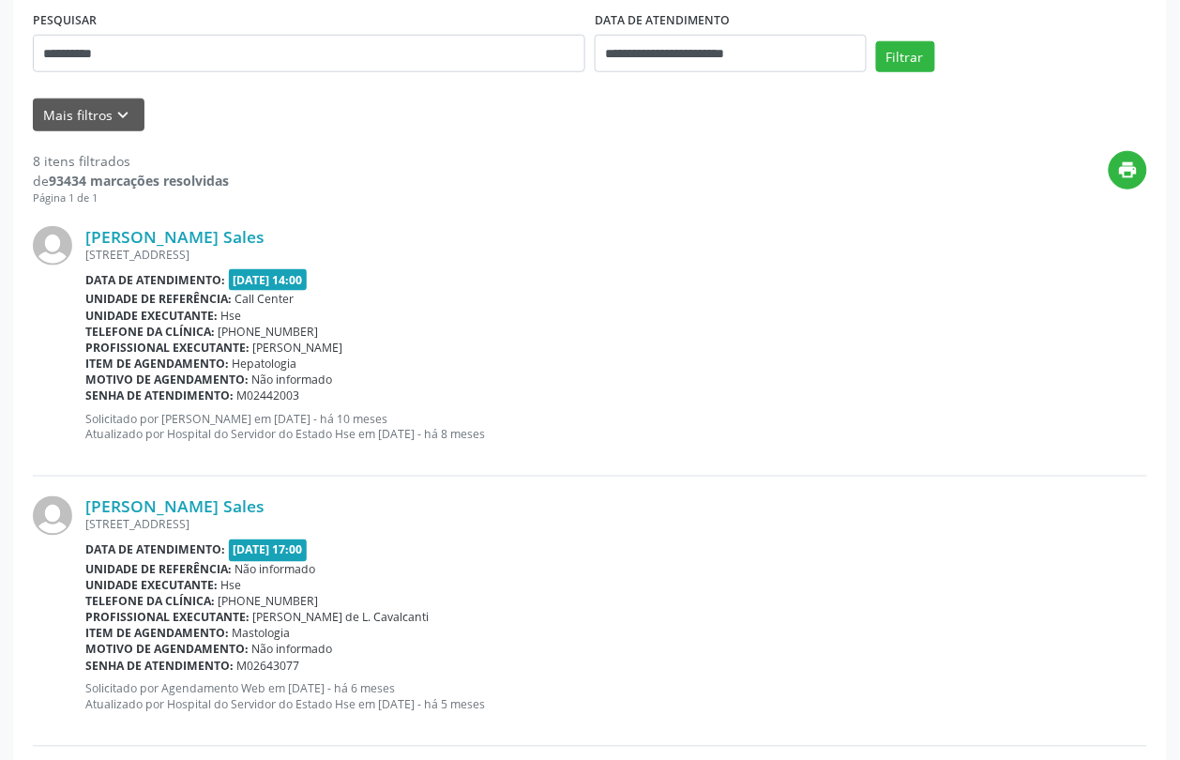
scroll to position [10, 0]
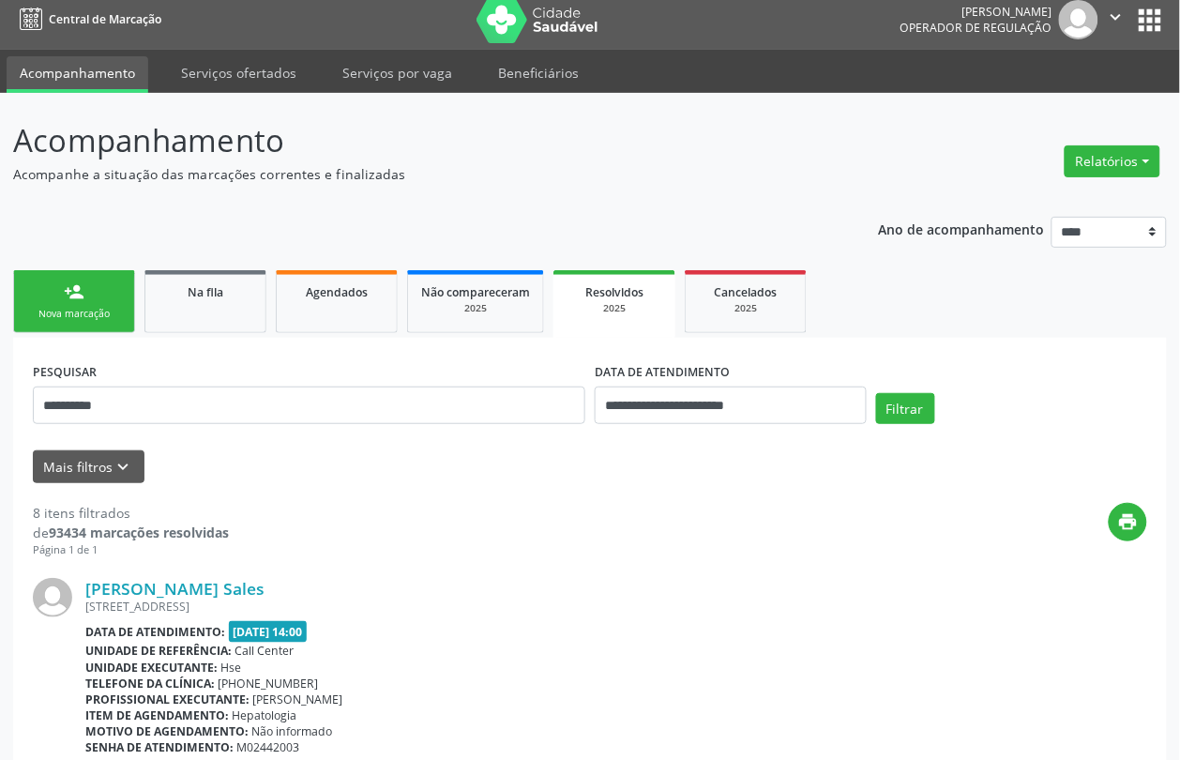
click at [75, 286] on div "person_add" at bounding box center [74, 291] width 21 height 21
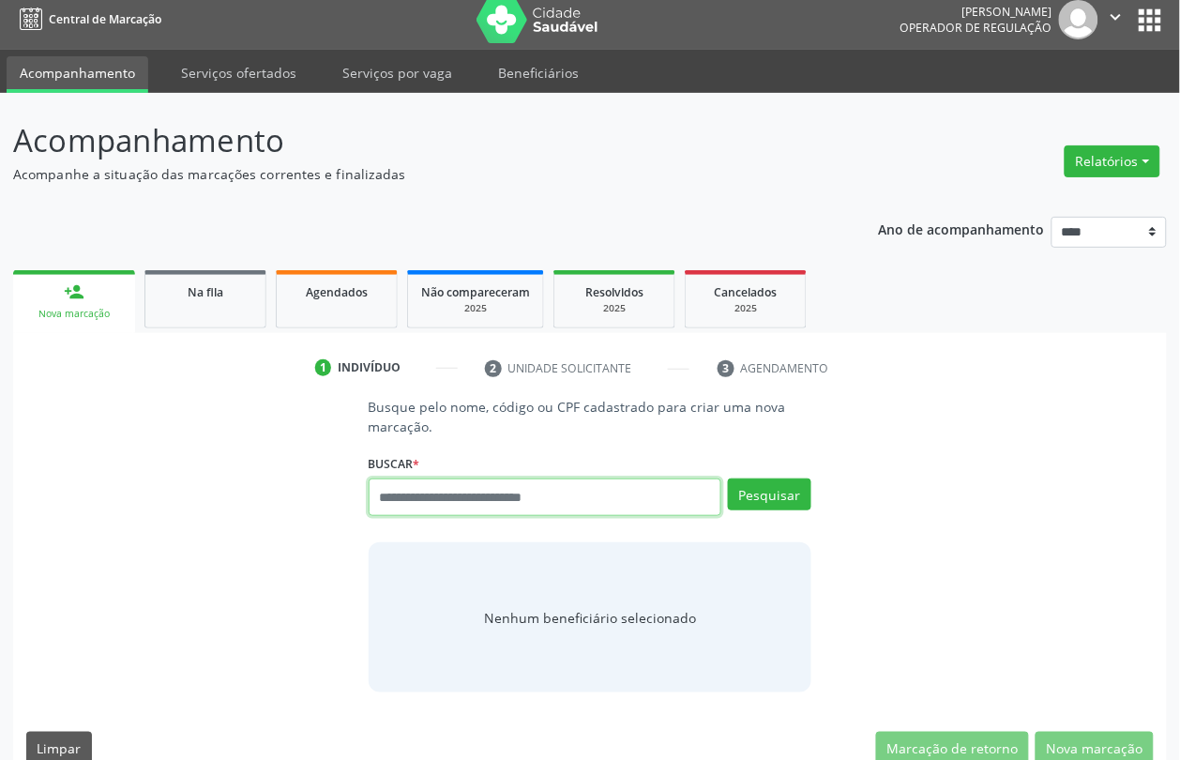
paste input "**********"
type input "**********"
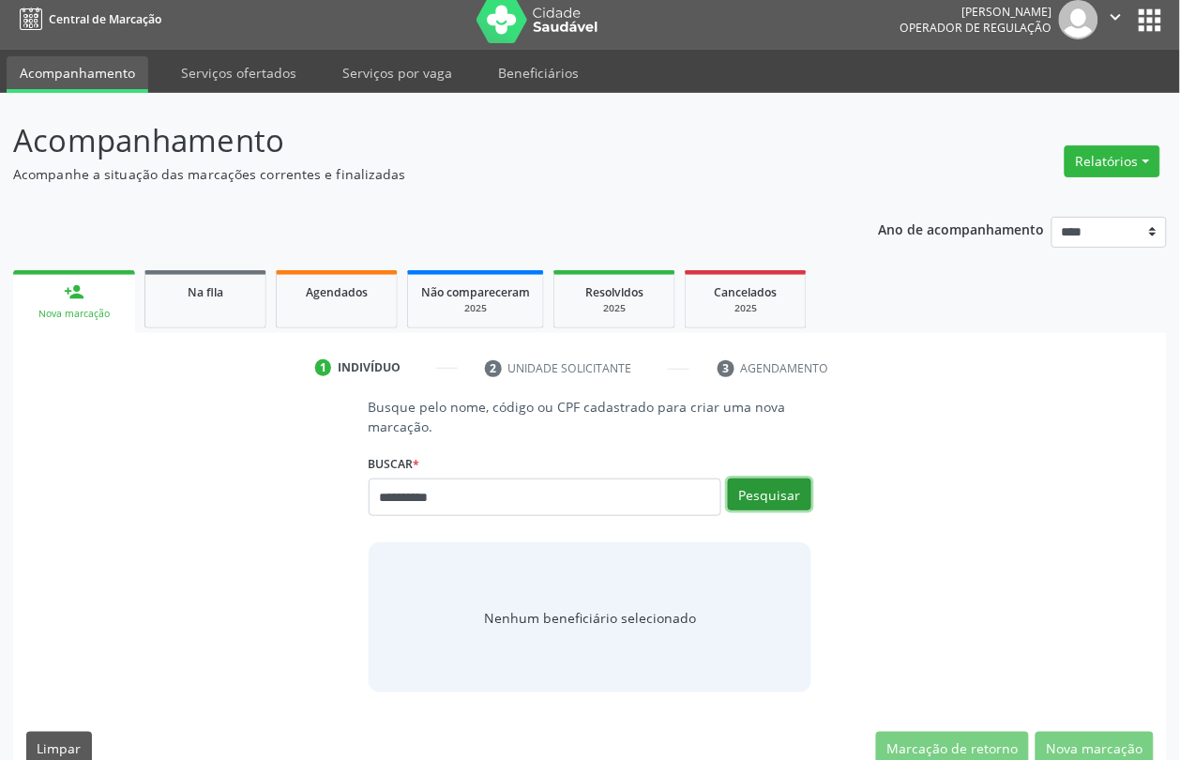
drag, startPoint x: 761, startPoint y: 483, endPoint x: 761, endPoint y: 493, distance: 10.3
click at [761, 491] on button "Pesquisar" at bounding box center [769, 494] width 83 height 32
type input "**********"
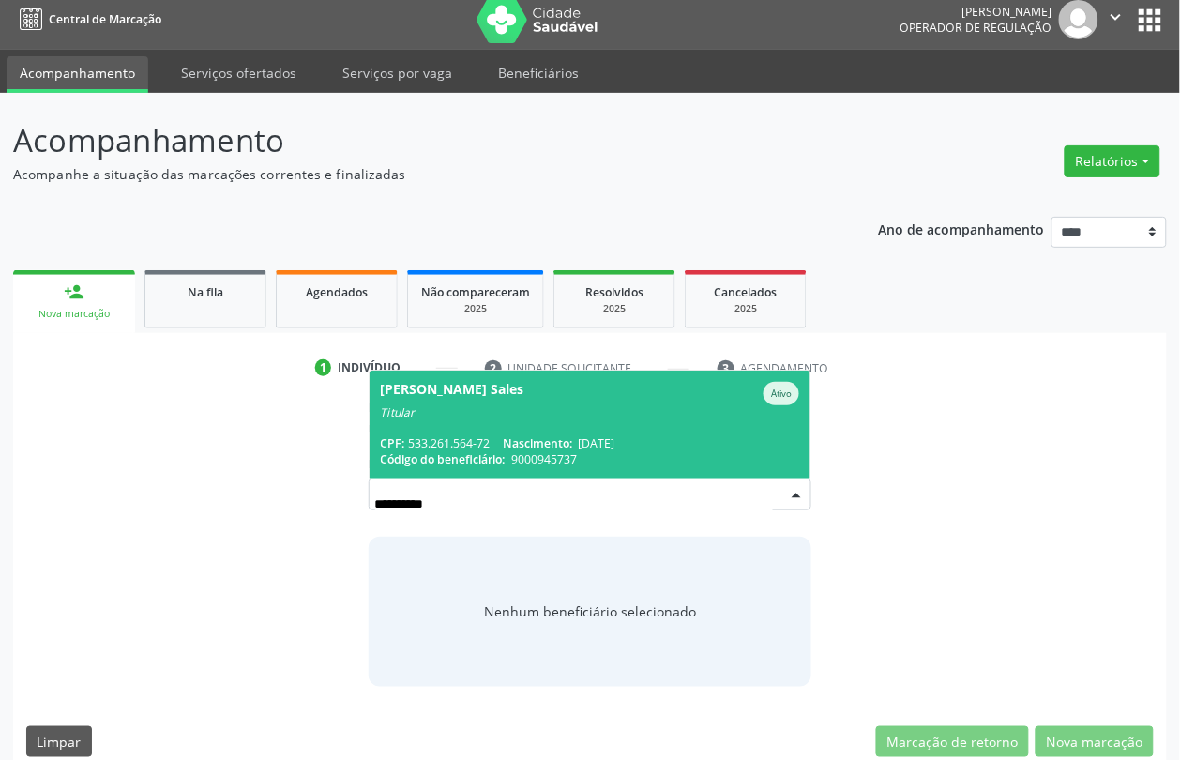
click at [531, 432] on span "[PERSON_NAME] Sales Ativo Titular CPF: 533.261.564-72 Nascimento: [DATE] Código…" at bounding box center [591, 425] width 442 height 108
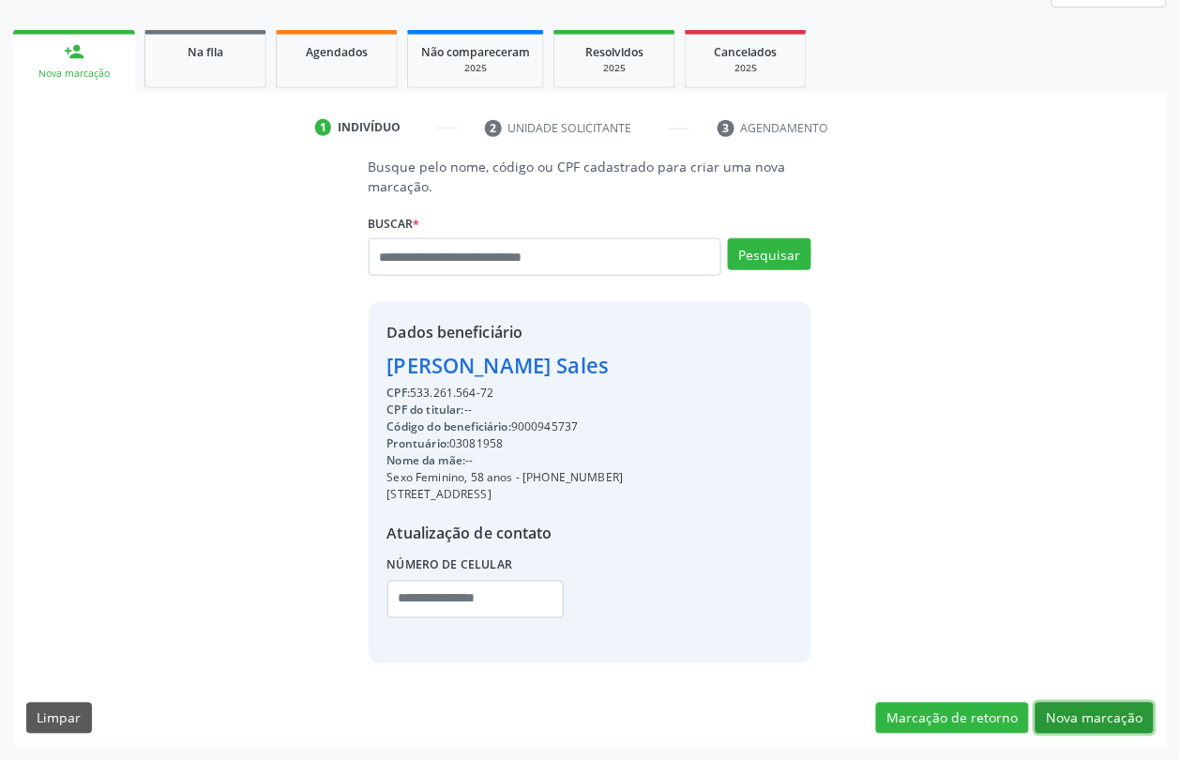
drag, startPoint x: 1086, startPoint y: 705, endPoint x: 1074, endPoint y: 690, distance: 19.3
click at [1089, 708] on button "Nova marcação" at bounding box center [1095, 719] width 118 height 32
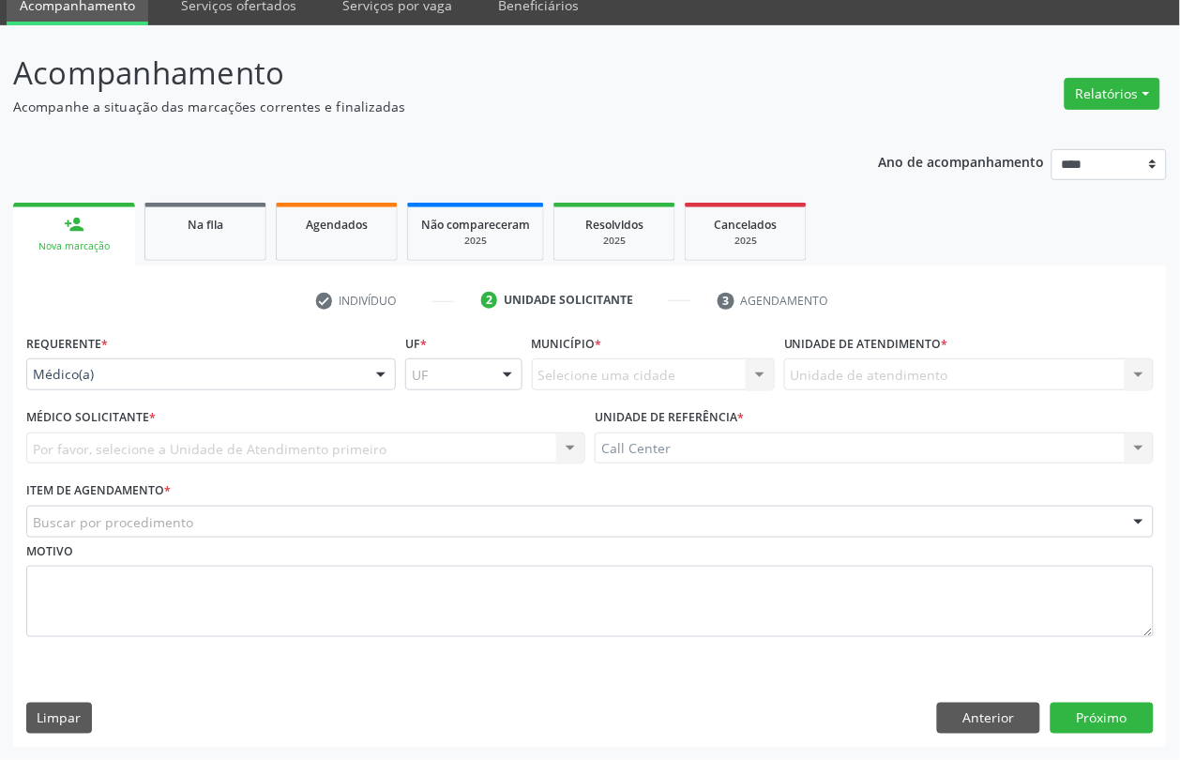
drag, startPoint x: 195, startPoint y: 376, endPoint x: 200, endPoint y: 411, distance: 35.0
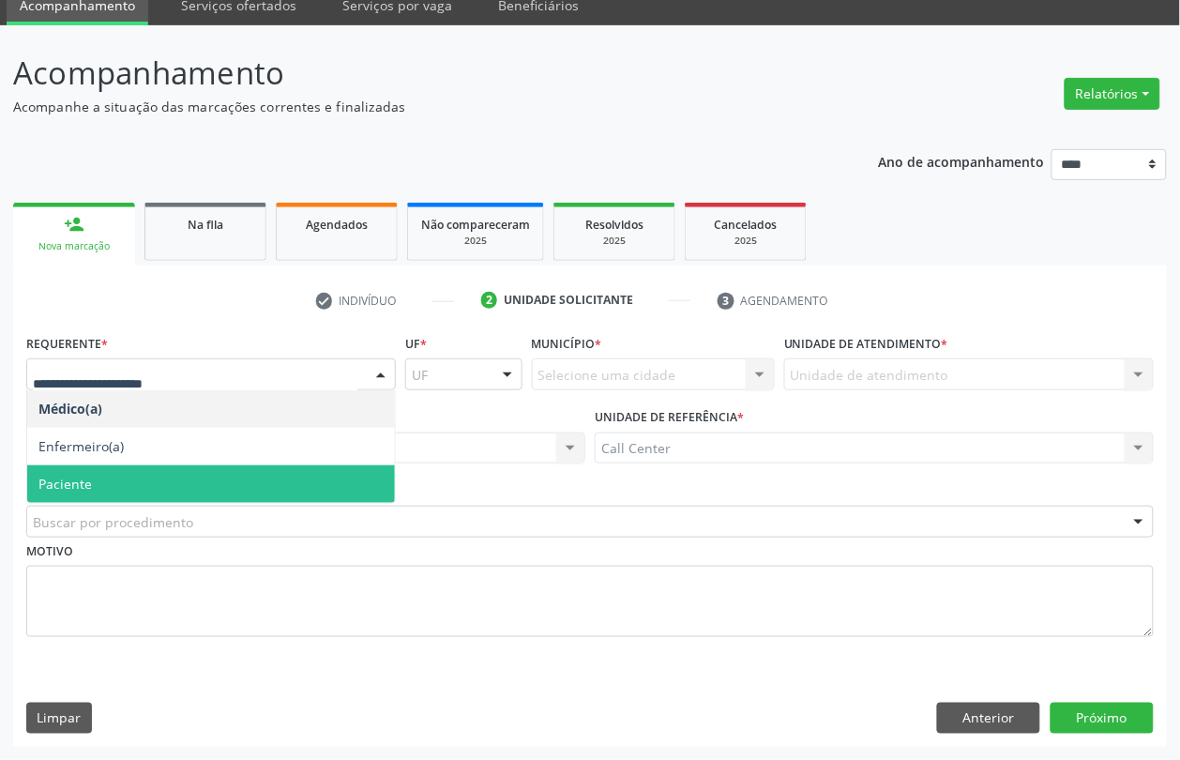
drag, startPoint x: 159, startPoint y: 471, endPoint x: 160, endPoint y: 481, distance: 10.4
click at [160, 478] on span "Paciente" at bounding box center [211, 484] width 368 height 38
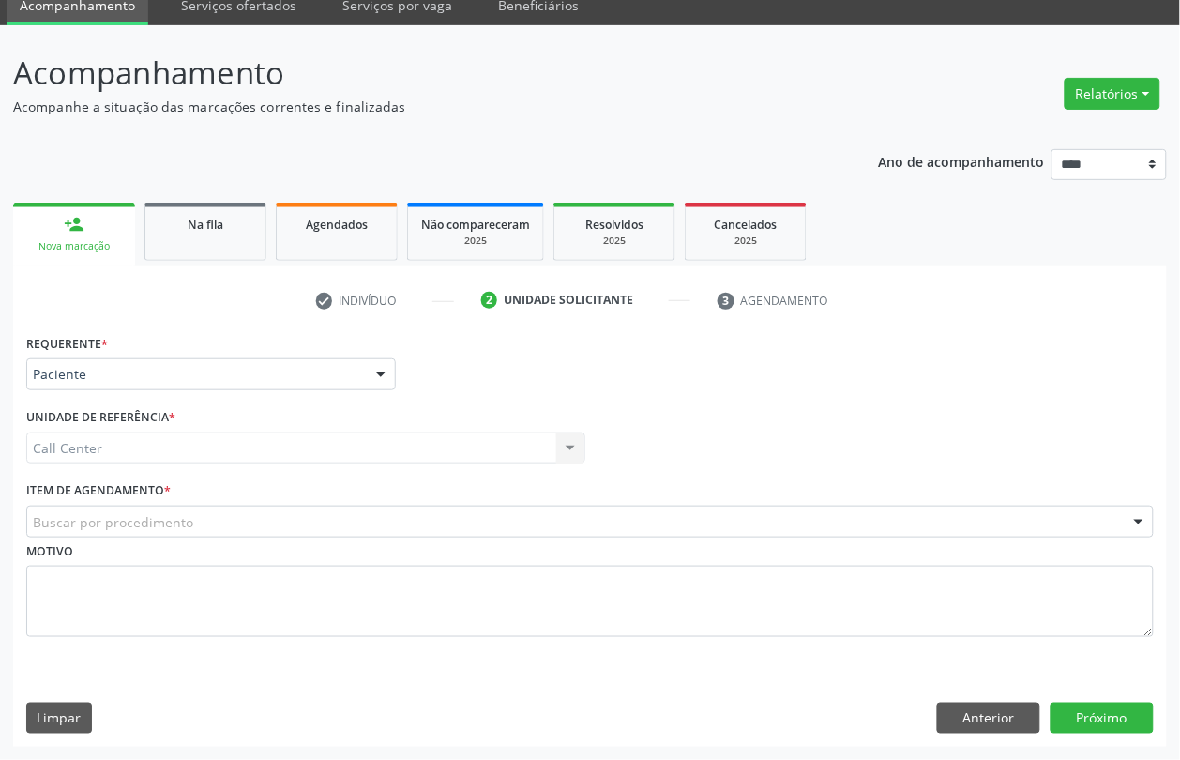
click at [152, 500] on label "Item de agendamento *" at bounding box center [98, 491] width 144 height 29
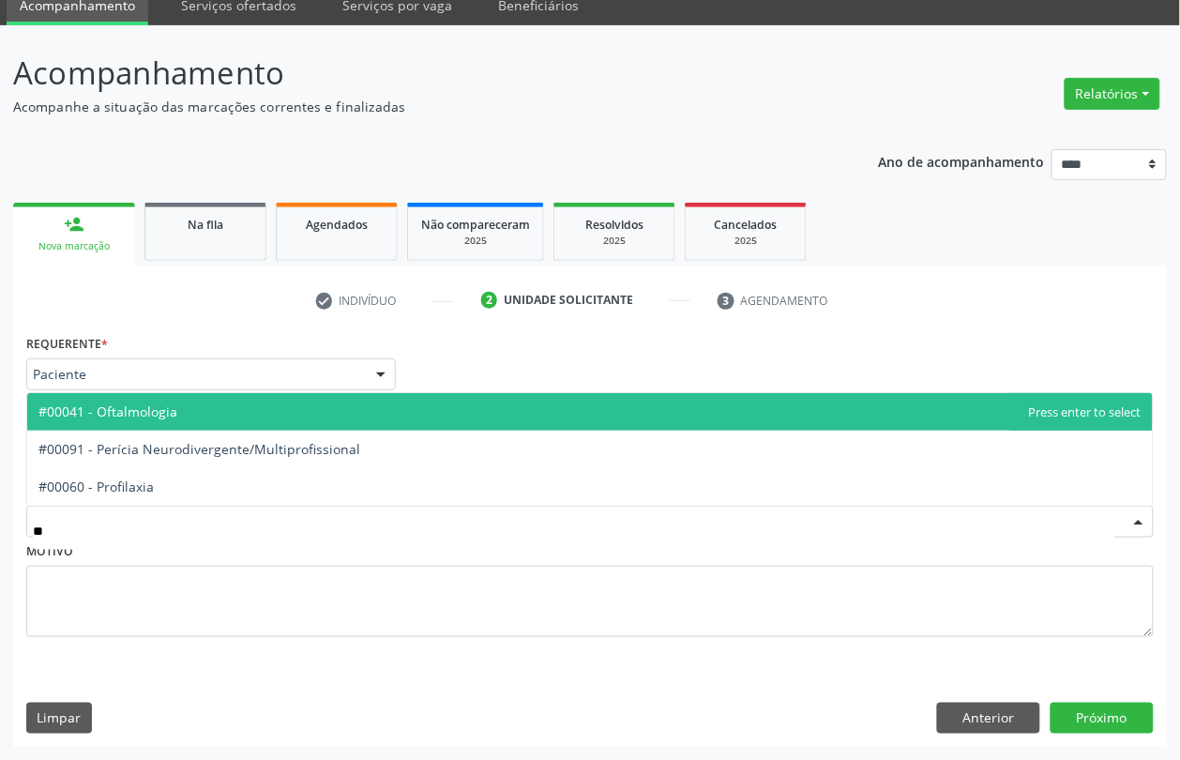
type input "***"
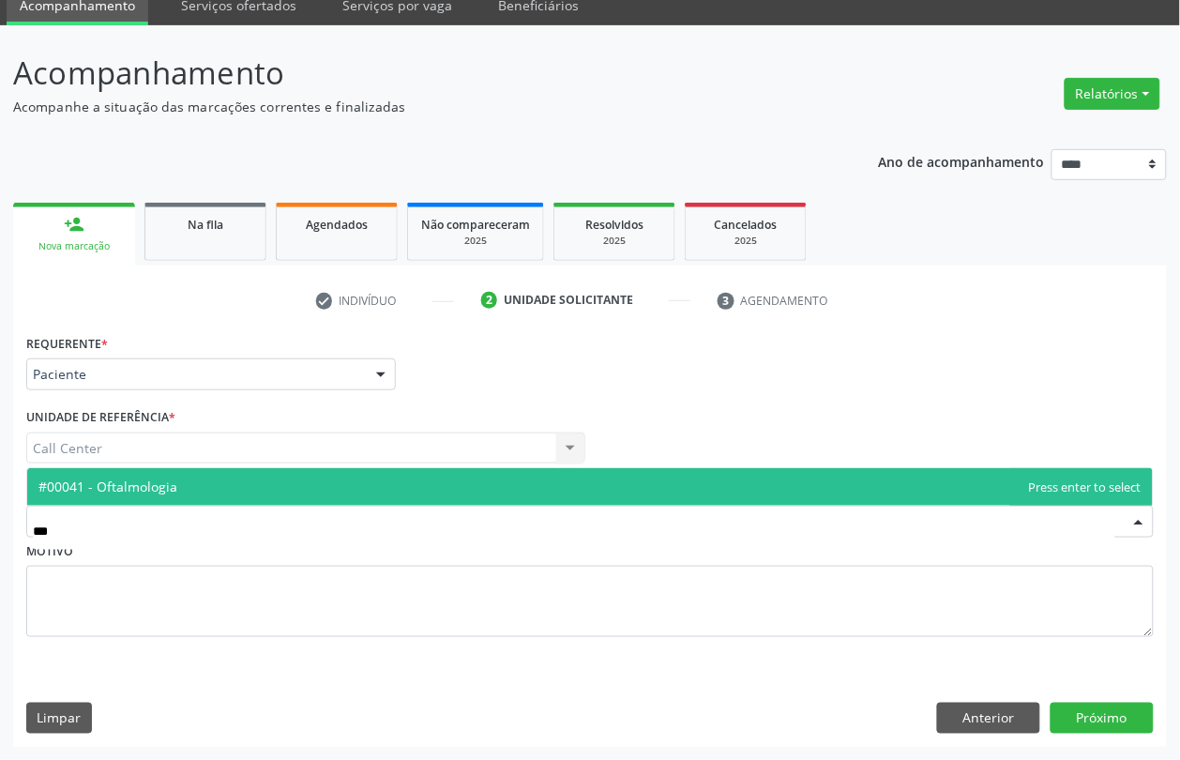
click at [206, 485] on span "#00041 - Oftalmologia" at bounding box center [590, 487] width 1126 height 38
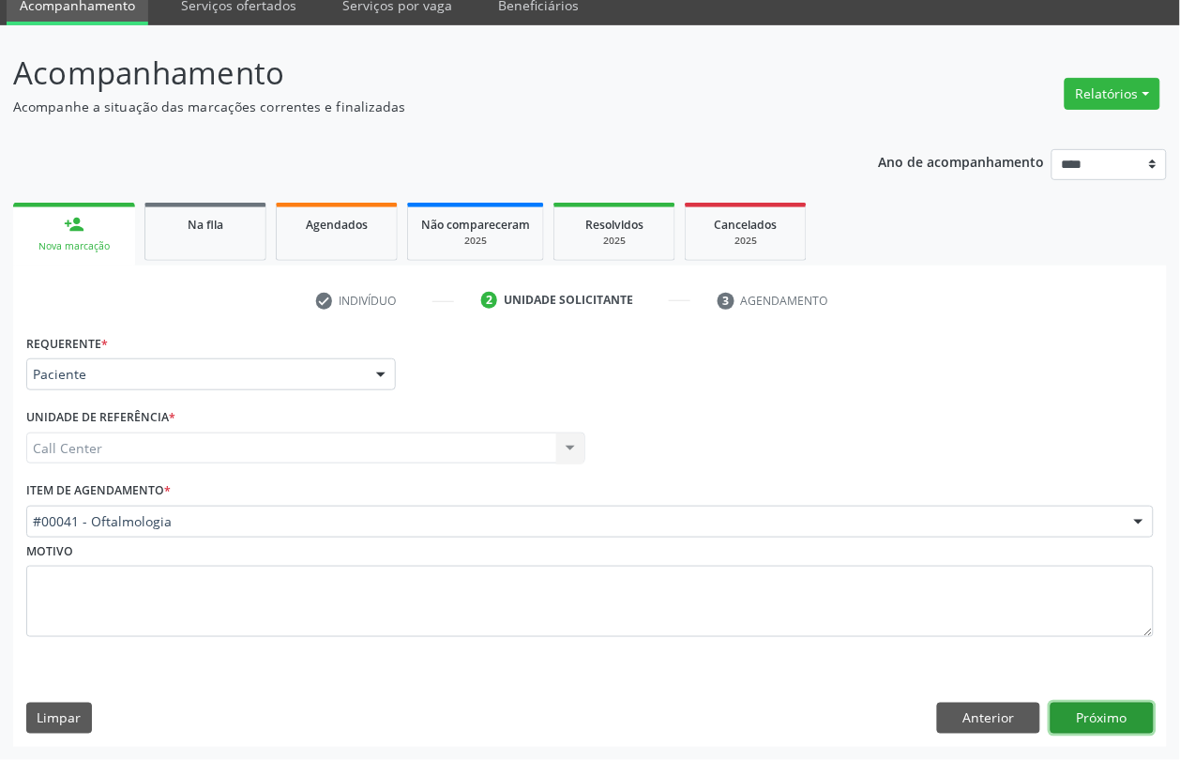
click at [1107, 704] on button "Próximo" at bounding box center [1102, 719] width 103 height 32
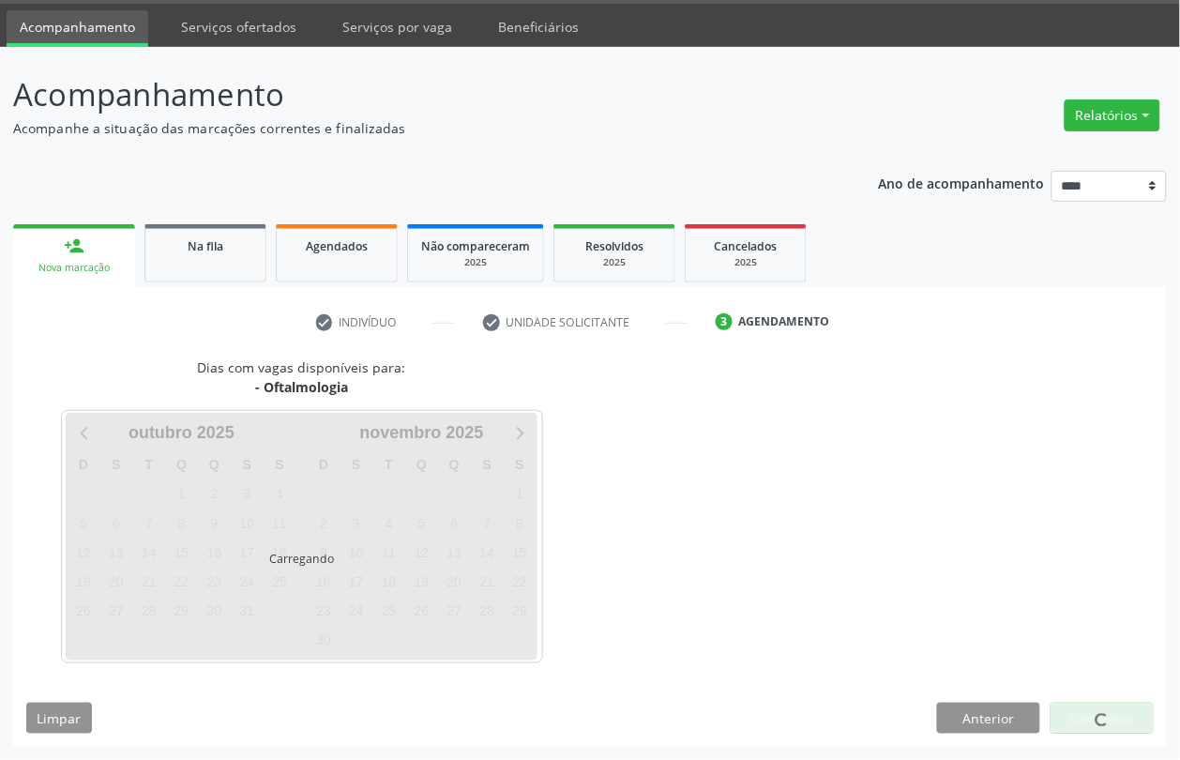
scroll to position [57, 0]
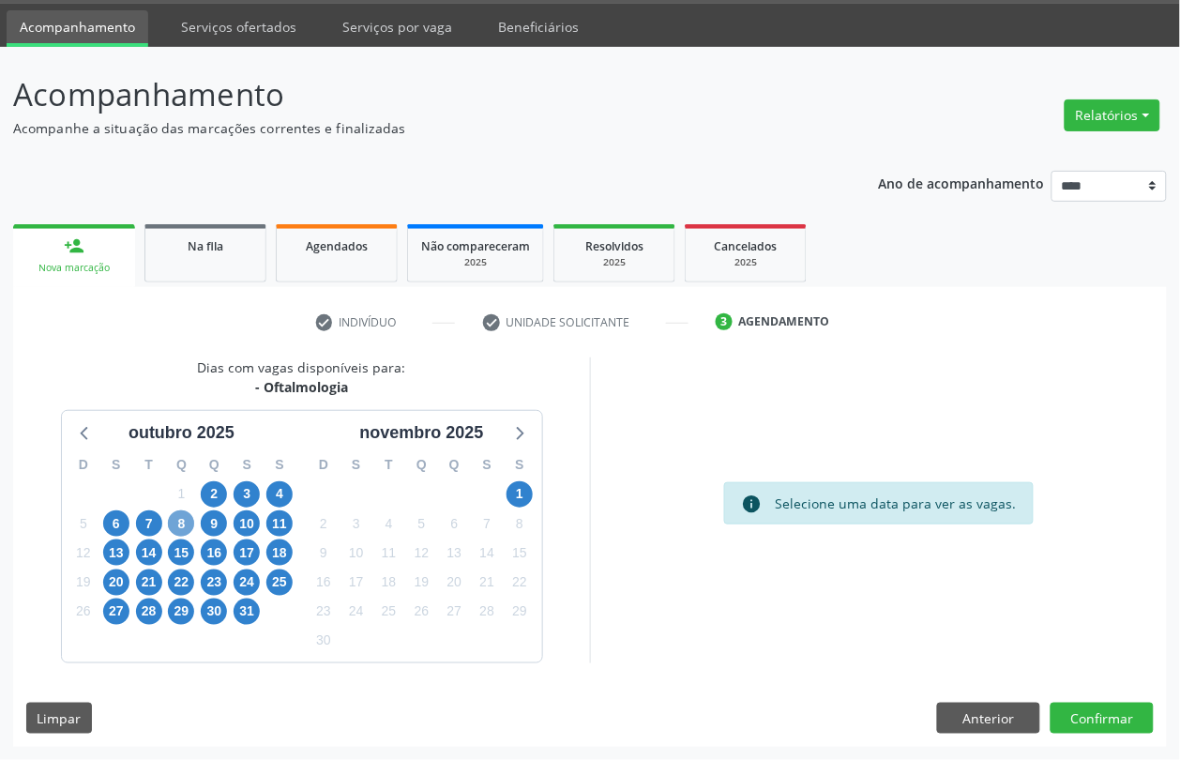
click at [176, 525] on span "8" at bounding box center [181, 523] width 26 height 26
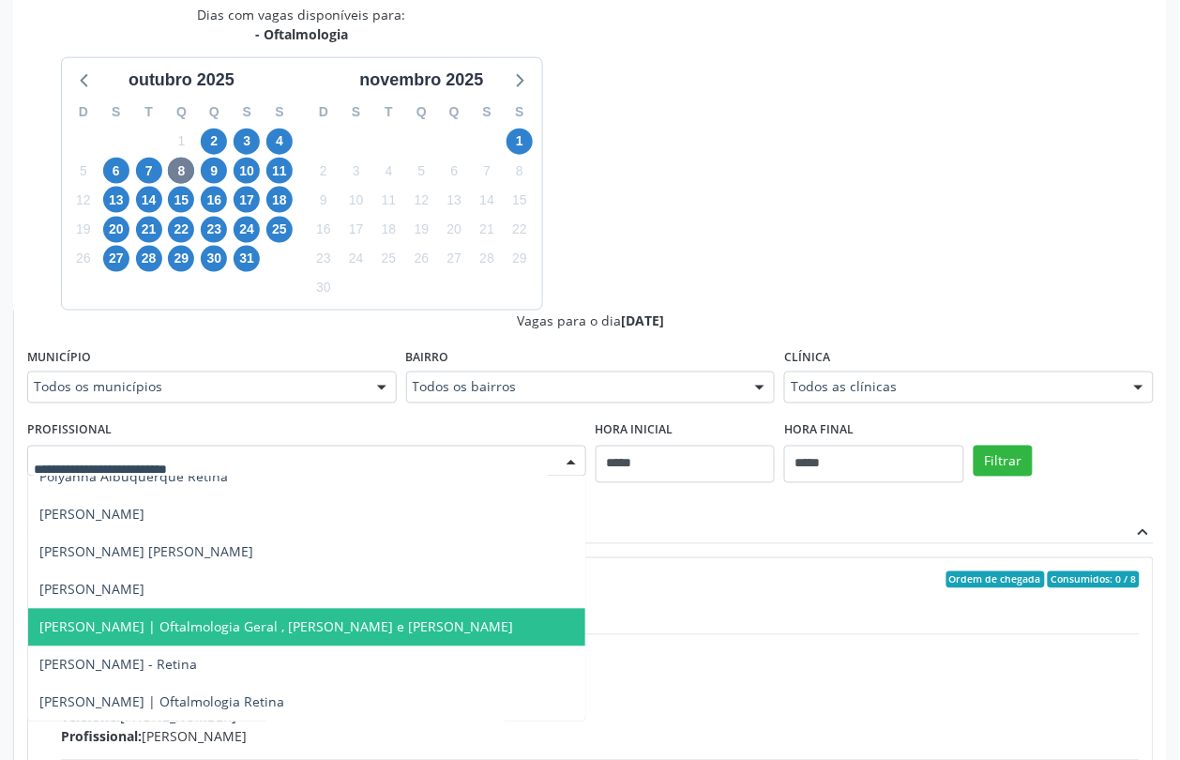
scroll to position [667, 0]
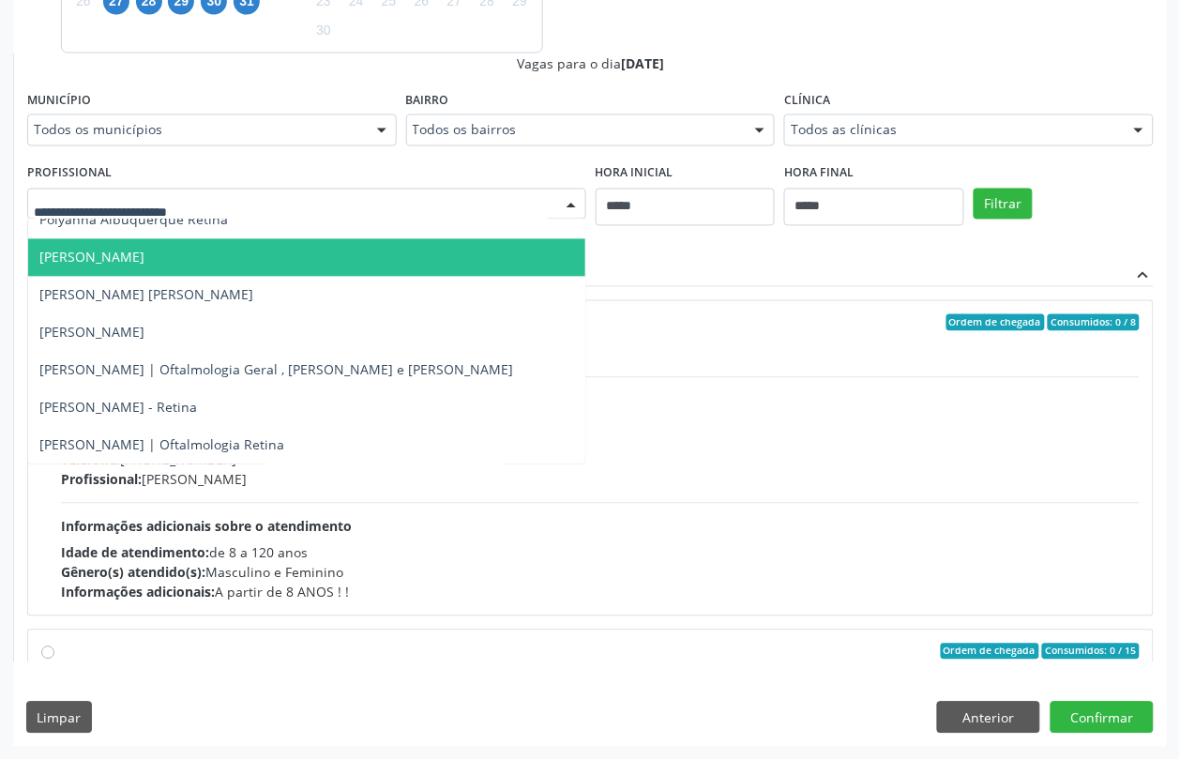
click at [156, 264] on span "[PERSON_NAME]" at bounding box center [306, 258] width 557 height 38
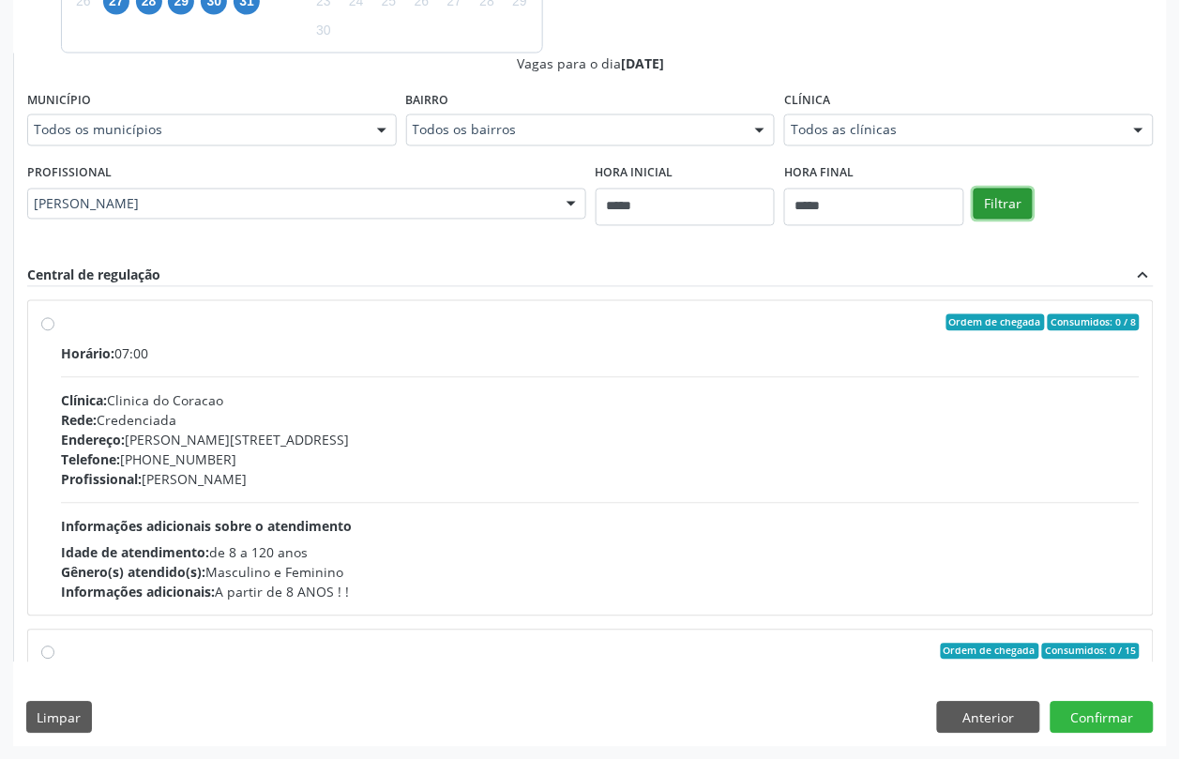
click at [1005, 206] on button "Filtrar" at bounding box center [1003, 205] width 59 height 32
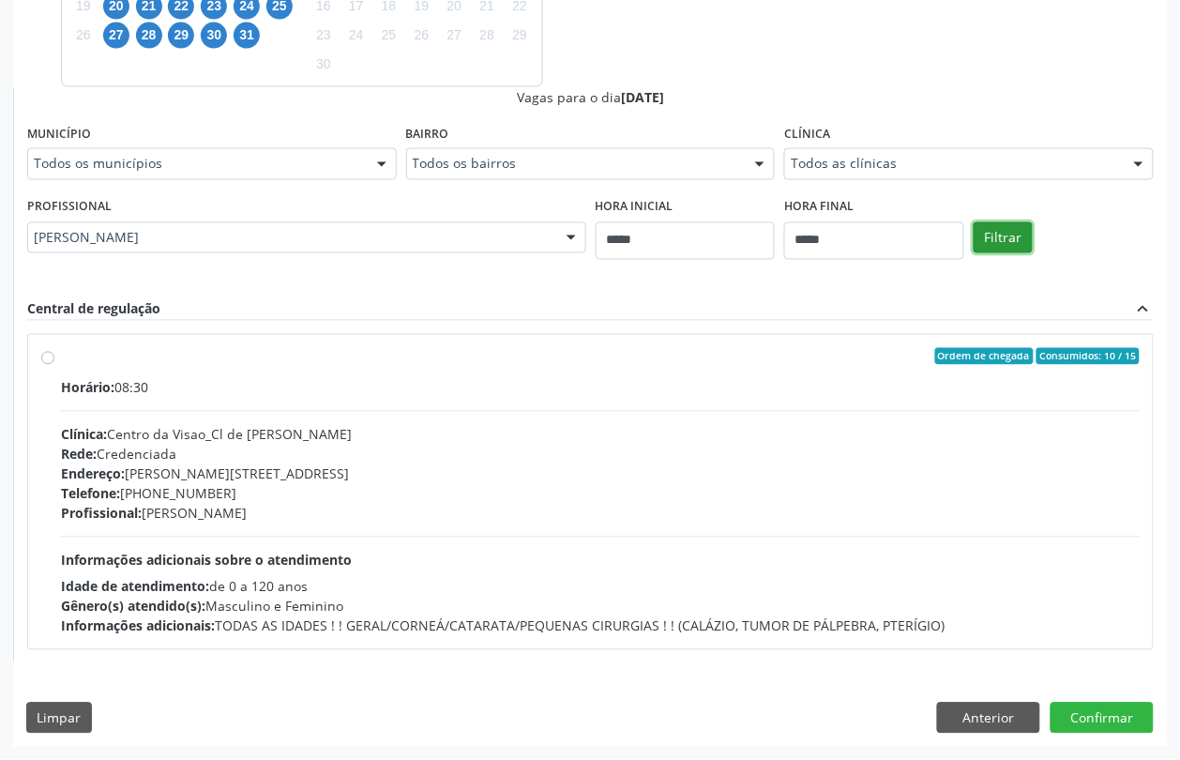
scroll to position [400, 0]
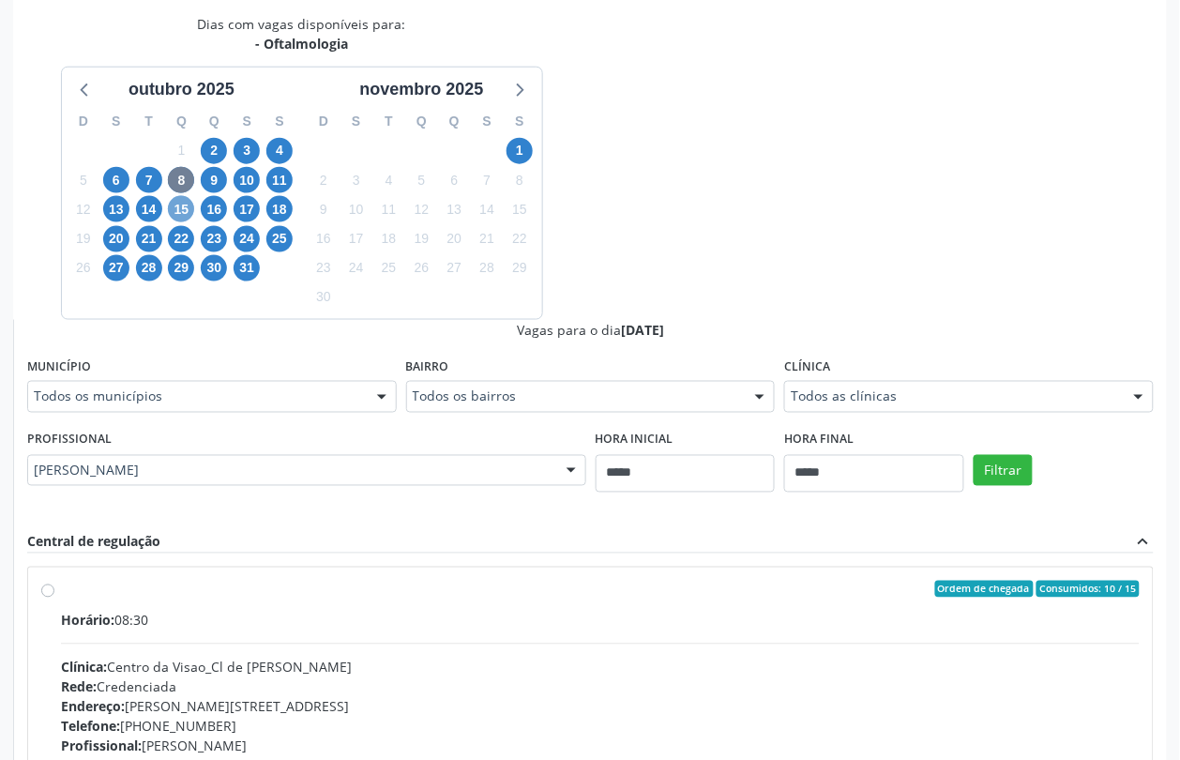
click at [176, 202] on span "15" at bounding box center [181, 209] width 26 height 26
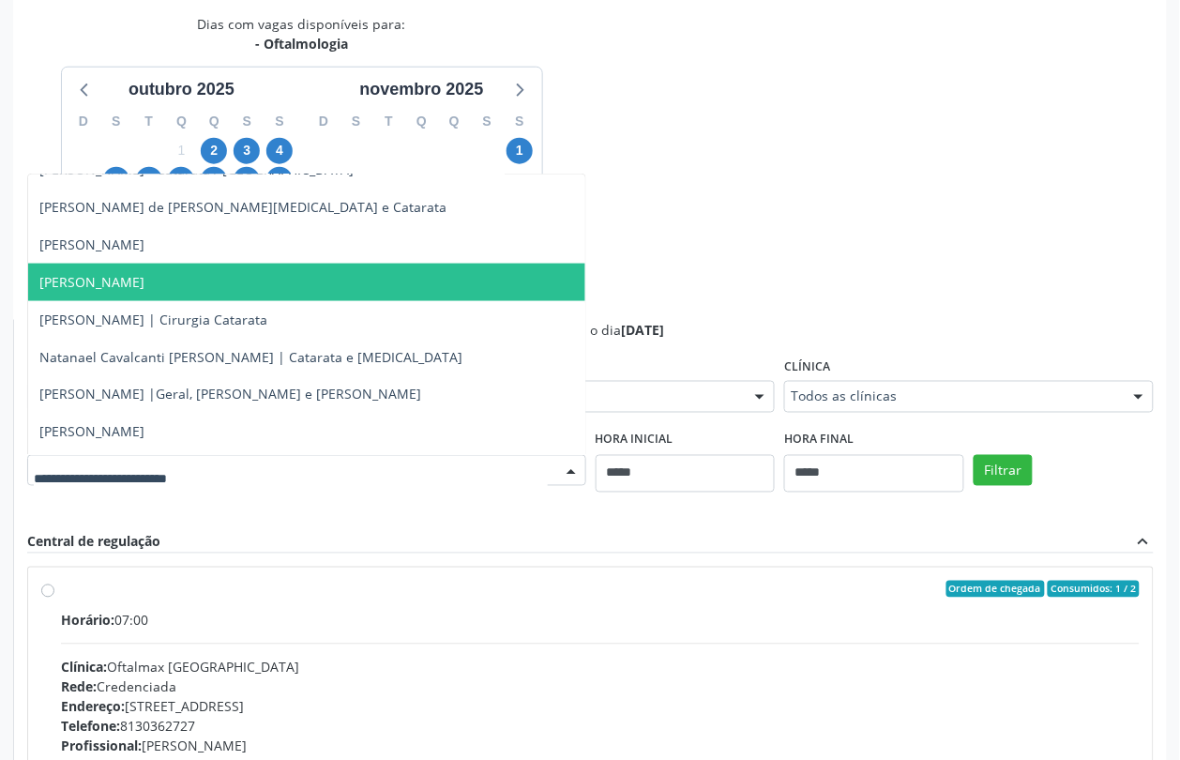
scroll to position [845, 0]
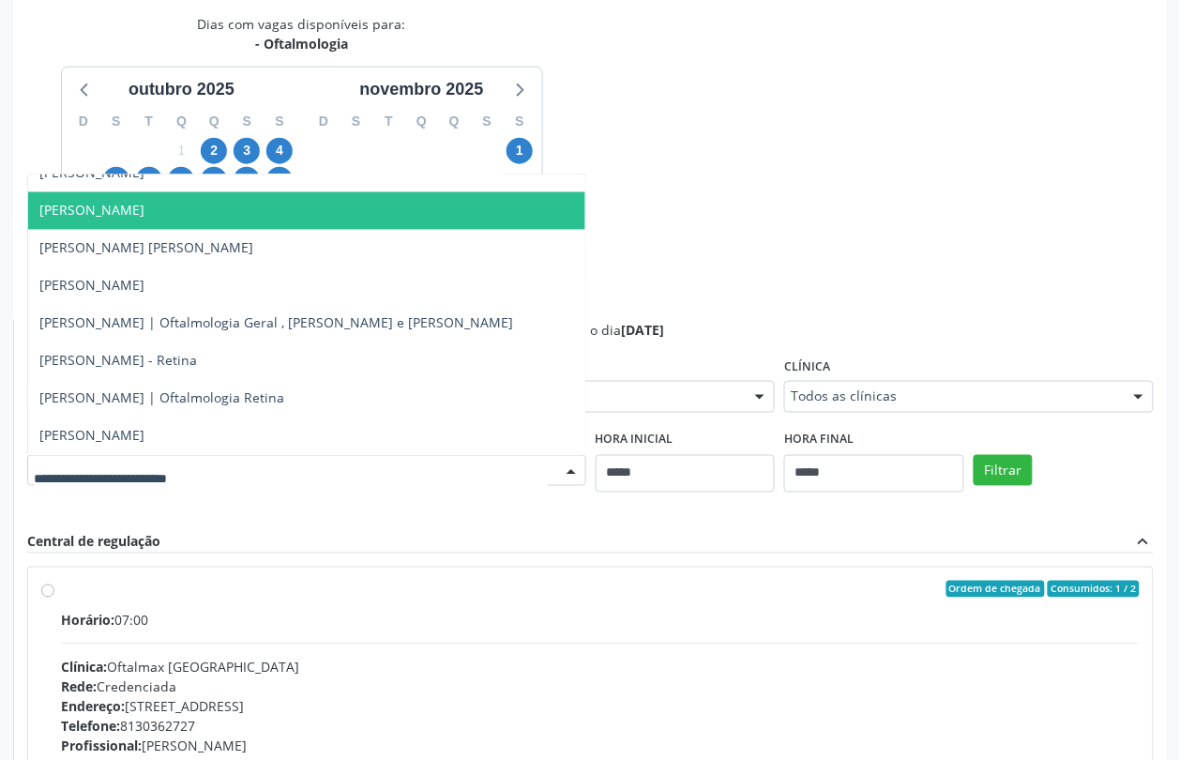
click at [256, 212] on span "[PERSON_NAME]" at bounding box center [306, 211] width 557 height 38
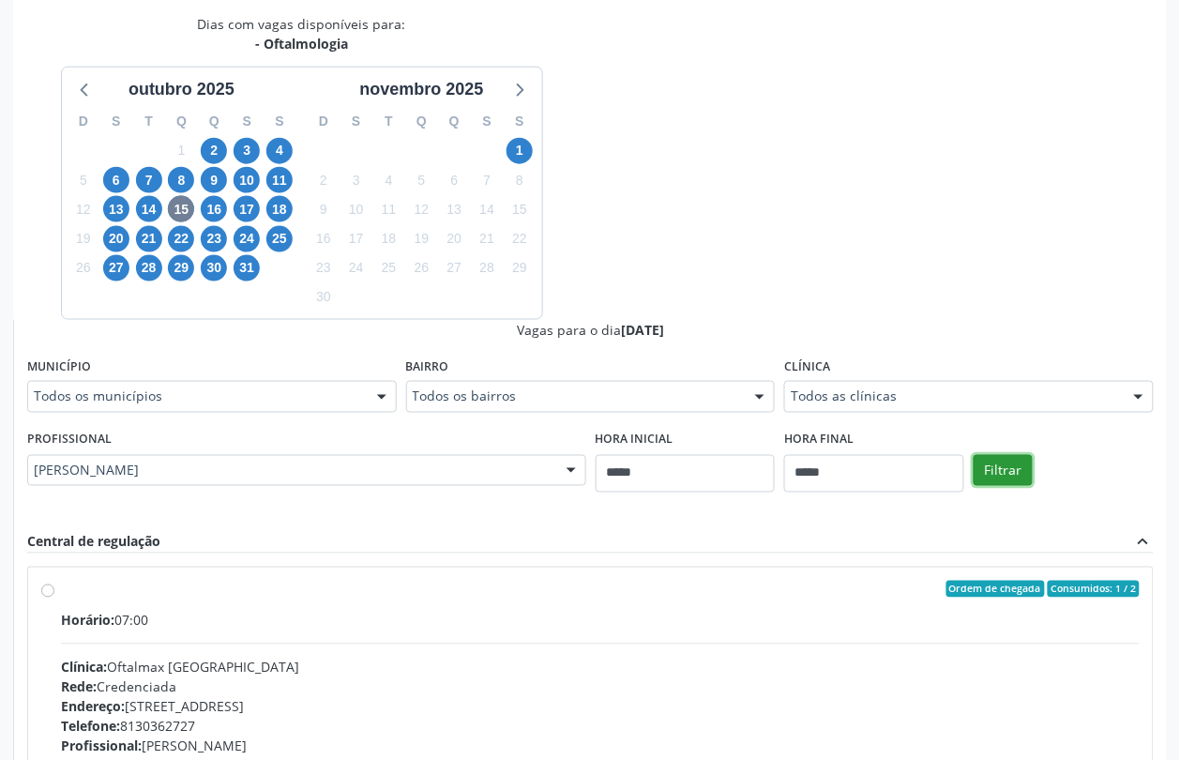
drag, startPoint x: 988, startPoint y: 476, endPoint x: 990, endPoint y: 489, distance: 13.3
click at [990, 489] on div "Filtrar" at bounding box center [1063, 469] width 189 height 86
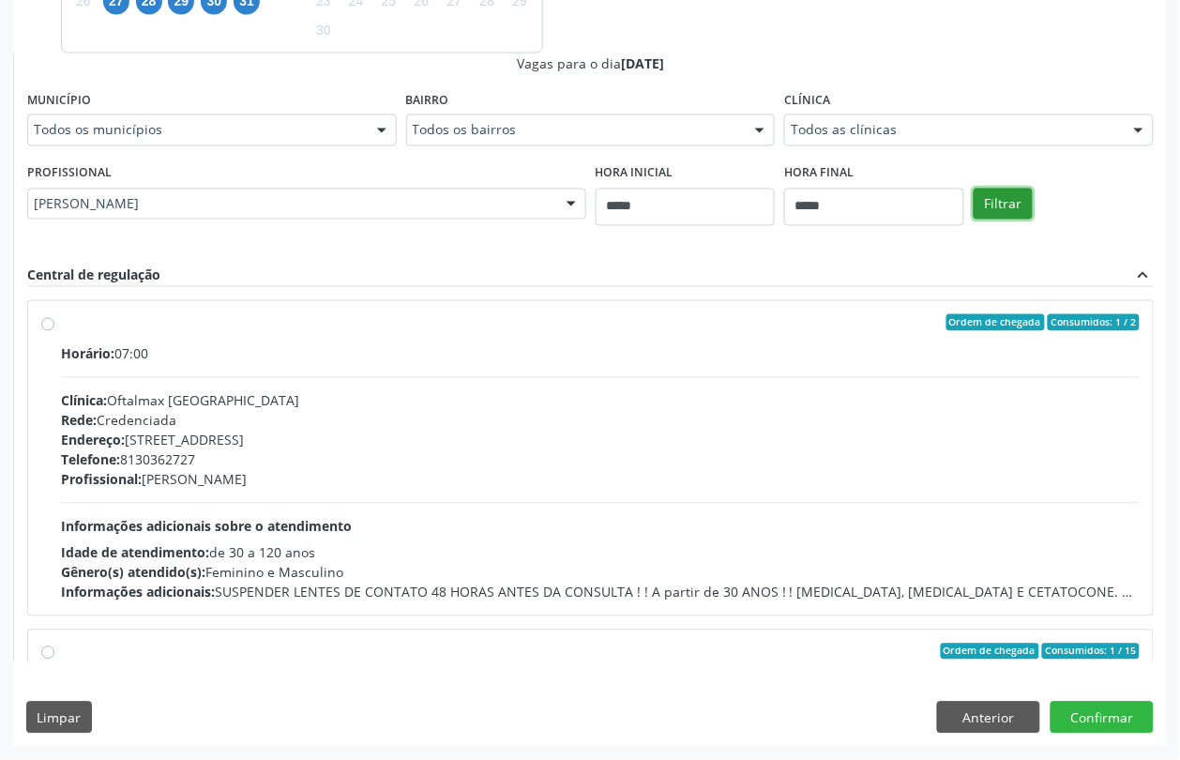
click at [994, 203] on button "Filtrar" at bounding box center [1003, 205] width 59 height 32
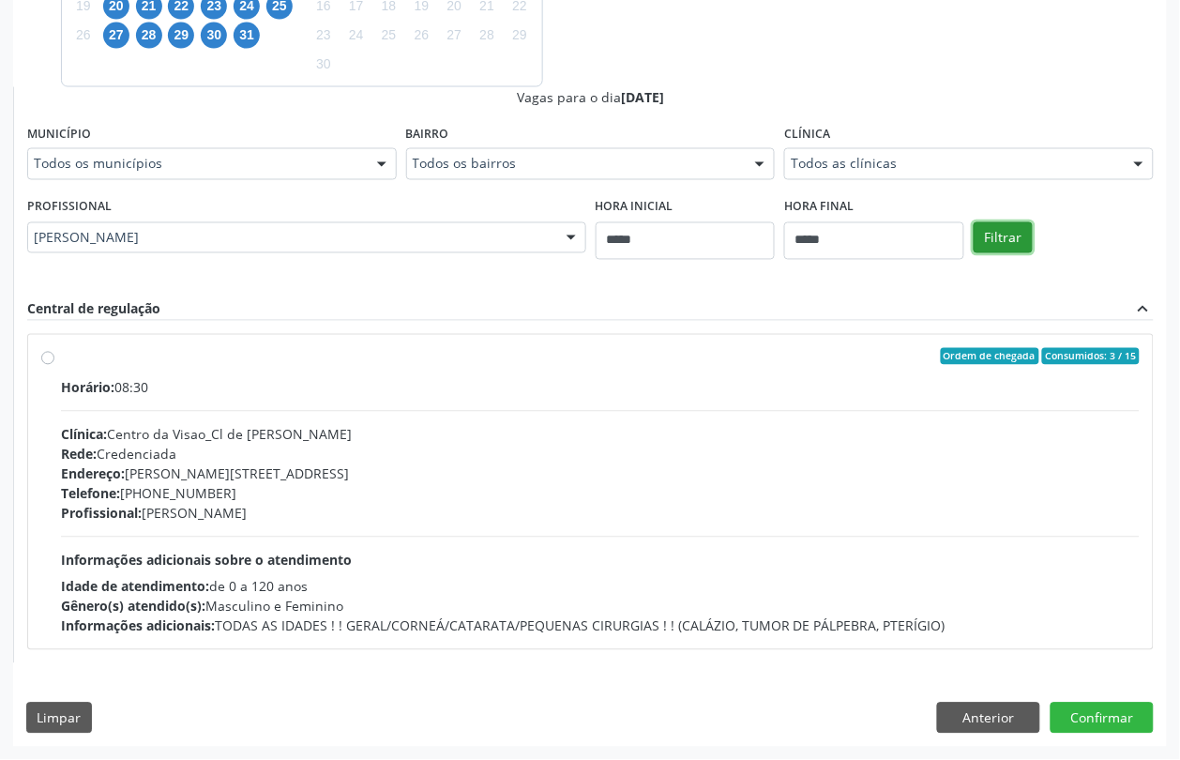
scroll to position [282, 0]
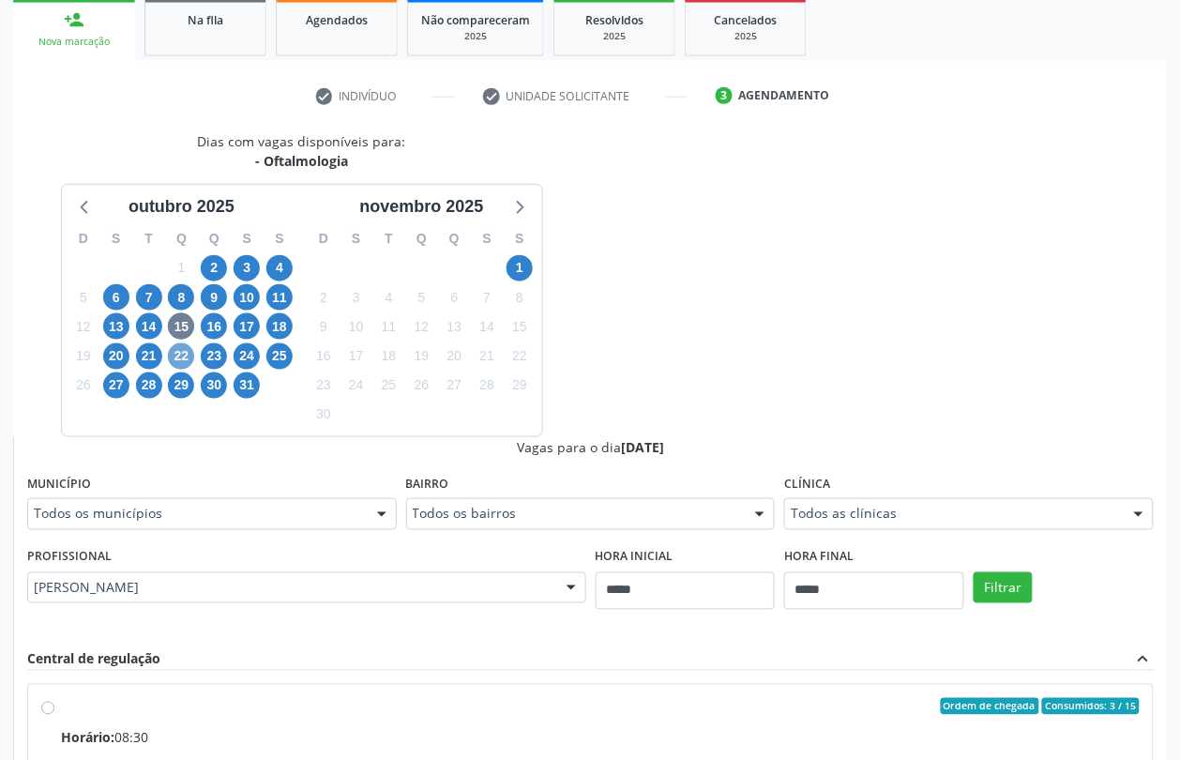
click at [178, 355] on span "22" at bounding box center [181, 356] width 26 height 26
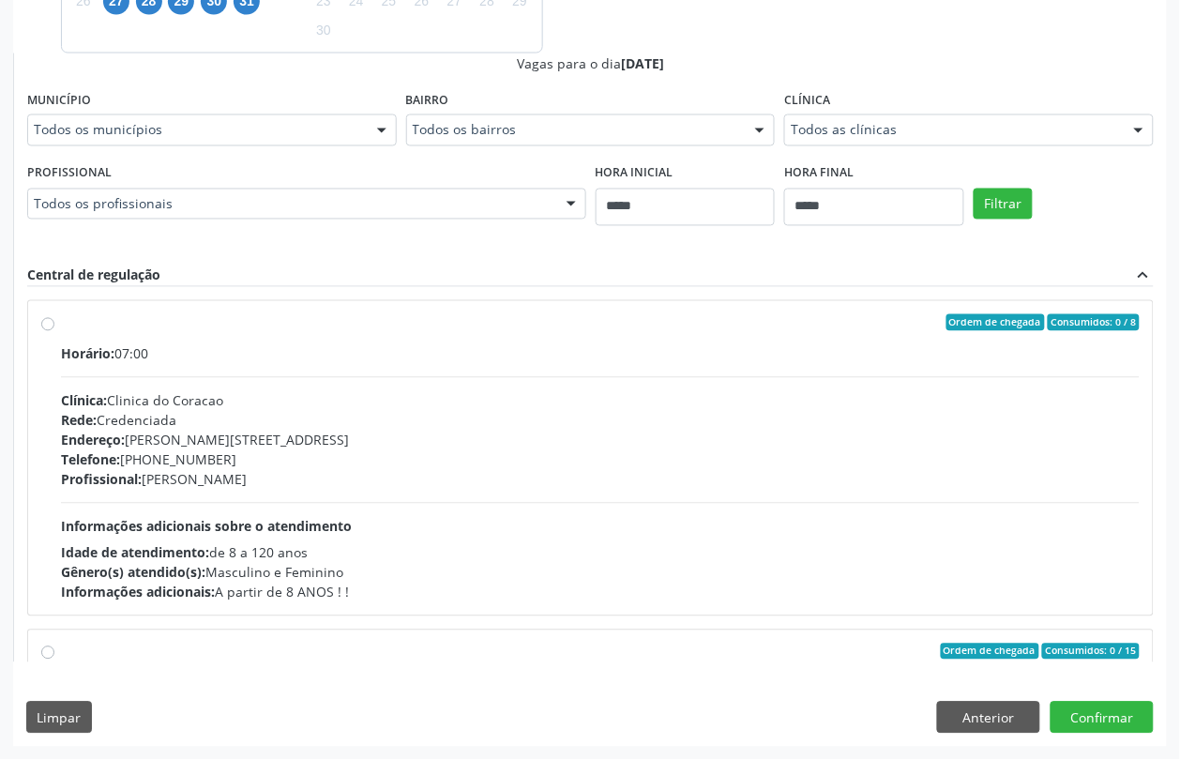
scroll to position [235, 0]
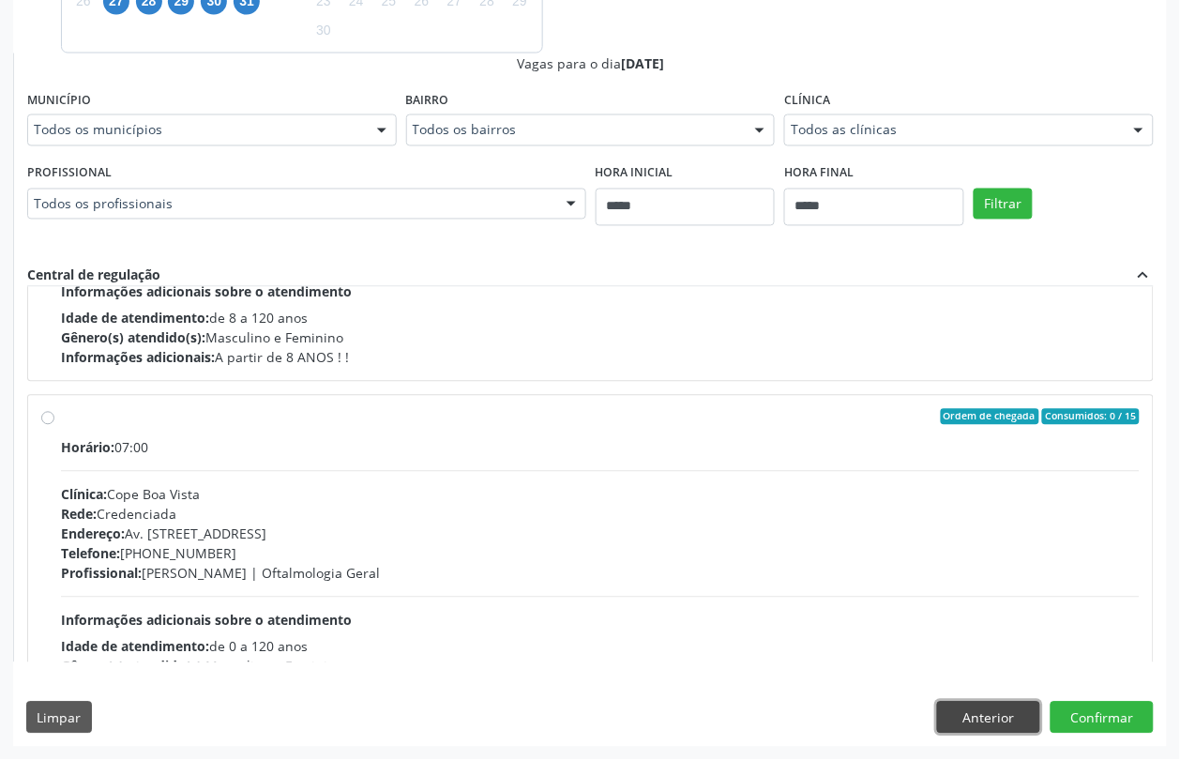
click at [1006, 719] on button "Anterior" at bounding box center [988, 718] width 103 height 32
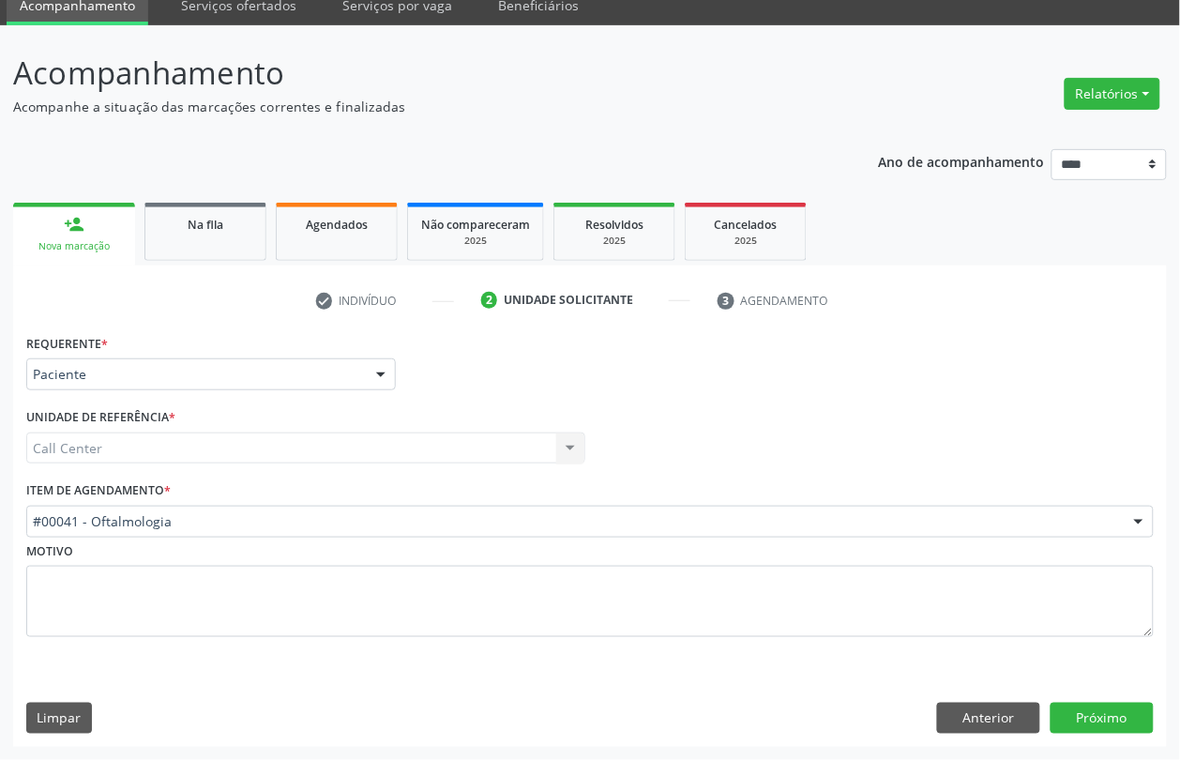
scroll to position [78, 0]
click at [1006, 719] on button "Anterior" at bounding box center [988, 719] width 103 height 32
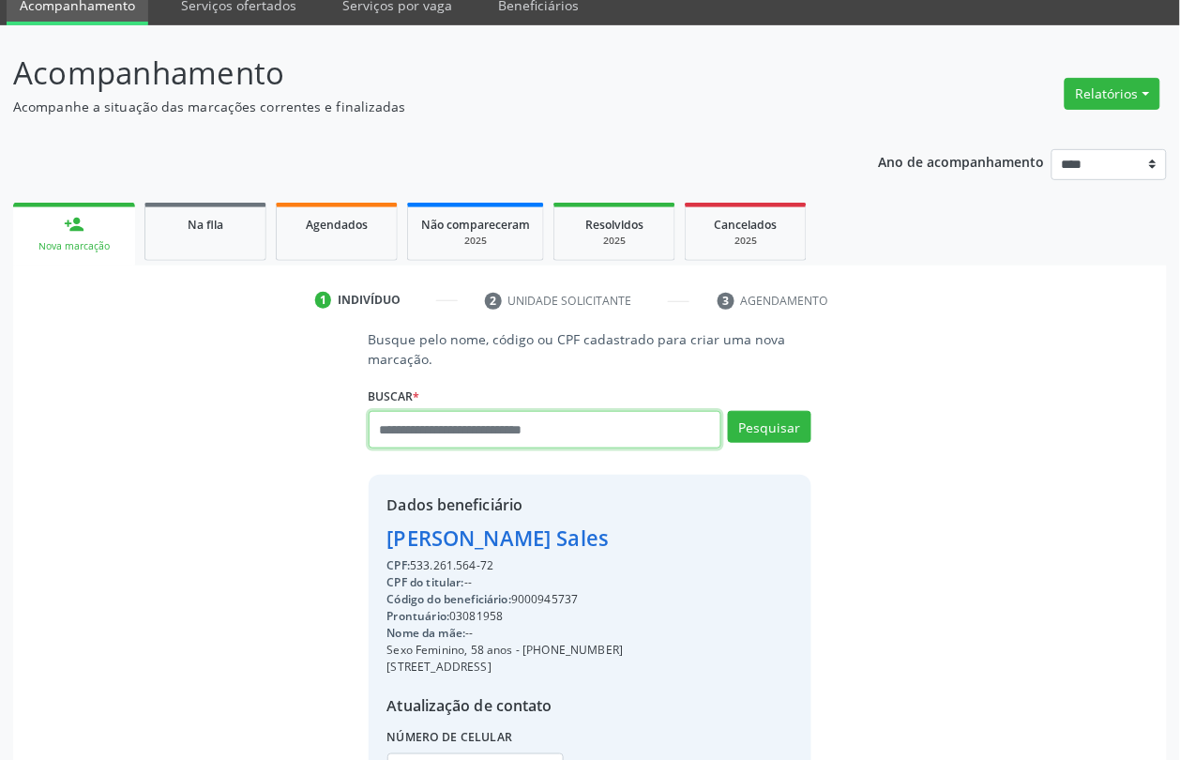
click at [439, 446] on input "text" at bounding box center [546, 430] width 354 height 38
type input "*********"
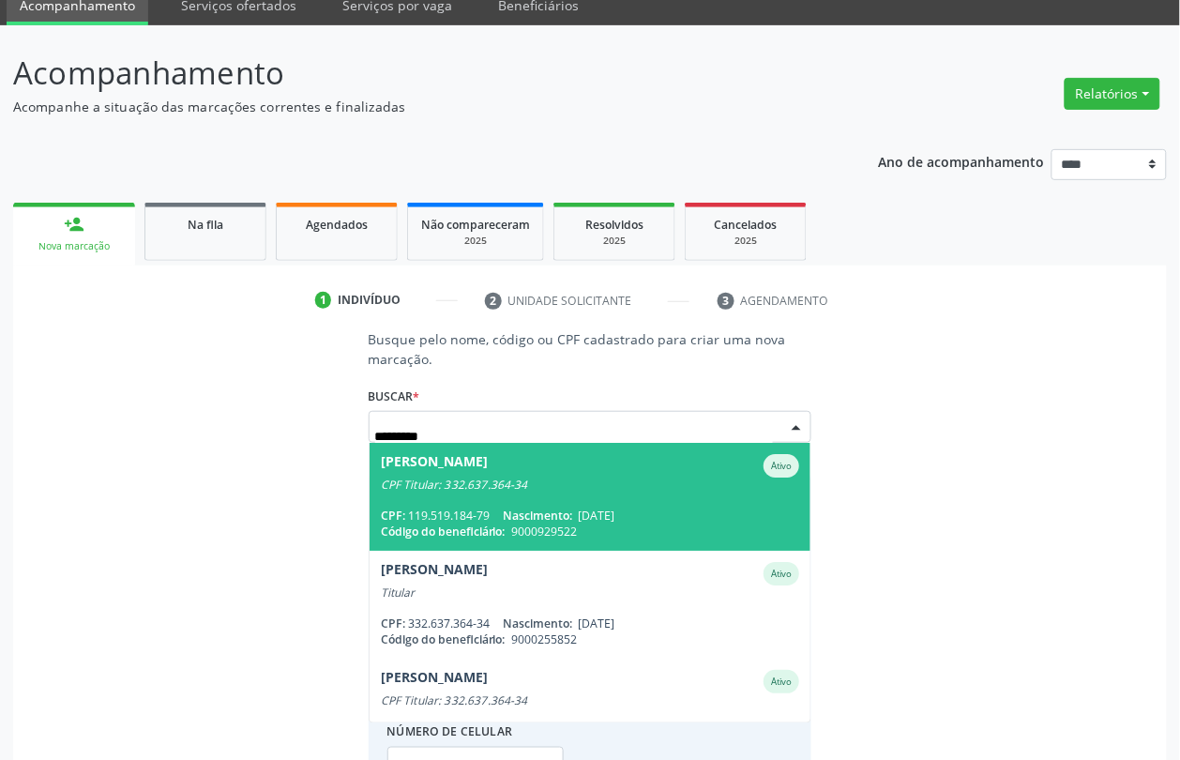
scroll to position [148, 0]
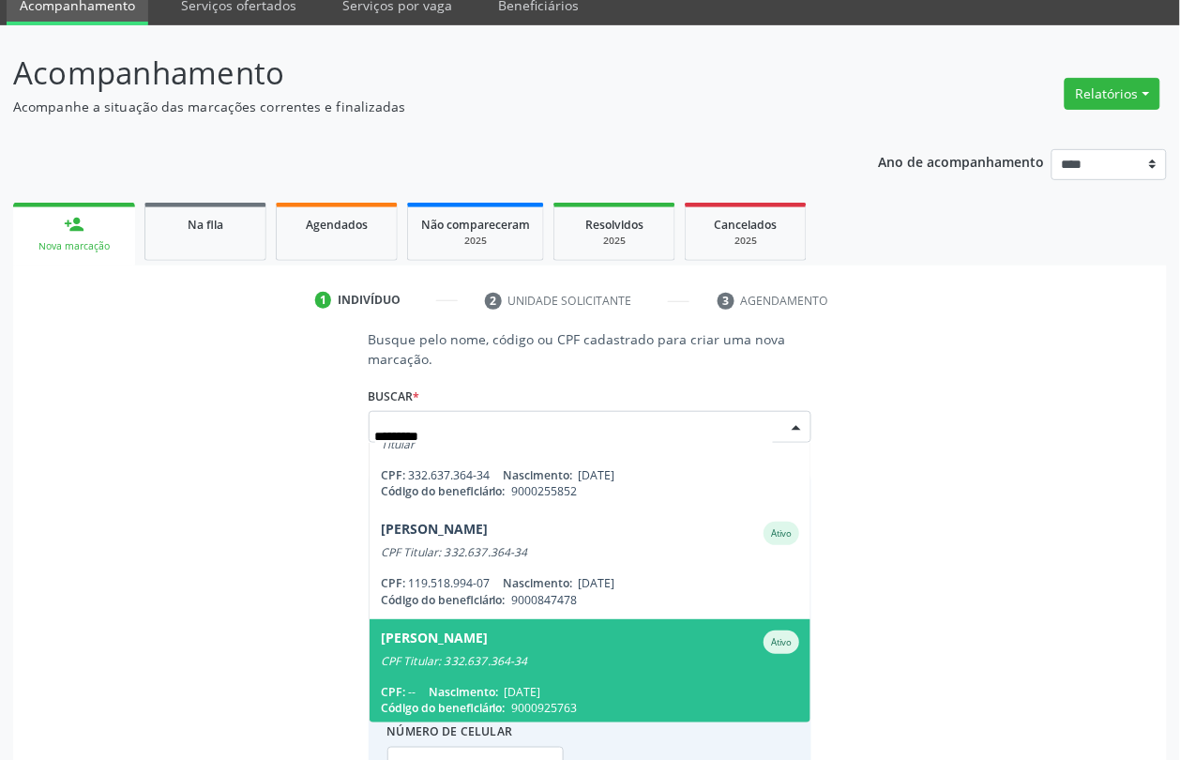
click at [540, 658] on div "CPF Titular: 332.637.364-34" at bounding box center [590, 661] width 419 height 15
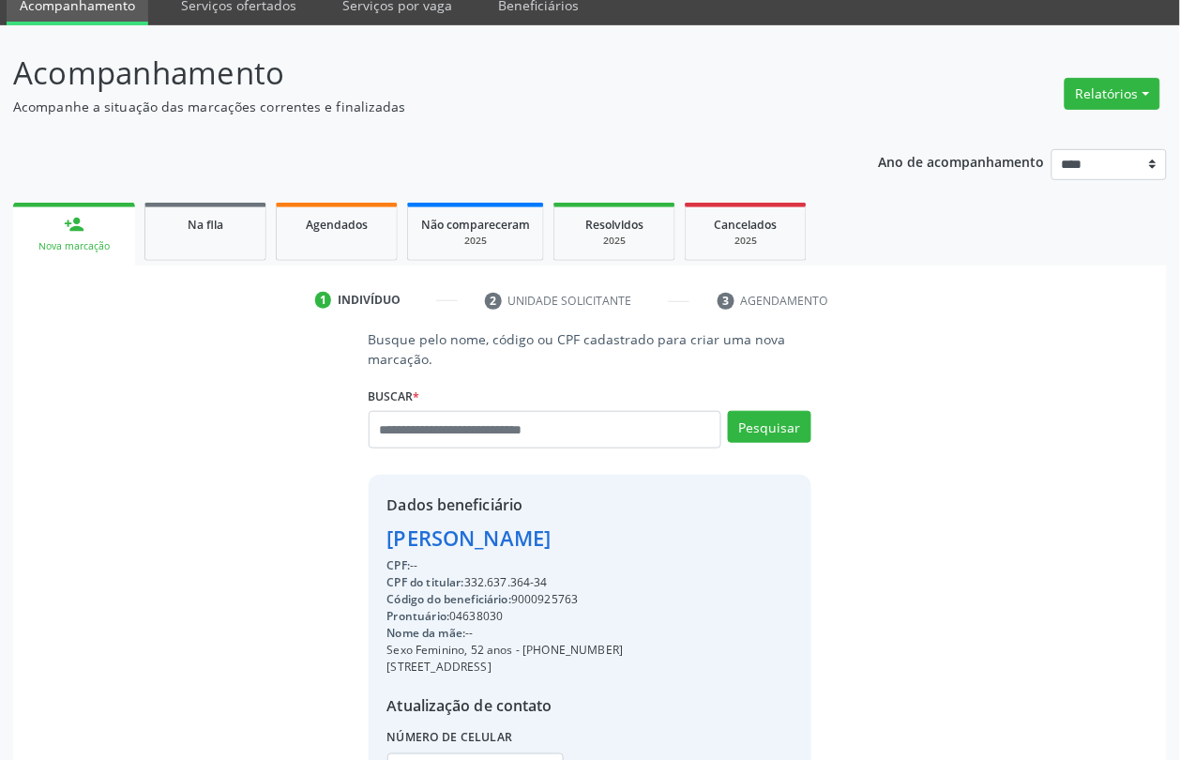
scroll to position [250, 0]
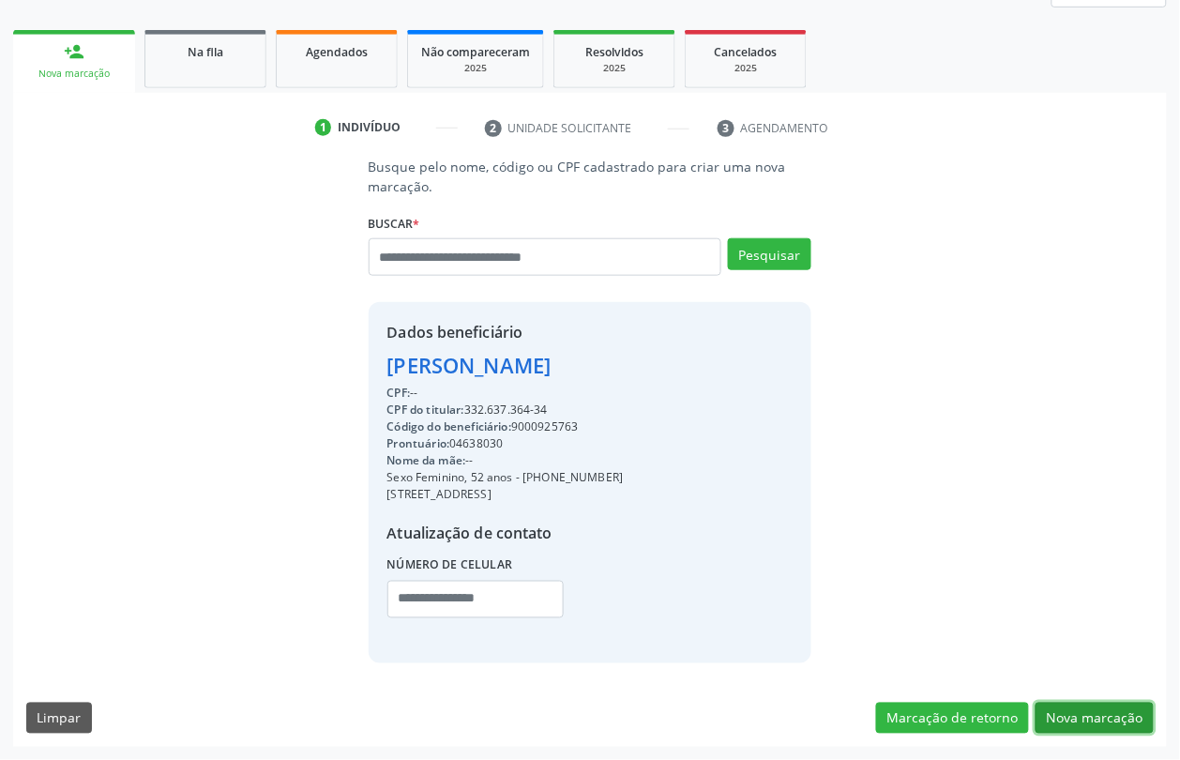
click at [1113, 710] on button "Nova marcação" at bounding box center [1095, 719] width 118 height 32
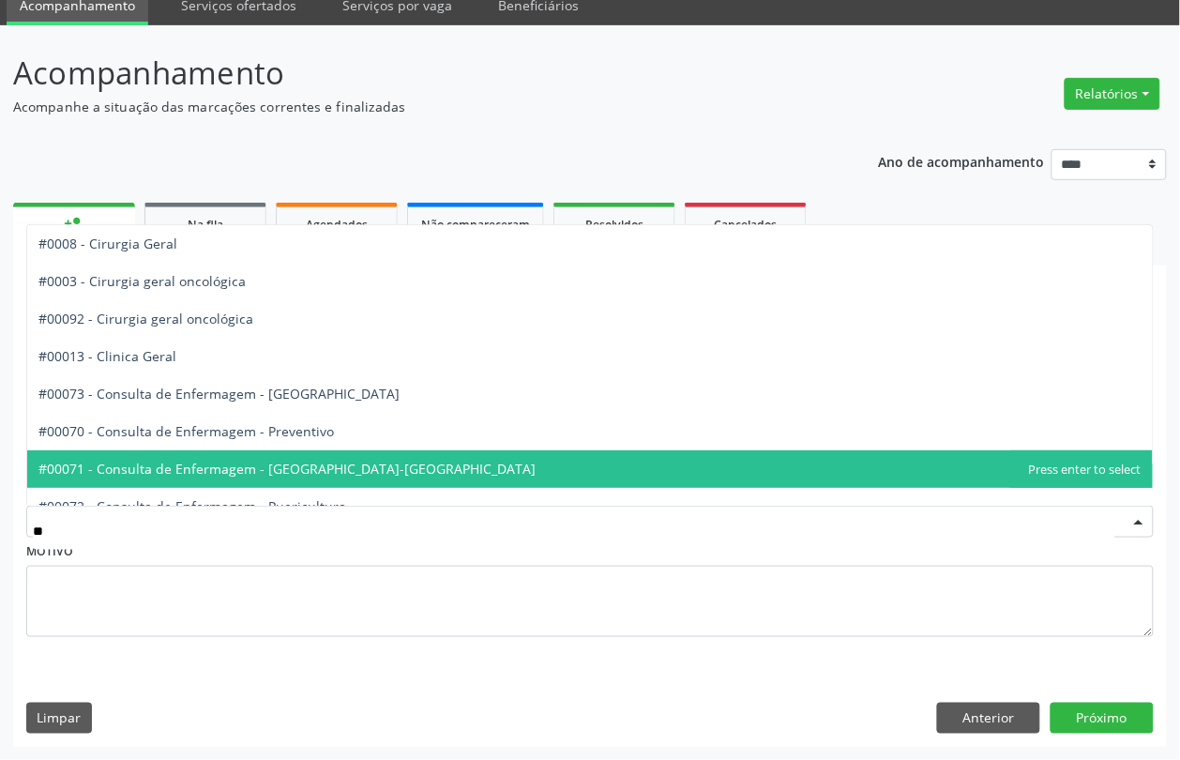
type input "***"
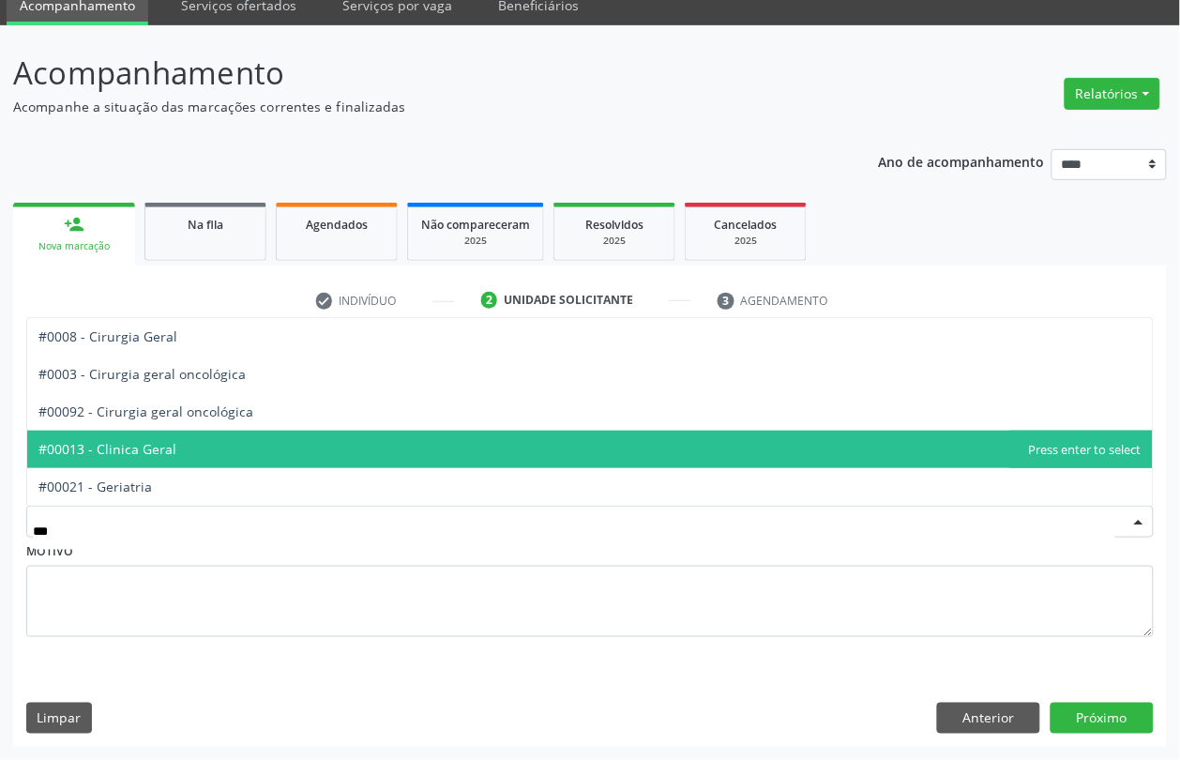
click at [204, 457] on span "#00013 - Clinica Geral" at bounding box center [590, 450] width 1126 height 38
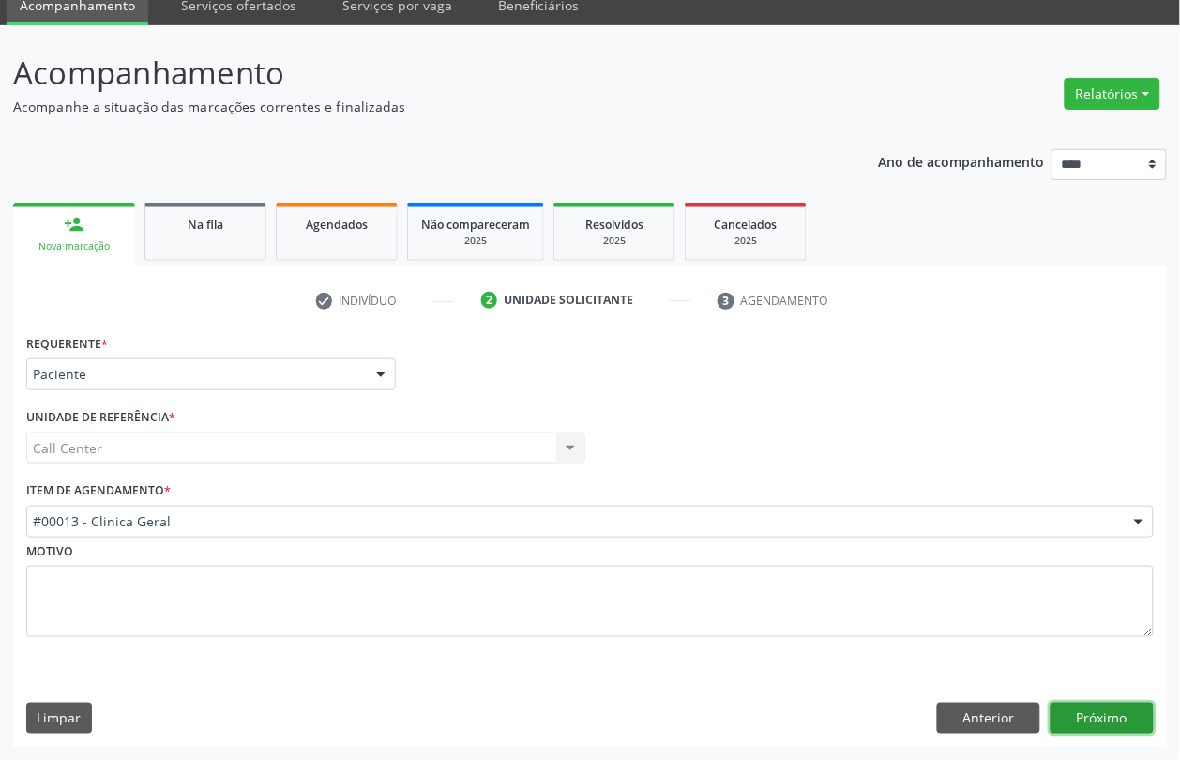
click at [1102, 704] on button "Próximo" at bounding box center [1102, 719] width 103 height 32
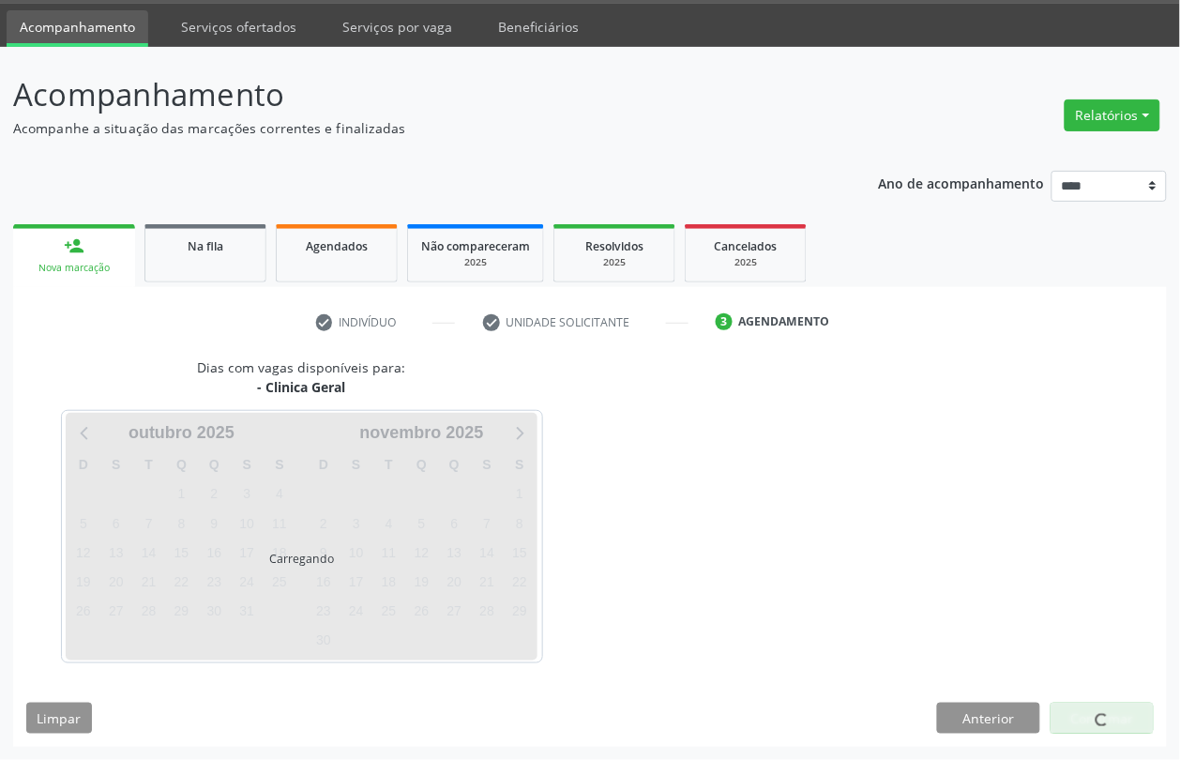
scroll to position [57, 0]
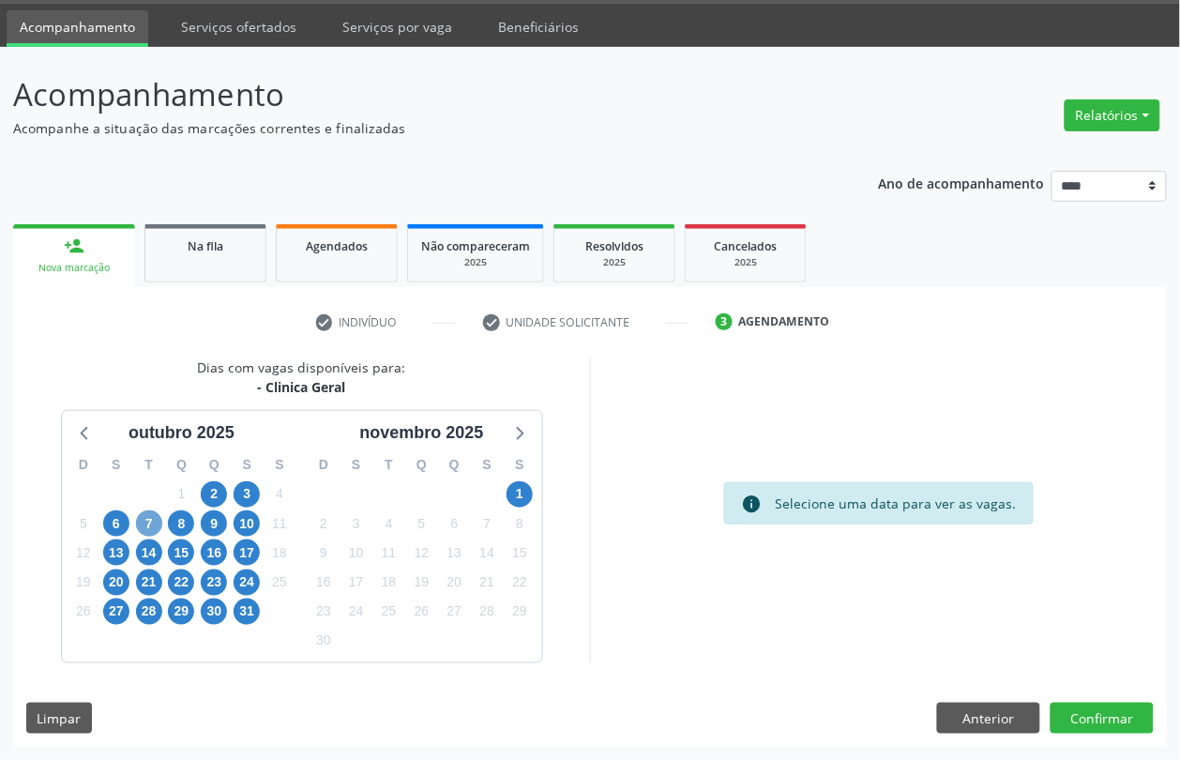
click at [148, 526] on span "7" at bounding box center [149, 523] width 26 height 26
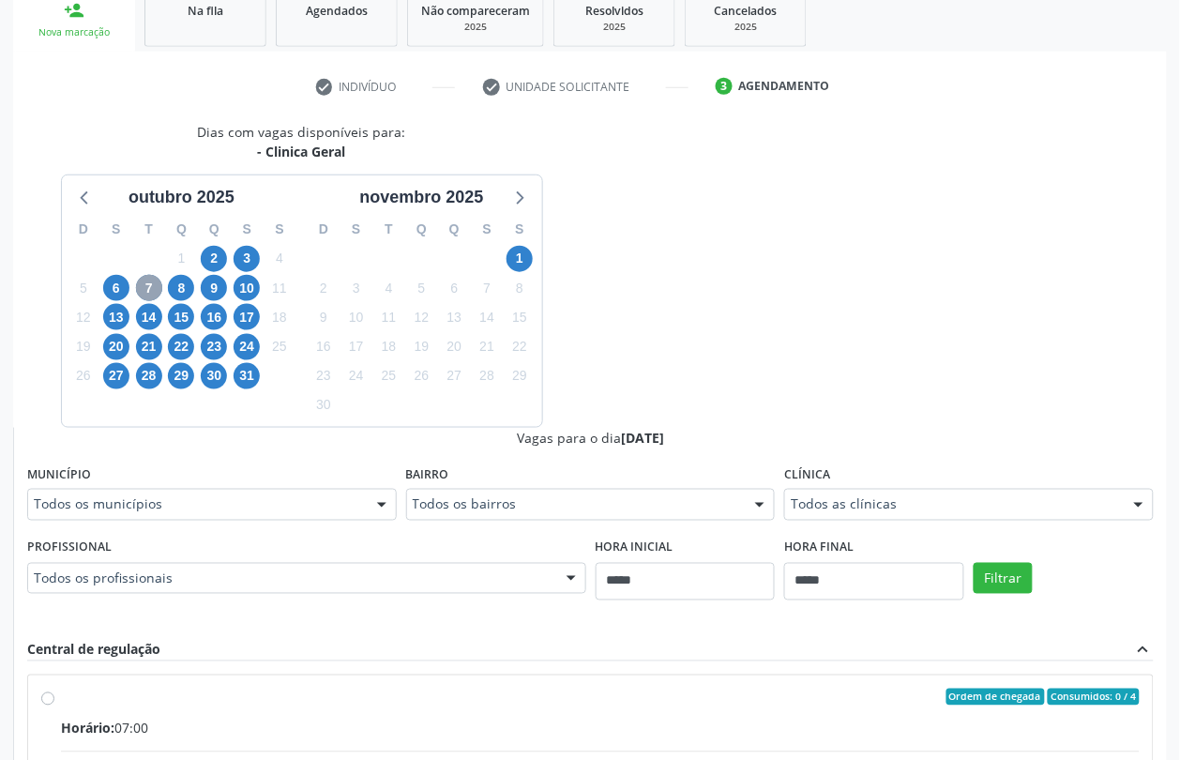
scroll to position [409, 0]
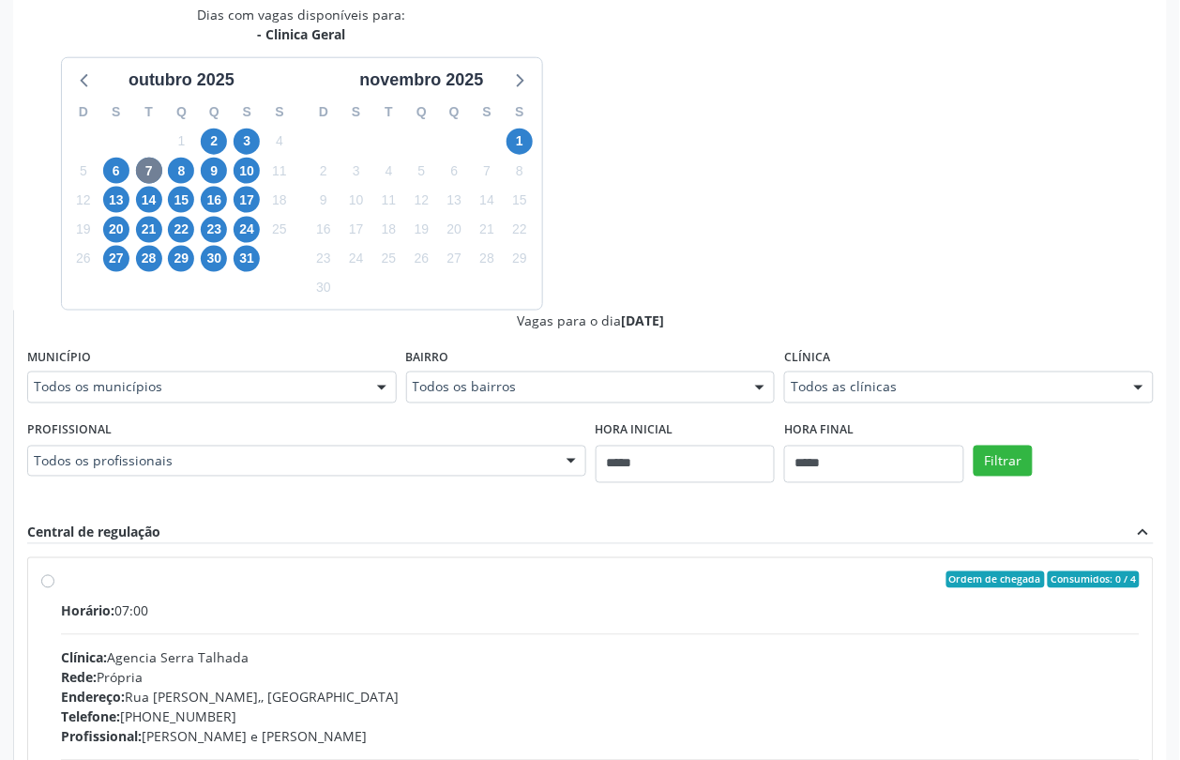
click at [137, 481] on fieldset "Profissional Todos os profissionais Todos os profissionais [PERSON_NAME] [PERSO…" at bounding box center [306, 452] width 559 height 73
click at [186, 169] on span "8" at bounding box center [181, 171] width 26 height 26
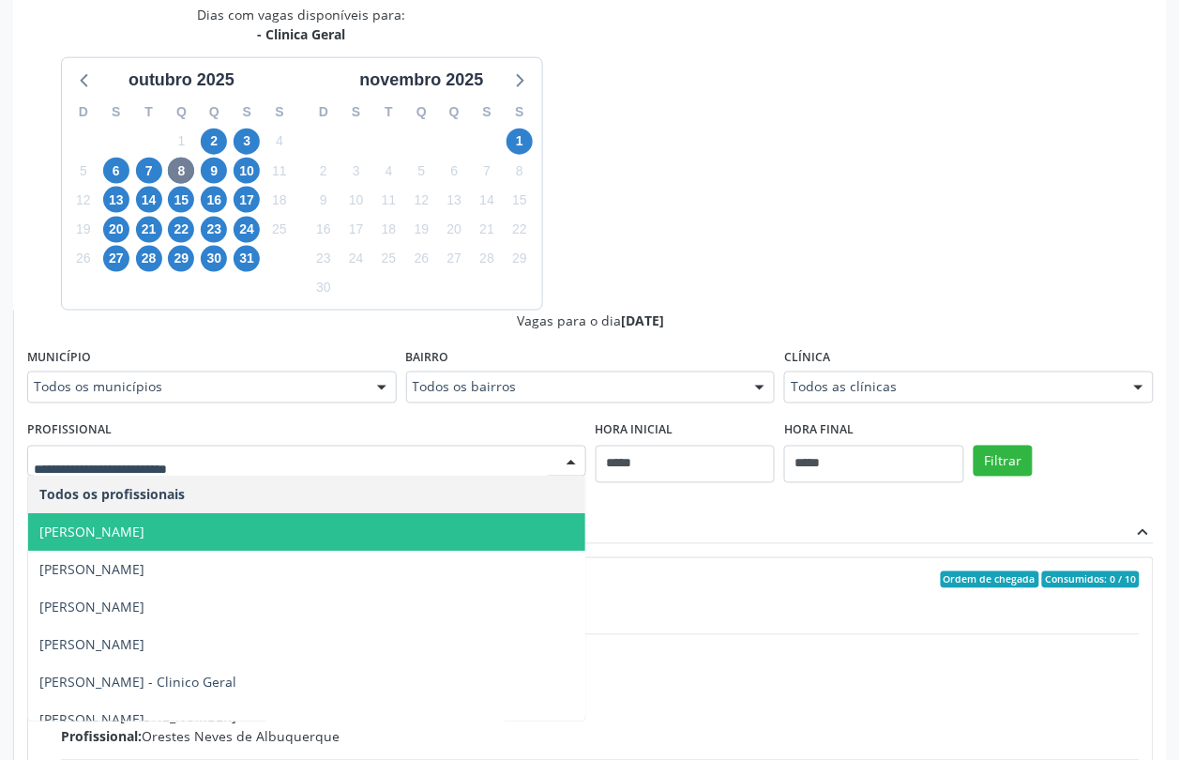
click at [395, 521] on span "[PERSON_NAME]" at bounding box center [306, 533] width 557 height 38
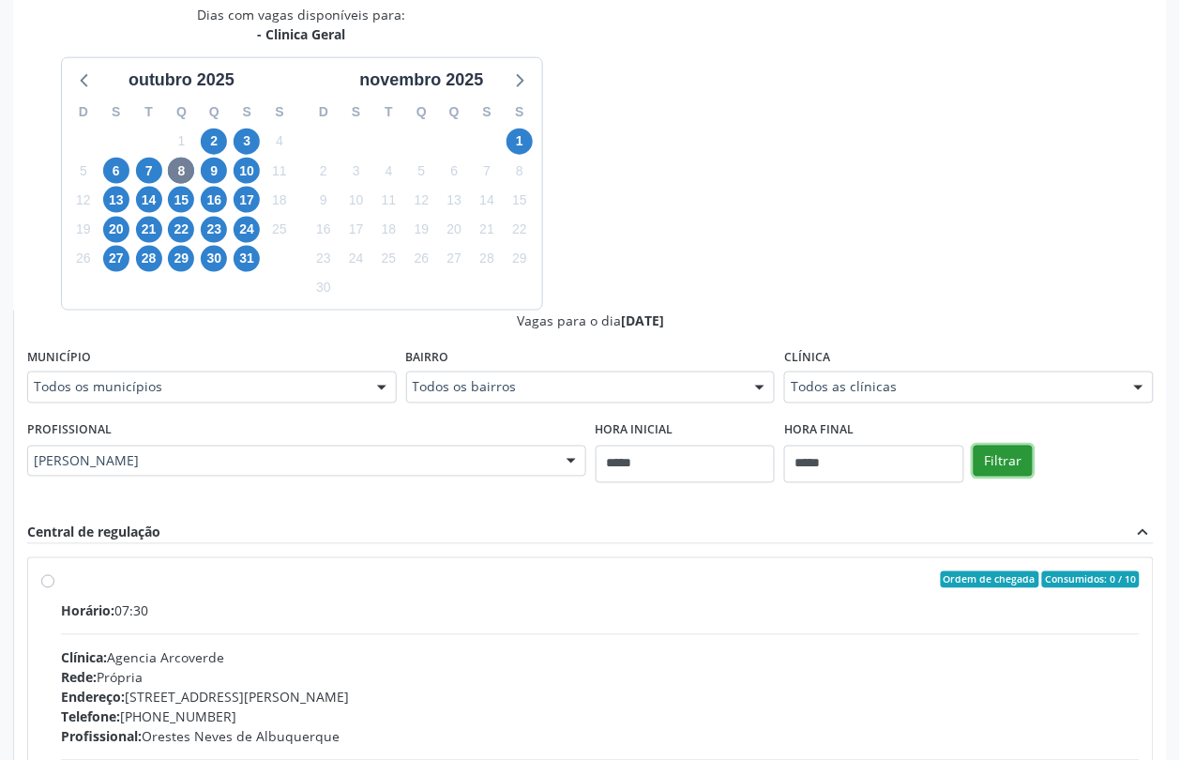
click at [992, 455] on button "Filtrar" at bounding box center [1003, 462] width 59 height 32
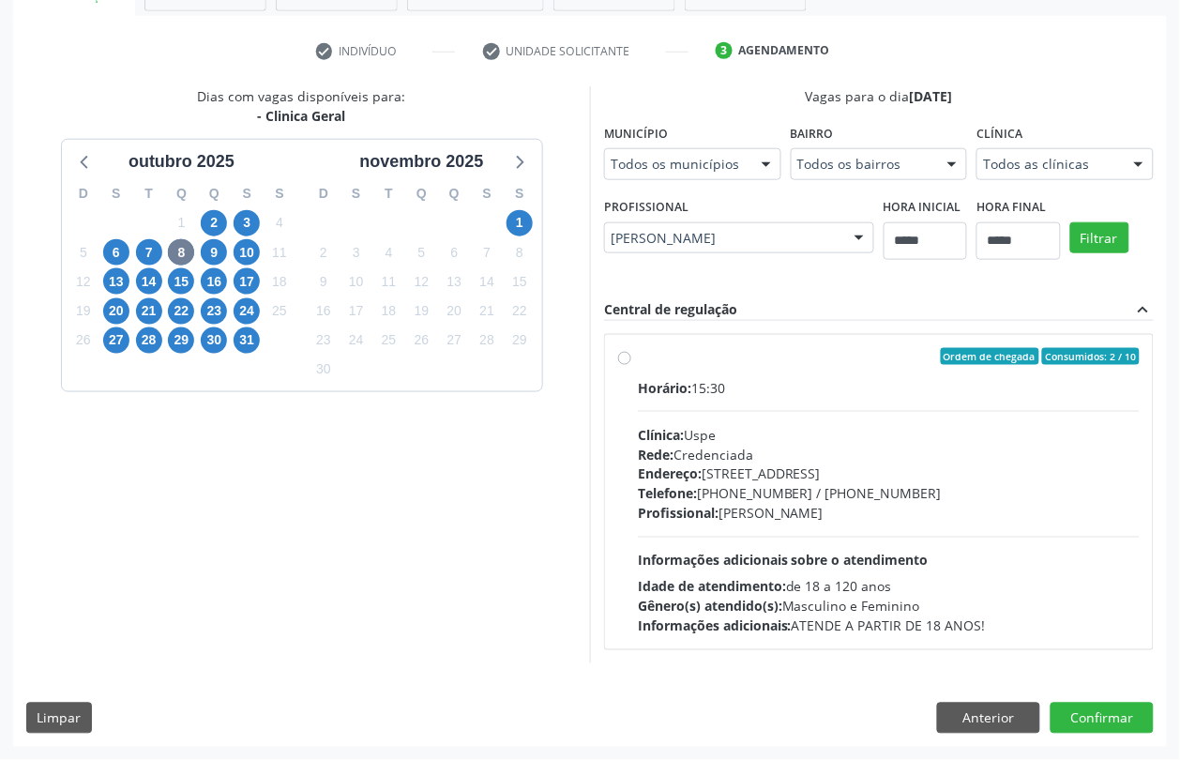
click at [414, 598] on div "Dias com vagas disponíveis para: - Clinica Geral [DATE] D S T Q Q S S 28 29 30 …" at bounding box center [301, 374] width 577 height 576
click at [1117, 704] on button "Confirmar" at bounding box center [1102, 719] width 103 height 32
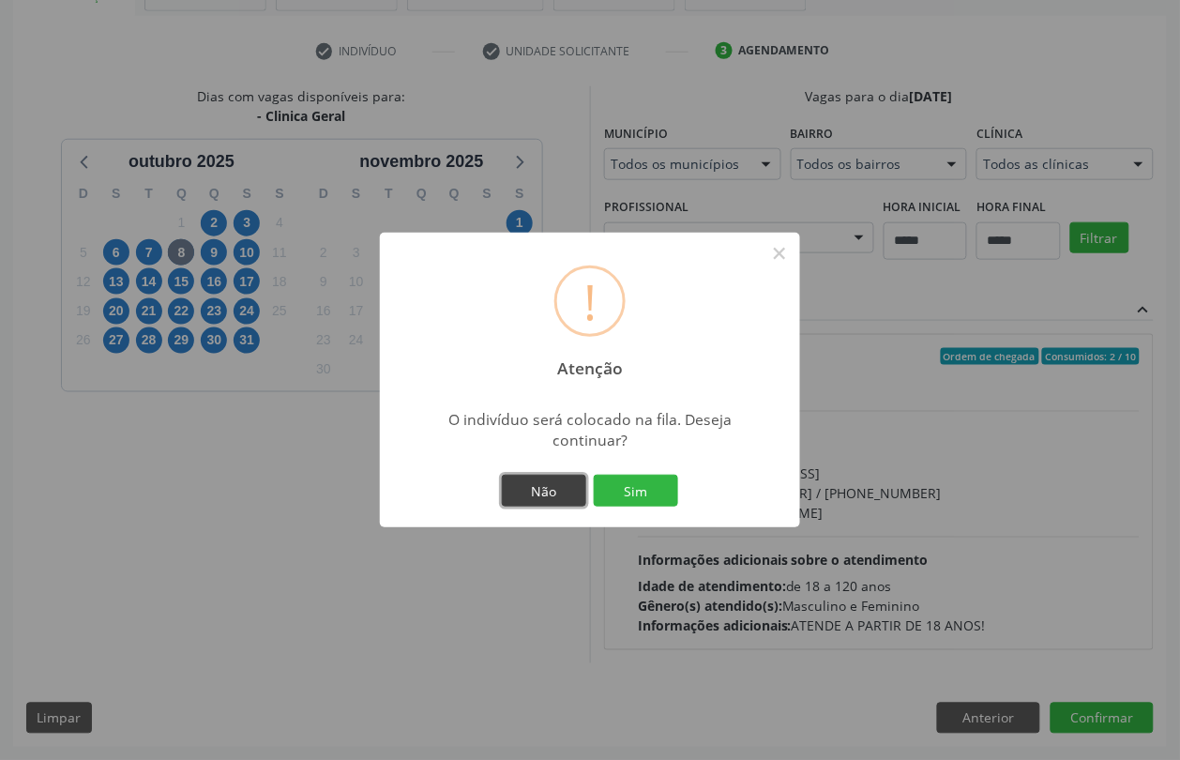
click at [525, 480] on button "Não" at bounding box center [544, 491] width 84 height 32
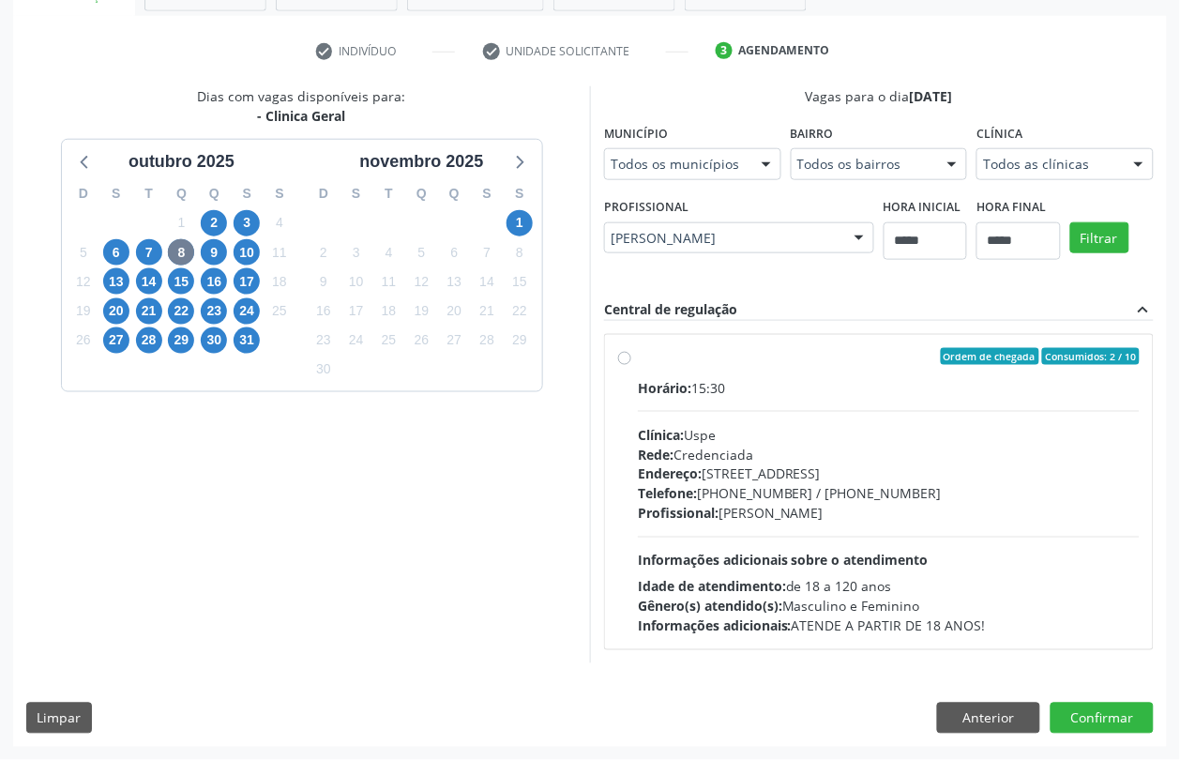
click at [438, 587] on div "Dias com vagas disponíveis para: - Clinica Geral [DATE] D S T Q Q S S 28 29 30 …" at bounding box center [301, 374] width 577 height 576
click at [715, 555] on span "Informações adicionais sobre o atendimento" at bounding box center [783, 561] width 291 height 18
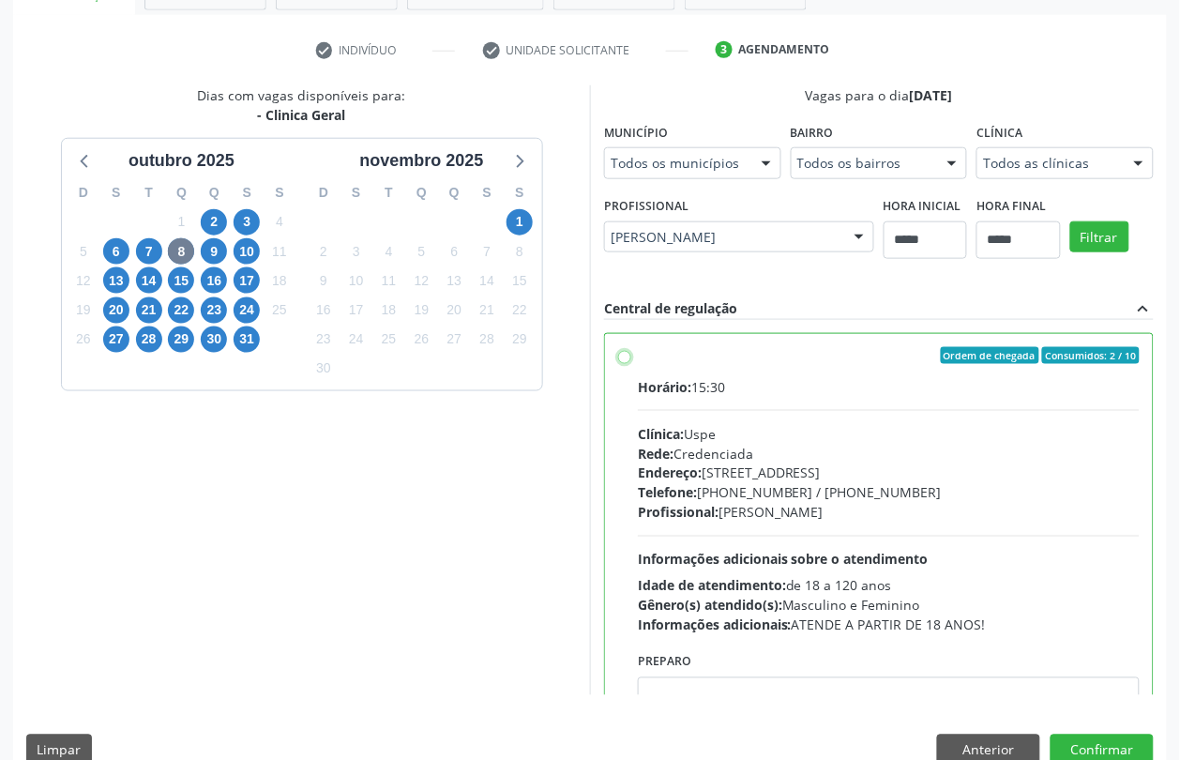
scroll to position [94, 0]
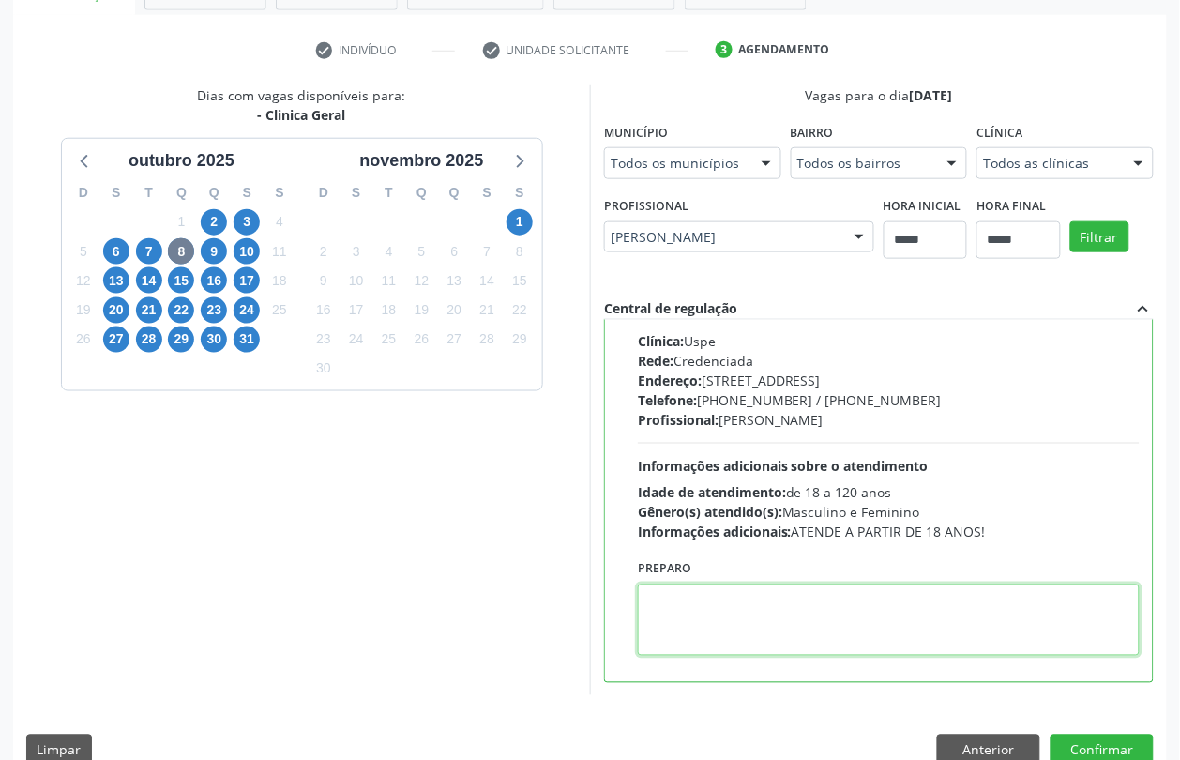
paste textarea "**********"
type textarea "**********"
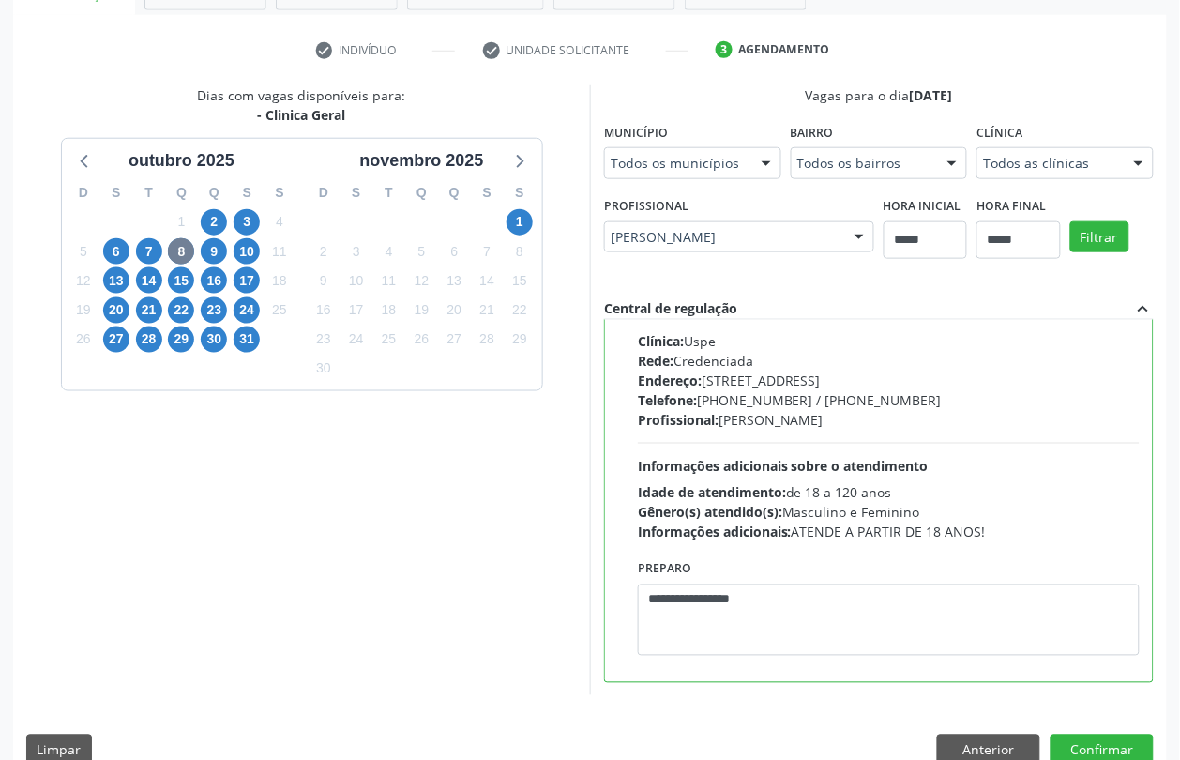
click at [1098, 733] on div "Dias com vagas disponíveis para: - Clinica Geral [DATE] D S T Q Q S S 28 29 30 …" at bounding box center [590, 431] width 1154 height 693
click at [1099, 742] on button "Confirmar" at bounding box center [1102, 750] width 103 height 32
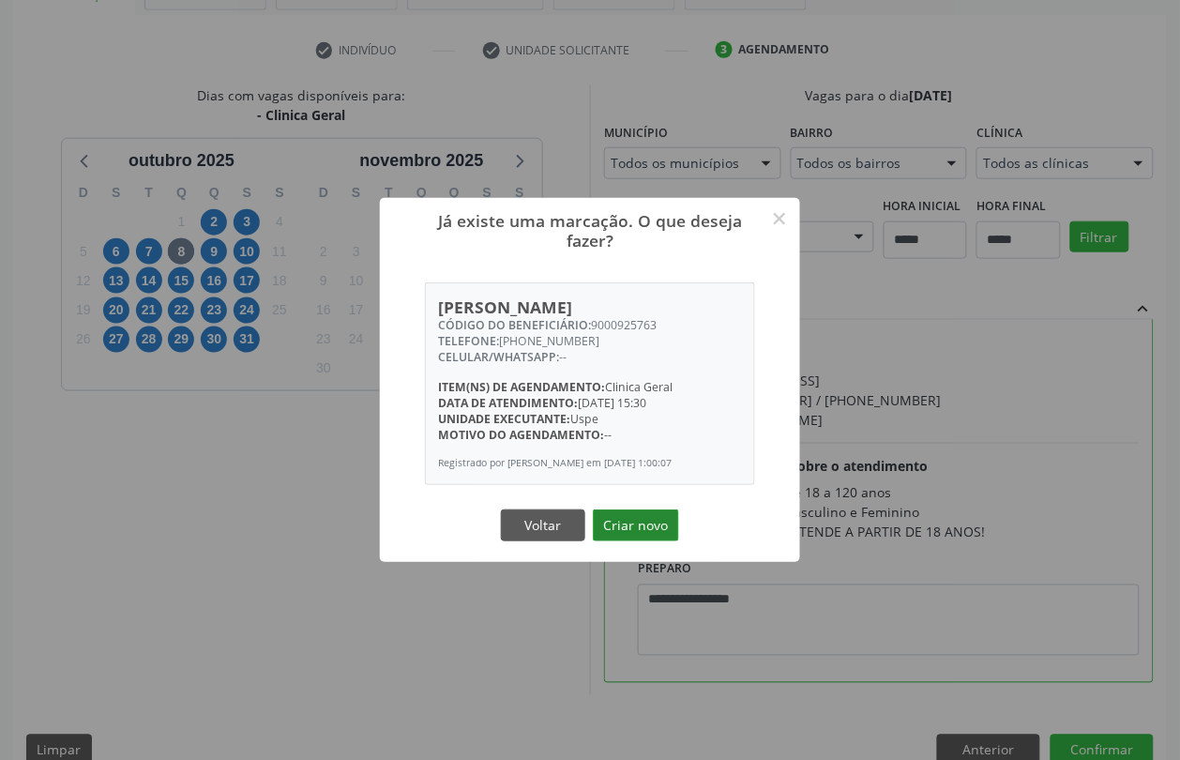
click at [639, 539] on button "Criar novo" at bounding box center [636, 525] width 86 height 32
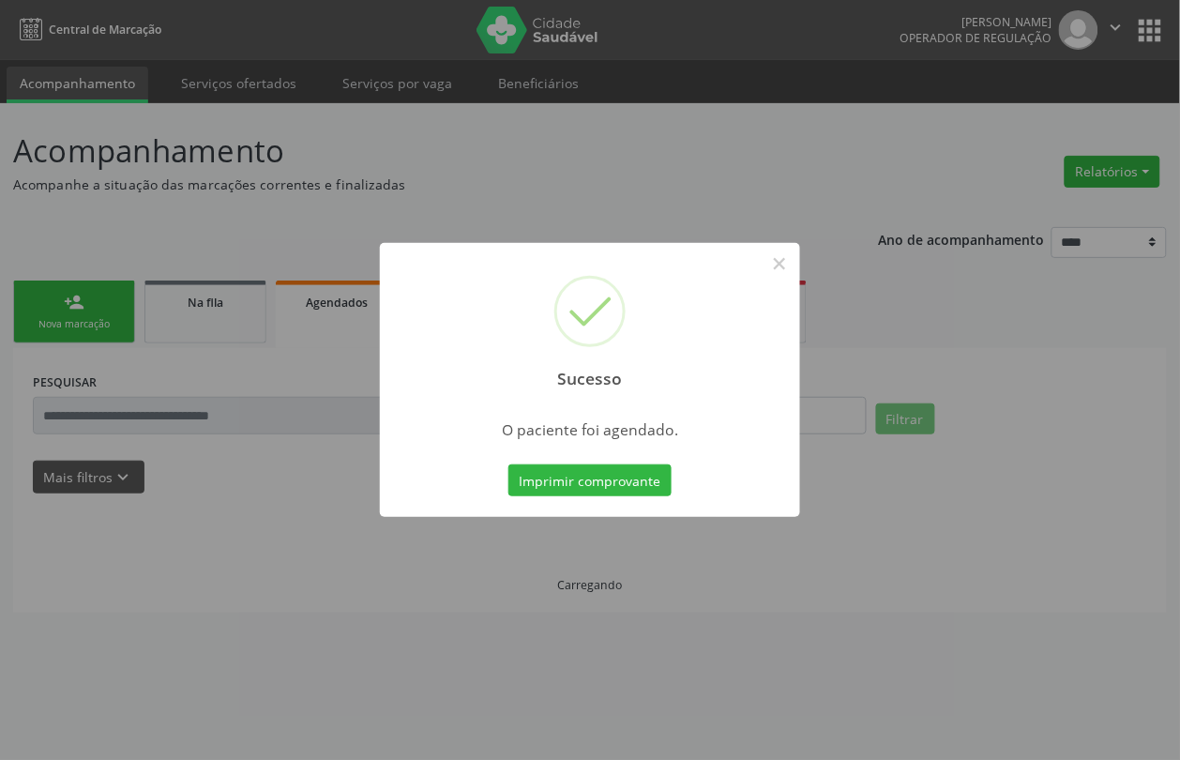
scroll to position [0, 0]
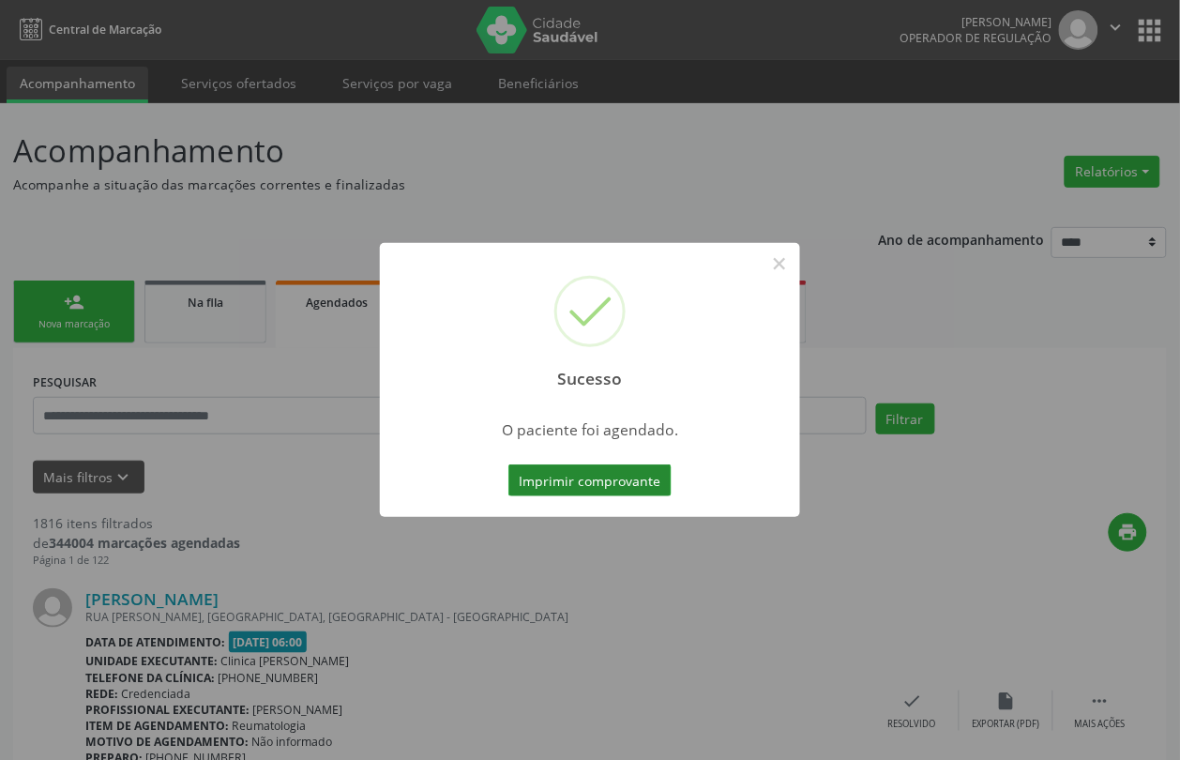
click at [612, 474] on button "Imprimir comprovante" at bounding box center [589, 480] width 163 height 32
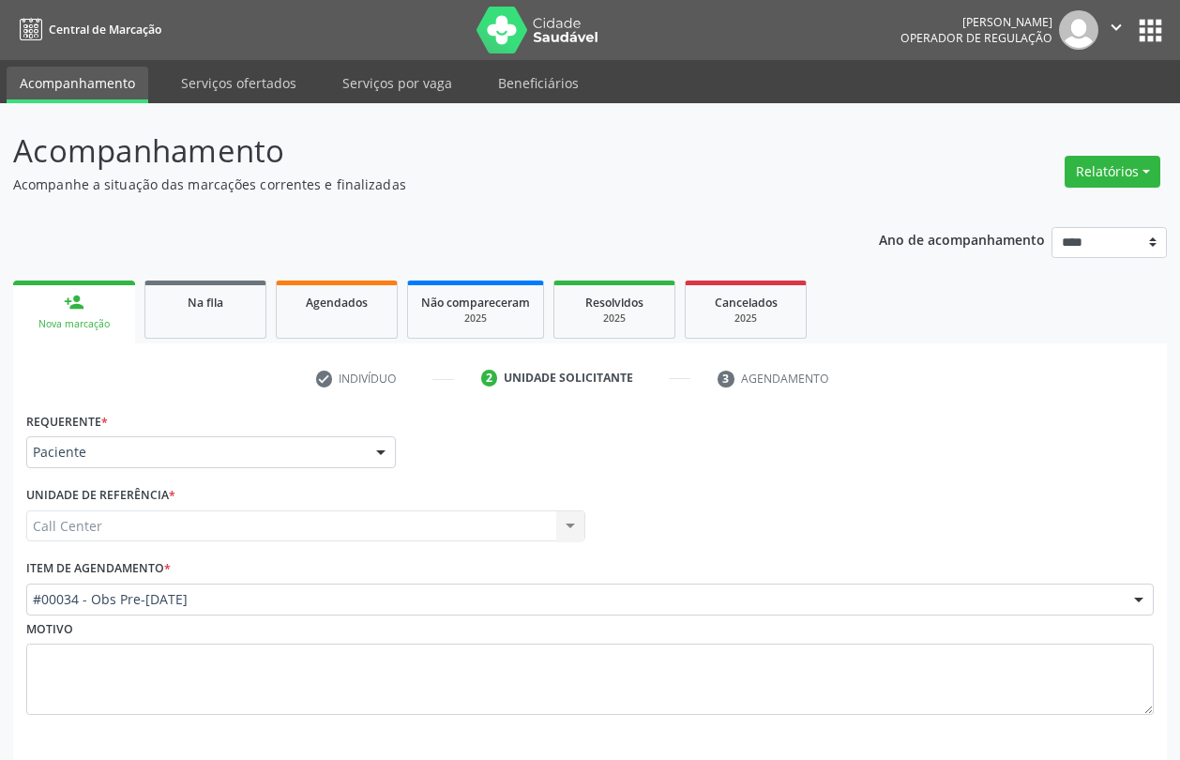
scroll to position [78, 0]
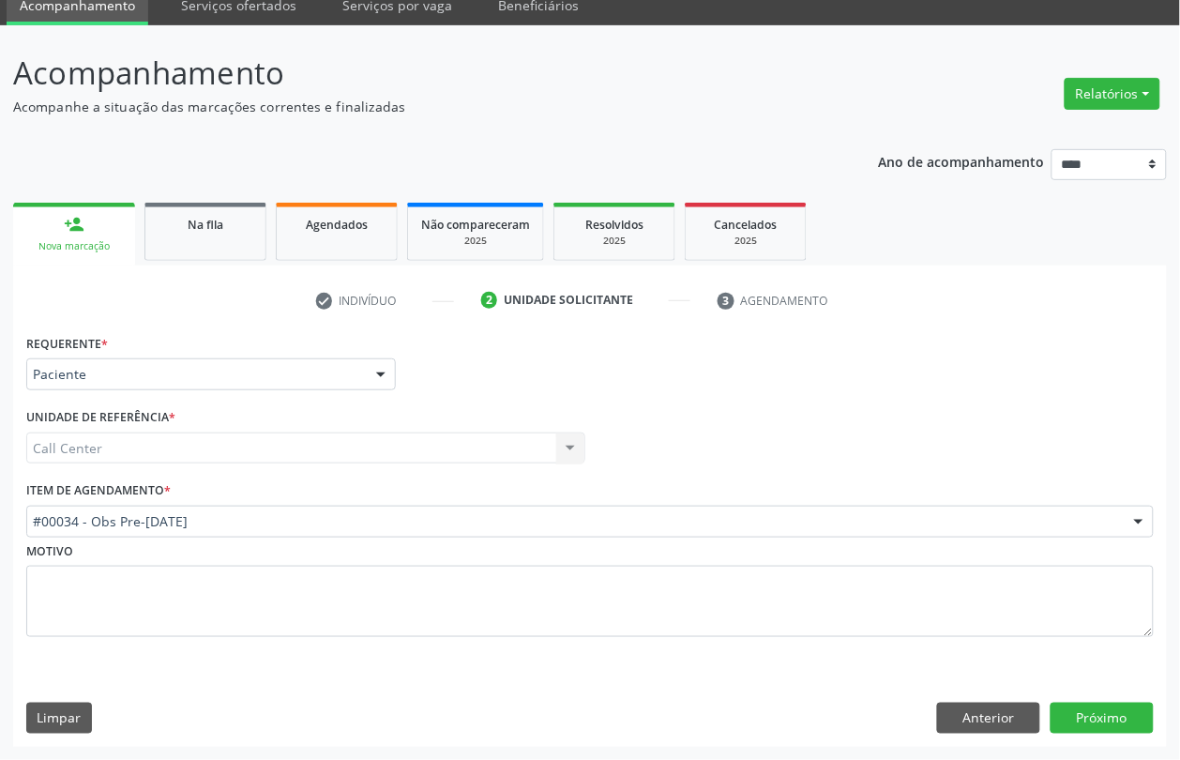
drag, startPoint x: 0, startPoint y: 0, endPoint x: 227, endPoint y: 526, distance: 573.1
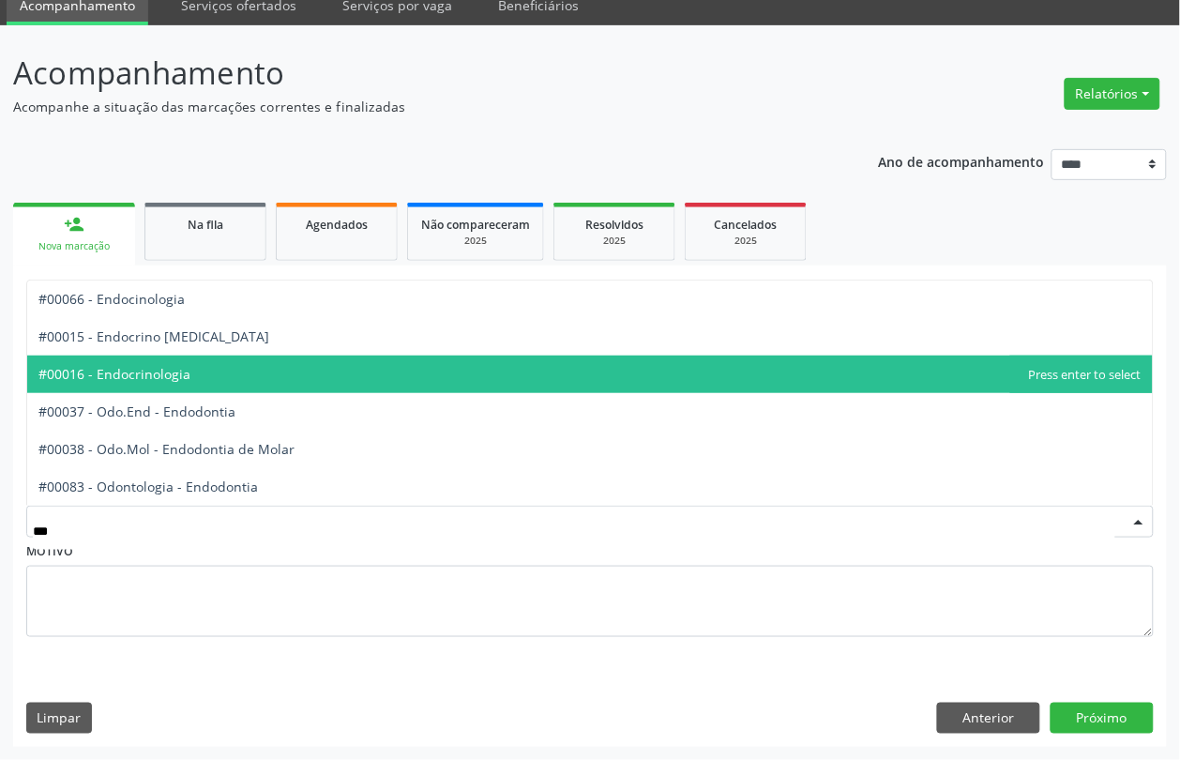
drag, startPoint x: 183, startPoint y: 371, endPoint x: 227, endPoint y: 411, distance: 59.1
click at [184, 373] on span "#00016 - Endocrinologia" at bounding box center [114, 374] width 152 height 18
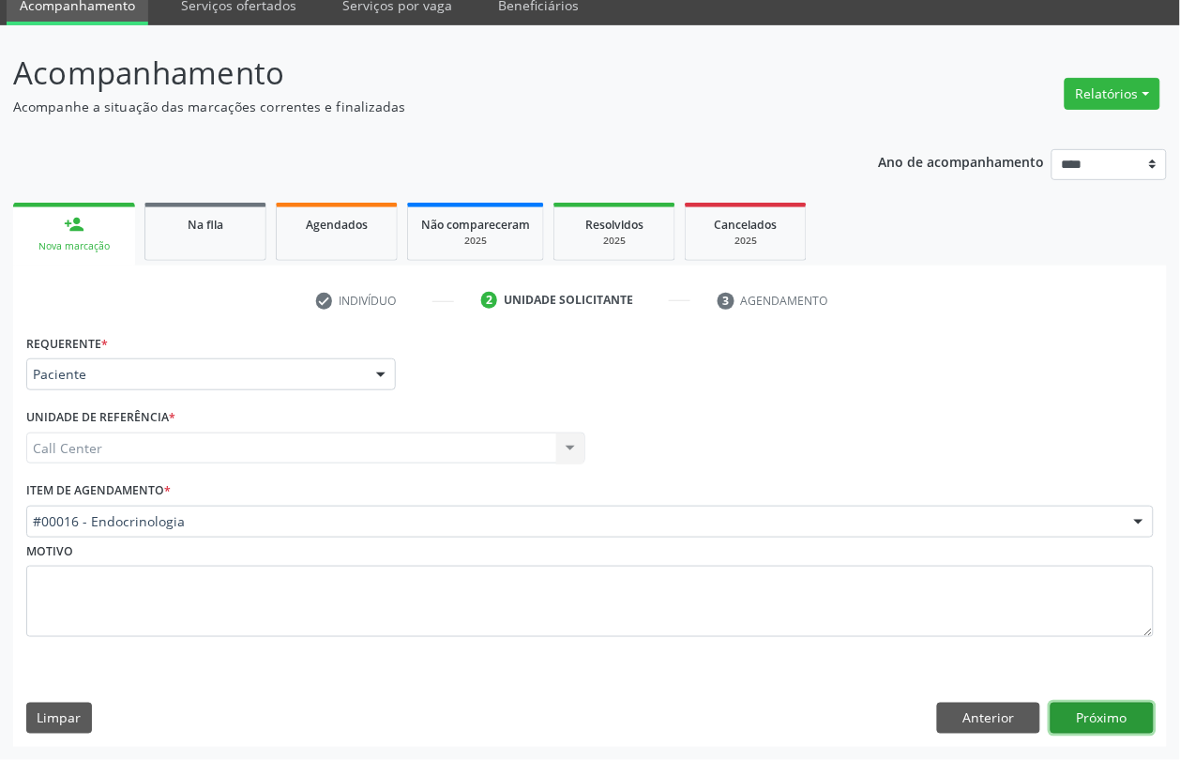
click at [1090, 714] on button "Próximo" at bounding box center [1102, 719] width 103 height 32
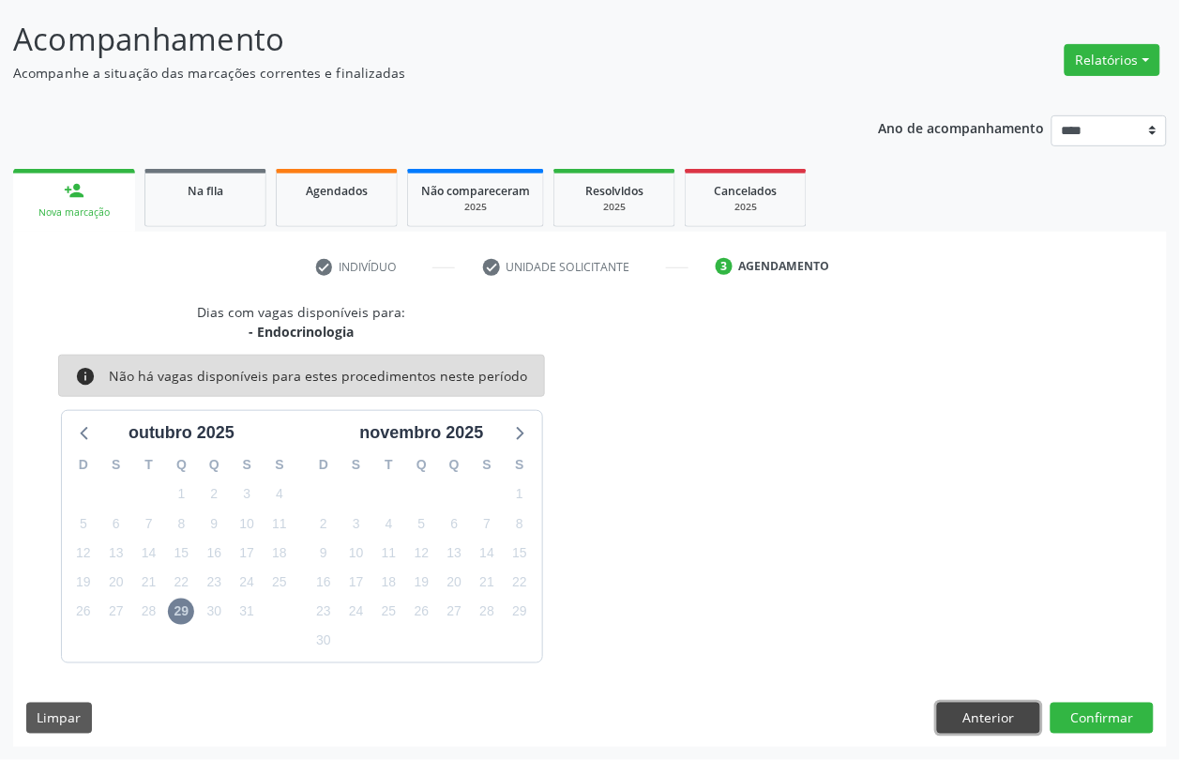
click at [985, 724] on button "Anterior" at bounding box center [988, 719] width 103 height 32
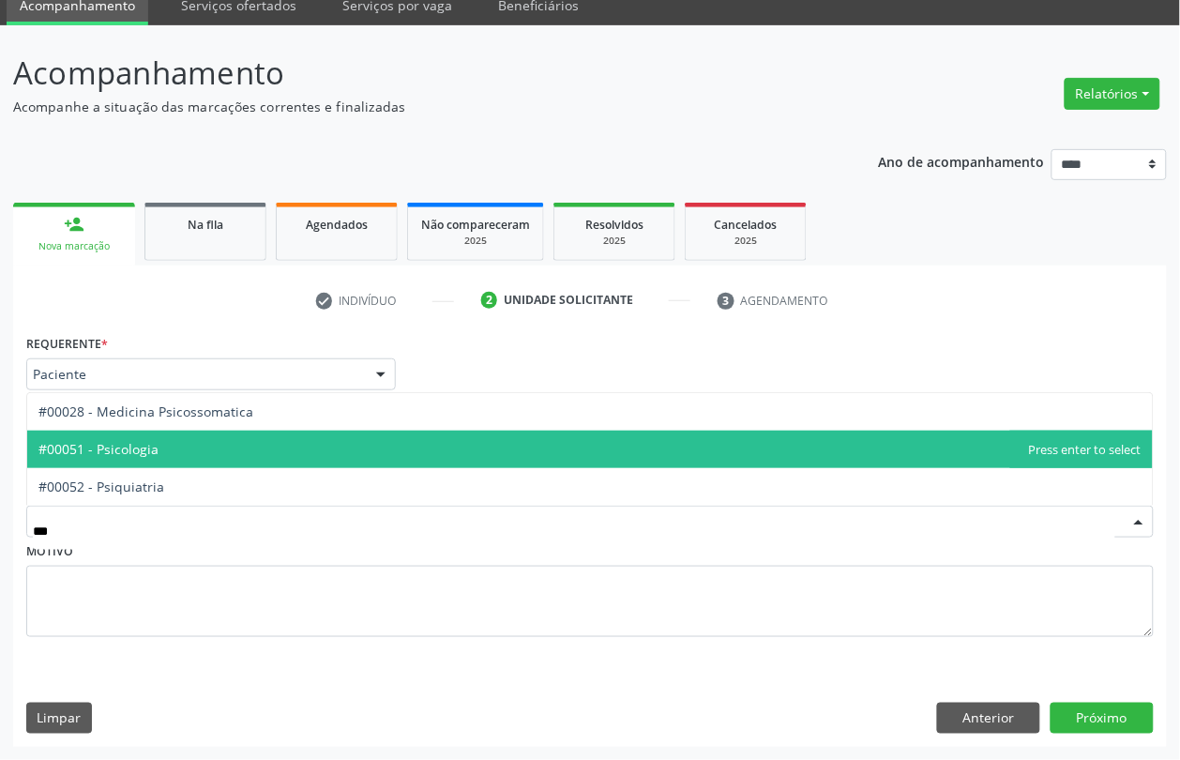
click at [204, 452] on span "#00051 - Psicologia" at bounding box center [590, 450] width 1126 height 38
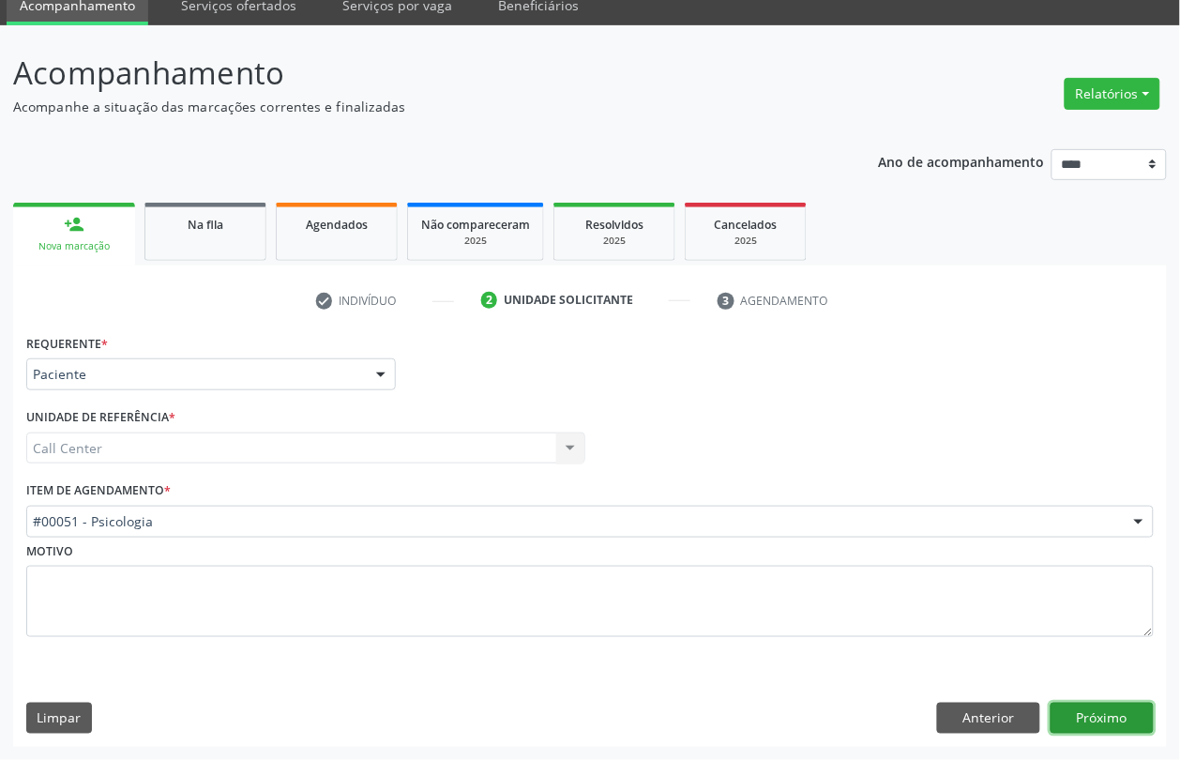
click at [1118, 709] on button "Próximo" at bounding box center [1102, 719] width 103 height 32
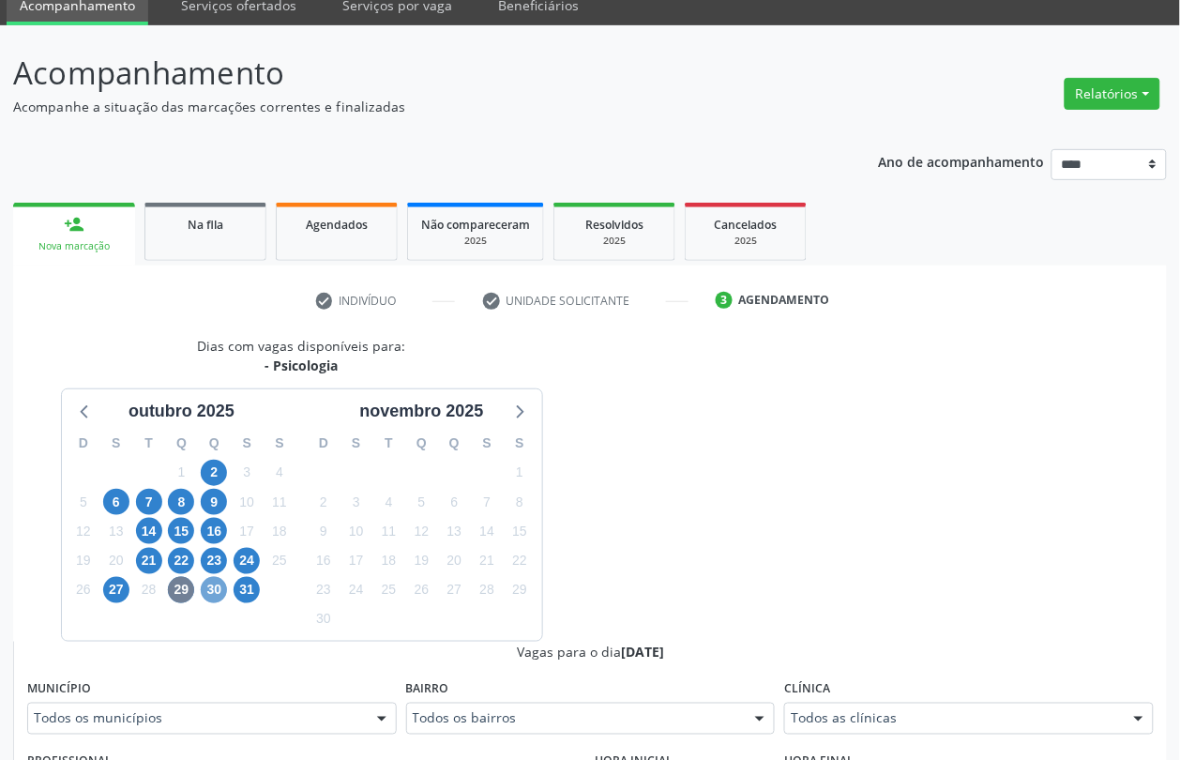
click at [208, 587] on span "30" at bounding box center [214, 590] width 26 height 26
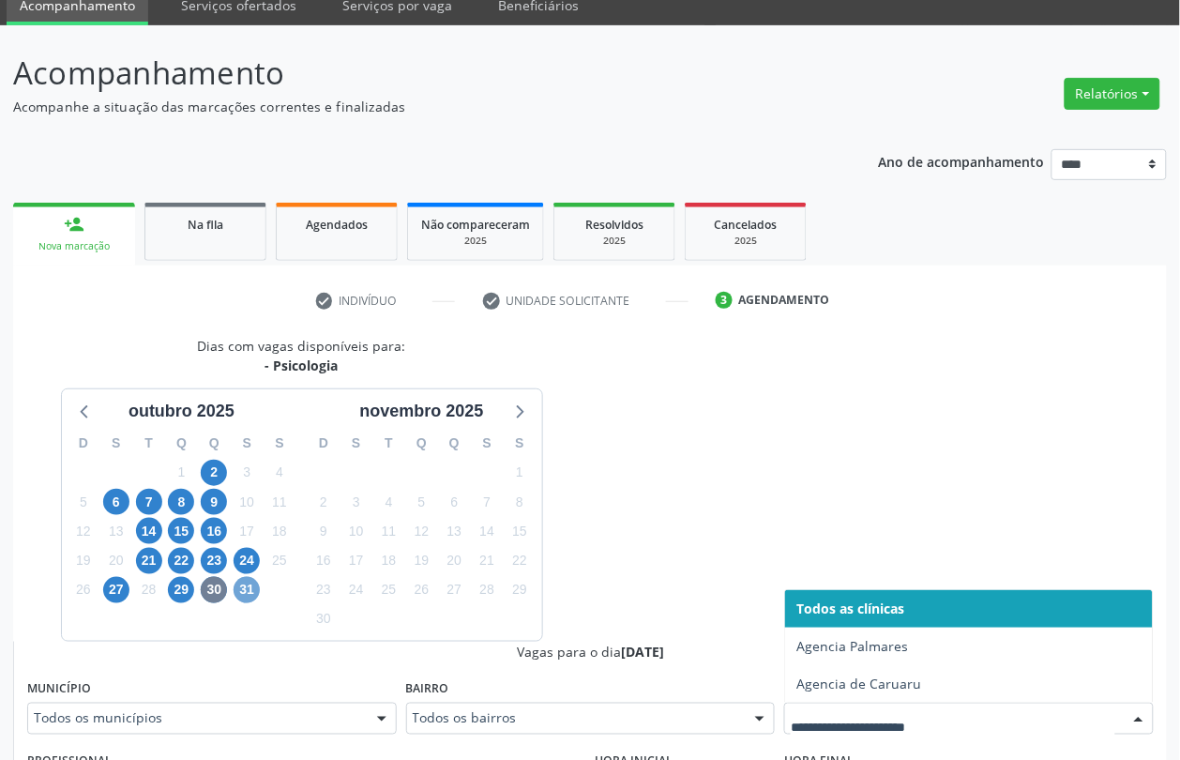
click at [249, 598] on span "31" at bounding box center [247, 590] width 26 height 26
click at [181, 527] on span "15" at bounding box center [181, 531] width 26 height 26
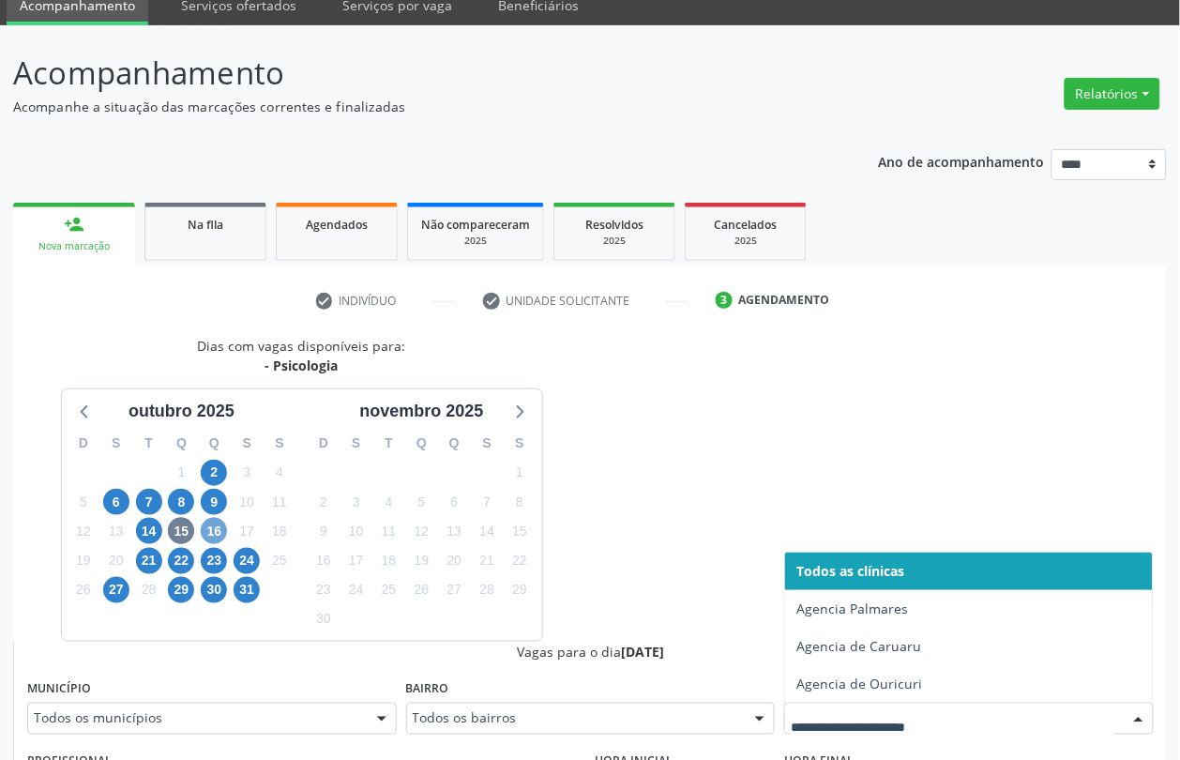
click at [217, 527] on span "16" at bounding box center [214, 531] width 26 height 26
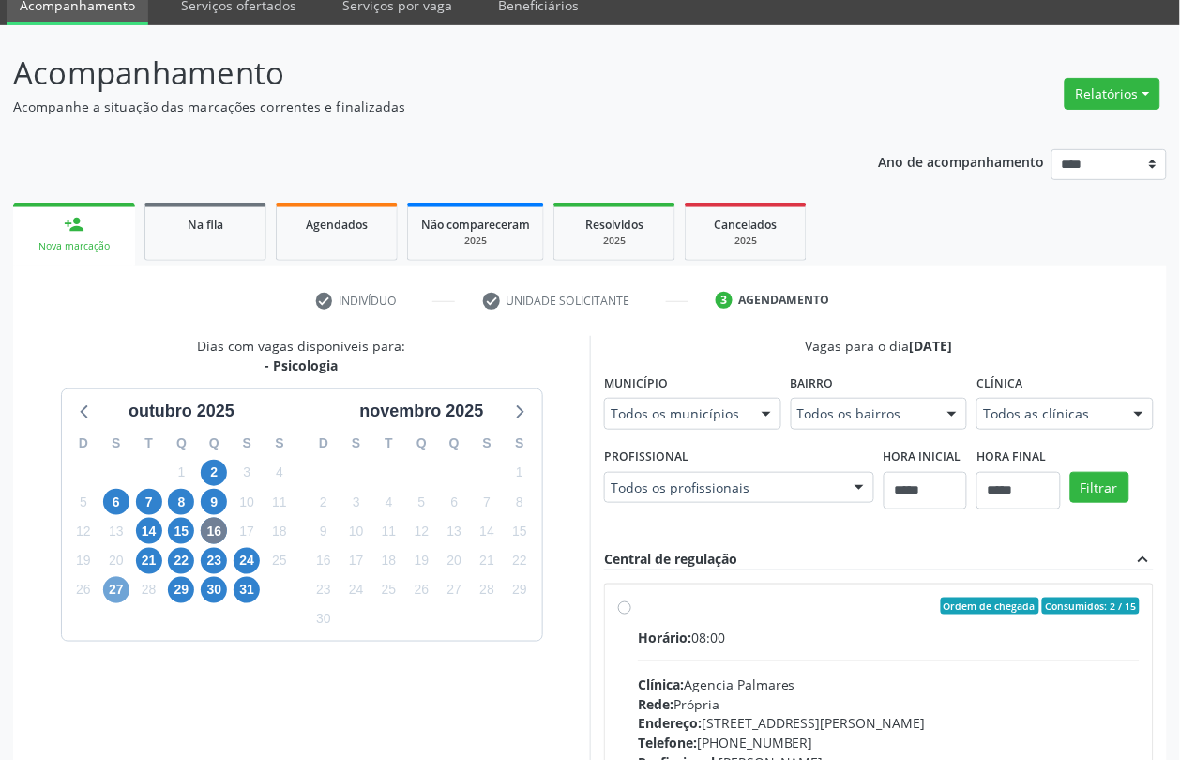
click at [117, 583] on span "27" at bounding box center [116, 590] width 26 height 26
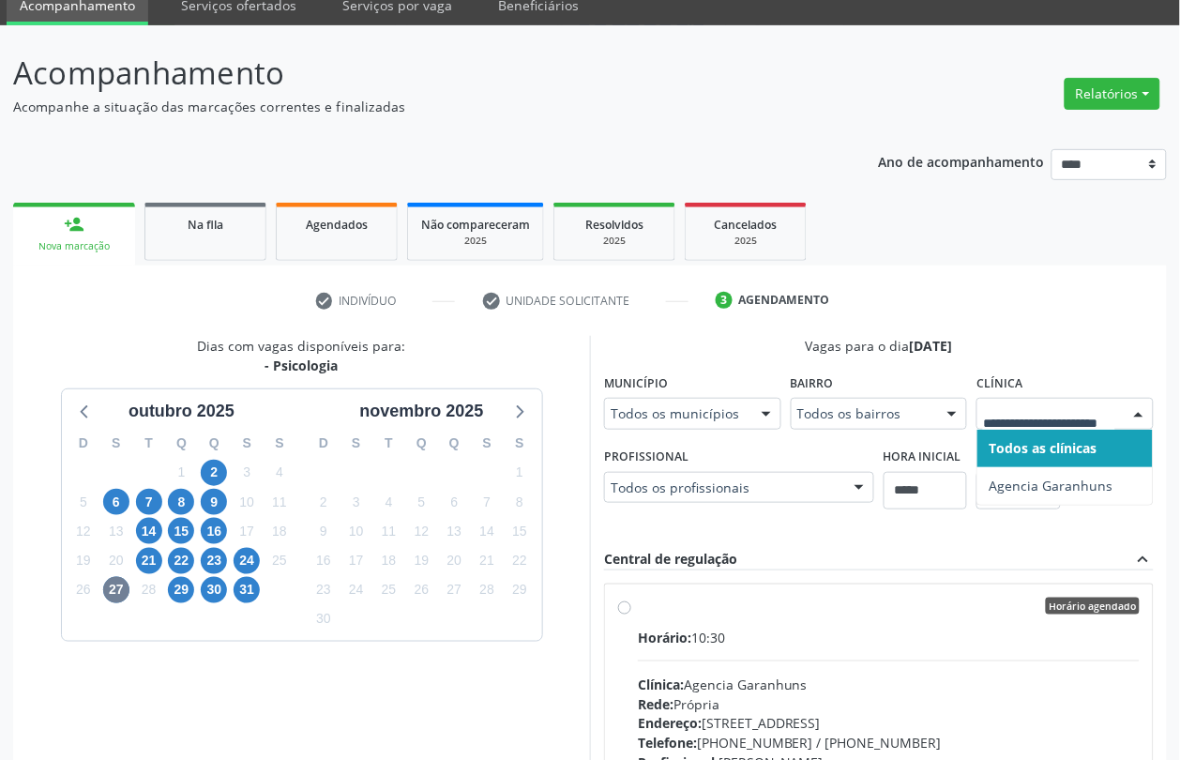
click at [1018, 427] on div at bounding box center [1064, 414] width 177 height 32
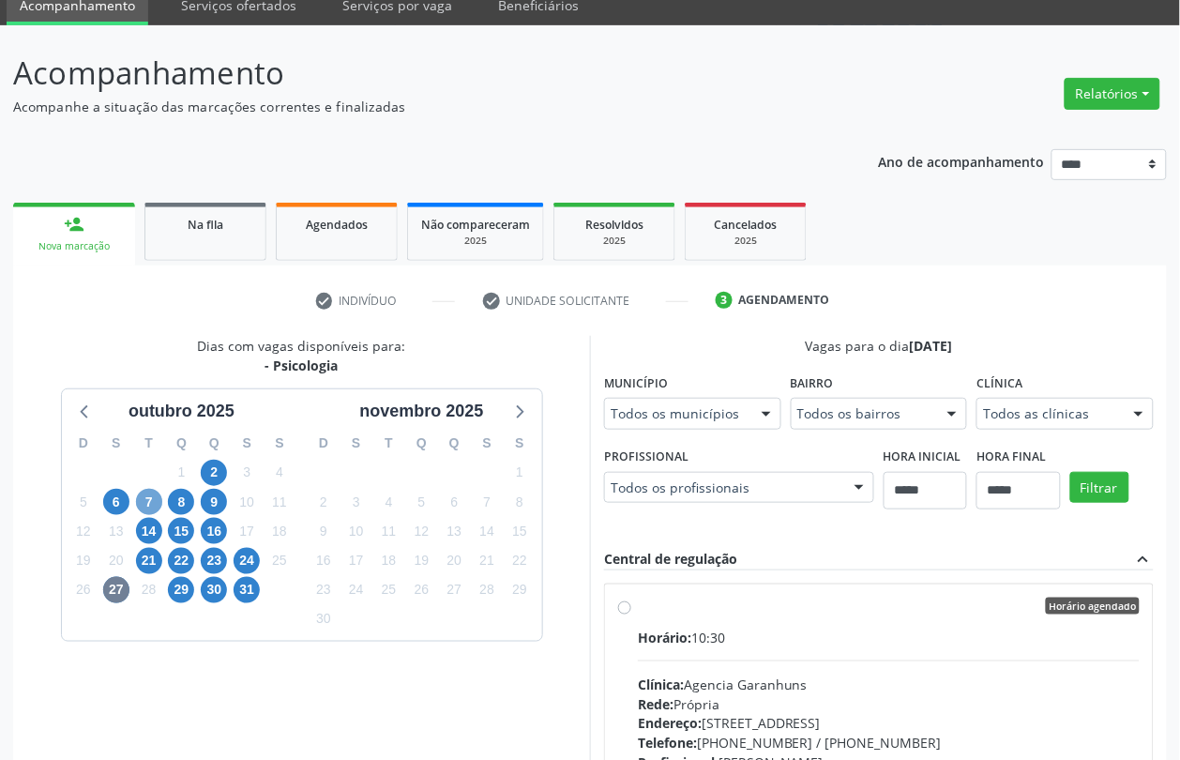
click at [144, 497] on span "7" at bounding box center [149, 502] width 26 height 26
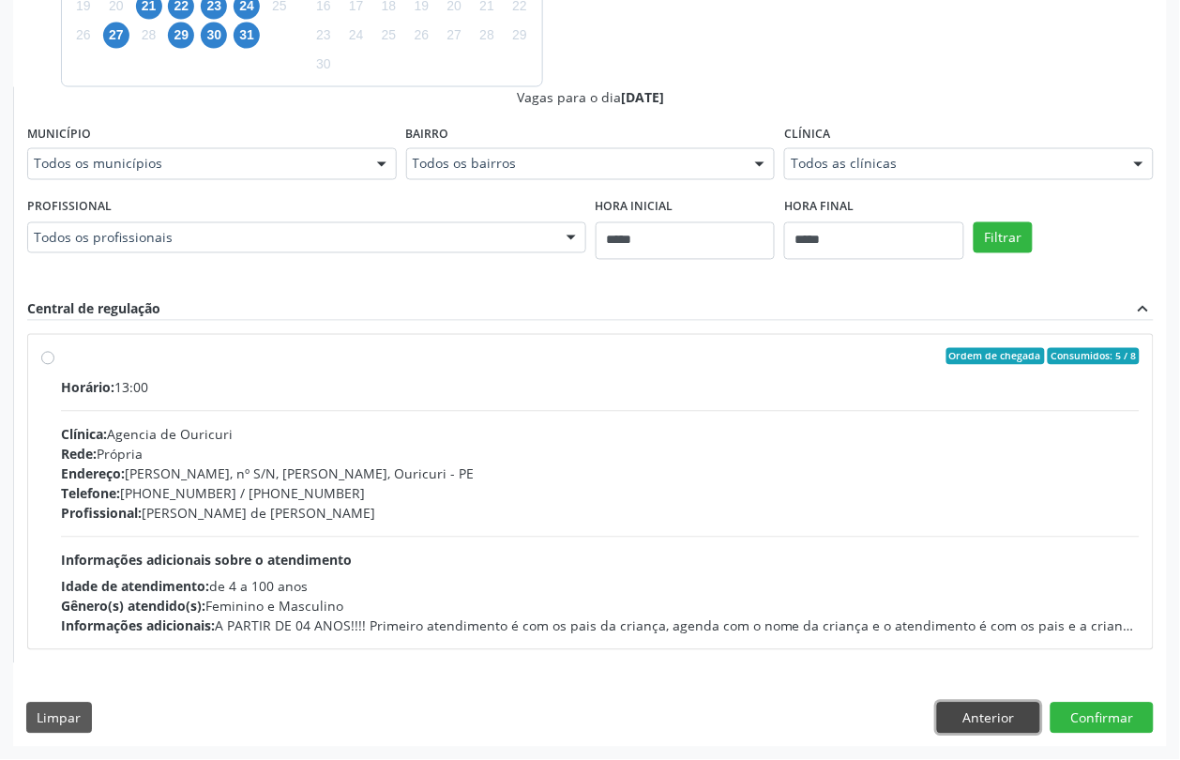
click at [986, 704] on button "Anterior" at bounding box center [988, 719] width 103 height 32
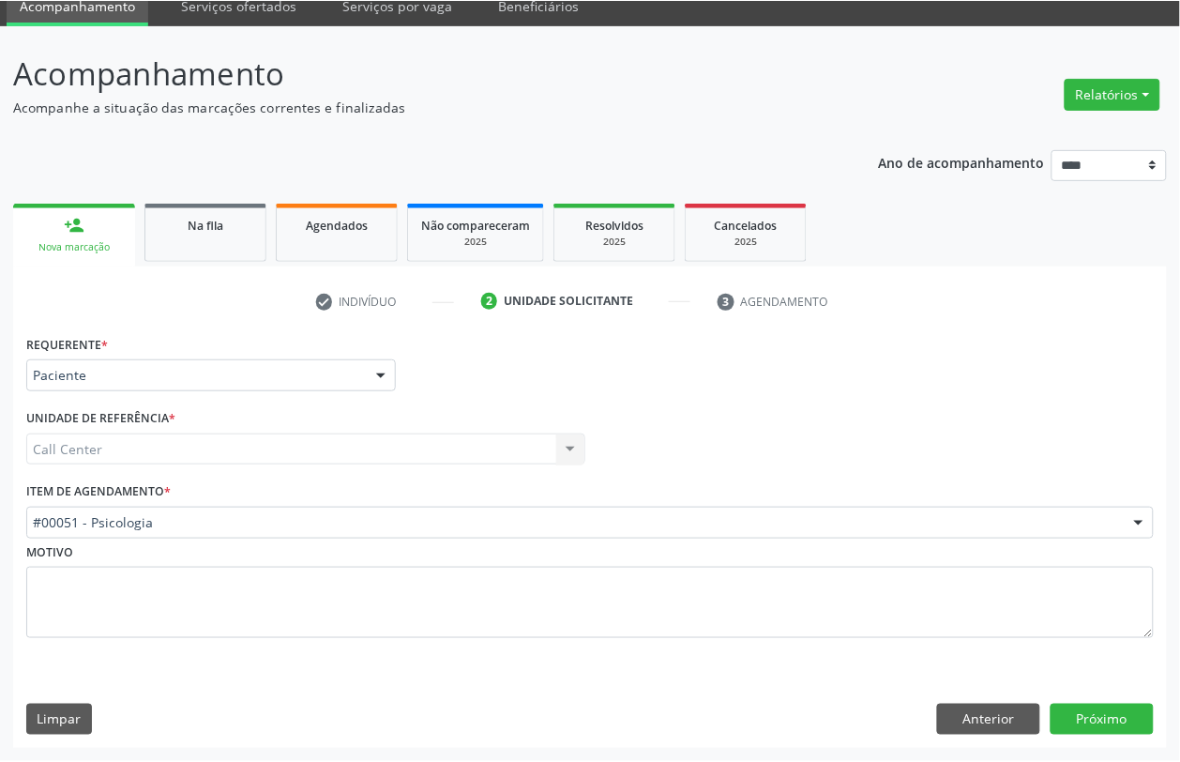
scroll to position [76, 0]
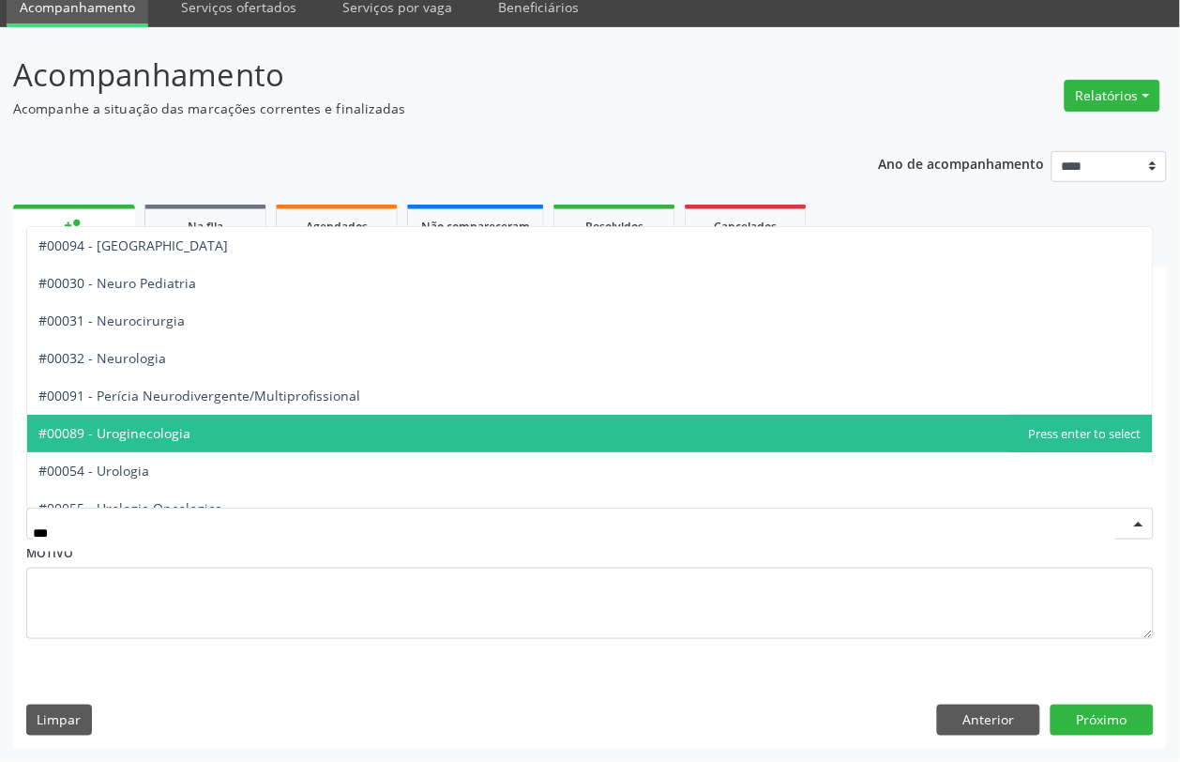
click at [183, 433] on span "#00089 - Uroginecologia" at bounding box center [114, 433] width 152 height 18
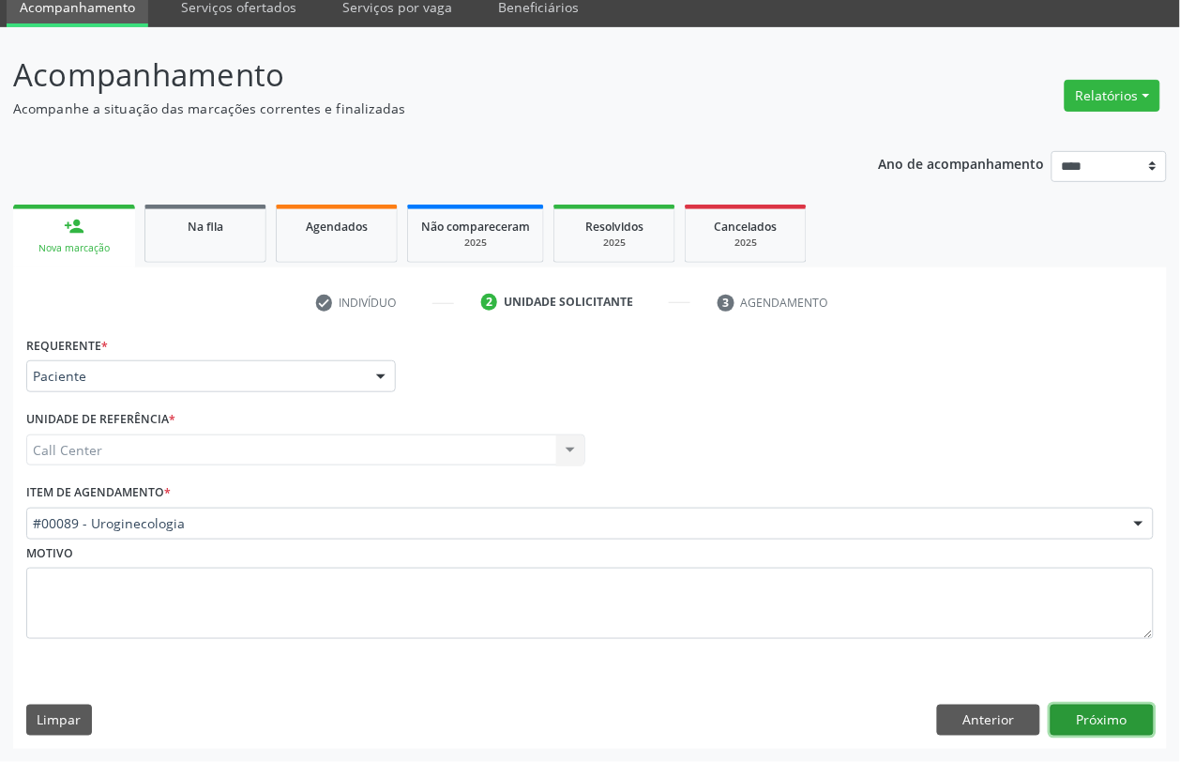
click at [1102, 716] on button "Próximo" at bounding box center [1102, 720] width 103 height 32
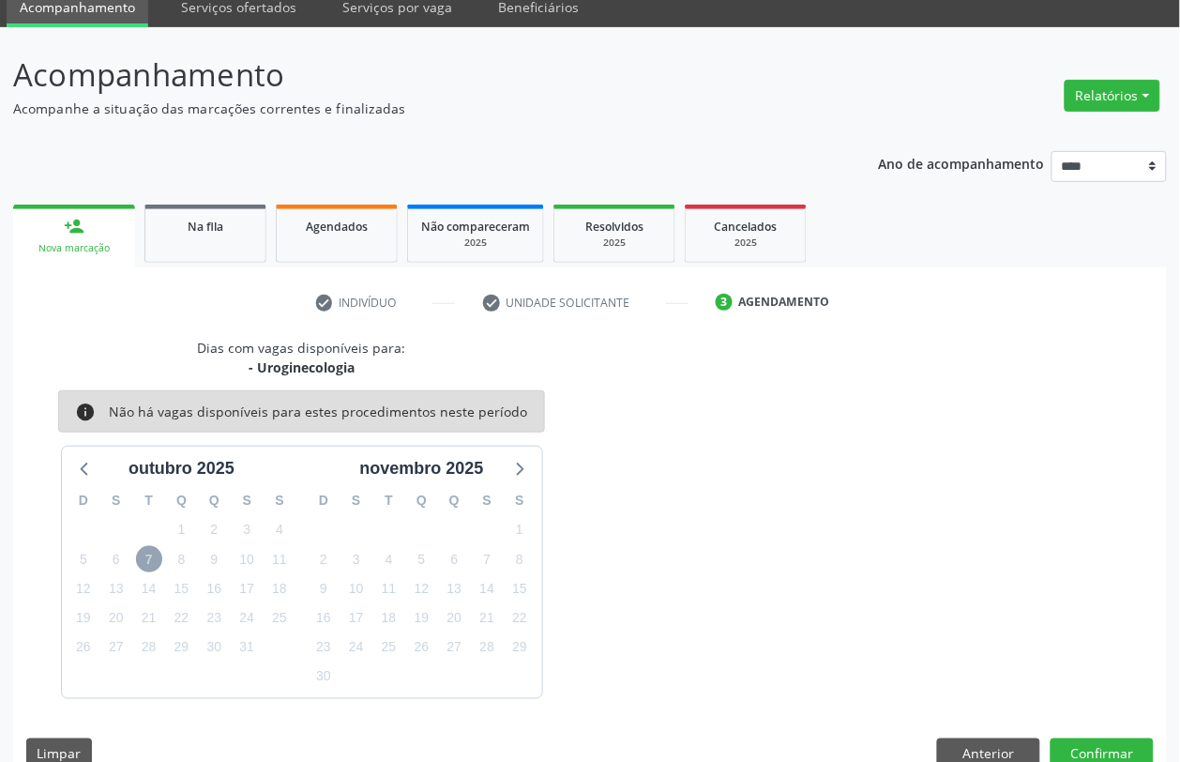
click at [145, 552] on span "7" at bounding box center [149, 559] width 26 height 26
click at [1001, 748] on button "Anterior" at bounding box center [988, 754] width 103 height 32
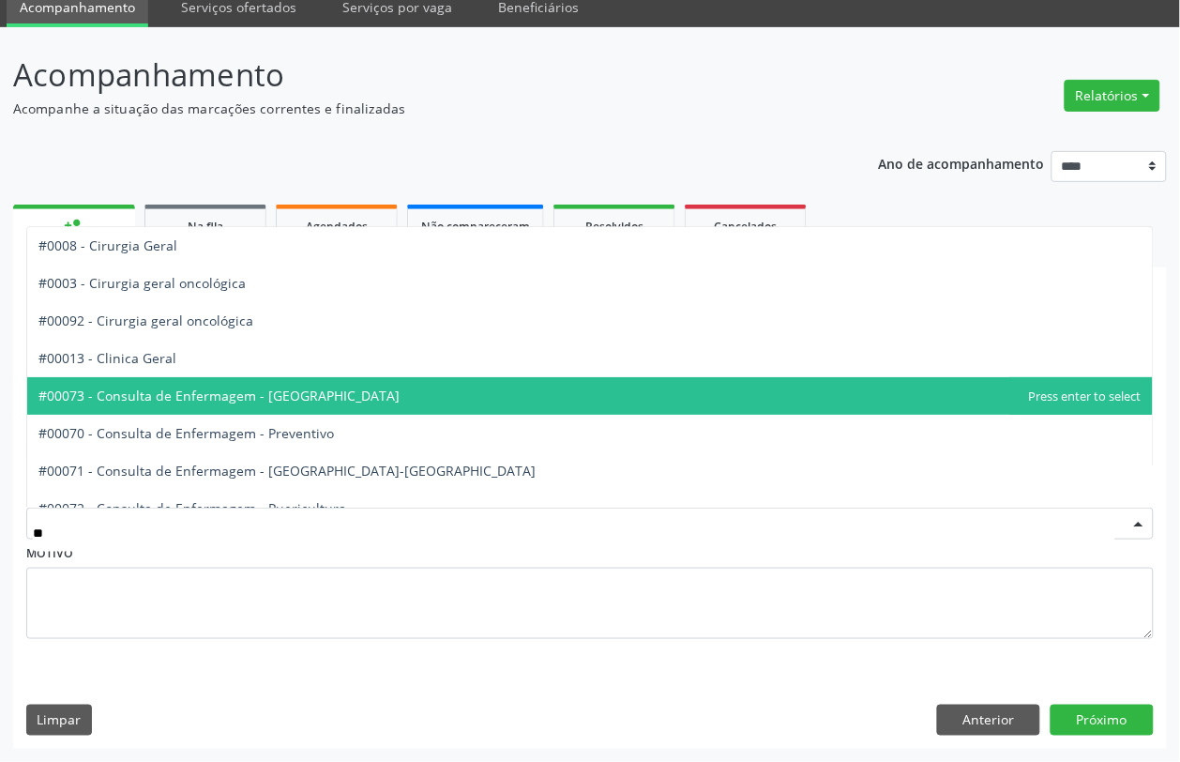
type input "***"
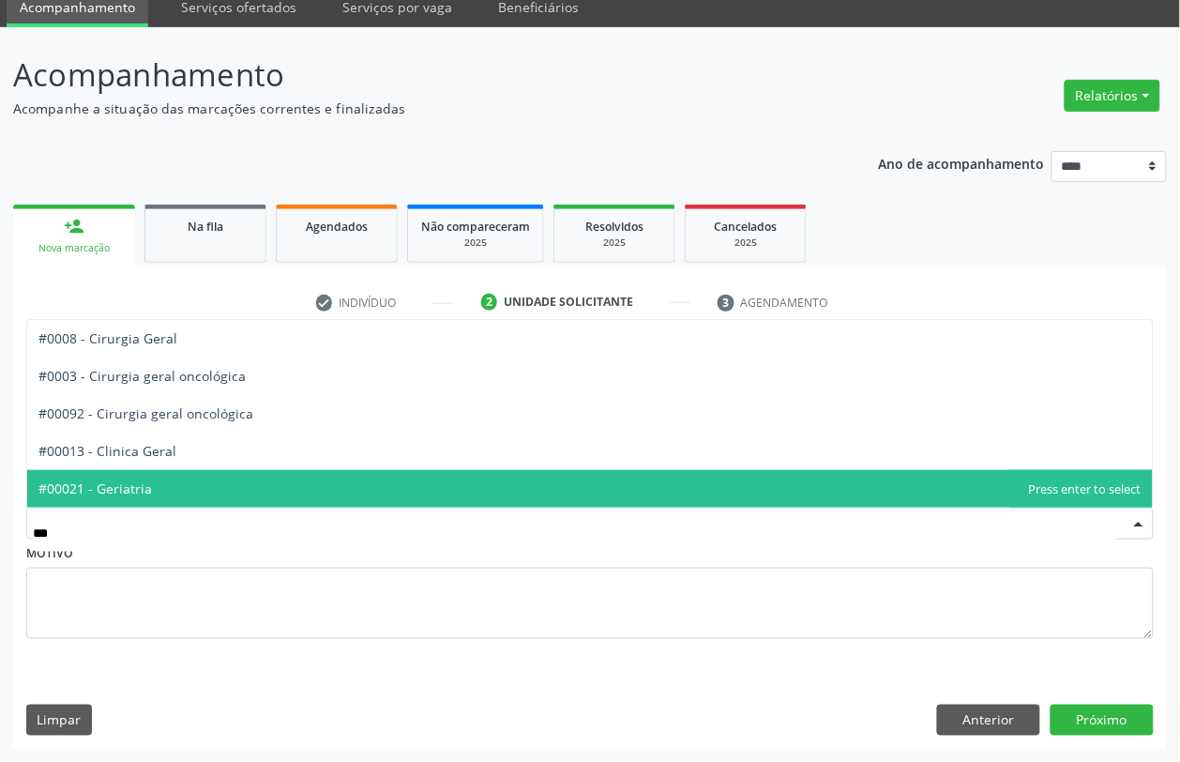
click at [214, 491] on span "#00021 - Geriatria" at bounding box center [590, 489] width 1126 height 38
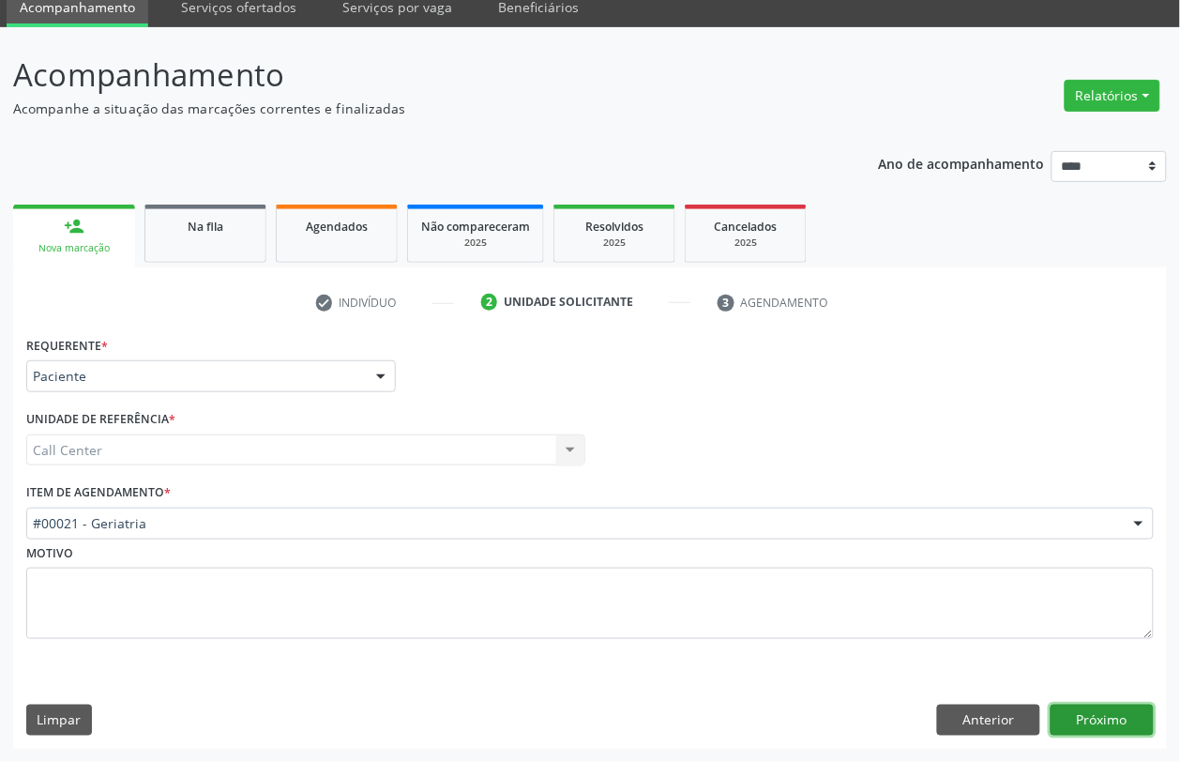
click at [1090, 714] on button "Próximo" at bounding box center [1102, 720] width 103 height 32
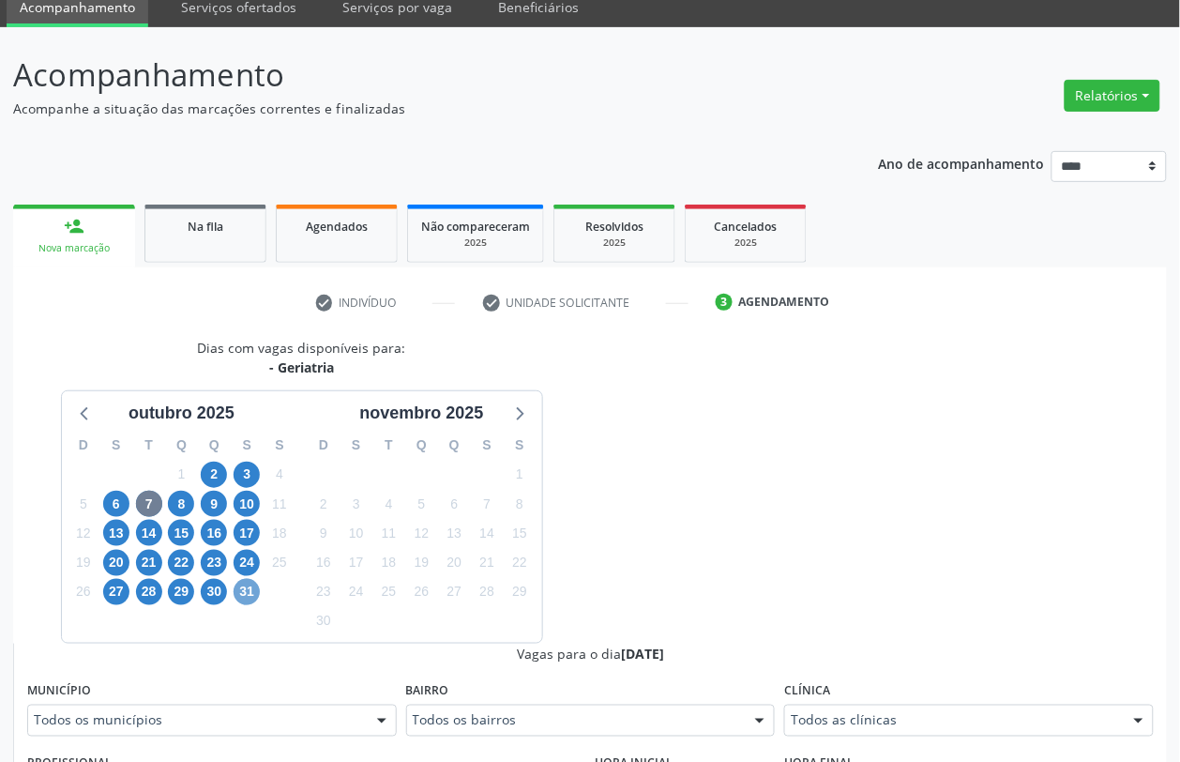
click at [255, 592] on span "31" at bounding box center [247, 592] width 26 height 26
click at [250, 564] on span "24" at bounding box center [247, 563] width 26 height 26
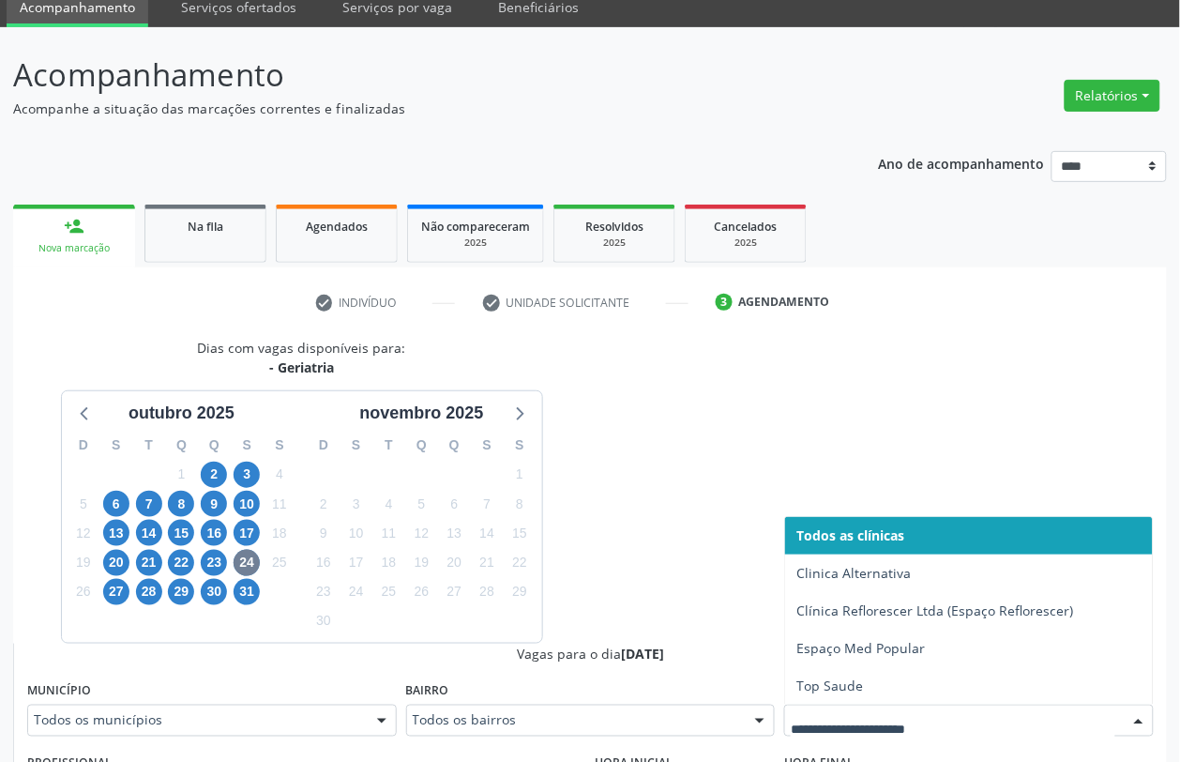
click at [878, 709] on div at bounding box center [969, 720] width 370 height 32
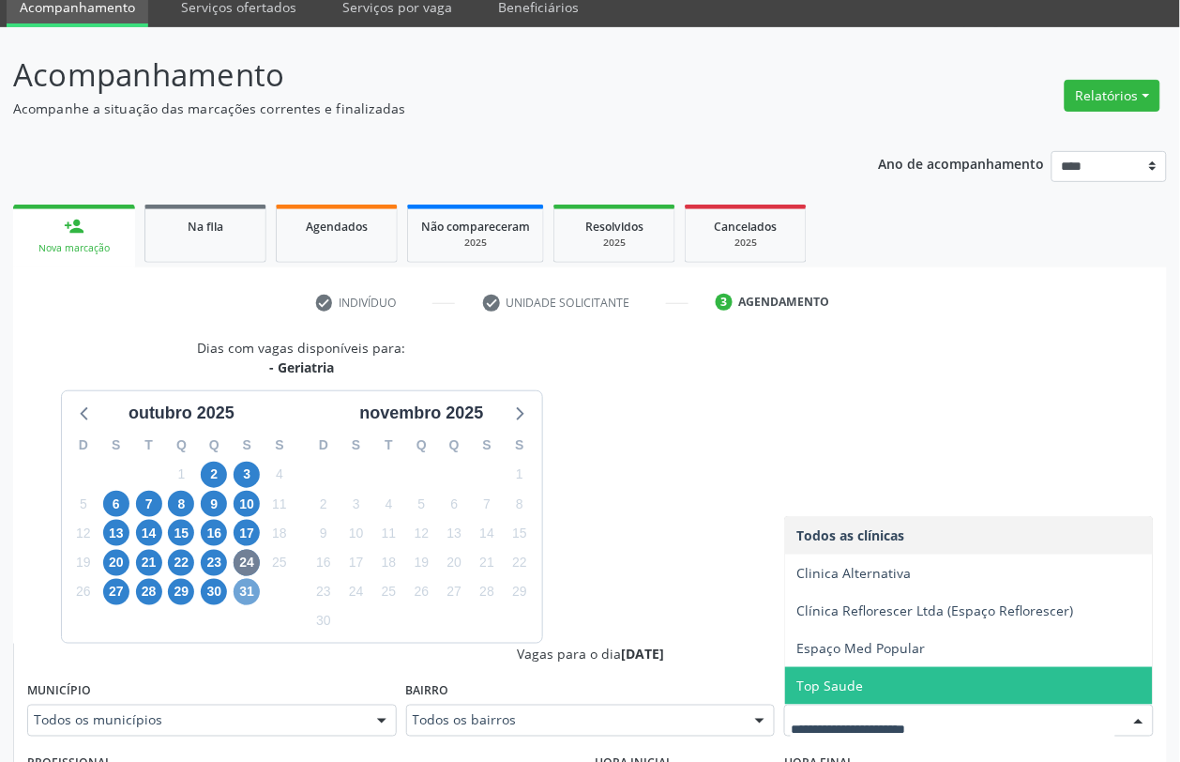
click at [249, 591] on span "31" at bounding box center [247, 592] width 26 height 26
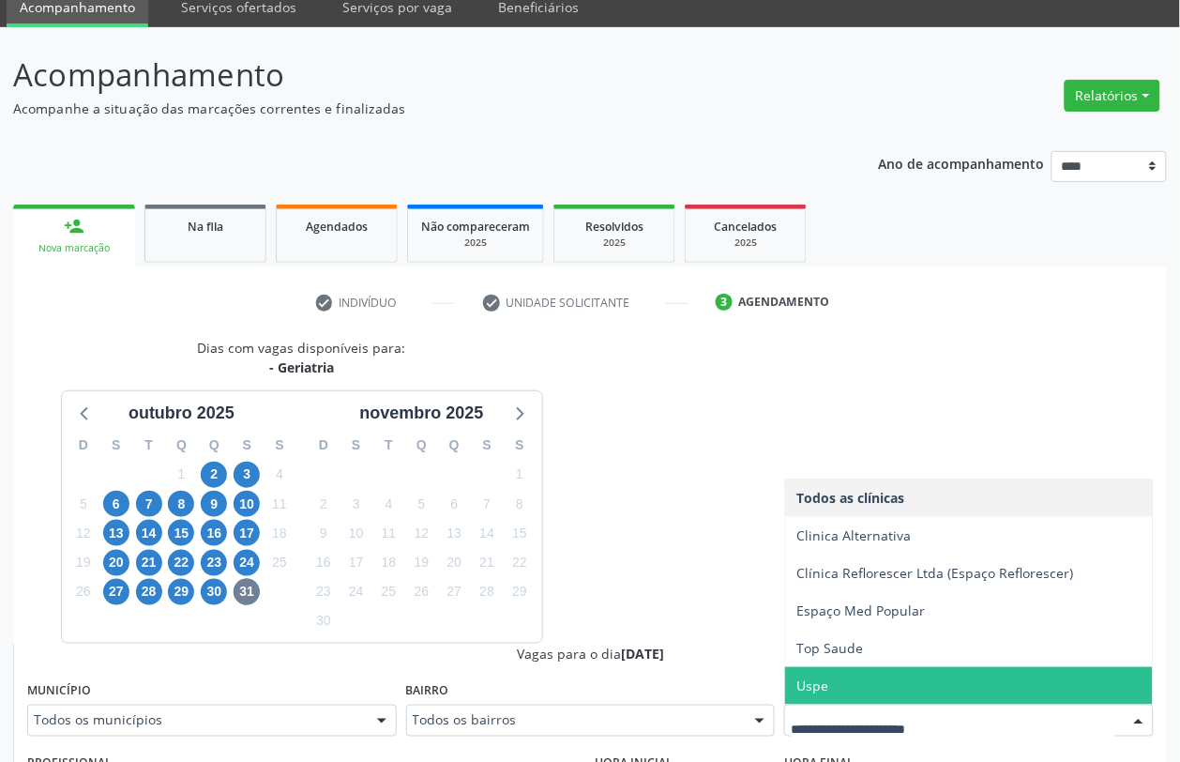
click at [903, 694] on span "Uspe" at bounding box center [969, 686] width 368 height 38
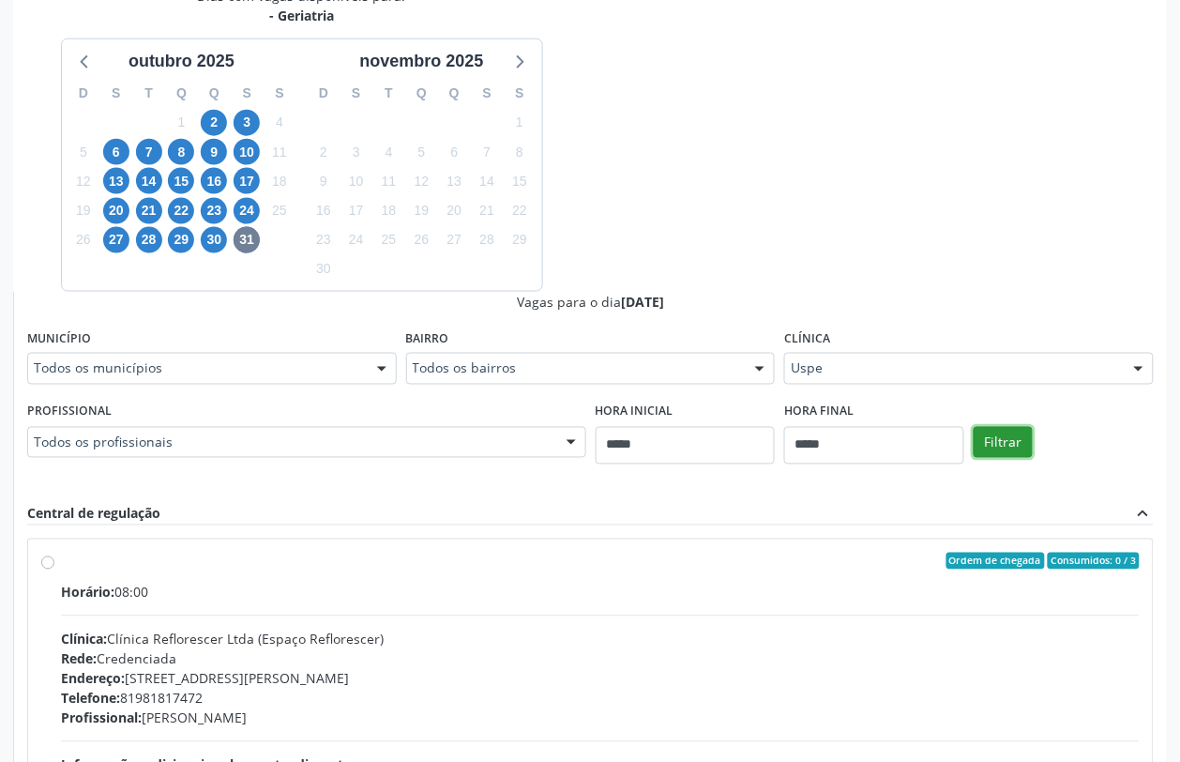
click at [1006, 442] on button "Filtrar" at bounding box center [1003, 443] width 59 height 32
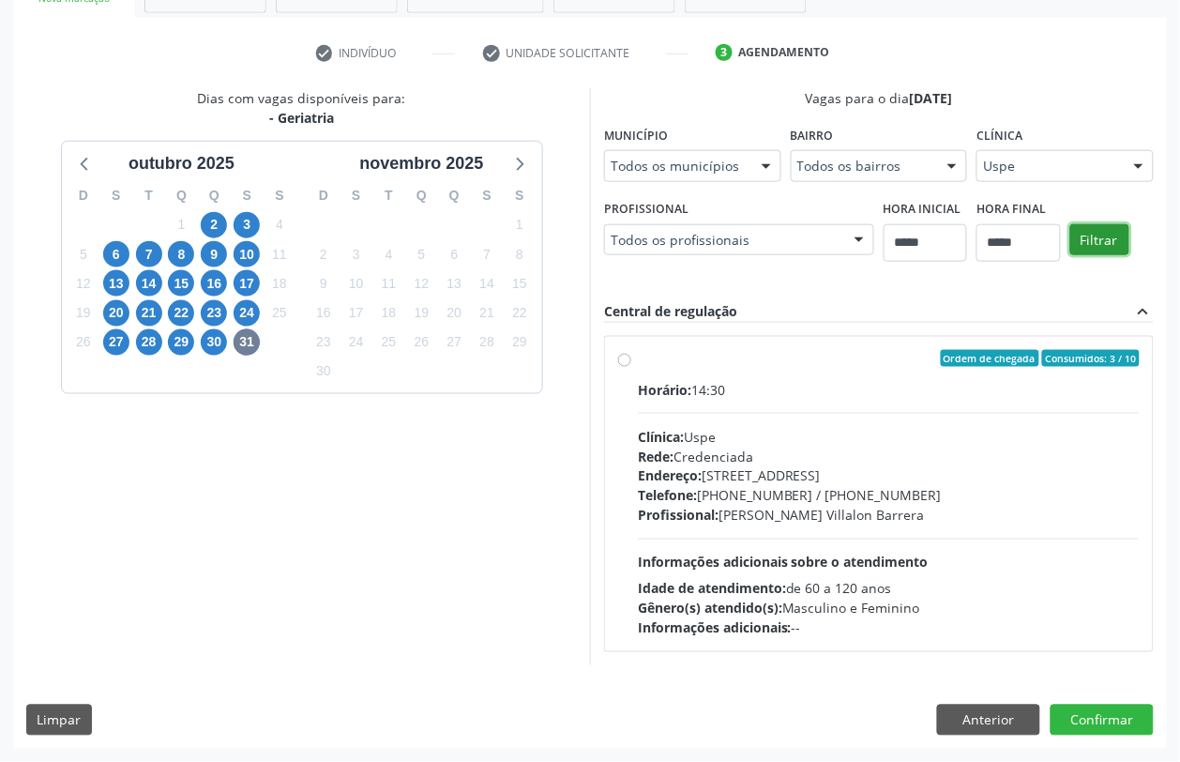
scroll to position [325, 0]
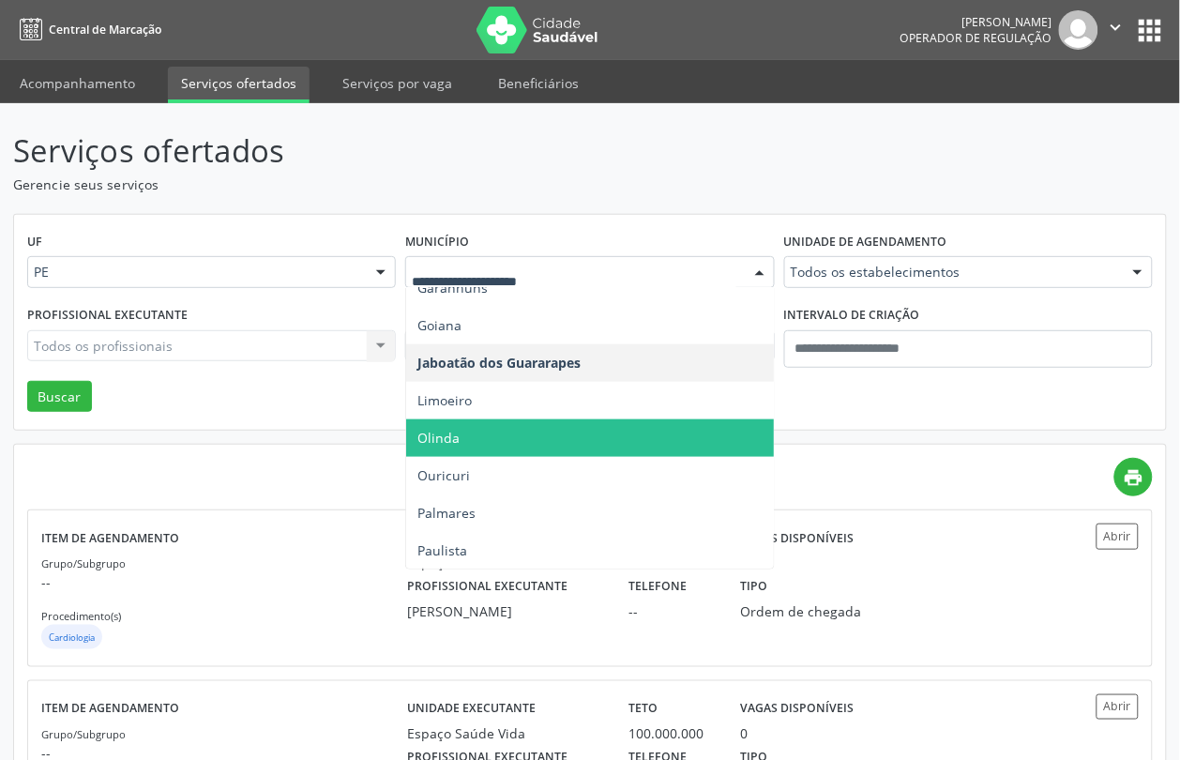
scroll to position [352, 0]
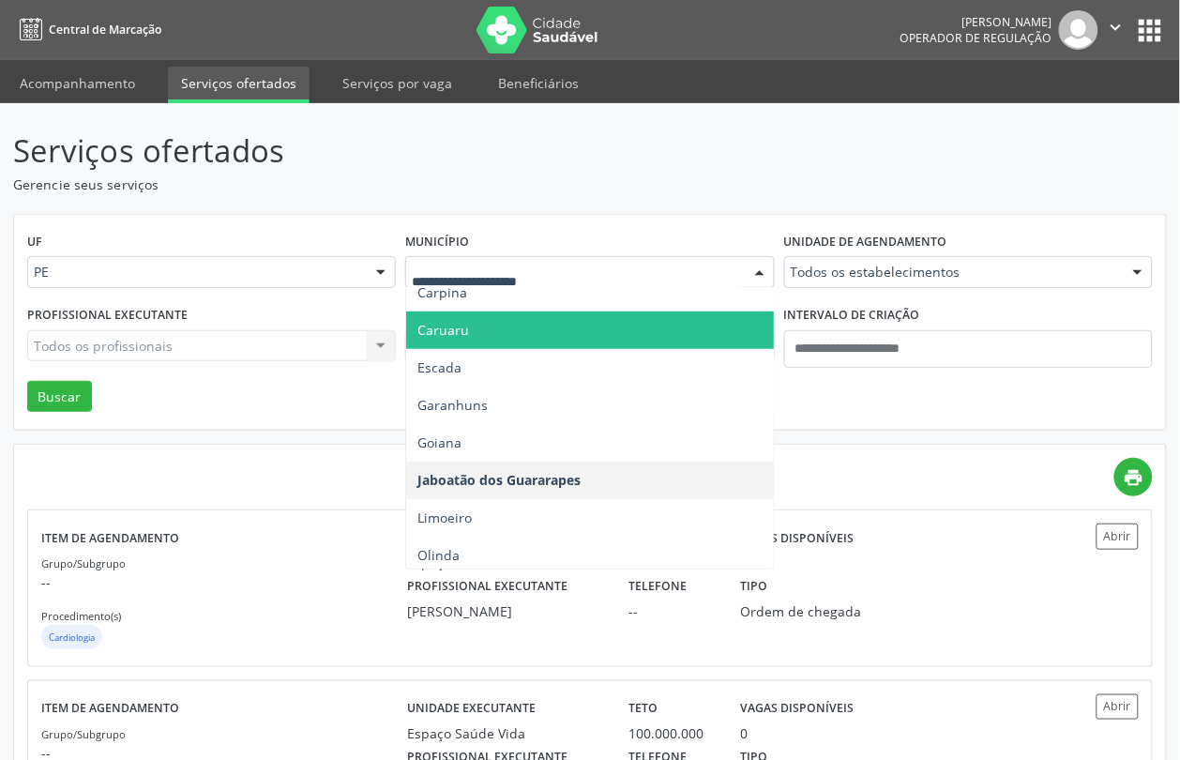
drag, startPoint x: 458, startPoint y: 340, endPoint x: 508, endPoint y: 348, distance: 51.4
click at [461, 342] on span "Caruaru" at bounding box center [589, 330] width 367 height 38
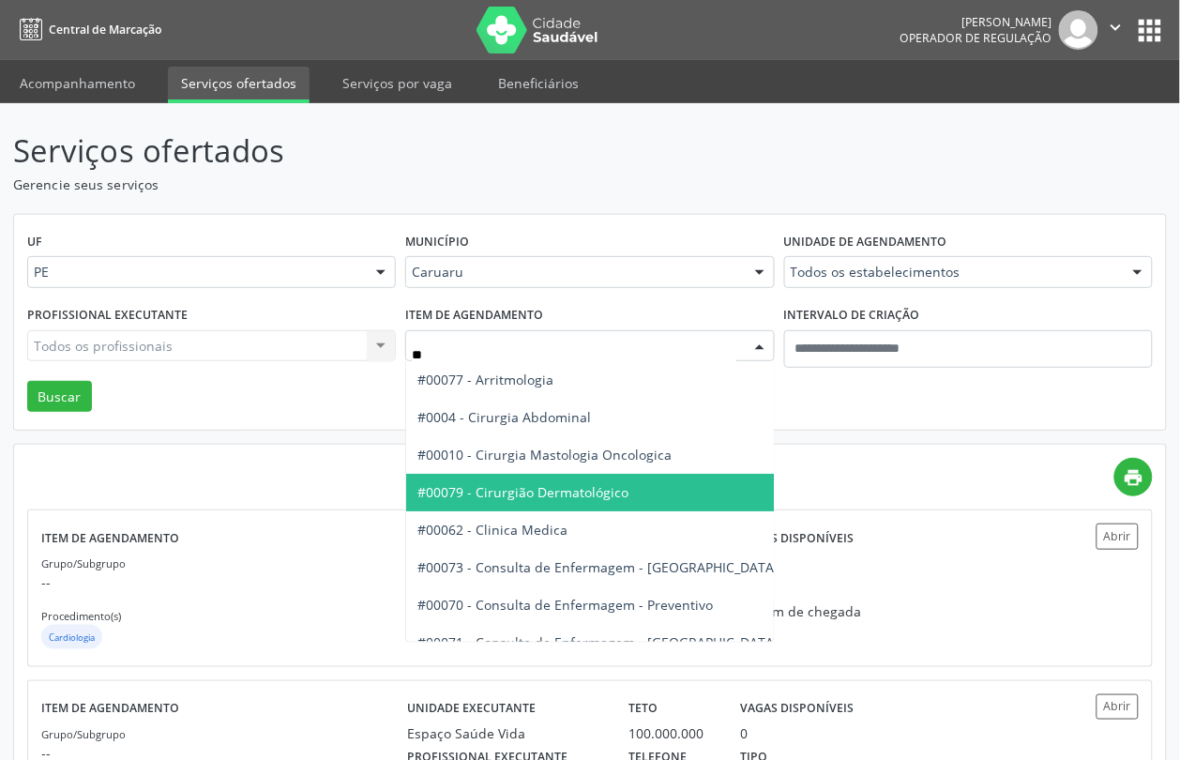
type input "***"
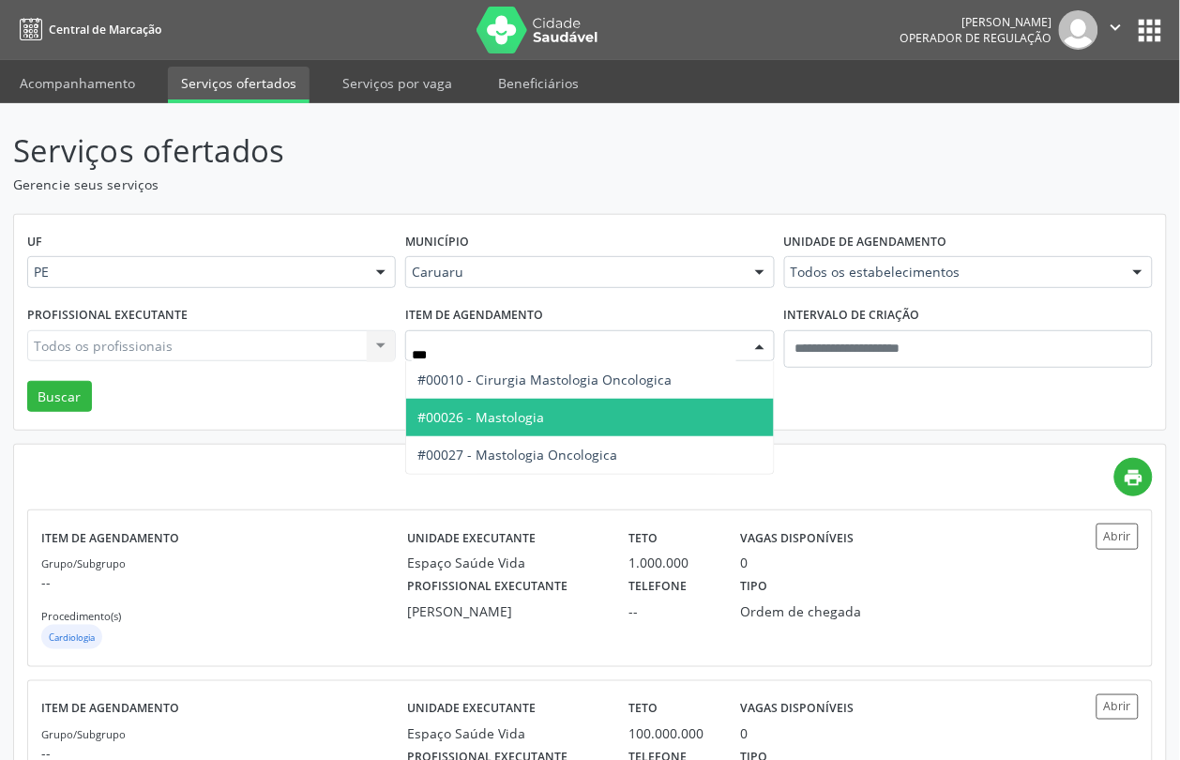
click at [507, 422] on span "#00026 - Mastologia" at bounding box center [480, 417] width 127 height 18
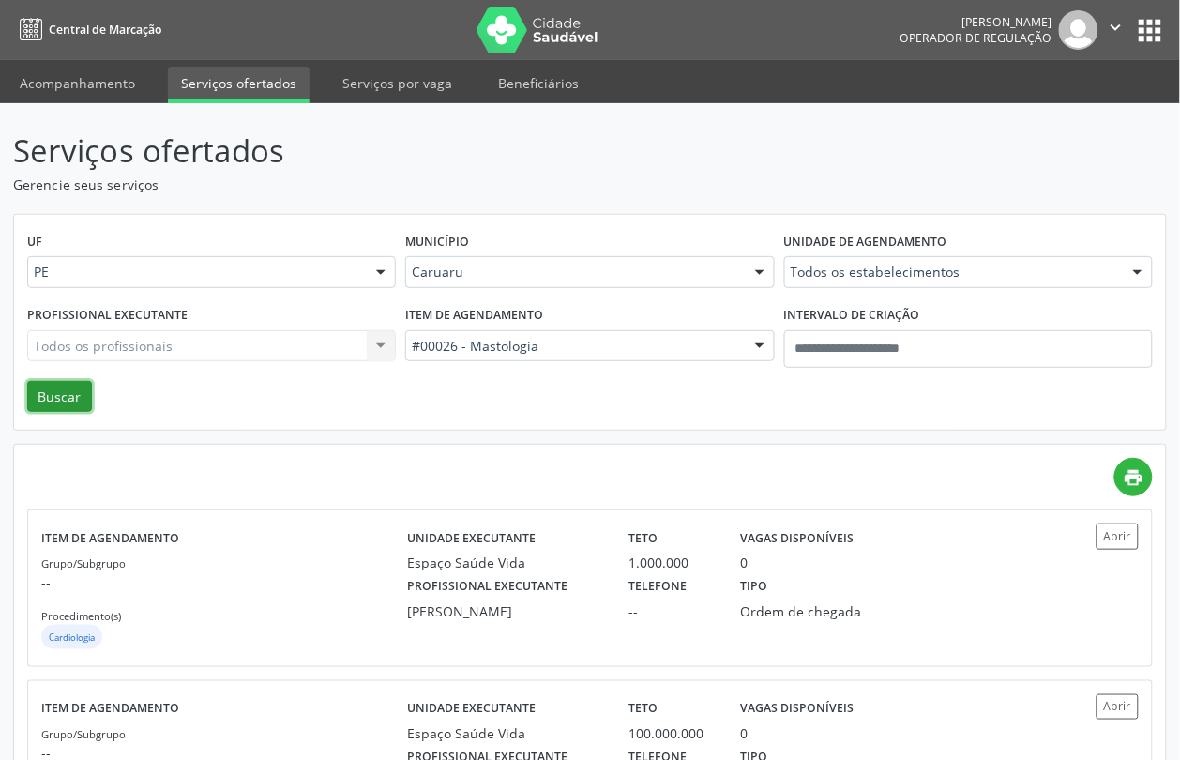
click at [45, 403] on button "Buscar" at bounding box center [59, 397] width 65 height 32
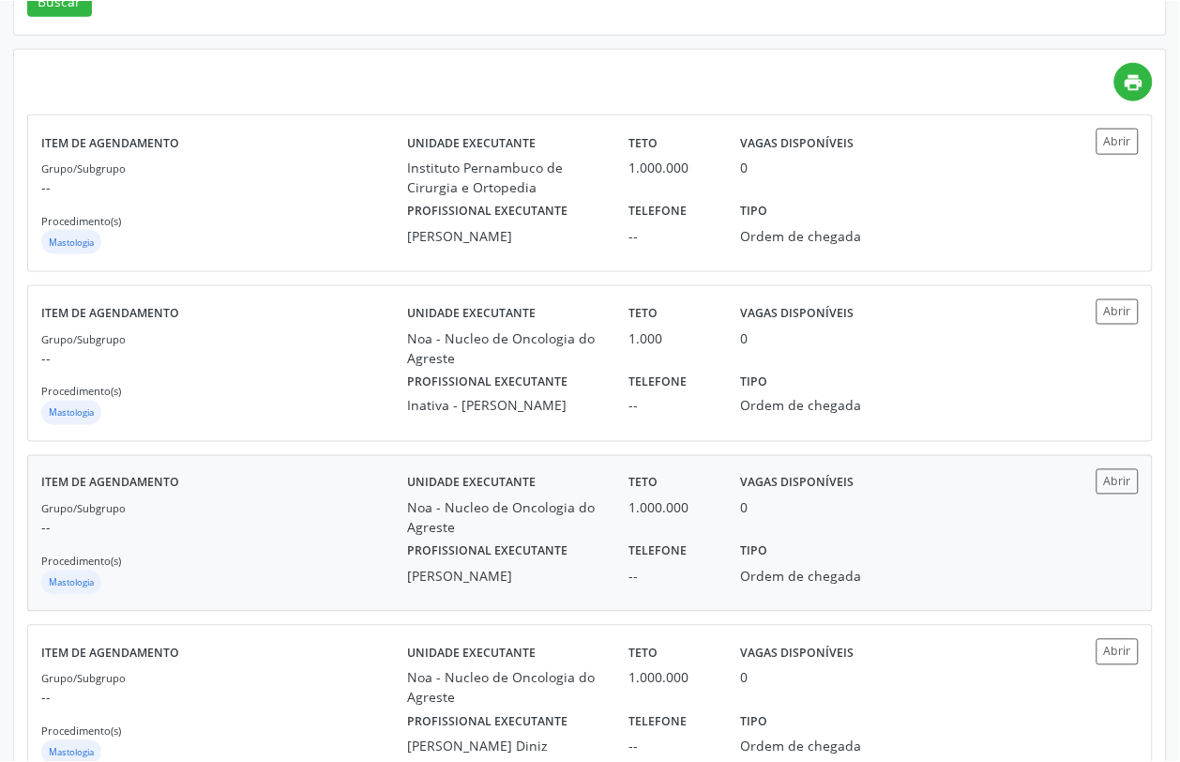
scroll to position [44, 0]
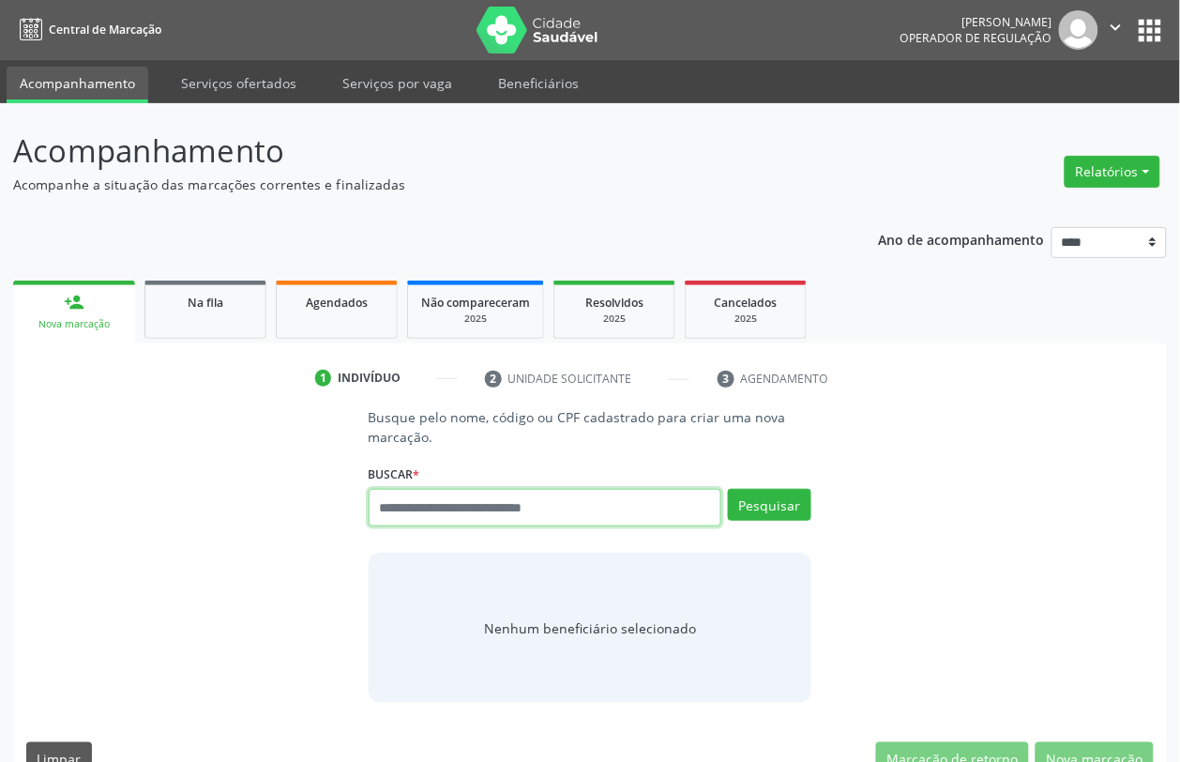
type input "*"
type input "******"
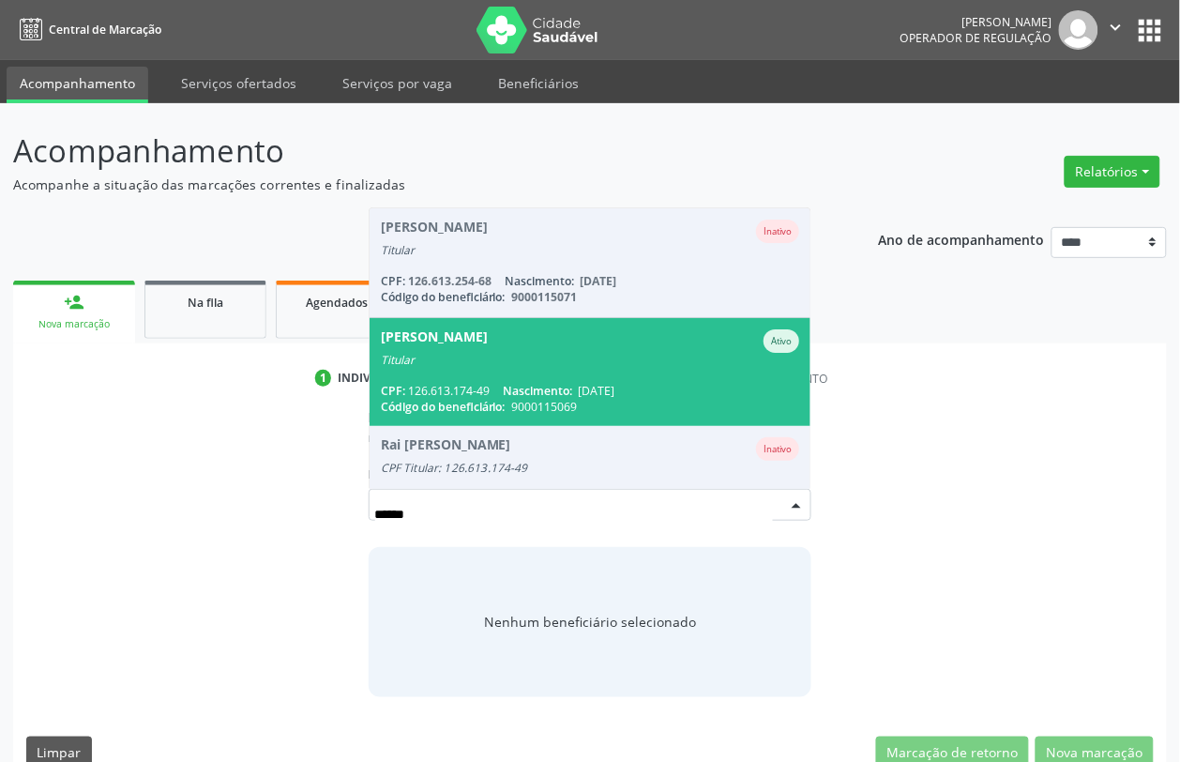
click at [505, 363] on div "Titular" at bounding box center [590, 360] width 419 height 15
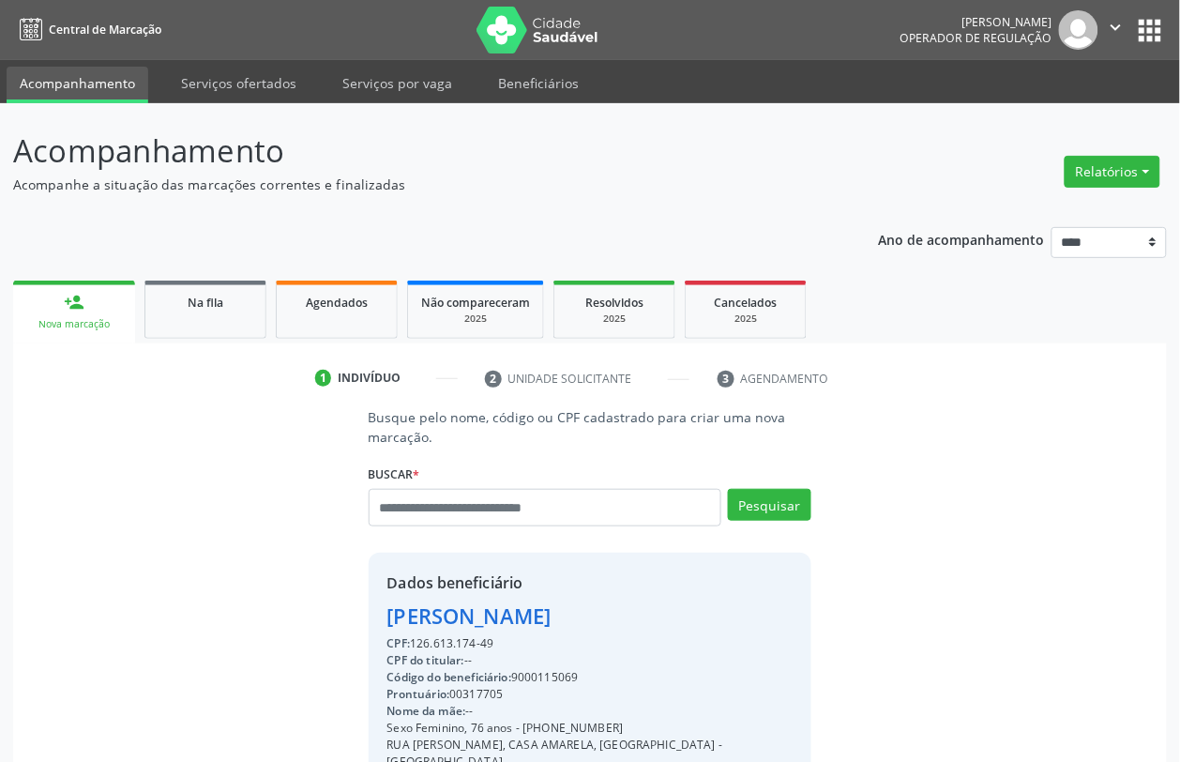
scroll to position [249, 0]
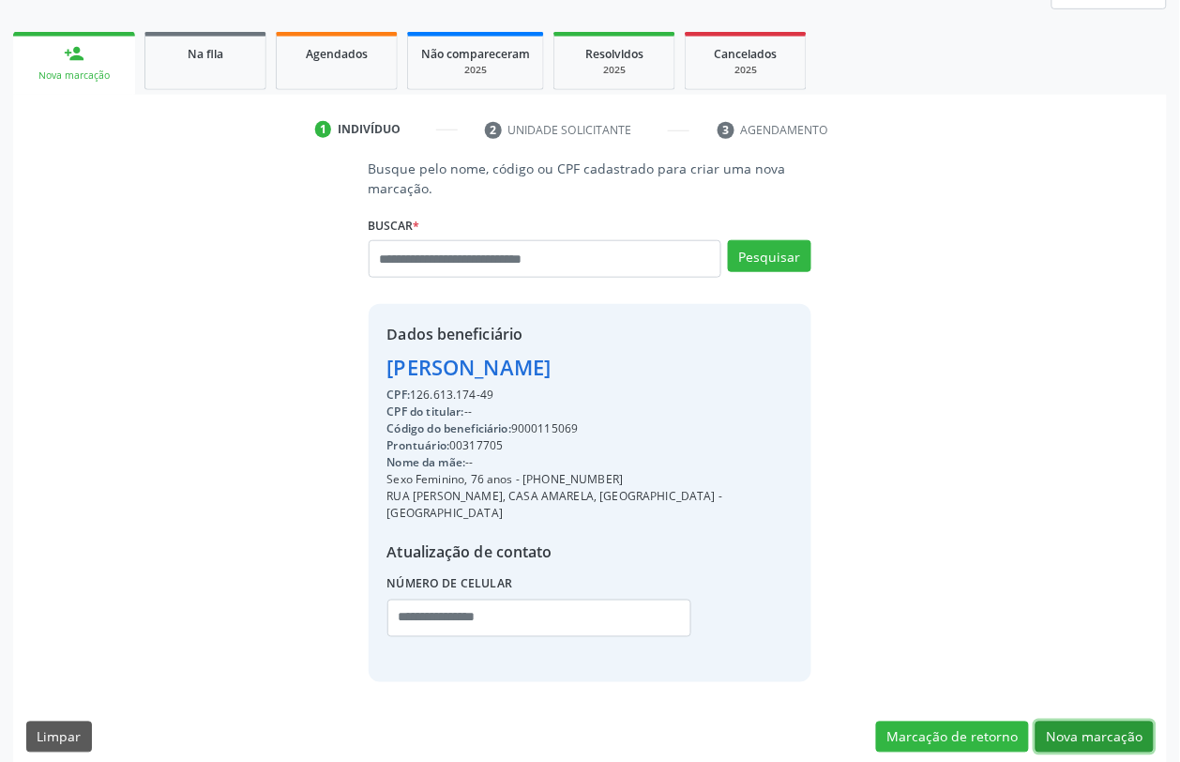
click at [1098, 723] on button "Nova marcação" at bounding box center [1095, 737] width 118 height 32
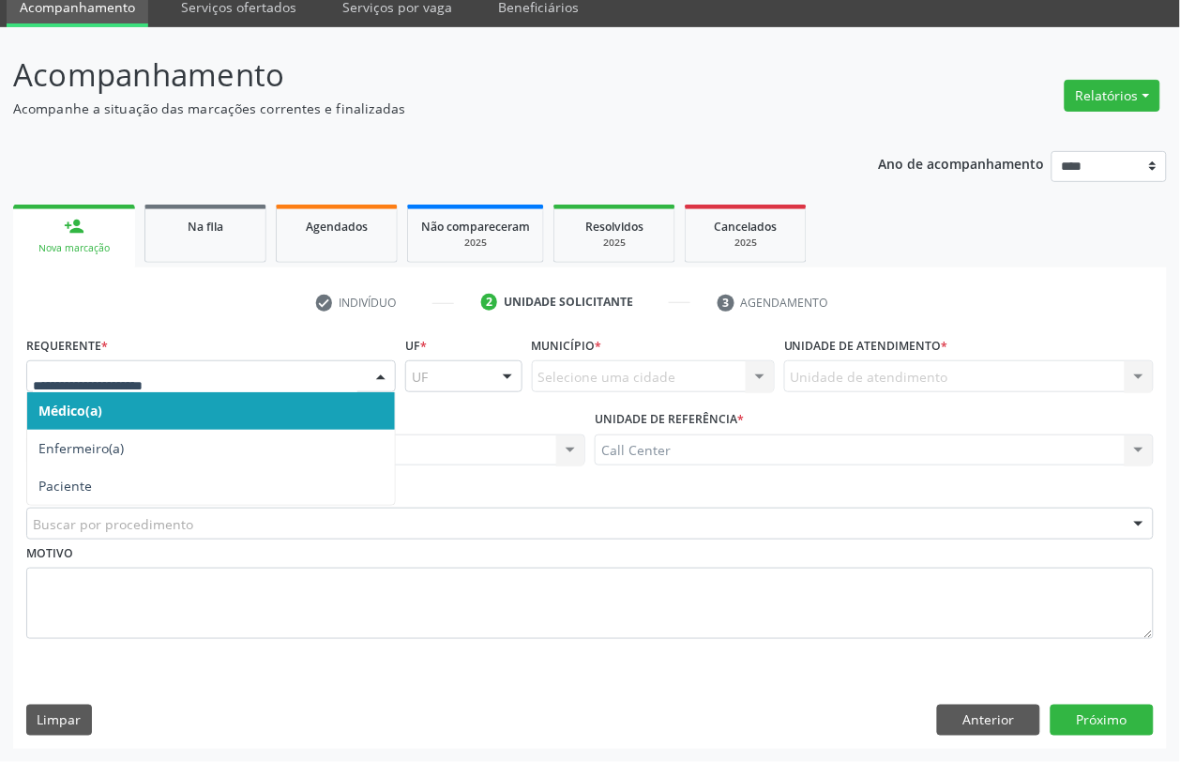
drag, startPoint x: 109, startPoint y: 375, endPoint x: 108, endPoint y: 455, distance: 79.7
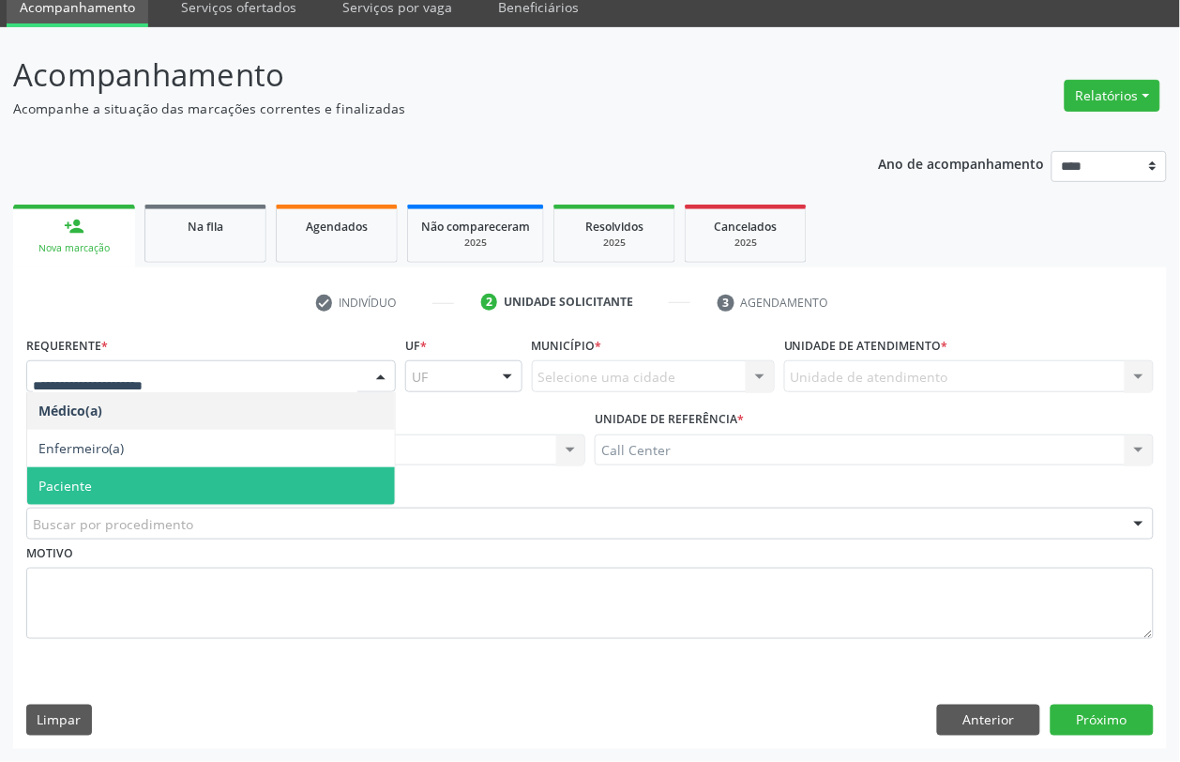
click at [90, 477] on span "Paciente" at bounding box center [211, 486] width 368 height 38
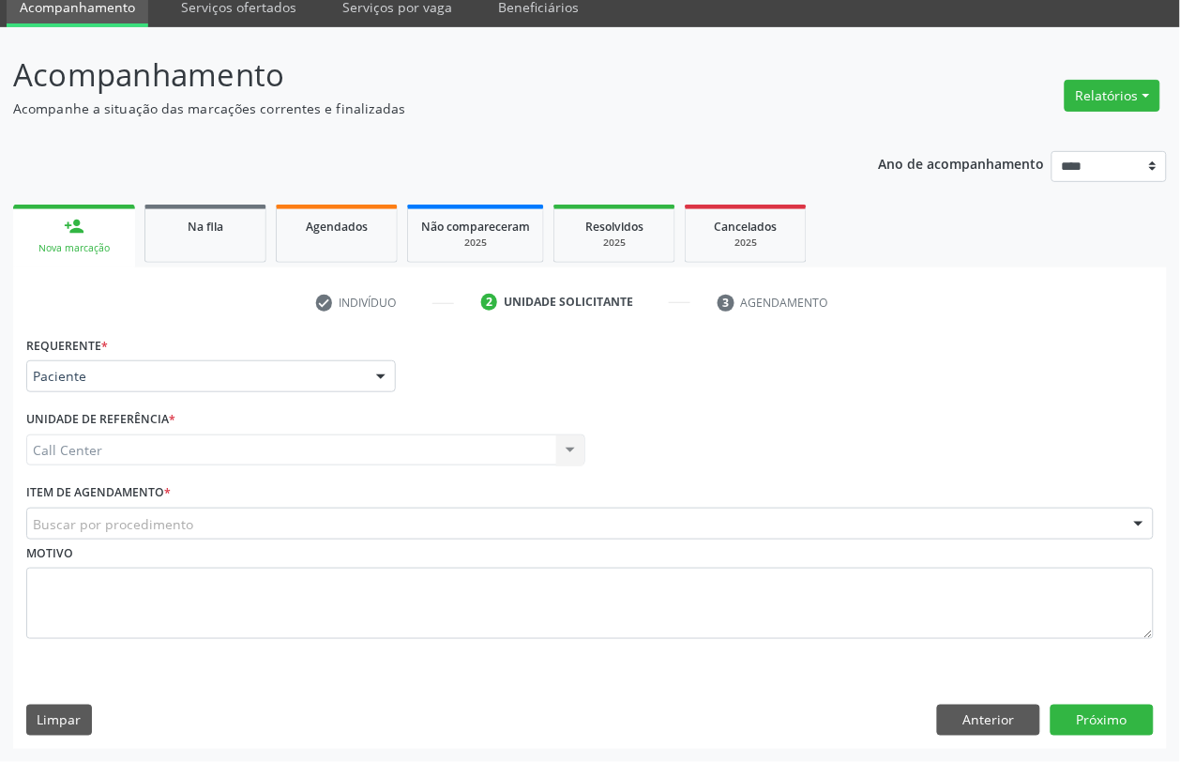
click at [122, 511] on div "Buscar por procedimento" at bounding box center [590, 523] width 1128 height 32
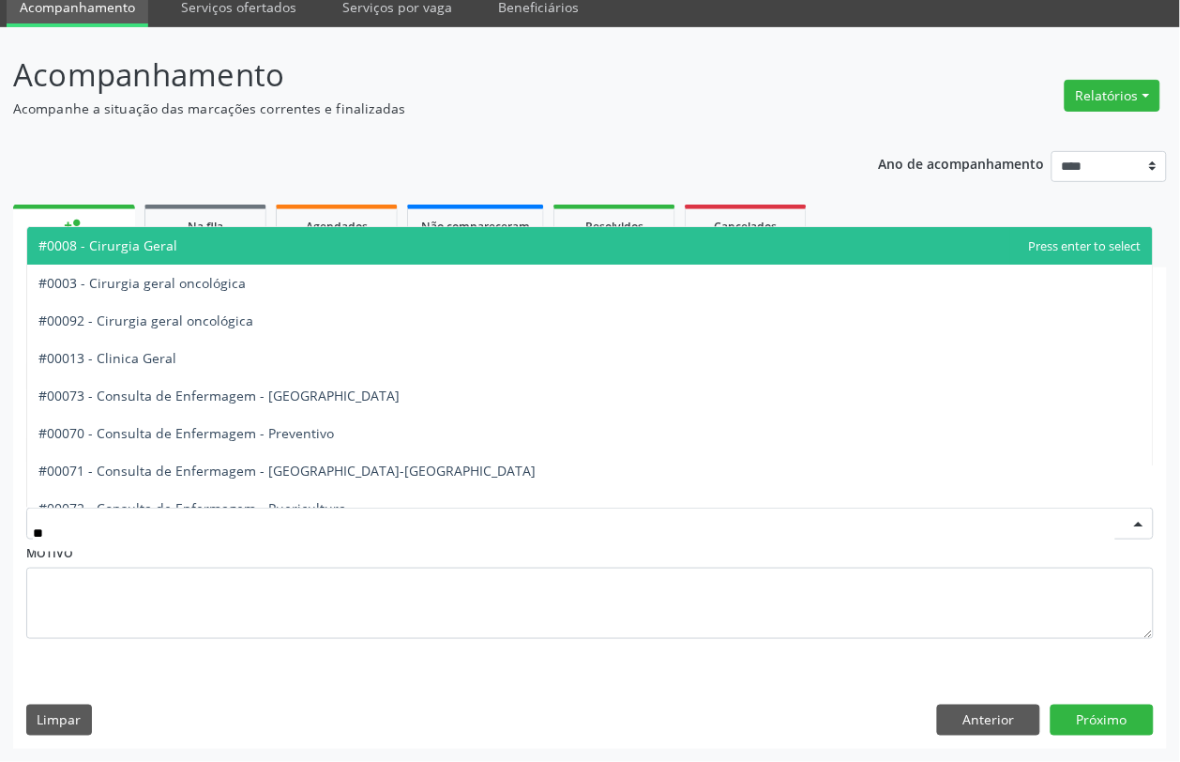
type input "***"
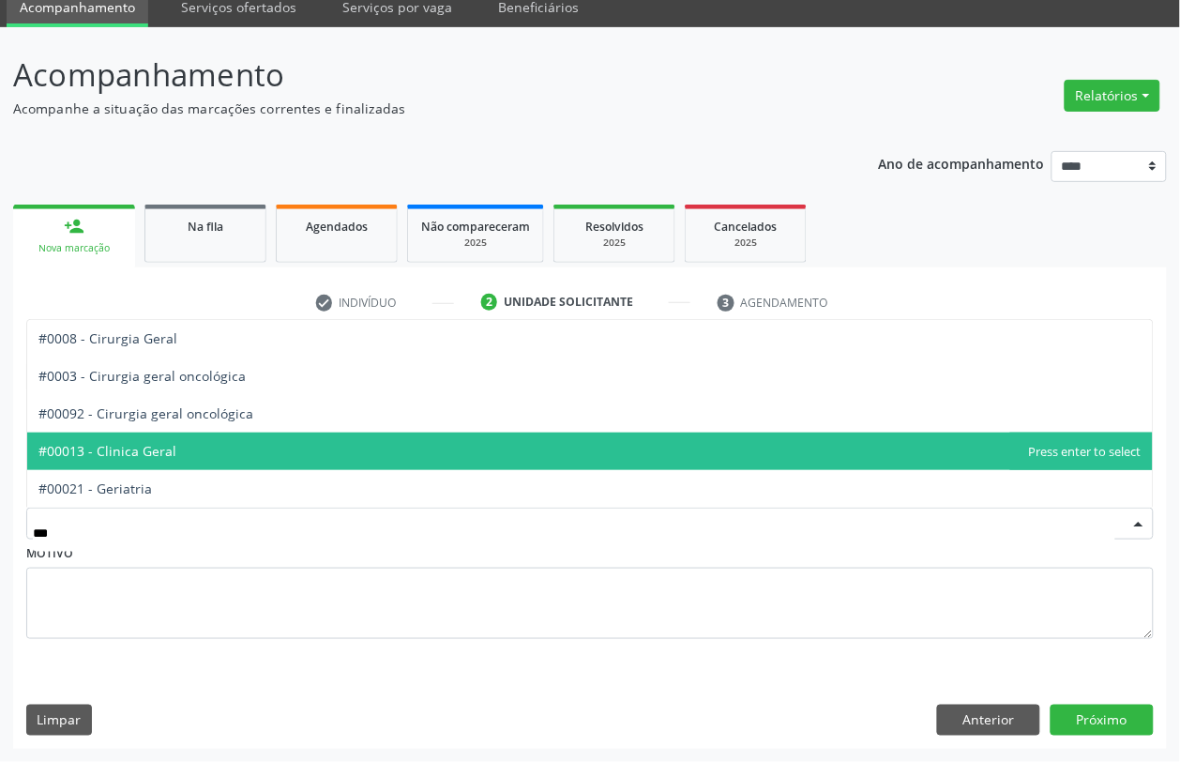
click at [120, 452] on span "#00013 - Clinica Geral" at bounding box center [107, 451] width 138 height 18
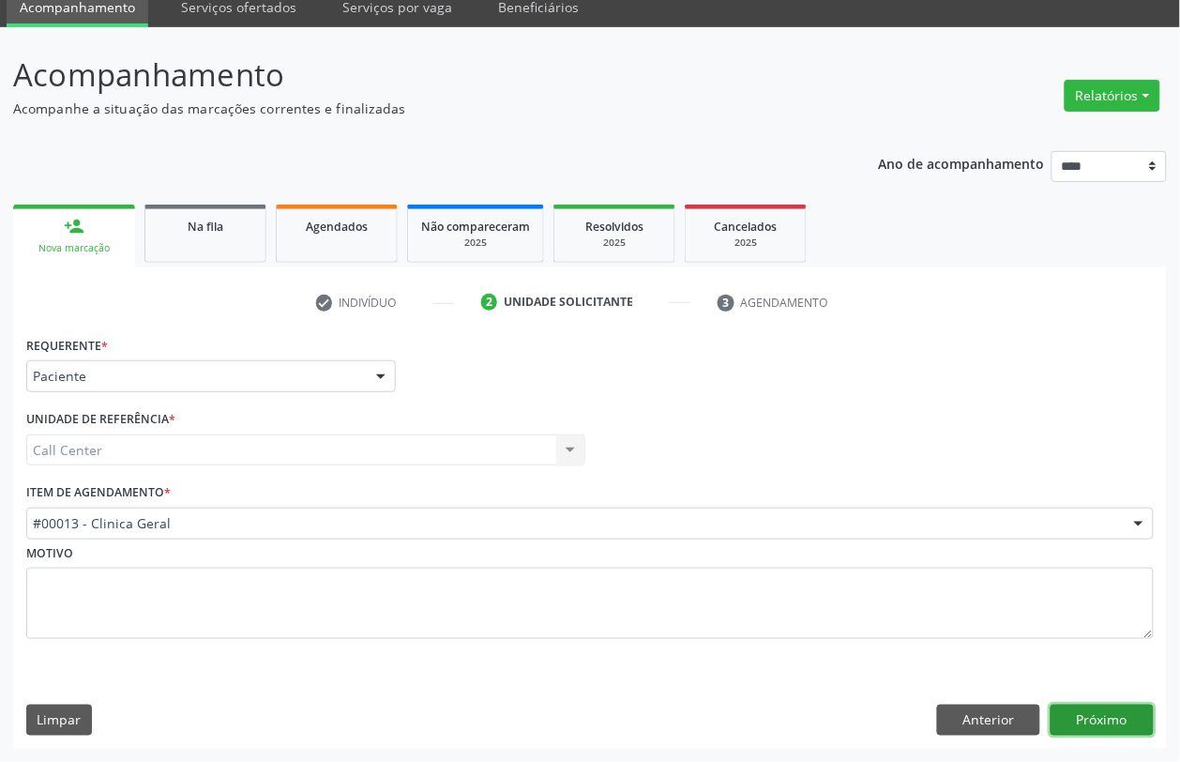
click at [1113, 714] on button "Próximo" at bounding box center [1102, 720] width 103 height 32
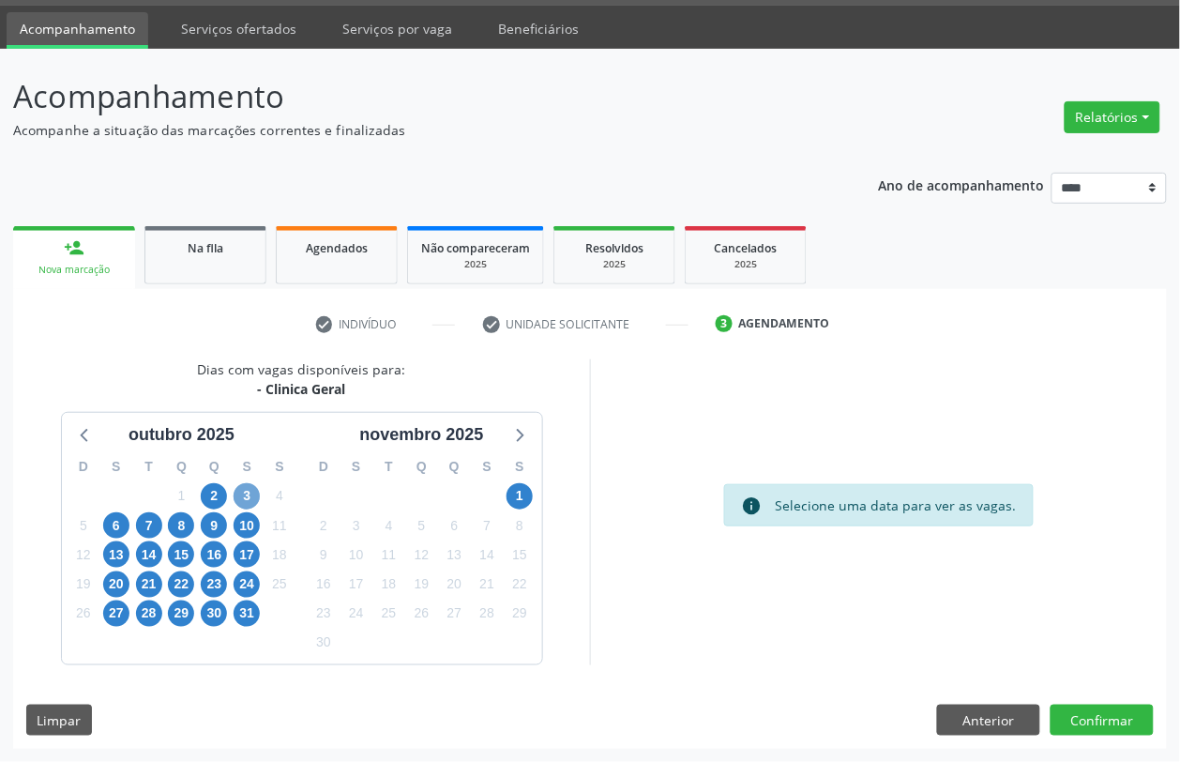
click at [241, 491] on span "3" at bounding box center [247, 496] width 26 height 26
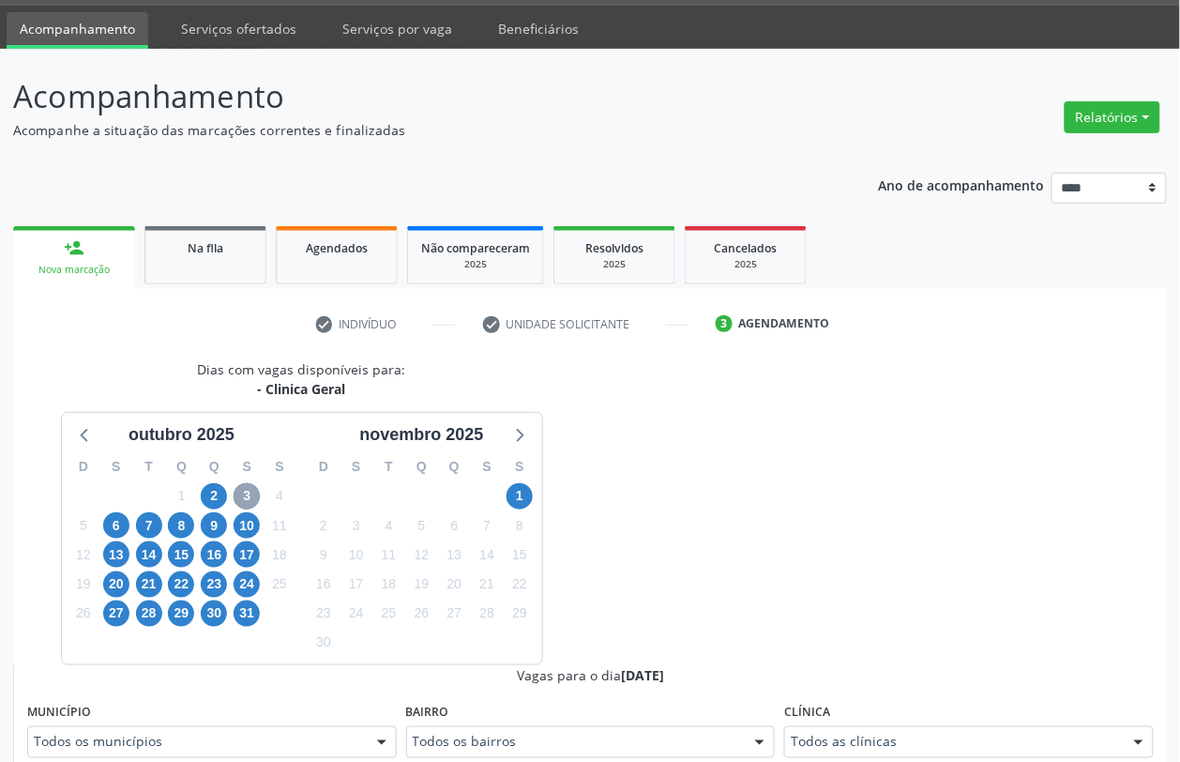
scroll to position [289, 0]
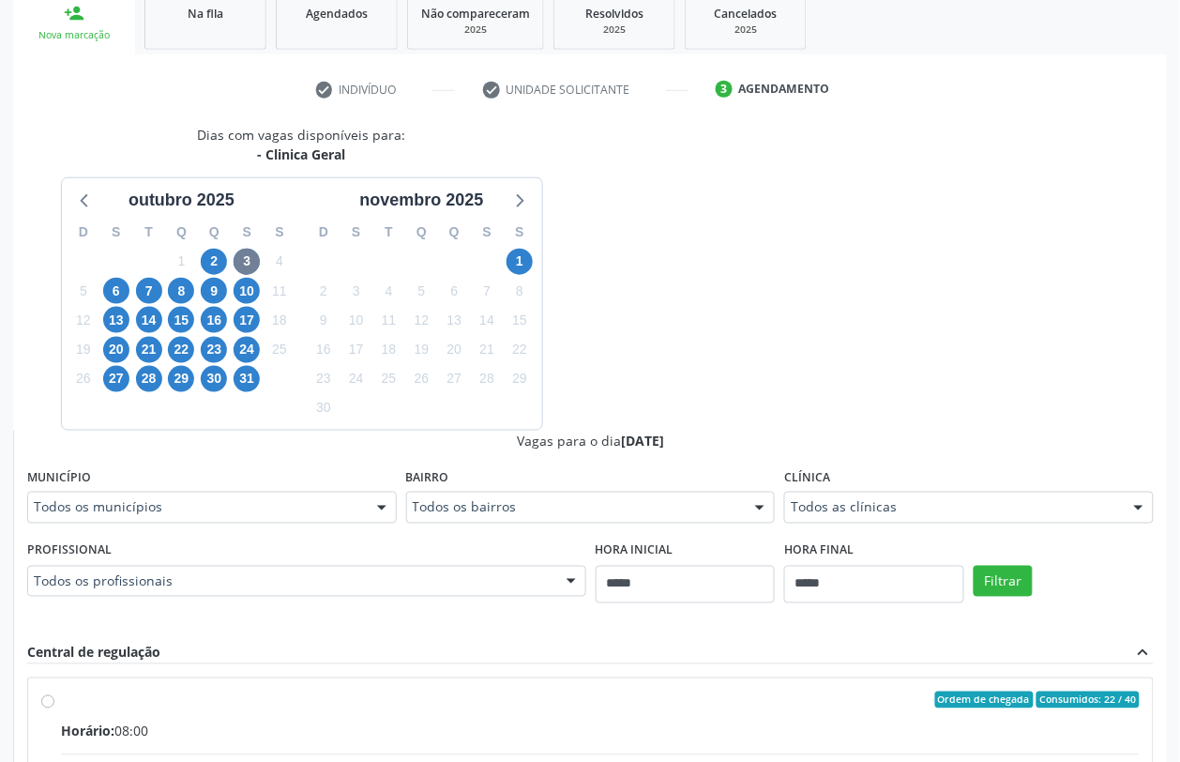
click at [66, 594] on div "Todos os profissionais" at bounding box center [306, 582] width 559 height 32
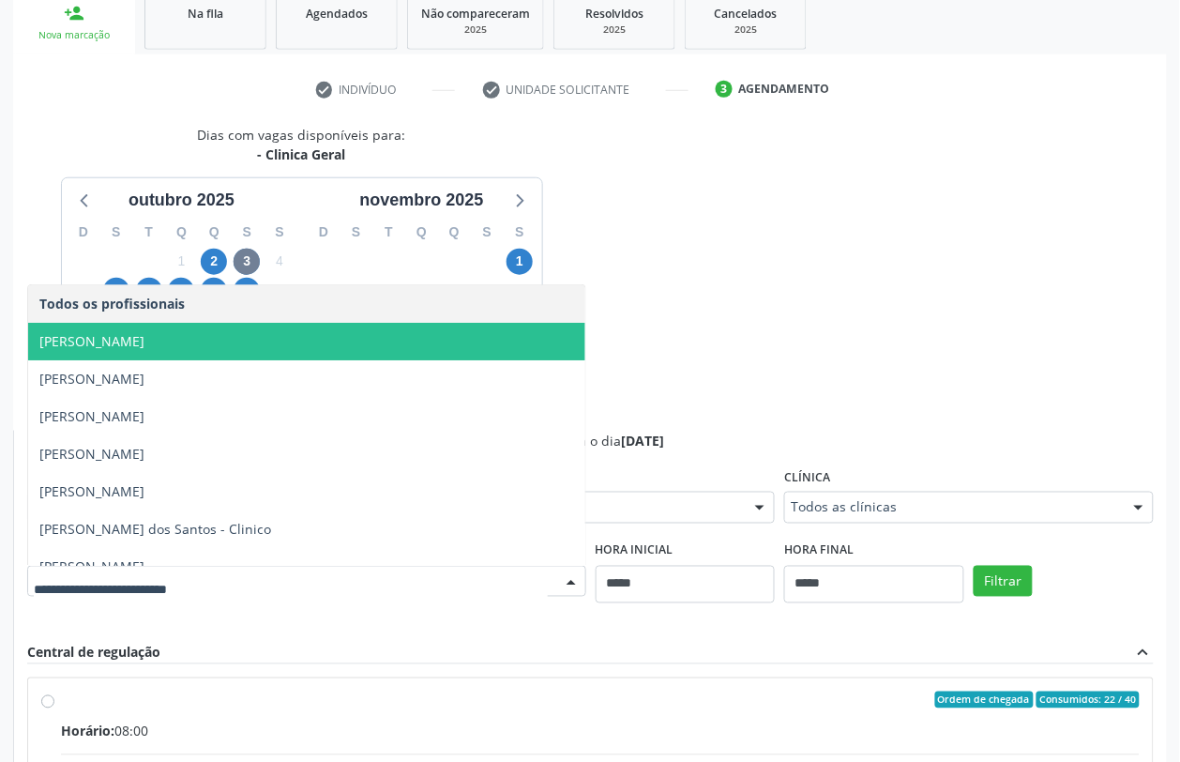
click at [120, 334] on span "[PERSON_NAME]" at bounding box center [91, 341] width 105 height 18
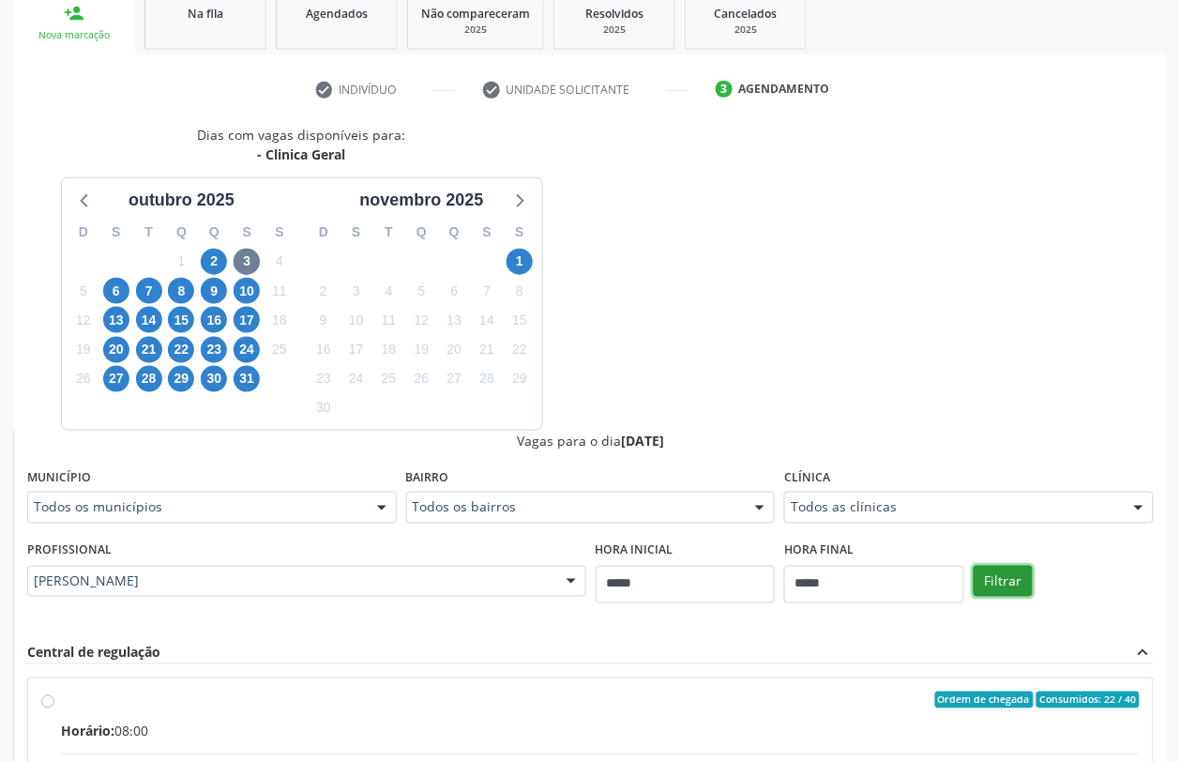
click at [992, 572] on button "Filtrar" at bounding box center [1003, 582] width 59 height 32
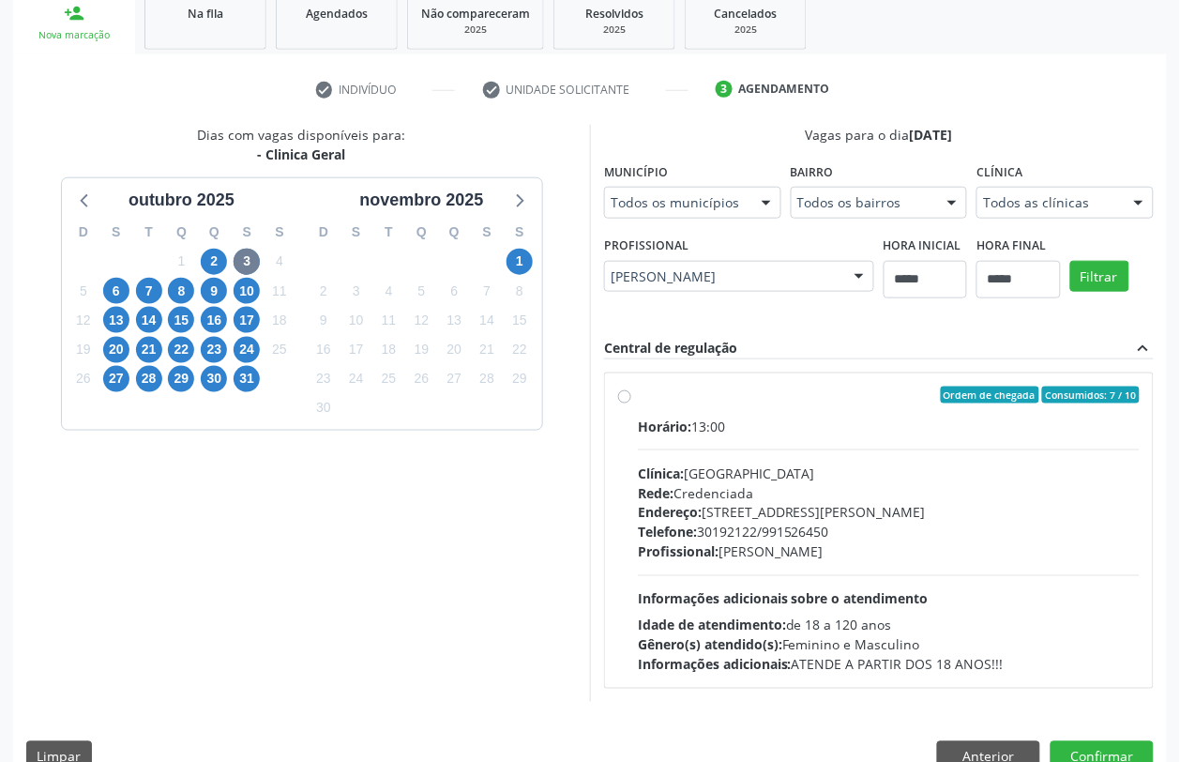
click at [844, 512] on div "Endereço: [STREET_ADDRESS][PERSON_NAME]" at bounding box center [889, 513] width 502 height 20
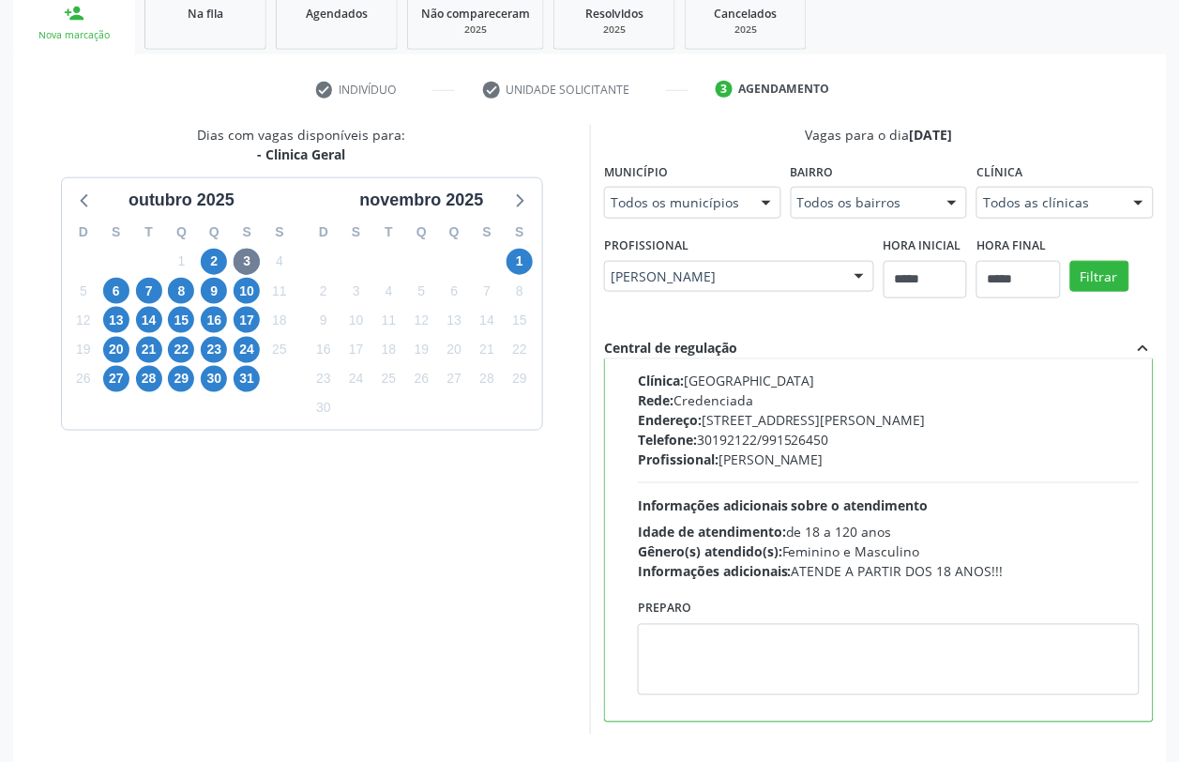
scroll to position [358, 0]
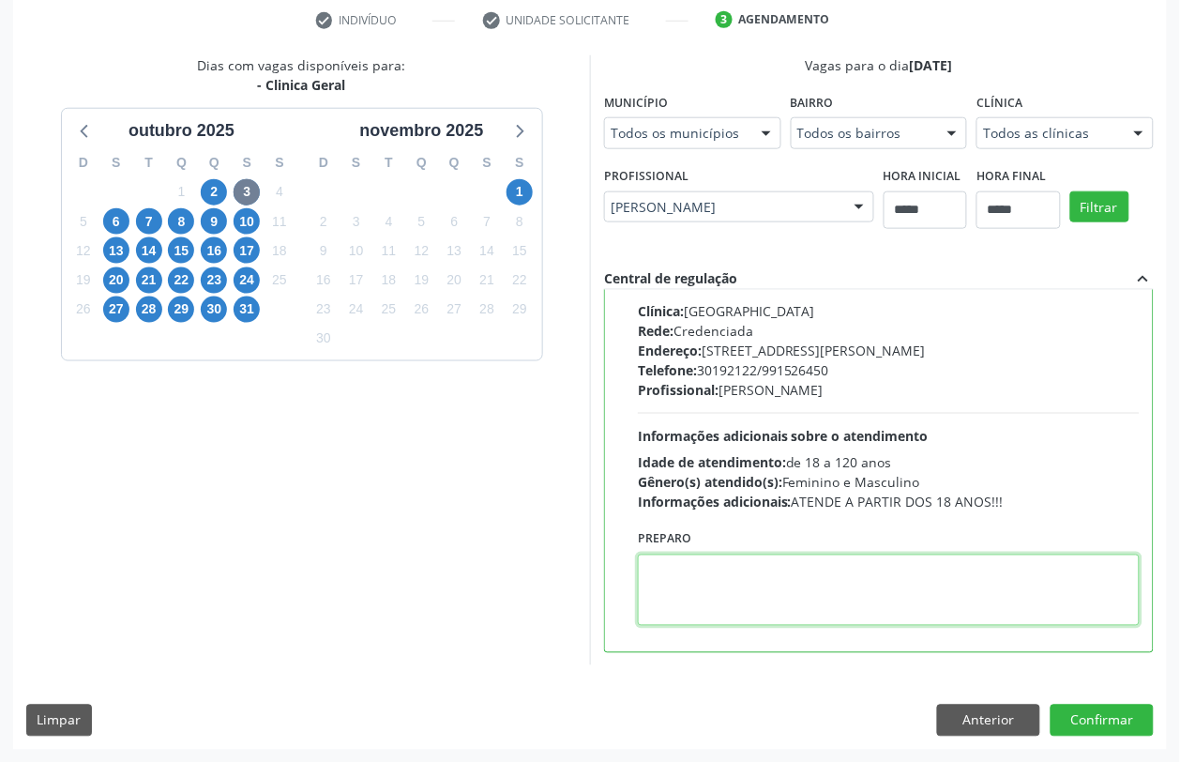
paste textarea "**********"
type textarea "**********"
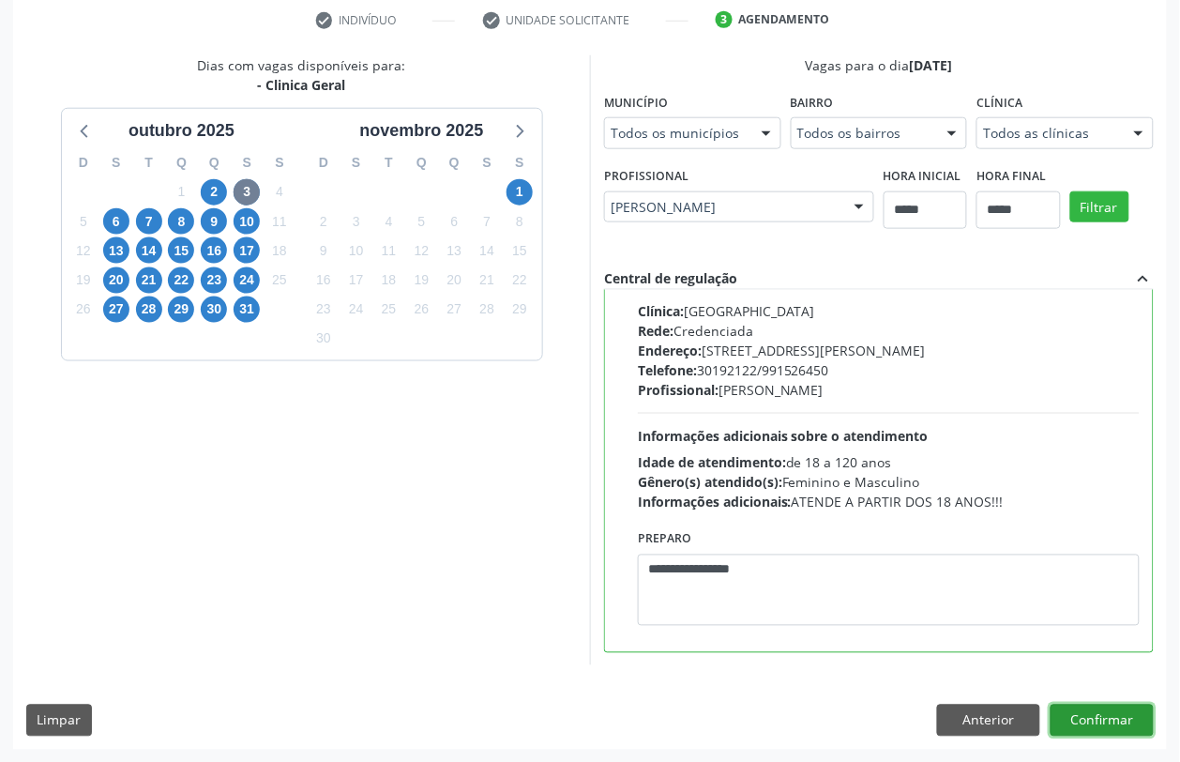
click at [1072, 722] on button "Confirmar" at bounding box center [1102, 720] width 103 height 32
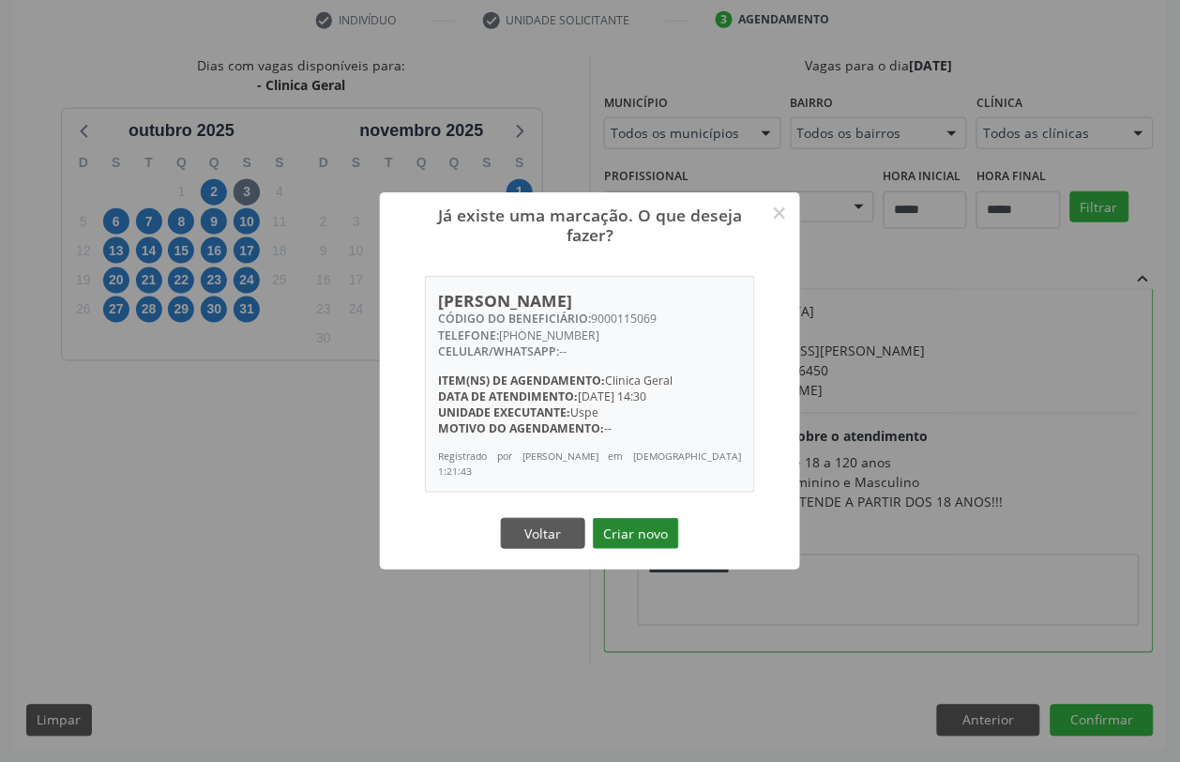
click at [640, 526] on button "Criar novo" at bounding box center [636, 534] width 86 height 32
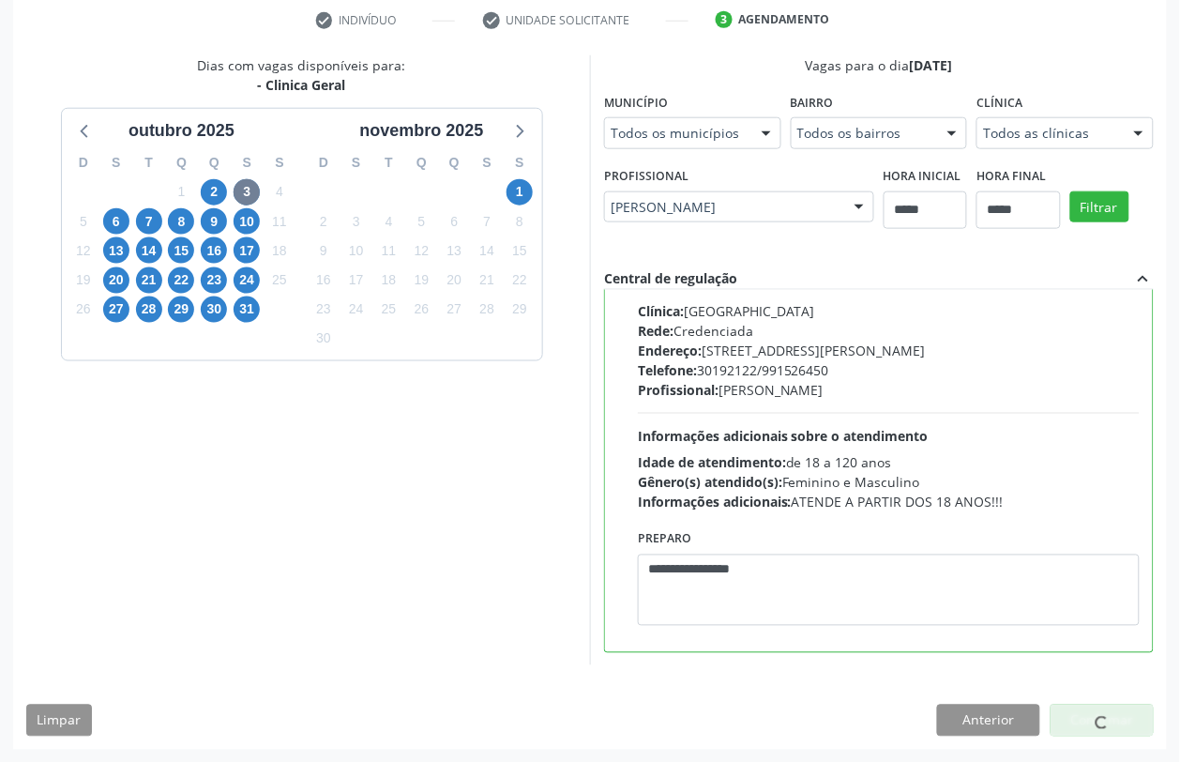
scroll to position [0, 0]
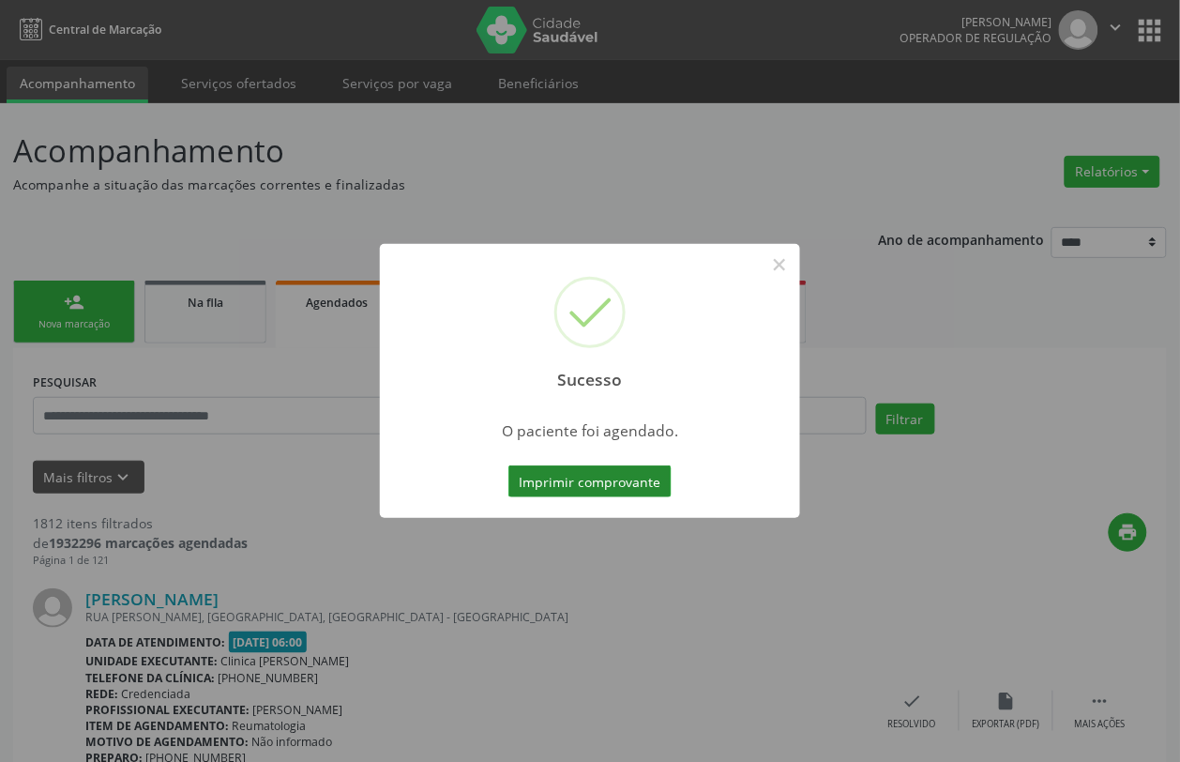
click at [614, 483] on button "Imprimir comprovante" at bounding box center [589, 481] width 163 height 32
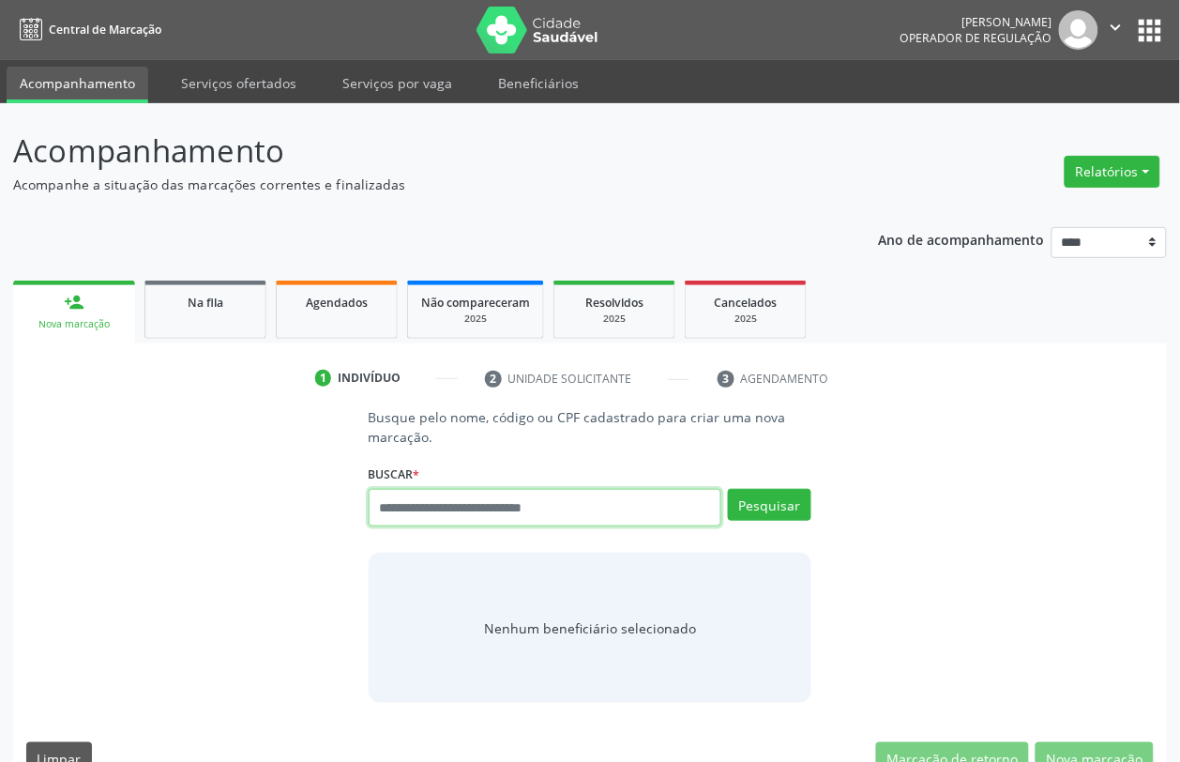
paste input "**********"
type input "**********"
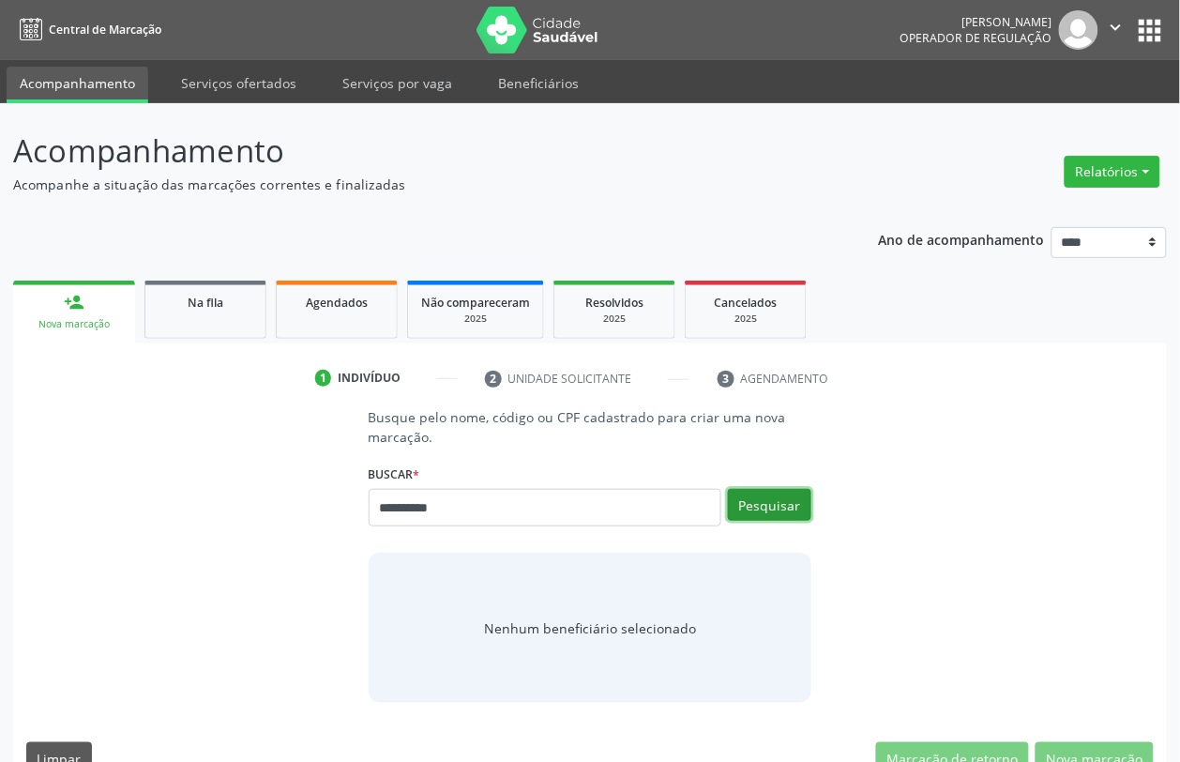
click at [767, 495] on button "Pesquisar" at bounding box center [769, 505] width 83 height 32
type input "**********"
click at [748, 504] on button "Pesquisar" at bounding box center [769, 505] width 83 height 32
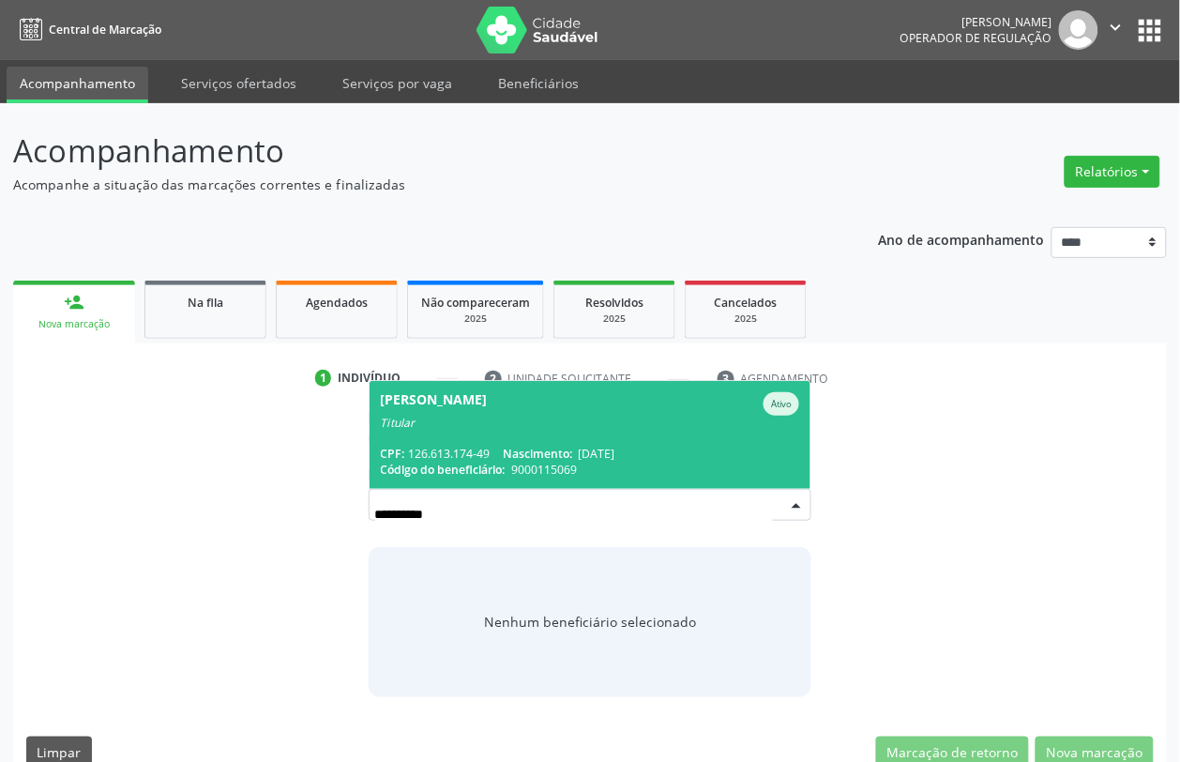
click at [577, 471] on span "9000115069" at bounding box center [544, 470] width 66 height 16
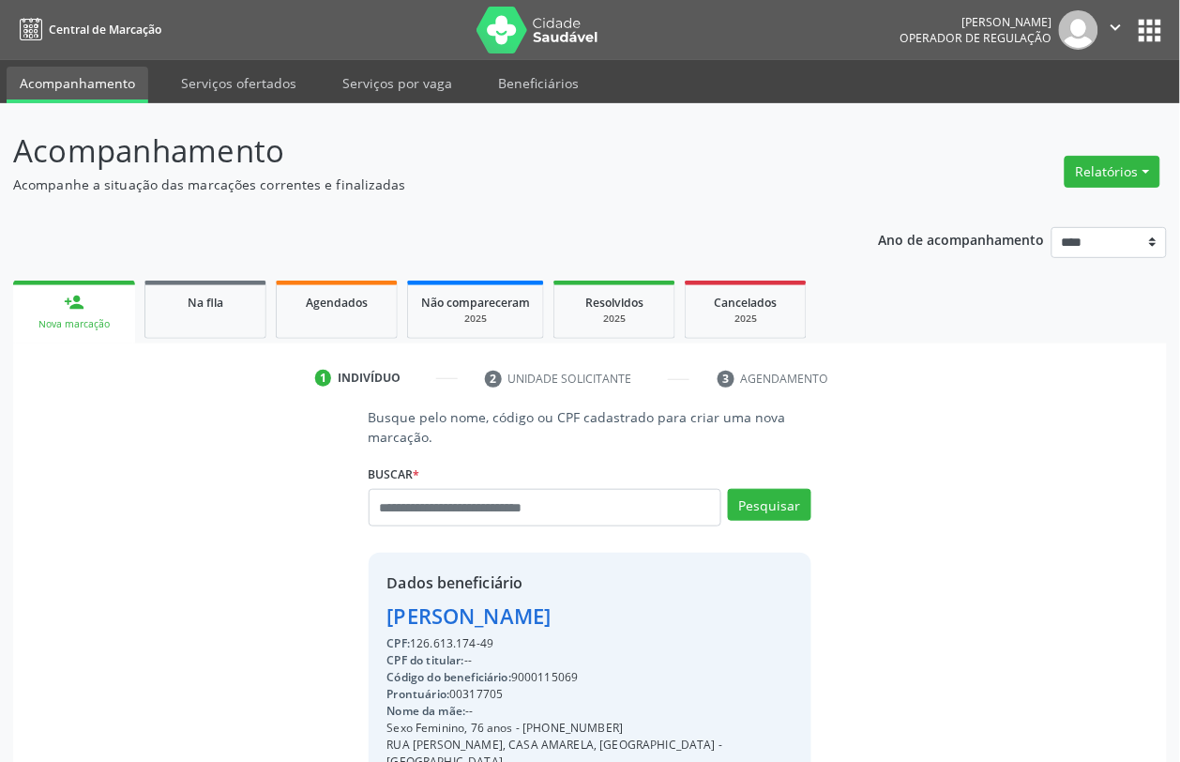
scroll to position [249, 0]
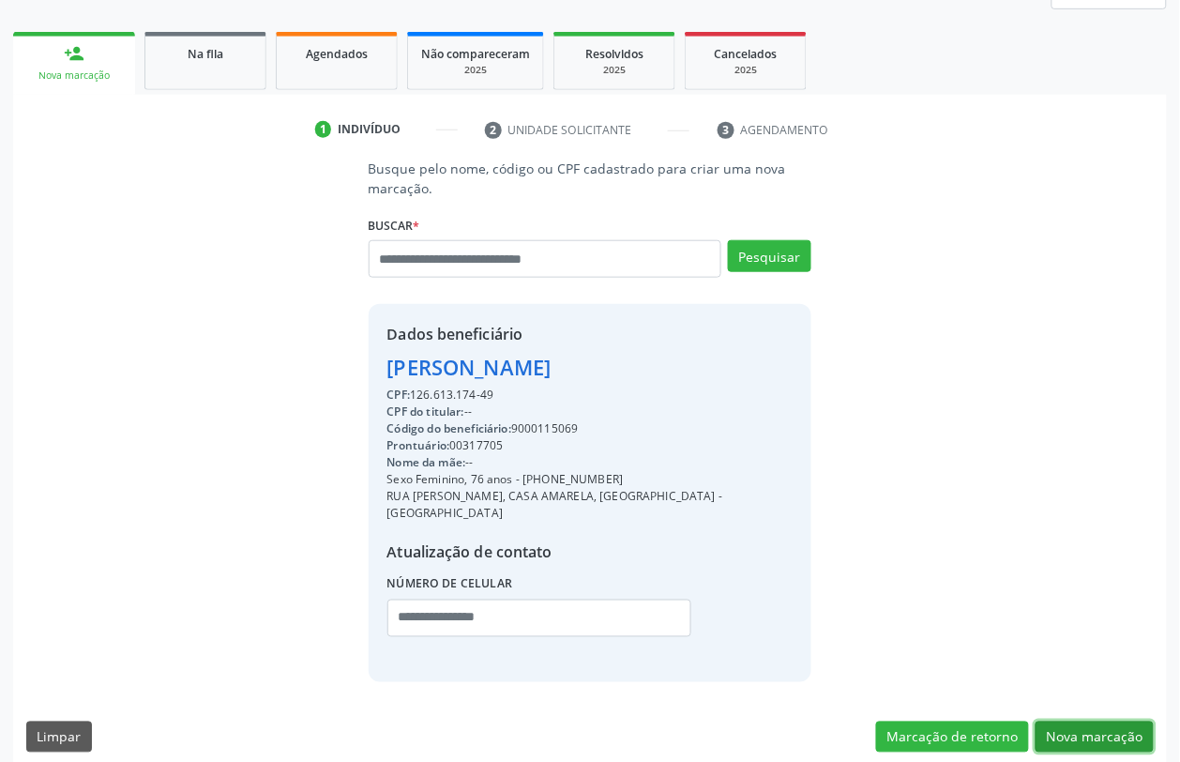
click at [1088, 724] on button "Nova marcação" at bounding box center [1095, 737] width 118 height 32
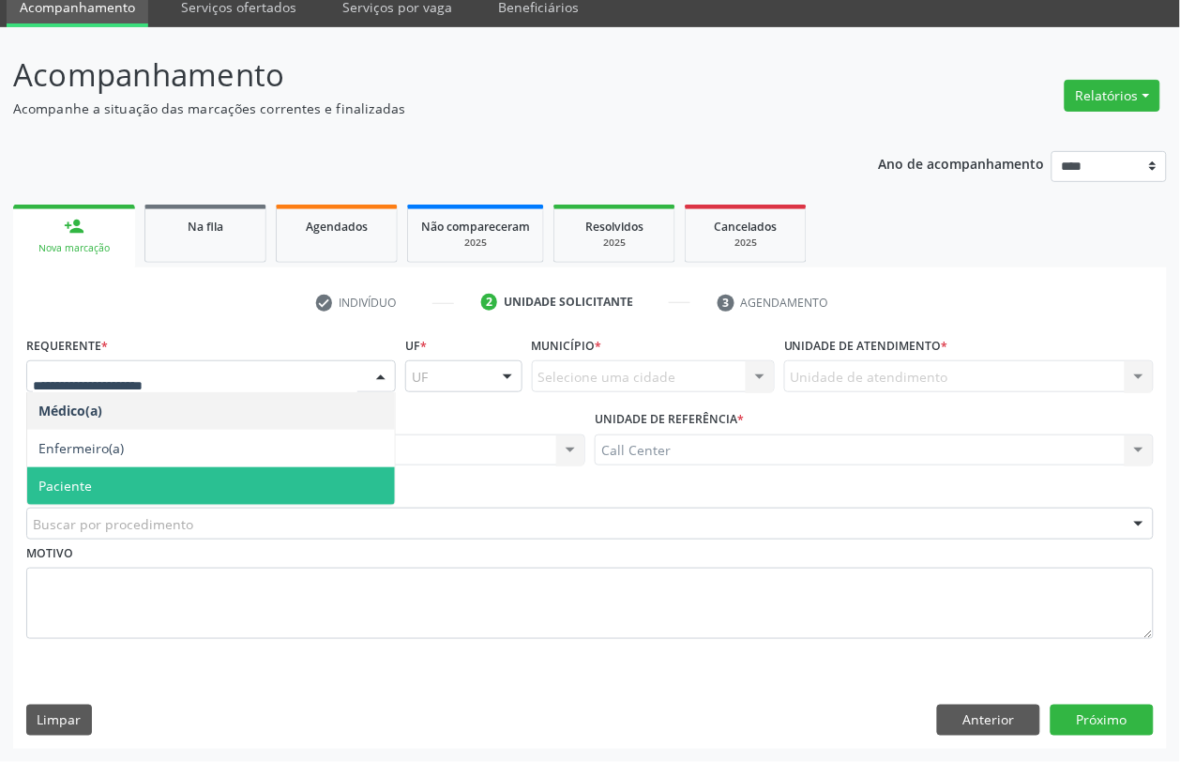
click at [99, 489] on span "Paciente" at bounding box center [211, 486] width 368 height 38
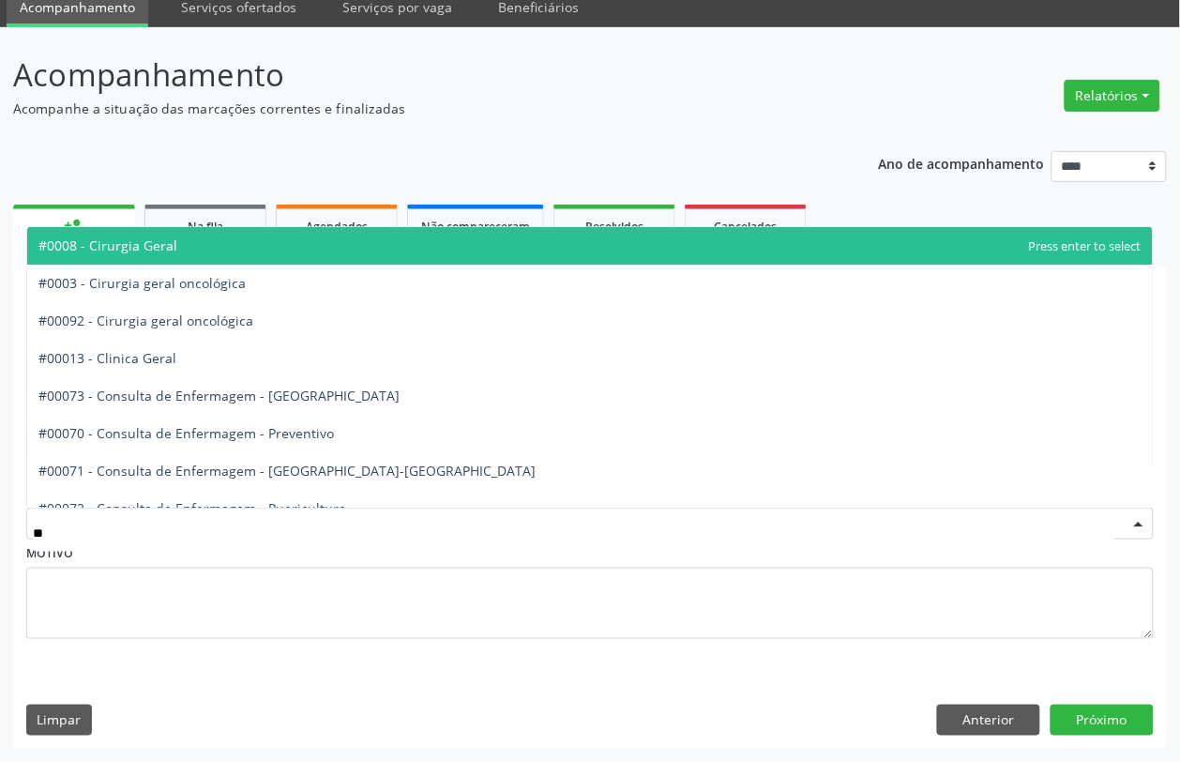
type input "***"
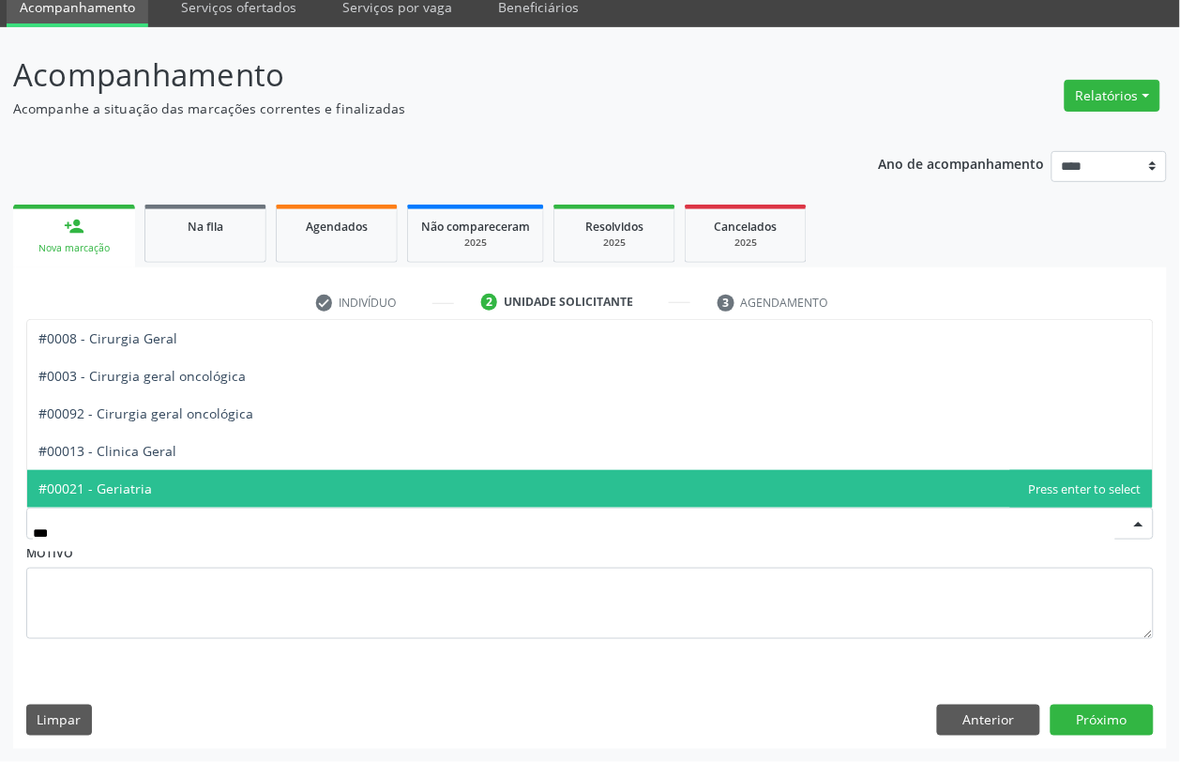
click at [110, 490] on span "#00021 - Geriatria" at bounding box center [95, 488] width 114 height 18
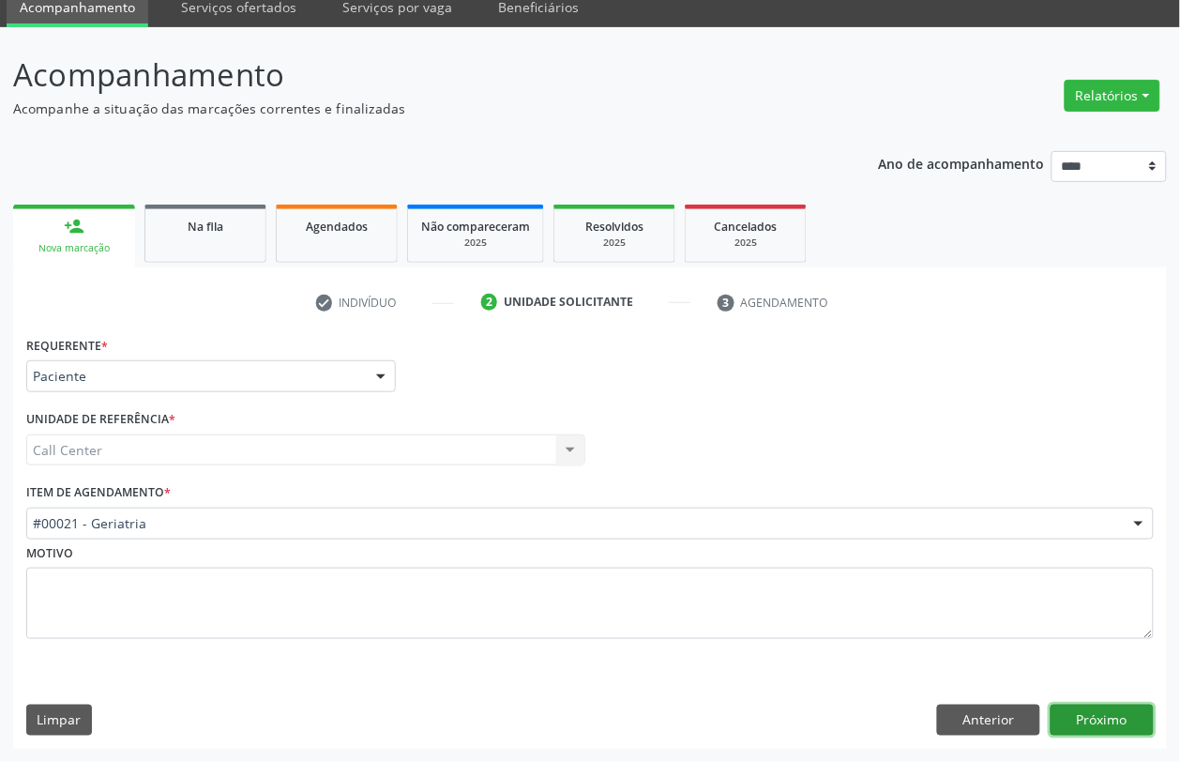
click at [1090, 715] on button "Próximo" at bounding box center [1102, 720] width 103 height 32
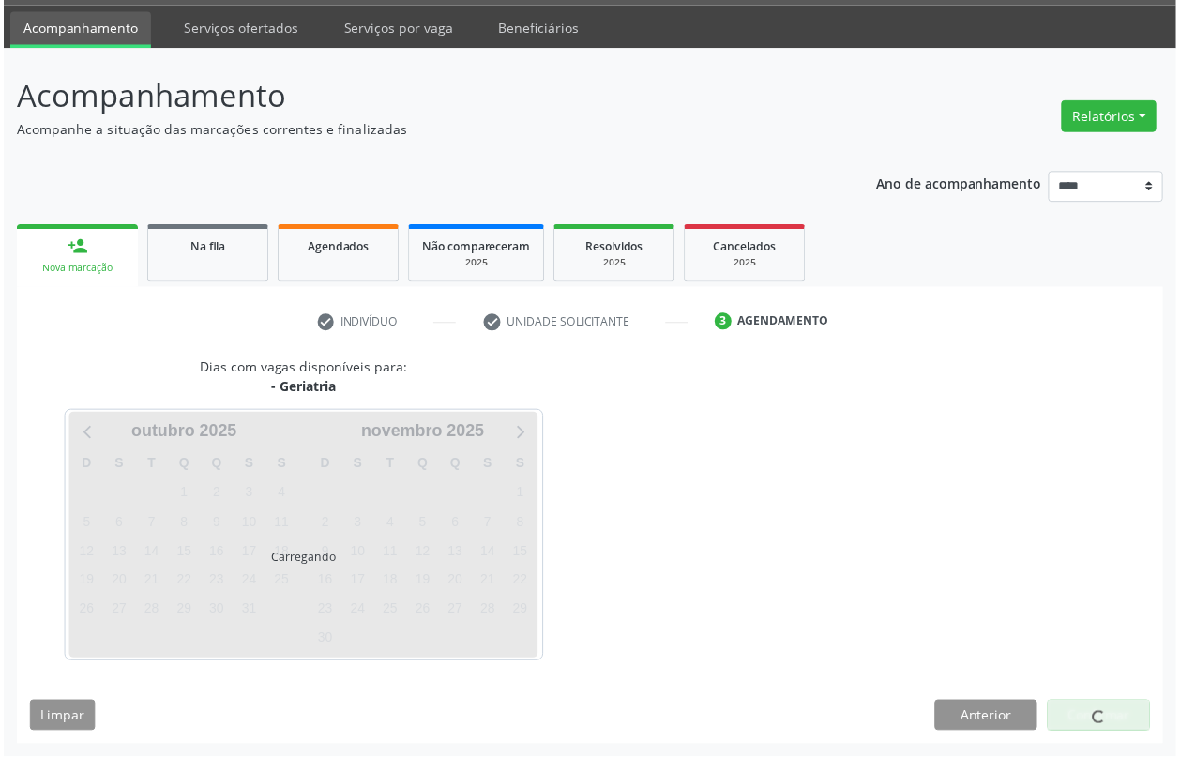
scroll to position [54, 0]
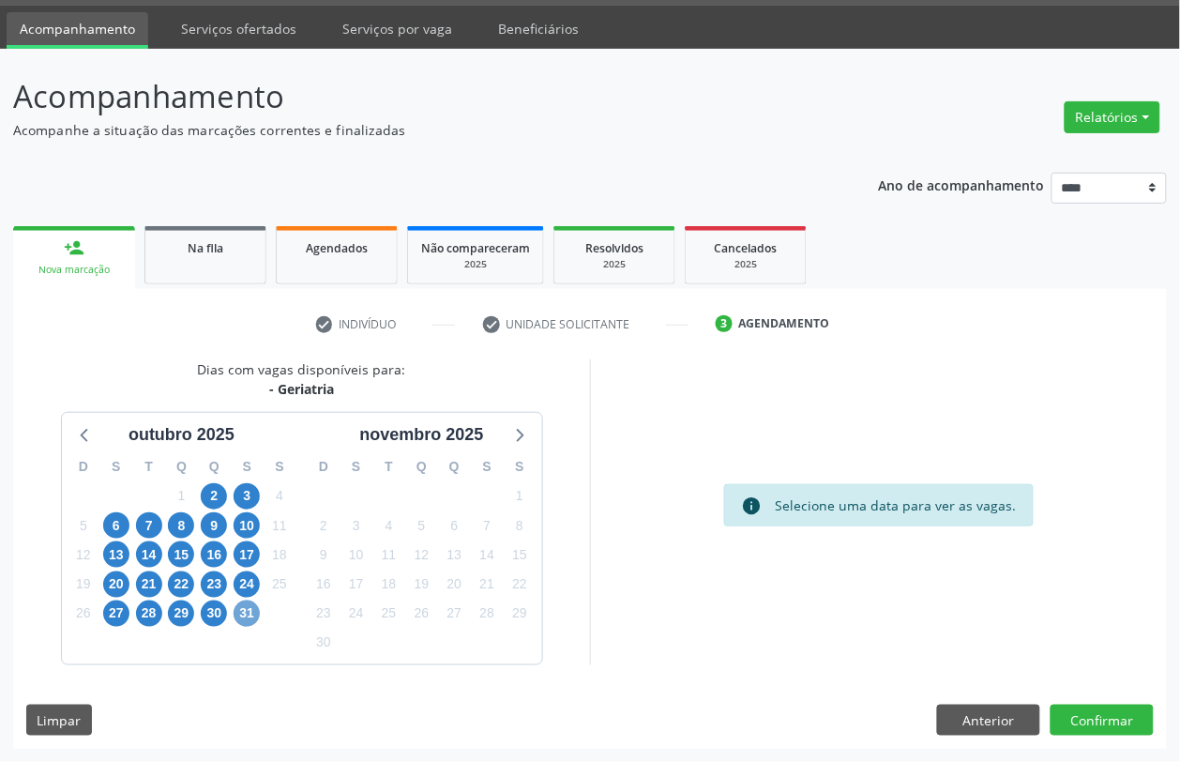
click at [254, 615] on span "31" at bounding box center [247, 613] width 26 height 26
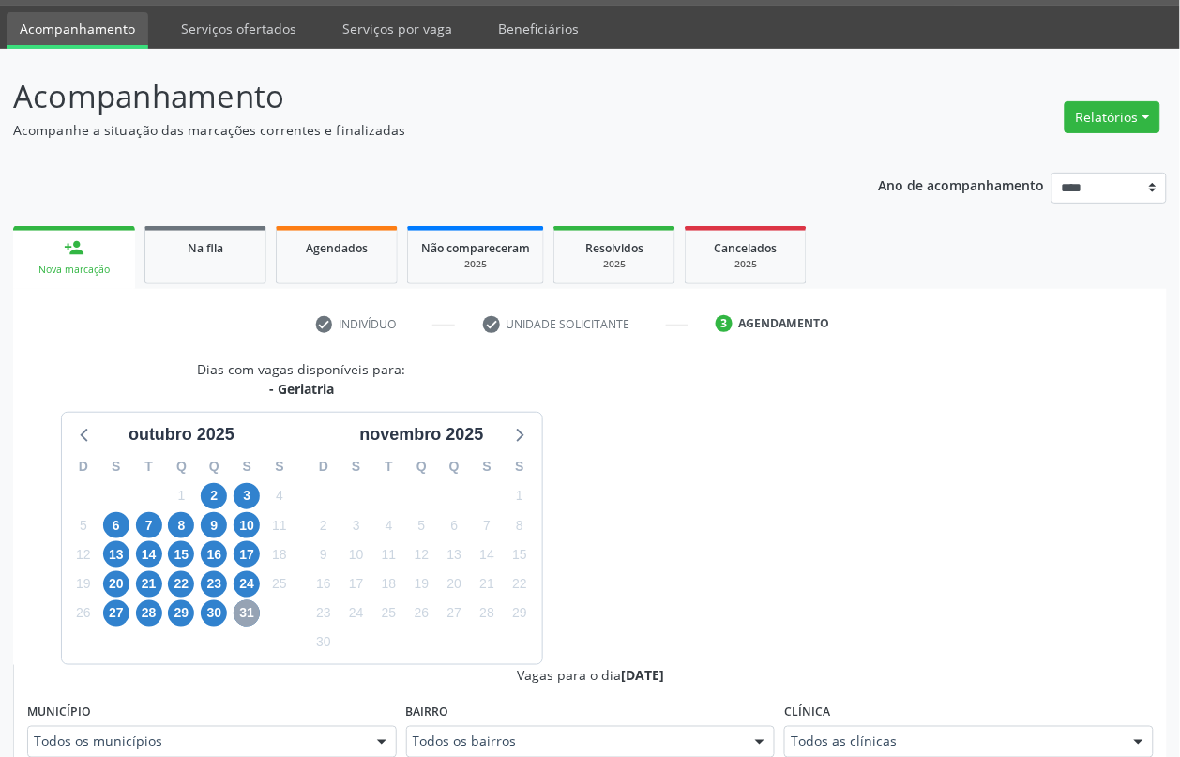
scroll to position [406, 0]
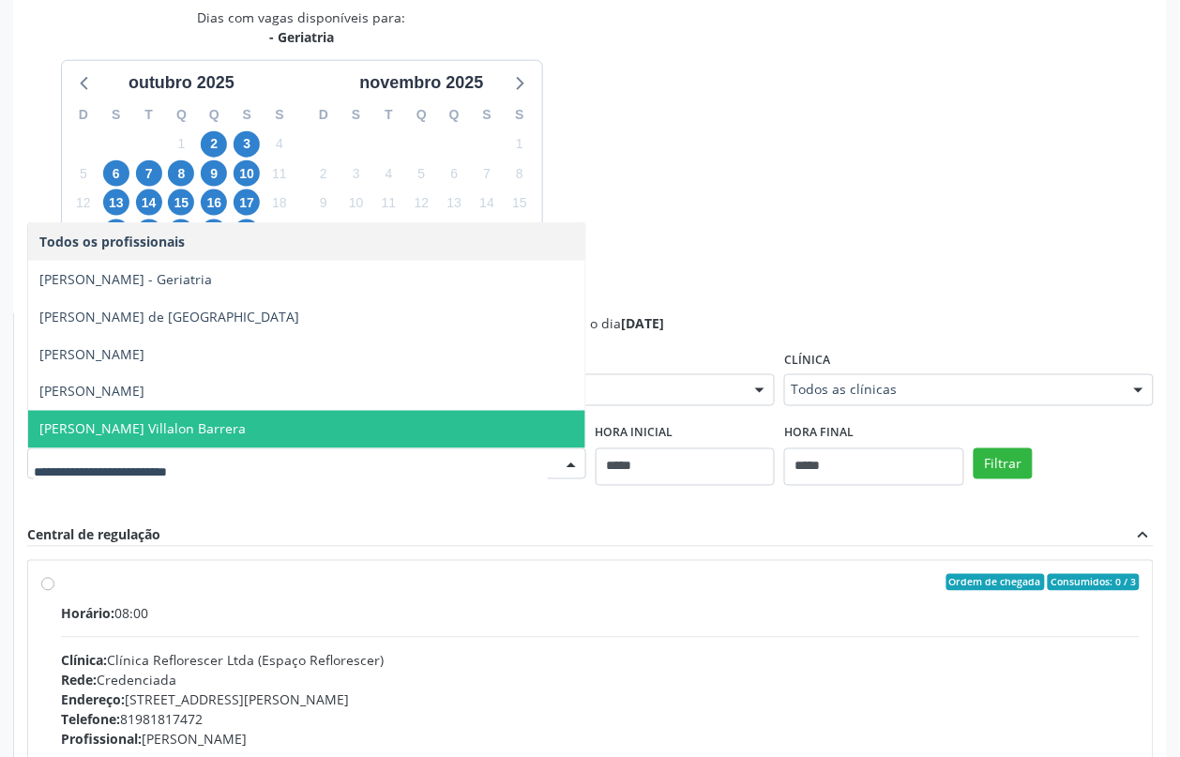
drag, startPoint x: 152, startPoint y: 433, endPoint x: 227, endPoint y: 451, distance: 77.1
click at [153, 434] on span "Odis Nelson Villalon Barrera" at bounding box center [142, 429] width 206 height 18
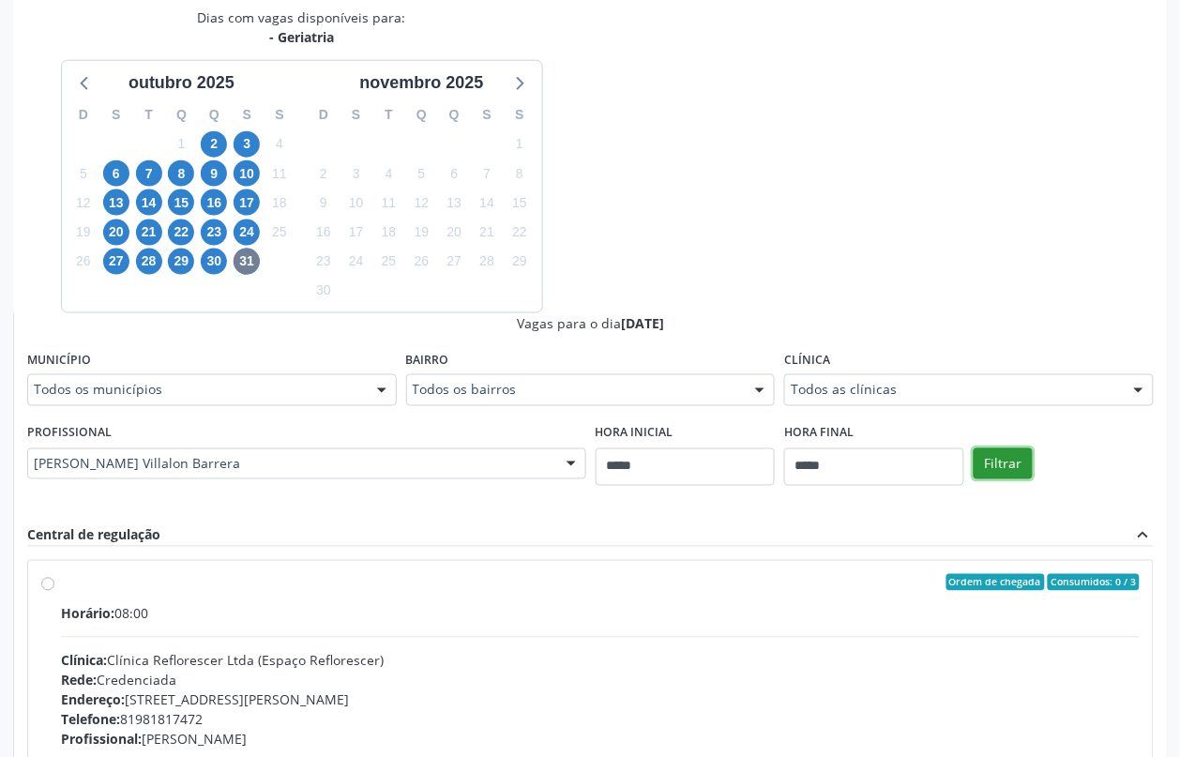
click at [987, 466] on button "Filtrar" at bounding box center [1003, 464] width 59 height 32
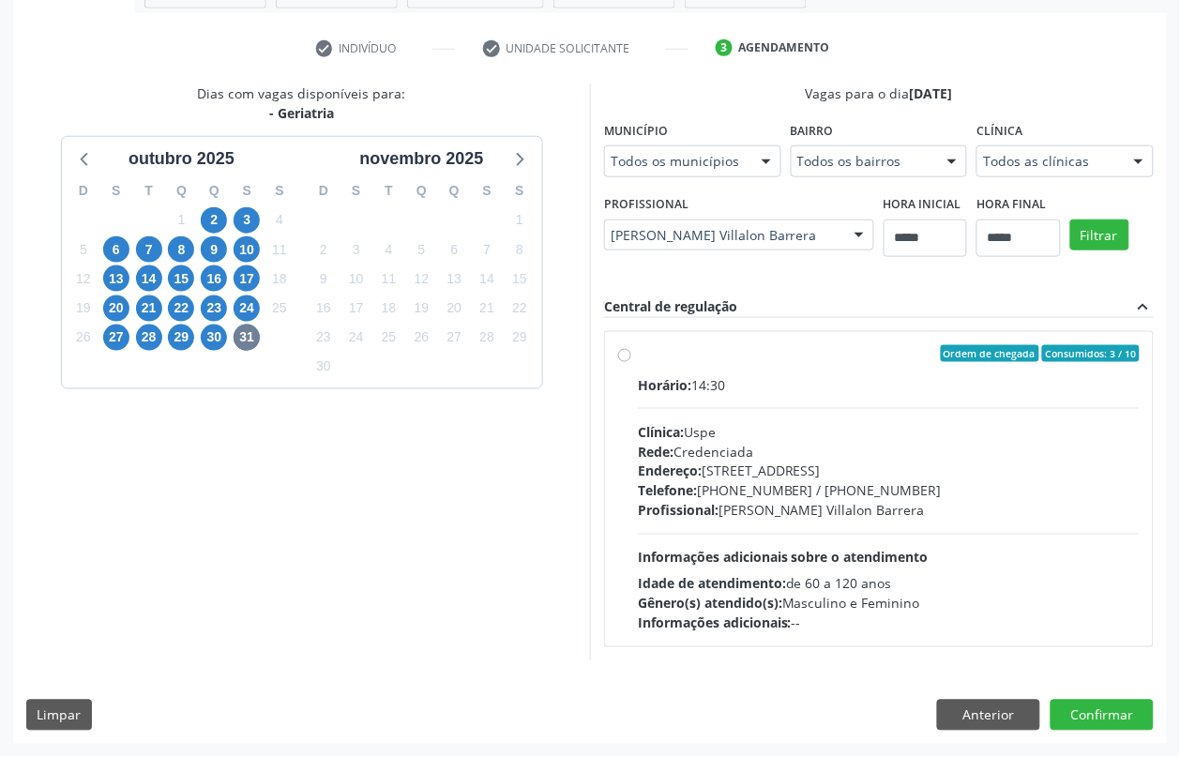
click at [743, 521] on div "Horário: 14:30 Clínica: Uspe Rede: Credenciada Endereço: Rua do Espinheiro, nº …" at bounding box center [889, 504] width 502 height 258
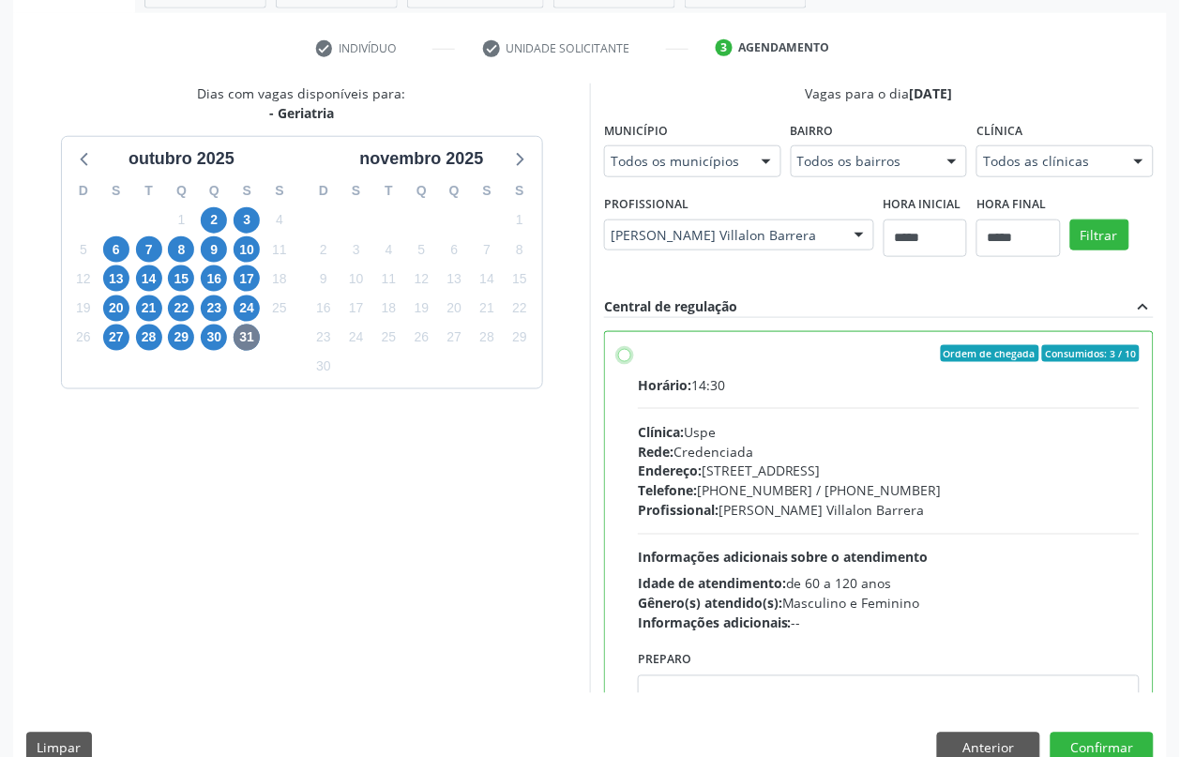
scroll to position [94, 0]
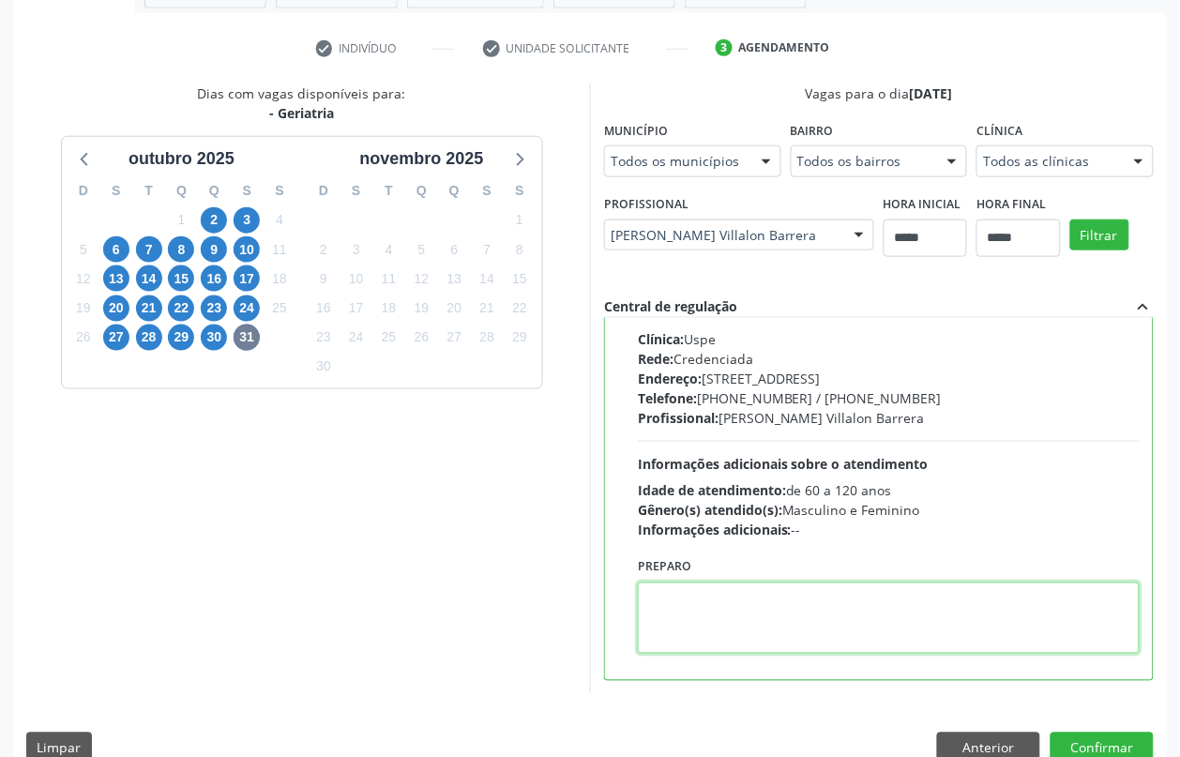
paste textarea "**********"
type textarea "**********"
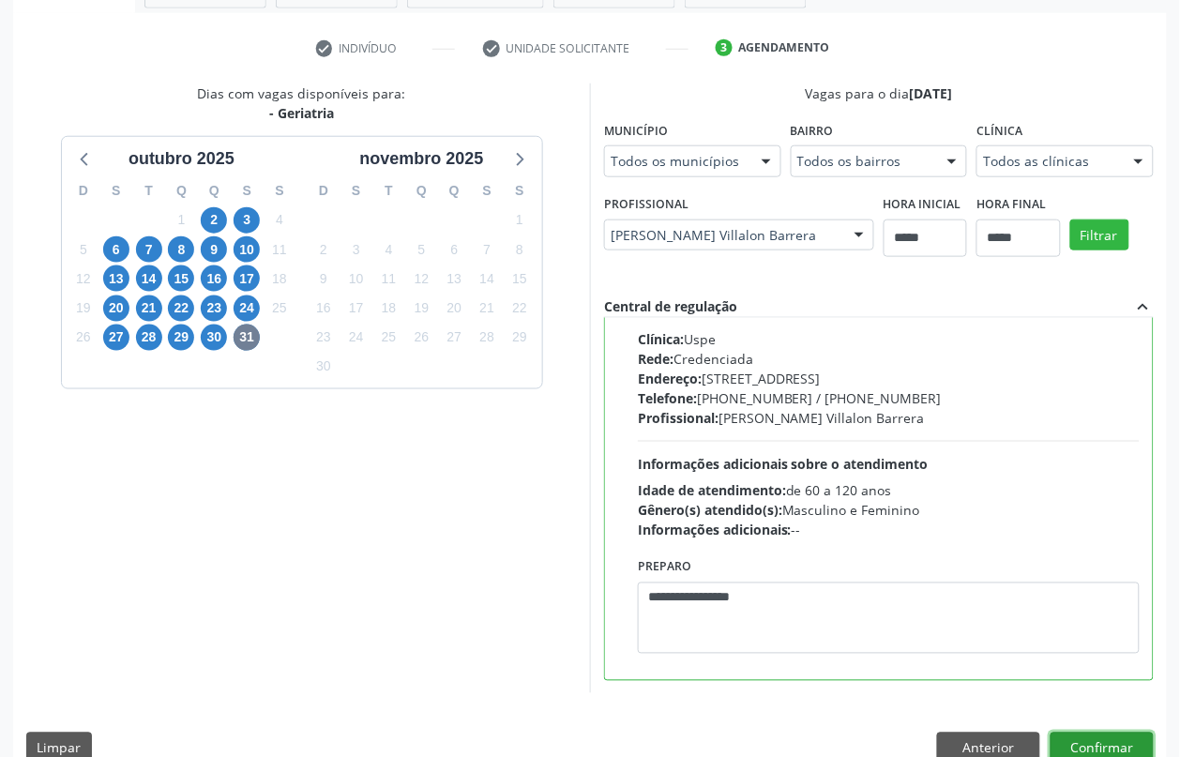
click at [1113, 742] on button "Confirmar" at bounding box center [1102, 749] width 103 height 32
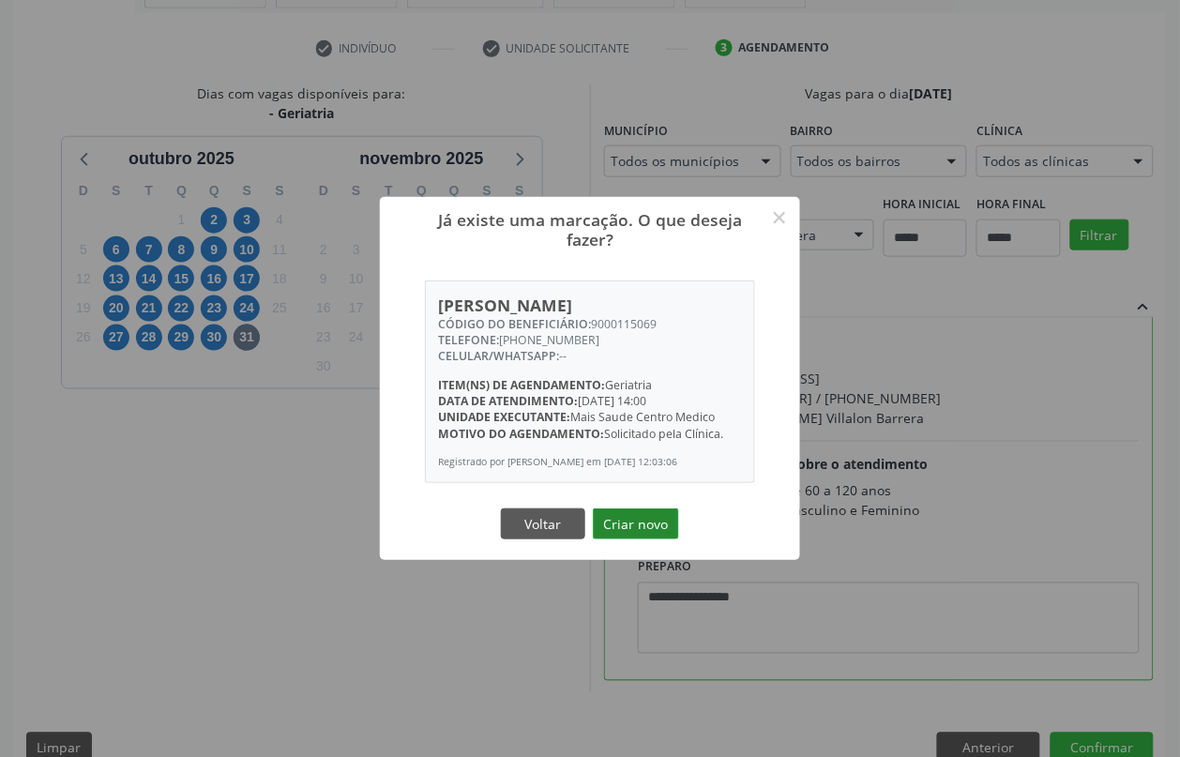
drag, startPoint x: 616, startPoint y: 503, endPoint x: 631, endPoint y: 525, distance: 27.1
click at [620, 513] on div "Já existe uma marcação. O que deseja fazer? × Marlene Oliveira de Araujo CÓDIGO…" at bounding box center [590, 378] width 420 height 363
click at [633, 525] on button "Criar novo" at bounding box center [636, 524] width 86 height 32
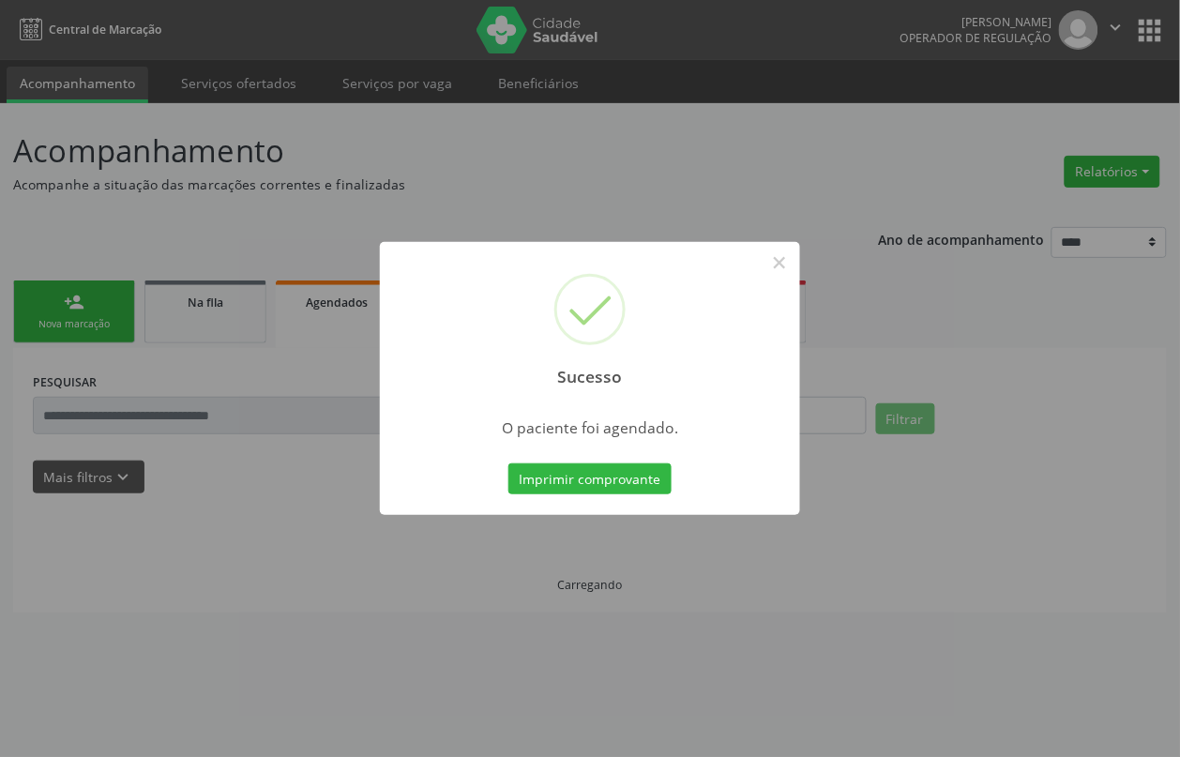
scroll to position [0, 0]
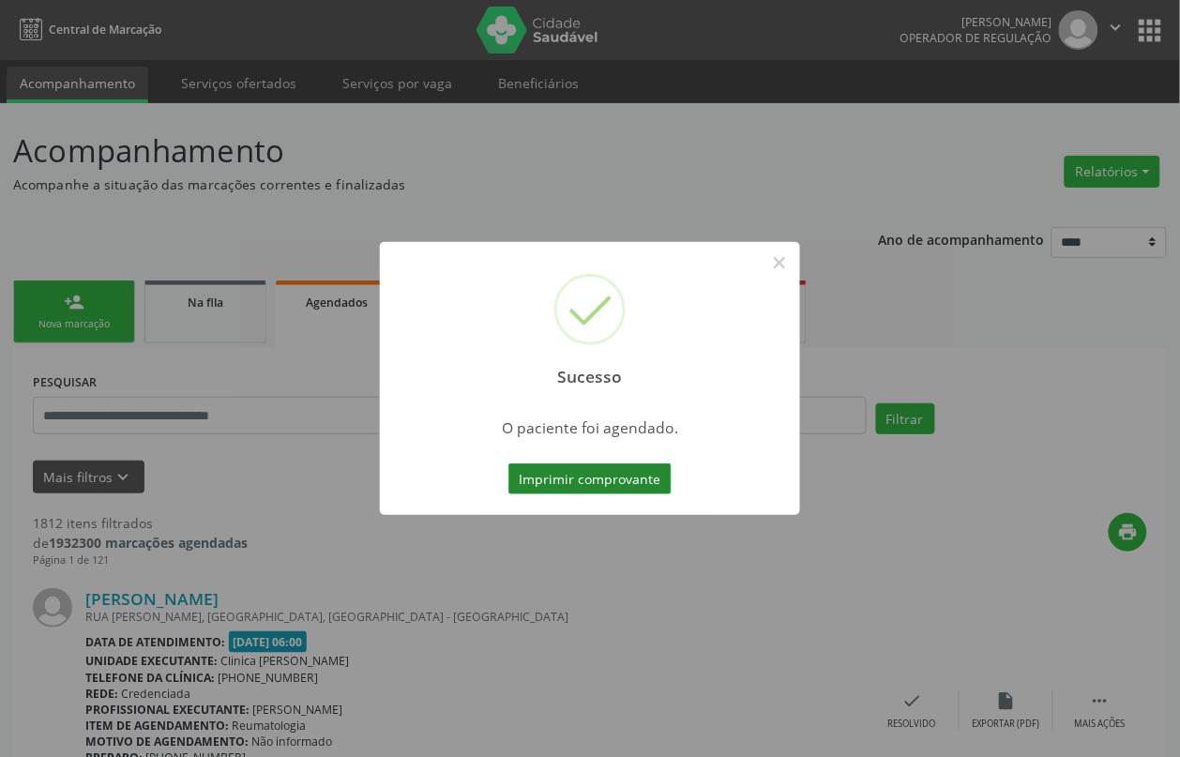
click at [559, 490] on button "Imprimir comprovante" at bounding box center [589, 479] width 163 height 32
